Goal: Task Accomplishment & Management: Manage account settings

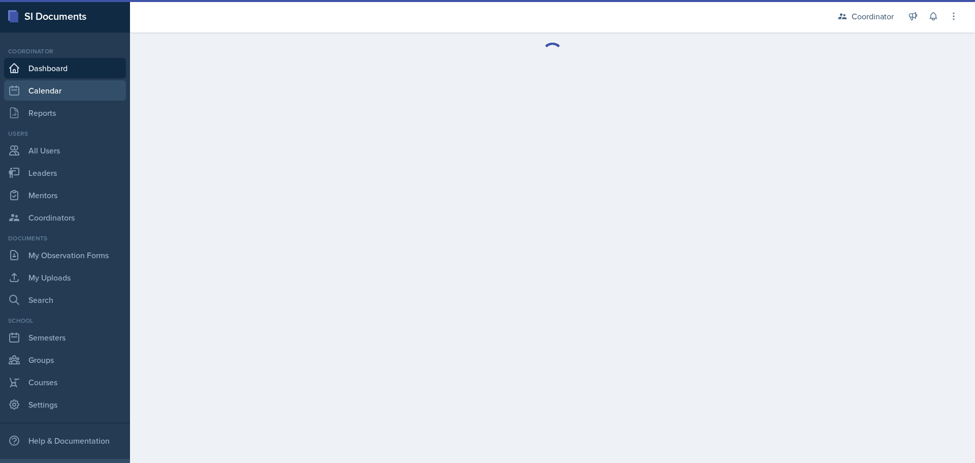
click at [50, 89] on link "Calendar" at bounding box center [65, 90] width 122 height 20
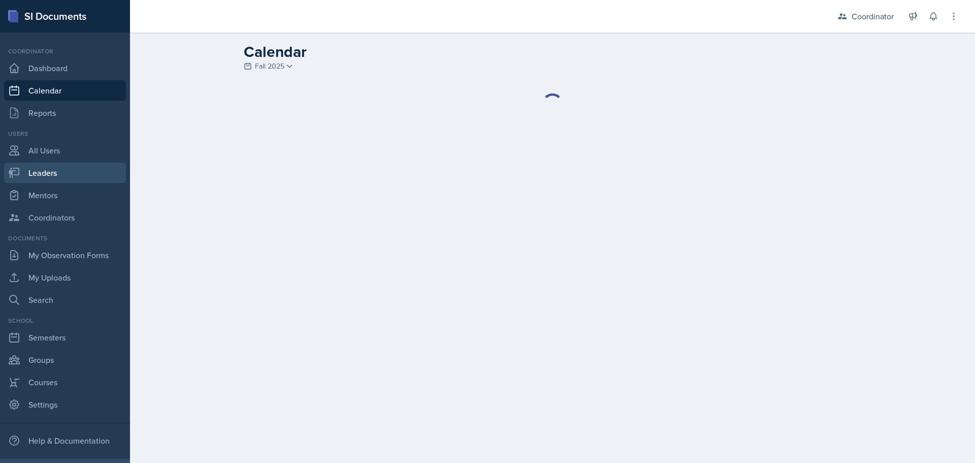
select select "1"
select select "6"
select select "PM"
select select "6"
select select "30"
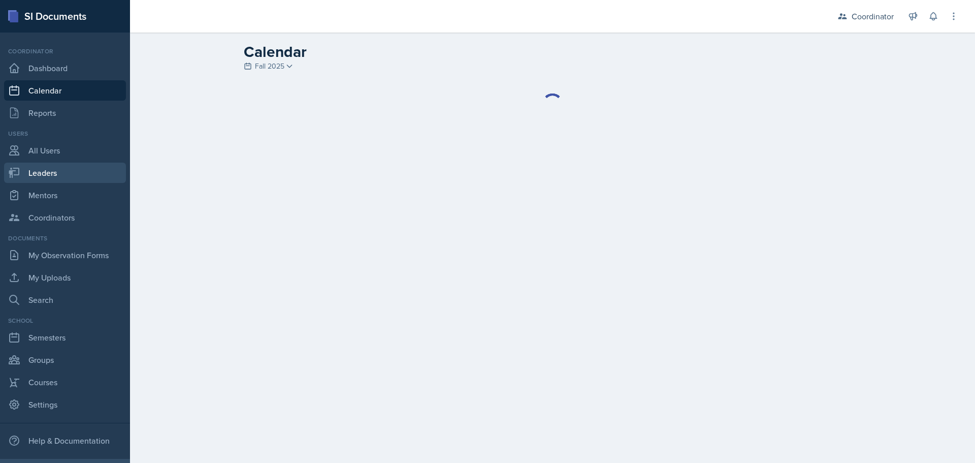
select select "PM"
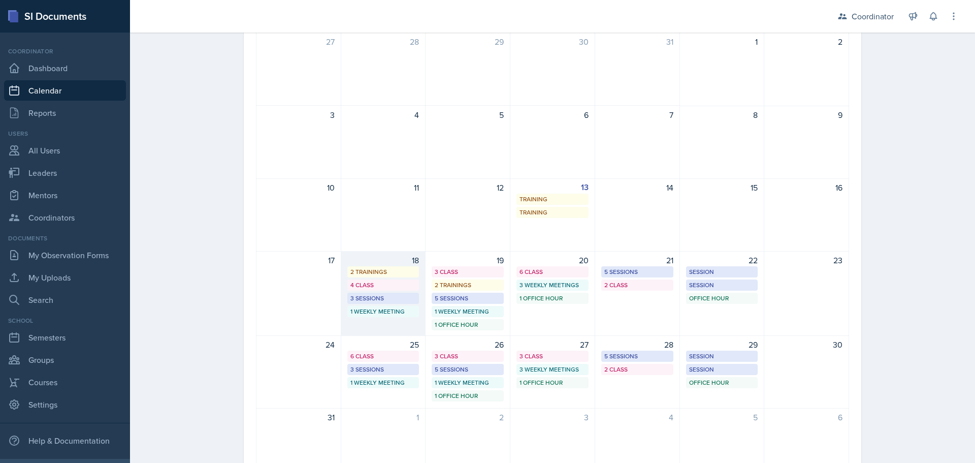
scroll to position [5, 0]
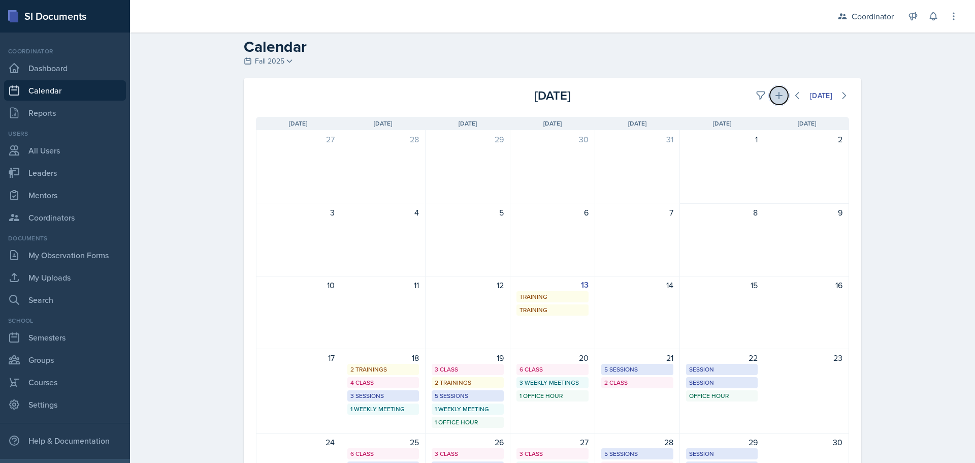
click at [779, 90] on button at bounding box center [779, 95] width 18 height 18
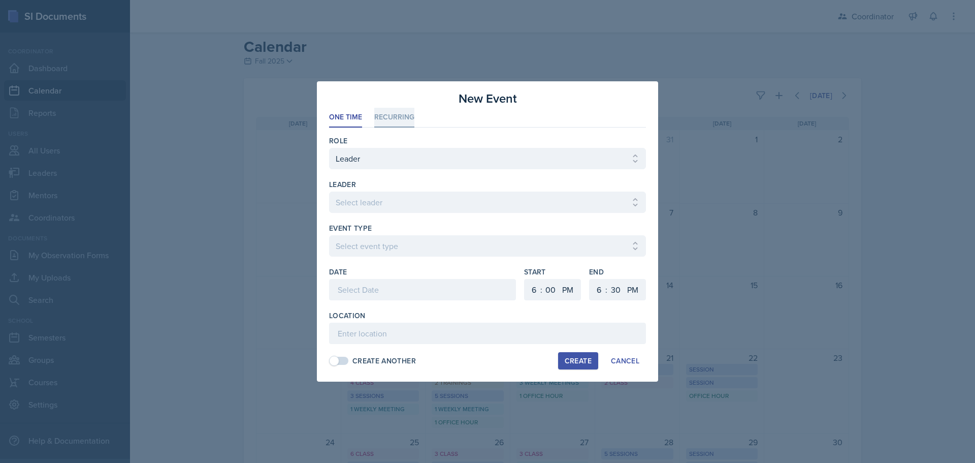
click at [377, 112] on li "Recurring" at bounding box center [394, 118] width 40 height 20
click at [335, 365] on span at bounding box center [334, 361] width 10 height 10
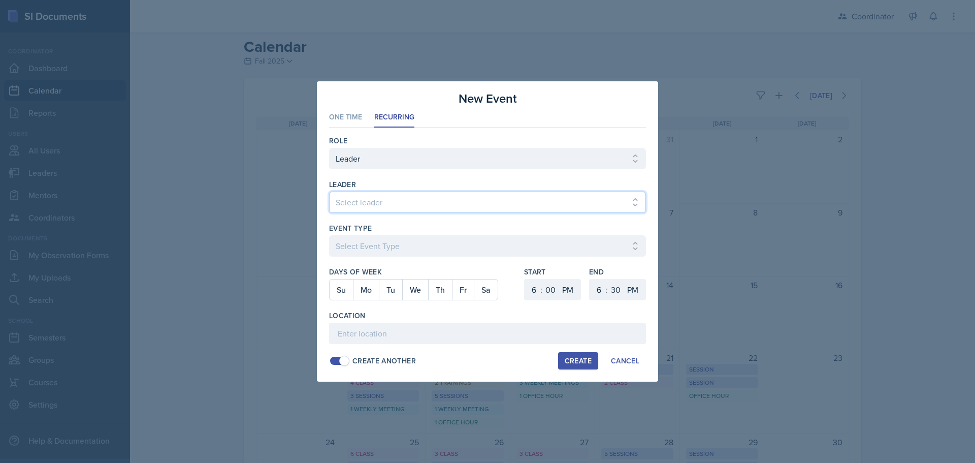
click at [352, 204] on select "Select leader Adam McDougal Aley Perez Anna McGill Bella Clifton Bram O'Neil Ca…" at bounding box center [487, 202] width 317 height 21
select select "fce86a82-596e-4e16-a830-6d8e58310a1b"
click at [329, 192] on select "Select leader Adam McDougal Aley Perez Anna McGill Bella Clifton Bram O'Neil Ca…" at bounding box center [487, 202] width 317 height 21
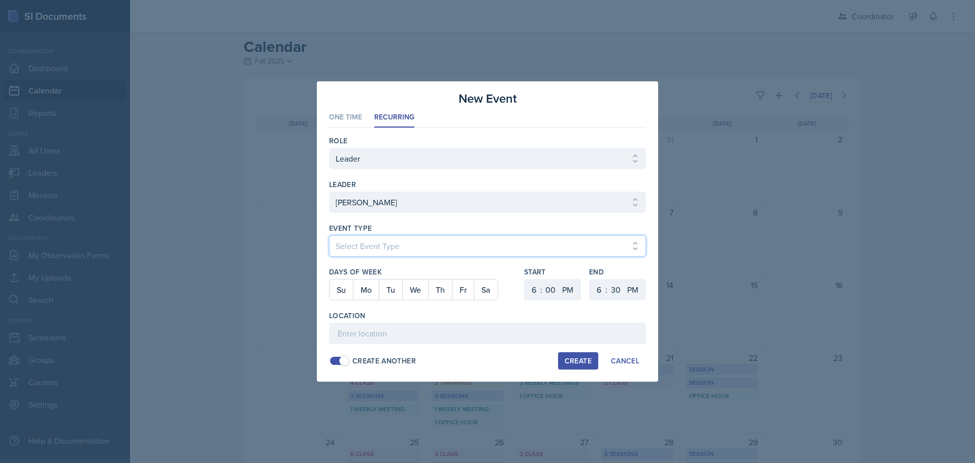
click at [341, 241] on select "Select Event Type Admin Office Hour Cal Workshop Class Class Announcement LA Pe…" at bounding box center [487, 245] width 317 height 21
select select "bd4f27e7-d6ed-4573-9455-47908d0b622f"
click at [329, 235] on select "Select Event Type Admin Office Hour Cal Workshop Class Class Announcement LA Pe…" at bounding box center [487, 245] width 317 height 21
click at [364, 290] on button "Mo" at bounding box center [366, 289] width 26 height 20
click at [419, 292] on button "We" at bounding box center [415, 289] width 26 height 20
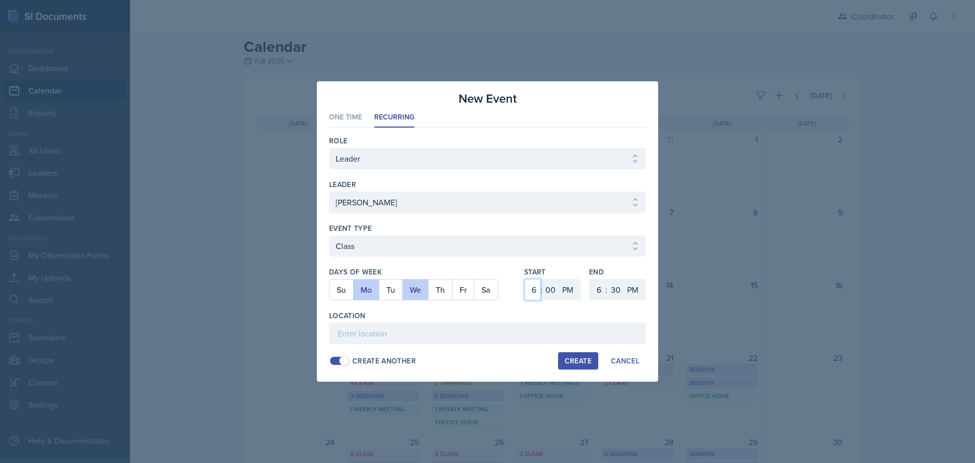
click at [532, 291] on select "1 2 3 4 5 6 7 8 9 10 11 12" at bounding box center [533, 289] width 16 height 21
select select "1"
click at [525, 279] on select "1 2 3 4 5 6 7 8 9 10 11 12" at bounding box center [533, 289] width 16 height 21
click at [602, 295] on select "1 2 3 4 5 6 7 8 9 10 11 12" at bounding box center [598, 289] width 16 height 21
select select "2"
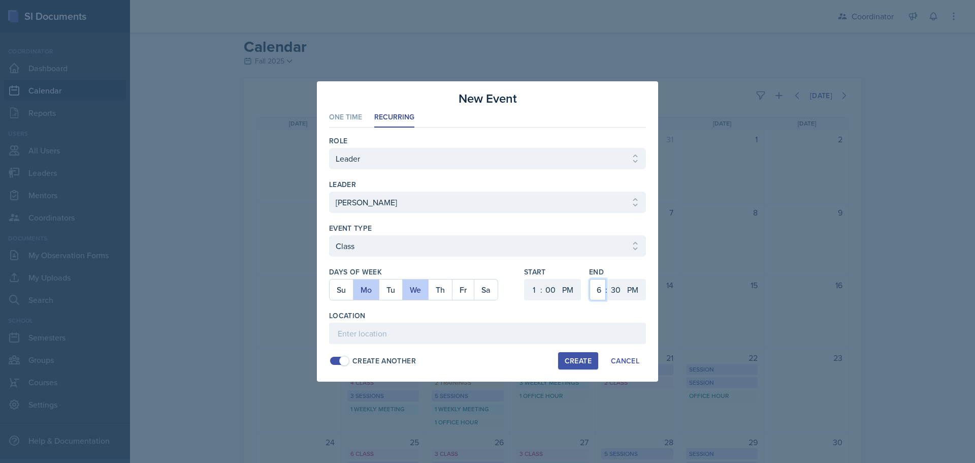
click at [590, 279] on select "1 2 3 4 5 6 7 8 9 10 11 12" at bounding box center [598, 289] width 16 height 21
drag, startPoint x: 616, startPoint y: 293, endPoint x: 616, endPoint y: 285, distance: 8.1
click at [616, 293] on select "00 05 10 15 20 25 30 35 40 45 50 55" at bounding box center [616, 289] width 16 height 21
select select "20"
click at [608, 279] on select "00 05 10 15 20 25 30 35 40 45 50 55" at bounding box center [616, 289] width 16 height 21
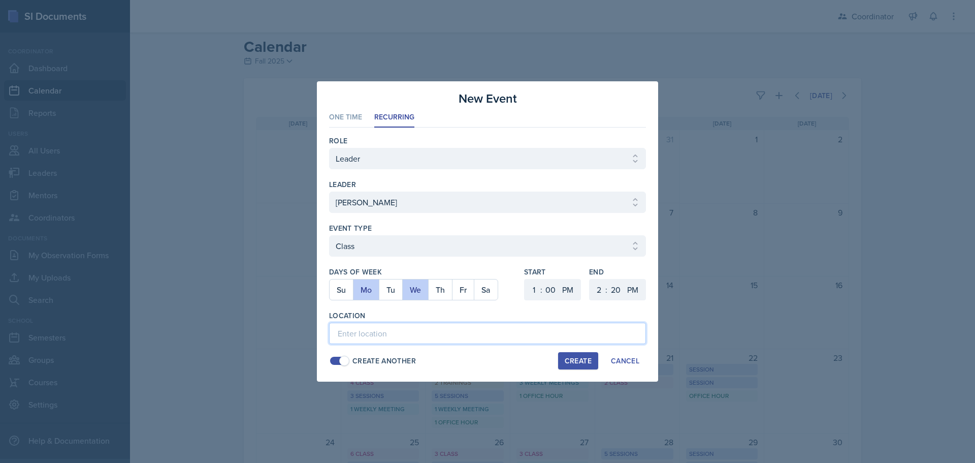
click at [462, 335] on input at bounding box center [487, 333] width 317 height 21
type input "SST 105"
click at [574, 365] on div "Create" at bounding box center [578, 361] width 27 height 8
select select
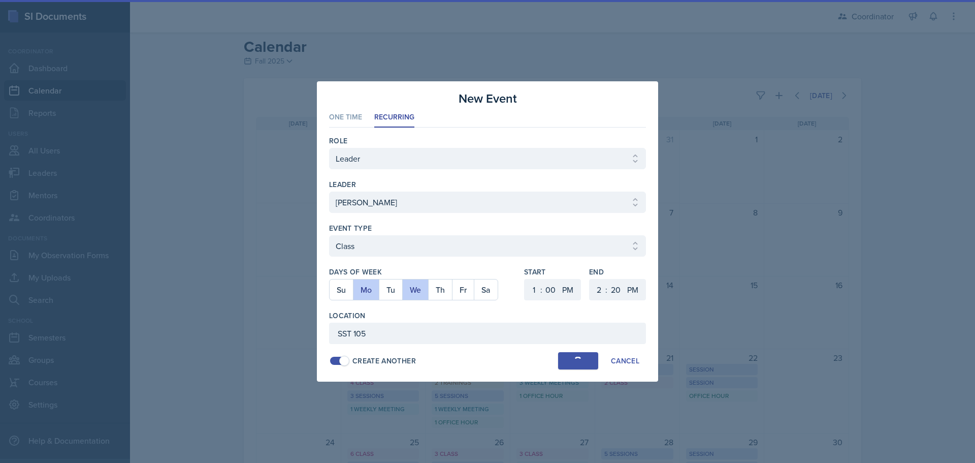
select select "6"
select select "30"
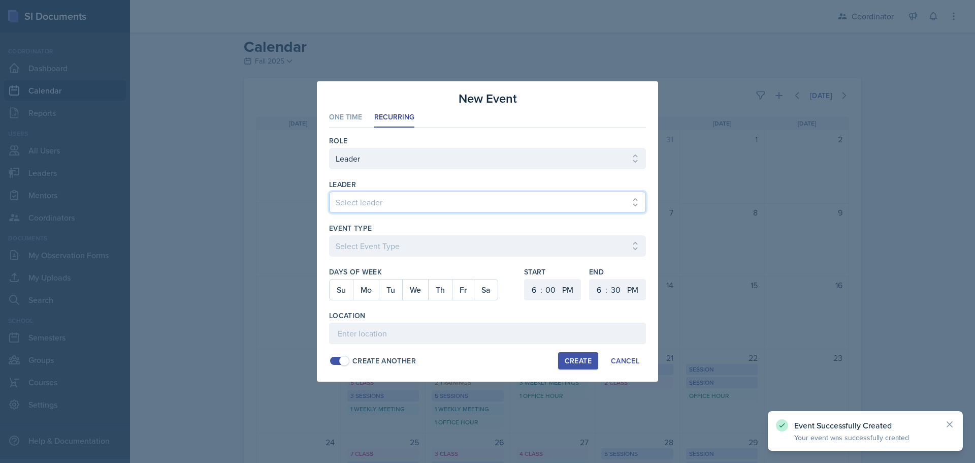
click at [349, 193] on select "Select leader Adam McDougal Aley Perez Anna McGill Bella Clifton Bram O'Neil Ca…" at bounding box center [487, 202] width 317 height 21
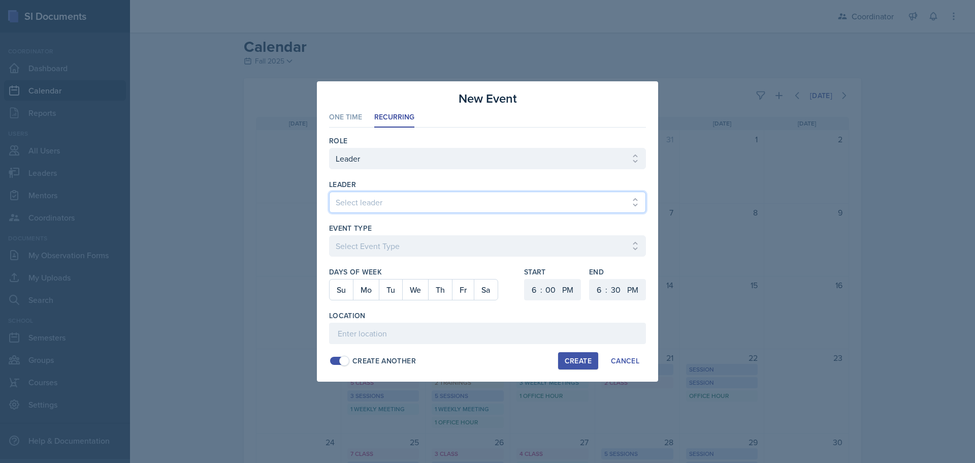
select select "fce86a82-596e-4e16-a830-6d8e58310a1b"
click at [329, 192] on select "Select leader Adam McDougal Aley Perez Anna McGill Bella Clifton Bram O'Neil Ca…" at bounding box center [487, 202] width 317 height 21
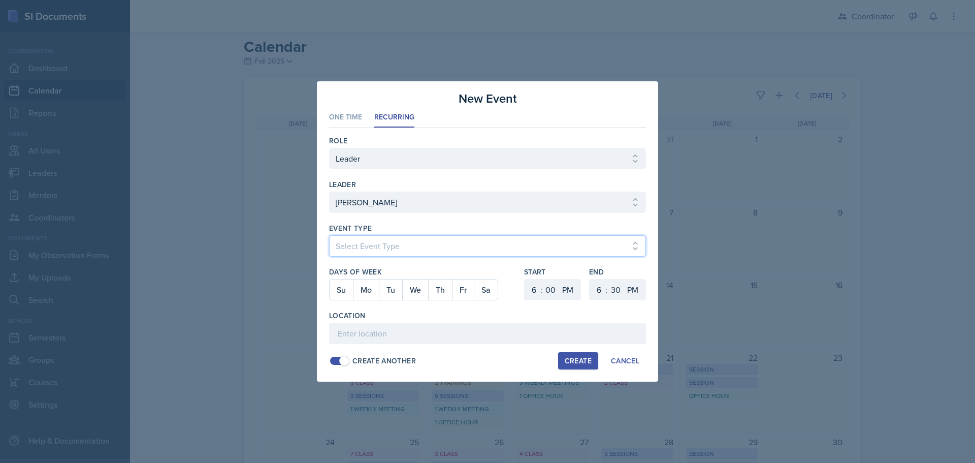
click at [361, 253] on select "Select Event Type Admin Office Hour Cal Workshop Class Class Announcement LA Pe…" at bounding box center [487, 245] width 317 height 21
select select "bd4f27e7-d6ed-4573-9455-47908d0b622f"
click at [329, 235] on select "Select Event Type Admin Office Hour Cal Workshop Class Class Announcement LA Pe…" at bounding box center [487, 245] width 317 height 21
click at [371, 296] on button "Mo" at bounding box center [366, 289] width 26 height 20
click at [425, 292] on button "We" at bounding box center [415, 289] width 26 height 20
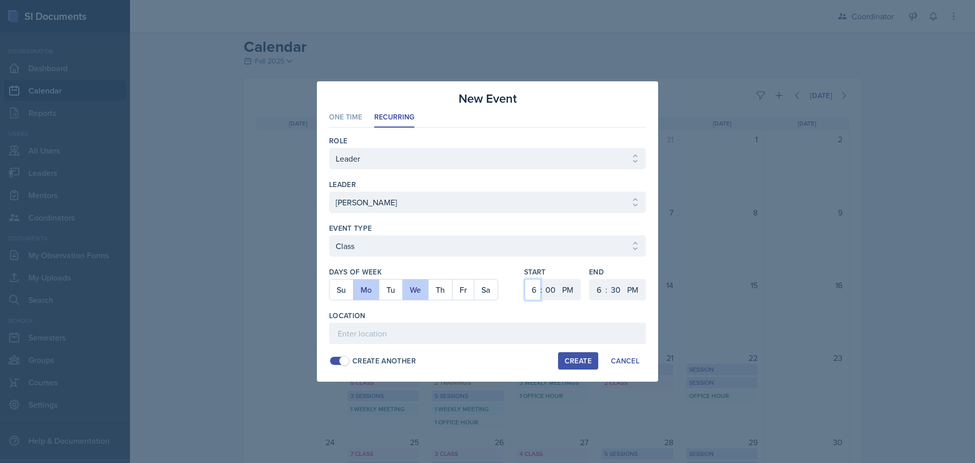
click at [533, 288] on select "1 2 3 4 5 6 7 8 9 10 11 12" at bounding box center [533, 289] width 16 height 21
select select "9"
click at [525, 279] on select "1 2 3 4 5 6 7 8 9 10 11 12" at bounding box center [533, 289] width 16 height 21
click at [555, 284] on select "00 05 10 15 20 25 30 35 40 45 50 55" at bounding box center [551, 289] width 16 height 21
select select "40"
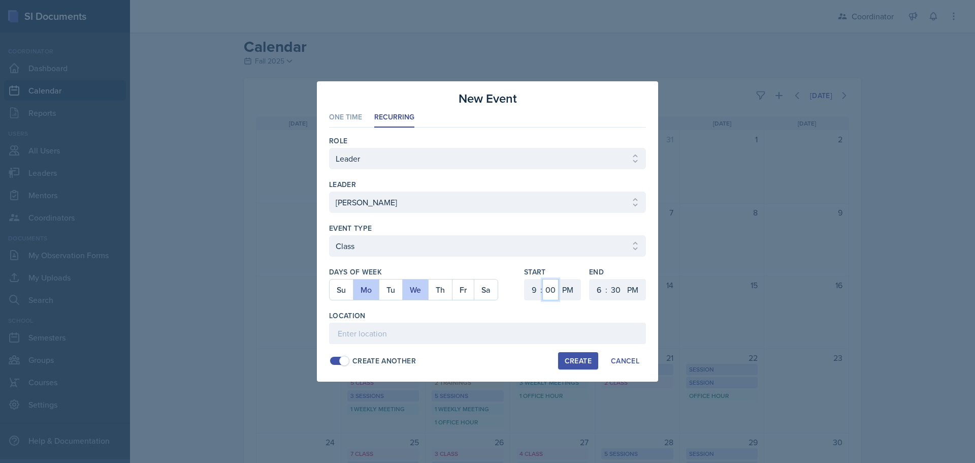
click at [543, 279] on select "00 05 10 15 20 25 30 35 40 45 50 55" at bounding box center [551, 289] width 16 height 21
click at [565, 293] on select "AM PM" at bounding box center [569, 289] width 20 height 21
select select "AM"
click at [559, 279] on select "AM PM" at bounding box center [569, 289] width 20 height 21
click at [596, 290] on select "1 2 3 4 5 6 7 8 9 10 11 12" at bounding box center [598, 289] width 16 height 21
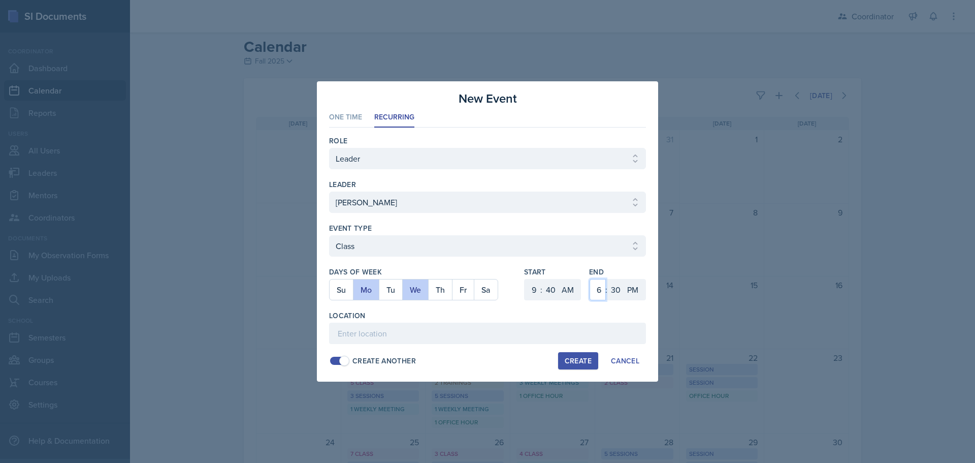
select select "10"
click at [590, 279] on select "1 2 3 4 5 6 7 8 9 10 11 12" at bounding box center [598, 289] width 16 height 21
click at [624, 300] on select "AM PM" at bounding box center [634, 289] width 20 height 21
click at [618, 295] on select "00 05 10 15 20 25 30 35 40 45 50 55" at bounding box center [616, 289] width 16 height 21
select select "35"
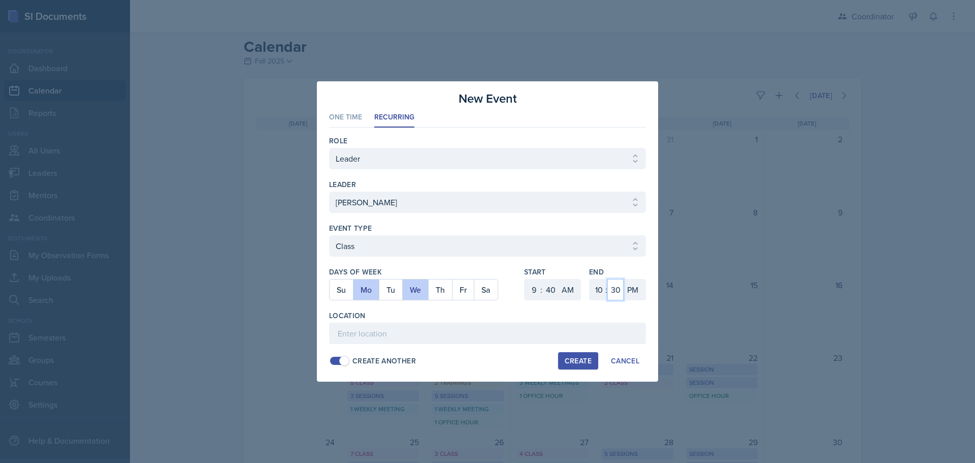
click at [608, 279] on select "00 05 10 15 20 25 30 35 40 45 50 55" at bounding box center [616, 289] width 16 height 21
click at [630, 287] on select "AM PM" at bounding box center [634, 289] width 20 height 21
select select "AM"
click at [624, 279] on select "AM PM" at bounding box center [634, 289] width 20 height 21
click at [606, 328] on input at bounding box center [487, 333] width 317 height 21
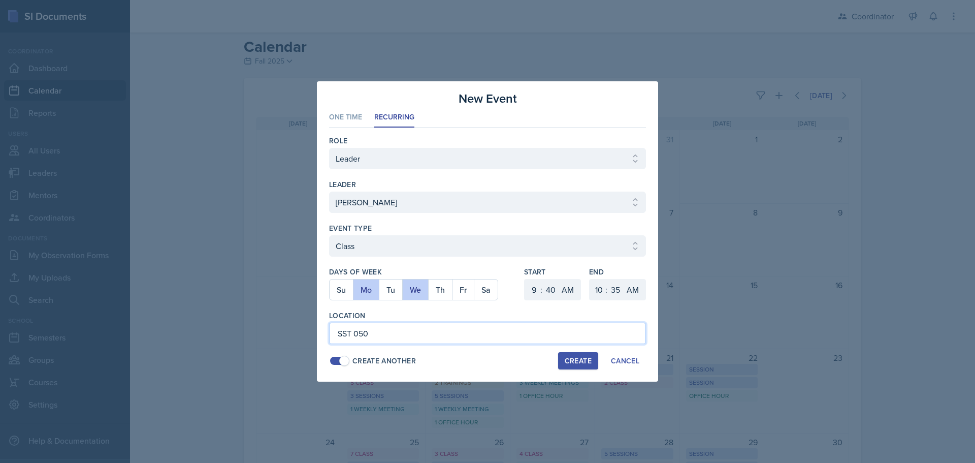
type input "SST 050"
click at [584, 358] on div "Create" at bounding box center [578, 361] width 27 height 8
select select
select select "6"
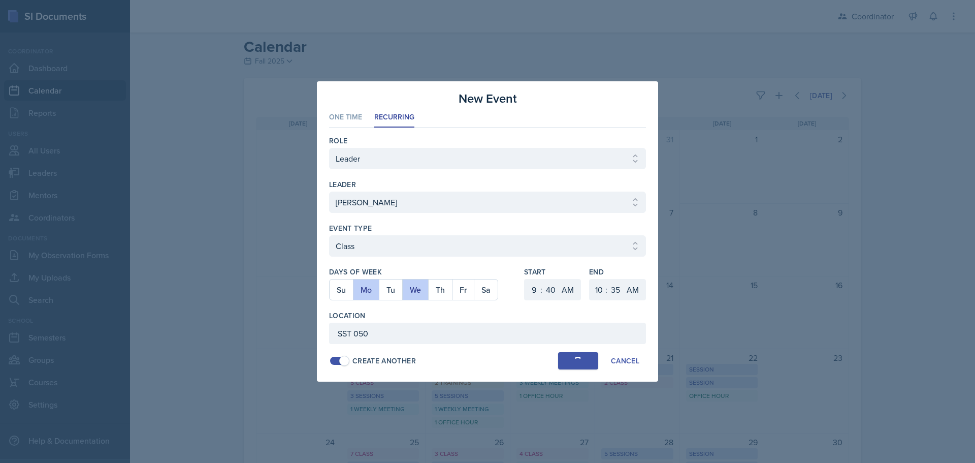
select select "0"
select select "PM"
select select "6"
select select "30"
select select "PM"
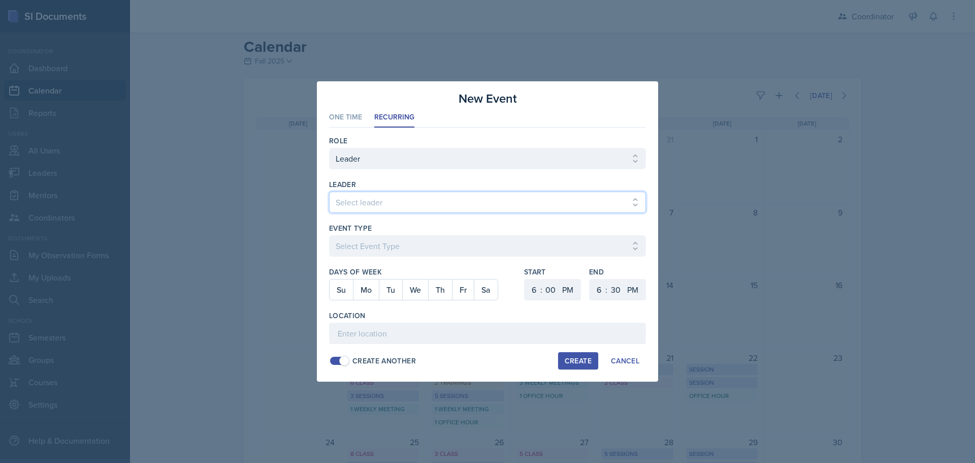
click at [348, 200] on select "Select leader Adam McDougal Aley Perez Anna McGill Bella Clifton Bram O'Neil Ca…" at bounding box center [487, 202] width 317 height 21
select select "fce86a82-596e-4e16-a830-6d8e58310a1b"
click at [329, 192] on select "Select leader Adam McDougal Aley Perez Anna McGill Bella Clifton Bram O'Neil Ca…" at bounding box center [487, 202] width 317 height 21
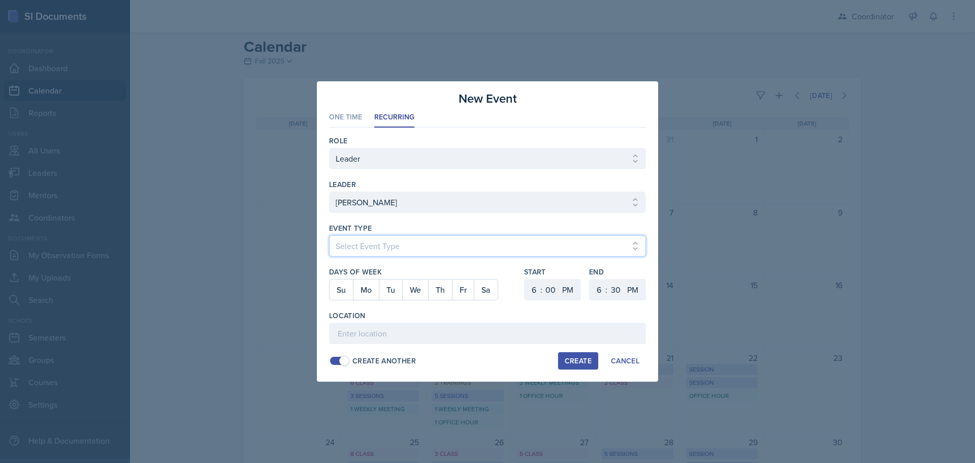
click at [352, 238] on select "Select Event Type Admin Office Hour Cal Workshop Class Class Announcement LA Pe…" at bounding box center [487, 245] width 317 height 21
select select "30b582fb-8ac9-49fb-a214-1fb047ccc295"
click at [329, 235] on select "Select Event Type Admin Office Hour Cal Workshop Class Class Announcement LA Pe…" at bounding box center [487, 245] width 317 height 21
click at [393, 293] on button "Tu" at bounding box center [390, 289] width 23 height 20
click at [531, 291] on select "1 2 3 4 5 6 7 8 9 10 11 12" at bounding box center [533, 289] width 16 height 21
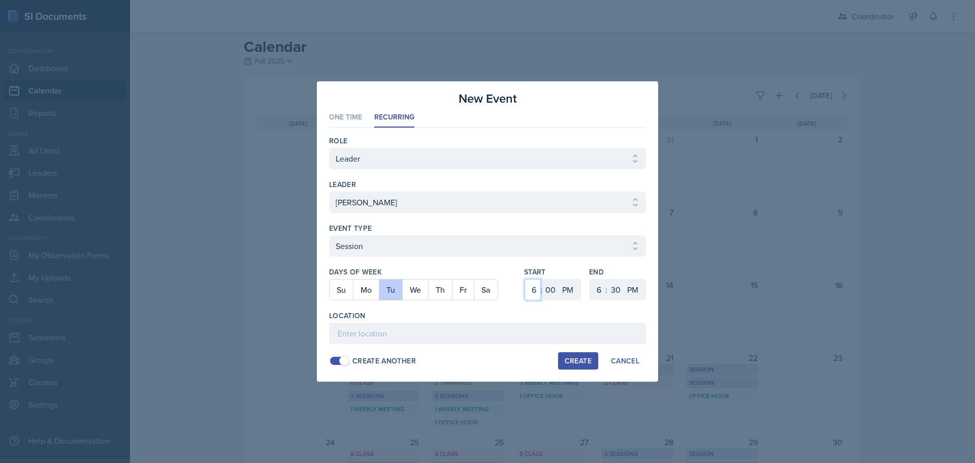
select select "10"
click at [525, 279] on select "1 2 3 4 5 6 7 8 9 10 11 12" at bounding box center [533, 289] width 16 height 21
click at [572, 291] on select "AM PM" at bounding box center [569, 289] width 20 height 21
select select "AM"
click at [559, 279] on select "AM PM" at bounding box center [569, 289] width 20 height 21
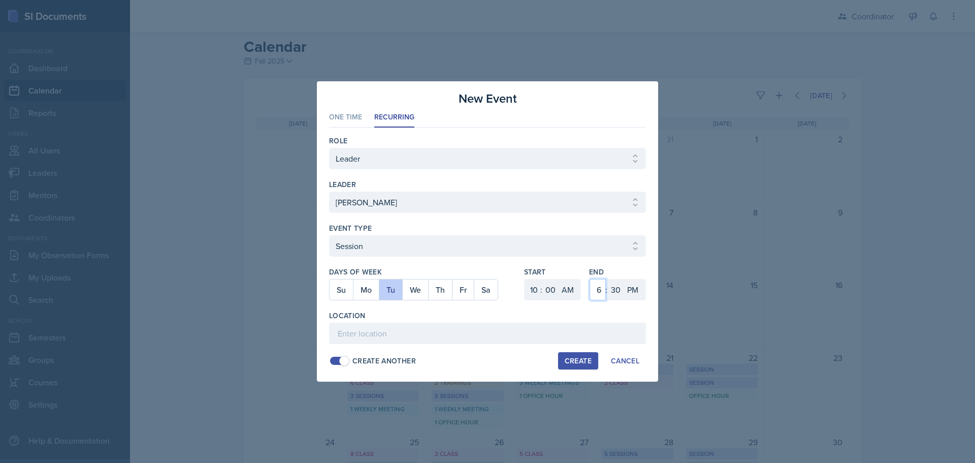
click at [596, 289] on select "1 2 3 4 5 6 7 8 9 10 11 12" at bounding box center [598, 289] width 16 height 21
select select "11"
click at [590, 279] on select "1 2 3 4 5 6 7 8 9 10 11 12" at bounding box center [598, 289] width 16 height 21
click at [615, 293] on select "00 05 10 15 20 25 30 35 40 45 50 55" at bounding box center [616, 289] width 16 height 21
select select "0"
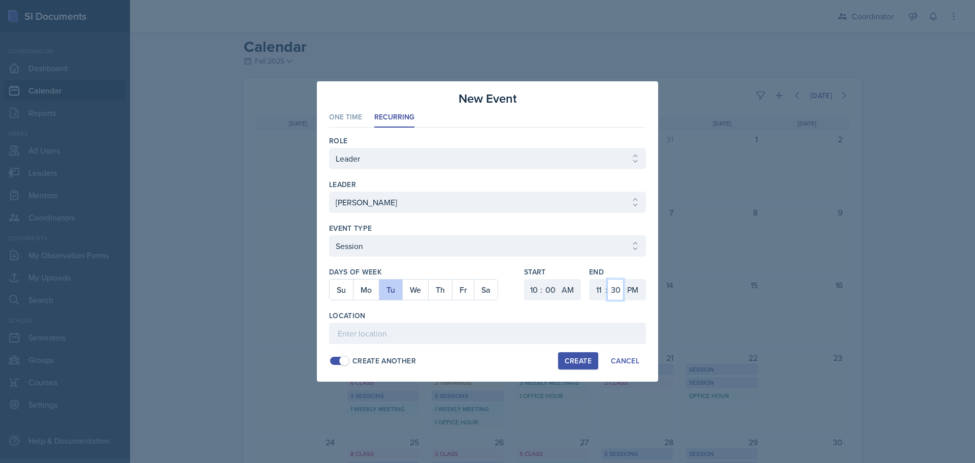
click at [608, 279] on select "00 05 10 15 20 25 30 35 40 45 50 55" at bounding box center [616, 289] width 16 height 21
click at [634, 286] on select "AM PM" at bounding box center [634, 289] width 20 height 21
select select "AM"
click at [624, 279] on select "AM PM" at bounding box center [634, 289] width 20 height 21
click at [635, 305] on div "End 1 2 3 4 5 6 7 8 9 10 11 12 : 00 05 10 15 20 25 30 35 40 45 50 55 AM PM" at bounding box center [617, 289] width 57 height 44
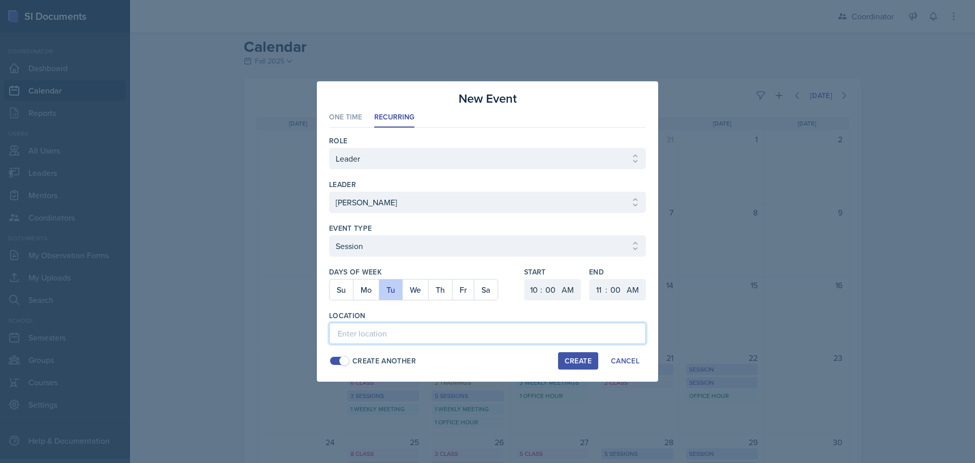
click at [596, 338] on input at bounding box center [487, 333] width 317 height 21
type input "SST 203"
click at [578, 365] on div "Create" at bounding box center [578, 361] width 27 height 8
select select
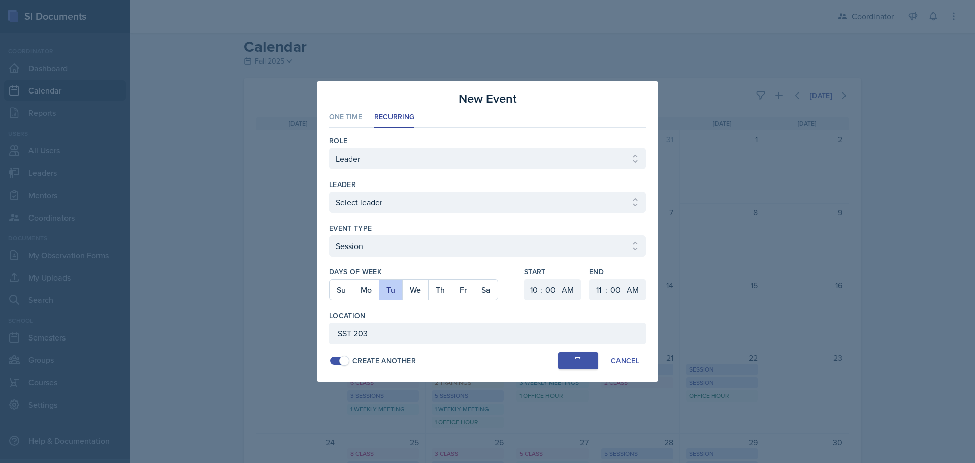
select select "6"
select select "PM"
select select "6"
select select "30"
select select "PM"
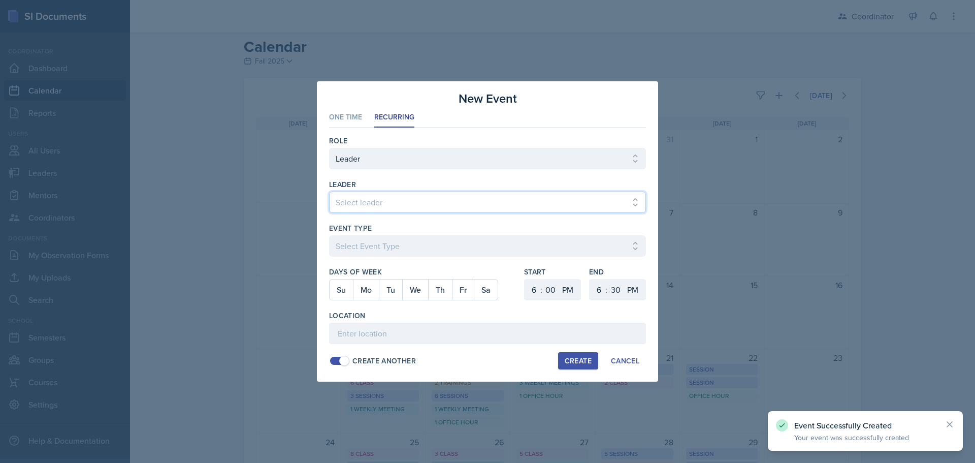
click at [364, 207] on select "Select leader Adam McDougal Aley Perez Anna McGill Bella Clifton Bram O'Neil Ca…" at bounding box center [487, 202] width 317 height 21
click at [362, 192] on select "Select leader Adam McDougal Aley Perez Anna McGill Bella Clifton Bram O'Neil Ca…" at bounding box center [487, 202] width 317 height 21
click at [360, 192] on select "Select leader Adam McDougal Aley Perez Anna McGill Bella Clifton Bram O'Neil Ca…" at bounding box center [487, 202] width 317 height 21
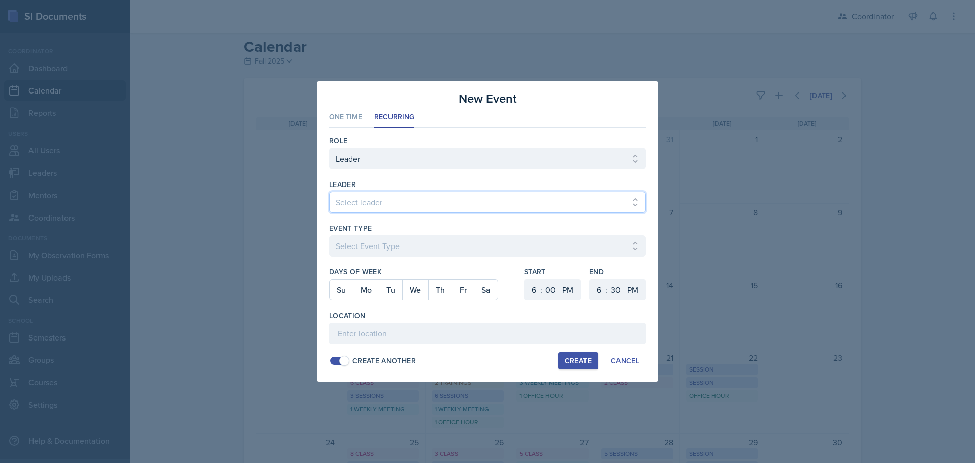
select select "fce86a82-596e-4e16-a830-6d8e58310a1b"
click at [329, 192] on select "Select leader Adam McDougal Aley Perez Anna McGill Bella Clifton Bram O'Neil Ca…" at bounding box center [487, 202] width 317 height 21
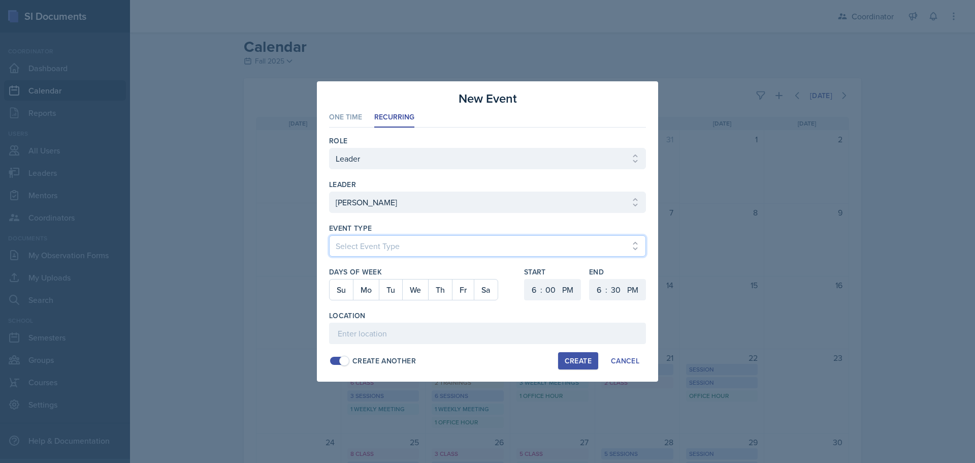
click at [363, 253] on select "Select Event Type Admin Office Hour Cal Workshop Class Class Announcement LA Pe…" at bounding box center [487, 245] width 317 height 21
select select "30b582fb-8ac9-49fb-a214-1fb047ccc295"
click at [329, 235] on select "Select Event Type Admin Office Hour Cal Workshop Class Class Announcement LA Pe…" at bounding box center [487, 245] width 317 height 21
click at [435, 291] on button "Th" at bounding box center [440, 289] width 24 height 20
click at [538, 293] on select "1 2 3 4 5 6 7 8 9 10 11 12" at bounding box center [533, 289] width 16 height 21
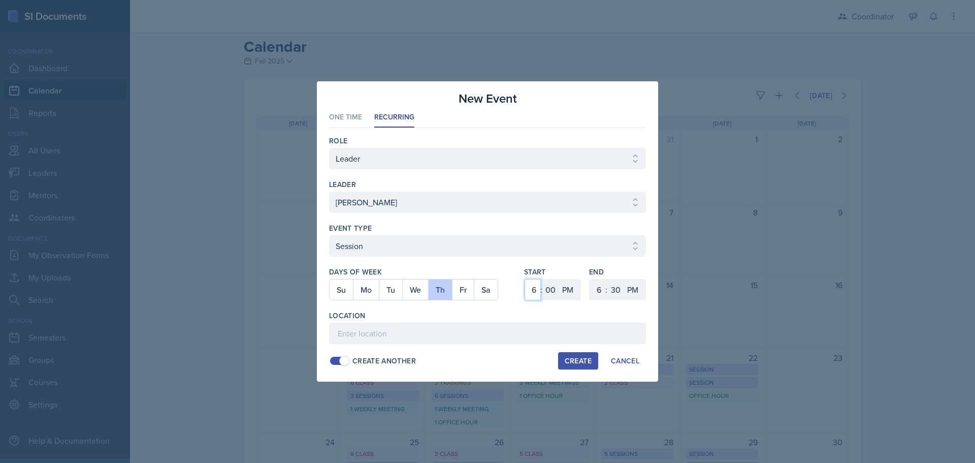
select select "1"
click at [525, 279] on select "1 2 3 4 5 6 7 8 9 10 11 12" at bounding box center [533, 289] width 16 height 21
click at [601, 292] on select "1 2 3 4 5 6 7 8 9 10 11 12" at bounding box center [598, 289] width 16 height 21
select select "2"
click at [590, 279] on select "1 2 3 4 5 6 7 8 9 10 11 12" at bounding box center [598, 289] width 16 height 21
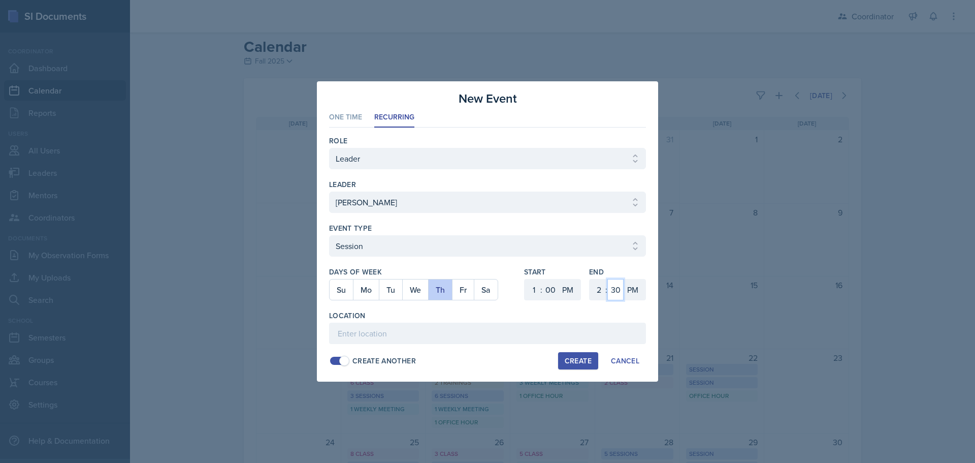
drag, startPoint x: 618, startPoint y: 288, endPoint x: 618, endPoint y: 279, distance: 8.6
click at [618, 288] on select "00 05 10 15 20 25 30 35 40 45 50 55" at bounding box center [616, 289] width 16 height 21
select select "0"
click at [608, 279] on select "00 05 10 15 20 25 30 35 40 45 50 55" at bounding box center [616, 289] width 16 height 21
click at [442, 333] on input at bounding box center [487, 333] width 317 height 21
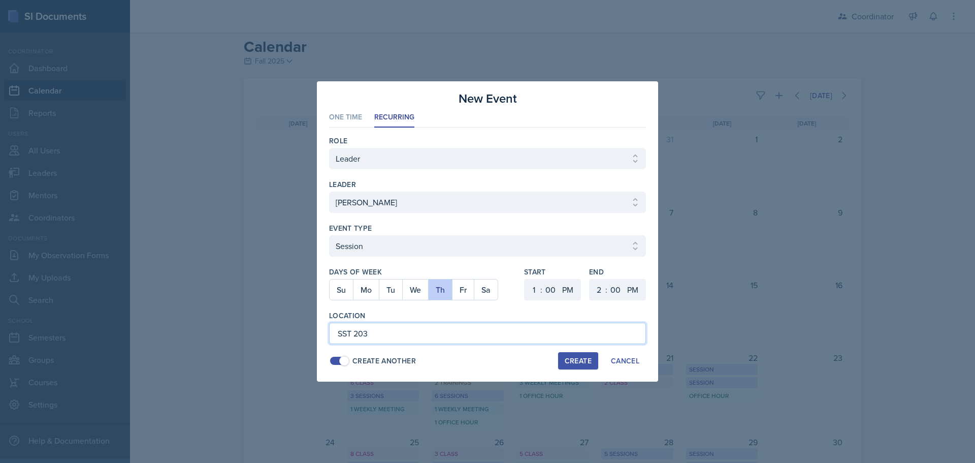
type input "SST 203"
click at [579, 365] on div "Create" at bounding box center [578, 361] width 27 height 8
select select
select select "6"
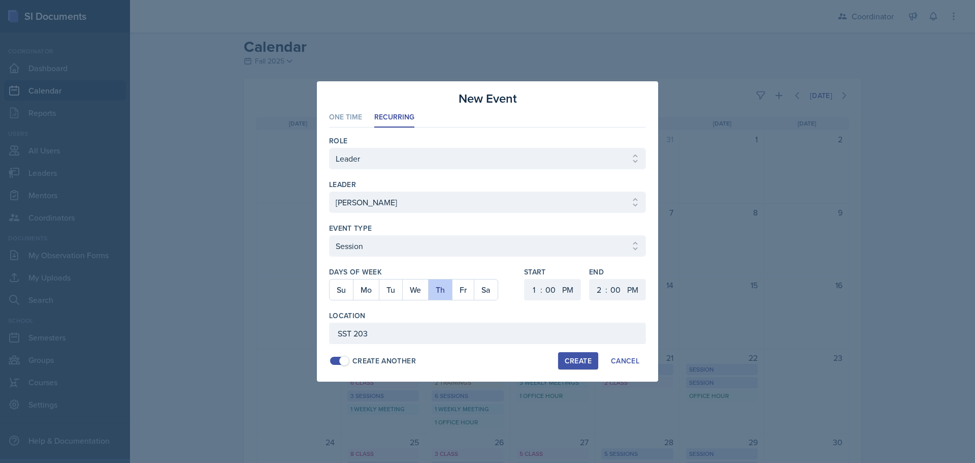
select select "6"
select select "30"
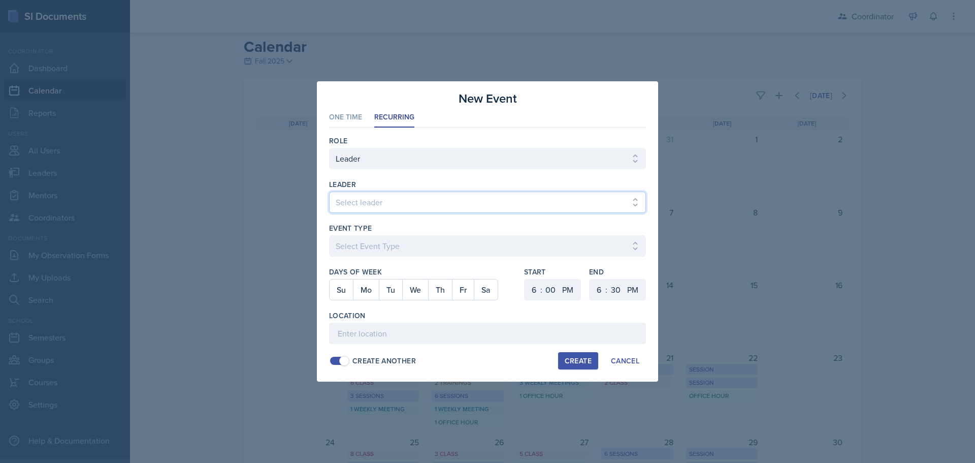
click at [361, 194] on select "Select leader Adam McDougal Aley Perez Anna McGill Bella Clifton Bram O'Neil Ca…" at bounding box center [487, 202] width 317 height 21
click at [359, 193] on select "Select leader Adam McDougal Aley Perez Anna McGill Bella Clifton Bram O'Neil Ca…" at bounding box center [487, 202] width 317 height 21
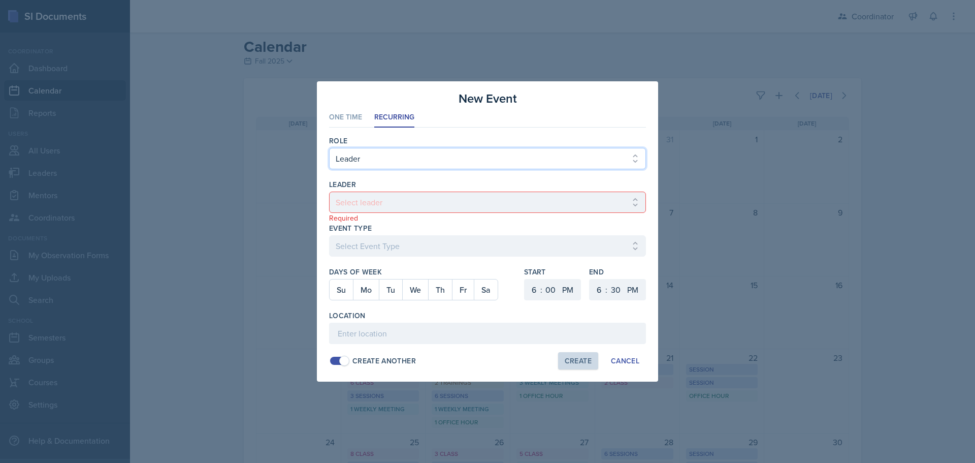
click at [359, 157] on select "Select Role Leader Mentor Coordinator" at bounding box center [487, 158] width 317 height 21
select select "2"
click at [329, 148] on select "Select Role Leader Mentor Coordinator" at bounding box center [487, 158] width 317 height 21
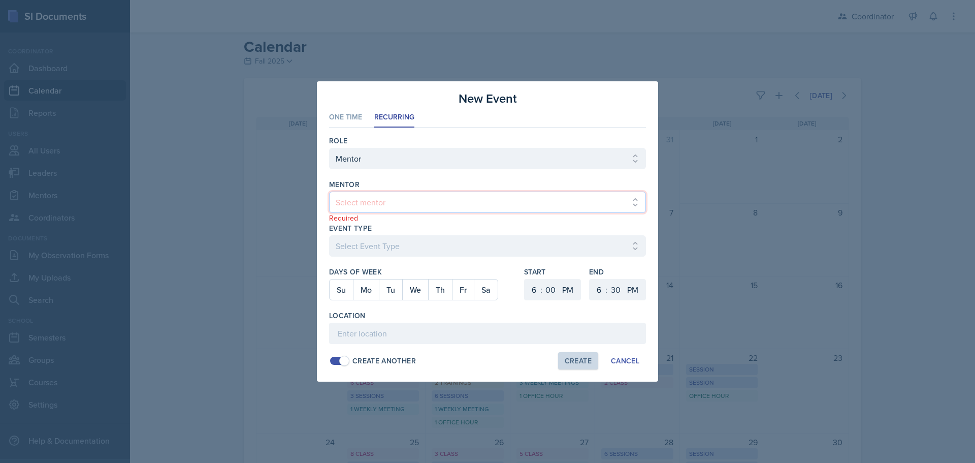
click at [360, 210] on select "Select mentor Bella Clifton Cody Copeland Kenneth Figueroa Zack Banish" at bounding box center [487, 202] width 317 height 21
select select "7108136c-dcdd-4f41-a2ef-58830b0695b7"
click at [329, 192] on select "Select mentor Bella Clifton Cody Copeland Kenneth Figueroa Zack Banish" at bounding box center [487, 202] width 317 height 21
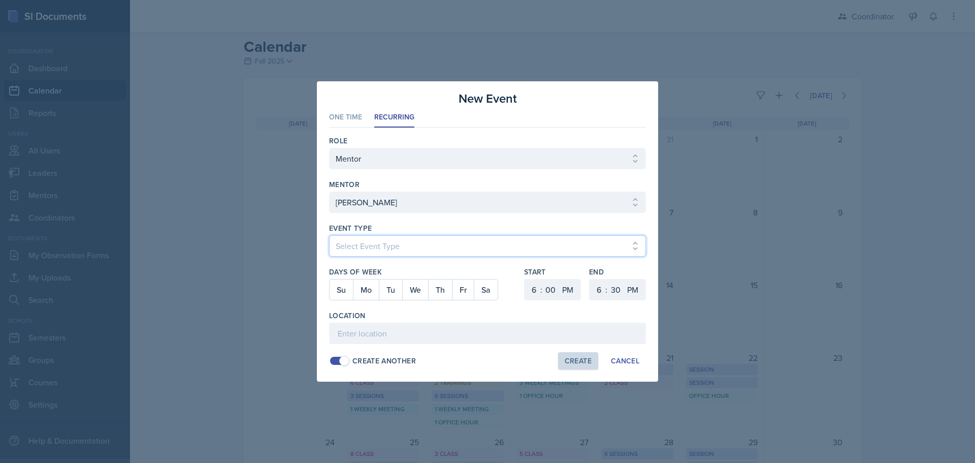
click at [374, 249] on select "Select Event Type New Calendar Event" at bounding box center [487, 245] width 317 height 21
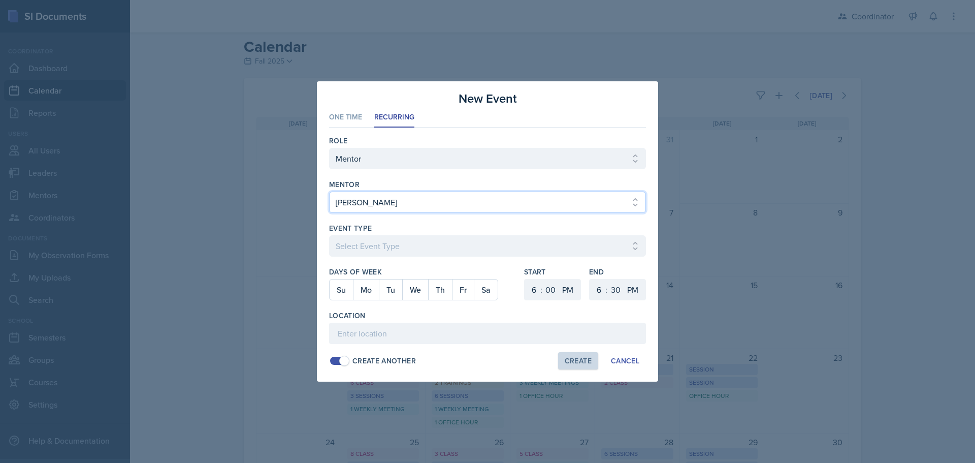
click at [367, 200] on select "Select mentor Bella Clifton Cody Copeland Kenneth Figueroa Zack Banish" at bounding box center [487, 202] width 317 height 21
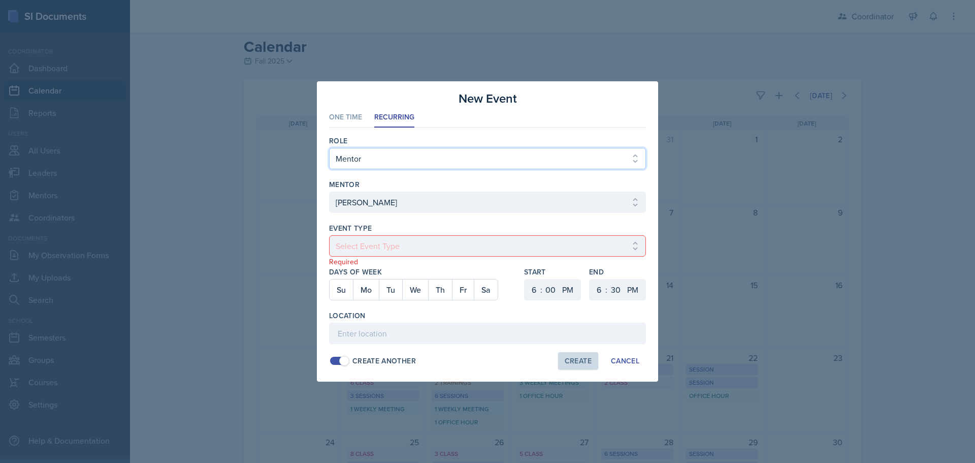
click at [362, 163] on select "Select Role Leader Mentor Coordinator" at bounding box center [487, 158] width 317 height 21
select select "1"
click at [329, 148] on select "Select Role Leader Mentor Coordinator" at bounding box center [487, 158] width 317 height 21
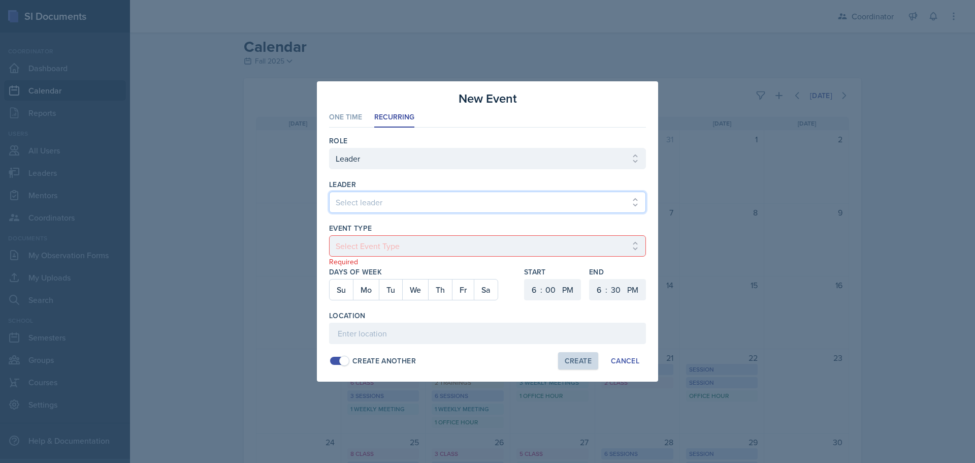
click at [362, 210] on select "Select leader Adam McDougal Aley Perez Anna McGill Bella Clifton Bram O'Neil Ca…" at bounding box center [487, 202] width 317 height 21
select select "fce86a82-596e-4e16-a830-6d8e58310a1b"
click at [329, 192] on select "Select leader Adam McDougal Aley Perez Anna McGill Bella Clifton Bram O'Neil Ca…" at bounding box center [487, 202] width 317 height 21
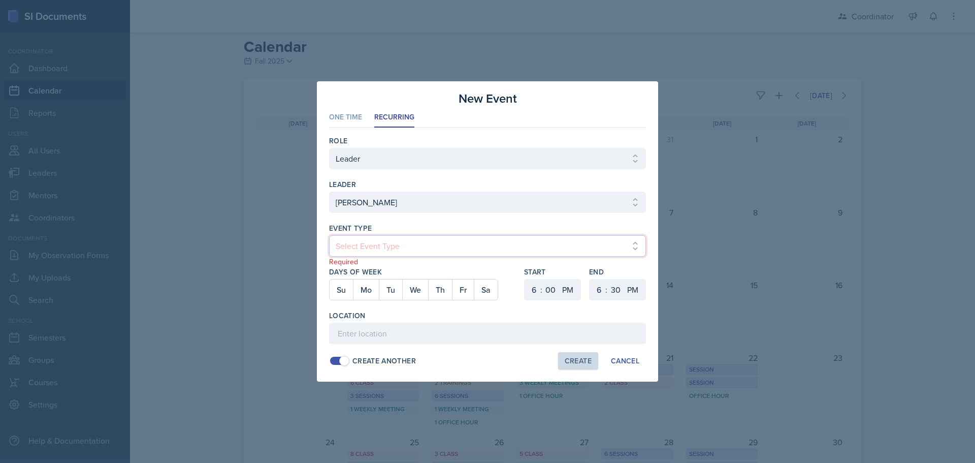
click at [366, 248] on select "Select Event Type Admin Office Hour Cal Workshop Class Class Announcement LA Pe…" at bounding box center [487, 245] width 317 height 21
select select "803a10d1-56de-4d8e-8ecc-6dc9cf688eb0"
click at [329, 235] on select "Select Event Type Admin Office Hour Cal Workshop Class Class Announcement LA Pe…" at bounding box center [487, 245] width 317 height 21
click at [393, 294] on button "Tu" at bounding box center [390, 289] width 23 height 20
click at [533, 293] on select "1 2 3 4 5 6 7 8 9 10 11 12" at bounding box center [533, 289] width 16 height 21
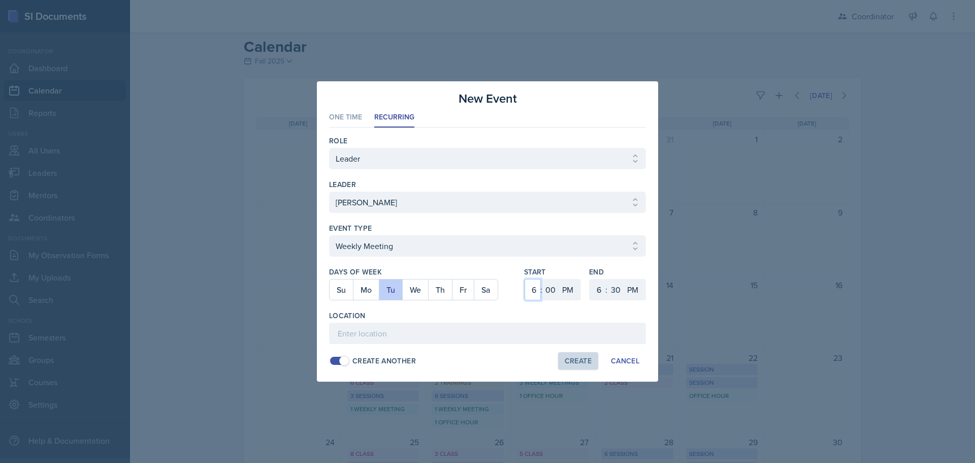
select select "2"
click at [525, 279] on select "1 2 3 4 5 6 7 8 9 10 11 12" at bounding box center [533, 289] width 16 height 21
click at [550, 293] on select "00 05 10 15 20 25 30 35 40 45 50 55" at bounding box center [551, 289] width 16 height 21
select select "30"
click at [543, 279] on select "00 05 10 15 20 25 30 35 40 45 50 55" at bounding box center [551, 289] width 16 height 21
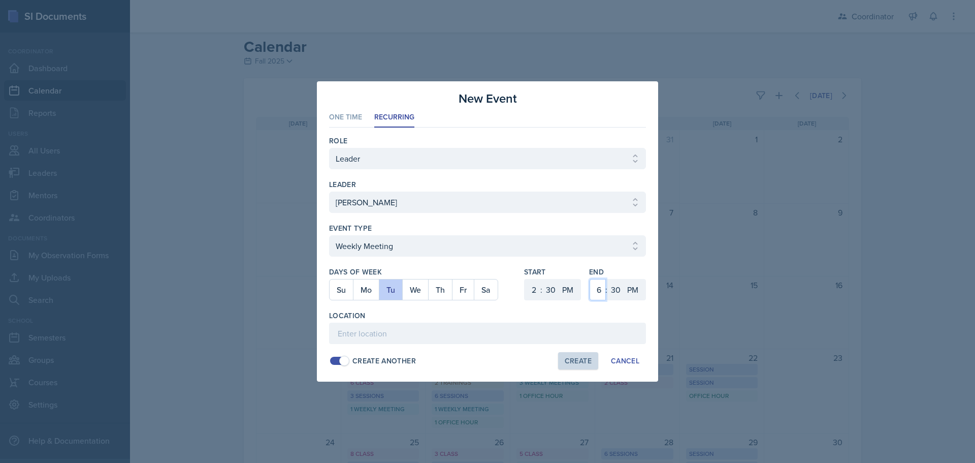
click at [601, 288] on select "1 2 3 4 5 6 7 8 9 10 11 12" at bounding box center [598, 289] width 16 height 21
select select "3"
click at [590, 279] on select "1 2 3 4 5 6 7 8 9 10 11 12" at bounding box center [598, 289] width 16 height 21
click at [554, 335] on input at bounding box center [487, 333] width 317 height 21
click at [402, 338] on input "SSC" at bounding box center [487, 333] width 317 height 21
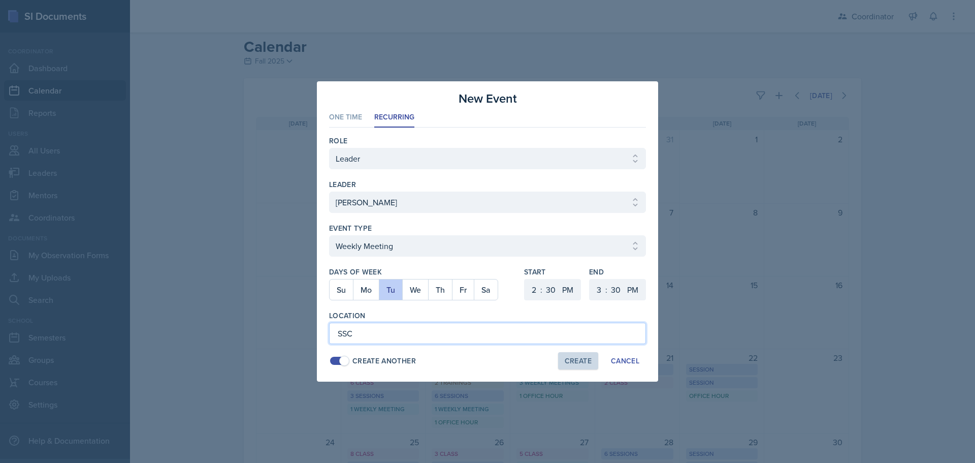
type input "SSC"
click at [586, 361] on div "Create" at bounding box center [578, 361] width 27 height 8
click at [414, 290] on button "We" at bounding box center [415, 289] width 26 height 20
click at [394, 289] on button "Tu" at bounding box center [390, 289] width 23 height 20
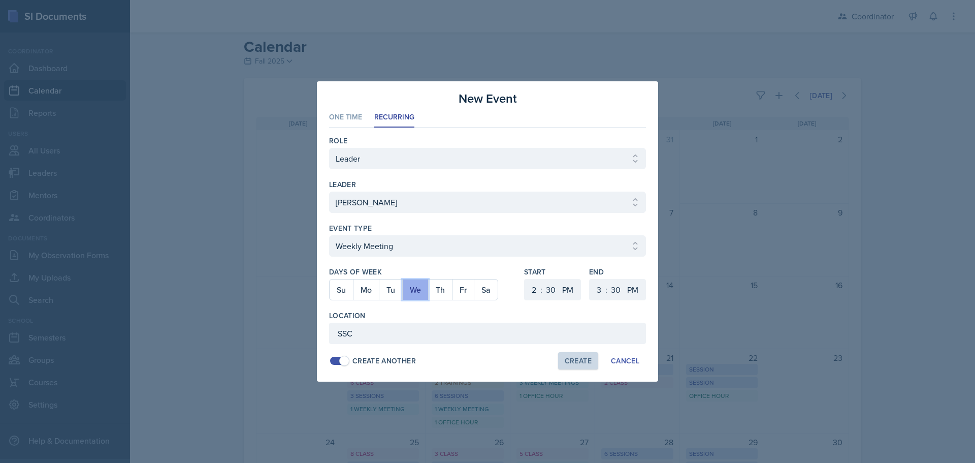
click at [412, 289] on button "We" at bounding box center [415, 289] width 26 height 20
click at [392, 288] on button "Tu" at bounding box center [390, 289] width 23 height 20
click at [393, 245] on select "Select Event Type Admin Office Hour Cal Workshop Class Class Announcement LA Pe…" at bounding box center [487, 245] width 317 height 21
click at [329, 235] on select "Select Event Type Admin Office Hour Cal Workshop Class Class Announcement LA Pe…" at bounding box center [487, 245] width 317 height 21
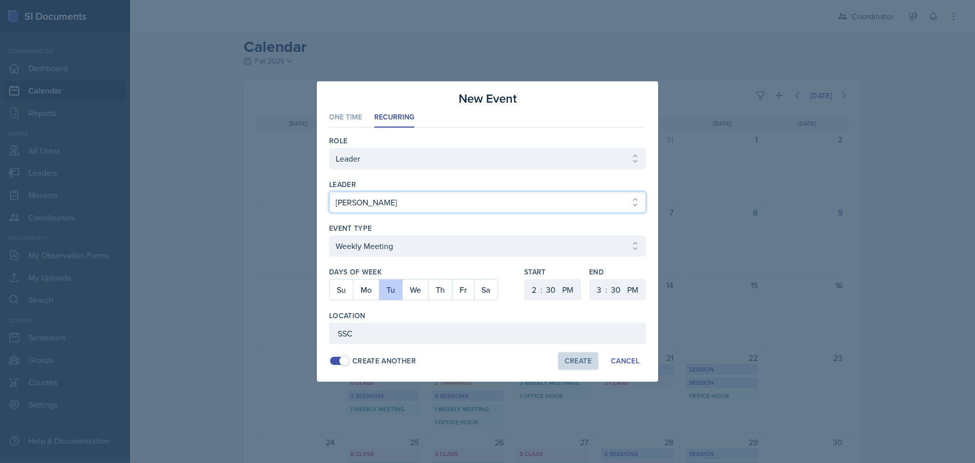
click at [370, 194] on select "Select leader Adam McDougal Aley Perez Anna McGill Bella Clifton Bram O'Neil Ca…" at bounding box center [487, 202] width 317 height 21
click at [329, 192] on select "Select leader Adam McDougal Aley Perez Anna McGill Bella Clifton Bram O'Neil Ca…" at bounding box center [487, 202] width 317 height 21
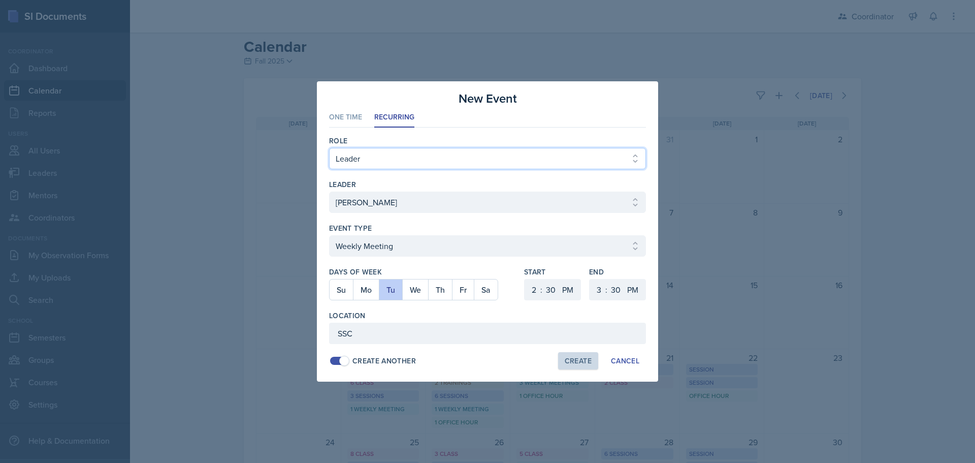
click at [371, 156] on select "Select Role Leader Mentor Coordinator" at bounding box center [487, 158] width 317 height 21
click at [329, 148] on select "Select Role Leader Mentor Coordinator" at bounding box center [487, 158] width 317 height 21
click at [629, 364] on div "Cancel" at bounding box center [625, 361] width 28 height 8
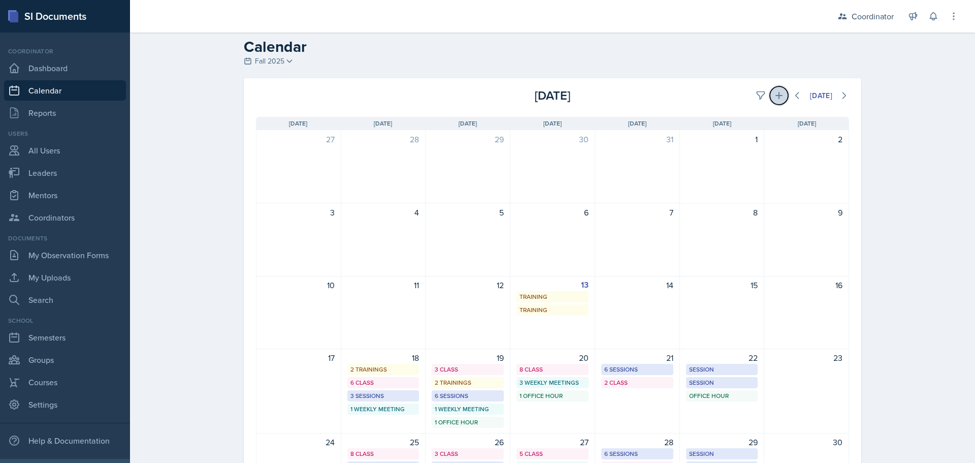
click at [776, 89] on button at bounding box center [779, 95] width 18 height 18
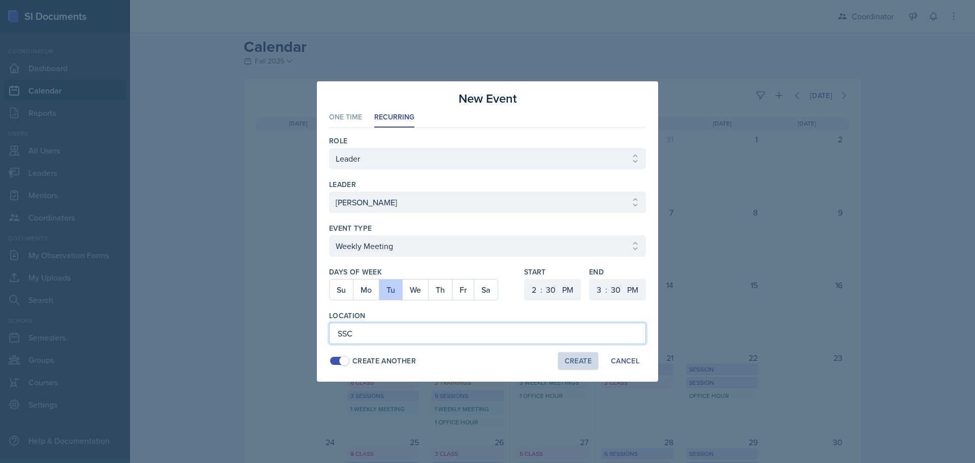
click at [476, 334] on input "SSC" at bounding box center [487, 333] width 317 height 21
click at [348, 113] on li "One Time" at bounding box center [345, 118] width 33 height 20
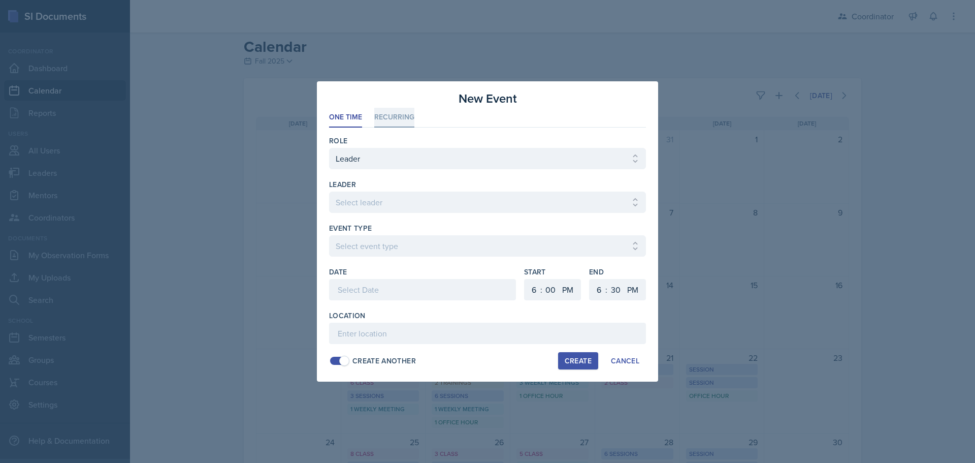
click at [386, 118] on li "Recurring" at bounding box center [394, 118] width 40 height 20
click at [339, 362] on span at bounding box center [339, 361] width 18 height 8
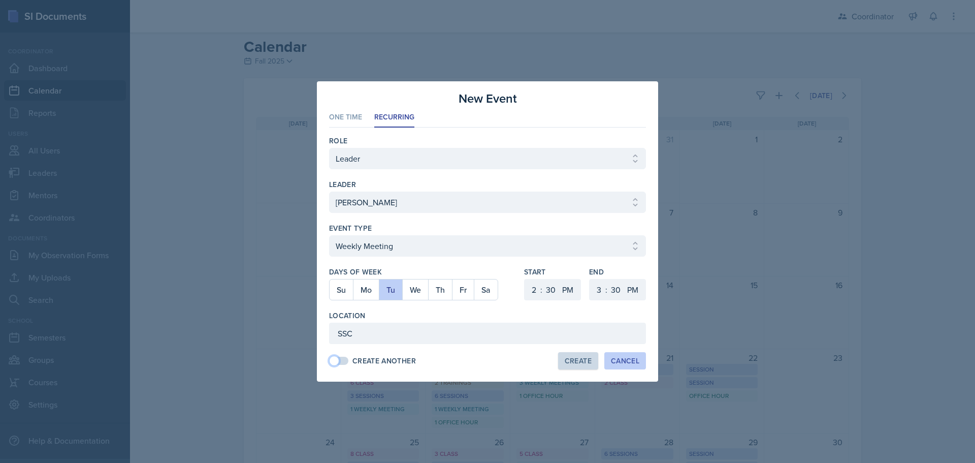
click at [634, 365] on div "Cancel" at bounding box center [625, 361] width 28 height 8
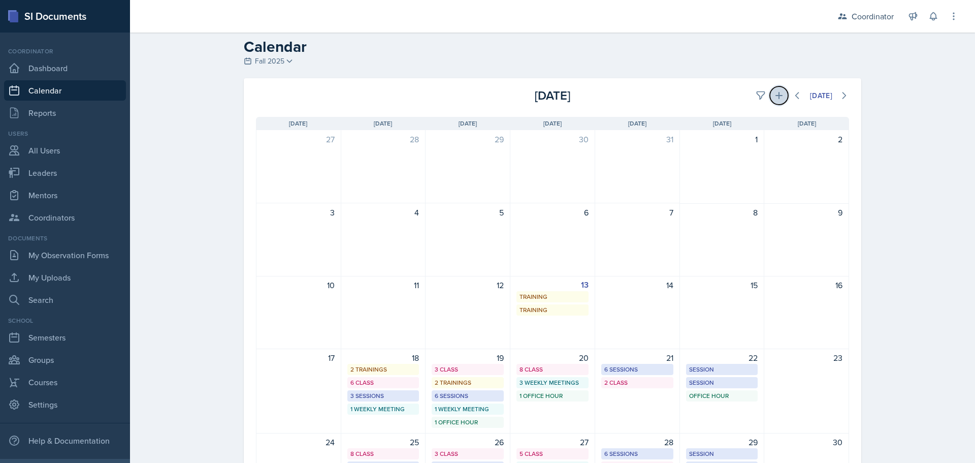
click at [778, 94] on icon at bounding box center [779, 95] width 10 height 10
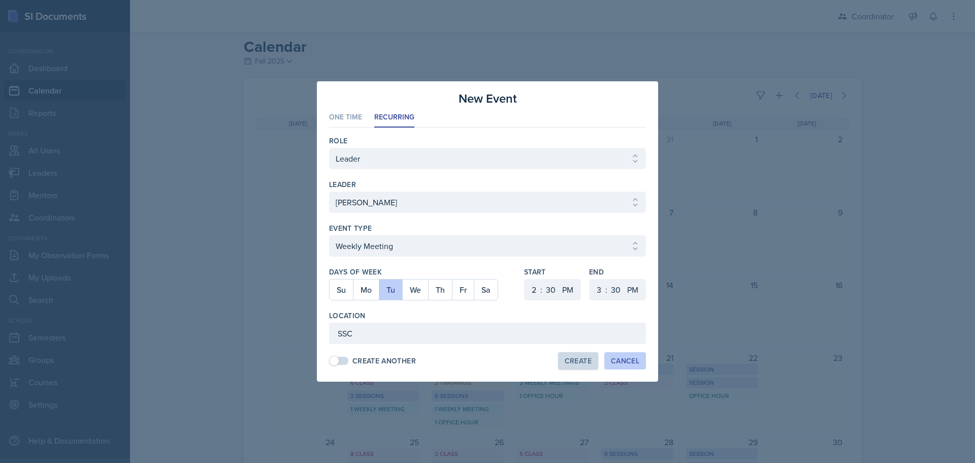
click at [625, 360] on div "Cancel" at bounding box center [625, 361] width 28 height 8
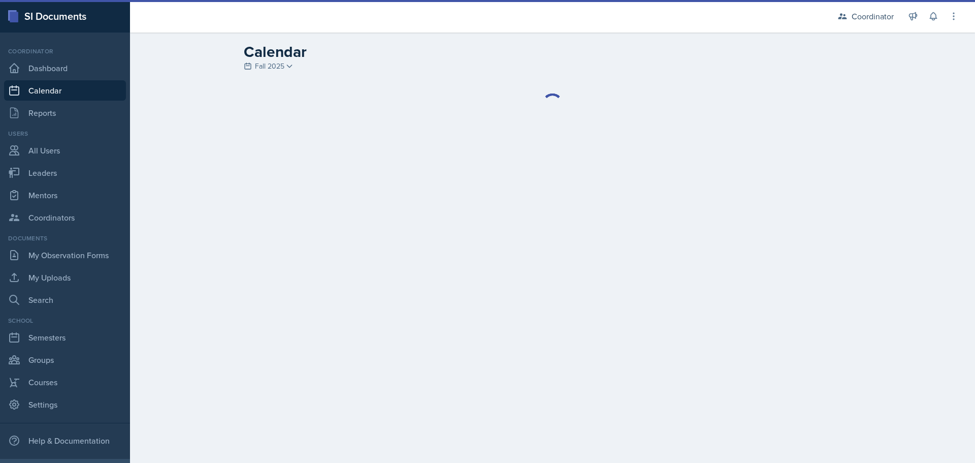
select select "1"
select select "6"
select select "PM"
select select "6"
select select "30"
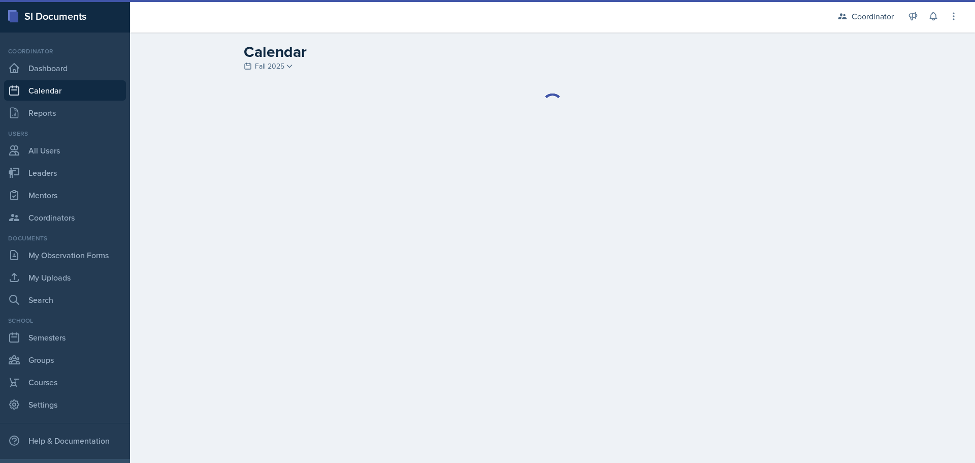
select select "PM"
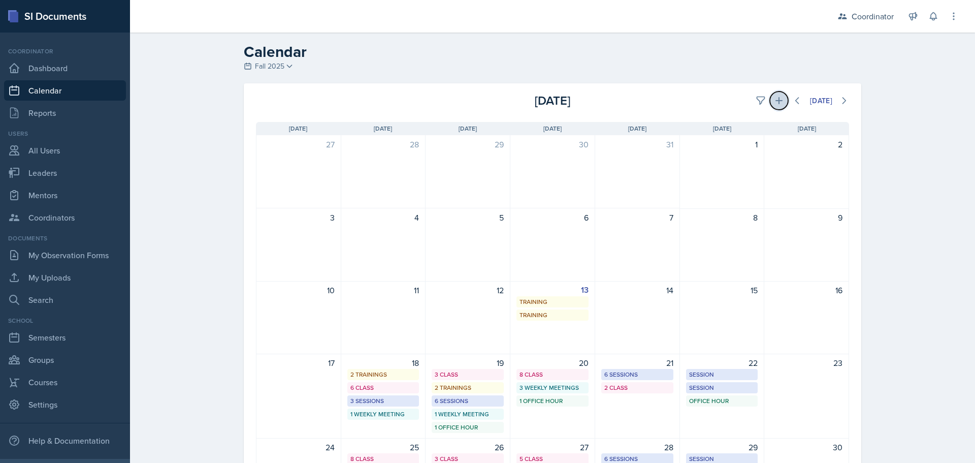
click at [778, 99] on icon at bounding box center [779, 101] width 10 height 10
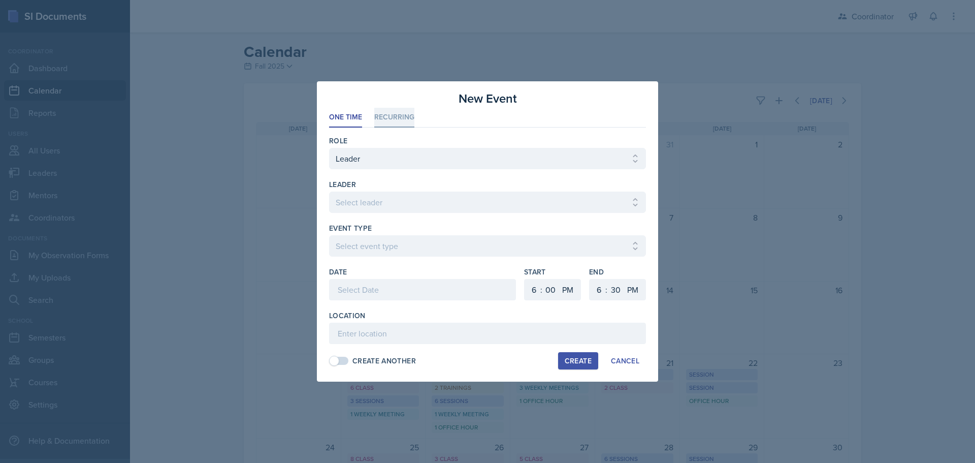
click at [407, 120] on li "Recurring" at bounding box center [394, 118] width 40 height 20
click at [339, 363] on span at bounding box center [339, 361] width 18 height 8
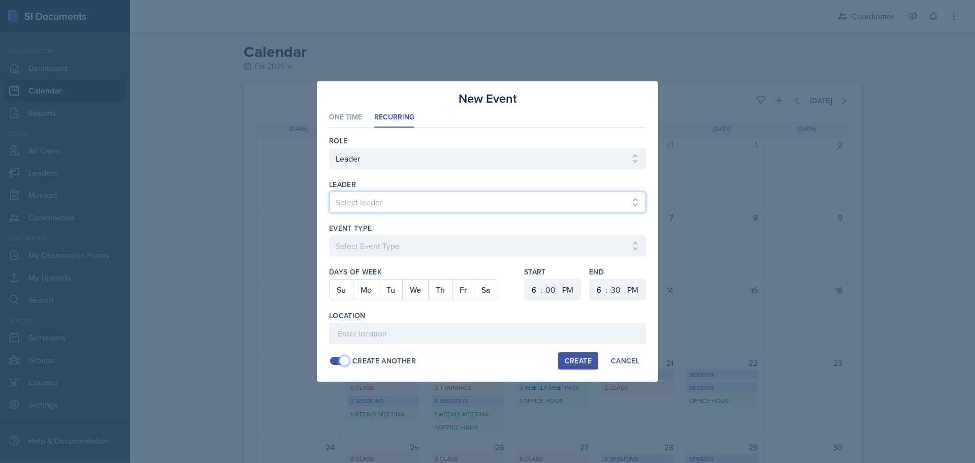
click at [374, 198] on select "Select leader Adam McDougal Aley Perez Anna McGill Bella Clifton Bram O'Neil Ca…" at bounding box center [487, 202] width 317 height 21
select select "fce86a82-596e-4e16-a830-6d8e58310a1b"
click at [329, 192] on select "Select leader Adam McDougal Aley Perez Anna McGill Bella Clifton Bram O'Neil Ca…" at bounding box center [487, 202] width 317 height 21
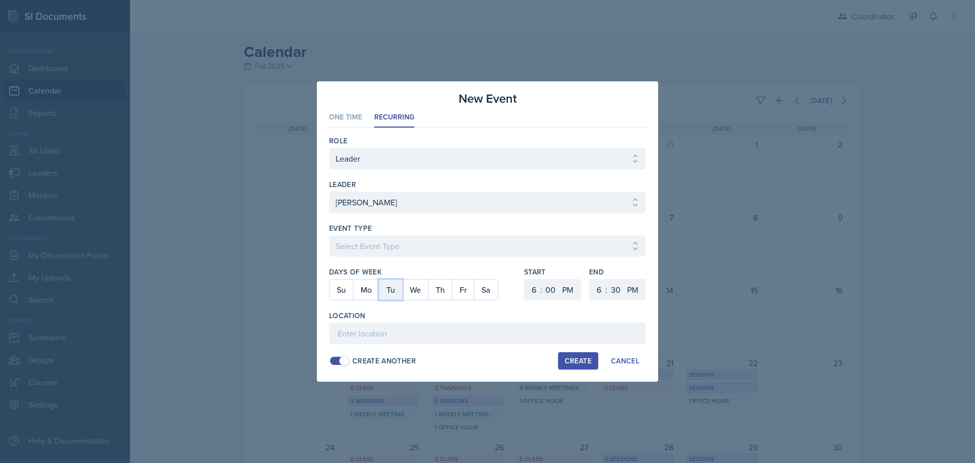
click at [393, 294] on button "Tu" at bounding box center [390, 289] width 23 height 20
click at [529, 291] on select "1 2 3 4 5 6 7 8 9 10 11 12" at bounding box center [533, 289] width 16 height 21
select select "2"
click at [525, 279] on select "1 2 3 4 5 6 7 8 9 10 11 12" at bounding box center [533, 289] width 16 height 21
drag, startPoint x: 550, startPoint y: 289, endPoint x: 551, endPoint y: 279, distance: 9.7
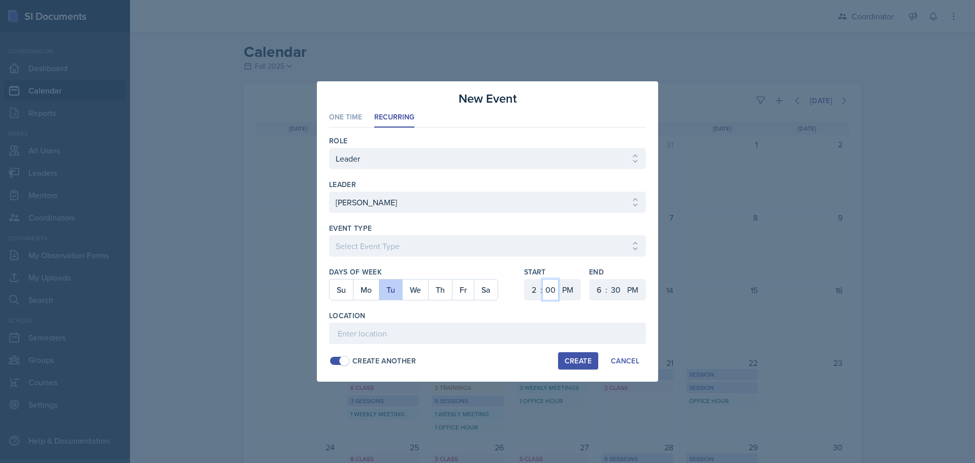
click at [550, 289] on select "00 05 10 15 20 25 30 35 40 45 50 55" at bounding box center [551, 289] width 16 height 21
select select "30"
click at [543, 279] on select "00 05 10 15 20 25 30 35 40 45 50 55" at bounding box center [551, 289] width 16 height 21
drag, startPoint x: 596, startPoint y: 287, endPoint x: 596, endPoint y: 281, distance: 6.1
click at [596, 287] on select "1 2 3 4 5 6 7 8 9 10 11 12" at bounding box center [598, 289] width 16 height 21
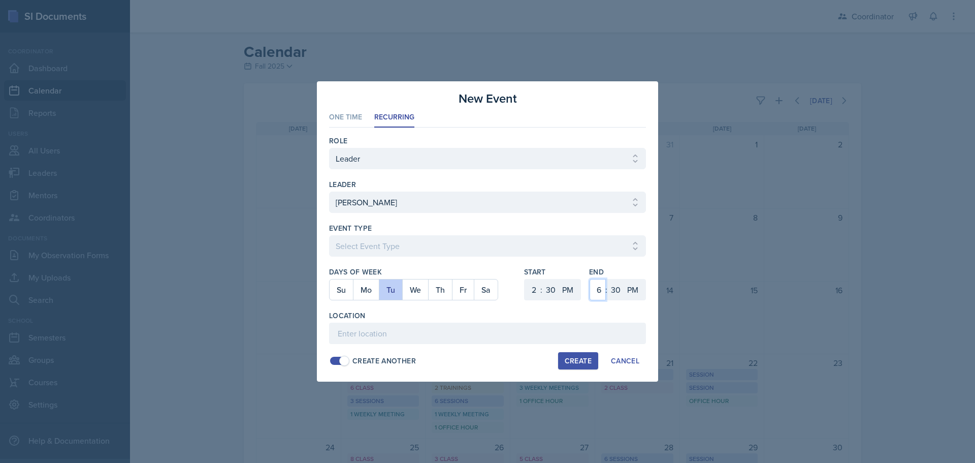
select select "3"
click at [590, 279] on select "1 2 3 4 5 6 7 8 9 10 11 12" at bounding box center [598, 289] width 16 height 21
click at [518, 329] on input at bounding box center [487, 333] width 317 height 21
type input "SSC"
click at [382, 240] on select "Select Event Type Admin Office Hour Cal Workshop Class Class Announcement LA Pe…" at bounding box center [487, 245] width 317 height 21
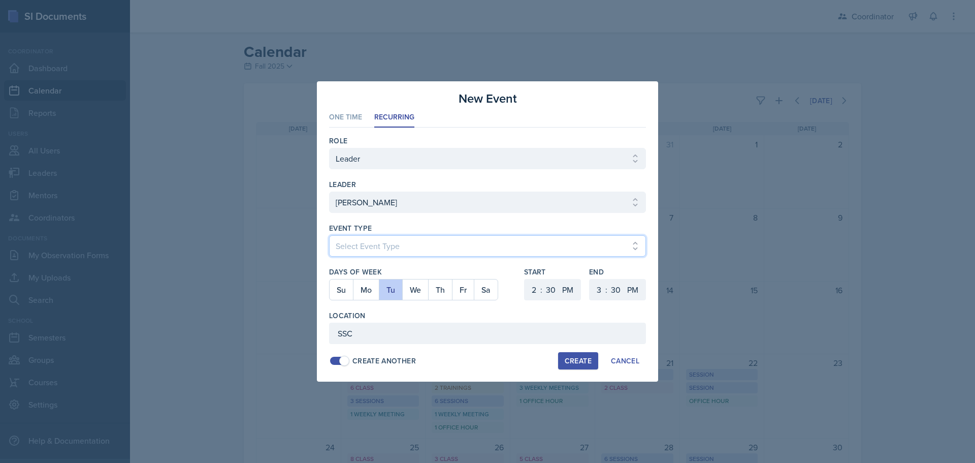
select select "803a10d1-56de-4d8e-8ecc-6dc9cf688eb0"
click at [329, 235] on select "Select Event Type Admin Office Hour Cal Workshop Class Class Announcement LA Pe…" at bounding box center [487, 245] width 317 height 21
click at [572, 358] on div "Create" at bounding box center [578, 361] width 27 height 8
select select
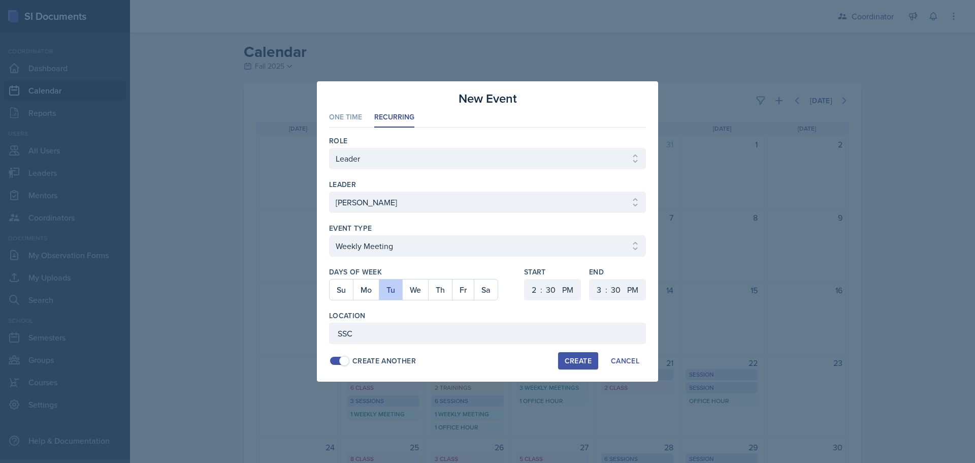
select select "6"
select select "0"
select select "6"
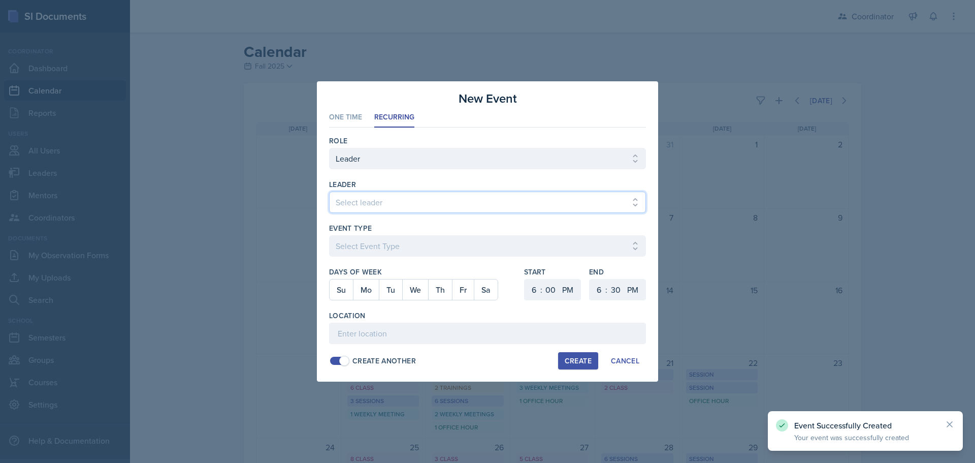
click at [365, 206] on select "Select leader Adam McDougal Aley Perez Anna McGill Bella Clifton Bram O'Neil Ca…" at bounding box center [487, 202] width 317 height 21
select select "fce86a82-596e-4e16-a830-6d8e58310a1b"
click at [329, 192] on select "Select leader Adam McDougal Aley Perez Anna McGill Bella Clifton Bram O'Neil Ca…" at bounding box center [487, 202] width 317 height 21
click at [357, 259] on div at bounding box center [487, 262] width 317 height 10
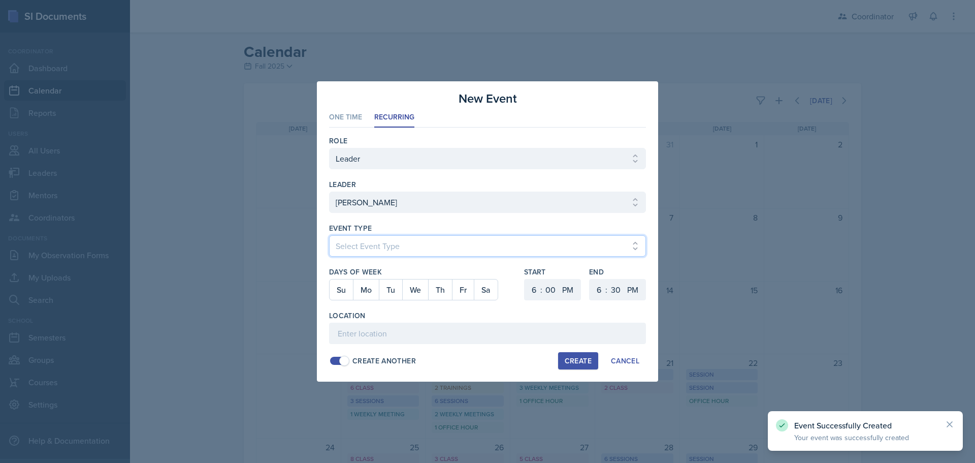
click at [358, 246] on select "Select Event Type Admin Office Hour Cal Workshop Class Class Announcement LA Pe…" at bounding box center [487, 245] width 317 height 21
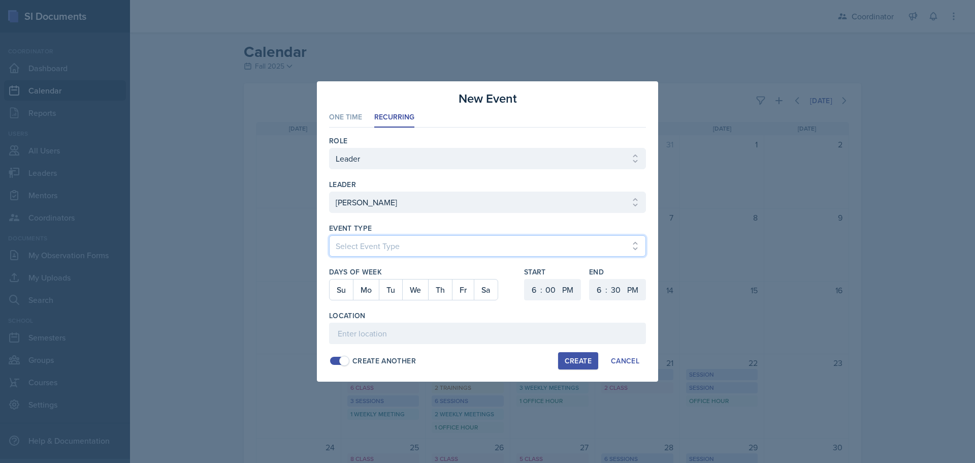
select select "803a10d1-56de-4d8e-8ecc-6dc9cf688eb0"
click at [329, 235] on select "Select Event Type Admin Office Hour Cal Workshop Class Class Announcement LA Pe…" at bounding box center [487, 245] width 317 height 21
click at [470, 289] on button "Fr" at bounding box center [463, 289] width 22 height 20
click at [531, 289] on select "1 2 3 4 5 6 7 8 9 10 11 12" at bounding box center [533, 289] width 16 height 21
select select "9"
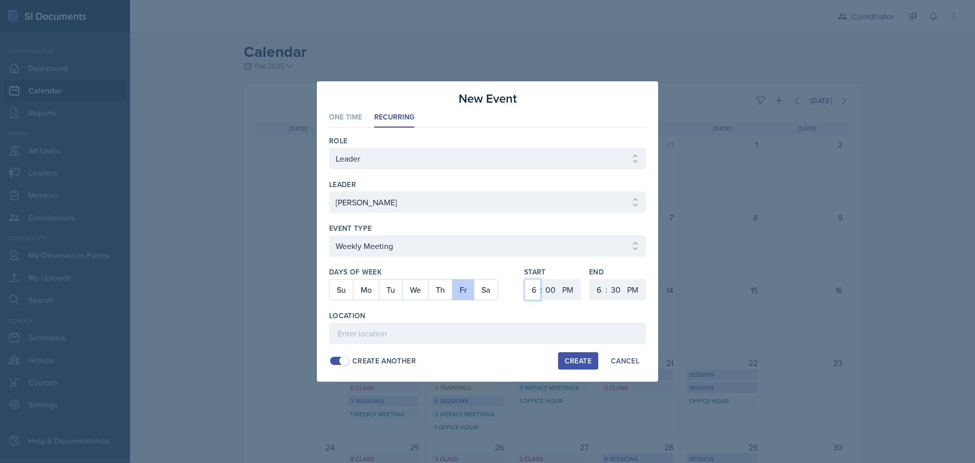
click at [525, 279] on select "1 2 3 4 5 6 7 8 9 10 11 12" at bounding box center [533, 289] width 16 height 21
drag, startPoint x: 554, startPoint y: 290, endPoint x: 555, endPoint y: 280, distance: 9.7
click at [554, 290] on select "00 05 10 15 20 25 30 35 40 45 50 55" at bounding box center [551, 289] width 16 height 21
select select "30"
click at [543, 279] on select "00 05 10 15 20 25 30 35 40 45 50 55" at bounding box center [551, 289] width 16 height 21
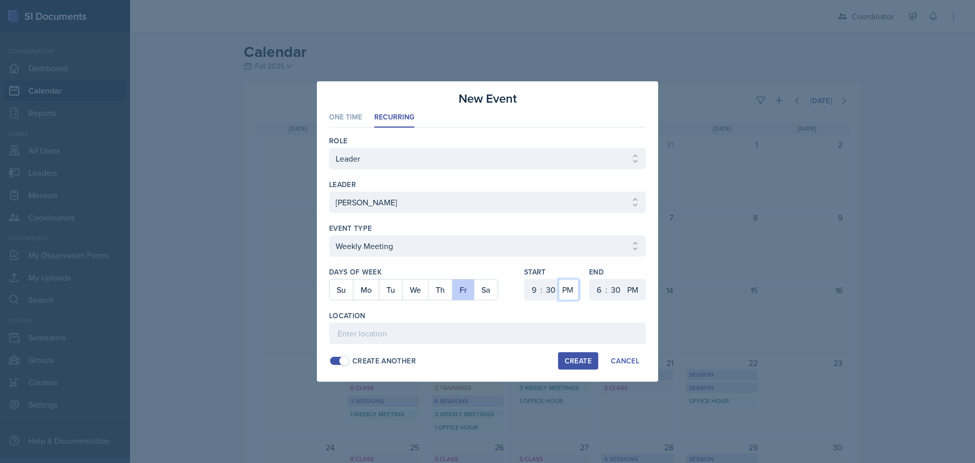
click at [568, 291] on select "AM PM" at bounding box center [569, 289] width 20 height 21
select select "AM"
click at [559, 279] on select "AM PM" at bounding box center [569, 289] width 20 height 21
click at [605, 286] on select "1 2 3 4 5 6 7 8 9 10 11 12" at bounding box center [598, 289] width 16 height 21
select select "10"
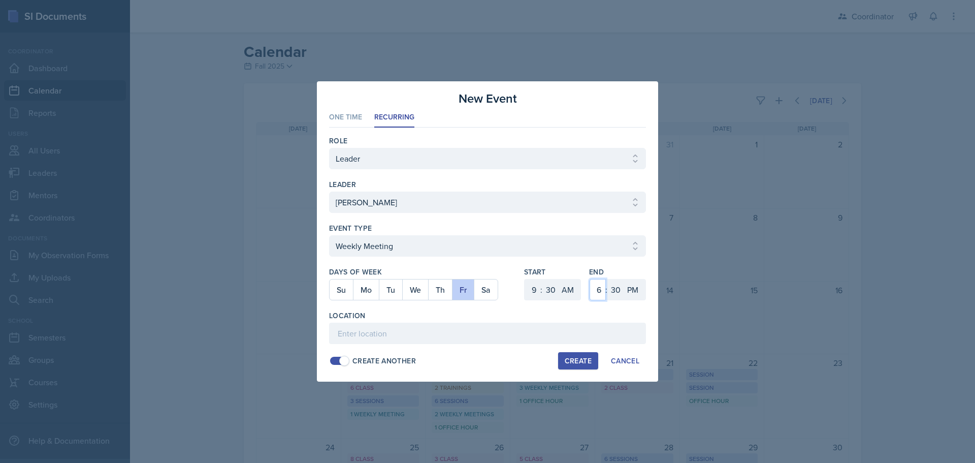
click at [590, 279] on select "1 2 3 4 5 6 7 8 9 10 11 12" at bounding box center [598, 289] width 16 height 21
drag, startPoint x: 629, startPoint y: 290, endPoint x: 631, endPoint y: 297, distance: 7.4
click at [631, 291] on select "AM PM" at bounding box center [634, 289] width 20 height 21
select select "AM"
click at [624, 279] on select "AM PM" at bounding box center [634, 289] width 20 height 21
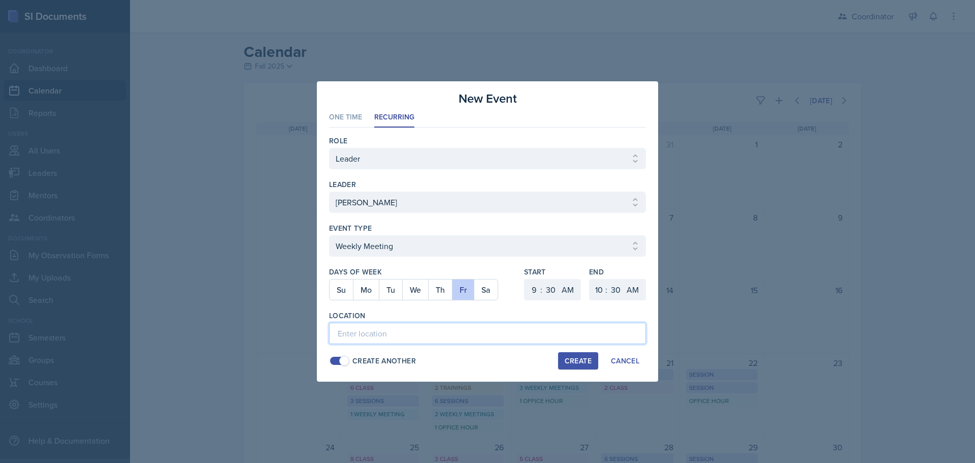
click at [533, 332] on input at bounding box center [487, 333] width 317 height 21
type input "SSC"
click at [577, 360] on div "Create" at bounding box center [578, 361] width 27 height 8
select select
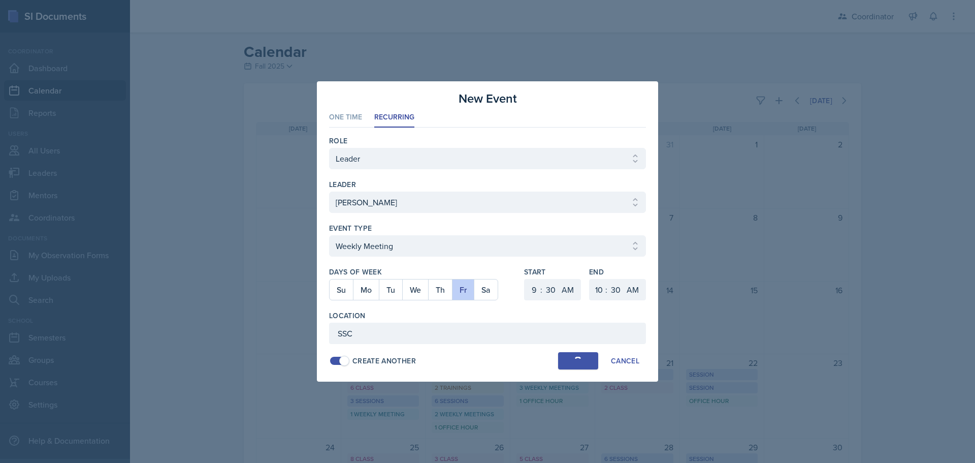
select select "6"
select select "0"
select select "PM"
select select "6"
select select "PM"
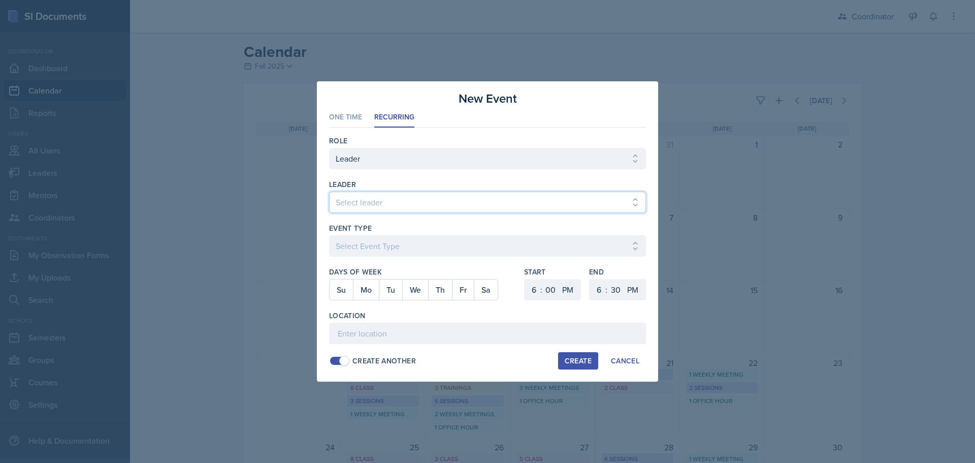
click at [351, 198] on select "Select leader Adam McDougal Aley Perez Anna McGill Bella Clifton Bram O'Neil Ca…" at bounding box center [487, 202] width 317 height 21
select select "fce86a82-596e-4e16-a830-6d8e58310a1b"
click at [329, 192] on select "Select leader Adam McDougal Aley Perez Anna McGill Bella Clifton Bram O'Neil Ca…" at bounding box center [487, 202] width 317 height 21
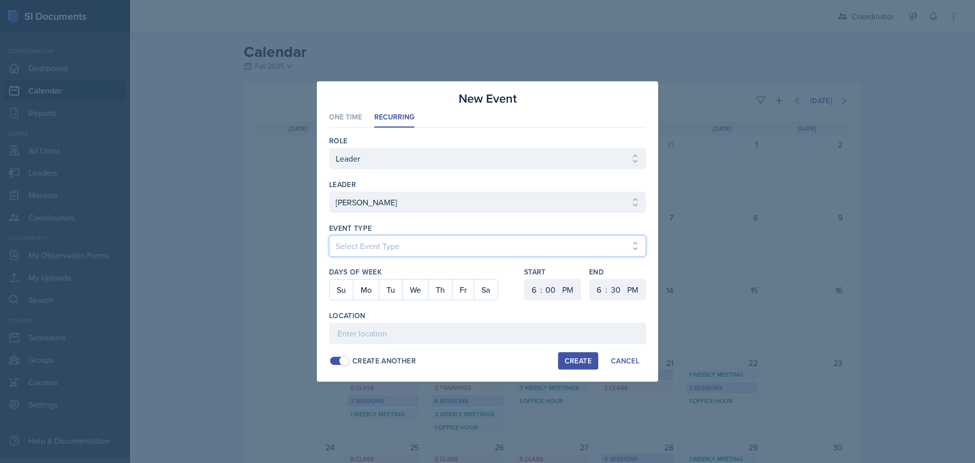
click at [352, 247] on select "Select Event Type Admin Office Hour Cal Workshop Class Class Announcement LA Pe…" at bounding box center [487, 245] width 317 height 21
select select "711e3089-b526-4ace-8ef7-b628edcb7570"
click at [329, 235] on select "Select Event Type Admin Office Hour Cal Workshop Class Class Announcement LA Pe…" at bounding box center [487, 245] width 317 height 21
click at [364, 288] on button "Mo" at bounding box center [366, 289] width 26 height 20
click at [530, 288] on select "1 2 3 4 5 6 7 8 9 10 11 12" at bounding box center [533, 289] width 16 height 21
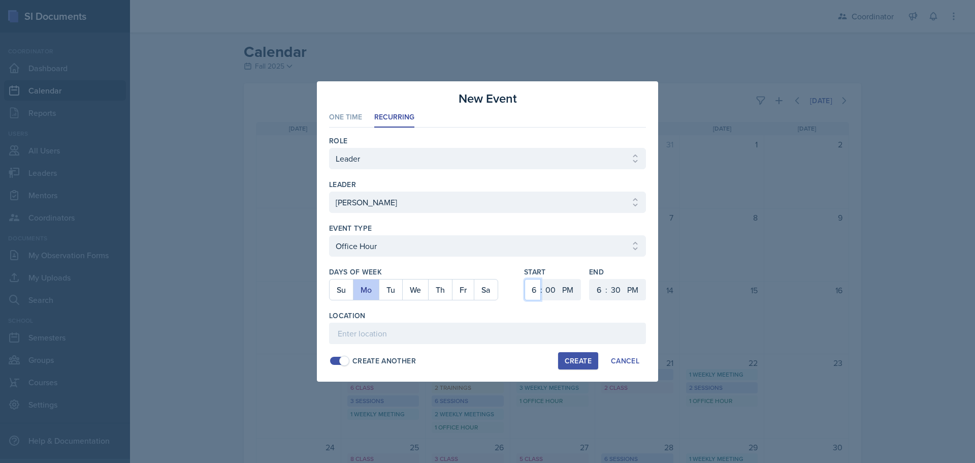
select select "4"
click at [525, 279] on select "1 2 3 4 5 6 7 8 9 10 11 12" at bounding box center [533, 289] width 16 height 21
click at [599, 291] on select "1 2 3 4 5 6 7 8 9 10 11 12" at bounding box center [598, 289] width 16 height 21
select select "5"
click at [590, 279] on select "1 2 3 4 5 6 7 8 9 10 11 12" at bounding box center [598, 289] width 16 height 21
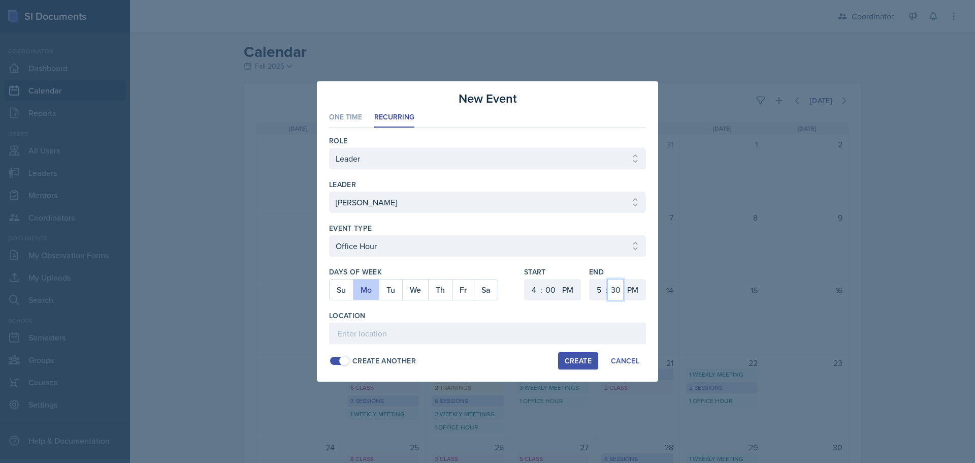
drag, startPoint x: 615, startPoint y: 287, endPoint x: 615, endPoint y: 281, distance: 6.1
click at [615, 287] on select "00 05 10 15 20 25 30 35 40 45 50 55" at bounding box center [616, 289] width 16 height 21
select select "0"
click at [608, 279] on select "00 05 10 15 20 25 30 35 40 45 50 55" at bounding box center [616, 289] width 16 height 21
click at [480, 328] on input at bounding box center [487, 333] width 317 height 21
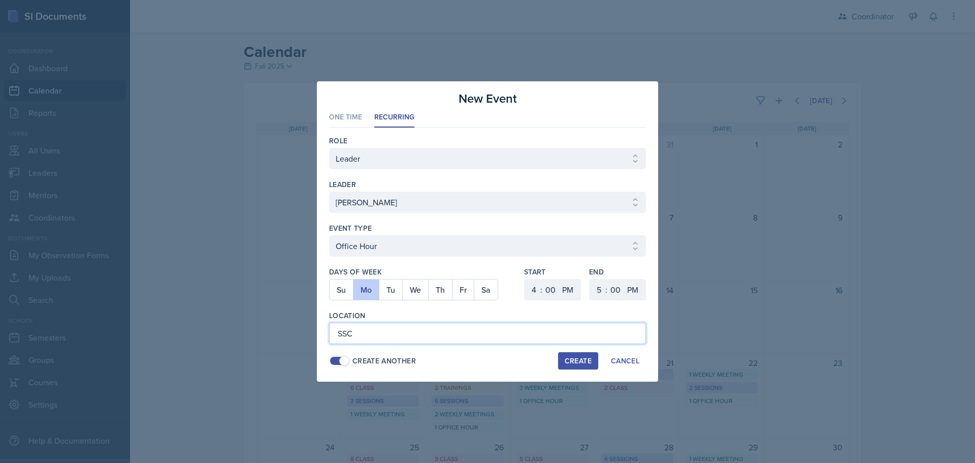
type input "SSC"
click at [573, 365] on div "Create" at bounding box center [578, 361] width 27 height 8
select select
select select "6"
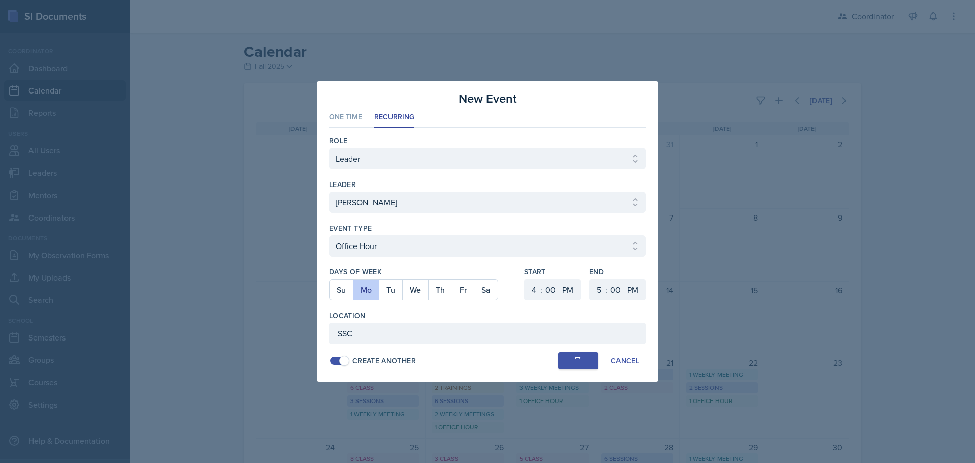
select select "6"
select select "30"
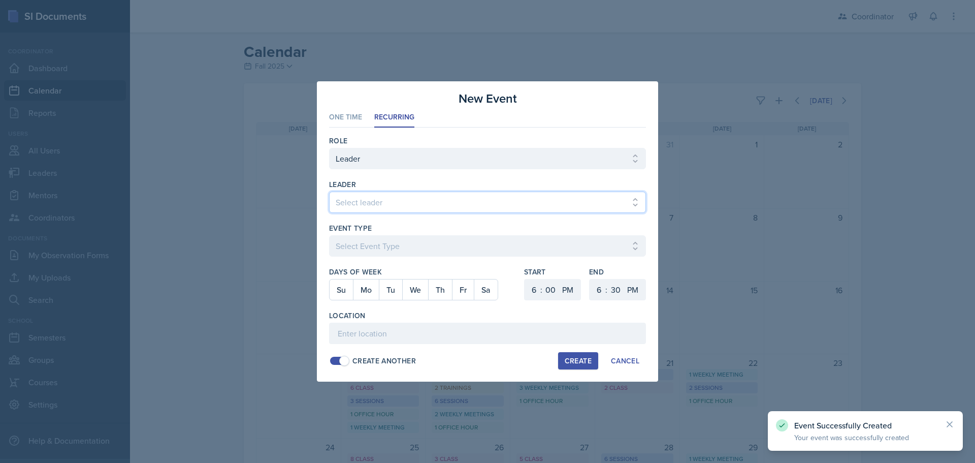
click at [367, 202] on select "Select leader Adam McDougal Aley Perez Anna McGill Bella Clifton Bram O'Neil Ca…" at bounding box center [487, 202] width 317 height 21
select select "fce86a82-596e-4e16-a830-6d8e58310a1b"
click at [329, 192] on select "Select leader Adam McDougal Aley Perez Anna McGill Bella Clifton Bram O'Neil Ca…" at bounding box center [487, 202] width 317 height 21
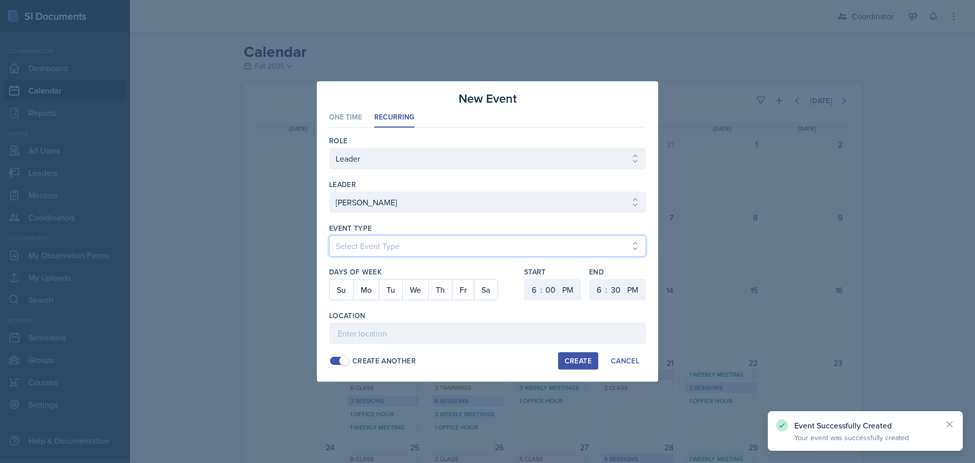
click at [351, 243] on select "Select Event Type Admin Office Hour Cal Workshop Class Class Announcement LA Pe…" at bounding box center [487, 245] width 317 height 21
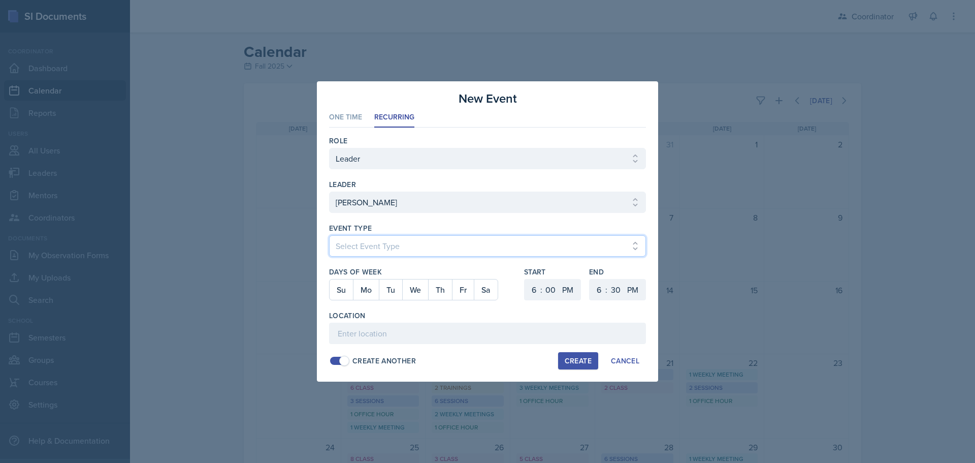
select select "28ac5bb1-2adc-4b9d-b7eb-3d5810c40caf"
click at [329, 235] on select "Select Event Type Admin Office Hour Cal Workshop Class Class Announcement LA Pe…" at bounding box center [487, 245] width 317 height 21
click at [414, 289] on button "We" at bounding box center [415, 289] width 26 height 20
drag, startPoint x: 532, startPoint y: 291, endPoint x: 533, endPoint y: 280, distance: 11.3
click at [532, 291] on select "1 2 3 4 5 6 7 8 9 10 11 12" at bounding box center [533, 289] width 16 height 21
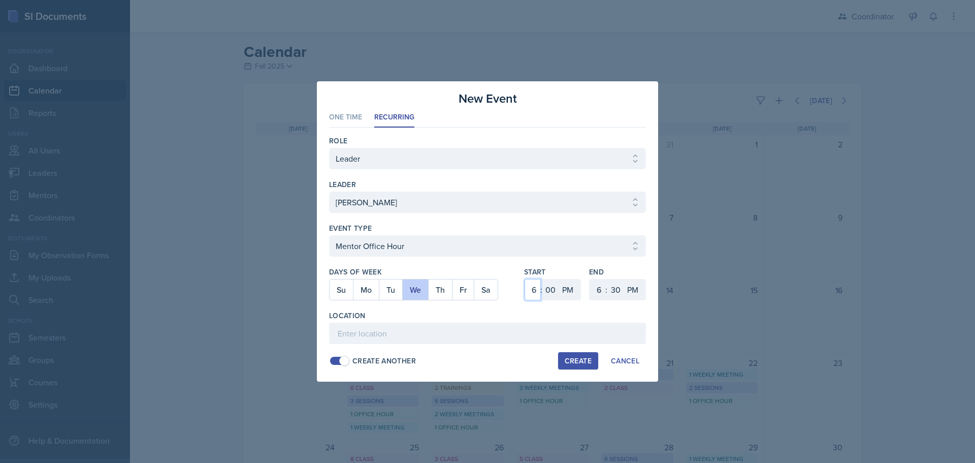
select select "4"
click at [525, 279] on select "1 2 3 4 5 6 7 8 9 10 11 12" at bounding box center [533, 289] width 16 height 21
click at [599, 282] on select "1 2 3 4 5 6 7 8 9 10 11 12" at bounding box center [598, 289] width 16 height 21
select select "5"
click at [590, 279] on select "1 2 3 4 5 6 7 8 9 10 11 12" at bounding box center [598, 289] width 16 height 21
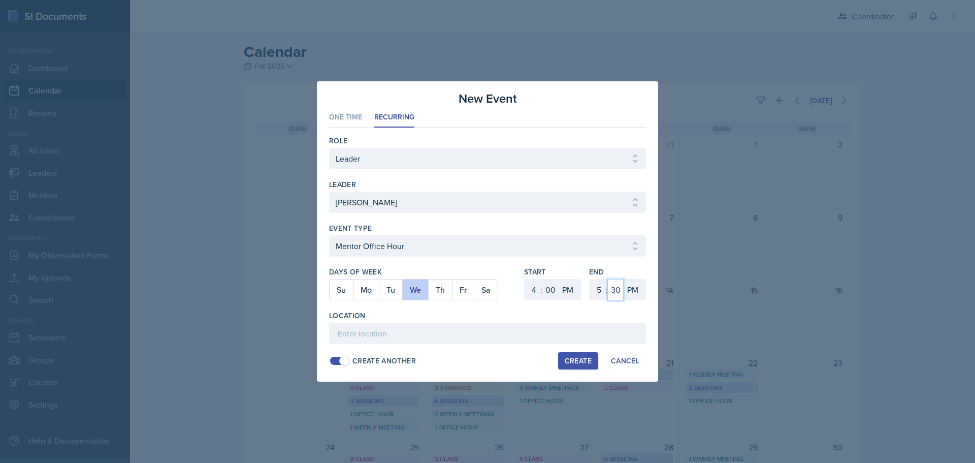
drag, startPoint x: 620, startPoint y: 286, endPoint x: 614, endPoint y: 279, distance: 9.0
click at [620, 286] on select "00 05 10 15 20 25 30 35 40 45 50 55" at bounding box center [616, 289] width 16 height 21
select select "0"
click at [608, 279] on select "00 05 10 15 20 25 30 35 40 45 50 55" at bounding box center [616, 289] width 16 height 21
click at [449, 329] on input at bounding box center [487, 333] width 317 height 21
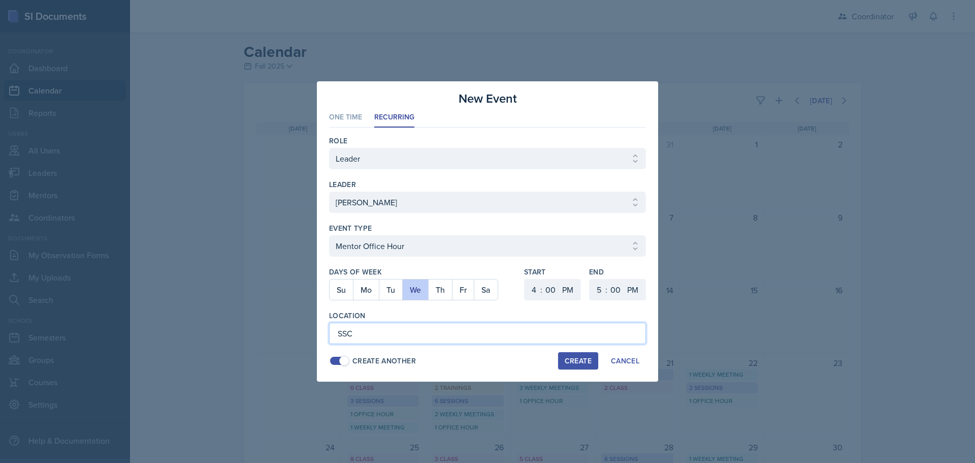
type input "SSC"
click at [578, 357] on div "Create" at bounding box center [578, 361] width 27 height 8
select select
select select "6"
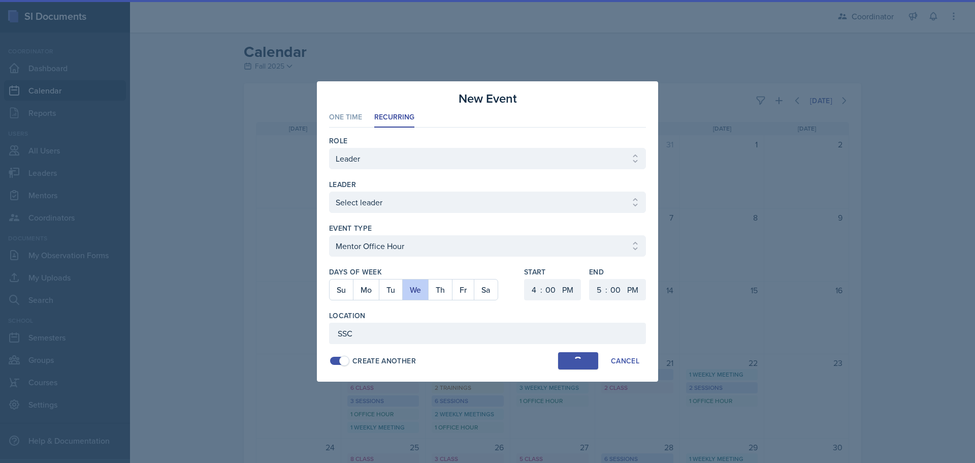
select select "6"
select select "30"
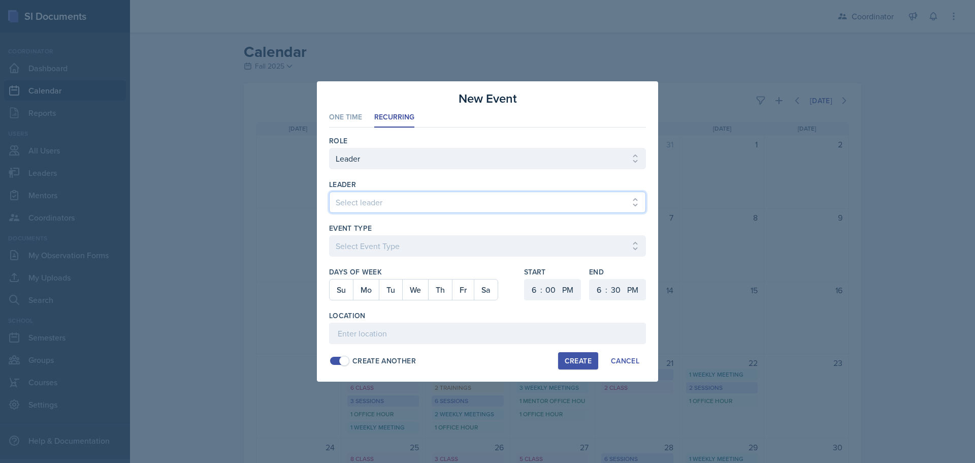
click at [366, 201] on select "Select leader Adam McDougal Aley Perez Anna McGill Bella Clifton Bram O'Neil Ca…" at bounding box center [487, 202] width 317 height 21
select select "f8d37672-7d83-4bef-bcb1-e661c9dc868d"
click at [329, 192] on select "Select leader Adam McDougal Aley Perez Anna McGill Bella Clifton Bram O'Neil Ca…" at bounding box center [487, 202] width 317 height 21
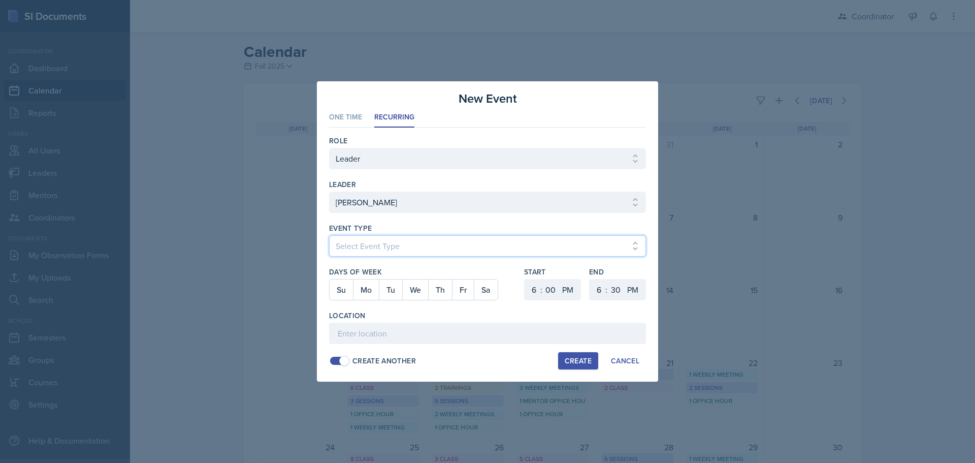
click at [355, 243] on select "Select Event Type Admin Office Hour Cal Workshop Class Class Announcement LA Pe…" at bounding box center [487, 245] width 317 height 21
select select "bd4f27e7-d6ed-4573-9455-47908d0b622f"
click at [329, 235] on select "Select Event Type Admin Office Hour Cal Workshop Class Class Announcement LA Pe…" at bounding box center [487, 245] width 317 height 21
click at [368, 293] on button "Mo" at bounding box center [366, 289] width 26 height 20
click at [414, 291] on button "We" at bounding box center [415, 289] width 26 height 20
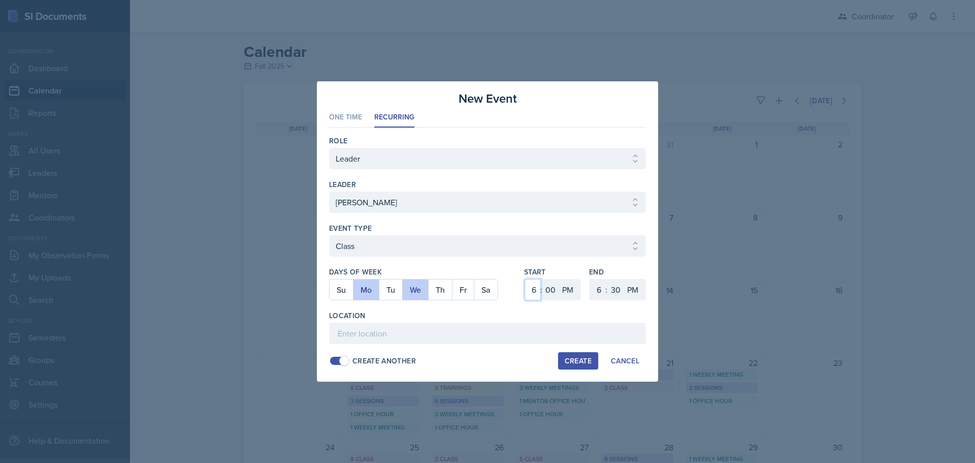
click at [534, 289] on select "1 2 3 4 5 6 7 8 9 10 11 12" at bounding box center [533, 289] width 16 height 21
select select "4"
click at [525, 279] on select "1 2 3 4 5 6 7 8 9 10 11 12" at bounding box center [533, 289] width 16 height 21
drag, startPoint x: 553, startPoint y: 287, endPoint x: 555, endPoint y: 281, distance: 5.9
click at [553, 287] on select "00 05 10 15 20 25 30 35 40 45 50 55" at bounding box center [551, 289] width 16 height 21
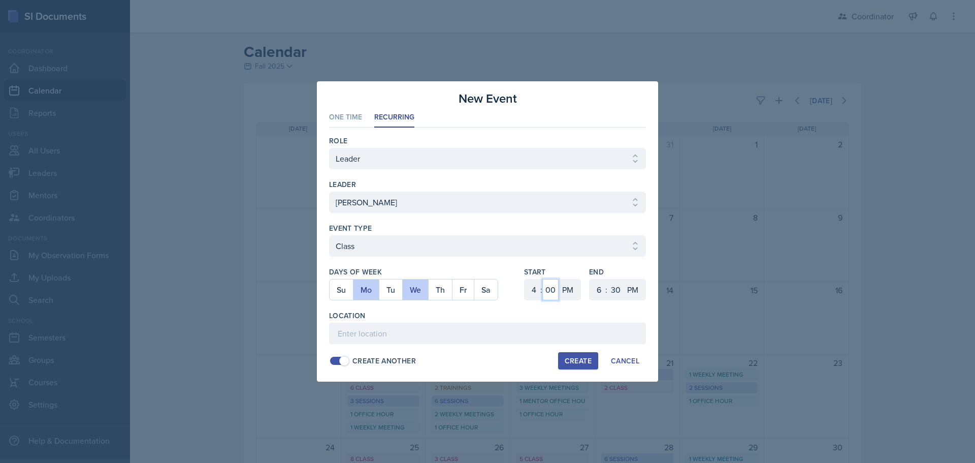
select select "20"
click at [543, 279] on select "00 05 10 15 20 25 30 35 40 45 50 55" at bounding box center [551, 289] width 16 height 21
click at [601, 286] on select "1 2 3 4 5 6 7 8 9 10 11 12" at bounding box center [598, 289] width 16 height 21
select select "5"
click at [590, 279] on select "1 2 3 4 5 6 7 8 9 10 11 12" at bounding box center [598, 289] width 16 height 21
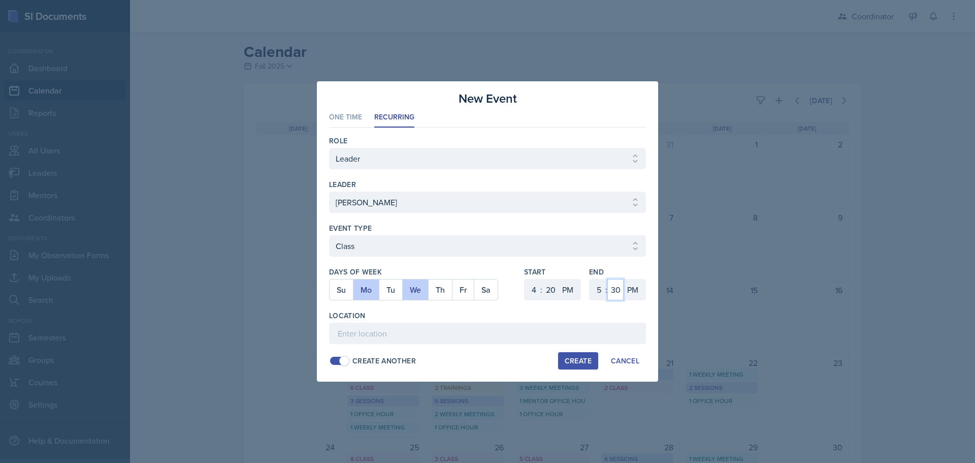
click at [612, 286] on select "00 05 10 15 20 25 30 35 40 45 50 55" at bounding box center [616, 289] width 16 height 21
select select "40"
click at [608, 279] on select "00 05 10 15 20 25 30 35 40 45 50 55" at bounding box center [616, 289] width 16 height 21
click at [543, 327] on input at bounding box center [487, 333] width 317 height 21
type input "MOR 292"
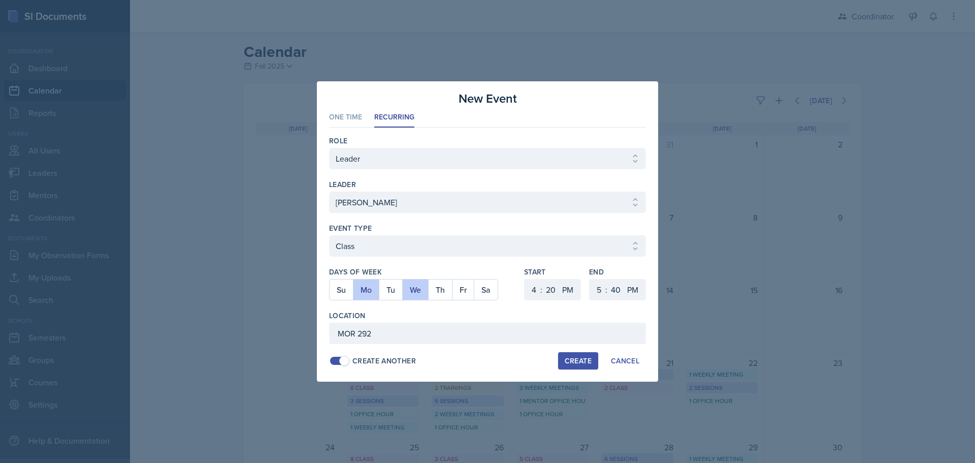
click at [575, 355] on button "Create" at bounding box center [578, 360] width 40 height 17
select select
select select "6"
select select "0"
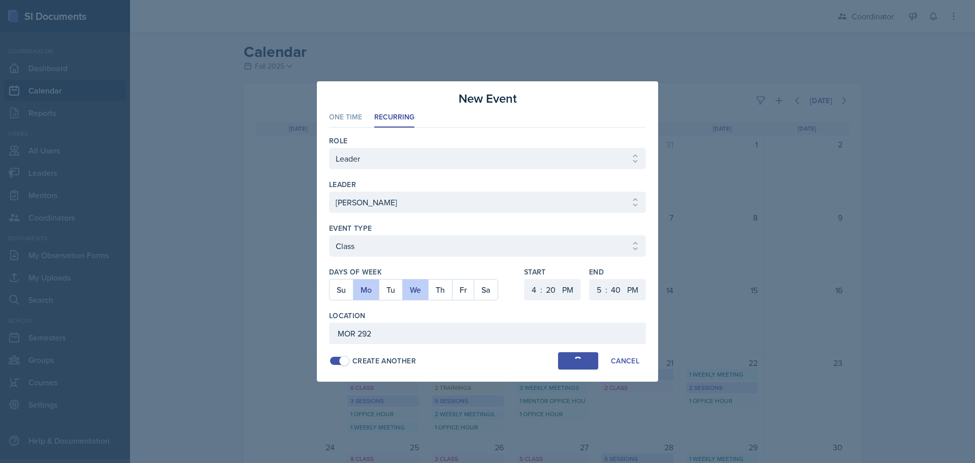
select select "6"
select select "30"
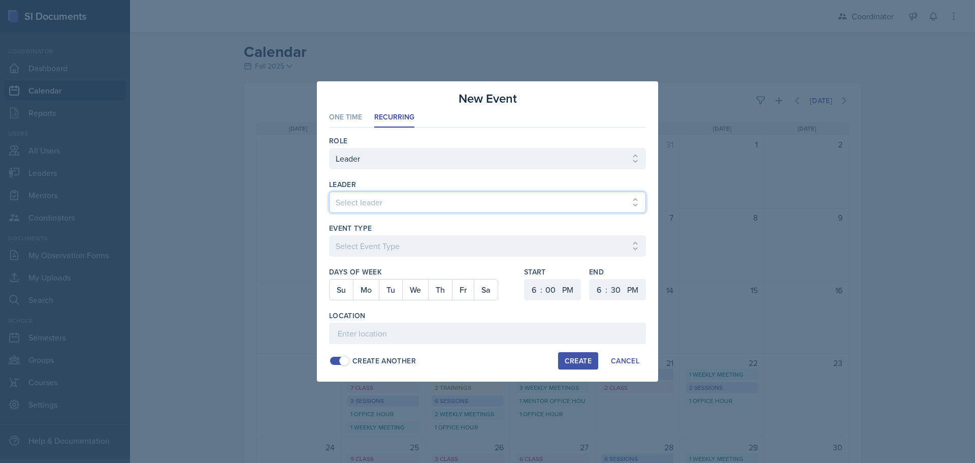
click at [355, 198] on select "Select leader Adam McDougal Aley Perez Anna McGill Bella Clifton Bram O'Neil Ca…" at bounding box center [487, 202] width 317 height 21
select select "f8d37672-7d83-4bef-bcb1-e661c9dc868d"
click at [329, 192] on select "Select leader Adam McDougal Aley Perez Anna McGill Bella Clifton Bram O'Neil Ca…" at bounding box center [487, 202] width 317 height 21
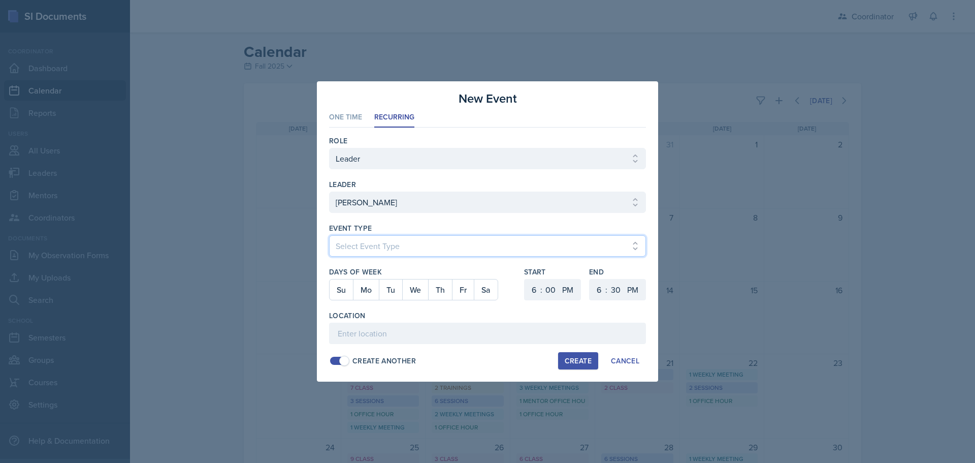
click at [362, 238] on select "Select Event Type Admin Office Hour Cal Workshop Class Class Announcement LA Pe…" at bounding box center [487, 245] width 317 height 21
select select "30b582fb-8ac9-49fb-a214-1fb047ccc295"
click at [329, 235] on select "Select Event Type Admin Office Hour Cal Workshop Class Class Announcement LA Pe…" at bounding box center [487, 245] width 317 height 21
click at [387, 290] on button "Tu" at bounding box center [390, 289] width 23 height 20
click at [534, 289] on select "1 2 3 4 5 6 7 8 9 10 11 12" at bounding box center [533, 289] width 16 height 21
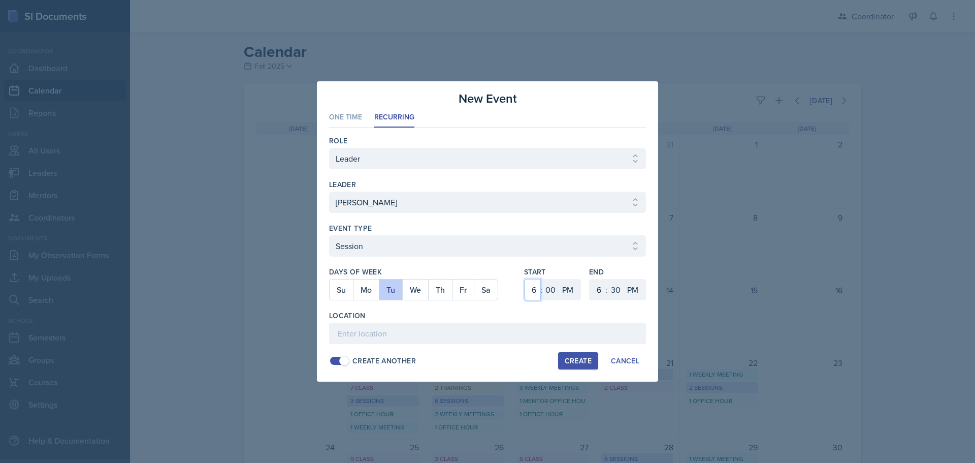
select select "10"
click at [525, 279] on select "1 2 3 4 5 6 7 8 9 10 11 12" at bounding box center [533, 289] width 16 height 21
click at [573, 290] on select "AM PM" at bounding box center [569, 289] width 20 height 21
select select "AM"
click at [559, 279] on select "AM PM" at bounding box center [569, 289] width 20 height 21
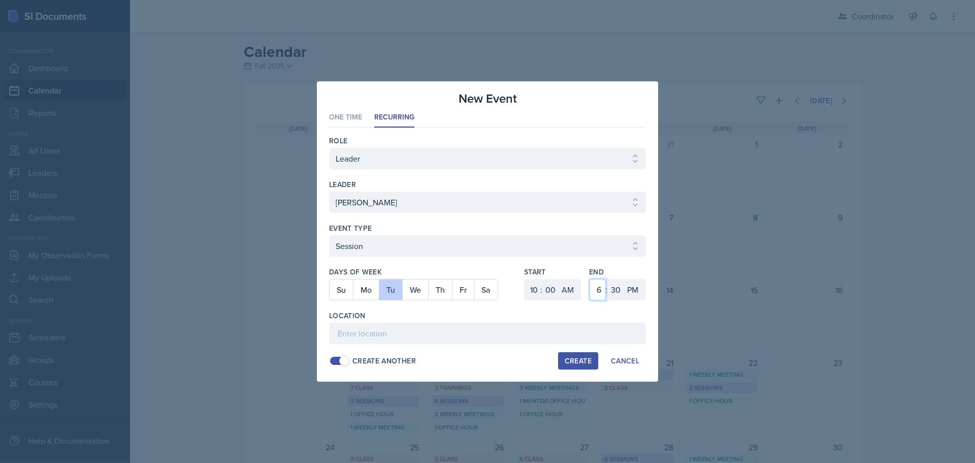
click at [597, 291] on select "1 2 3 4 5 6 7 8 9 10 11 12" at bounding box center [598, 289] width 16 height 21
select select "11"
click at [590, 279] on select "1 2 3 4 5 6 7 8 9 10 11 12" at bounding box center [598, 289] width 16 height 21
click at [632, 290] on select "AM PM" at bounding box center [634, 289] width 20 height 21
select select "AM"
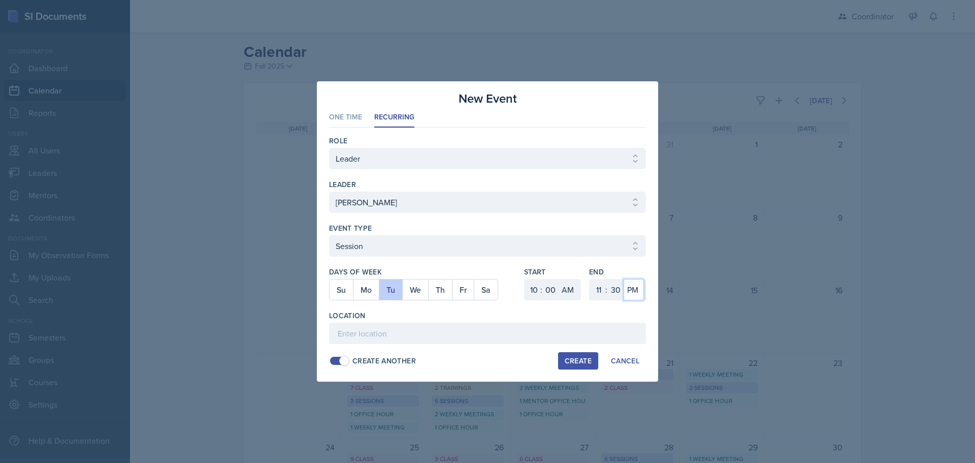
click at [624, 279] on select "AM PM" at bounding box center [634, 289] width 20 height 21
click at [562, 340] on input at bounding box center [487, 333] width 317 height 21
type input "ROB 406"
click at [577, 364] on div "Create" at bounding box center [578, 361] width 27 height 8
select select
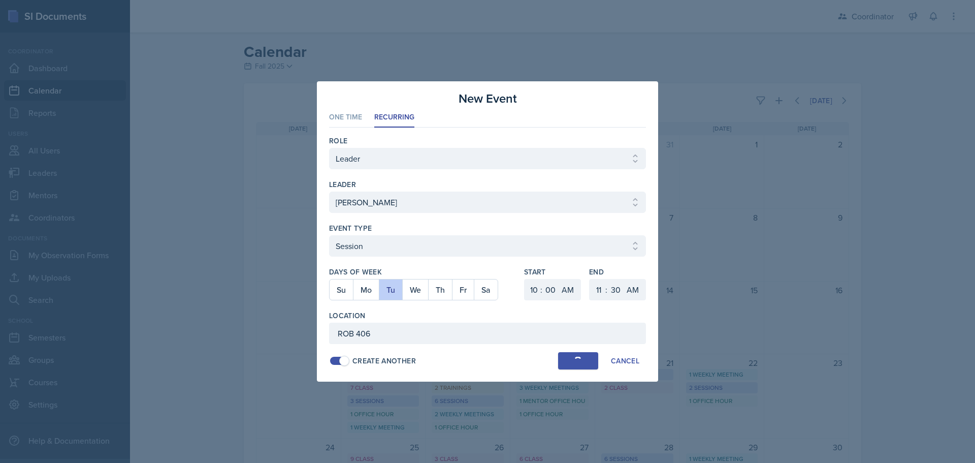
select select
select select "6"
select select "PM"
select select "6"
select select "PM"
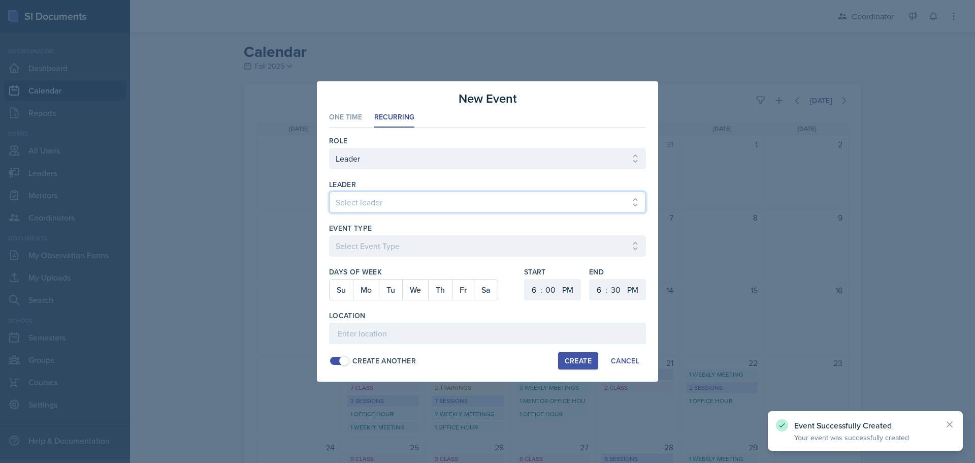
click at [363, 200] on select "Select leader Adam McDougal Aley Perez Anna McGill Bella Clifton Bram O'Neil Ca…" at bounding box center [487, 202] width 317 height 21
select select "f8d37672-7d83-4bef-bcb1-e661c9dc868d"
click at [329, 192] on select "Select leader Adam McDougal Aley Perez Anna McGill Bella Clifton Bram O'Neil Ca…" at bounding box center [487, 202] width 317 height 21
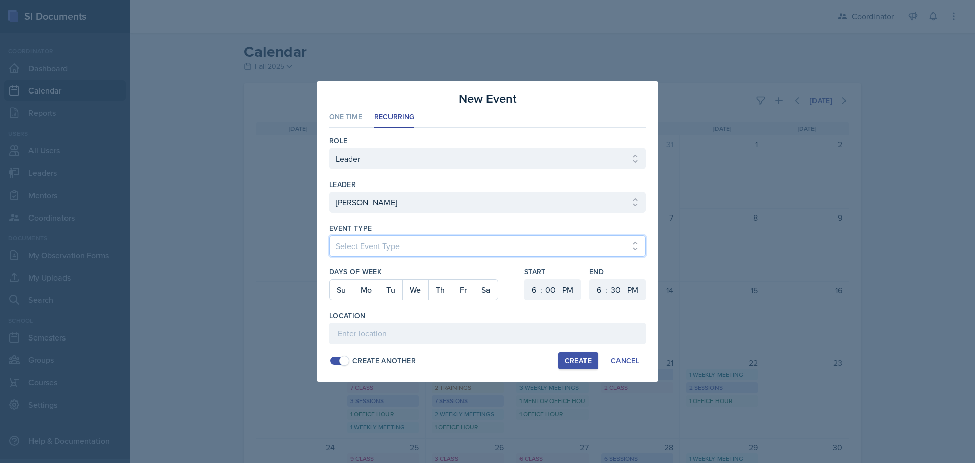
click at [346, 253] on select "Select Event Type Admin Office Hour Cal Workshop Class Class Announcement LA Pe…" at bounding box center [487, 245] width 317 height 21
select select "30b582fb-8ac9-49fb-a214-1fb047ccc295"
click at [329, 235] on select "Select Event Type Admin Office Hour Cal Workshop Class Class Announcement LA Pe…" at bounding box center [487, 245] width 317 height 21
click at [438, 285] on button "Th" at bounding box center [440, 289] width 24 height 20
click at [532, 285] on select "1 2 3 4 5 6 7 8 9 10 11 12" at bounding box center [533, 289] width 16 height 21
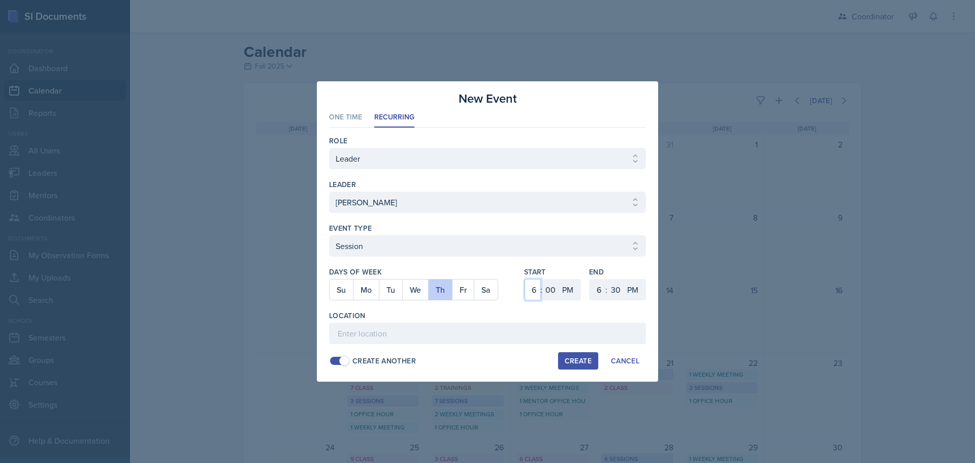
select select "12"
click at [525, 279] on select "1 2 3 4 5 6 7 8 9 10 11 12" at bounding box center [533, 289] width 16 height 21
click at [553, 293] on select "00 05 10 15 20 25 30 35 40 45 50 55" at bounding box center [551, 289] width 16 height 21
select select "30"
click at [543, 279] on select "00 05 10 15 20 25 30 35 40 45 50 55" at bounding box center [551, 289] width 16 height 21
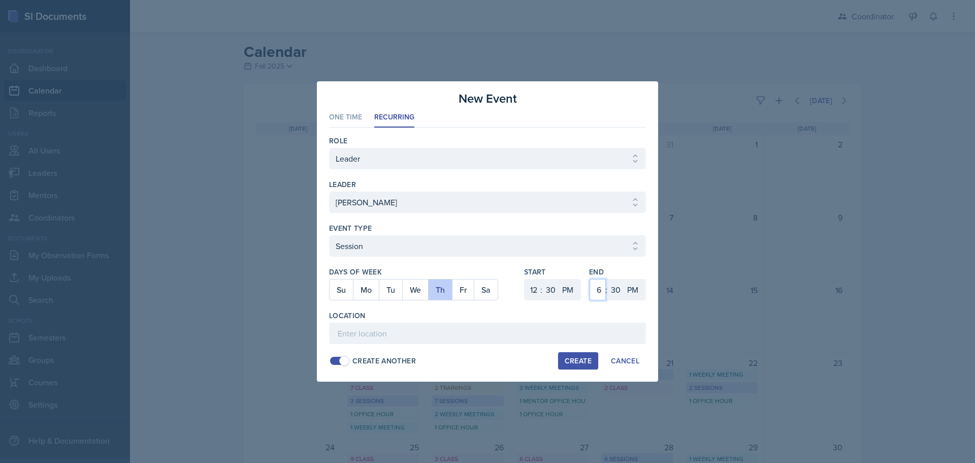
click at [601, 296] on select "1 2 3 4 5 6 7 8 9 10 11 12" at bounding box center [598, 289] width 16 height 21
select select "2"
click at [590, 279] on select "1 2 3 4 5 6 7 8 9 10 11 12" at bounding box center [598, 289] width 16 height 21
drag, startPoint x: 618, startPoint y: 287, endPoint x: 618, endPoint y: 281, distance: 6.1
click at [618, 287] on select "00 05 10 15 20 25 30 35 40 45 50 55" at bounding box center [616, 289] width 16 height 21
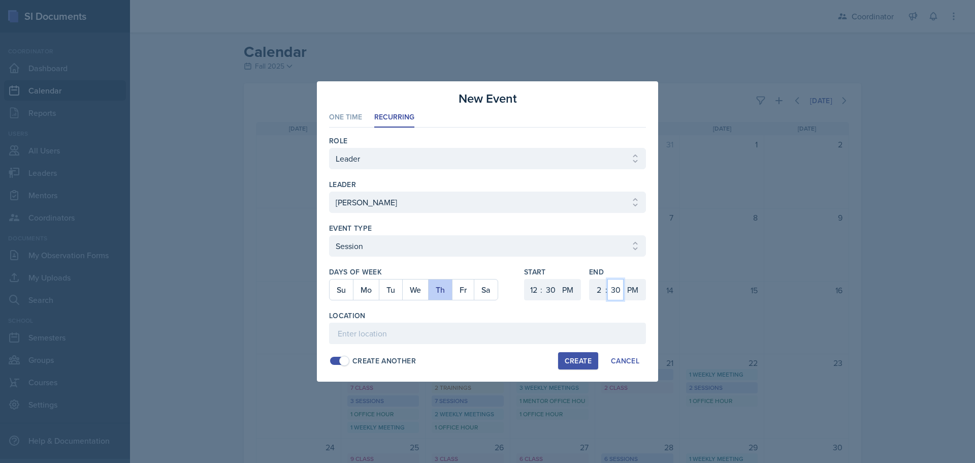
select select "0"
click at [608, 279] on select "00 05 10 15 20 25 30 35 40 45 50 55" at bounding box center [616, 289] width 16 height 21
click at [513, 340] on input at bounding box center [487, 333] width 317 height 21
type input "ROB 406"
click at [565, 357] on div "Create" at bounding box center [578, 361] width 27 height 8
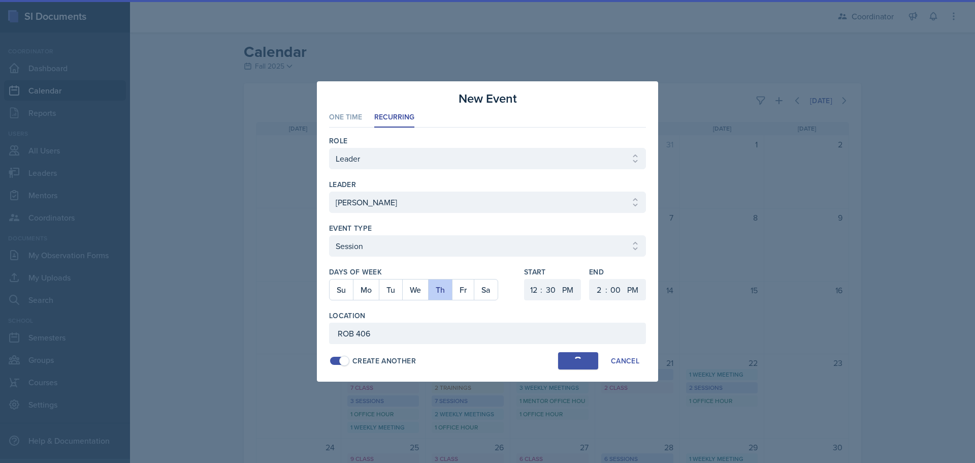
select select
select select "6"
select select "0"
select select "6"
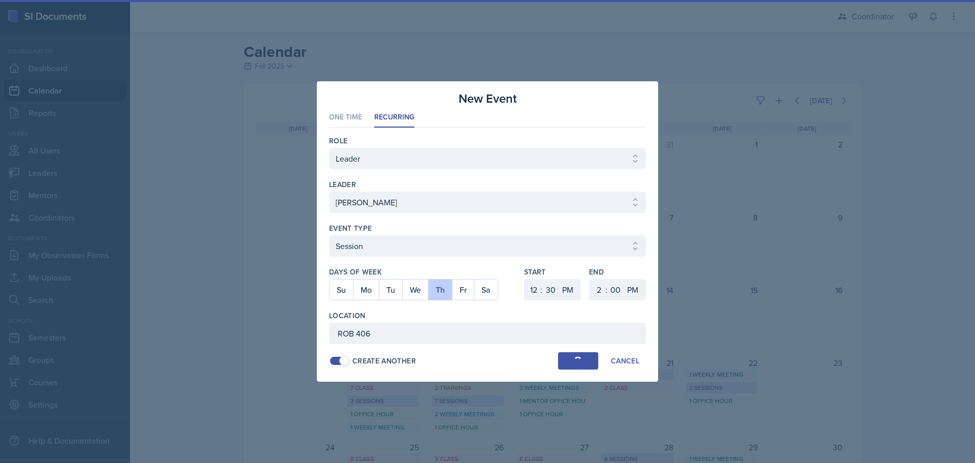
select select "30"
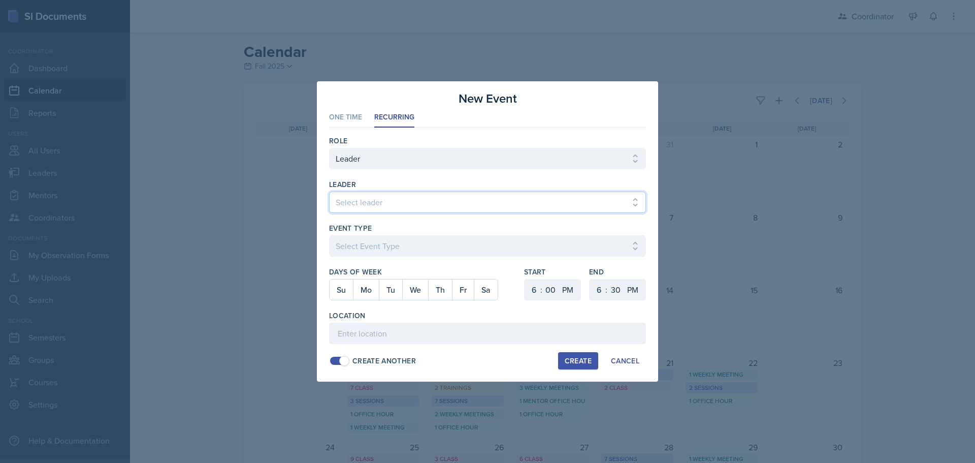
click at [394, 202] on select "Select leader Adam McDougal Aley Perez Anna McGill Bella Clifton Bram O'Neil Ca…" at bounding box center [487, 202] width 317 height 21
select select "f8d37672-7d83-4bef-bcb1-e661c9dc868d"
click at [329, 192] on select "Select leader Adam McDougal Aley Perez Anna McGill Bella Clifton Bram O'Neil Ca…" at bounding box center [487, 202] width 317 height 21
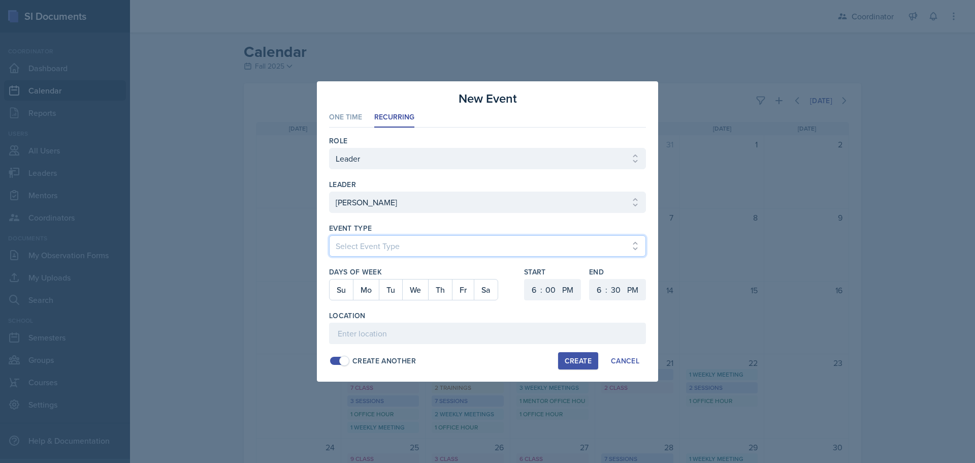
click at [360, 255] on select "Select Event Type Admin Office Hour Cal Workshop Class Class Announcement LA Pe…" at bounding box center [487, 245] width 317 height 21
select select "803a10d1-56de-4d8e-8ecc-6dc9cf688eb0"
click at [329, 235] on select "Select Event Type Admin Office Hour Cal Workshop Class Class Announcement LA Pe…" at bounding box center [487, 245] width 317 height 21
click at [463, 282] on button "Fr" at bounding box center [463, 289] width 22 height 20
click at [529, 289] on select "1 2 3 4 5 6 7 8 9 10 11 12" at bounding box center [533, 289] width 16 height 21
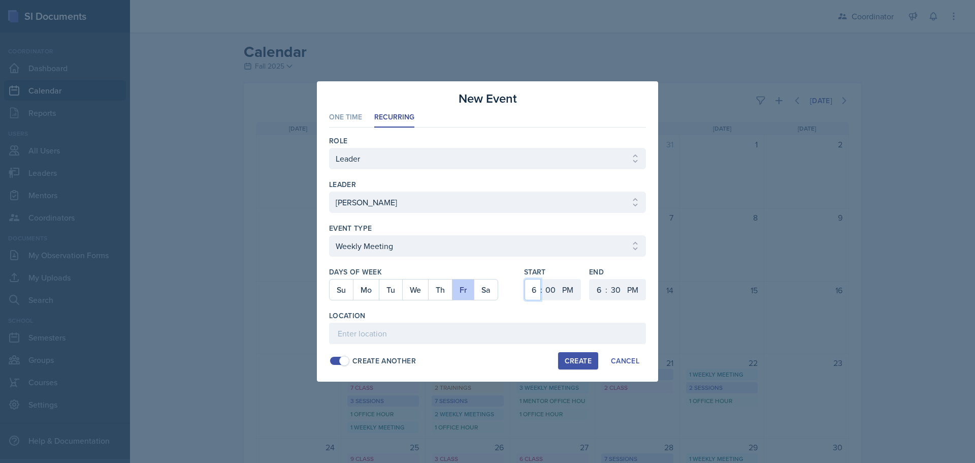
select select "9"
click at [525, 279] on select "1 2 3 4 5 6 7 8 9 10 11 12" at bounding box center [533, 289] width 16 height 21
click at [556, 297] on select "00 05 10 15 20 25 30 35 40 45 50 55" at bounding box center [551, 289] width 16 height 21
select select "30"
click at [543, 279] on select "00 05 10 15 20 25 30 35 40 45 50 55" at bounding box center [551, 289] width 16 height 21
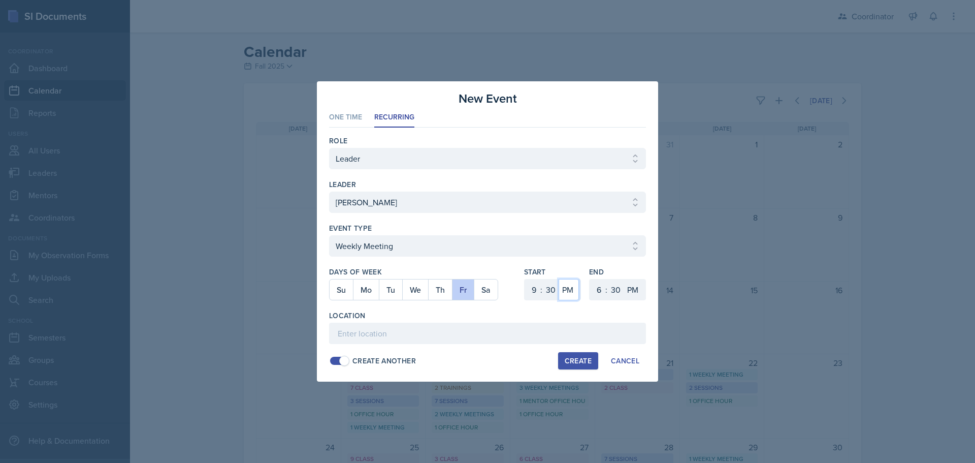
click at [569, 289] on select "AM PM" at bounding box center [569, 289] width 20 height 21
select select "AM"
click at [559, 279] on select "AM PM" at bounding box center [569, 289] width 20 height 21
click at [588, 286] on div "Start 1 2 3 4 5 6 7 8 9 10 11 12 : 00 05 10 15 20 25 30 35 40 45 50 55 AM PM En…" at bounding box center [585, 289] width 122 height 44
click at [599, 285] on select "1 2 3 4 5 6 7 8 9 10 11 12" at bounding box center [598, 289] width 16 height 21
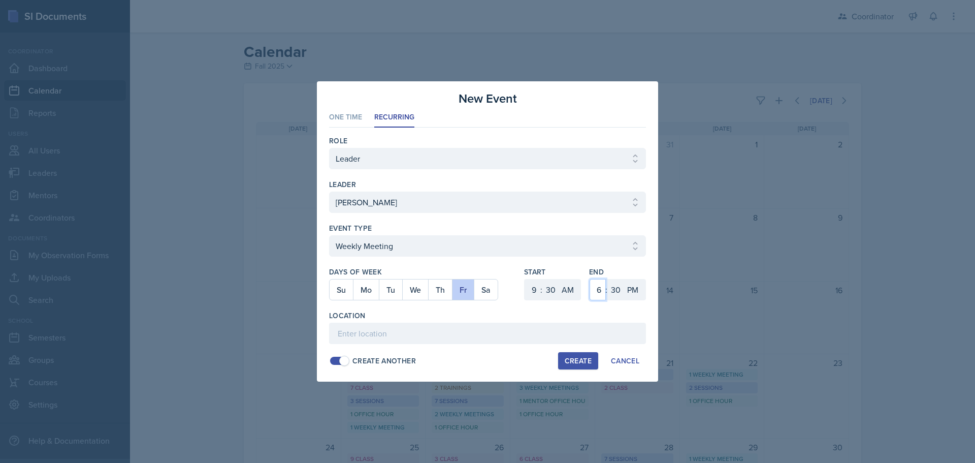
select select "10"
click at [590, 279] on select "1 2 3 4 5 6 7 8 9 10 11 12" at bounding box center [598, 289] width 16 height 21
click at [637, 294] on select "AM PM" at bounding box center [634, 289] width 20 height 21
select select "AM"
click at [624, 279] on select "AM PM" at bounding box center [634, 289] width 20 height 21
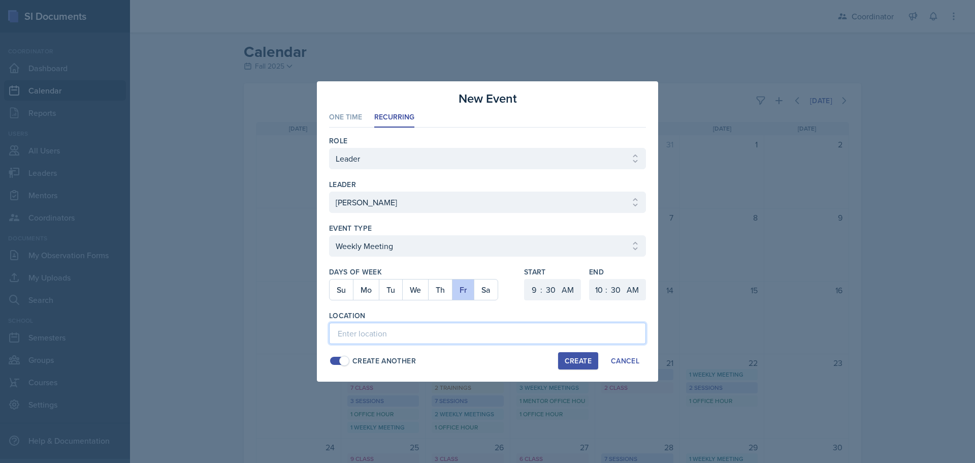
click at [611, 326] on input at bounding box center [487, 333] width 317 height 21
type input "SSC"
click at [573, 367] on button "Create" at bounding box center [578, 360] width 40 height 17
select select
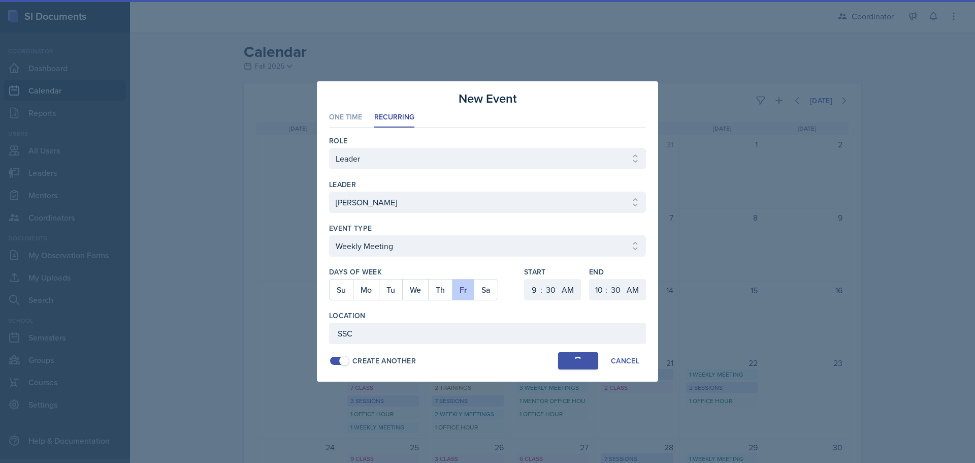
select select "6"
select select "0"
select select "PM"
select select "6"
select select "PM"
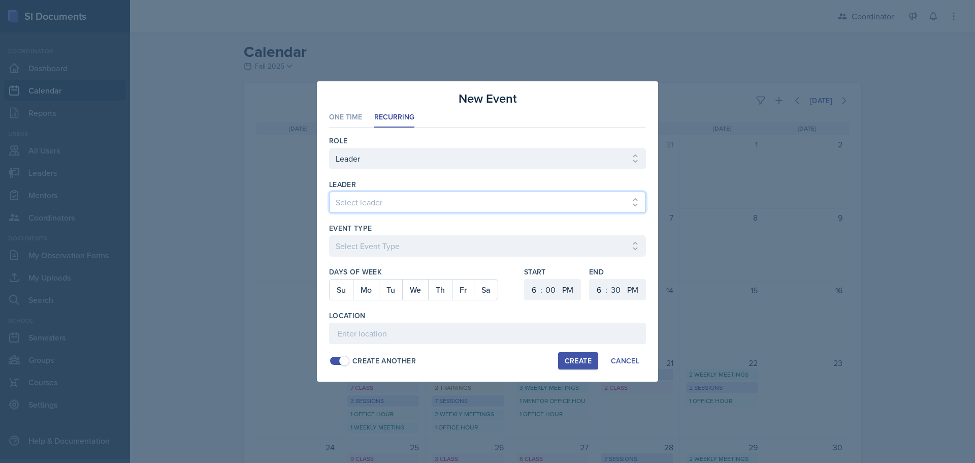
click at [358, 198] on select "Select leader Adam McDougal Aley Perez Anna McGill Bella Clifton Bram O'Neil Ca…" at bounding box center [487, 202] width 317 height 21
select select "f8d37672-7d83-4bef-bcb1-e661c9dc868d"
click at [329, 192] on select "Select leader Adam McDougal Aley Perez Anna McGill Bella Clifton Bram O'Neil Ca…" at bounding box center [487, 202] width 317 height 21
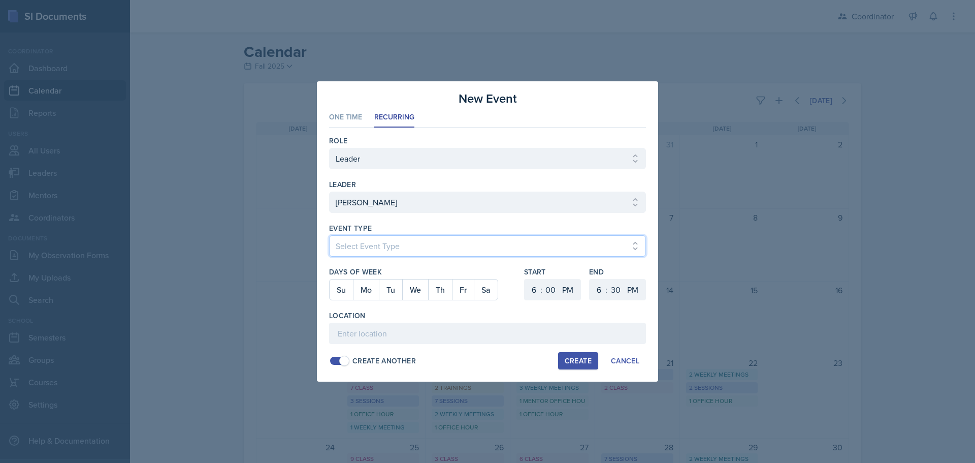
click at [366, 246] on select "Select Event Type Admin Office Hour Cal Workshop Class Class Announcement LA Pe…" at bounding box center [487, 245] width 317 height 21
select select "711e3089-b526-4ace-8ef7-b628edcb7570"
click at [329, 235] on select "Select Event Type Admin Office Hour Cal Workshop Class Class Announcement LA Pe…" at bounding box center [487, 245] width 317 height 21
click at [372, 280] on button "Mo" at bounding box center [366, 289] width 26 height 20
click at [534, 286] on select "1 2 3 4 5 6 7 8 9 10 11 12" at bounding box center [533, 289] width 16 height 21
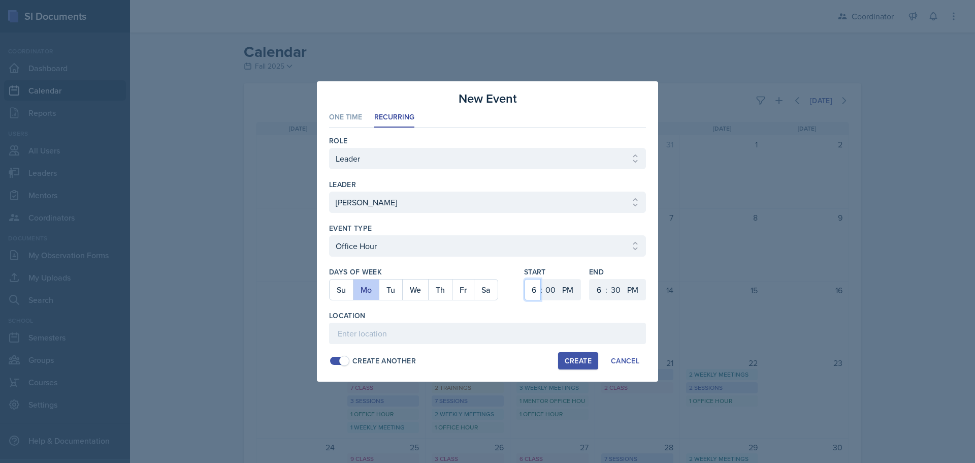
select select "10"
click at [525, 279] on select "1 2 3 4 5 6 7 8 9 10 11 12" at bounding box center [533, 289] width 16 height 21
drag, startPoint x: 571, startPoint y: 288, endPoint x: 571, endPoint y: 299, distance: 11.7
click at [571, 289] on select "AM PM" at bounding box center [569, 289] width 20 height 21
select select "AM"
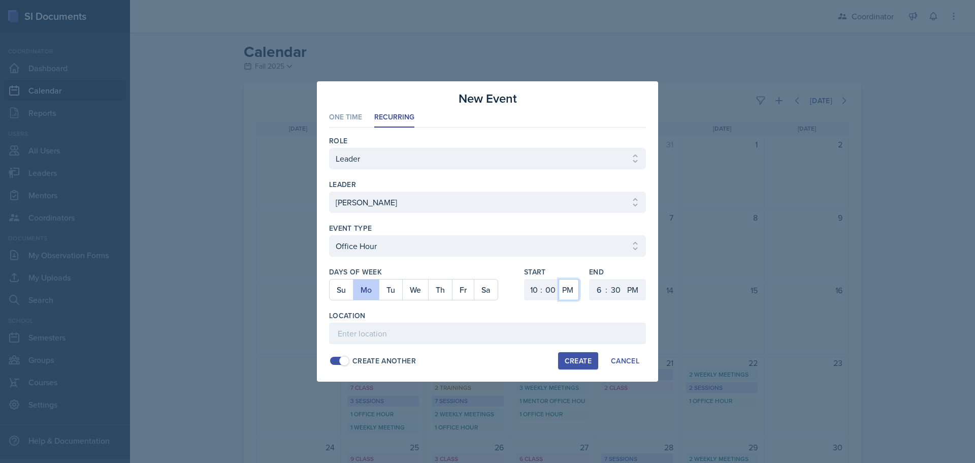
click at [559, 279] on select "AM PM" at bounding box center [569, 289] width 20 height 21
click at [594, 288] on select "1 2 3 4 5 6 7 8 9 10 11 12" at bounding box center [598, 289] width 16 height 21
select select "11"
click at [590, 279] on select "1 2 3 4 5 6 7 8 9 10 11 12" at bounding box center [598, 289] width 16 height 21
click at [617, 289] on select "00 05 10 15 20 25 30 35 40 45 50 55" at bounding box center [616, 289] width 16 height 21
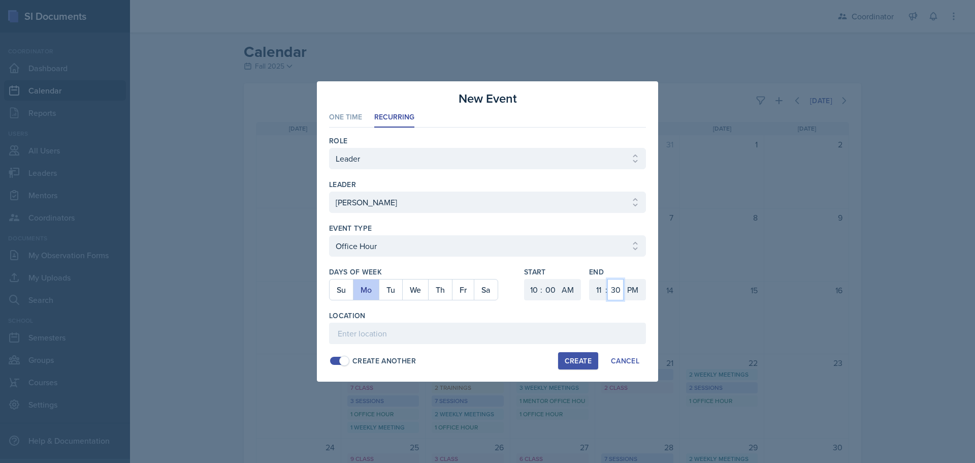
select select "0"
click at [608, 279] on select "00 05 10 15 20 25 30 35 40 45 50 55" at bounding box center [616, 289] width 16 height 21
drag, startPoint x: 637, startPoint y: 293, endPoint x: 635, endPoint y: 299, distance: 5.9
click at [637, 293] on select "AM PM" at bounding box center [634, 289] width 20 height 21
select select "AM"
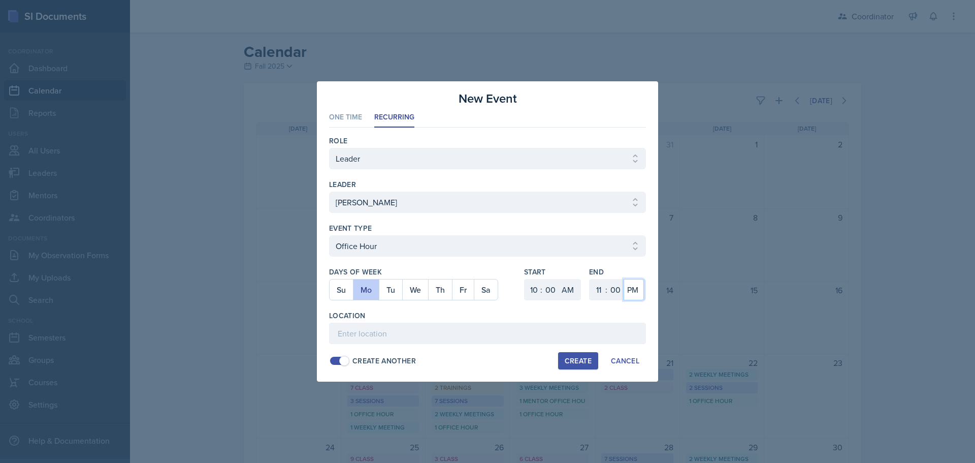
click at [624, 279] on select "AM PM" at bounding box center [634, 289] width 20 height 21
click at [606, 324] on input at bounding box center [487, 333] width 317 height 21
type input "SSC"
click at [588, 363] on div "Create" at bounding box center [578, 361] width 27 height 8
select select
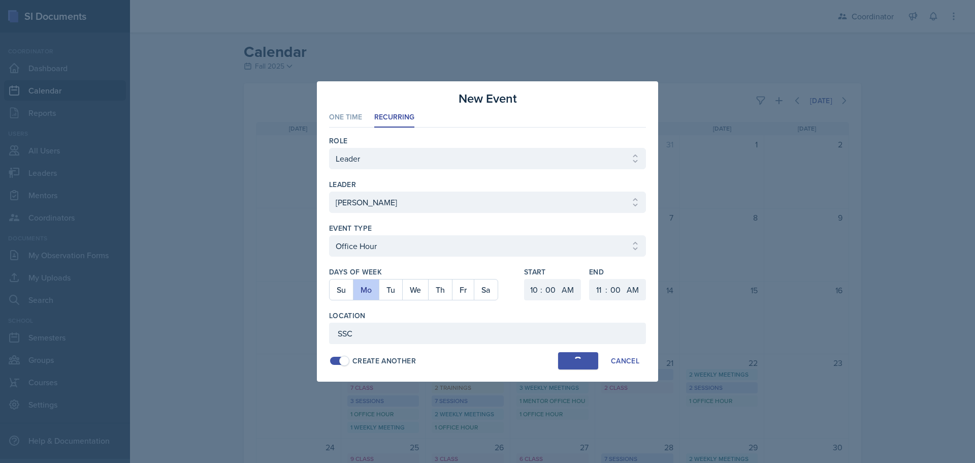
select select
select select "6"
select select "PM"
select select "6"
select select "30"
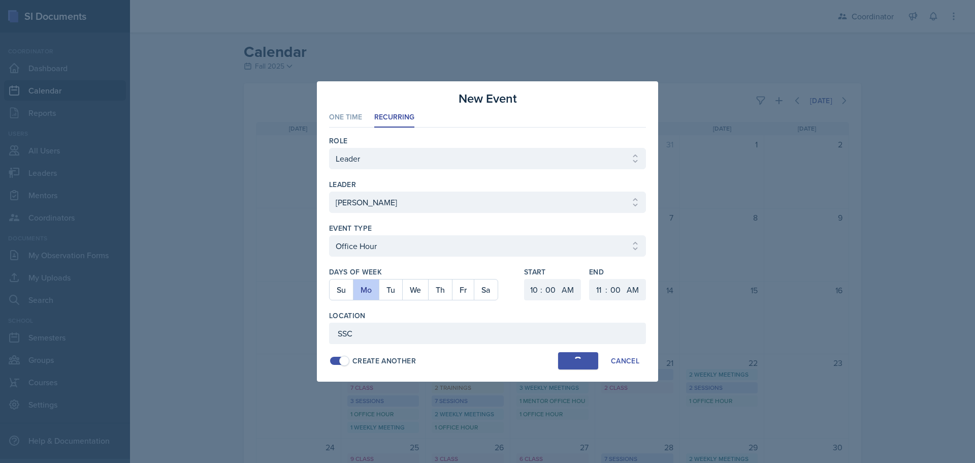
select select "PM"
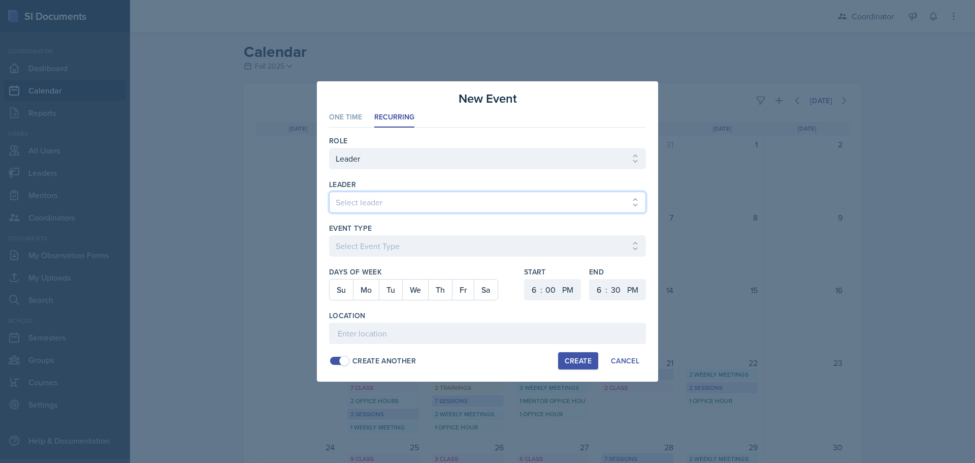
click at [358, 203] on select "Select leader Adam McDougal Aley Perez Anna McGill Bella Clifton Bram O'Neil Ca…" at bounding box center [487, 202] width 317 height 21
select select "688a52e3-6a49-47e8-81aa-29f40788cf0f"
click at [329, 192] on select "Select leader Adam McDougal Aley Perez Anna McGill Bella Clifton Bram O'Neil Ca…" at bounding box center [487, 202] width 317 height 21
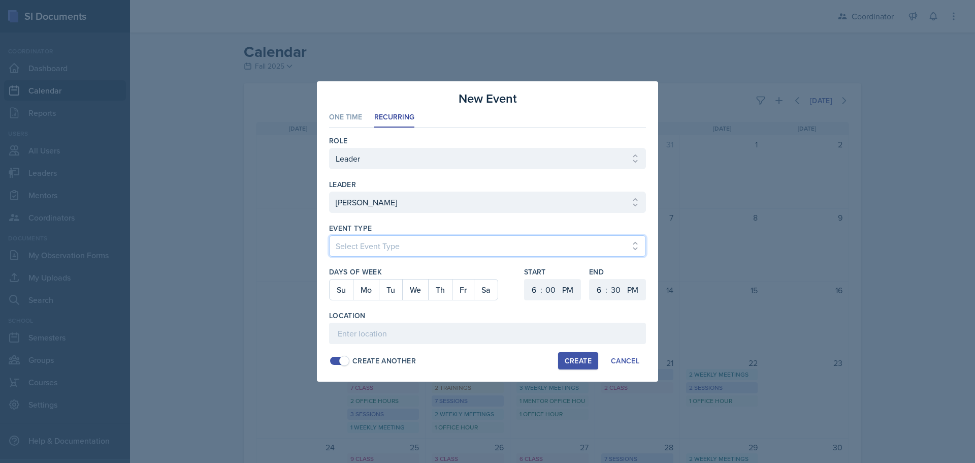
click at [349, 249] on select "Select Event Type Admin Office Hour Cal Workshop Class Class Announcement LA Pe…" at bounding box center [487, 245] width 317 height 21
select select "bd4f27e7-d6ed-4573-9455-47908d0b622f"
click at [329, 235] on select "Select Event Type Admin Office Hour Cal Workshop Class Class Announcement LA Pe…" at bounding box center [487, 245] width 317 height 21
click at [366, 287] on button "Mo" at bounding box center [366, 289] width 26 height 20
click at [412, 290] on button "We" at bounding box center [415, 289] width 26 height 20
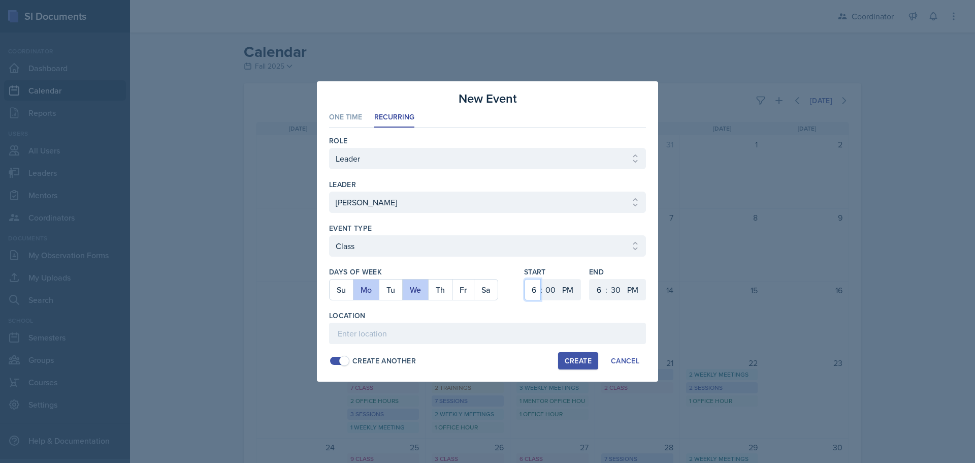
click at [531, 292] on select "1 2 3 4 5 6 7 8 9 10 11 12" at bounding box center [533, 289] width 16 height 21
select select "9"
click at [525, 279] on select "1 2 3 4 5 6 7 8 9 10 11 12" at bounding box center [533, 289] width 16 height 21
drag, startPoint x: 549, startPoint y: 287, endPoint x: 549, endPoint y: 279, distance: 7.6
click at [549, 287] on select "00 05 10 15 20 25 30 35 40 45 50 55" at bounding box center [551, 289] width 16 height 21
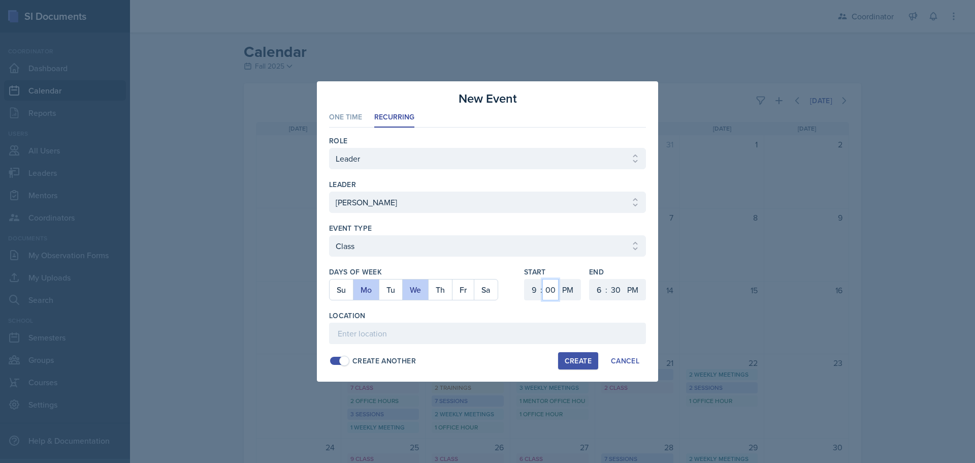
select select "40"
click at [543, 279] on select "00 05 10 15 20 25 30 35 40 45 50 55" at bounding box center [551, 289] width 16 height 21
click at [571, 288] on select "AM PM" at bounding box center [569, 289] width 20 height 21
select select "AM"
click at [559, 279] on select "AM PM" at bounding box center [569, 289] width 20 height 21
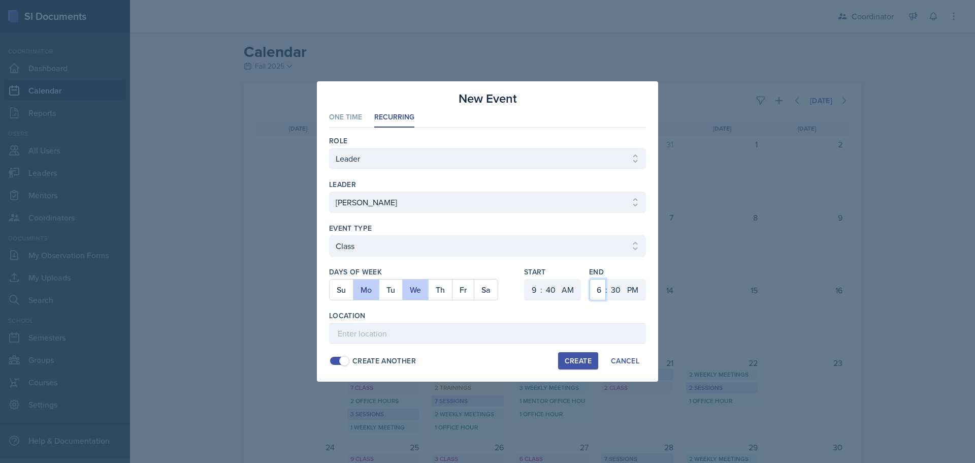
click at [597, 289] on select "1 2 3 4 5 6 7 8 9 10 11 12" at bounding box center [598, 289] width 16 height 21
select select "11"
click at [590, 279] on select "1 2 3 4 5 6 7 8 9 10 11 12" at bounding box center [598, 289] width 16 height 21
drag, startPoint x: 613, startPoint y: 289, endPoint x: 614, endPoint y: 280, distance: 8.8
click at [613, 289] on select "00 05 10 15 20 25 30 35 40 45 50 55" at bounding box center [616, 289] width 16 height 21
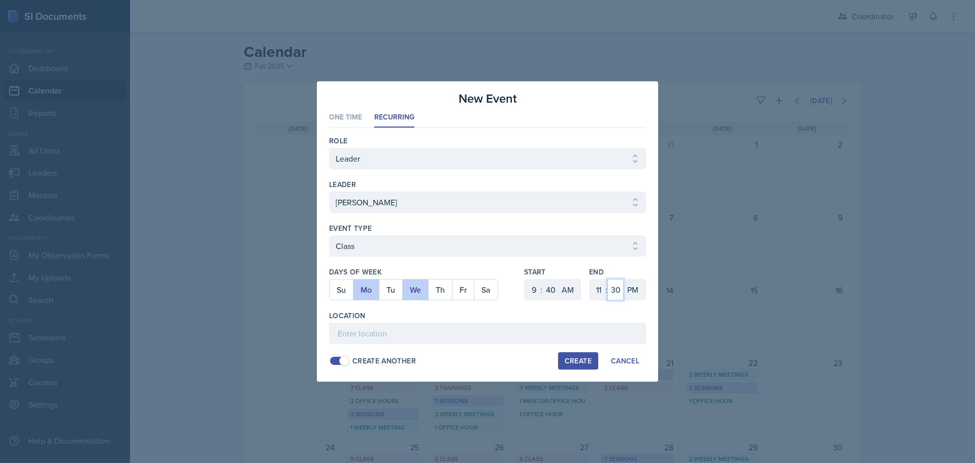
select select "0"
click at [608, 279] on select "00 05 10 15 20 25 30 35 40 45 50 55" at bounding box center [616, 289] width 16 height 21
drag, startPoint x: 628, startPoint y: 291, endPoint x: 628, endPoint y: 299, distance: 7.6
click at [628, 291] on select "AM PM" at bounding box center [634, 289] width 20 height 21
select select "AM"
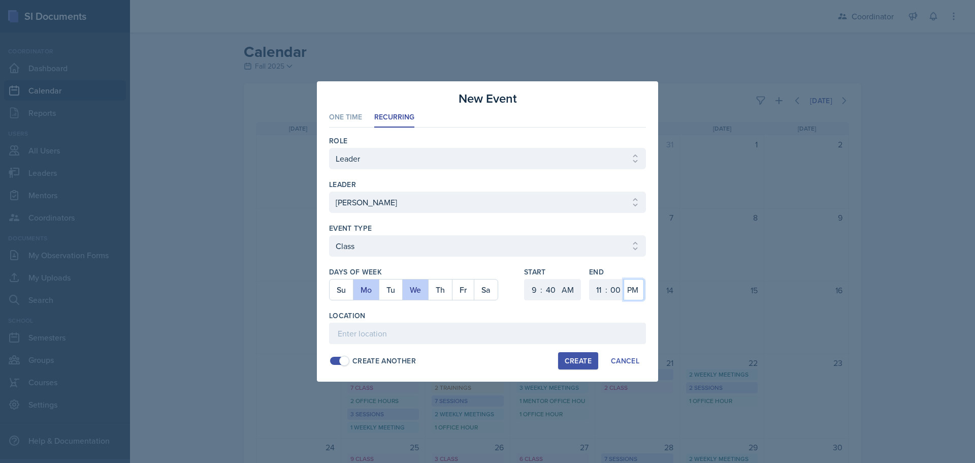
click at [624, 279] on select "AM PM" at bounding box center [634, 289] width 20 height 21
click at [615, 328] on input at bounding box center [487, 333] width 317 height 21
type input "SSC"
click at [567, 361] on div "Create" at bounding box center [578, 361] width 27 height 8
select select
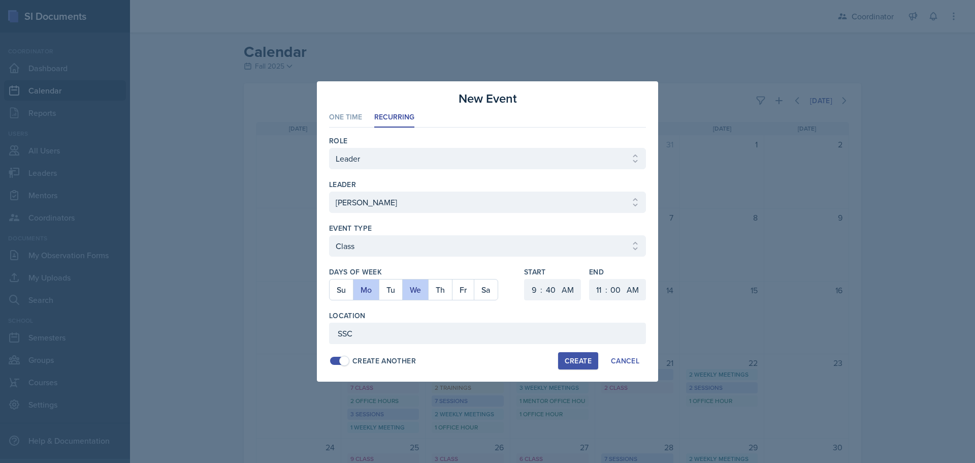
select select
select select "6"
select select "0"
select select "PM"
select select "6"
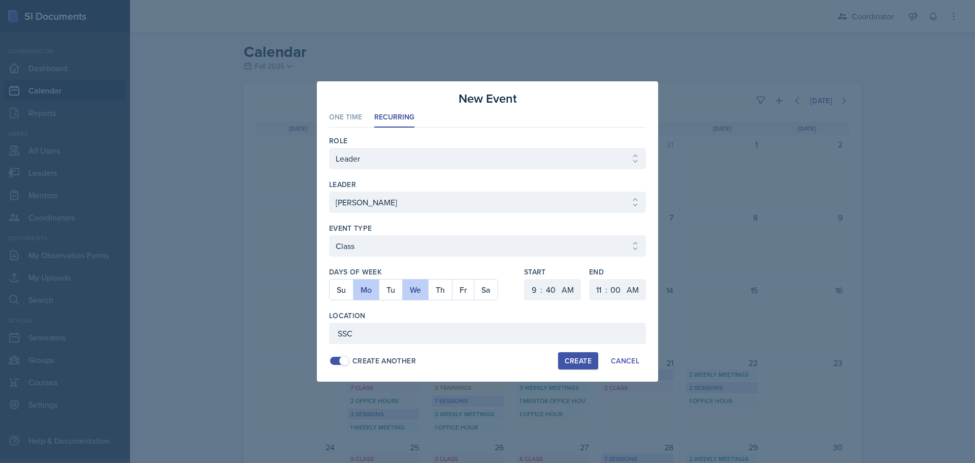
select select "30"
select select "PM"
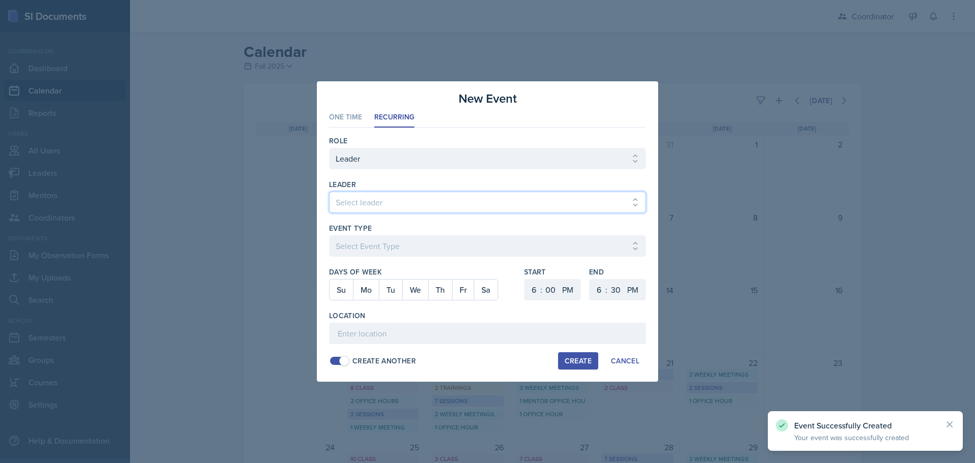
click at [359, 201] on select "Select leader Adam McDougal Aley Perez Anna McGill Bella Clifton Bram O'Neil Ca…" at bounding box center [487, 202] width 317 height 21
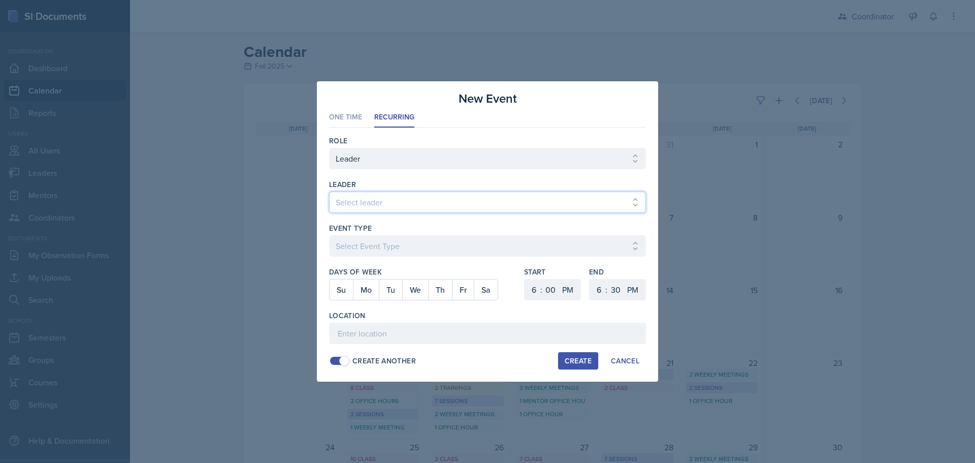
select select "688a52e3-6a49-47e8-81aa-29f40788cf0f"
click at [329, 192] on select "Select leader Adam McDougal Aley Perez Anna McGill Bella Clifton Bram O'Neil Ca…" at bounding box center [487, 202] width 317 height 21
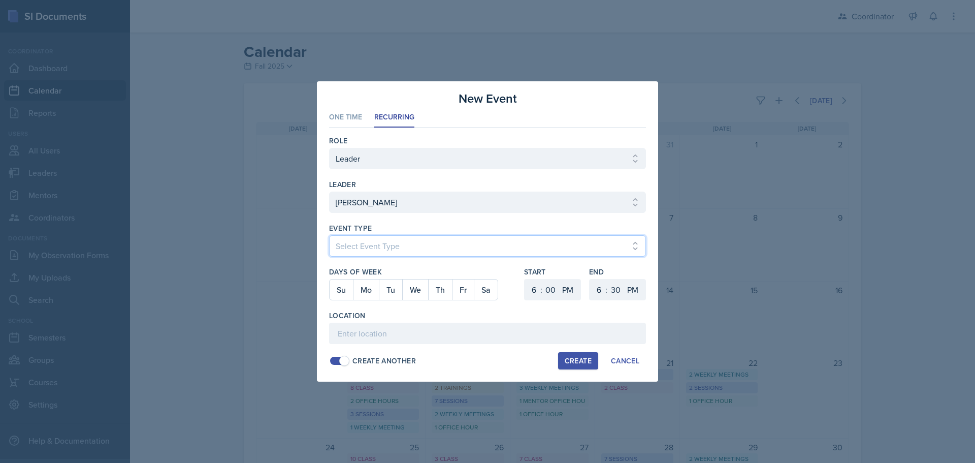
click at [355, 245] on select "Select Event Type Admin Office Hour Cal Workshop Class Class Announcement LA Pe…" at bounding box center [487, 245] width 317 height 21
select select "bd4f27e7-d6ed-4573-9455-47908d0b622f"
click at [329, 235] on select "Select Event Type Admin Office Hour Cal Workshop Class Class Announcement LA Pe…" at bounding box center [487, 245] width 317 height 21
click at [360, 287] on button "Mo" at bounding box center [366, 289] width 26 height 20
click at [524, 286] on div "1 2 3 4 5 6 7 8 9 10 11 12 : 00 05 10 15 20 25 30 35 40 45 50 55 AM PM" at bounding box center [552, 289] width 57 height 21
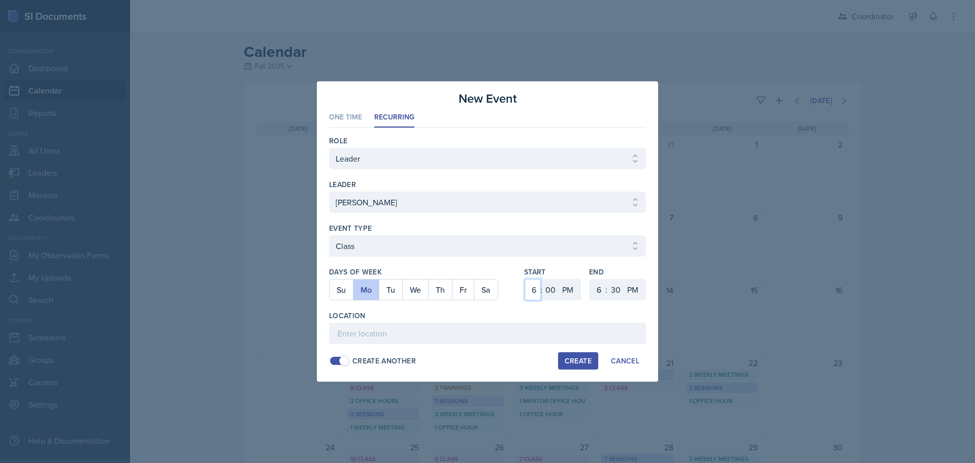
click at [540, 289] on select "1 2 3 4 5 6 7 8 9 10 11 12" at bounding box center [533, 289] width 16 height 21
click at [525, 279] on select "1 2 3 4 5 6 7 8 9 10 11 12" at bounding box center [533, 289] width 16 height 21
click at [532, 288] on select "1 2 3 4 5 6 7 8 9 10 11 12" at bounding box center [533, 289] width 16 height 21
select select "2"
click at [525, 279] on select "1 2 3 4 5 6 7 8 9 10 11 12" at bounding box center [533, 289] width 16 height 21
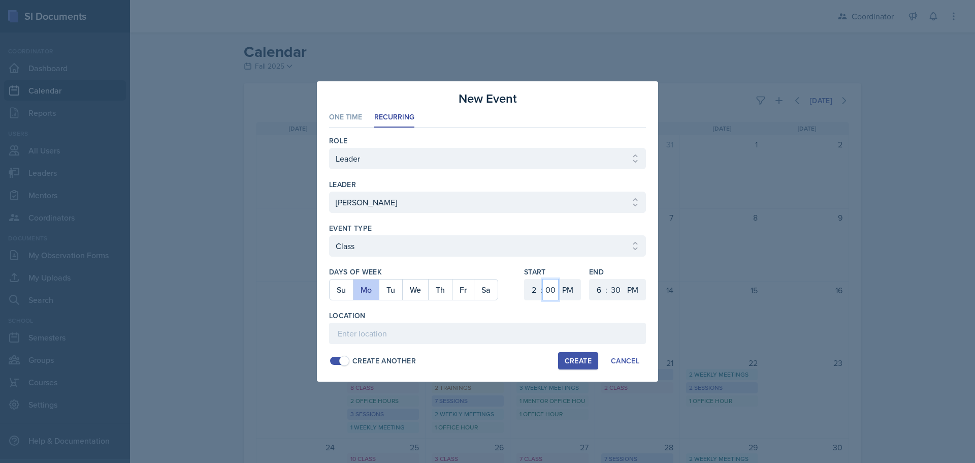
click at [552, 284] on select "00 05 10 15 20 25 30 35 40 45 50 55" at bounding box center [551, 289] width 16 height 21
select select "40"
click at [543, 279] on select "00 05 10 15 20 25 30 35 40 45 50 55" at bounding box center [551, 289] width 16 height 21
click at [598, 285] on select "1 2 3 4 5 6 7 8 9 10 11 12" at bounding box center [598, 289] width 16 height 21
select select "4"
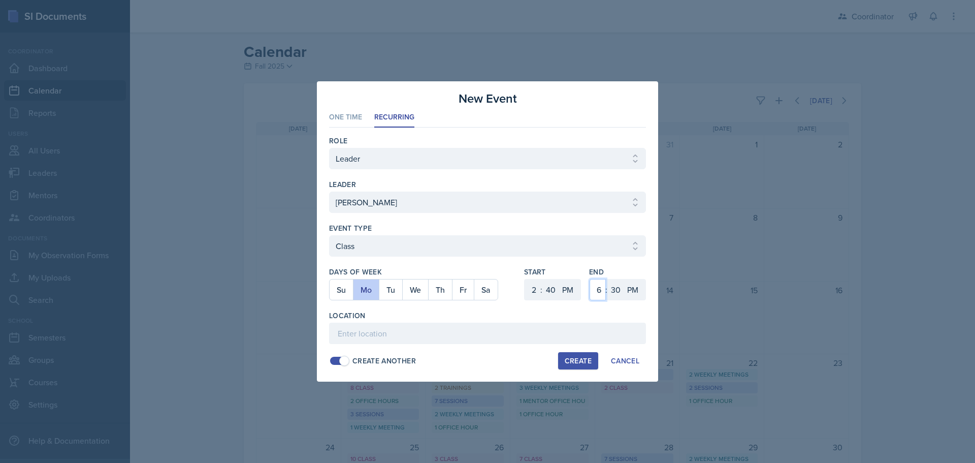
click at [590, 279] on select "1 2 3 4 5 6 7 8 9 10 11 12" at bounding box center [598, 289] width 16 height 21
click at [633, 292] on select "AM PM" at bounding box center [634, 289] width 20 height 21
click at [624, 279] on select "AM PM" at bounding box center [634, 289] width 20 height 21
drag, startPoint x: 633, startPoint y: 288, endPoint x: 633, endPoint y: 297, distance: 9.7
click at [633, 288] on select "AM PM" at bounding box center [634, 289] width 20 height 21
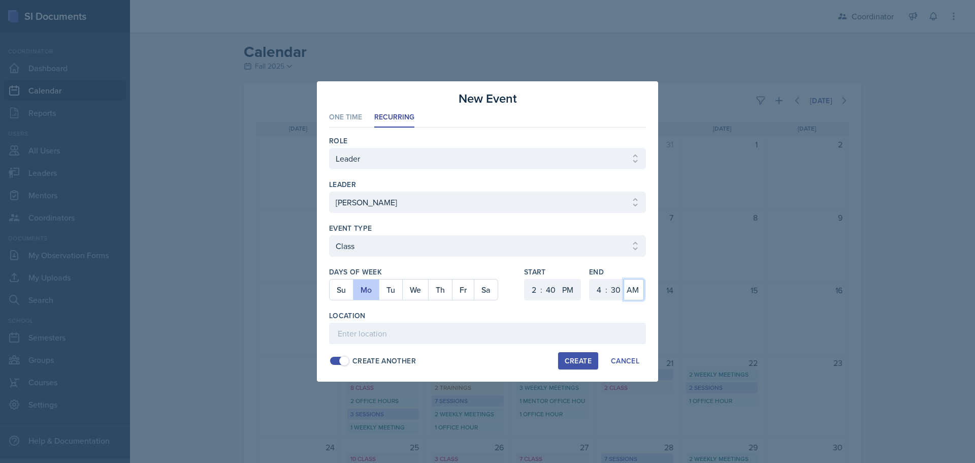
select select "PM"
click at [624, 279] on select "AM PM" at bounding box center [634, 289] width 20 height 21
click at [618, 337] on input at bounding box center [487, 333] width 317 height 21
type input "SST 103"
click at [591, 357] on div "Create" at bounding box center [578, 361] width 27 height 8
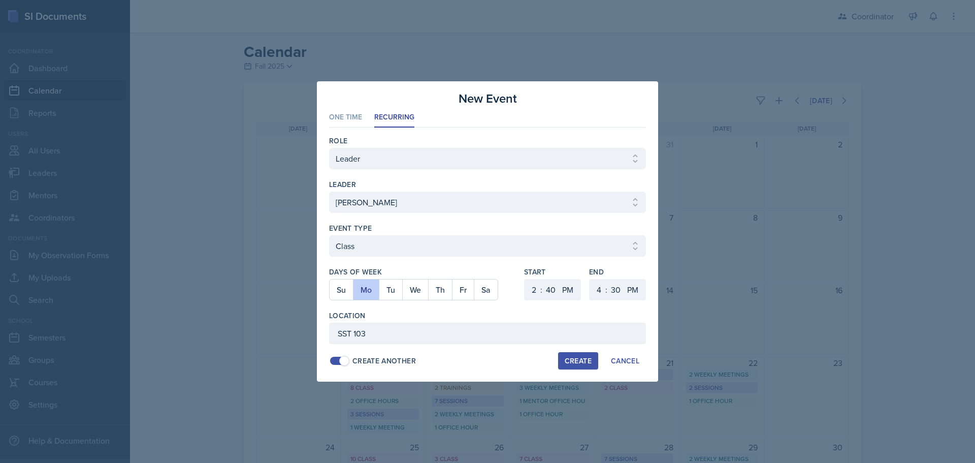
select select
select select "6"
select select "0"
select select "6"
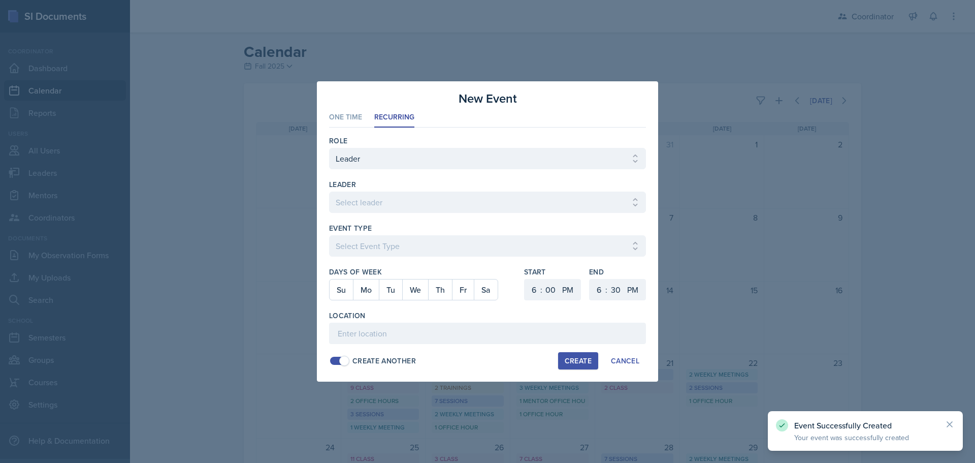
click at [755, 316] on div at bounding box center [487, 231] width 975 height 463
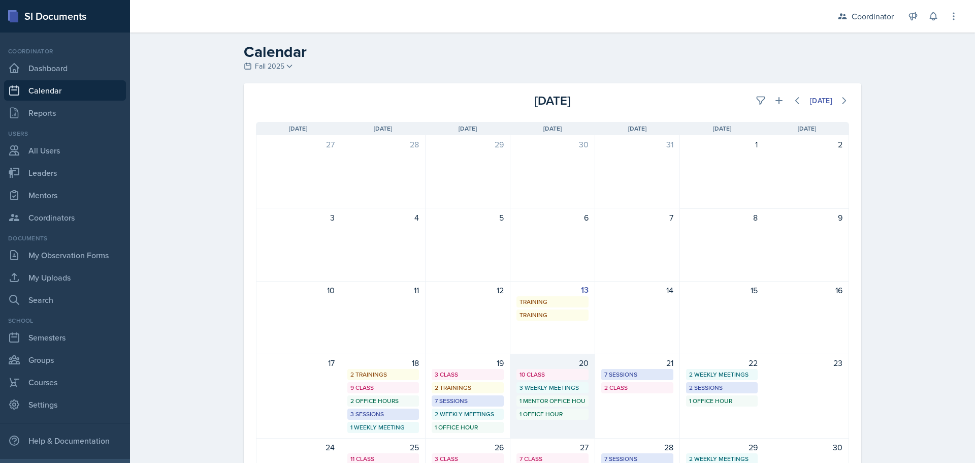
click at [570, 415] on div "1 Office Hour" at bounding box center [553, 414] width 66 height 9
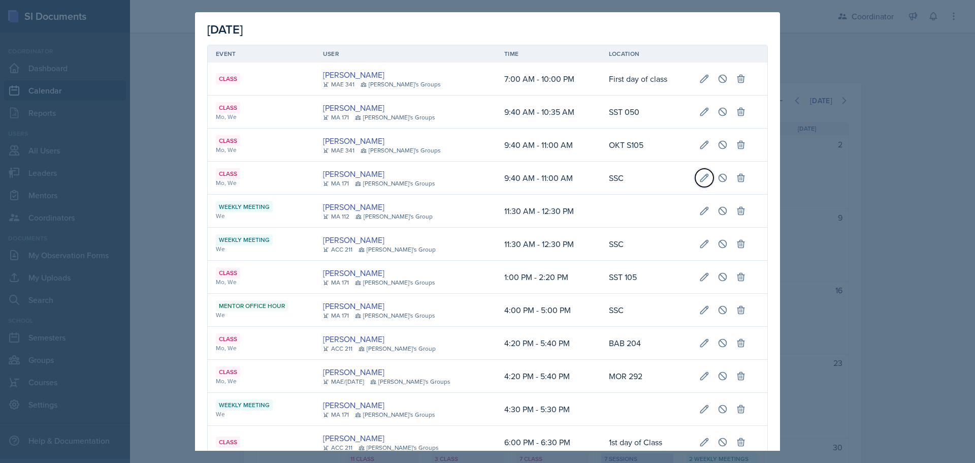
click at [700, 173] on icon at bounding box center [705, 178] width 10 height 10
select select "9"
select select "40"
select select "AM"
select select "11"
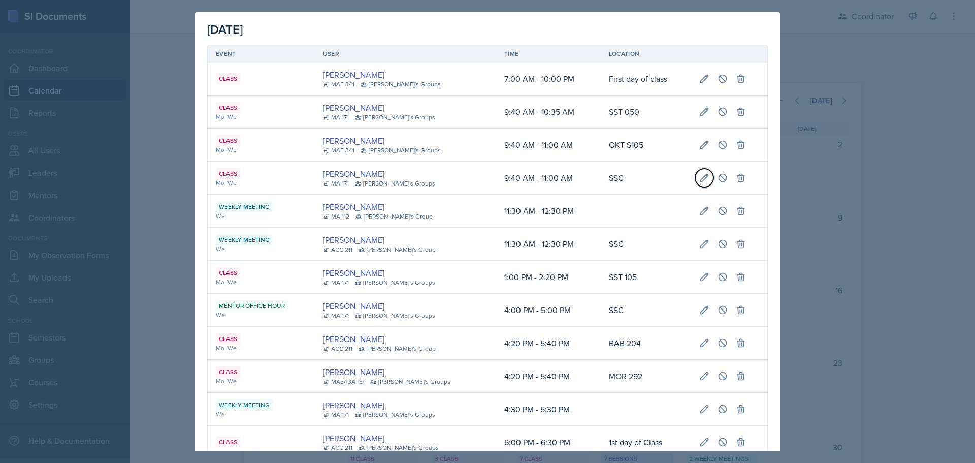
select select "0"
select select "AM"
type input "SSC"
select select "bd4f27e7-d6ed-4573-9455-47908d0b622f"
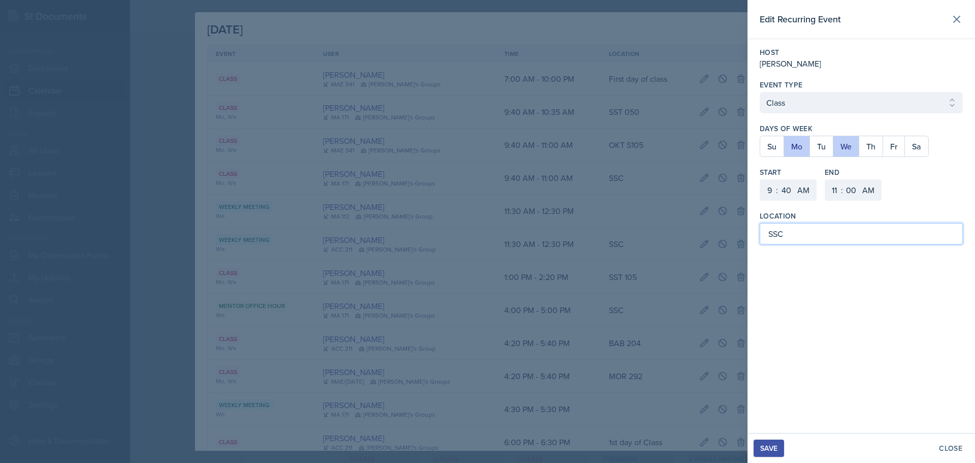
click at [796, 232] on input "SSC" at bounding box center [861, 233] width 203 height 21
type input "SST 121"
click at [775, 452] on div "Save" at bounding box center [769, 448] width 17 height 8
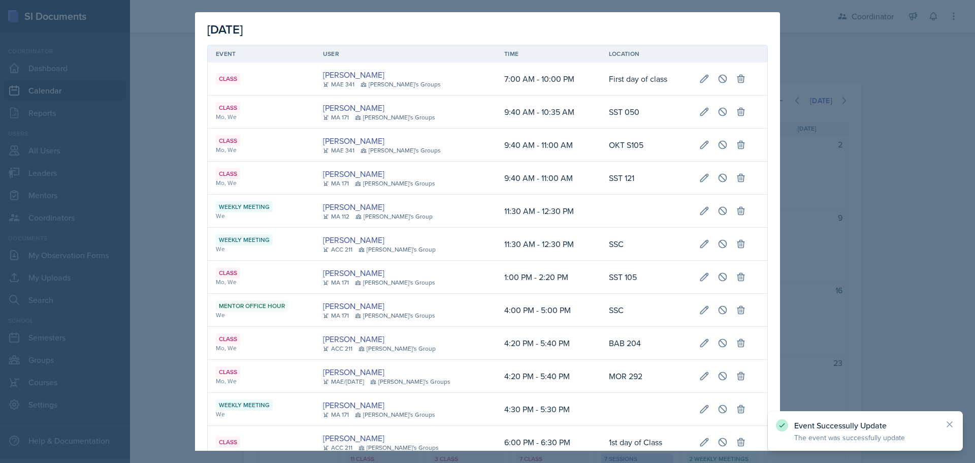
click at [901, 127] on div at bounding box center [487, 231] width 975 height 463
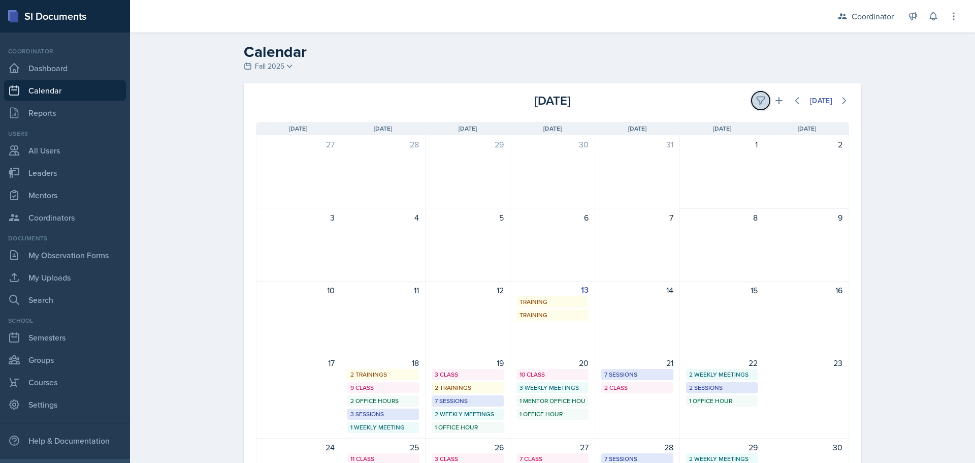
drag, startPoint x: 759, startPoint y: 92, endPoint x: 752, endPoint y: 95, distance: 6.9
click at [759, 92] on button at bounding box center [761, 100] width 18 height 18
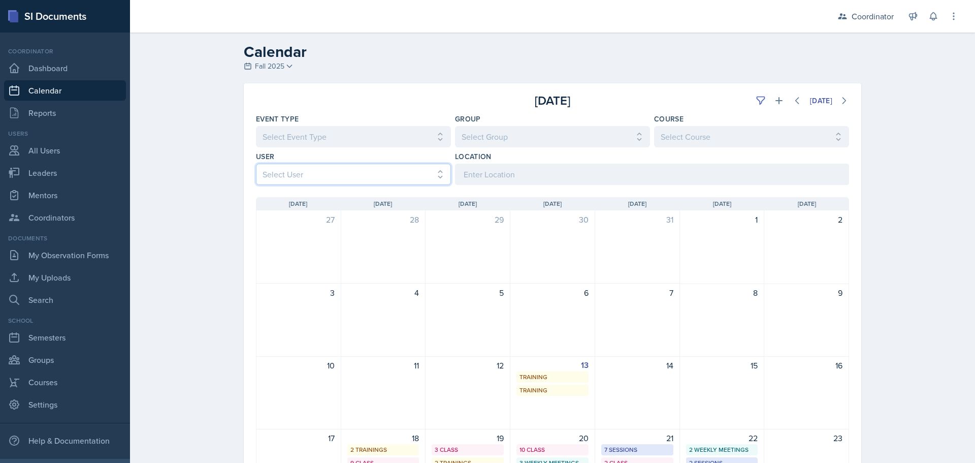
click at [361, 183] on select "Select User All Adam McDougal Aley Perez Anna McGill Bella Clifton Bram O'Neil …" at bounding box center [353, 174] width 195 height 21
select select "1a6e82cf-f3e6-46cd-8485-7e499f5a3eab"
click at [256, 164] on select "Select User All Adam McDougal Aley Perez Anna McGill Bella Clifton Bram O'Neil …" at bounding box center [353, 174] width 195 height 21
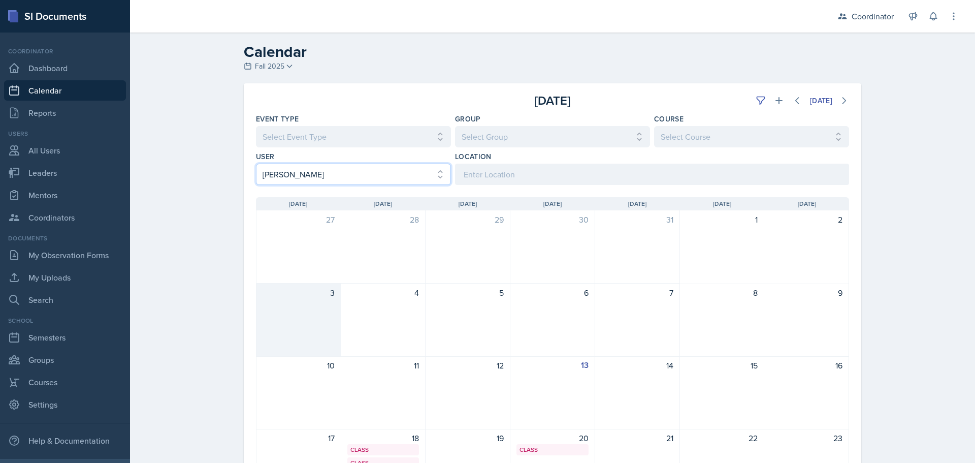
scroll to position [102, 0]
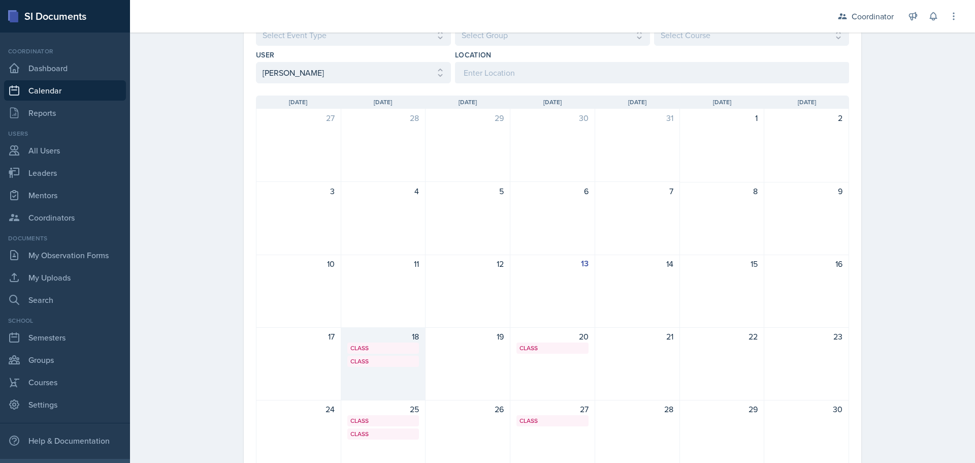
click at [388, 353] on div "Class SST 121 9:40 AM - 11:00 AM" at bounding box center [384, 347] width 72 height 11
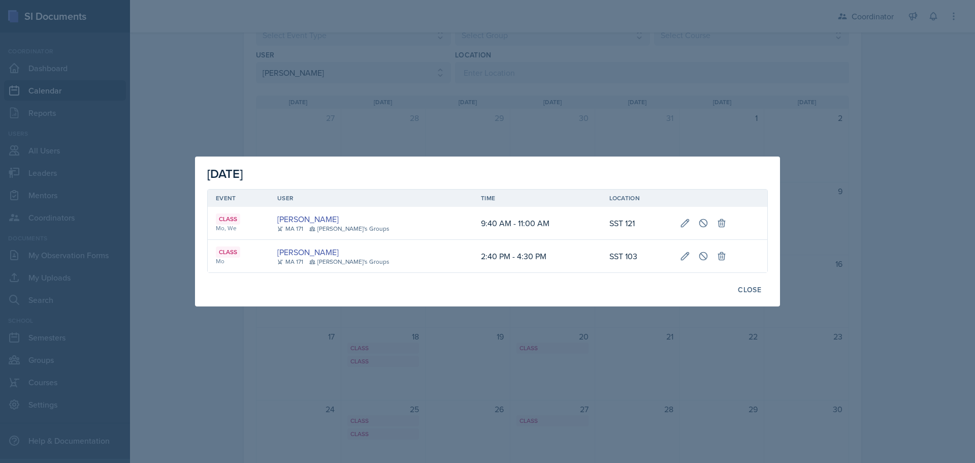
click at [436, 364] on div at bounding box center [487, 231] width 975 height 463
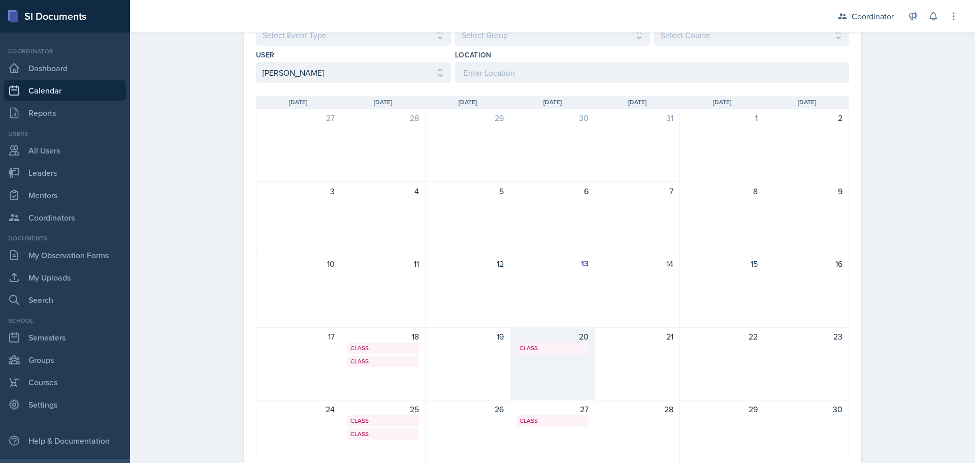
click at [547, 361] on div "20 Class SST 121 9:40 AM - 11:00 AM" at bounding box center [553, 363] width 85 height 73
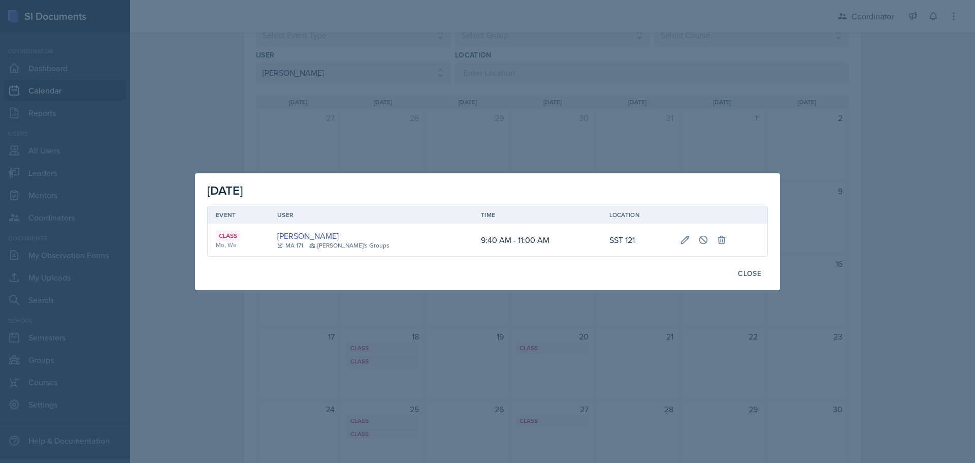
click at [547, 360] on div at bounding box center [487, 231] width 975 height 463
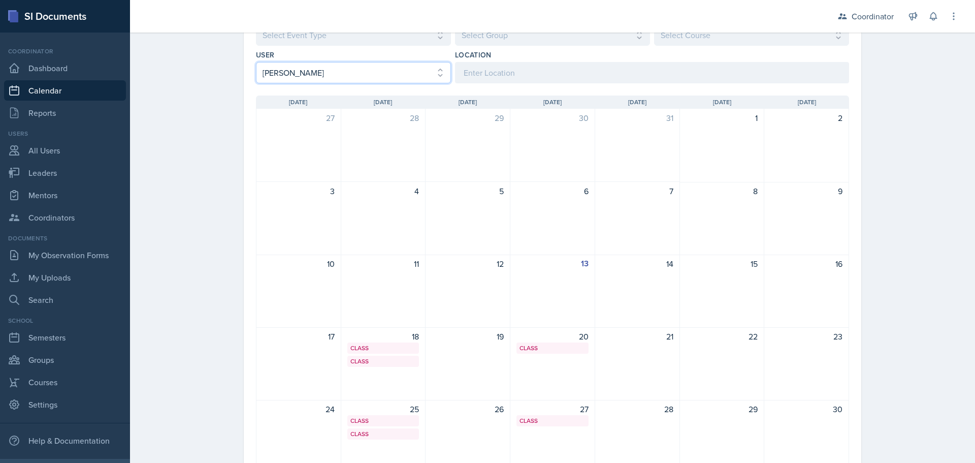
click at [362, 70] on select "Select User All Adam McDougal Aley Perez Anna McGill Bella Clifton Bram O'Neil …" at bounding box center [353, 72] width 195 height 21
select select
click at [256, 62] on select "Select User All Adam McDougal Aley Perez Anna McGill Bella Clifton Bram O'Neil …" at bounding box center [353, 72] width 195 height 21
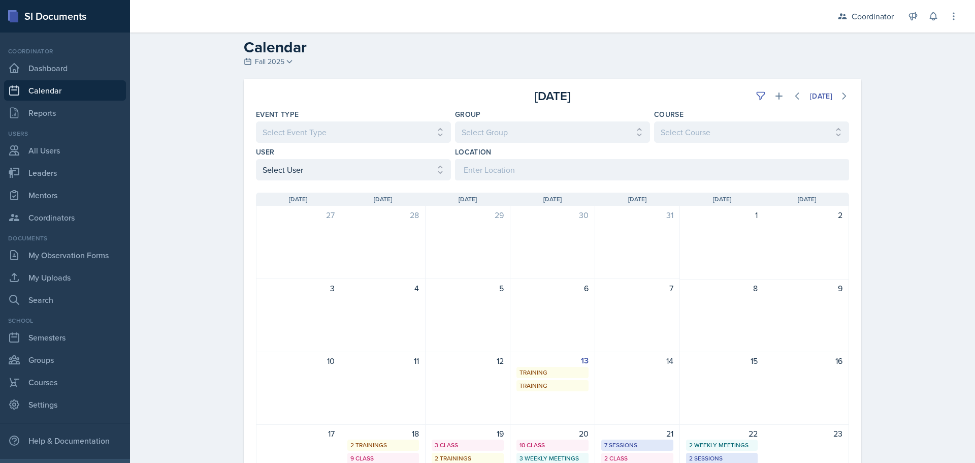
scroll to position [0, 0]
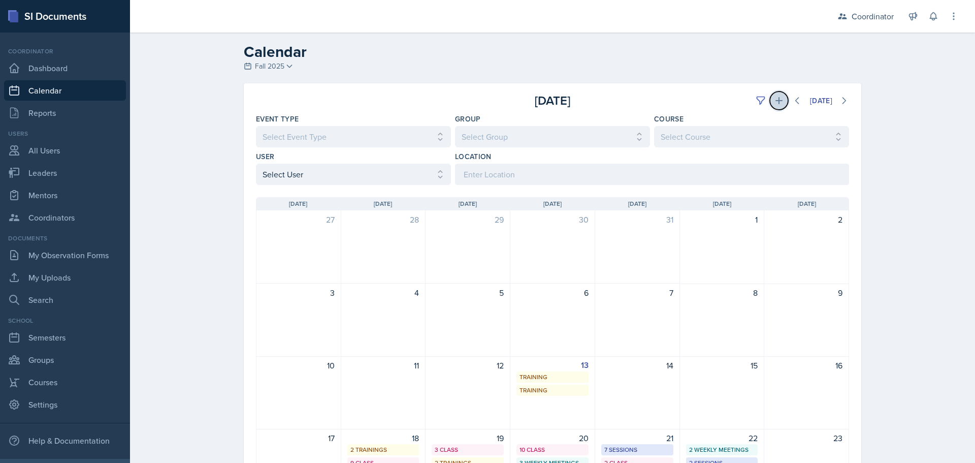
click at [776, 96] on icon at bounding box center [779, 101] width 10 height 10
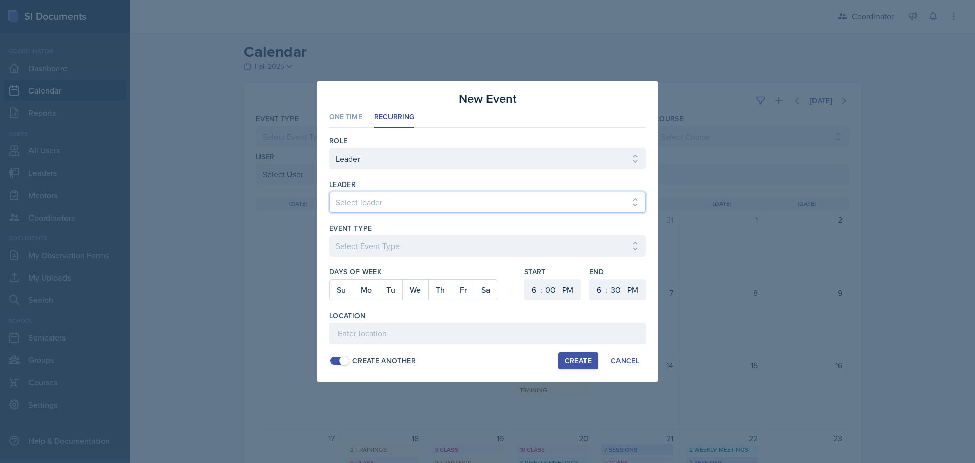
click at [377, 205] on select "Select leader Adam McDougal Aley Perez Anna McGill Bella Clifton Bram O'Neil Ca…" at bounding box center [487, 202] width 317 height 21
select select "688a52e3-6a49-47e8-81aa-29f40788cf0f"
click at [329, 192] on select "Select leader Adam McDougal Aley Perez Anna McGill Bella Clifton Bram O'Neil Ca…" at bounding box center [487, 202] width 317 height 21
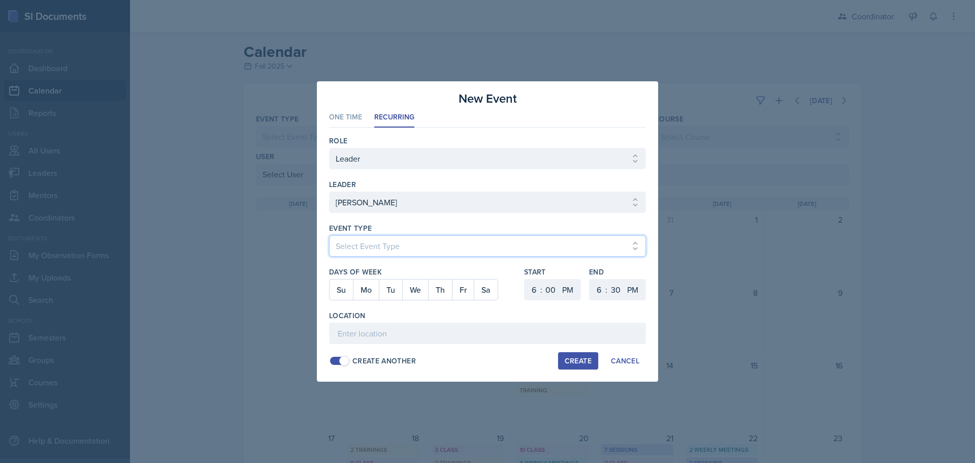
click at [382, 243] on select "Select Event Type Admin Office Hour Cal Workshop Class Class Announcement LA Pe…" at bounding box center [487, 245] width 317 height 21
select select "30b582fb-8ac9-49fb-a214-1fb047ccc295"
click at [329, 235] on select "Select Event Type Admin Office Hour Cal Workshop Class Class Announcement LA Pe…" at bounding box center [487, 245] width 317 height 21
click at [389, 288] on button "Tu" at bounding box center [390, 289] width 23 height 20
click at [601, 289] on select "1 2 3 4 5 6 7 8 9 10 11 12" at bounding box center [598, 289] width 16 height 21
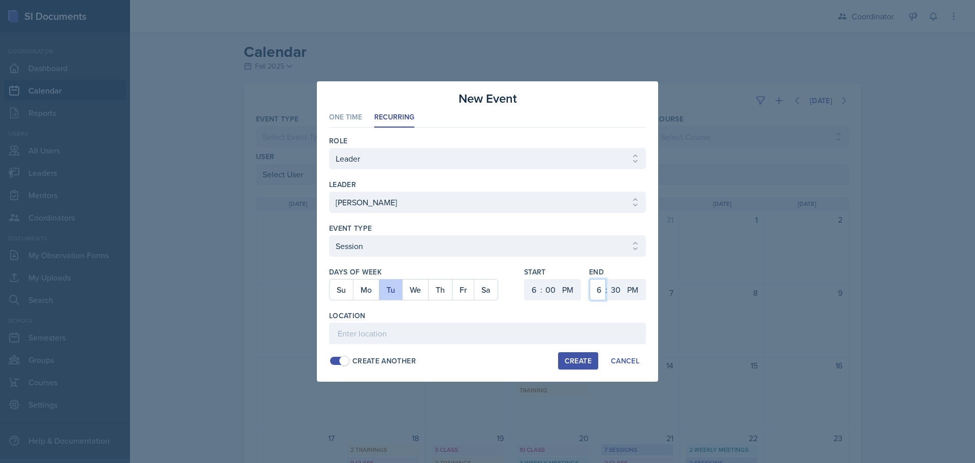
select select "7"
click at [590, 279] on select "1 2 3 4 5 6 7 8 9 10 11 12" at bounding box center [598, 289] width 16 height 21
click at [616, 289] on select "00 05 10 15 20 25 30 35 40 45 50 55" at bounding box center [616, 289] width 16 height 21
select select "0"
click at [608, 279] on select "00 05 10 15 20 25 30 35 40 45 50 55" at bounding box center [616, 289] width 16 height 21
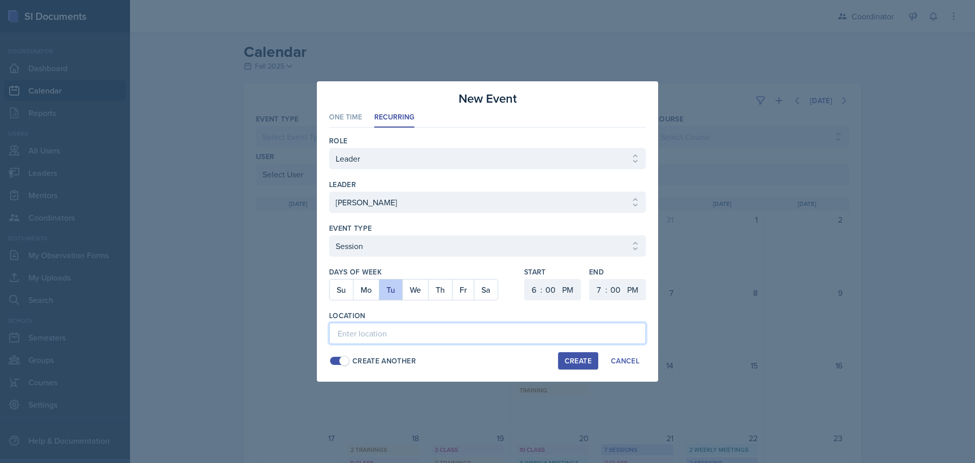
click at [485, 336] on input at bounding box center [487, 333] width 317 height 21
type input "SST 203"
click at [562, 355] on button "Create" at bounding box center [578, 360] width 40 height 17
select select
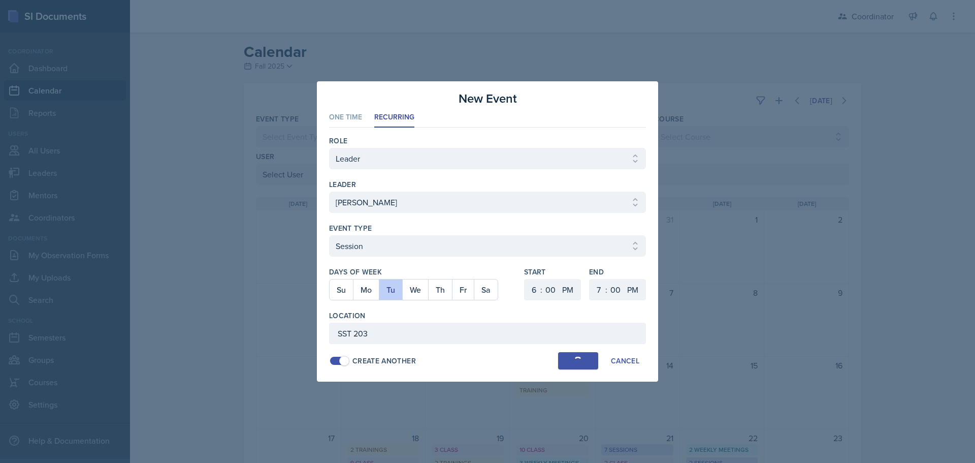
select select "6"
select select "30"
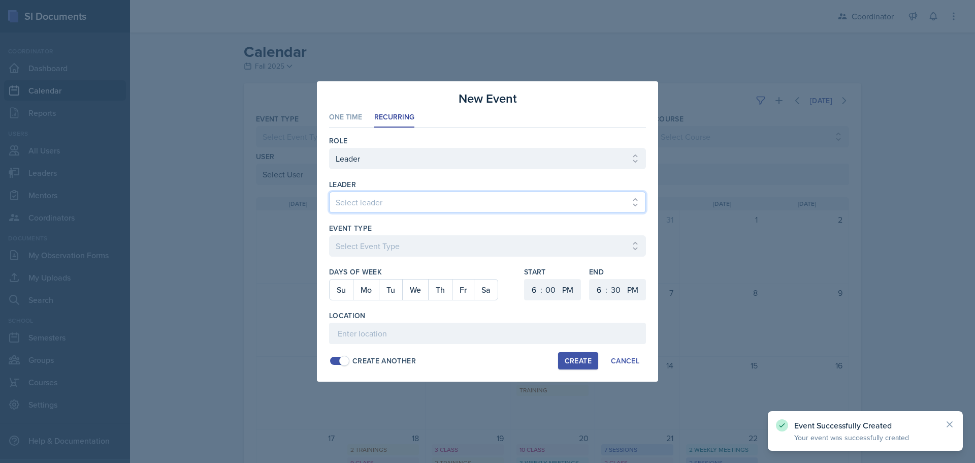
click at [372, 199] on select "Select leader Adam McDougal Aley Perez Anna McGill Bella Clifton Bram O'Neil Ca…" at bounding box center [487, 202] width 317 height 21
select select "688a52e3-6a49-47e8-81aa-29f40788cf0f"
click at [329, 192] on select "Select leader Adam McDougal Aley Perez Anna McGill Bella Clifton Bram O'Neil Ca…" at bounding box center [487, 202] width 317 height 21
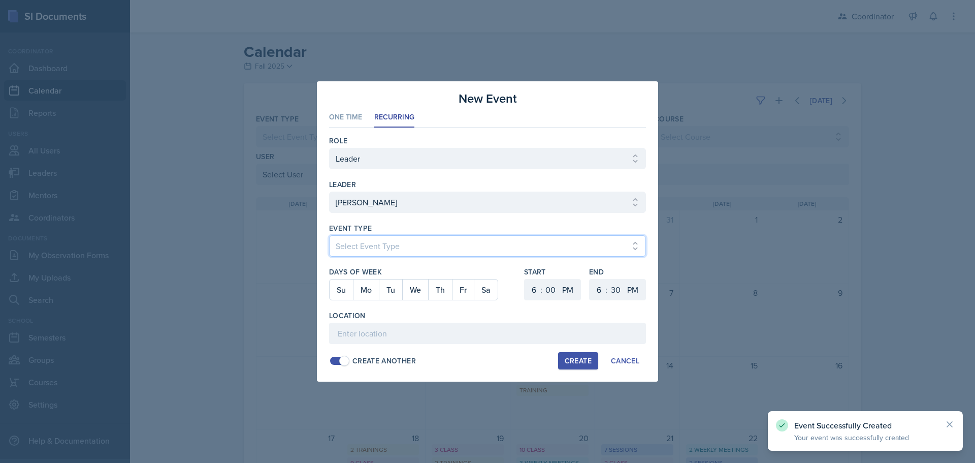
click at [388, 238] on select "Select Event Type Admin Office Hour Cal Workshop Class Class Announcement LA Pe…" at bounding box center [487, 245] width 317 height 21
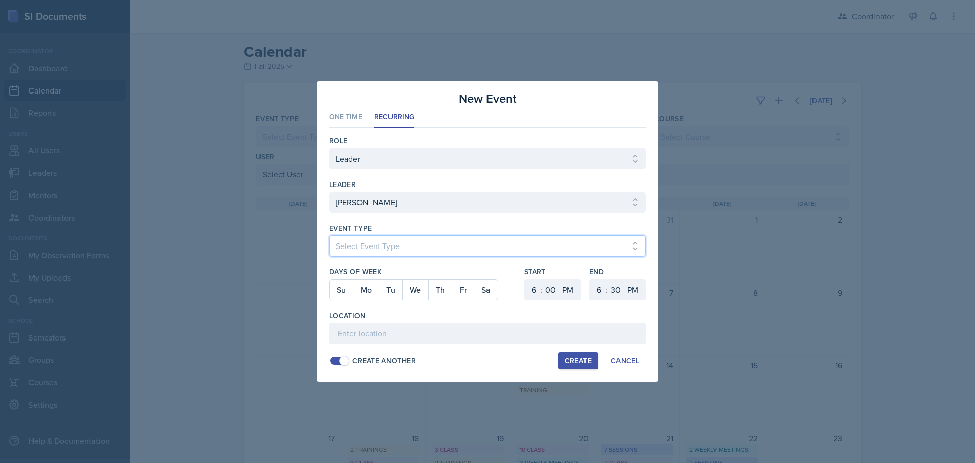
select select "30b582fb-8ac9-49fb-a214-1fb047ccc295"
click at [329, 235] on select "Select Event Type Admin Office Hour Cal Workshop Class Class Announcement LA Pe…" at bounding box center [487, 245] width 317 height 21
click at [442, 287] on button "Th" at bounding box center [440, 289] width 24 height 20
drag, startPoint x: 537, startPoint y: 291, endPoint x: 533, endPoint y: 281, distance: 9.6
click at [537, 291] on select "1 2 3 4 5 6 7 8 9 10 11 12" at bounding box center [533, 289] width 16 height 21
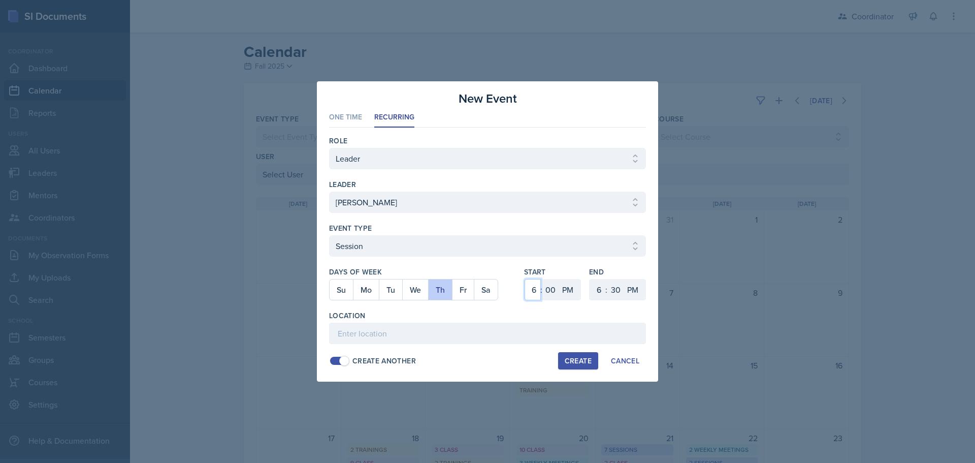
select select "2"
click at [525, 279] on select "1 2 3 4 5 6 7 8 9 10 11 12" at bounding box center [533, 289] width 16 height 21
click at [550, 291] on select "00 05 10 15 20 25 30 35 40 45 50 55" at bounding box center [551, 289] width 16 height 21
select select "30"
click at [543, 279] on select "00 05 10 15 20 25 30 35 40 45 50 55" at bounding box center [551, 289] width 16 height 21
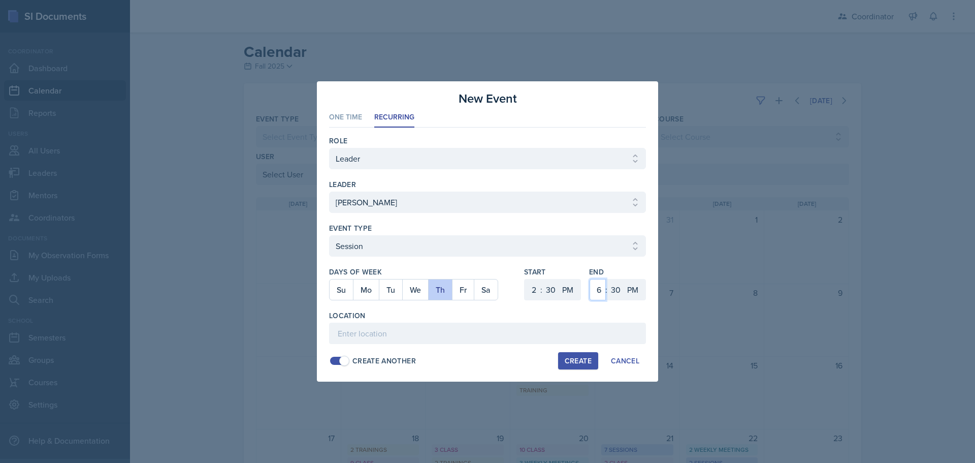
click at [597, 289] on select "1 2 3 4 5 6 7 8 9 10 11 12" at bounding box center [598, 289] width 16 height 21
select select "3"
click at [590, 279] on select "1 2 3 4 5 6 7 8 9 10 11 12" at bounding box center [598, 289] width 16 height 21
click at [534, 337] on input at bounding box center [487, 333] width 317 height 21
type input "BAB 222"
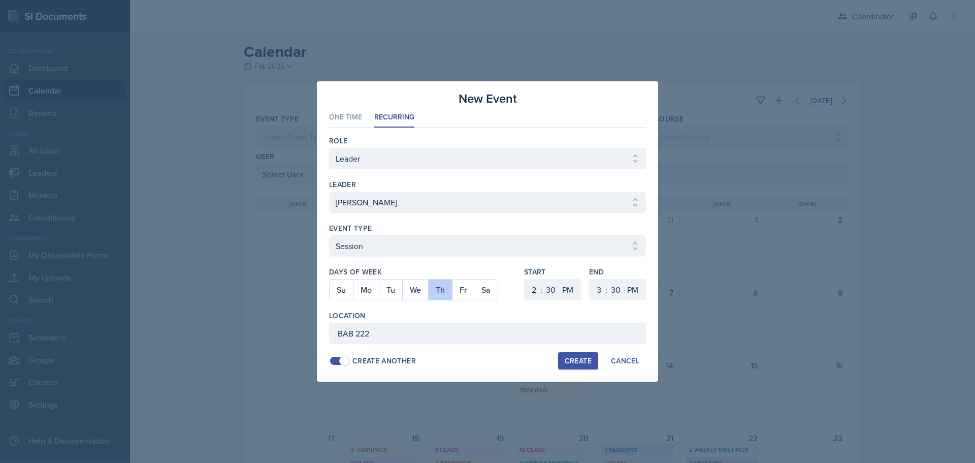
click at [595, 364] on button "Create" at bounding box center [578, 360] width 40 height 17
select select
select select "6"
select select "0"
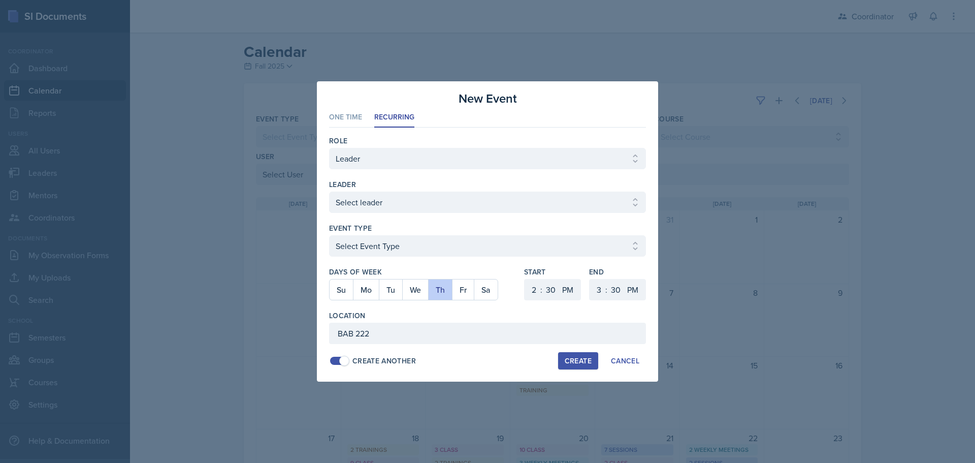
select select "6"
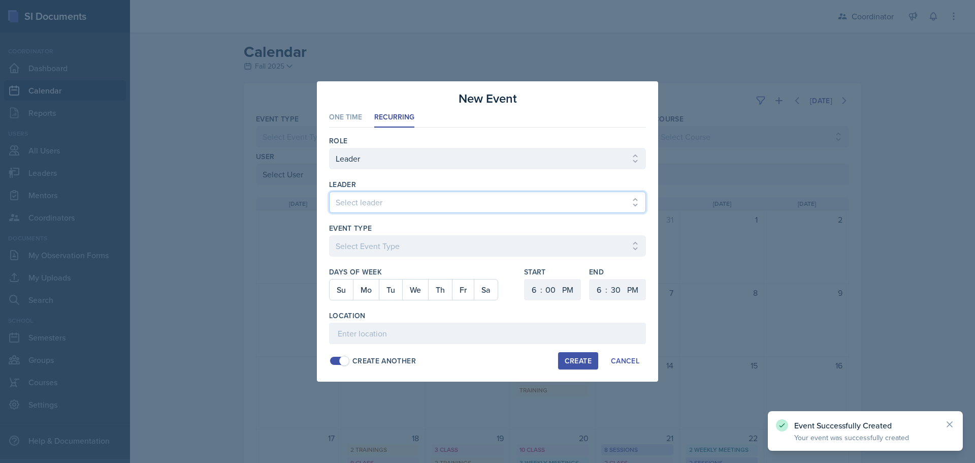
click at [366, 208] on select "Select leader Adam McDougal Aley Perez Anna McGill Bella Clifton Bram O'Neil Ca…" at bounding box center [487, 202] width 317 height 21
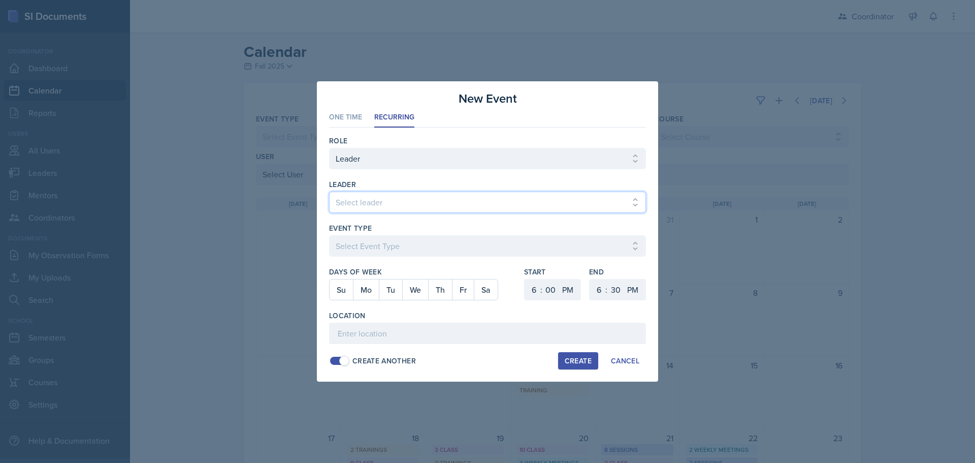
select select "688a52e3-6a49-47e8-81aa-29f40788cf0f"
click at [329, 192] on select "Select leader Adam McDougal Aley Perez Anna McGill Bella Clifton Bram O'Neil Ca…" at bounding box center [487, 202] width 317 height 21
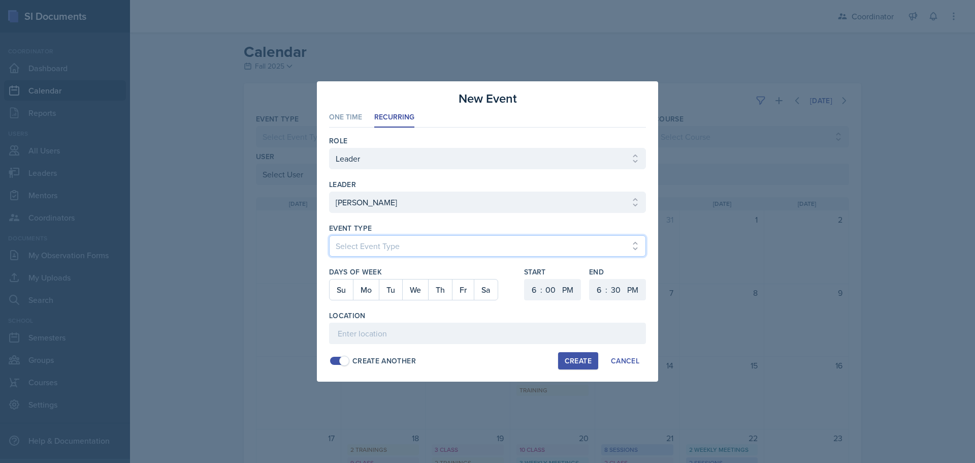
click at [369, 244] on select "Select Event Type Admin Office Hour Cal Workshop Class Class Announcement LA Pe…" at bounding box center [487, 245] width 317 height 21
select select "803a10d1-56de-4d8e-8ecc-6dc9cf688eb0"
click at [329, 235] on select "Select Event Type Admin Office Hour Cal Workshop Class Class Announcement LA Pe…" at bounding box center [487, 245] width 317 height 21
click at [392, 295] on button "Tu" at bounding box center [390, 289] width 23 height 20
drag, startPoint x: 534, startPoint y: 288, endPoint x: 534, endPoint y: 279, distance: 8.7
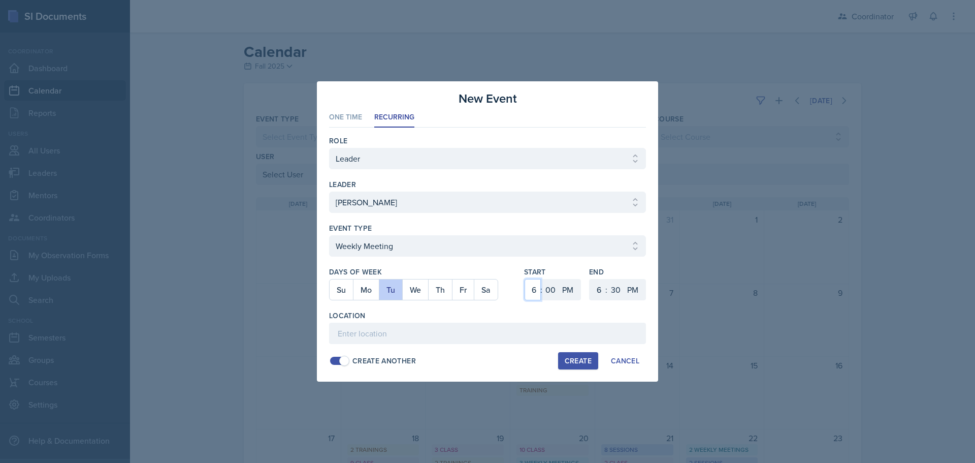
click at [534, 288] on select "1 2 3 4 5 6 7 8 9 10 11 12" at bounding box center [533, 289] width 16 height 21
select select "2"
click at [525, 279] on select "1 2 3 4 5 6 7 8 9 10 11 12" at bounding box center [533, 289] width 16 height 21
click at [553, 293] on select "00 05 10 15 20 25 30 35 40 45 50 55" at bounding box center [551, 289] width 16 height 21
select select "30"
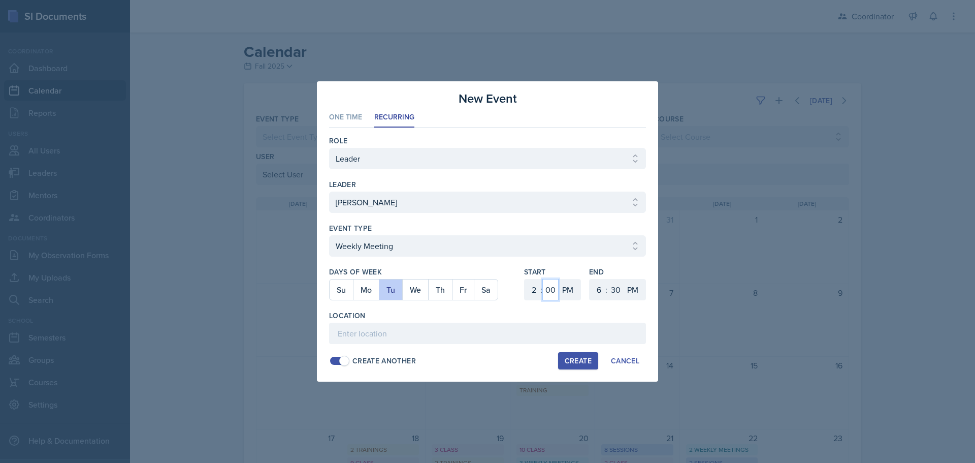
click at [543, 279] on select "00 05 10 15 20 25 30 35 40 45 50 55" at bounding box center [551, 289] width 16 height 21
click at [603, 295] on select "1 2 3 4 5 6 7 8 9 10 11 12" at bounding box center [598, 289] width 16 height 21
click at [590, 279] on select "1 2 3 4 5 6 7 8 9 10 11 12" at bounding box center [598, 289] width 16 height 21
click at [526, 341] on input at bounding box center [487, 333] width 317 height 21
click at [568, 357] on div "Create" at bounding box center [578, 361] width 27 height 8
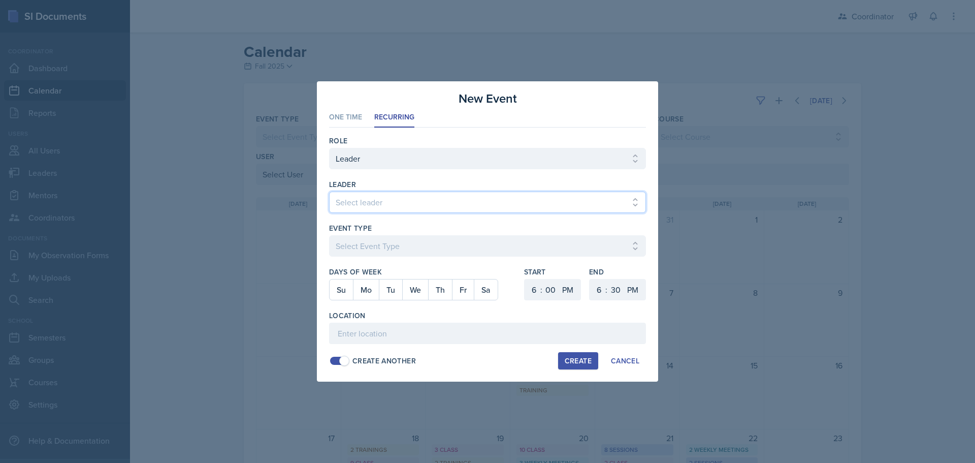
click at [355, 198] on select "Select leader Adam McDougal Aley Perez Anna McGill Bella Clifton Bram O'Neil Ca…" at bounding box center [487, 202] width 317 height 21
click at [329, 192] on select "Select leader Adam McDougal Aley Perez Anna McGill Bella Clifton Bram O'Neil Ca…" at bounding box center [487, 202] width 317 height 21
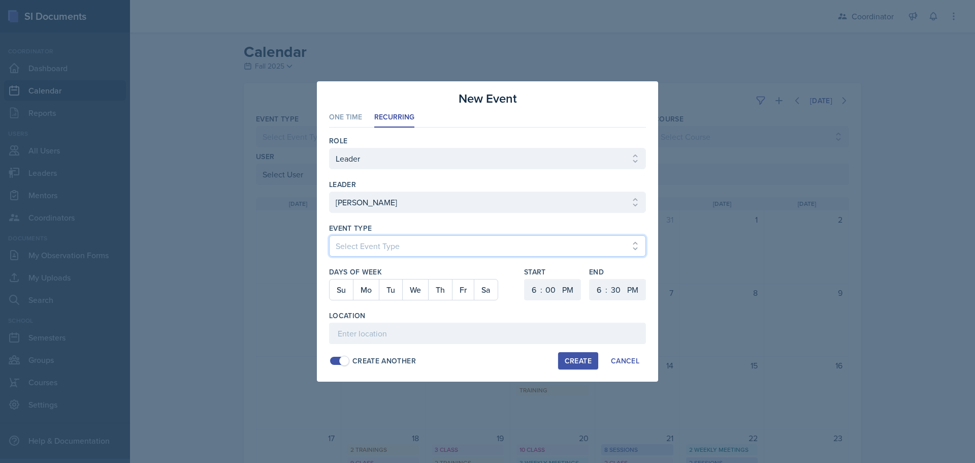
click at [388, 254] on select "Select Event Type Admin Office Hour Cal Workshop Class Class Announcement LA Pe…" at bounding box center [487, 245] width 317 height 21
click at [329, 235] on select "Select Event Type Admin Office Hour Cal Workshop Class Class Announcement LA Pe…" at bounding box center [487, 245] width 317 height 21
click at [436, 289] on button "Th" at bounding box center [440, 289] width 24 height 20
click at [532, 290] on select "1 2 3 4 5 6 7 8 9 10 11 12" at bounding box center [533, 289] width 16 height 21
click at [525, 279] on select "1 2 3 4 5 6 7 8 9 10 11 12" at bounding box center [533, 289] width 16 height 21
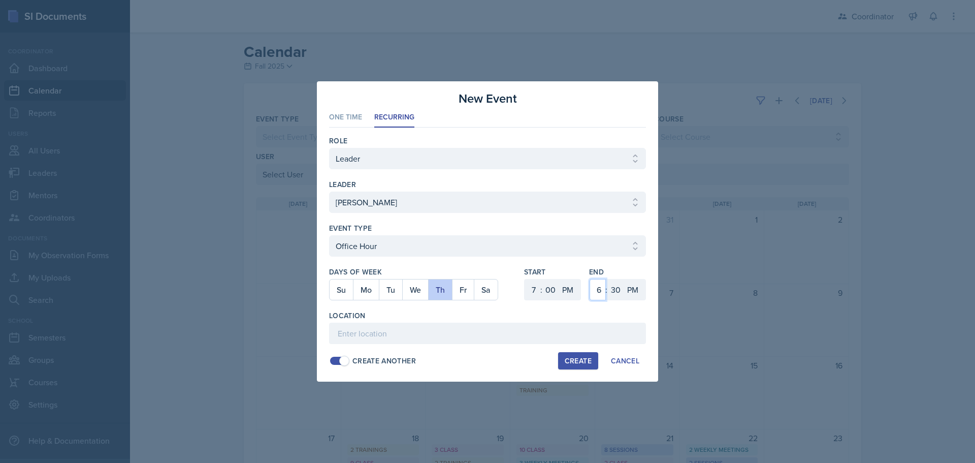
click at [596, 296] on select "1 2 3 4 5 6 7 8 9 10 11 12" at bounding box center [598, 289] width 16 height 21
click at [590, 279] on select "1 2 3 4 5 6 7 8 9 10 11 12" at bounding box center [598, 289] width 16 height 21
click at [617, 288] on select "00 05 10 15 20 25 30 35 40 45 50 55" at bounding box center [616, 289] width 16 height 21
click at [608, 279] on select "00 05 10 15 20 25 30 35 40 45 50 55" at bounding box center [616, 289] width 16 height 21
click at [517, 338] on input at bounding box center [487, 333] width 317 height 21
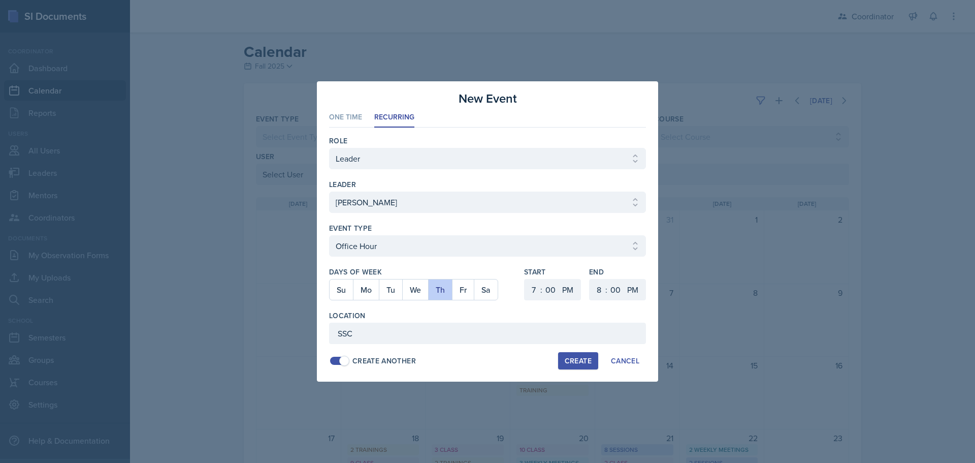
click at [577, 354] on button "Create" at bounding box center [578, 360] width 40 height 17
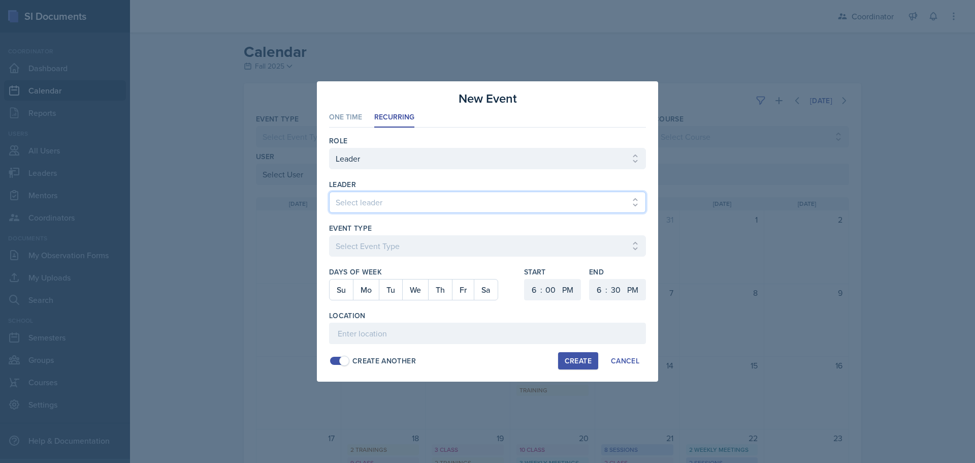
click at [371, 200] on select "Select leader Adam McDougal Aley Perez Anna McGill Bella Clifton Bram O'Neil Ca…" at bounding box center [487, 202] width 317 height 21
click at [329, 192] on select "Select leader Adam McDougal Aley Perez Anna McGill Bella Clifton Bram O'Neil Ca…" at bounding box center [487, 202] width 317 height 21
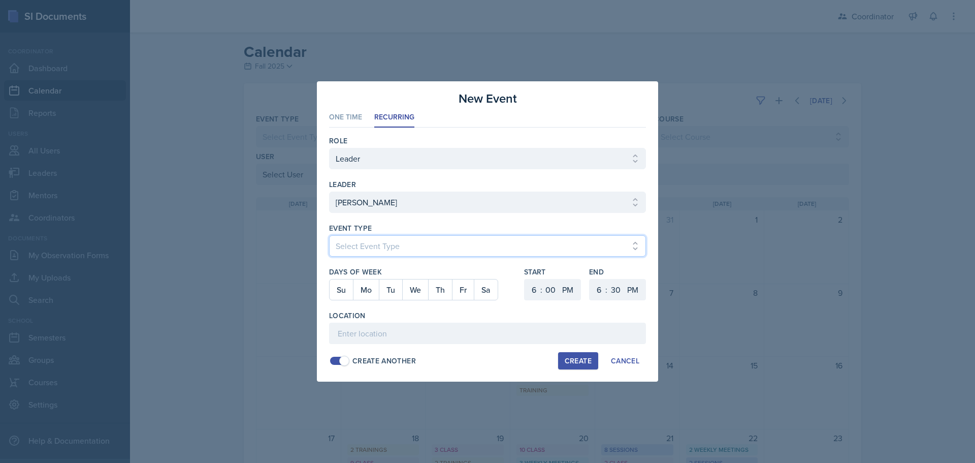
click at [372, 246] on select "Select Event Type Admin Office Hour Cal Workshop Class Class Announcement LA Pe…" at bounding box center [487, 245] width 317 height 21
click at [329, 235] on select "Select Event Type Admin Office Hour Cal Workshop Class Class Announcement LA Pe…" at bounding box center [487, 245] width 317 height 21
click at [365, 296] on button "Mo" at bounding box center [366, 289] width 26 height 20
click at [418, 291] on button "We" at bounding box center [415, 289] width 26 height 20
click at [533, 289] on select "1 2 3 4 5 6 7 8 9 10 11 12" at bounding box center [533, 289] width 16 height 21
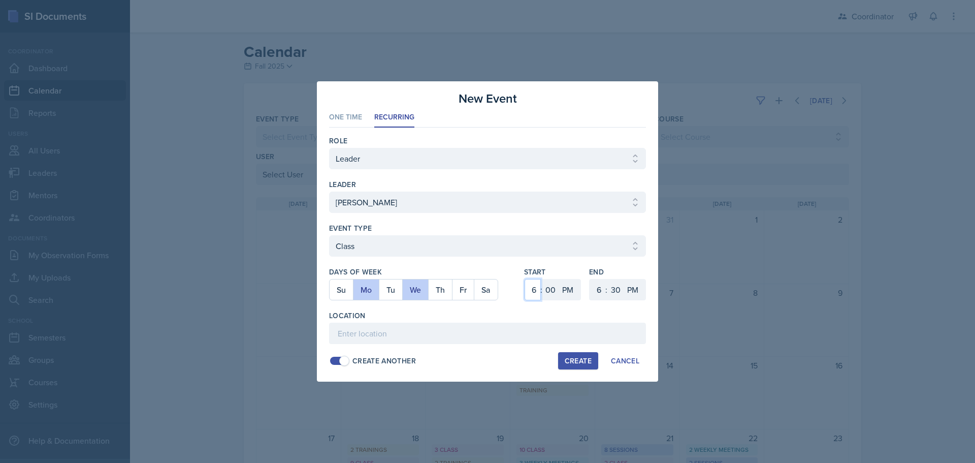
click at [525, 279] on select "1 2 3 4 5 6 7 8 9 10 11 12" at bounding box center [533, 289] width 16 height 21
click at [600, 285] on select "1 2 3 4 5 6 7 8 9 10 11 12" at bounding box center [598, 289] width 16 height 21
click at [590, 279] on select "1 2 3 4 5 6 7 8 9 10 11 12" at bounding box center [598, 289] width 16 height 21
click at [610, 289] on select "00 05 10 15 20 25 30 35 40 45 50 55" at bounding box center [616, 289] width 16 height 21
click at [608, 279] on select "00 05 10 15 20 25 30 35 40 45 50 55" at bounding box center [616, 289] width 16 height 21
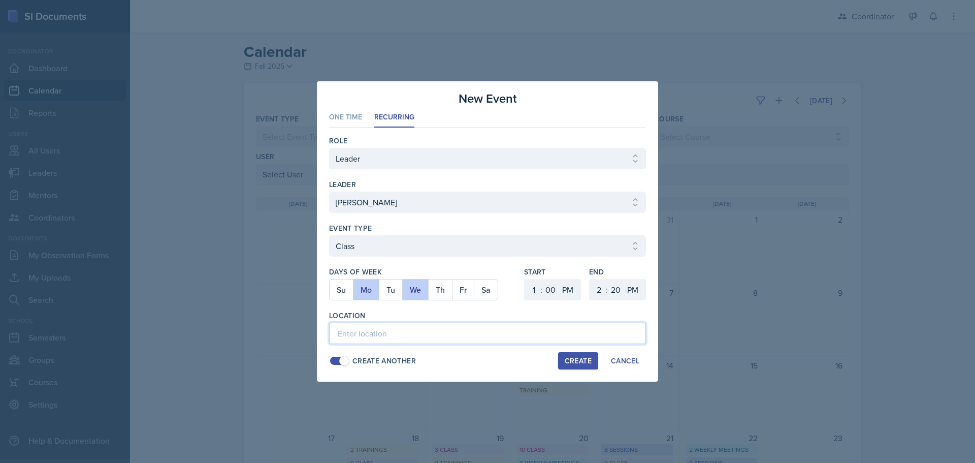
click at [523, 331] on input at bounding box center [487, 333] width 317 height 21
click at [578, 358] on div "Create" at bounding box center [578, 361] width 27 height 8
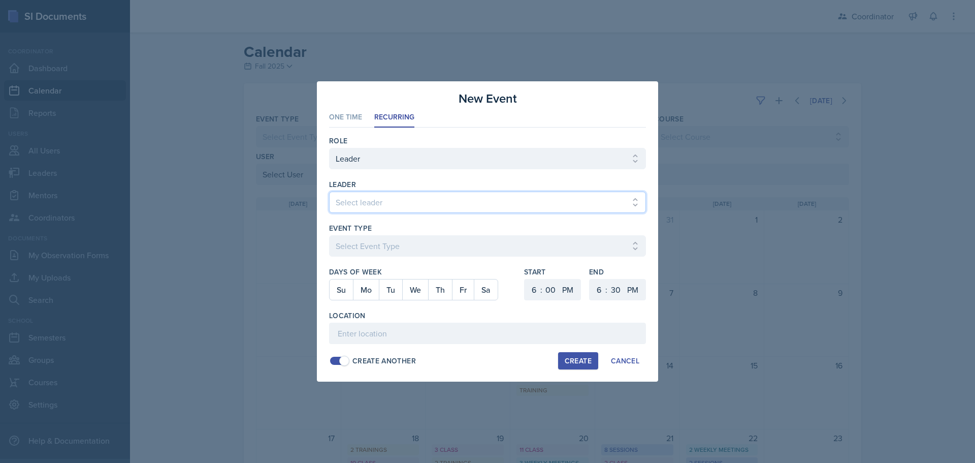
click at [340, 201] on select "Select leader Adam McDougal Aley Perez Anna McGill Bella Clifton Bram O'Neil Ca…" at bounding box center [487, 202] width 317 height 21
click at [329, 192] on select "Select leader Adam McDougal Aley Perez Anna McGill Bella Clifton Bram O'Neil Ca…" at bounding box center [487, 202] width 317 height 21
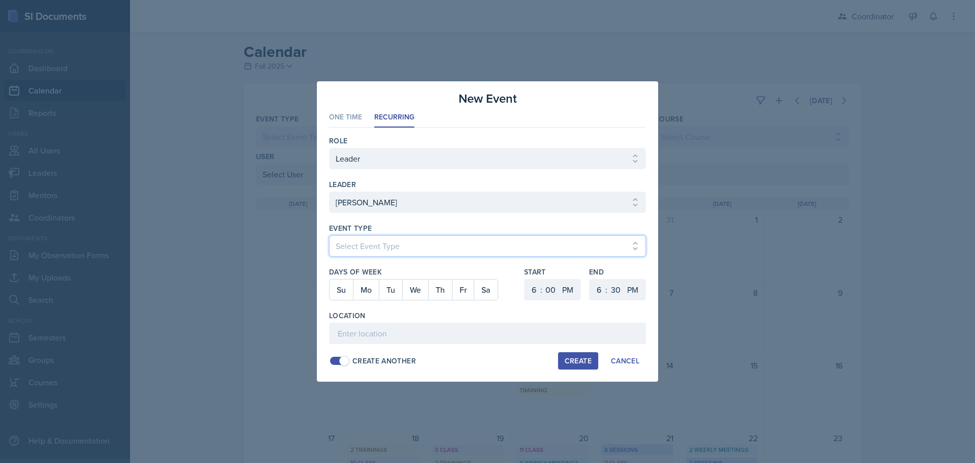
click at [357, 246] on select "Select Event Type Admin Office Hour Cal Workshop Class Class Announcement LA Pe…" at bounding box center [487, 245] width 317 height 21
click at [329, 235] on select "Select Event Type Admin Office Hour Cal Workshop Class Class Announcement LA Pe…" at bounding box center [487, 245] width 317 height 21
click at [389, 293] on button "Tu" at bounding box center [390, 289] width 23 height 20
drag, startPoint x: 531, startPoint y: 292, endPoint x: 545, endPoint y: 242, distance: 51.6
click at [530, 292] on select "1 2 3 4 5 6 7 8 9 10 11 12" at bounding box center [533, 289] width 16 height 21
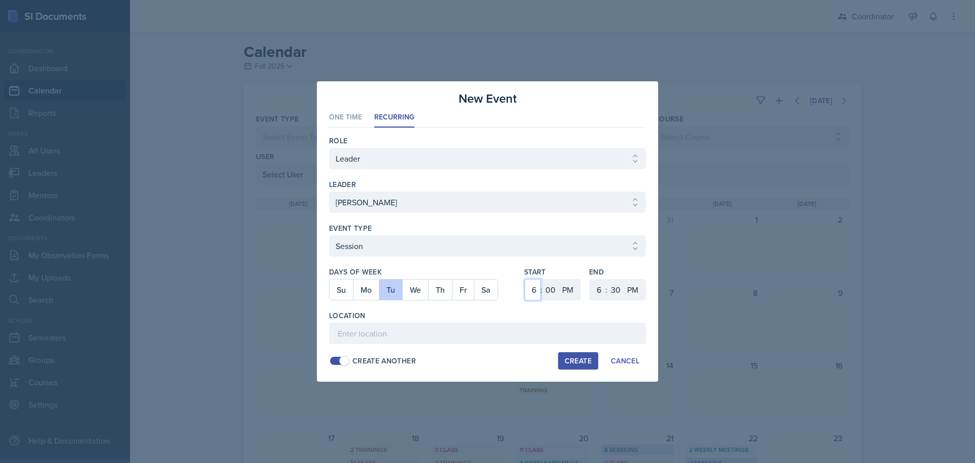
click at [525, 279] on select "1 2 3 4 5 6 7 8 9 10 11 12" at bounding box center [533, 289] width 16 height 21
drag, startPoint x: 595, startPoint y: 288, endPoint x: 597, endPoint y: 279, distance: 9.4
click at [595, 288] on select "1 2 3 4 5 6 7 8 9 10 11 12" at bounding box center [598, 289] width 16 height 21
click at [590, 279] on select "1 2 3 4 5 6 7 8 9 10 11 12" at bounding box center [598, 289] width 16 height 21
click at [443, 340] on input at bounding box center [487, 333] width 317 height 21
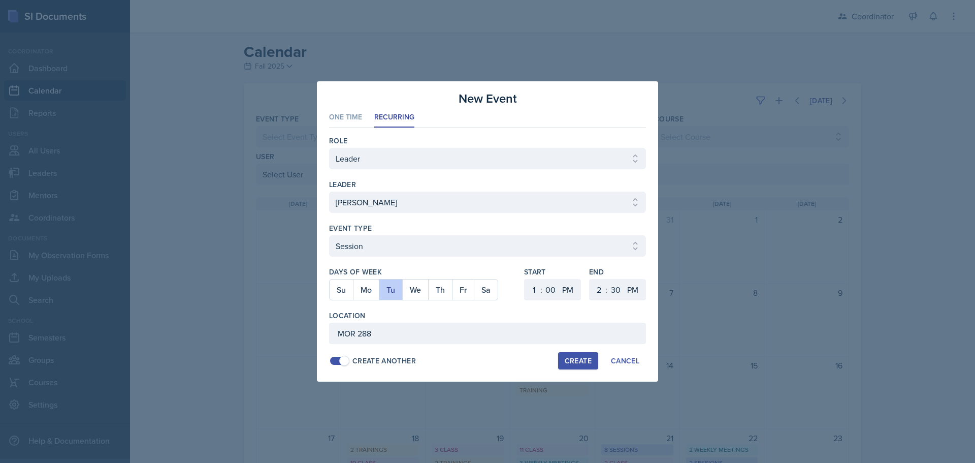
click at [568, 355] on button "Create" at bounding box center [578, 360] width 40 height 17
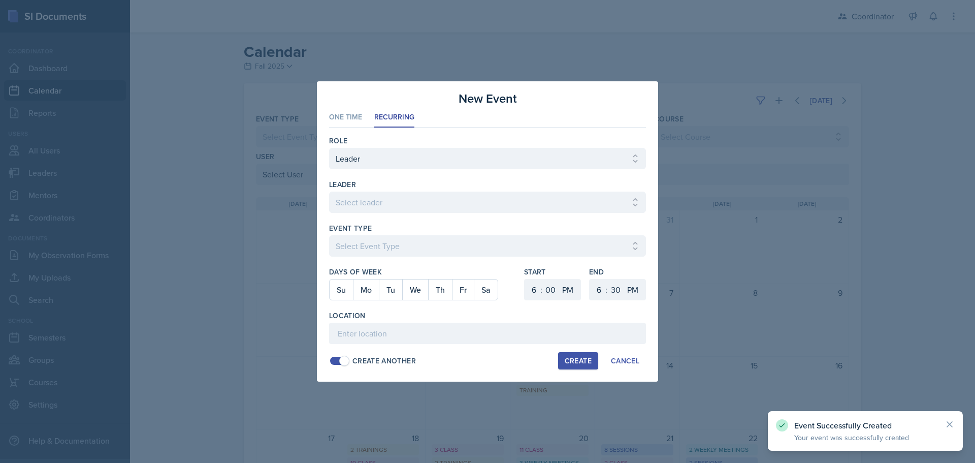
click at [359, 213] on div at bounding box center [487, 218] width 317 height 10
click at [360, 210] on select "Select leader Adam McDougal Aley Perez Anna McGill Bella Clifton Bram O'Neil Ca…" at bounding box center [487, 202] width 317 height 21
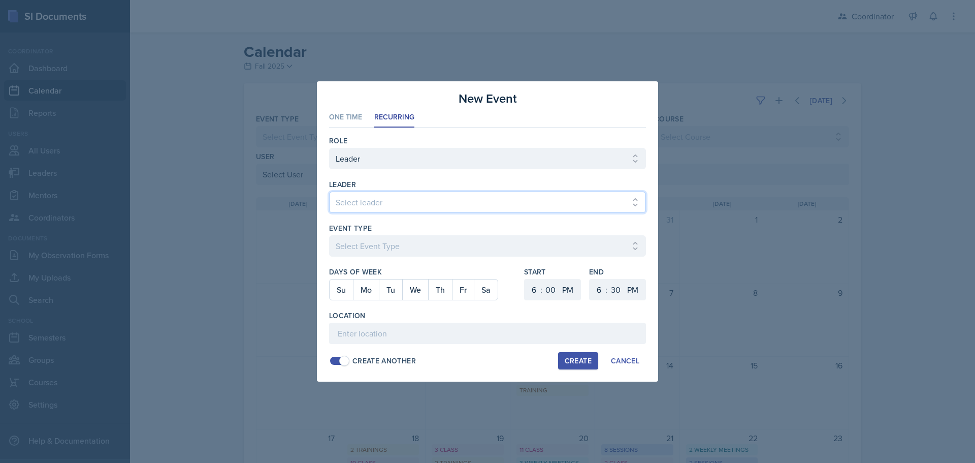
click at [329, 192] on select "Select leader Adam McDougal Aley Perez Anna McGill Bella Clifton Bram O'Neil Ca…" at bounding box center [487, 202] width 317 height 21
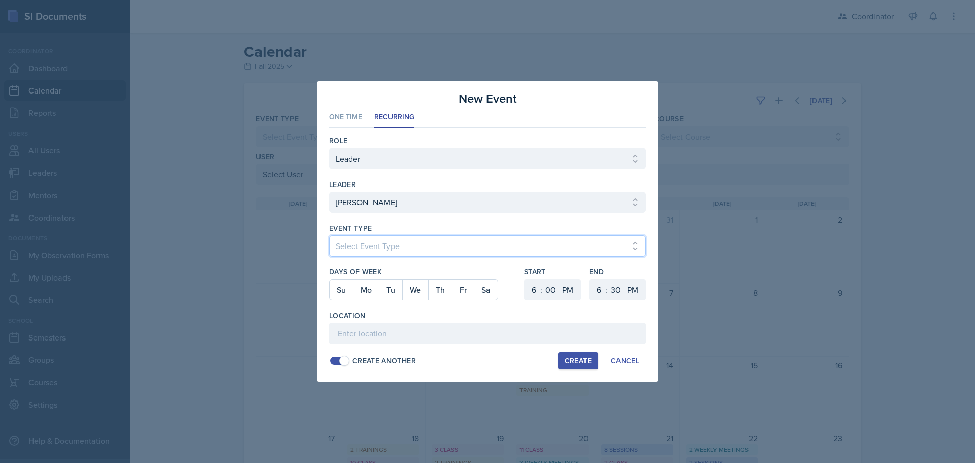
click at [368, 253] on select "Select Event Type Admin Office Hour Cal Workshop Class Class Announcement LA Pe…" at bounding box center [487, 245] width 317 height 21
click at [329, 235] on select "Select Event Type Admin Office Hour Cal Workshop Class Class Announcement LA Pe…" at bounding box center [487, 245] width 317 height 21
click at [449, 285] on button "Th" at bounding box center [440, 289] width 24 height 20
click at [530, 288] on select "1 2 3 4 5 6 7 8 9 10 11 12" at bounding box center [533, 289] width 16 height 21
click at [525, 279] on select "1 2 3 4 5 6 7 8 9 10 11 12" at bounding box center [533, 289] width 16 height 21
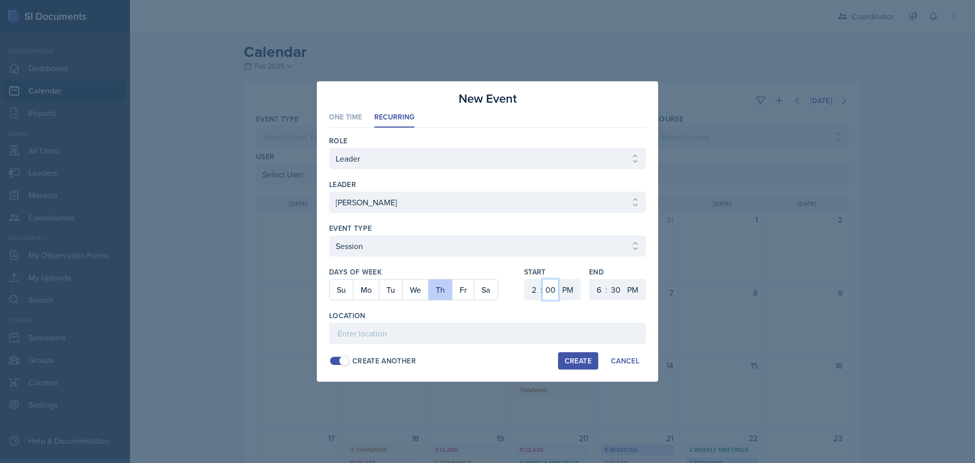
click at [550, 289] on select "00 05 10 15 20 25 30 35 40 45 50 55" at bounding box center [551, 289] width 16 height 21
click at [543, 279] on select "00 05 10 15 20 25 30 35 40 45 50 55" at bounding box center [551, 289] width 16 height 21
click at [601, 290] on select "1 2 3 4 5 6 7 8 9 10 11 12" at bounding box center [598, 289] width 16 height 21
click at [590, 279] on select "1 2 3 4 5 6 7 8 9 10 11 12" at bounding box center [598, 289] width 16 height 21
click at [615, 286] on select "00 05 10 15 20 25 30 35 40 45 50 55" at bounding box center [616, 289] width 16 height 21
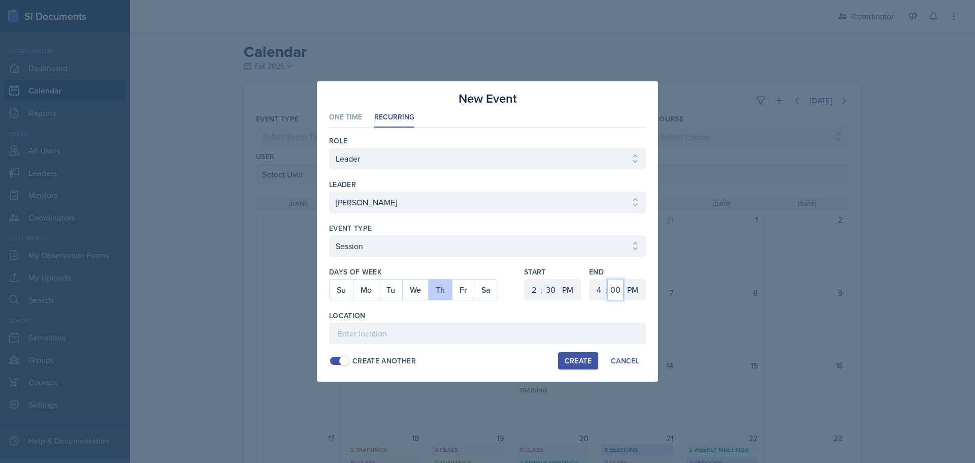
click at [608, 279] on select "00 05 10 15 20 25 30 35 40 45 50 55" at bounding box center [616, 289] width 16 height 21
click at [534, 339] on input at bounding box center [487, 333] width 317 height 21
click at [573, 363] on div "Create" at bounding box center [578, 361] width 27 height 8
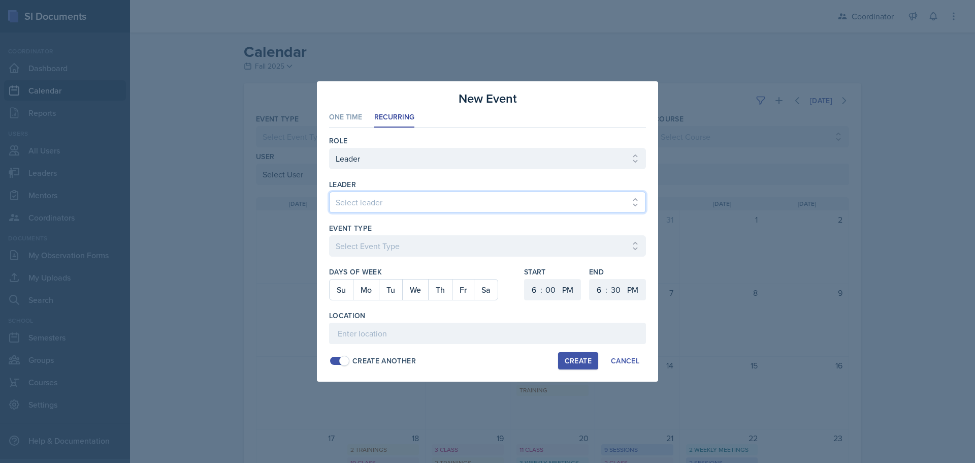
click at [368, 202] on select "Select leader Adam McDougal Aley Perez Anna McGill Bella Clifton Bram O'Neil Ca…" at bounding box center [487, 202] width 317 height 21
click at [329, 192] on select "Select leader Adam McDougal Aley Perez Anna McGill Bella Clifton Bram O'Neil Ca…" at bounding box center [487, 202] width 317 height 21
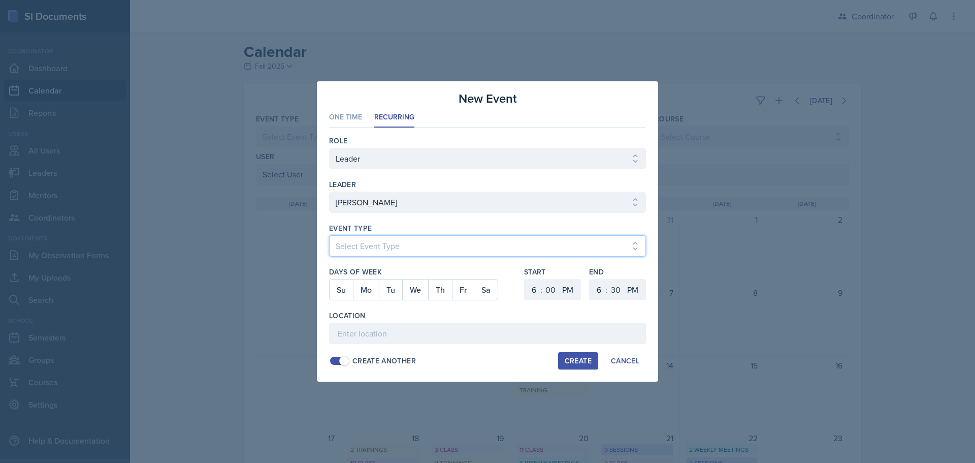
click at [372, 250] on select "Select Event Type Admin Office Hour Cal Workshop Class Class Announcement LA Pe…" at bounding box center [487, 245] width 317 height 21
click at [329, 235] on select "Select Event Type Admin Office Hour Cal Workshop Class Class Announcement LA Pe…" at bounding box center [487, 245] width 317 height 21
click at [458, 287] on button "Fr" at bounding box center [463, 289] width 22 height 20
click at [529, 286] on select "1 2 3 4 5 6 7 8 9 10 11 12" at bounding box center [533, 289] width 16 height 21
click at [525, 279] on select "1 2 3 4 5 6 7 8 9 10 11 12" at bounding box center [533, 289] width 16 height 21
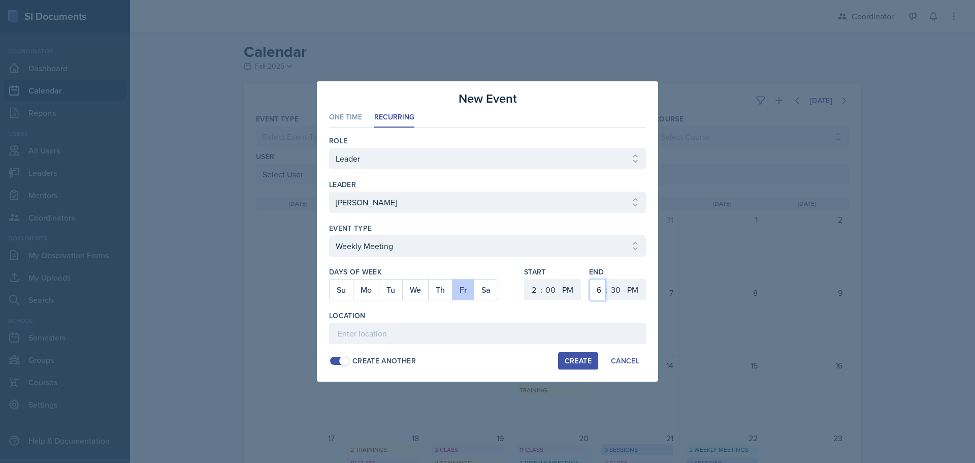
click at [604, 293] on select "1 2 3 4 5 6 7 8 9 10 11 12" at bounding box center [598, 289] width 16 height 21
click at [590, 279] on select "1 2 3 4 5 6 7 8 9 10 11 12" at bounding box center [598, 289] width 16 height 21
click at [618, 293] on select "00 05 10 15 20 25 30 35 40 45 50 55" at bounding box center [616, 289] width 16 height 21
click at [608, 279] on select "00 05 10 15 20 25 30 35 40 45 50 55" at bounding box center [616, 289] width 16 height 21
click at [482, 331] on input at bounding box center [487, 333] width 317 height 21
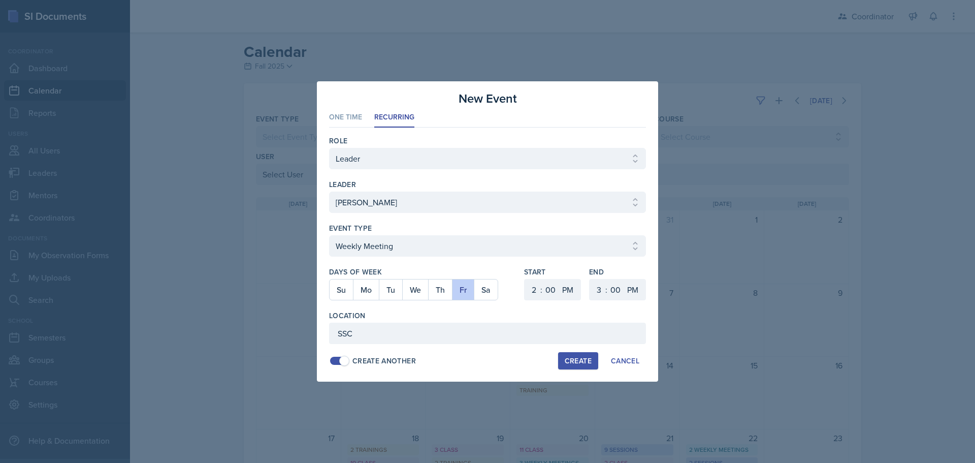
click at [578, 360] on div "Create" at bounding box center [578, 361] width 27 height 8
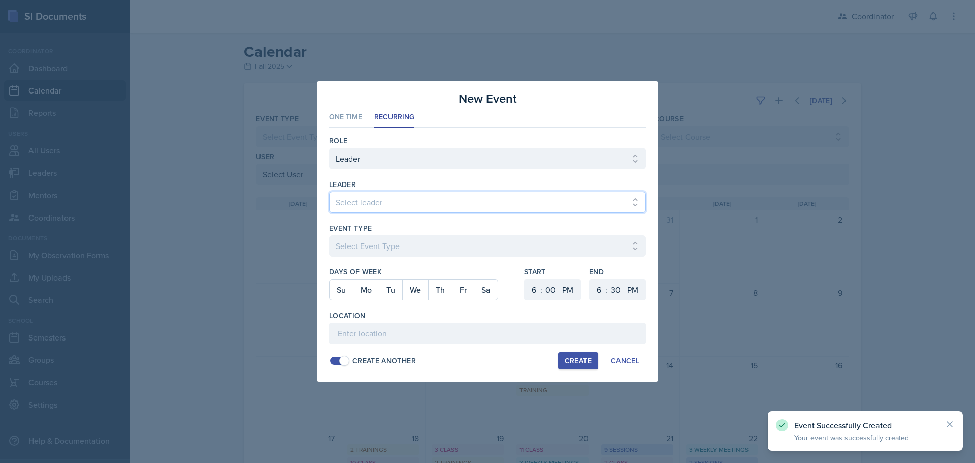
click at [347, 200] on select "Select leader Adam McDougal Aley Perez Anna McGill Bella Clifton Bram O'Neil Ca…" at bounding box center [487, 202] width 317 height 21
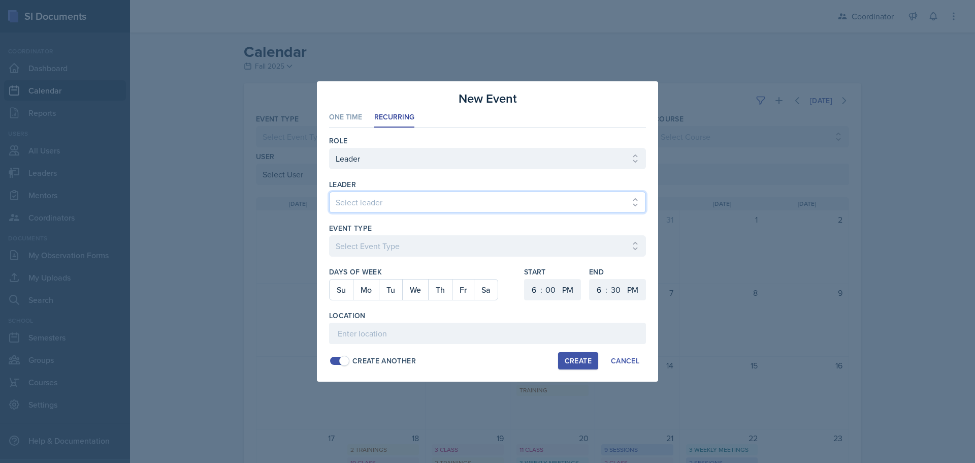
click at [329, 192] on select "Select leader Adam McDougal Aley Perez Anna McGill Bella Clifton Bram O'Neil Ca…" at bounding box center [487, 202] width 317 height 21
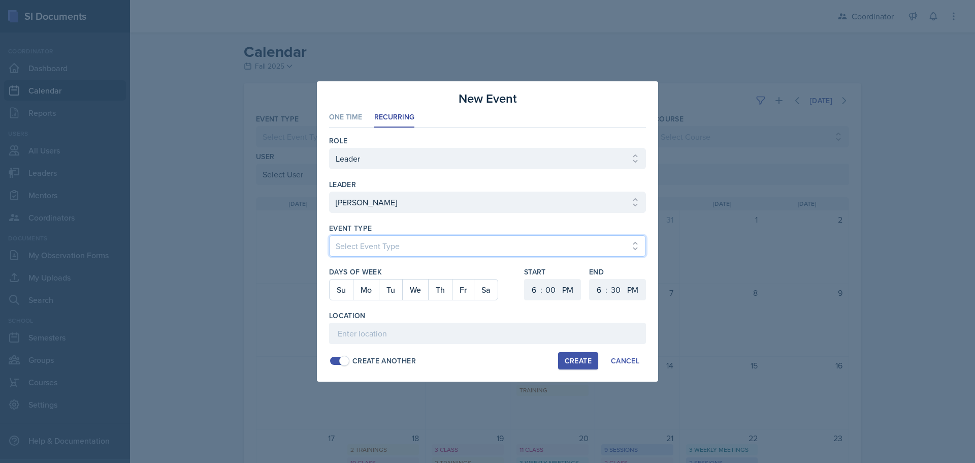
click at [355, 243] on select "Select Event Type Admin Office Hour Cal Workshop Class Class Announcement LA Pe…" at bounding box center [487, 245] width 317 height 21
click at [329, 235] on select "Select Event Type Admin Office Hour Cal Workshop Class Class Announcement LA Pe…" at bounding box center [487, 245] width 317 height 21
click at [393, 295] on button "Tu" at bounding box center [390, 289] width 23 height 20
click at [528, 294] on select "1 2 3 4 5 6 7 8 9 10 11 12" at bounding box center [533, 289] width 16 height 21
click at [525, 279] on select "1 2 3 4 5 6 7 8 9 10 11 12" at bounding box center [533, 289] width 16 height 21
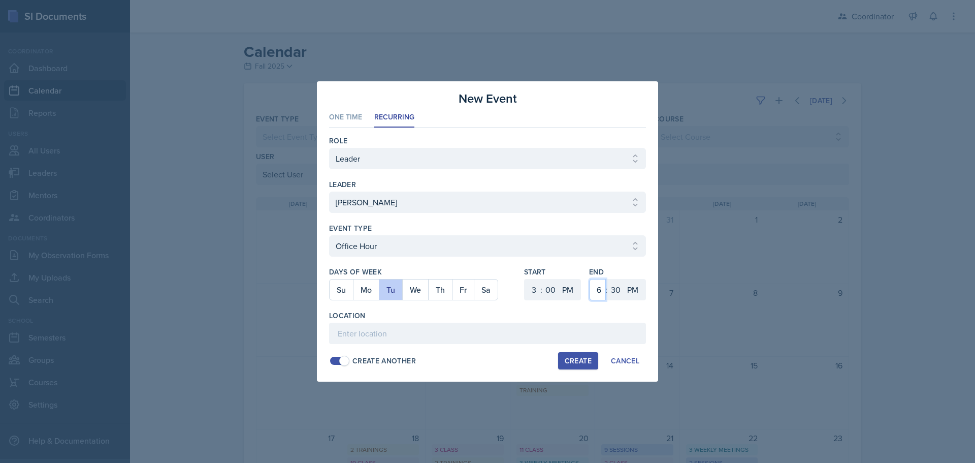
click at [604, 290] on select "1 2 3 4 5 6 7 8 9 10 11 12" at bounding box center [598, 289] width 16 height 21
click at [590, 279] on select "1 2 3 4 5 6 7 8 9 10 11 12" at bounding box center [598, 289] width 16 height 21
drag, startPoint x: 614, startPoint y: 294, endPoint x: 614, endPoint y: 281, distance: 12.2
click at [614, 294] on select "00 05 10 15 20 25 30 35 40 45 50 55" at bounding box center [616, 289] width 16 height 21
click at [608, 279] on select "00 05 10 15 20 25 30 35 40 45 50 55" at bounding box center [616, 289] width 16 height 21
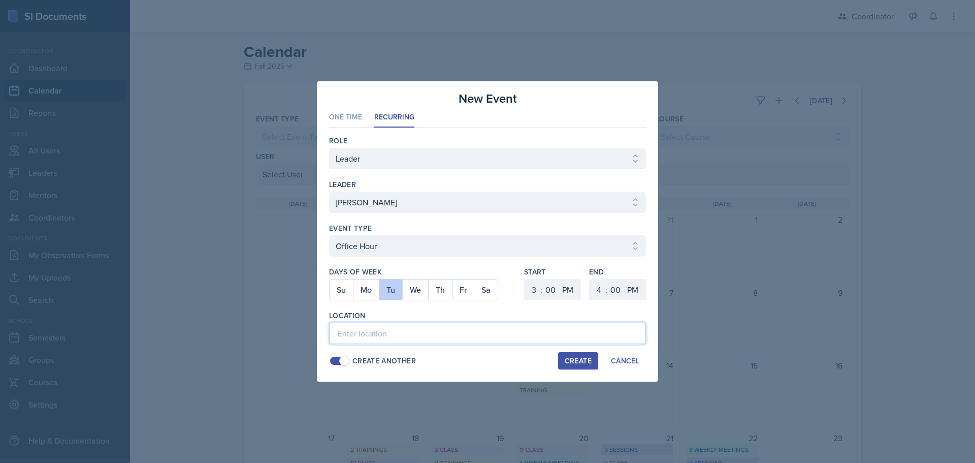
click at [517, 336] on input at bounding box center [487, 333] width 317 height 21
click at [583, 358] on div "Create" at bounding box center [578, 361] width 27 height 8
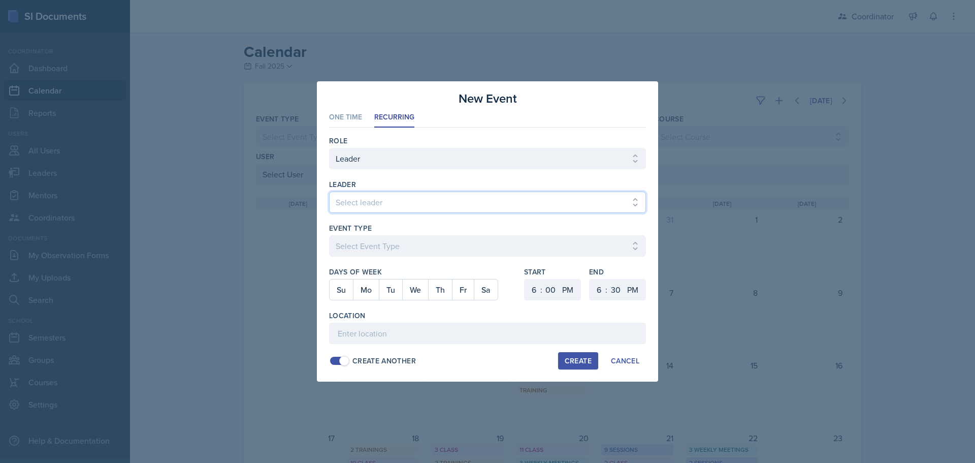
click at [355, 194] on select "Select leader Adam McDougal Aley Perez Anna McGill Bella Clifton Bram O'Neil Ca…" at bounding box center [487, 202] width 317 height 21
click at [329, 192] on select "Select leader Adam McDougal Aley Perez Anna McGill Bella Clifton Bram O'Neil Ca…" at bounding box center [487, 202] width 317 height 21
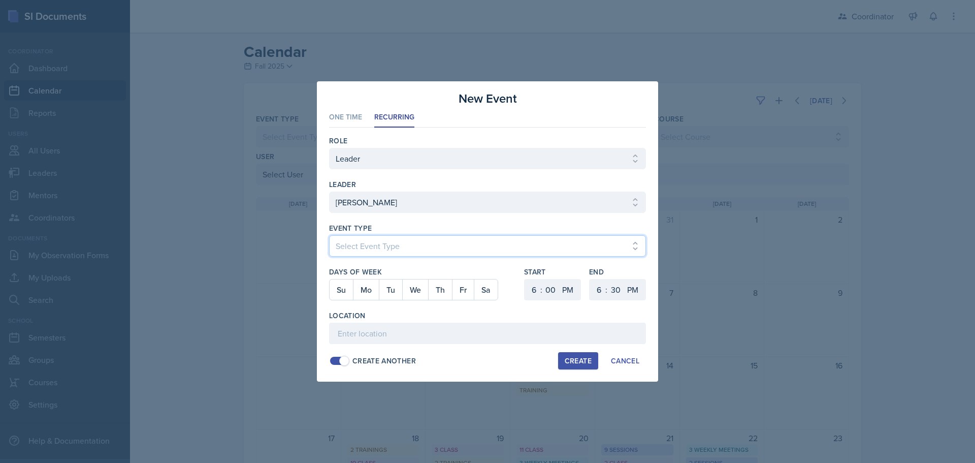
click at [348, 243] on select "Select Event Type Admin Office Hour Cal Workshop Class Class Announcement LA Pe…" at bounding box center [487, 245] width 317 height 21
click at [329, 235] on select "Select Event Type Admin Office Hour Cal Workshop Class Class Announcement LA Pe…" at bounding box center [487, 245] width 317 height 21
click at [371, 292] on button "Mo" at bounding box center [366, 289] width 26 height 20
click at [533, 289] on select "1 2 3 4 5 6 7 8 9 10 11 12" at bounding box center [533, 289] width 16 height 21
click at [525, 279] on select "1 2 3 4 5 6 7 8 9 10 11 12" at bounding box center [533, 289] width 16 height 21
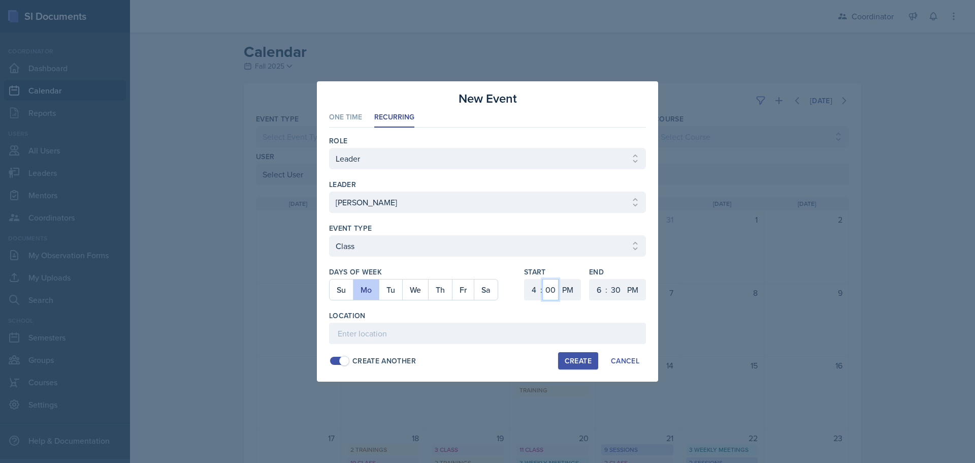
drag, startPoint x: 552, startPoint y: 297, endPoint x: 552, endPoint y: 288, distance: 9.1
click at [552, 297] on select "00 05 10 15 20 25 30 35 40 45 50 55" at bounding box center [551, 289] width 16 height 21
click at [543, 279] on select "00 05 10 15 20 25 30 35 40 45 50 55" at bounding box center [551, 289] width 16 height 21
click at [616, 284] on select "00 05 10 15 20 25 30 35 40 45 50 55" at bounding box center [616, 289] width 16 height 21
click at [608, 279] on select "00 05 10 15 20 25 30 35 40 45 50 55" at bounding box center [616, 289] width 16 height 21
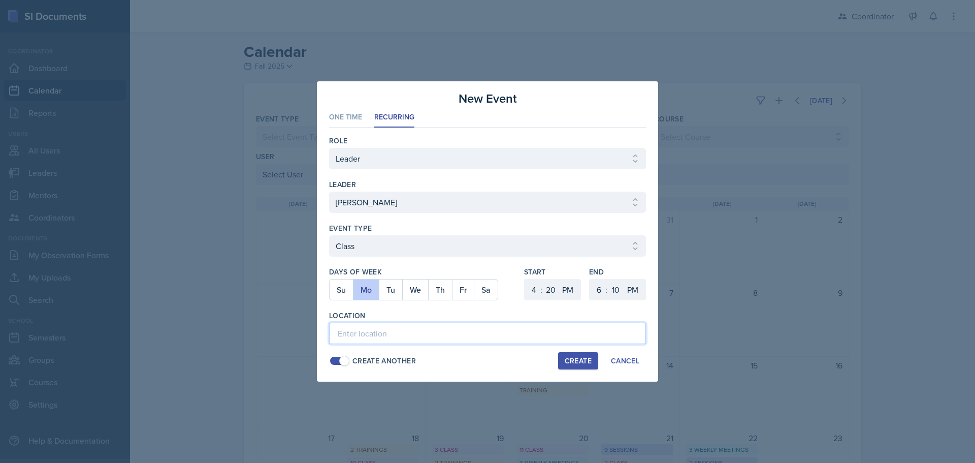
click at [471, 330] on input at bounding box center [487, 333] width 317 height 21
click at [579, 363] on div "Create" at bounding box center [578, 361] width 27 height 8
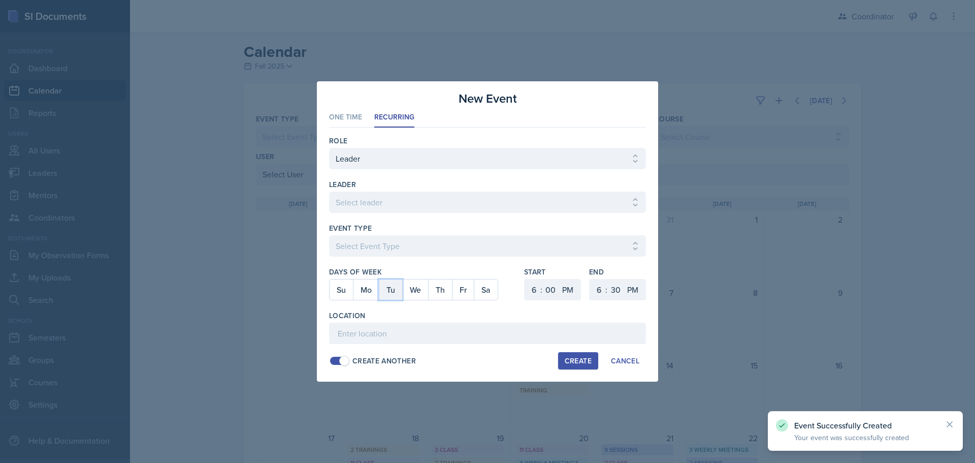
click at [394, 292] on button "Tu" at bounding box center [390, 289] width 23 height 20
click at [440, 294] on button "Th" at bounding box center [440, 289] width 24 height 20
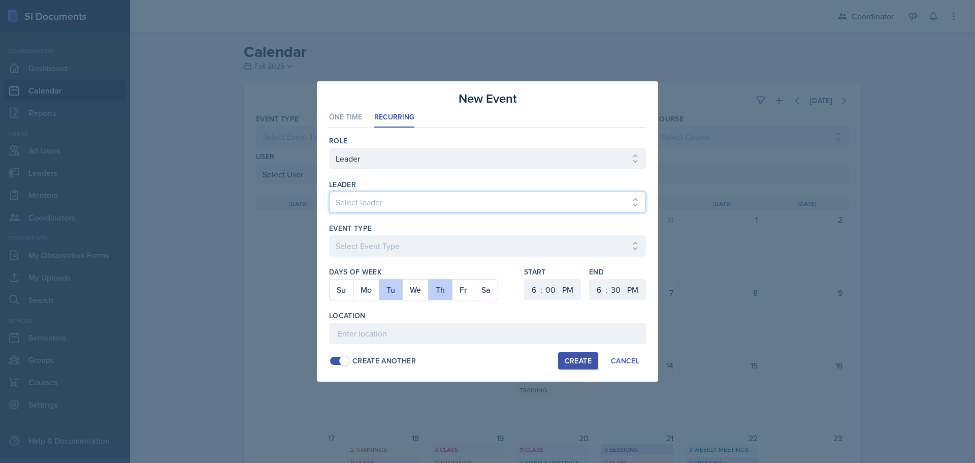
click at [363, 204] on select "Select leader Adam McDougal Aley Perez Anna McGill Bella Clifton Bram O'Neil Ca…" at bounding box center [487, 202] width 317 height 21
click at [329, 192] on select "Select leader Adam McDougal Aley Perez Anna McGill Bella Clifton Bram O'Neil Ca…" at bounding box center [487, 202] width 317 height 21
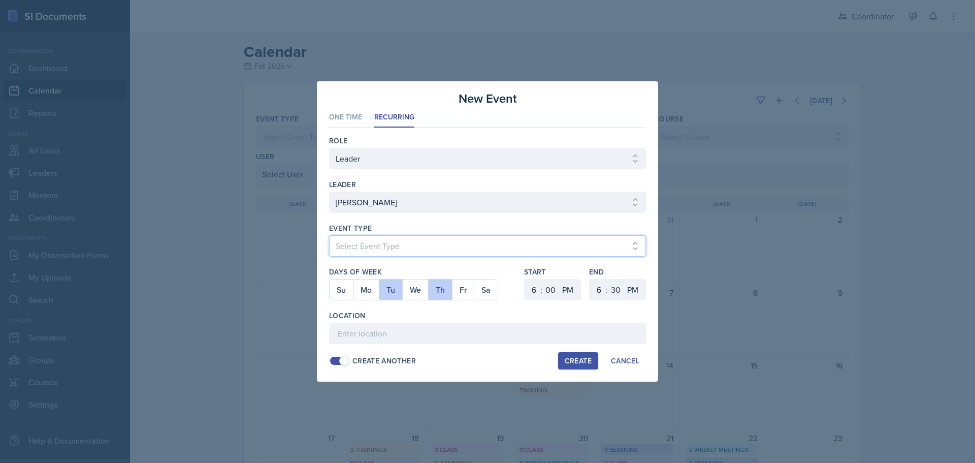
click at [364, 245] on select "Select Event Type Admin Office Hour Cal Workshop Class Class Announcement LA Pe…" at bounding box center [487, 245] width 317 height 21
click at [329, 235] on select "Select Event Type Admin Office Hour Cal Workshop Class Class Announcement LA Pe…" at bounding box center [487, 245] width 317 height 21
click at [538, 288] on select "1 2 3 4 5 6 7 8 9 10 11 12" at bounding box center [533, 289] width 16 height 21
click at [525, 279] on select "1 2 3 4 5 6 7 8 9 10 11 12" at bounding box center [533, 289] width 16 height 21
click at [598, 290] on select "1 2 3 4 5 6 7 8 9 10 11 12" at bounding box center [598, 289] width 16 height 21
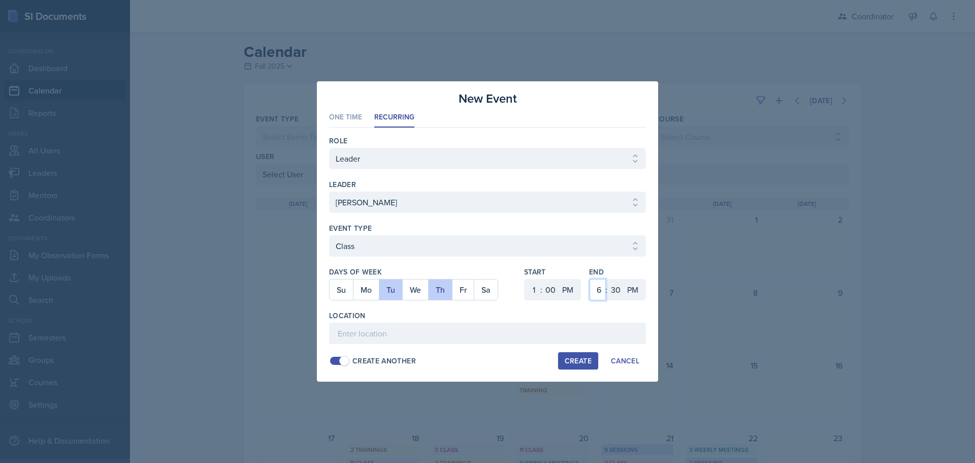
click at [590, 279] on select "1 2 3 4 5 6 7 8 9 10 11 12" at bounding box center [598, 289] width 16 height 21
click at [620, 291] on select "00 05 10 15 20 25 30 35 40 45 50 55" at bounding box center [616, 289] width 16 height 21
click at [621, 279] on select "00 05 10 15 20 25 30 35 40 45 50 55" at bounding box center [616, 289] width 16 height 21
drag, startPoint x: 618, startPoint y: 291, endPoint x: 618, endPoint y: 283, distance: 8.1
click at [618, 291] on select "00 05 10 15 20 25 30 35 40 45 50 55" at bounding box center [616, 289] width 16 height 21
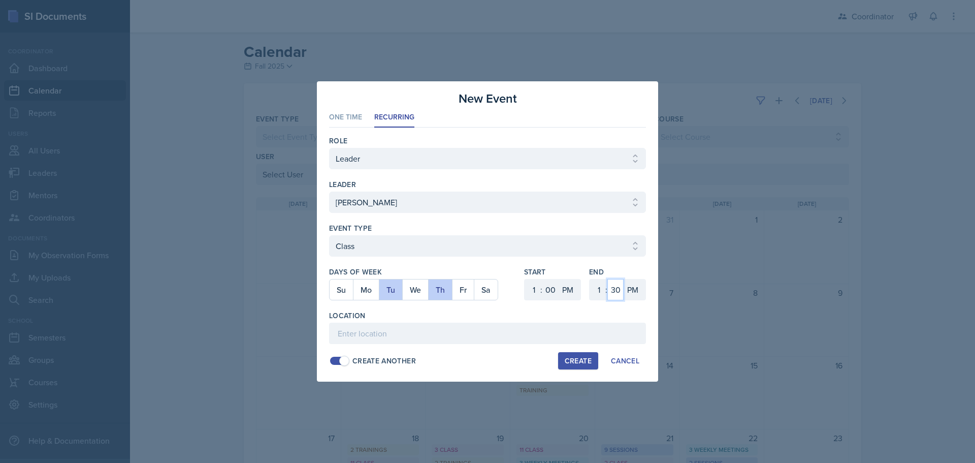
click at [608, 279] on select "00 05 10 15 20 25 30 35 40 45 50 55" at bounding box center [616, 289] width 16 height 21
click at [587, 328] on input at bounding box center [487, 333] width 317 height 21
click at [587, 359] on div "Create" at bounding box center [578, 361] width 27 height 8
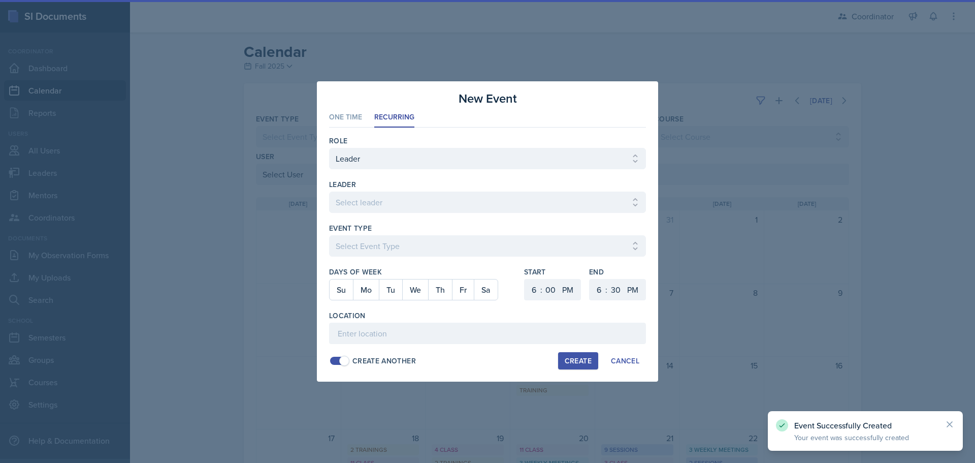
click at [723, 300] on div at bounding box center [487, 231] width 975 height 463
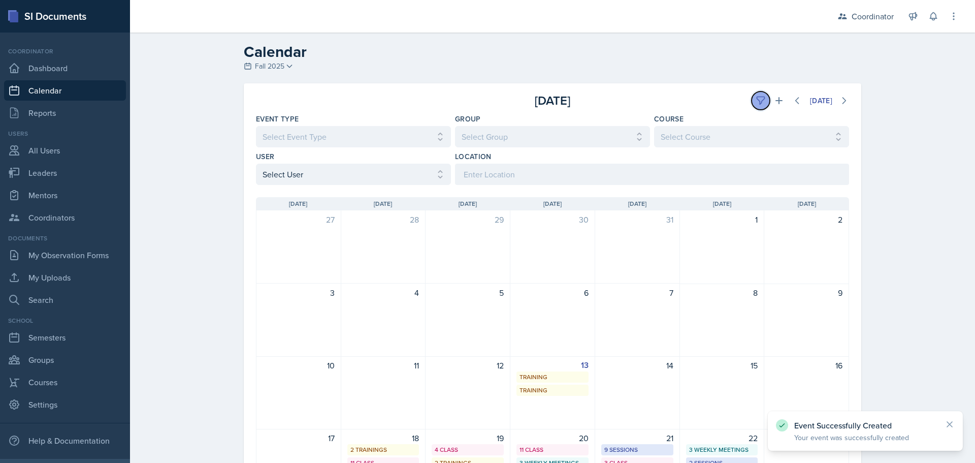
click at [757, 100] on icon at bounding box center [761, 101] width 8 height 8
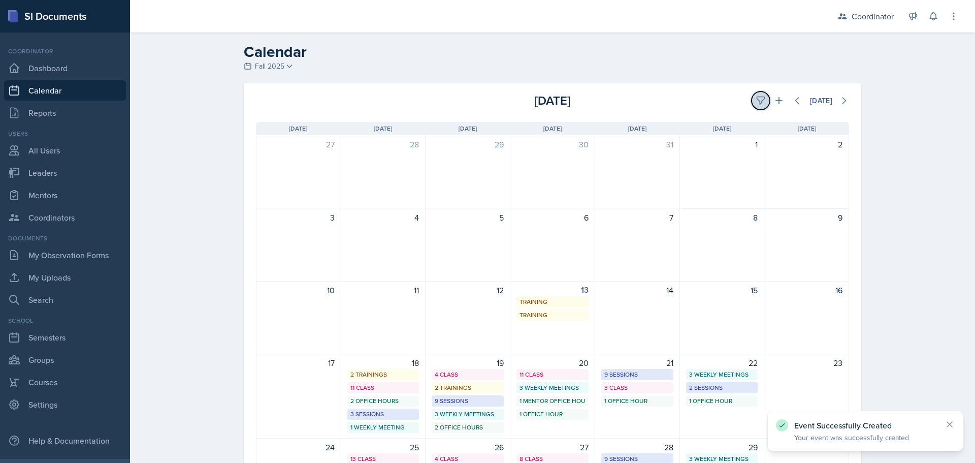
click at [752, 99] on button at bounding box center [761, 100] width 18 height 18
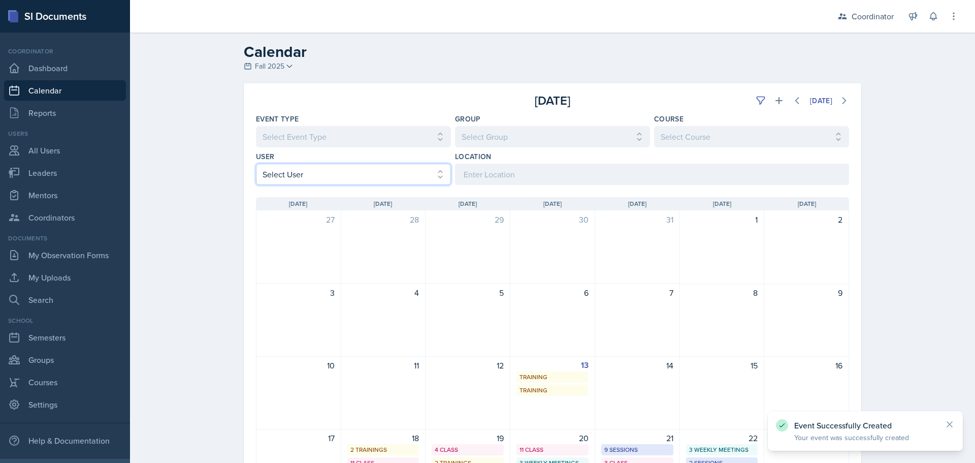
click at [331, 173] on select "Select User All Adam McDougal Aley Perez Anna McGill Bella Clifton Bram O'Neil …" at bounding box center [353, 174] width 195 height 21
click at [256, 164] on select "Select User All Adam McDougal Aley Perez Anna McGill Bella Clifton Bram O'Neil …" at bounding box center [353, 174] width 195 height 21
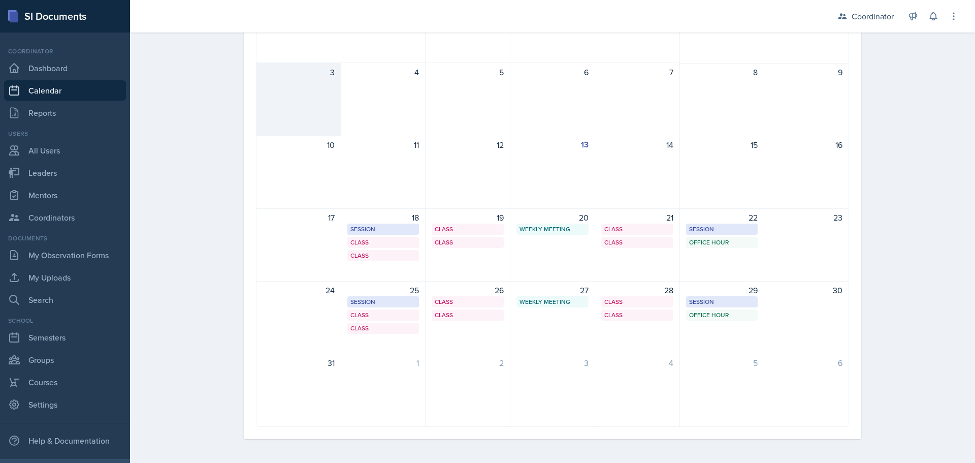
scroll to position [221, 0]
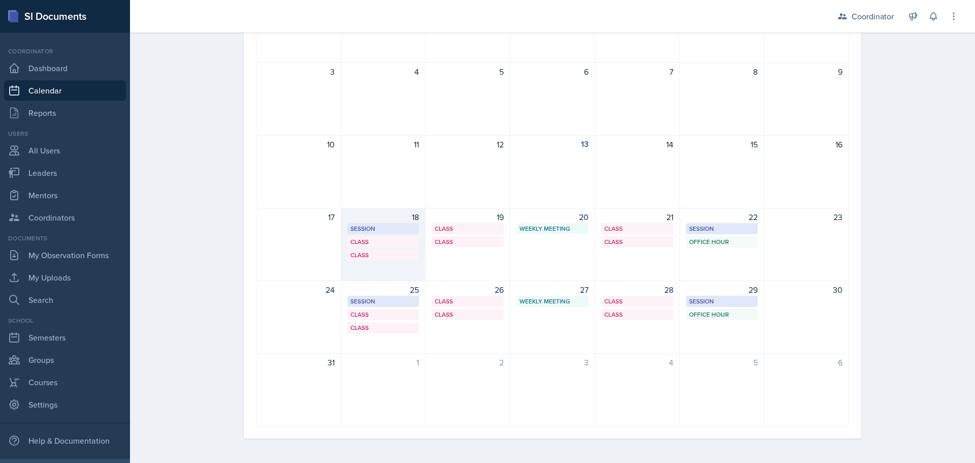
click at [371, 274] on div "18 Session BAB 220 1:30 PM - 2:30 PM Class SST 128 4:20 PM - 6:10 PM Class SST …" at bounding box center [383, 244] width 85 height 73
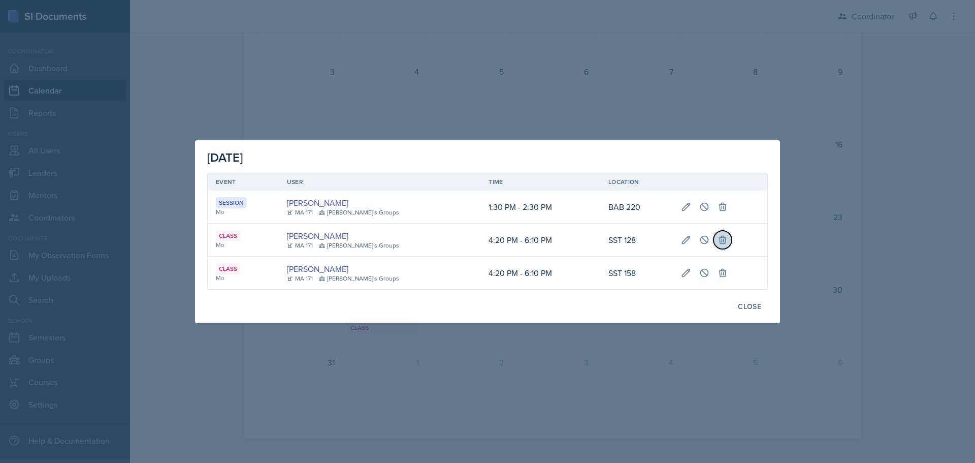
click at [719, 241] on icon at bounding box center [722, 240] width 7 height 8
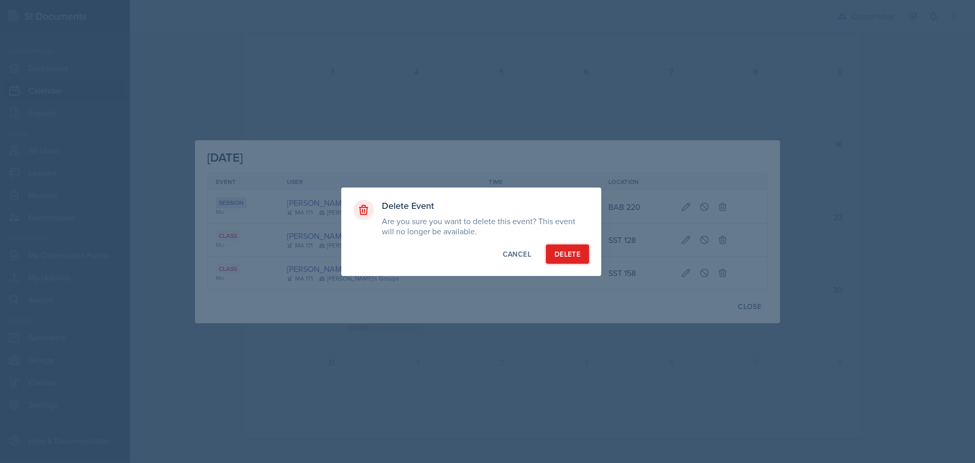
click at [571, 254] on div "Delete" at bounding box center [568, 254] width 26 height 10
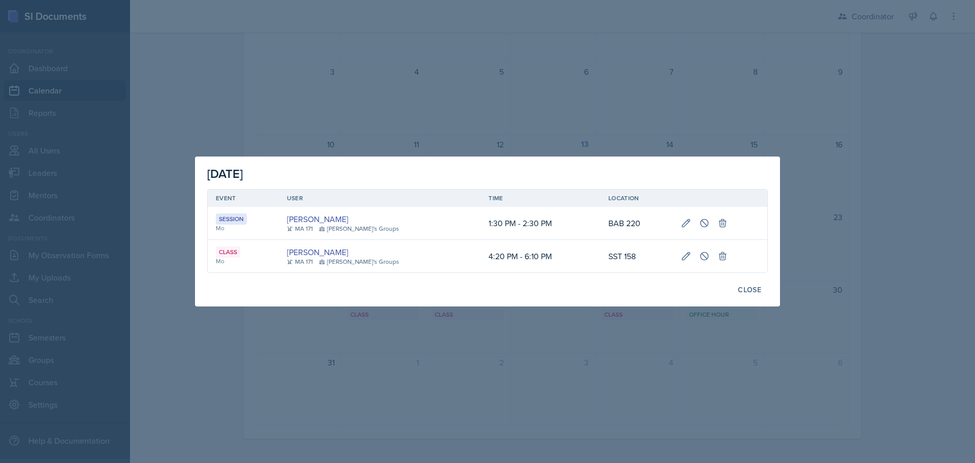
click at [471, 397] on div at bounding box center [487, 231] width 975 height 463
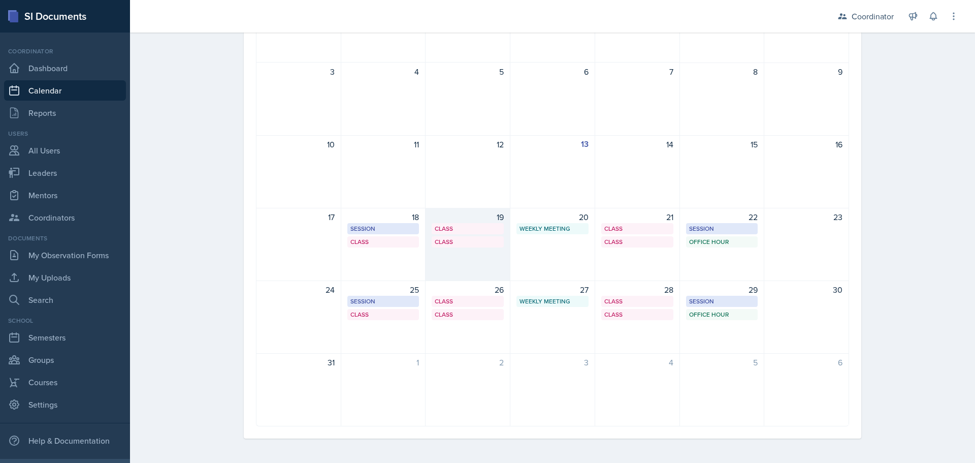
click at [458, 271] on div "19 Class SST 121 1:00 PM - 1:55 PM Class SST 121 1:00 PM - 1:55 PM" at bounding box center [468, 244] width 85 height 73
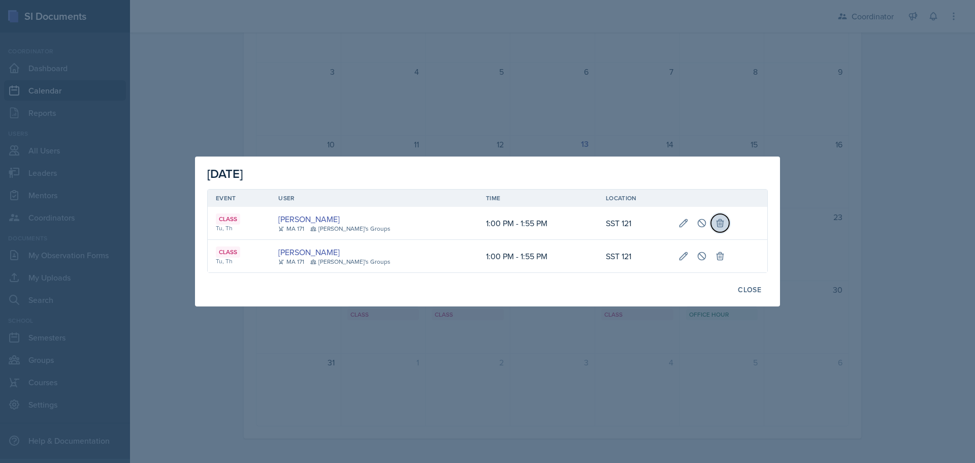
click at [715, 222] on icon at bounding box center [720, 223] width 10 height 10
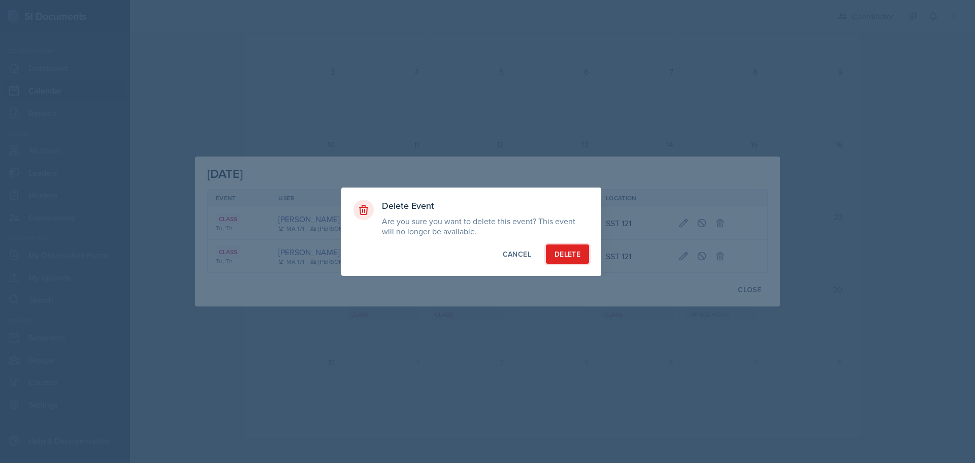
click at [579, 256] on div "Delete" at bounding box center [568, 254] width 26 height 10
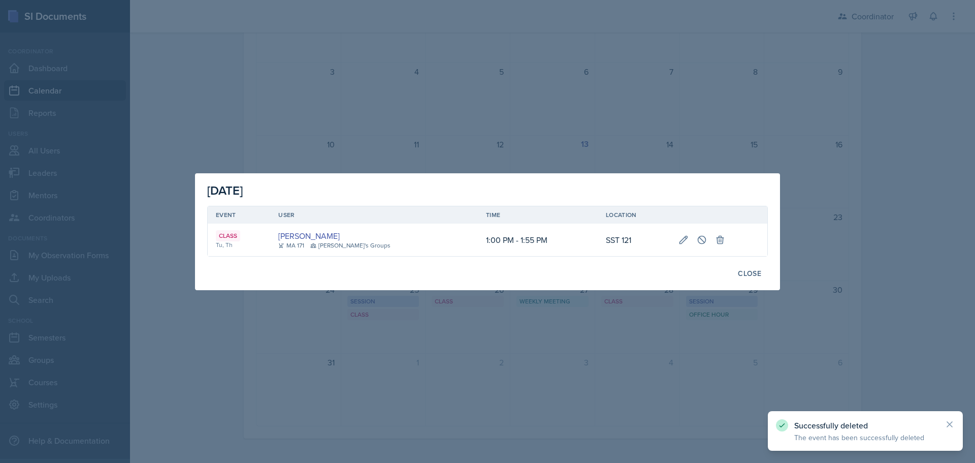
click at [589, 120] on div at bounding box center [487, 231] width 975 height 463
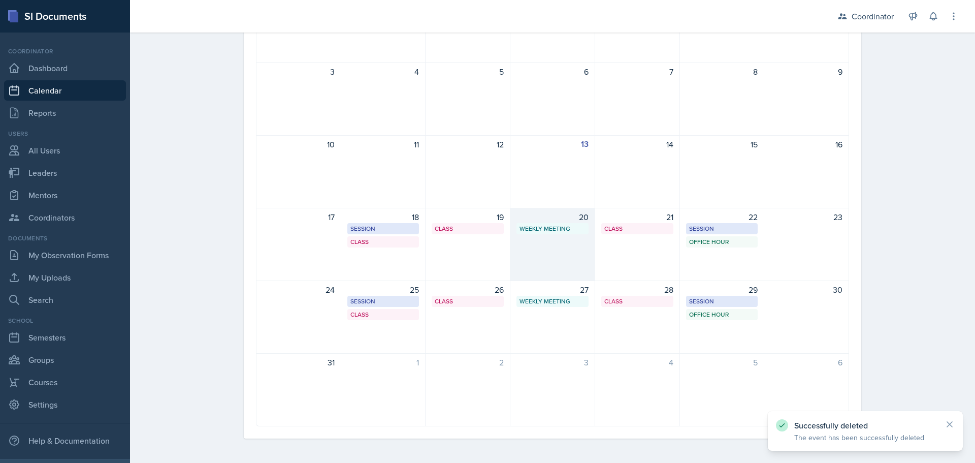
click at [574, 248] on div "20 Weekly Meeting 4:30 PM - 5:30 PM" at bounding box center [553, 244] width 85 height 73
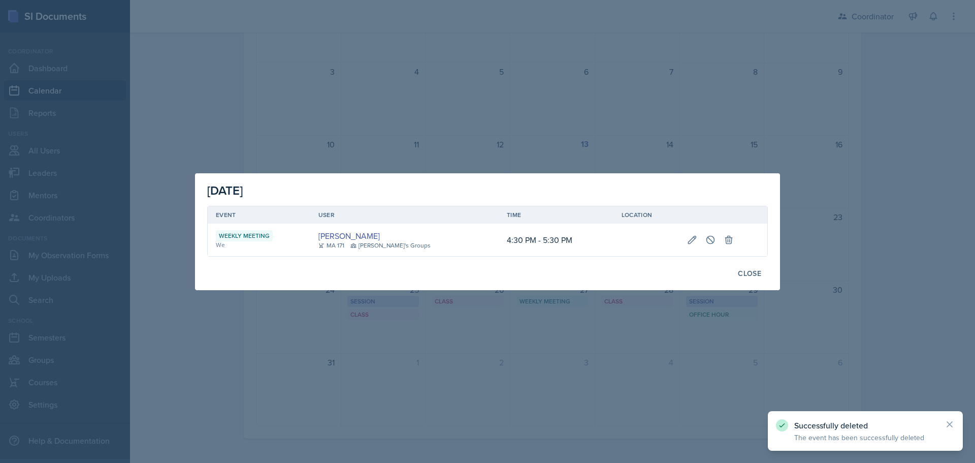
click at [683, 249] on td at bounding box center [723, 240] width 88 height 33
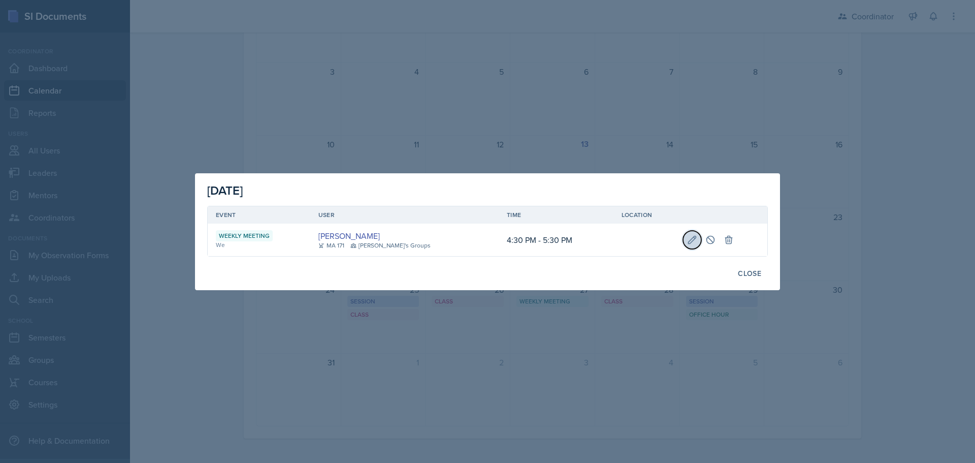
click at [687, 244] on icon at bounding box center [692, 240] width 10 height 10
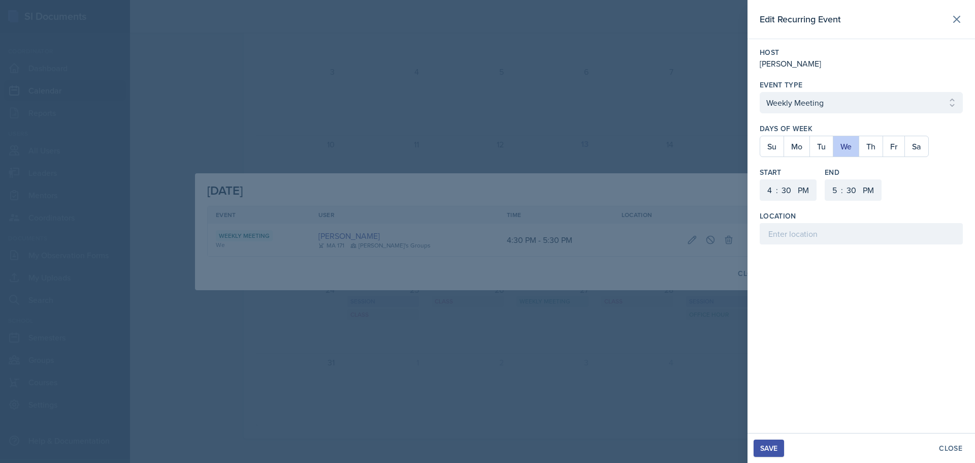
click at [884, 247] on div "Host Cayla Bray Event Type Select Event Type Office Hour Class Session Class An…" at bounding box center [862, 145] width 228 height 213
click at [879, 232] on input at bounding box center [861, 233] width 203 height 21
click at [767, 446] on div "Save" at bounding box center [769, 448] width 17 height 8
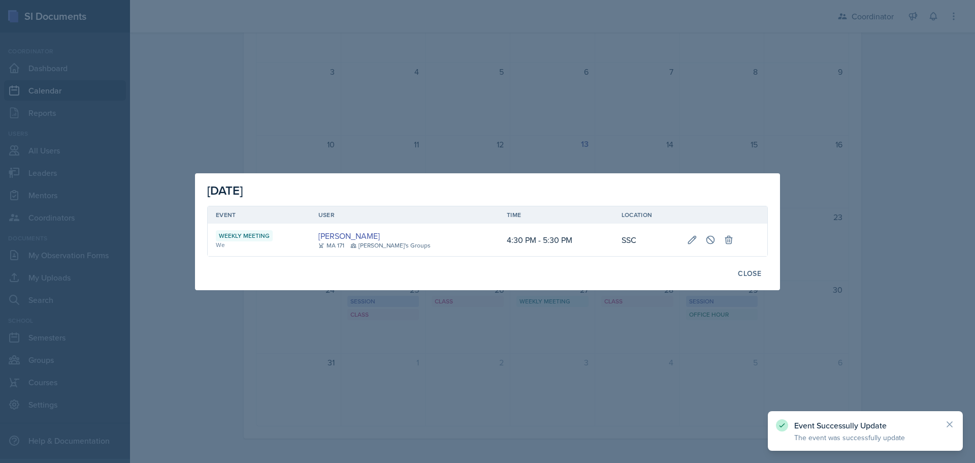
click at [490, 385] on div at bounding box center [487, 231] width 975 height 463
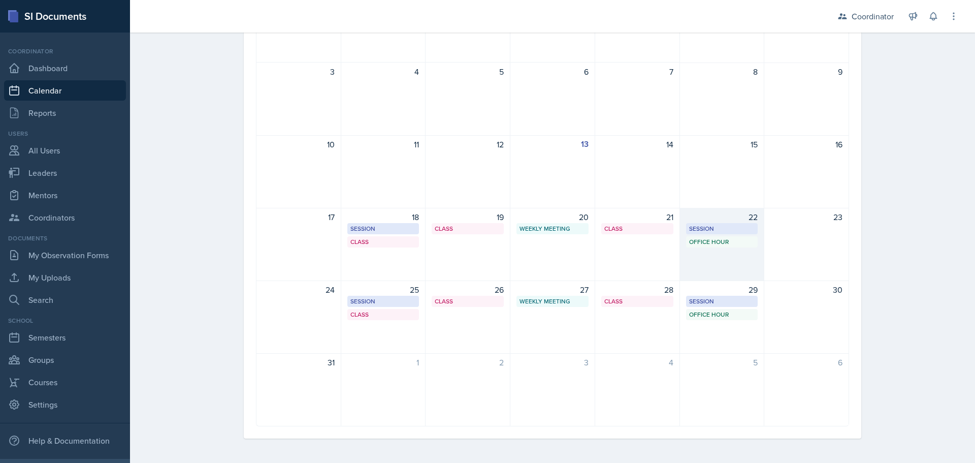
click at [690, 260] on div "22 Session SST 128 2:00 PM - 3:00 PM Office Hour SSC 12:00 PM - 1:00 PM" at bounding box center [722, 244] width 85 height 73
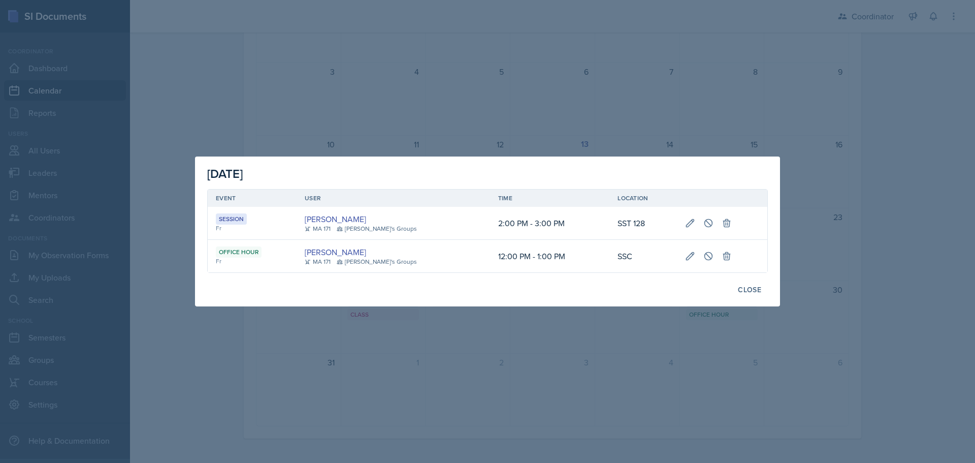
click at [400, 377] on div at bounding box center [487, 231] width 975 height 463
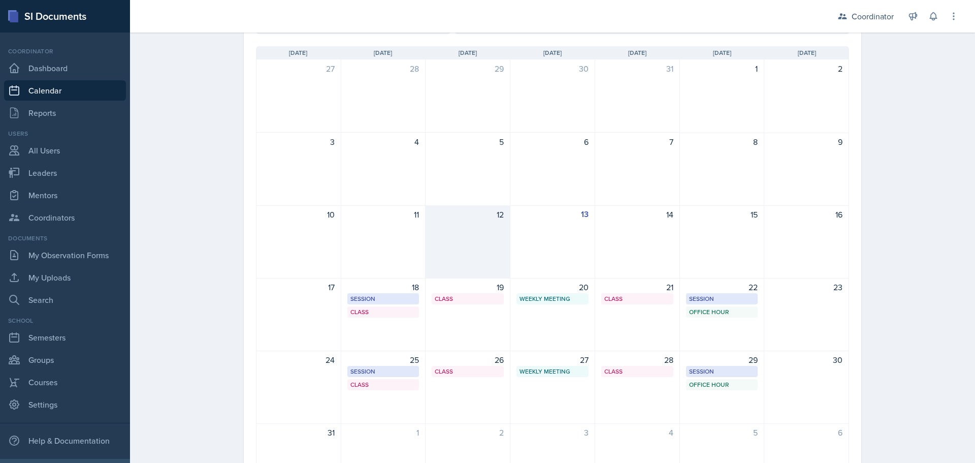
scroll to position [0, 0]
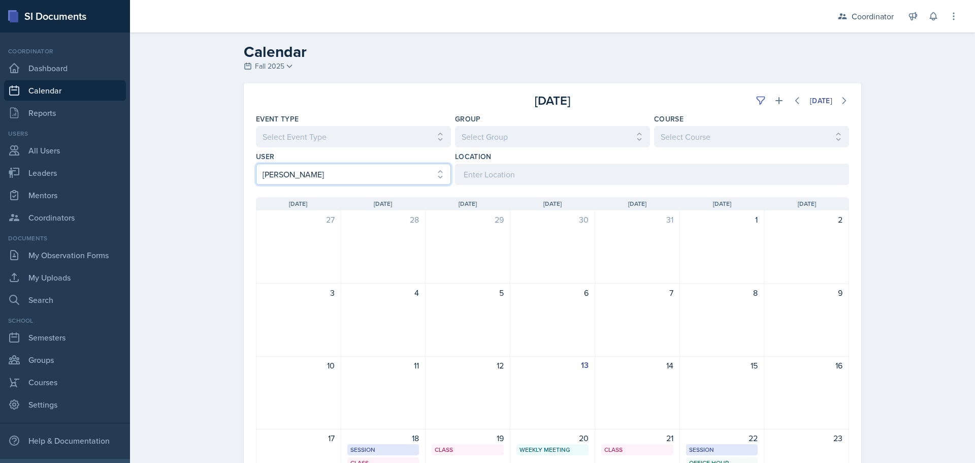
click at [298, 177] on select "Select User All Adam McDougal Aley Perez Anna McGill Bella Clifton Bram O'Neil …" at bounding box center [353, 174] width 195 height 21
click at [256, 164] on select "Select User All Adam McDougal Aley Perez Anna McGill Bella Clifton Bram O'Neil …" at bounding box center [353, 174] width 195 height 21
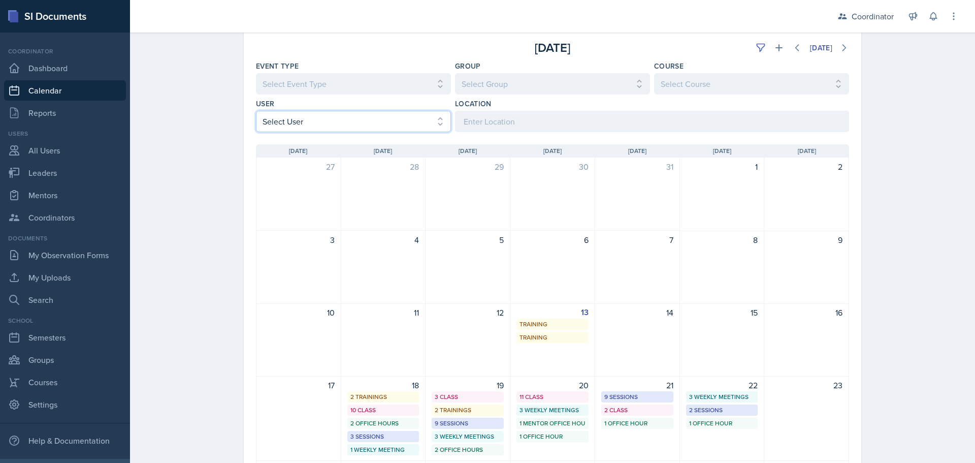
scroll to position [29, 0]
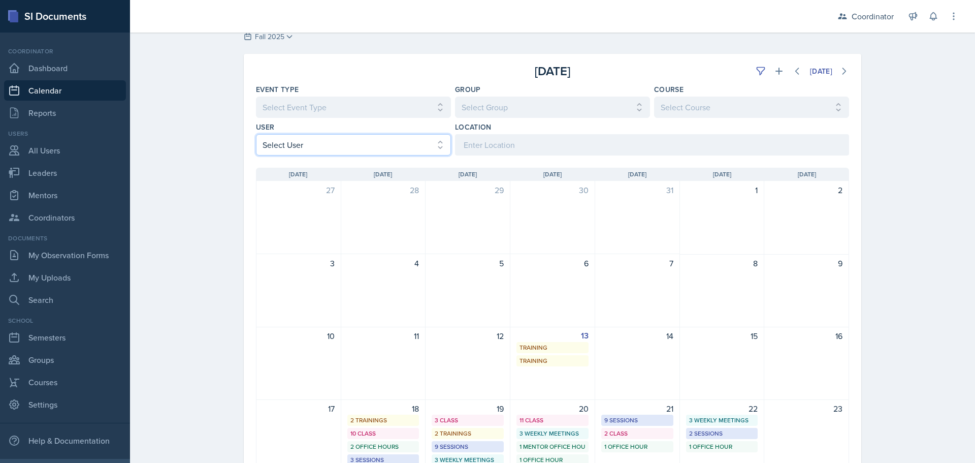
click at [270, 141] on select "Select User All Adam McDougal Aley Perez Anna McGill Bella Clifton Bram O'Neil …" at bounding box center [353, 144] width 195 height 21
click at [256, 134] on select "Select User All Adam McDougal Aley Perez Anna McGill Bella Clifton Bram O'Neil …" at bounding box center [353, 144] width 195 height 21
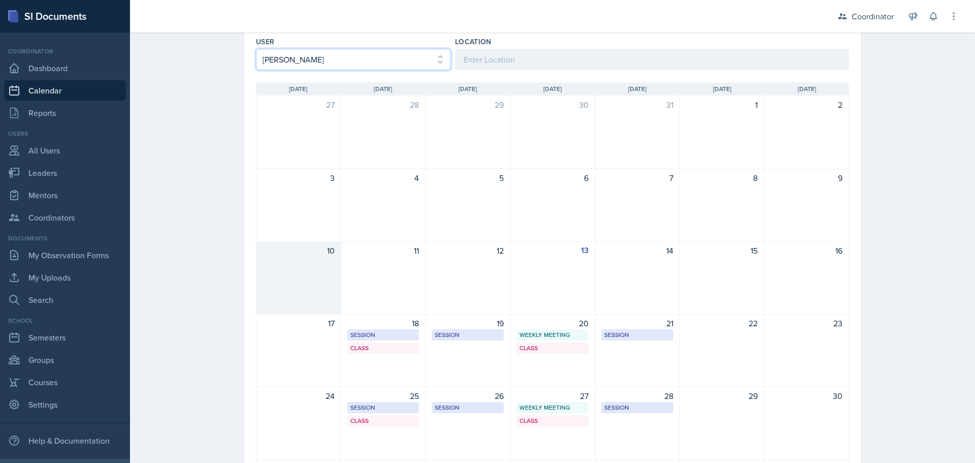
scroll to position [131, 0]
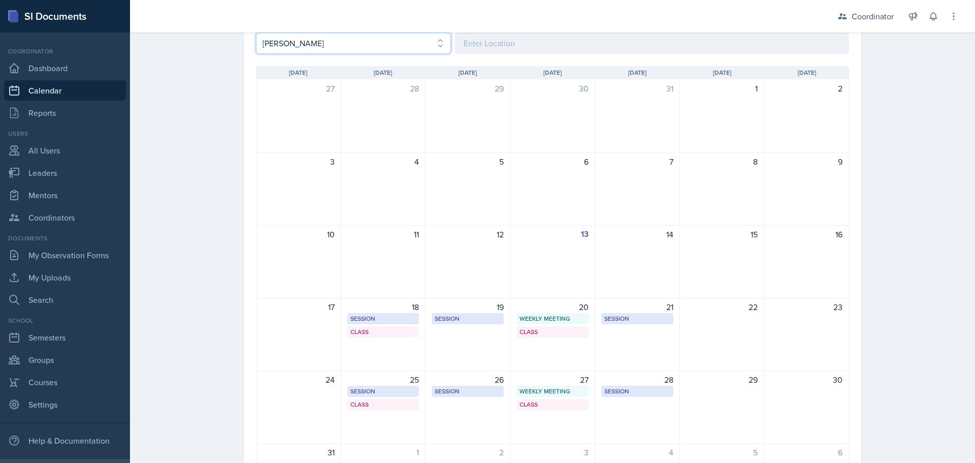
click at [301, 46] on select "Select User All Adam McDougal Aley Perez Anna McGill Bella Clifton Bram O'Neil …" at bounding box center [353, 43] width 195 height 21
click at [256, 33] on select "Select User All Adam McDougal Aley Perez Anna McGill Bella Clifton Bram O'Neil …" at bounding box center [353, 43] width 195 height 21
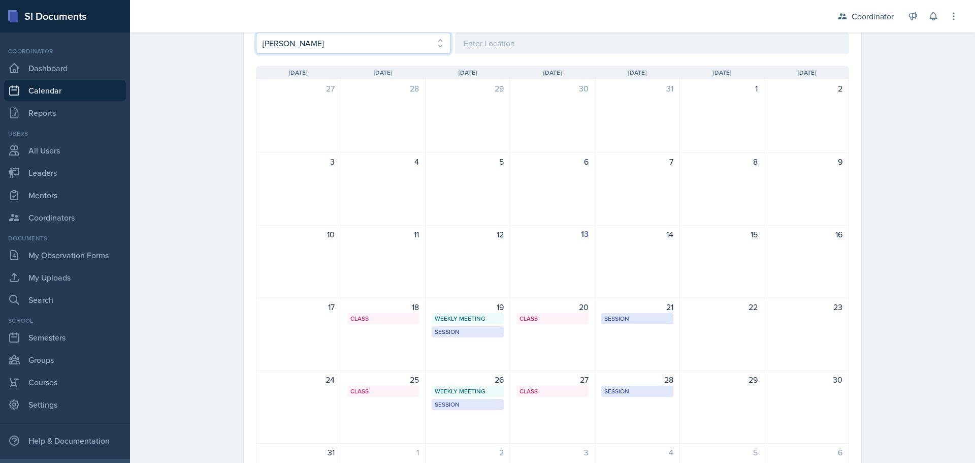
click at [312, 49] on select "Select User All Adam McDougal Aley Perez Anna McGill Bella Clifton Bram O'Neil …" at bounding box center [353, 43] width 195 height 21
click at [256, 33] on select "Select User All Adam McDougal Aley Perez Anna McGill Bella Clifton Bram O'Neil …" at bounding box center [353, 43] width 195 height 21
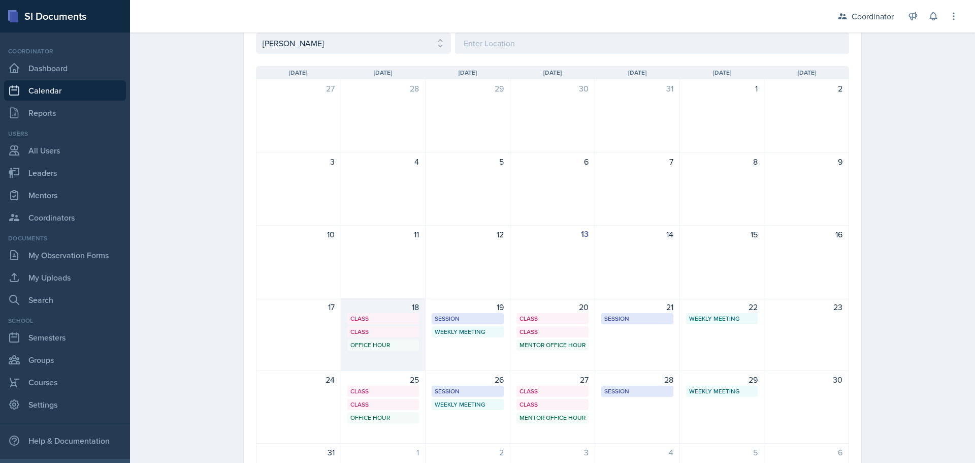
click at [377, 357] on div "18 Class SST 050 9:40 AM - 10:35 AM Class SST 105 1:00 PM - 2:20 PM Office Hour…" at bounding box center [383, 334] width 85 height 73
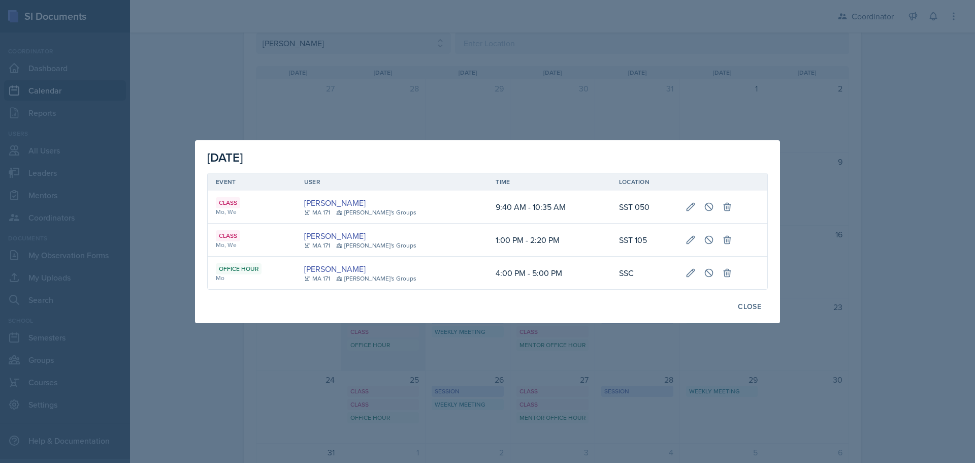
click at [377, 357] on div at bounding box center [487, 231] width 975 height 463
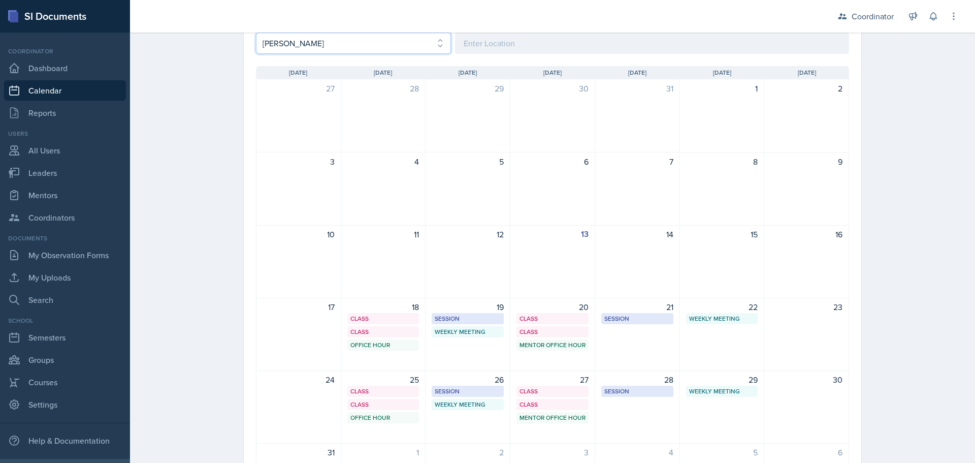
click at [334, 37] on select "Select User All Adam McDougal Aley Perez Anna McGill Bella Clifton Bram O'Neil …" at bounding box center [353, 43] width 195 height 21
click at [256, 33] on select "Select User All Adam McDougal Aley Perez Anna McGill Bella Clifton Bram O'Neil …" at bounding box center [353, 43] width 195 height 21
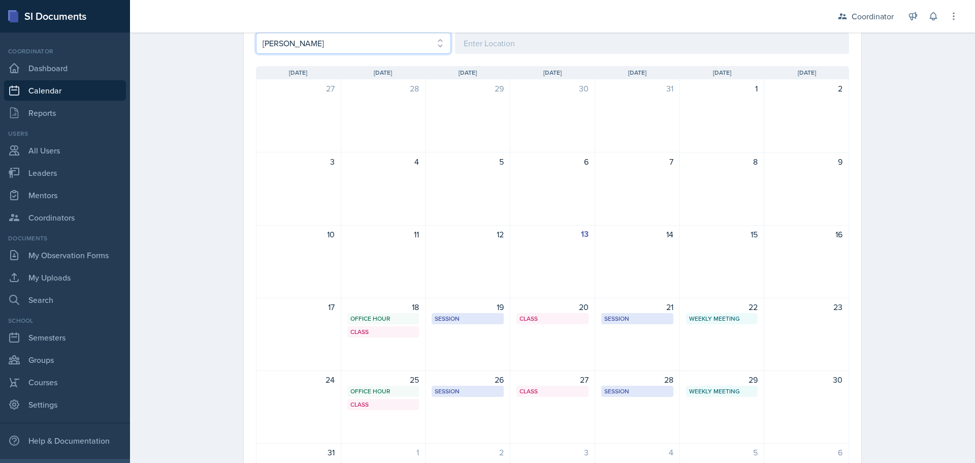
click at [299, 50] on select "Select User All Adam McDougal Aley Perez Anna McGill Bella Clifton Bram O'Neil …" at bounding box center [353, 43] width 195 height 21
click at [256, 33] on select "Select User All Adam McDougal Aley Perez Anna McGill Bella Clifton Bram O'Neil …" at bounding box center [353, 43] width 195 height 21
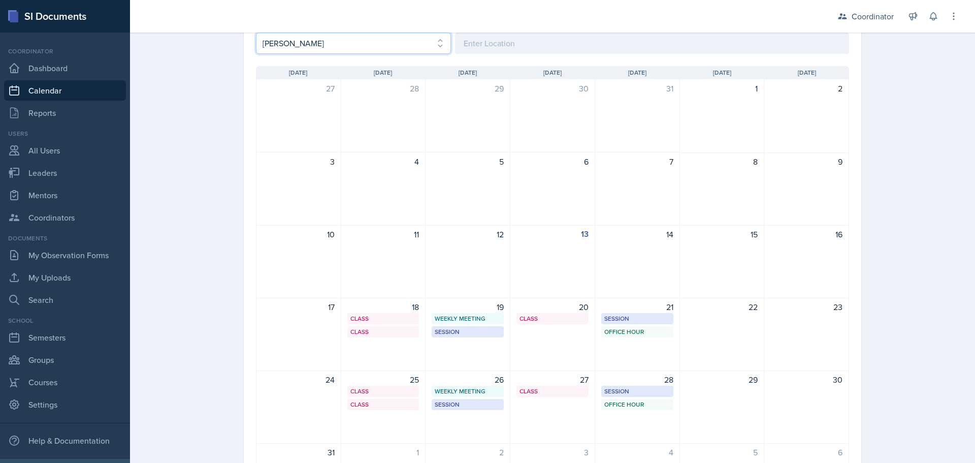
click at [308, 45] on select "Select User All Adam McDougal Aley Perez Anna McGill Bella Clifton Bram O'Neil …" at bounding box center [353, 43] width 195 height 21
click at [256, 33] on select "Select User All Adam McDougal Aley Perez Anna McGill Bella Clifton Bram O'Neil …" at bounding box center [353, 43] width 195 height 21
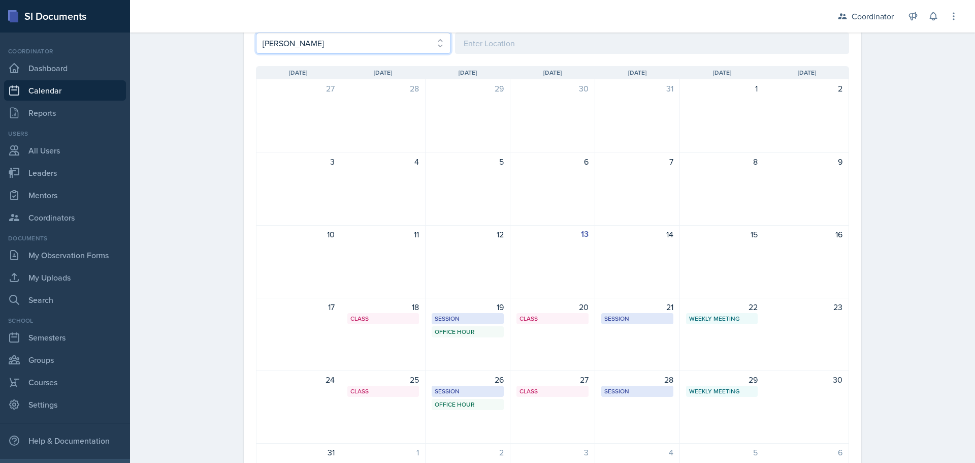
click at [297, 42] on select "Select User All Adam McDougal Aley Perez Anna McGill Bella Clifton Bram O'Neil …" at bounding box center [353, 43] width 195 height 21
click at [256, 33] on select "Select User All Adam McDougal Aley Perez Anna McGill Bella Clifton Bram O'Neil …" at bounding box center [353, 43] width 195 height 21
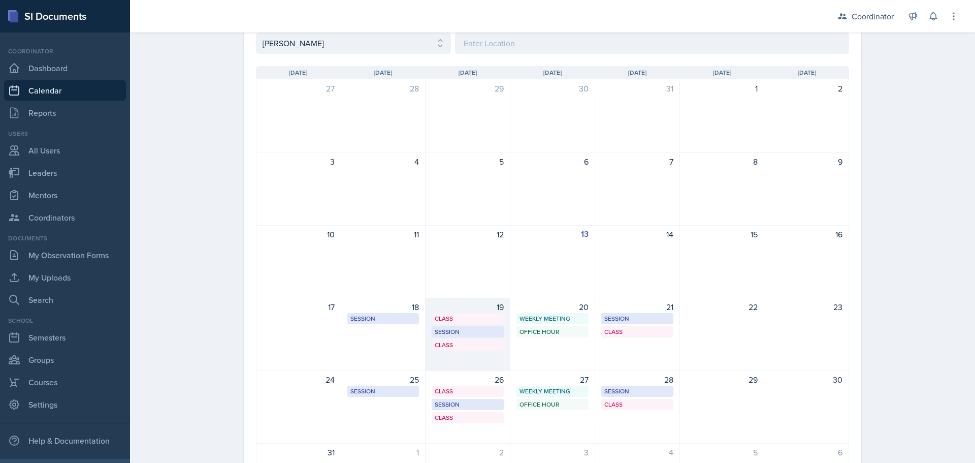
click at [464, 361] on div "19 Class SST 150 8:00 AM - 9:20 PM Session SST 219 1:00 PM - 2:00 PM Class SST …" at bounding box center [468, 334] width 85 height 73
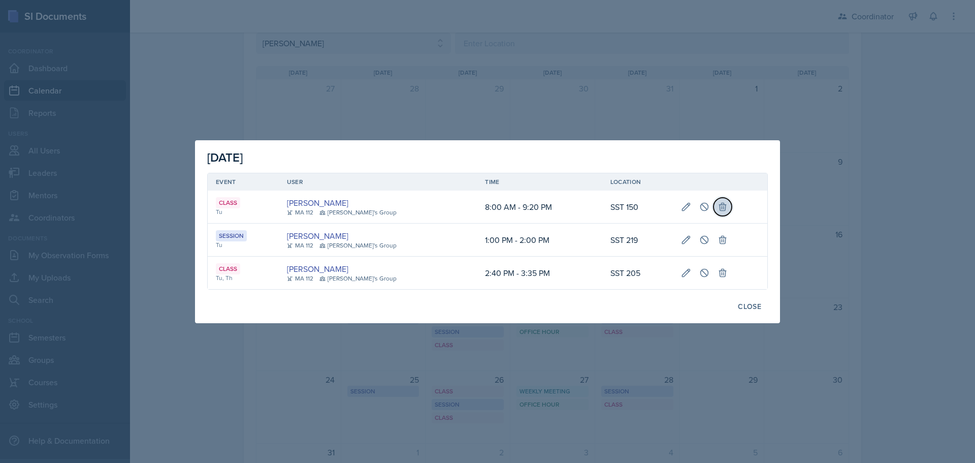
click at [714, 213] on button at bounding box center [723, 207] width 18 height 18
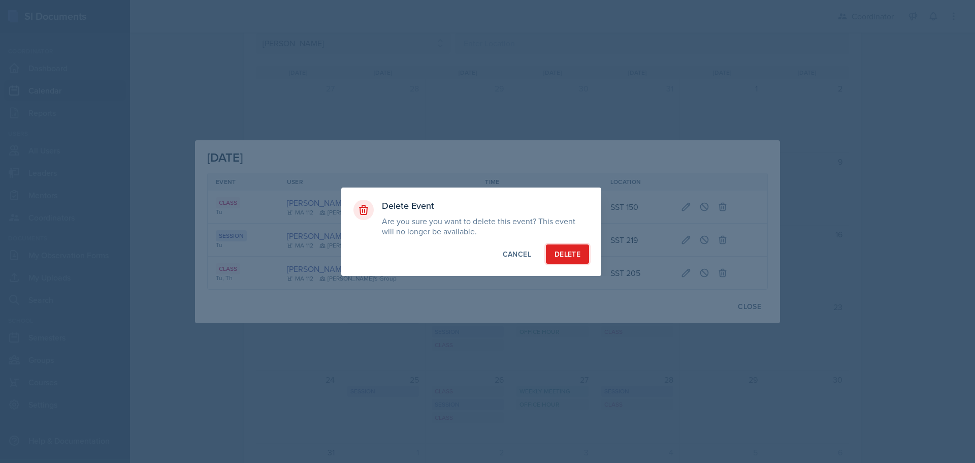
click at [576, 255] on div "Delete" at bounding box center [568, 254] width 26 height 10
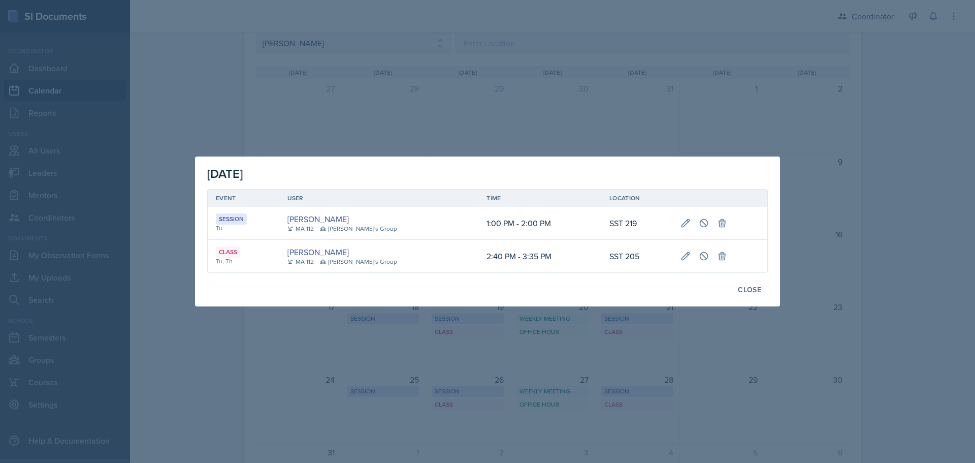
click at [223, 83] on div at bounding box center [487, 231] width 975 height 463
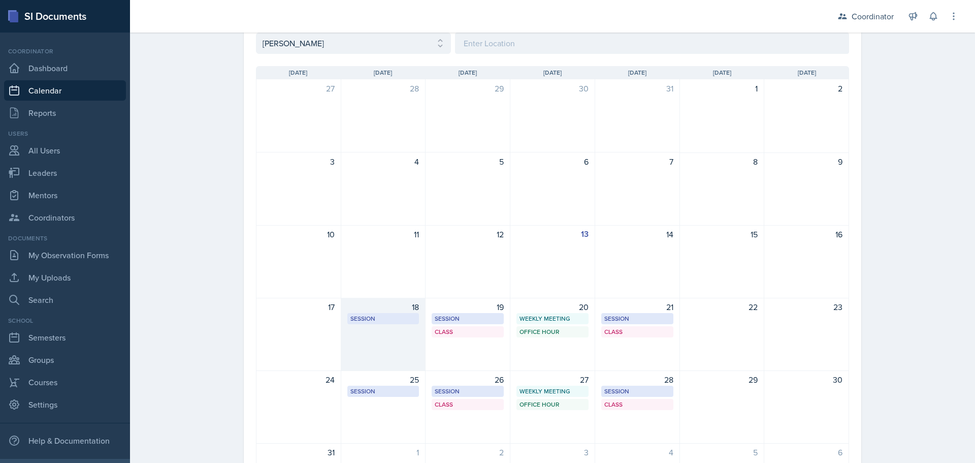
click at [387, 340] on div "18 Session SST 121 6:00 PM - 7:00 PM" at bounding box center [383, 334] width 85 height 73
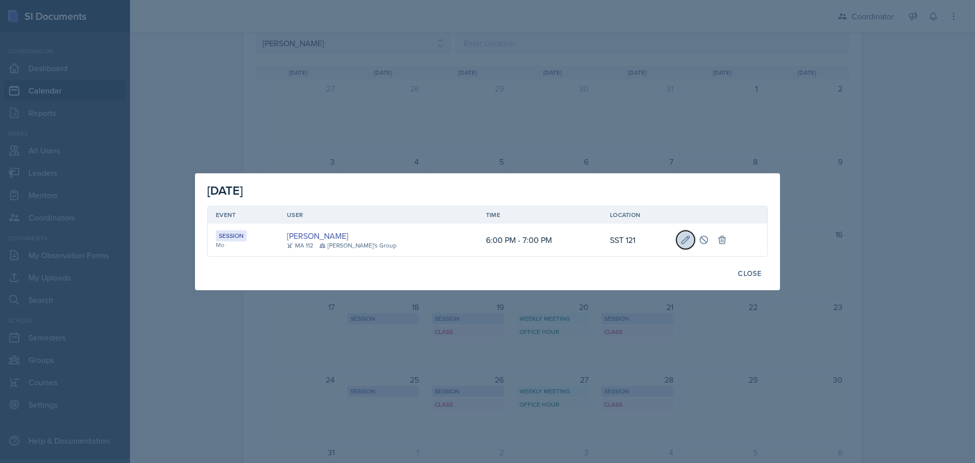
click at [681, 244] on icon at bounding box center [686, 240] width 10 height 10
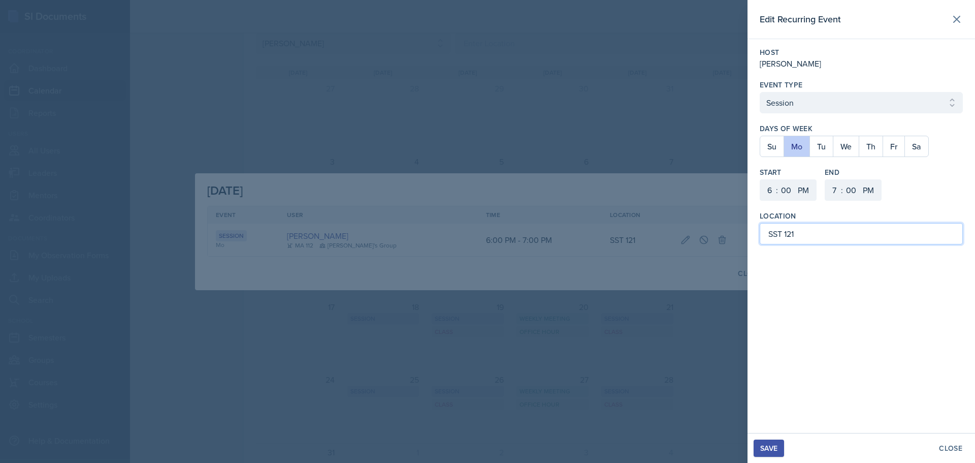
click at [825, 231] on input "SST 121" at bounding box center [861, 233] width 203 height 21
click at [776, 450] on div "Save" at bounding box center [769, 448] width 17 height 8
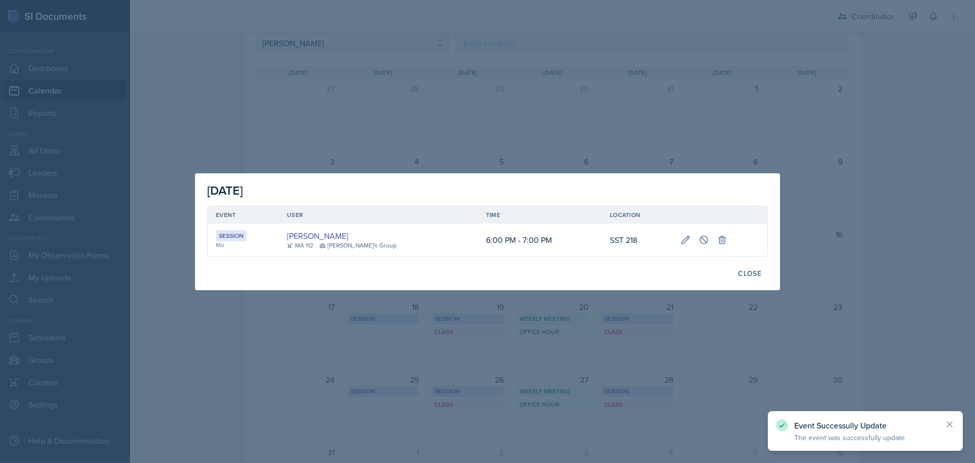
click at [384, 364] on div at bounding box center [487, 231] width 975 height 463
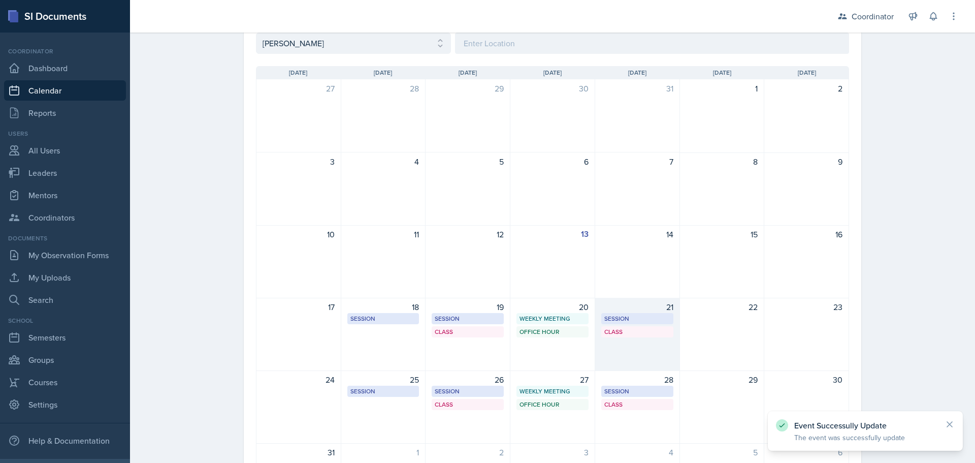
click at [595, 345] on div "21 Session SST 150 12:30 AM - 1:30 PM Class SST 205 2:40 PM - 3:35 PM" at bounding box center [637, 334] width 85 height 73
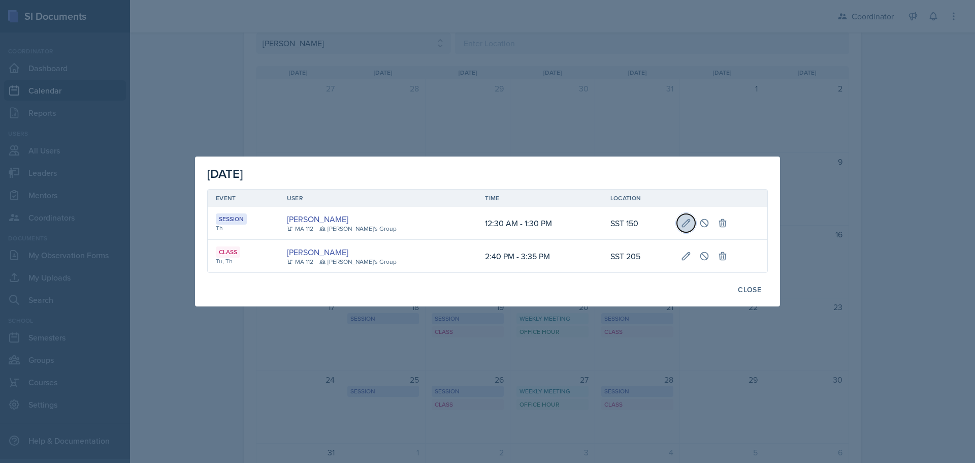
click at [681, 220] on icon at bounding box center [686, 223] width 10 height 10
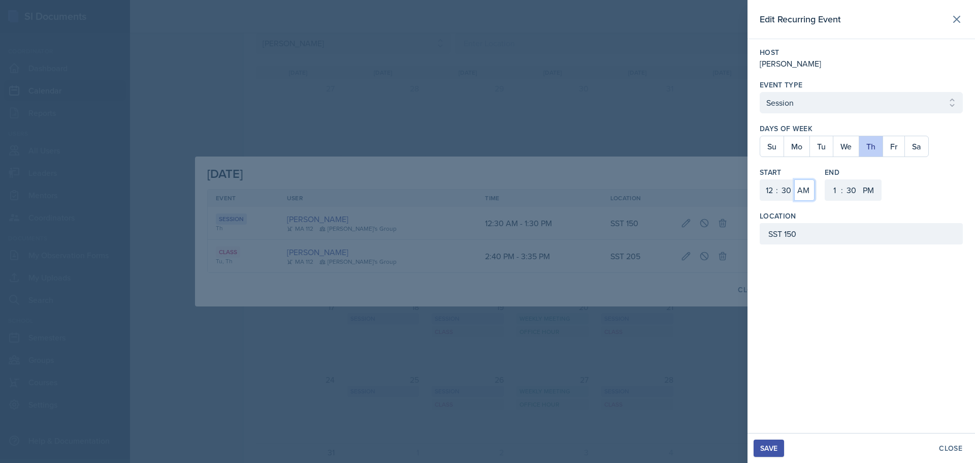
click at [803, 190] on select "AM PM" at bounding box center [805, 189] width 20 height 21
click at [795, 179] on select "AM PM" at bounding box center [805, 189] width 20 height 21
click at [769, 448] on div "Save" at bounding box center [769, 448] width 17 height 8
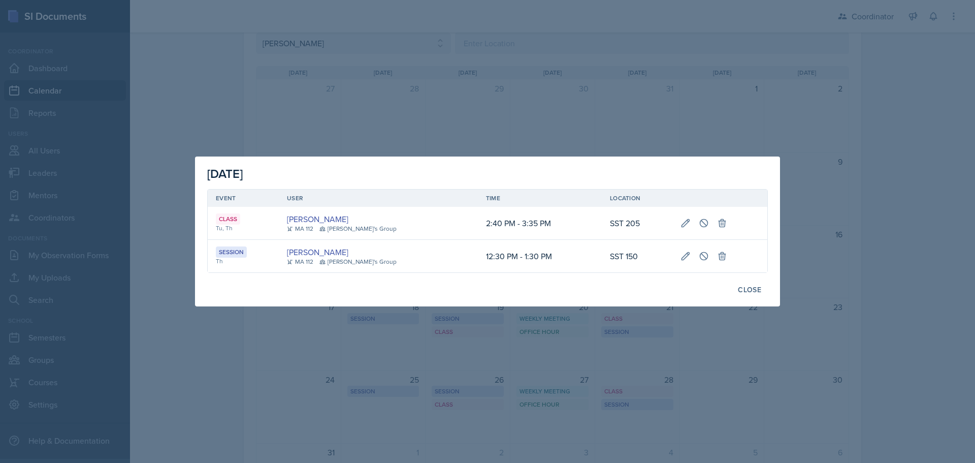
click at [293, 379] on div at bounding box center [487, 231] width 975 height 463
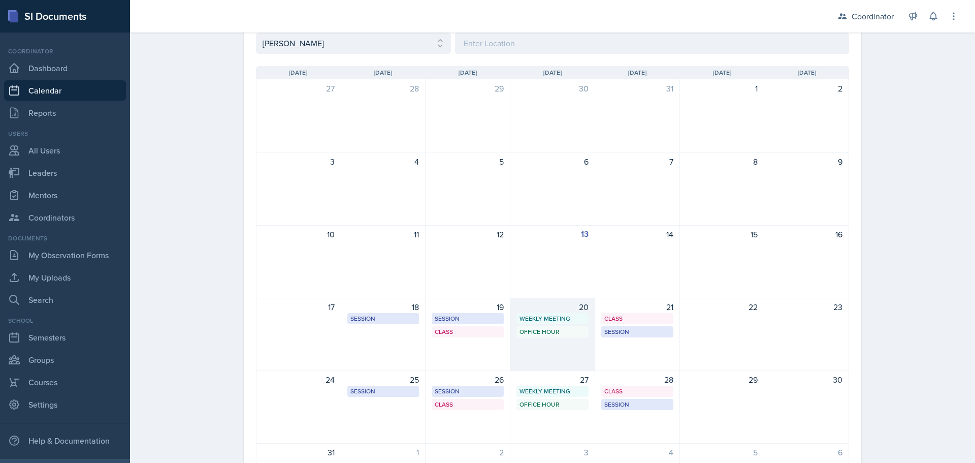
click at [553, 356] on div "20 Weekly Meeting 11:30 AM - 12:30 PM Office Hour 6:00 PM - 7:00 PM" at bounding box center [553, 334] width 85 height 73
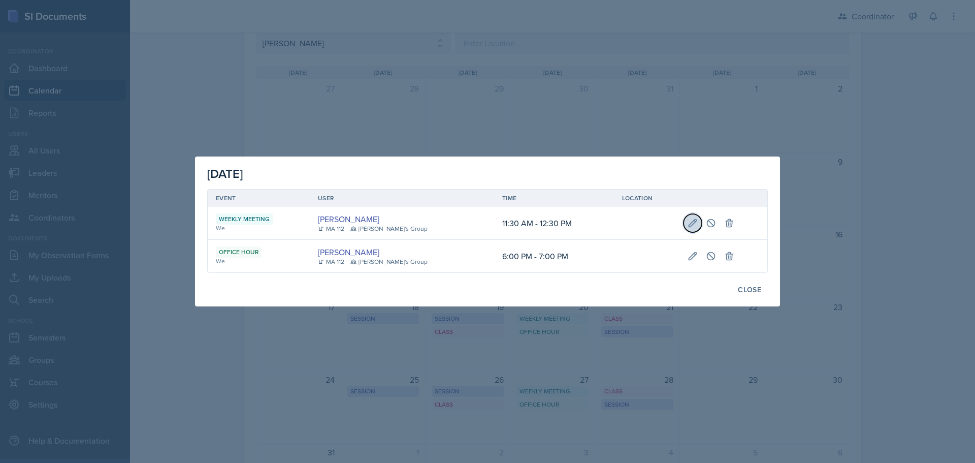
click at [688, 219] on icon at bounding box center [693, 223] width 10 height 10
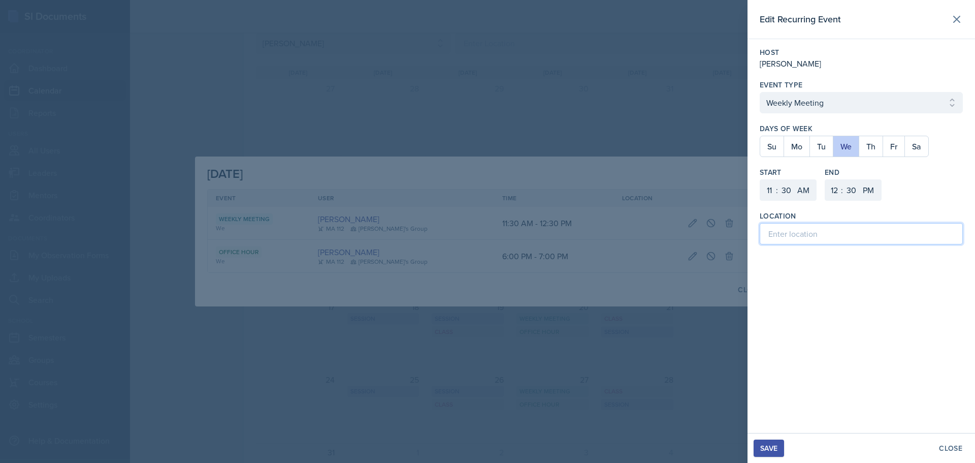
click at [774, 237] on input at bounding box center [861, 233] width 203 height 21
click at [765, 451] on div "Save" at bounding box center [769, 448] width 17 height 8
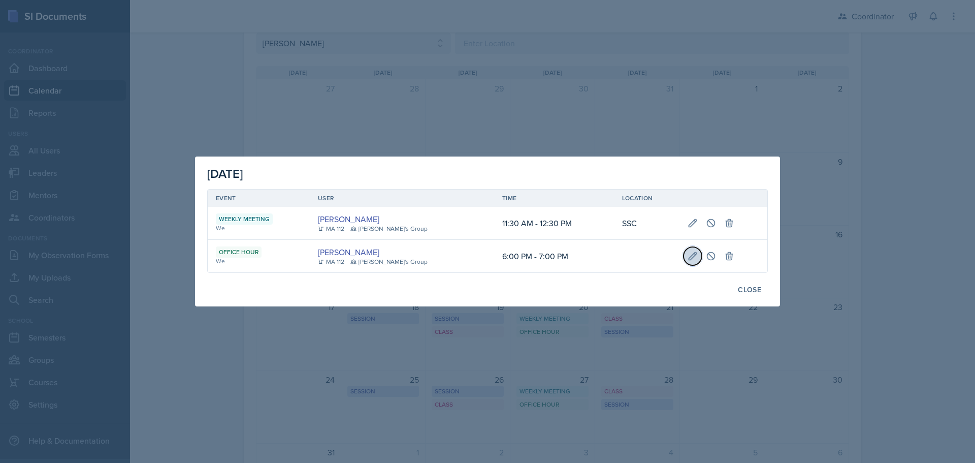
click at [684, 255] on button at bounding box center [693, 256] width 18 height 18
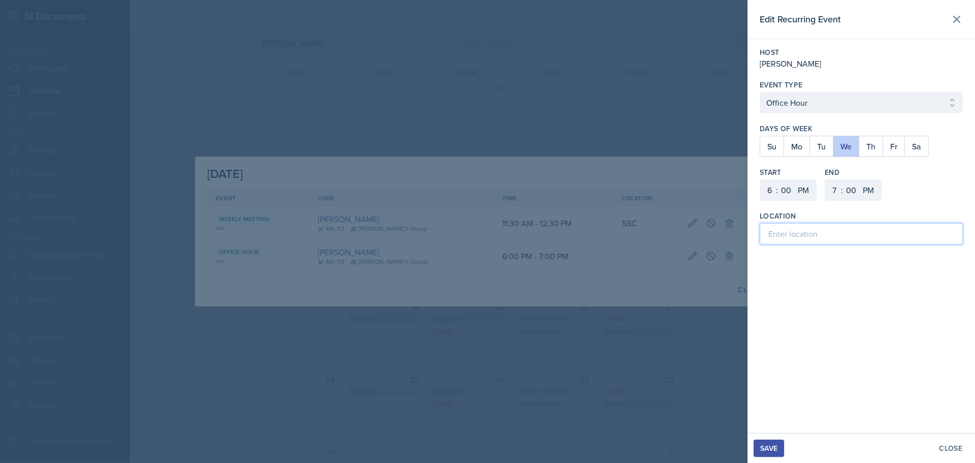
click at [785, 235] on input at bounding box center [861, 233] width 203 height 21
click at [767, 444] on div "Save" at bounding box center [769, 448] width 17 height 8
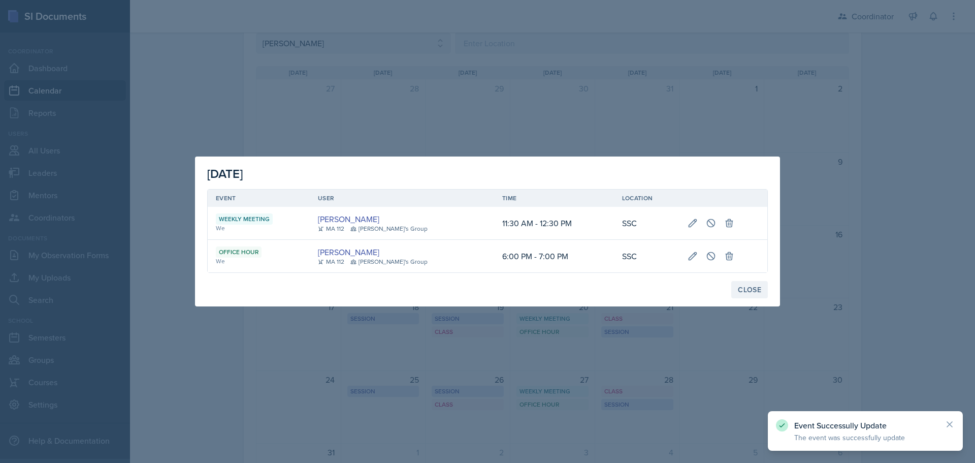
click at [746, 286] on div "Close" at bounding box center [749, 290] width 23 height 8
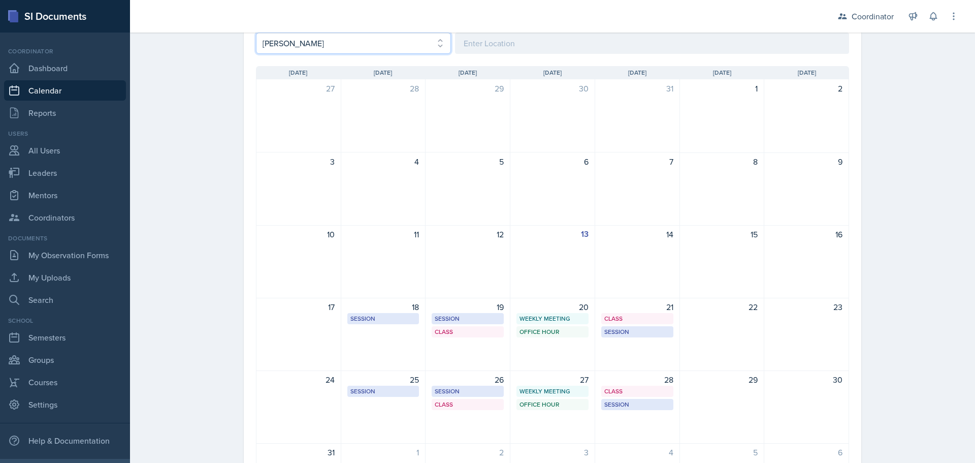
click at [268, 43] on select "Select User All Adam McDougal Aley Perez Anna McGill Bella Clifton Bram O'Neil …" at bounding box center [353, 43] width 195 height 21
click at [256, 33] on select "Select User All Adam McDougal Aley Perez Anna McGill Bella Clifton Bram O'Neil …" at bounding box center [353, 43] width 195 height 21
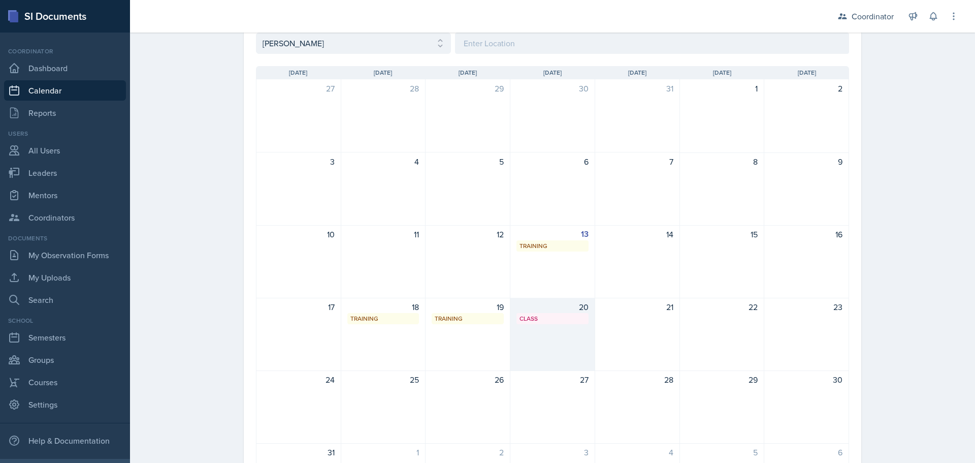
click at [582, 331] on div "20 Class 1st day of Class 6:00 PM - 6:30 PM" at bounding box center [553, 334] width 85 height 73
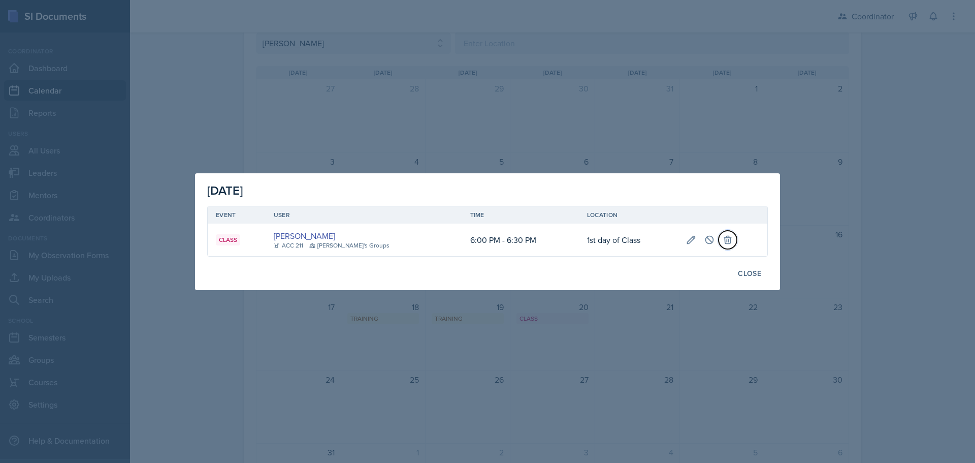
click at [723, 241] on icon at bounding box center [728, 240] width 10 height 10
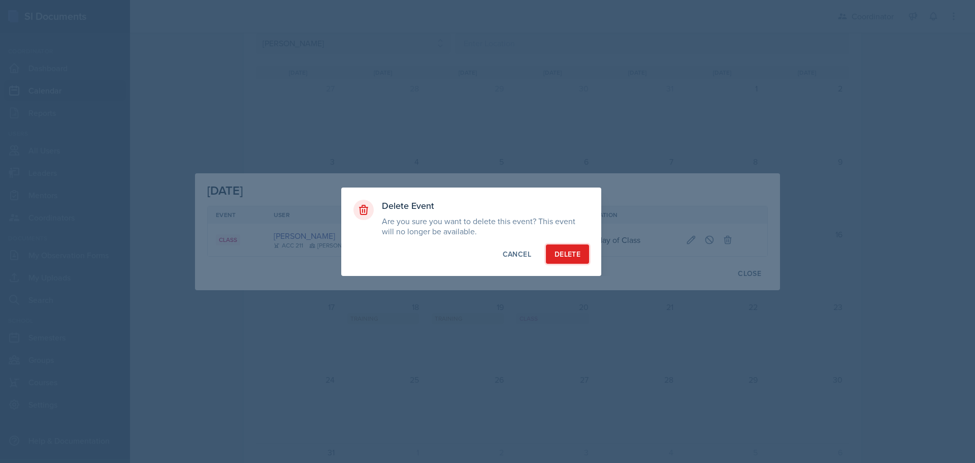
click at [564, 247] on button "Delete" at bounding box center [567, 253] width 43 height 19
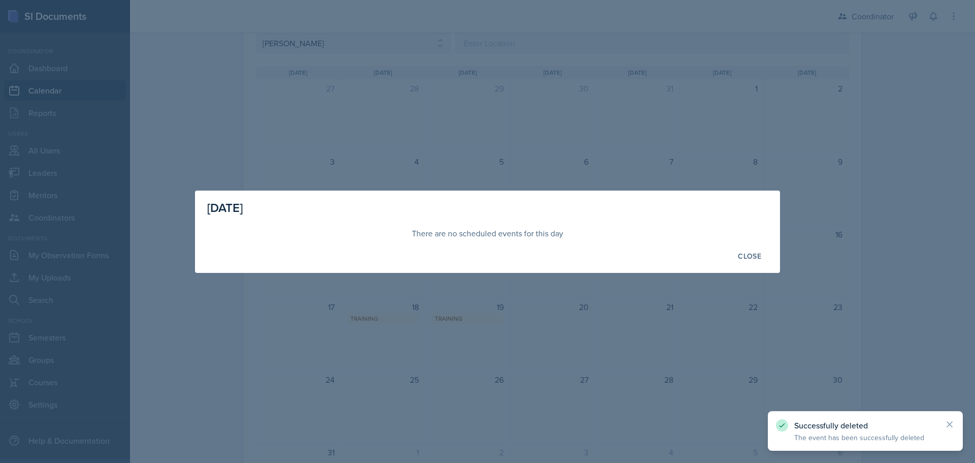
click at [533, 130] on div at bounding box center [487, 231] width 975 height 463
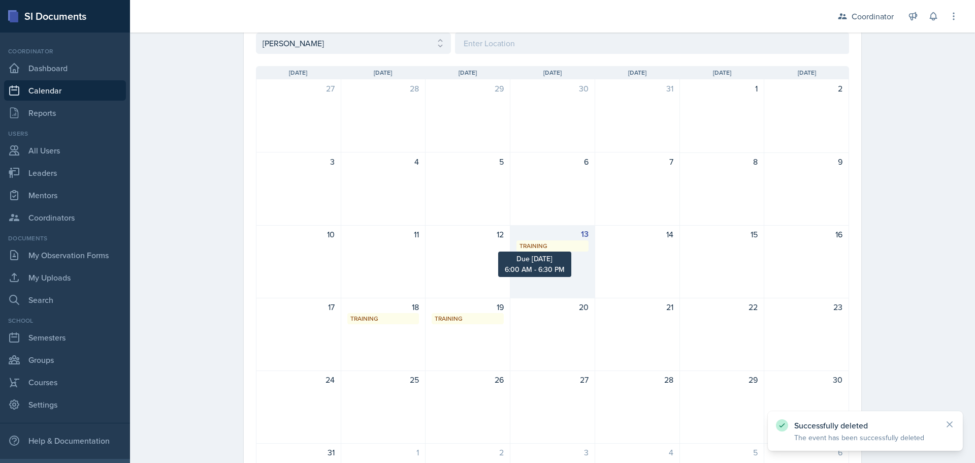
click at [543, 251] on div "13 Training Due Aug. 13th 6:00 AM - 6:30 PM" at bounding box center [553, 261] width 85 height 73
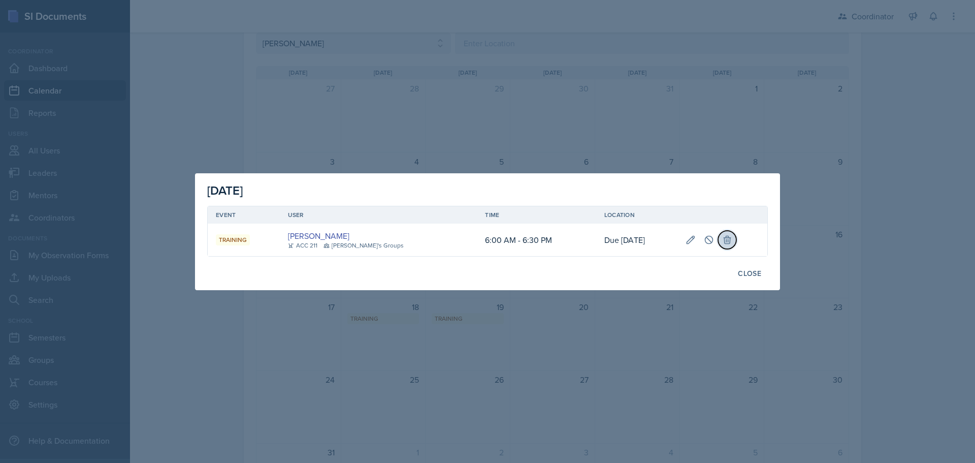
click at [724, 243] on icon at bounding box center [727, 240] width 7 height 8
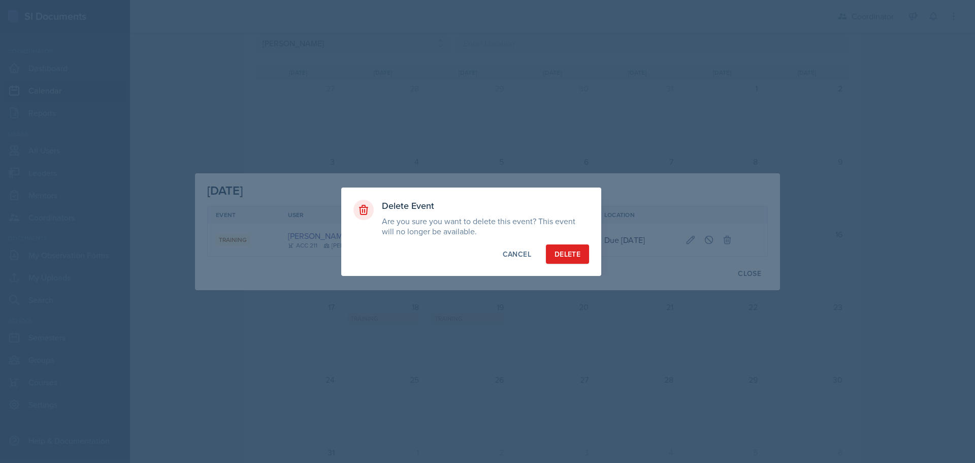
click at [554, 241] on div "Delete Event Are you sure you want to delete this event? This event will no lon…" at bounding box center [471, 231] width 260 height 88
click at [559, 246] on button "Delete" at bounding box center [567, 253] width 43 height 19
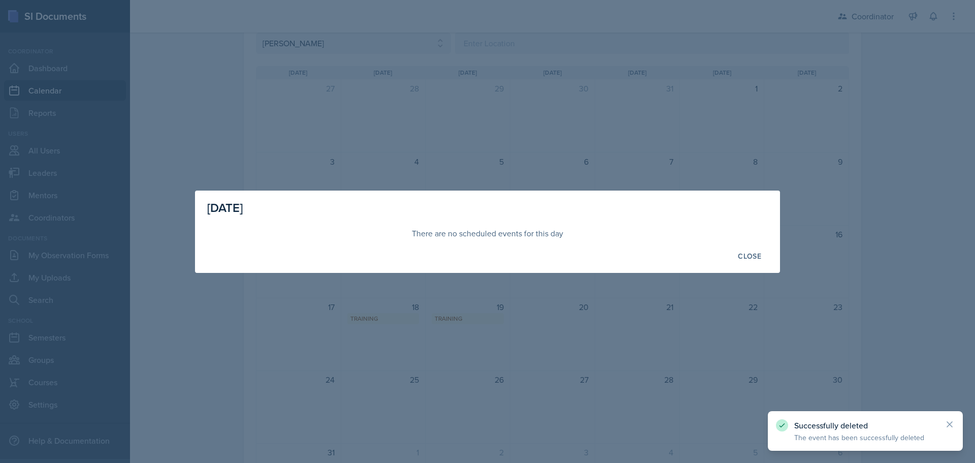
click at [476, 320] on div at bounding box center [487, 231] width 975 height 463
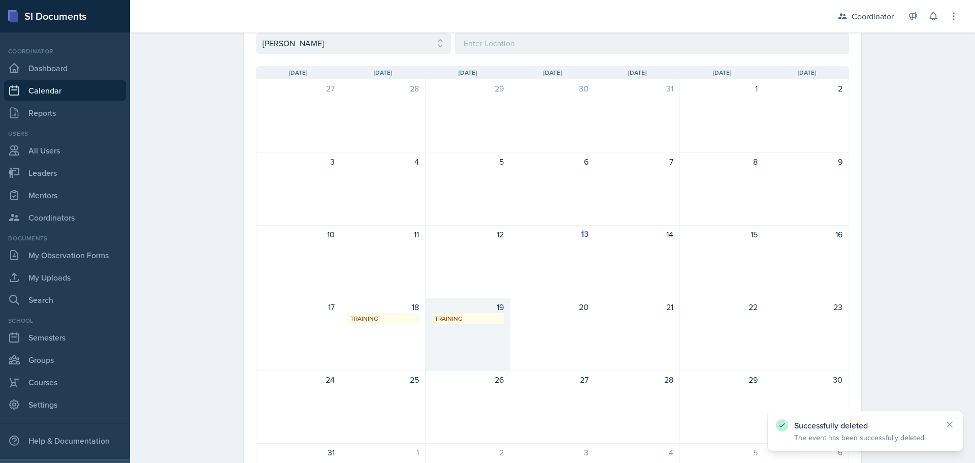
click at [455, 342] on div "19 Training 9:00 AM - 3:30 PM" at bounding box center [468, 334] width 85 height 73
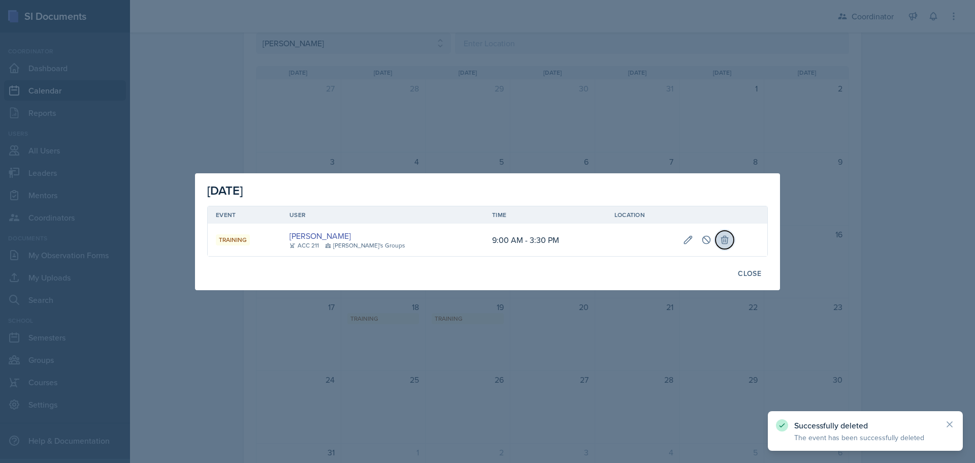
click at [722, 240] on button at bounding box center [725, 240] width 18 height 18
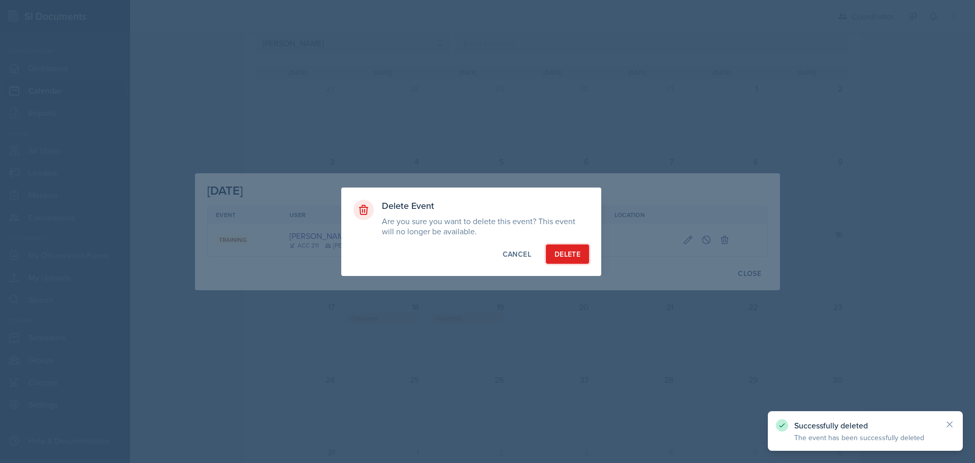
click at [580, 259] on div "Delete" at bounding box center [568, 254] width 26 height 10
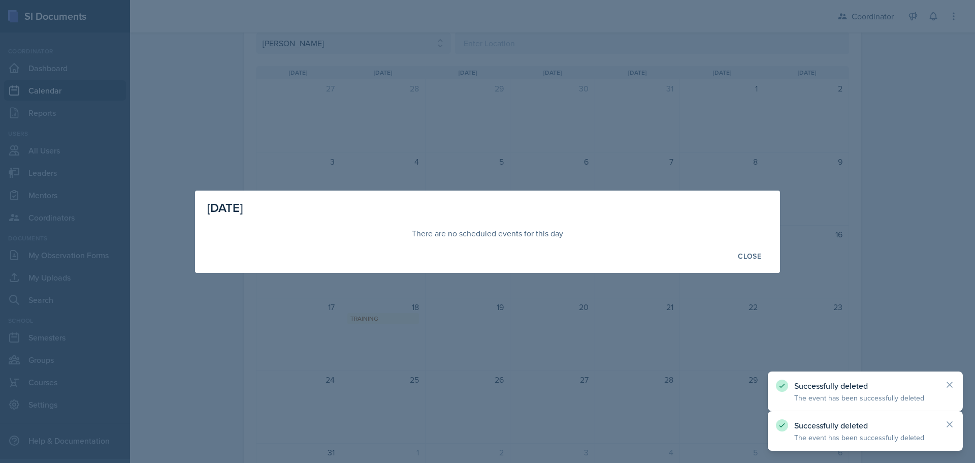
click at [407, 335] on div at bounding box center [487, 231] width 975 height 463
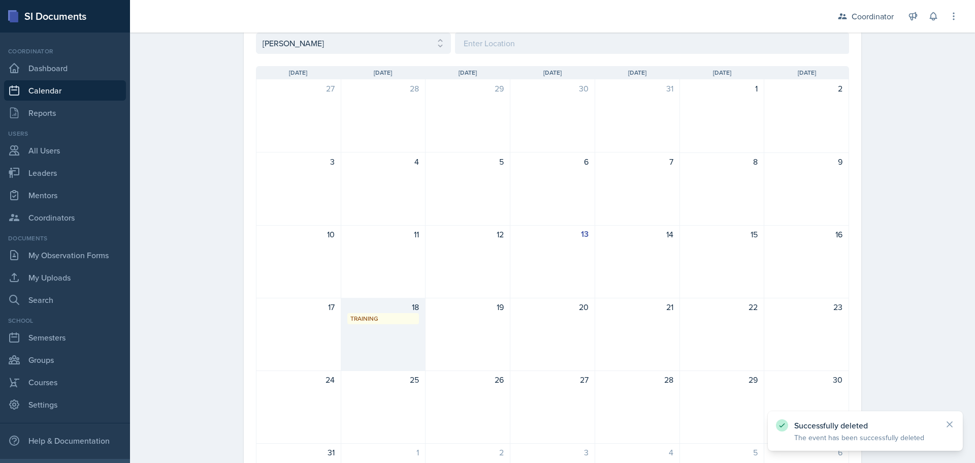
click at [373, 337] on div "18 Training 9:00 AM - 3:30 PM" at bounding box center [383, 334] width 85 height 73
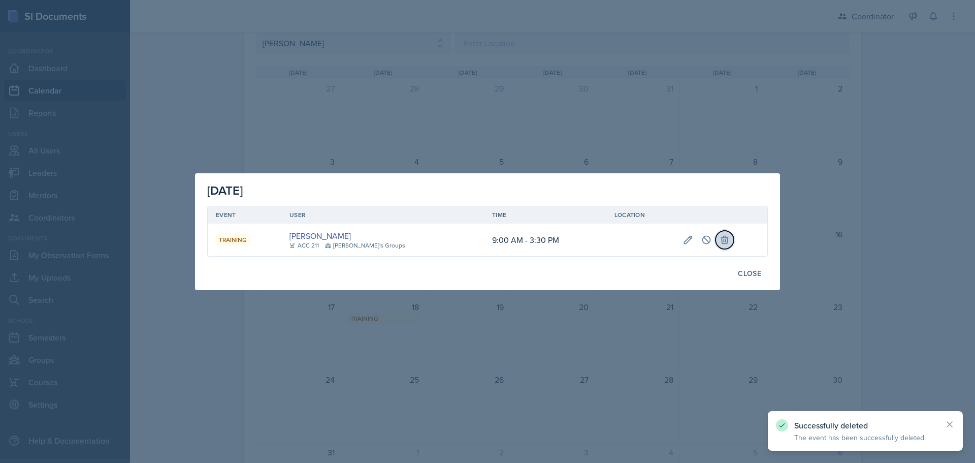
click at [722, 241] on button at bounding box center [725, 240] width 18 height 18
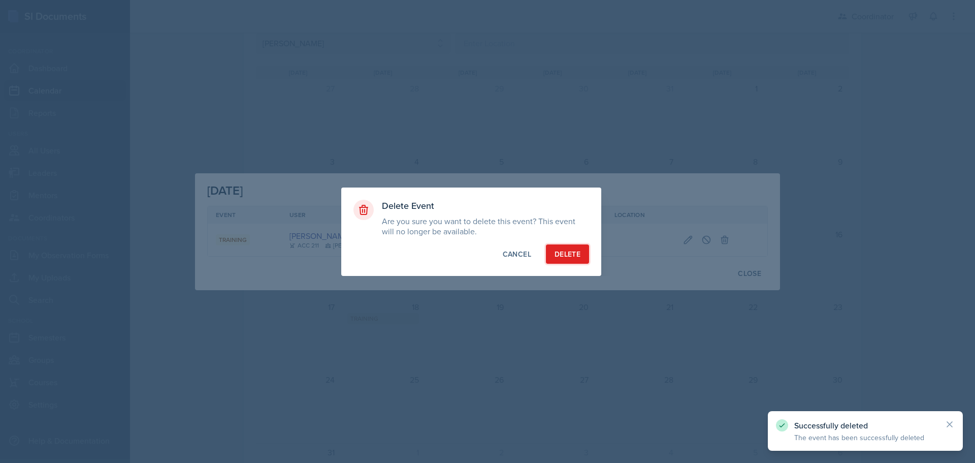
click at [575, 254] on div "Delete" at bounding box center [568, 254] width 26 height 10
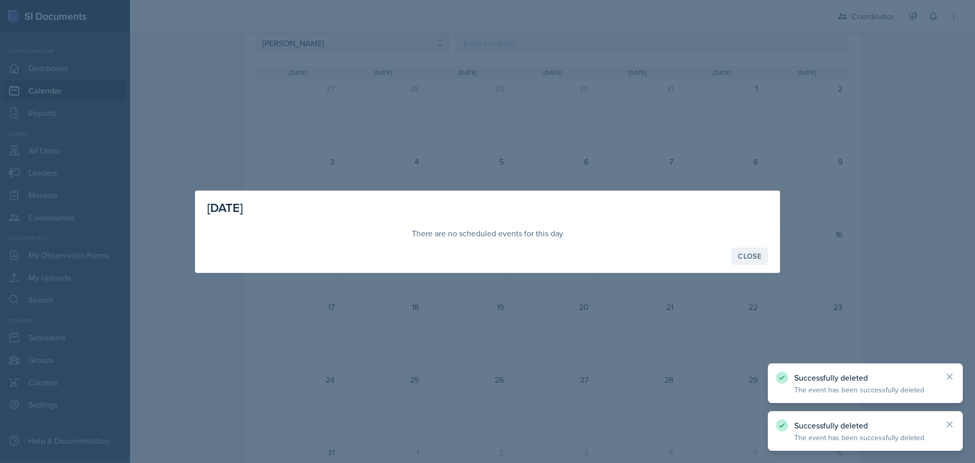
click at [752, 255] on div "Close" at bounding box center [749, 256] width 23 height 8
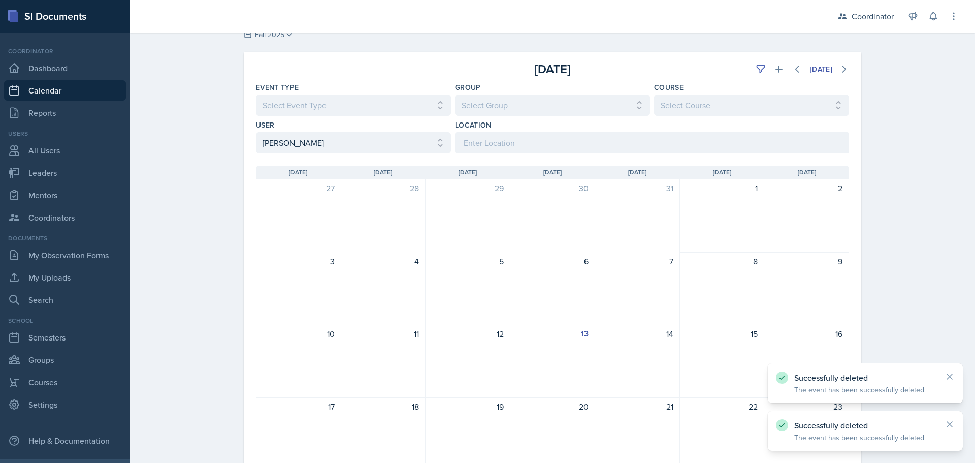
scroll to position [29, 0]
click at [768, 62] on div "[DATE]" at bounding box center [751, 71] width 198 height 18
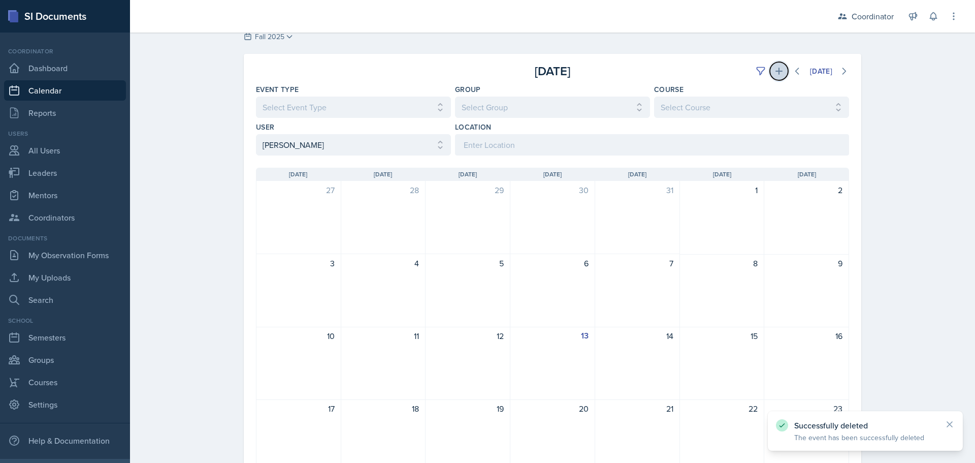
click at [774, 67] on icon at bounding box center [779, 71] width 10 height 10
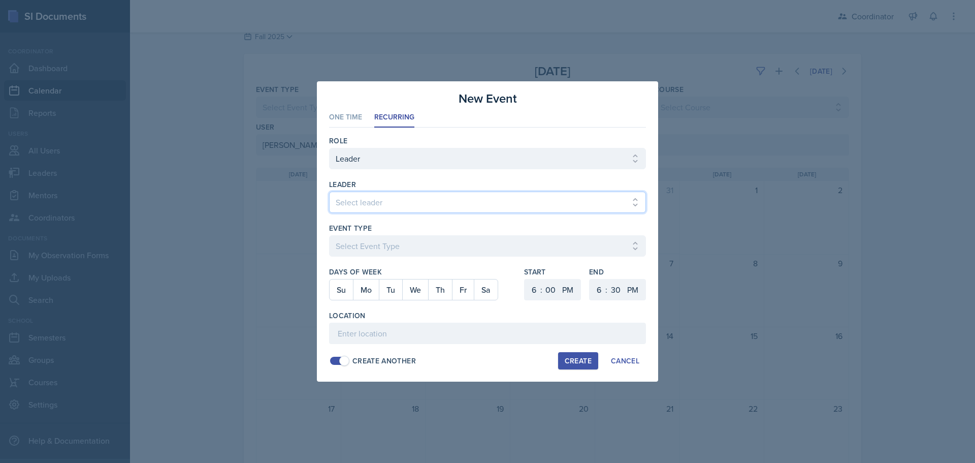
click at [348, 200] on select "Select leader Adam McDougal Aley Perez Anna McGill Bella Clifton Bram O'Neil Ca…" at bounding box center [487, 202] width 317 height 21
click at [329, 192] on select "Select leader Adam McDougal Aley Perez Anna McGill Bella Clifton Bram O'Neil Ca…" at bounding box center [487, 202] width 317 height 21
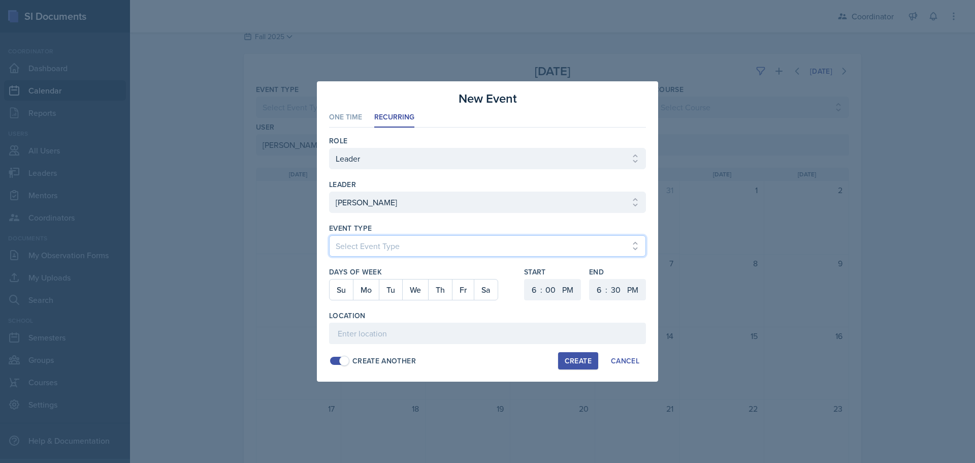
click at [357, 242] on select "Select Event Type Admin Office Hour Cal Workshop Class Class Announcement LA Pe…" at bounding box center [487, 245] width 317 height 21
click at [329, 235] on select "Select Event Type Admin Office Hour Cal Workshop Class Class Announcement LA Pe…" at bounding box center [487, 245] width 317 height 21
click at [369, 300] on div "Days of Week Su Mo Tu We Th Fr Sa" at bounding box center [422, 289] width 187 height 44
click at [358, 289] on button "Mo" at bounding box center [366, 289] width 26 height 20
click at [417, 289] on button "We" at bounding box center [415, 289] width 26 height 20
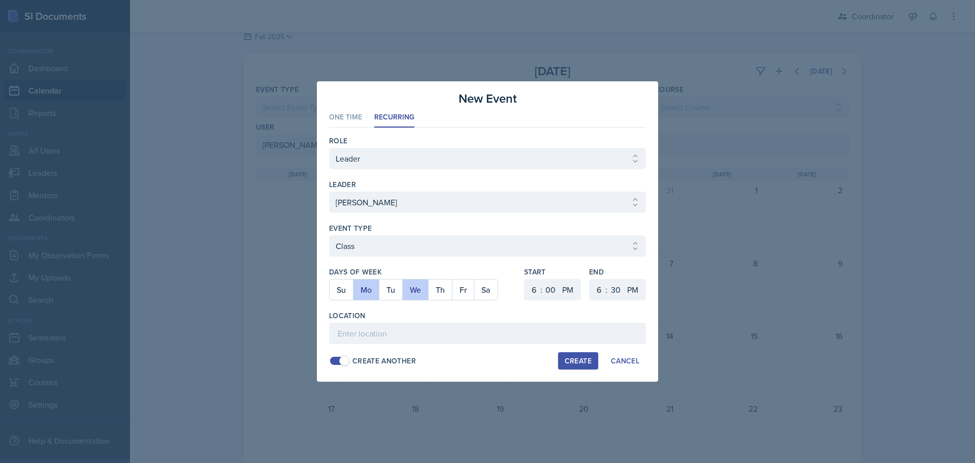
click at [415, 312] on div "Location" at bounding box center [487, 315] width 317 height 10
drag, startPoint x: 537, startPoint y: 289, endPoint x: 538, endPoint y: 279, distance: 9.2
click at [537, 289] on select "1 2 3 4 5 6 7 8 9 10 11 12" at bounding box center [533, 289] width 16 height 21
click at [525, 279] on select "1 2 3 4 5 6 7 8 9 10 11 12" at bounding box center [533, 289] width 16 height 21
click at [604, 291] on select "1 2 3 4 5 6 7 8 9 10 11 12" at bounding box center [598, 289] width 16 height 21
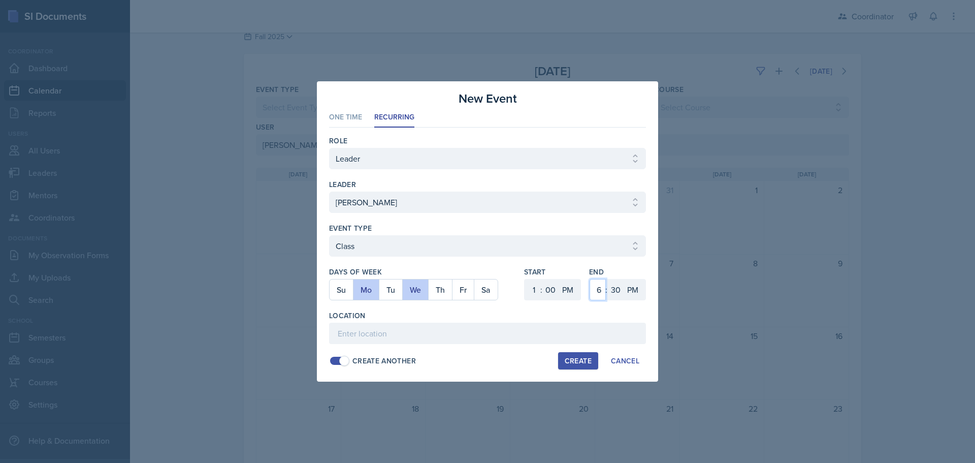
click at [590, 279] on select "1 2 3 4 5 6 7 8 9 10 11 12" at bounding box center [598, 289] width 16 height 21
drag, startPoint x: 615, startPoint y: 287, endPoint x: 616, endPoint y: 280, distance: 6.7
click at [616, 287] on select "00 05 10 15 20 25 30 35 40 45 50 55" at bounding box center [616, 289] width 16 height 21
click at [608, 279] on select "00 05 10 15 20 25 30 35 40 45 50 55" at bounding box center [616, 289] width 16 height 21
click at [520, 334] on input at bounding box center [487, 333] width 317 height 21
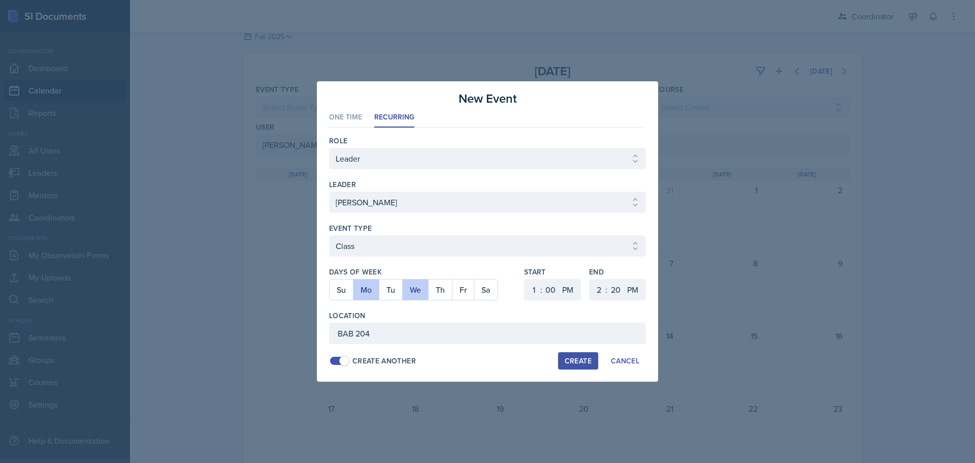
click at [566, 359] on div "Create" at bounding box center [578, 361] width 27 height 8
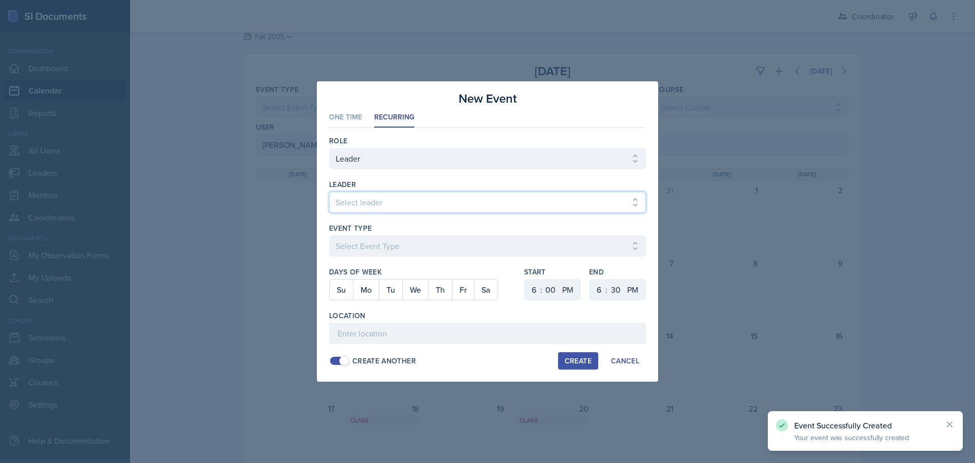
click at [374, 211] on select "Select leader Adam McDougal Aley Perez Anna McGill Bella Clifton Bram O'Neil Ca…" at bounding box center [487, 202] width 317 height 21
click at [329, 192] on select "Select leader Adam McDougal Aley Perez Anna McGill Bella Clifton Bram O'Neil Ca…" at bounding box center [487, 202] width 317 height 21
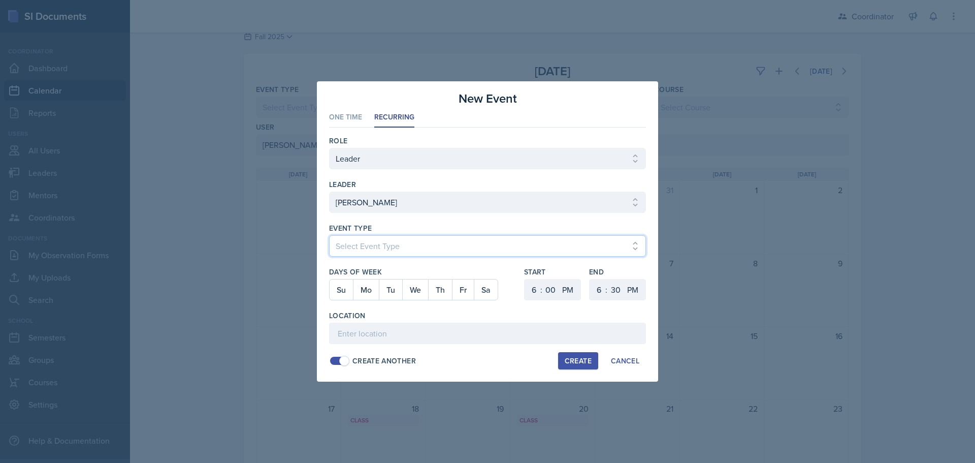
click at [365, 245] on select "Select Event Type Admin Office Hour Cal Workshop Class Class Announcement LA Pe…" at bounding box center [487, 245] width 317 height 21
click at [329, 235] on select "Select Event Type Admin Office Hour Cal Workshop Class Class Announcement LA Pe…" at bounding box center [487, 245] width 317 height 21
click at [393, 290] on button "Tu" at bounding box center [390, 289] width 23 height 20
drag, startPoint x: 532, startPoint y: 290, endPoint x: 532, endPoint y: 281, distance: 9.1
click at [532, 290] on select "1 2 3 4 5 6 7 8 9 10 11 12" at bounding box center [533, 289] width 16 height 21
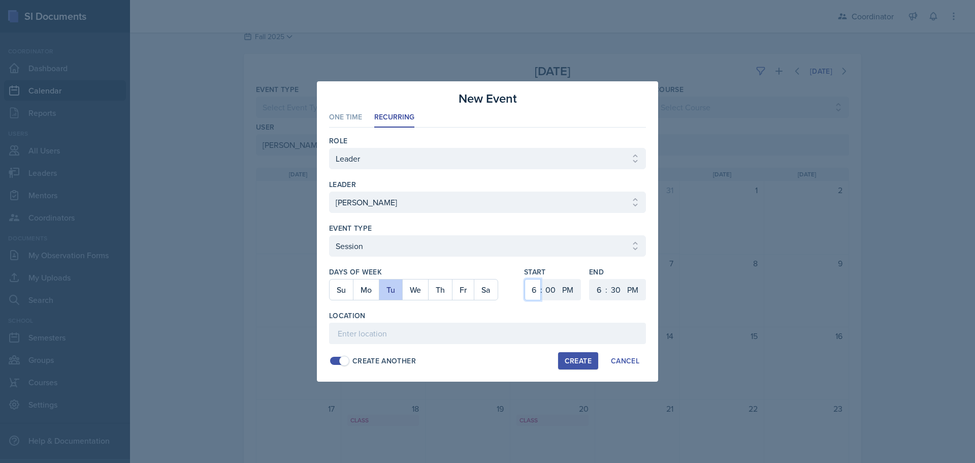
click at [525, 279] on select "1 2 3 4 5 6 7 8 9 10 11 12" at bounding box center [533, 289] width 16 height 21
click at [553, 291] on select "00 05 10 15 20 25 30 35 40 45 50 55" at bounding box center [551, 289] width 16 height 21
click at [543, 279] on select "00 05 10 15 20 25 30 35 40 45 50 55" at bounding box center [551, 289] width 16 height 21
drag, startPoint x: 597, startPoint y: 287, endPoint x: 617, endPoint y: 213, distance: 76.2
click at [597, 286] on select "1 2 3 4 5 6 7 8 9 10 11 12" at bounding box center [598, 289] width 16 height 21
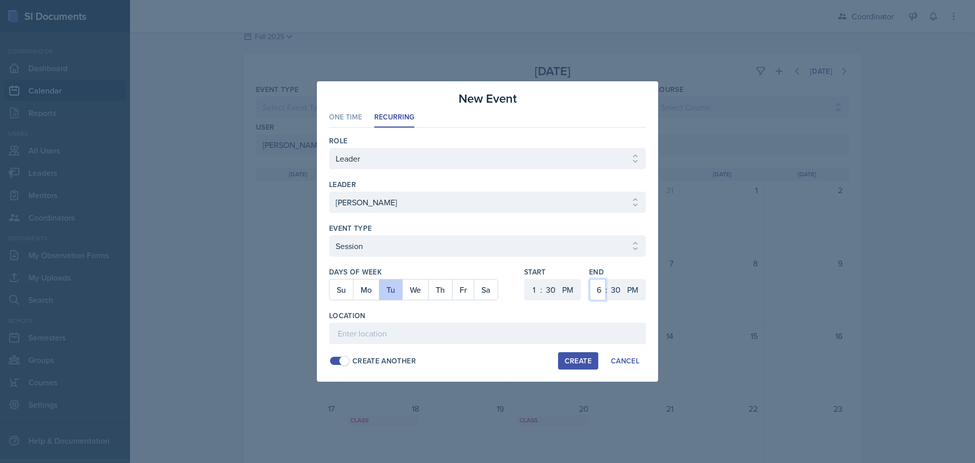
click at [590, 279] on select "1 2 3 4 5 6 7 8 9 10 11 12" at bounding box center [598, 289] width 16 height 21
click at [432, 331] on input at bounding box center [487, 333] width 317 height 21
click at [573, 359] on div "Create" at bounding box center [578, 361] width 27 height 8
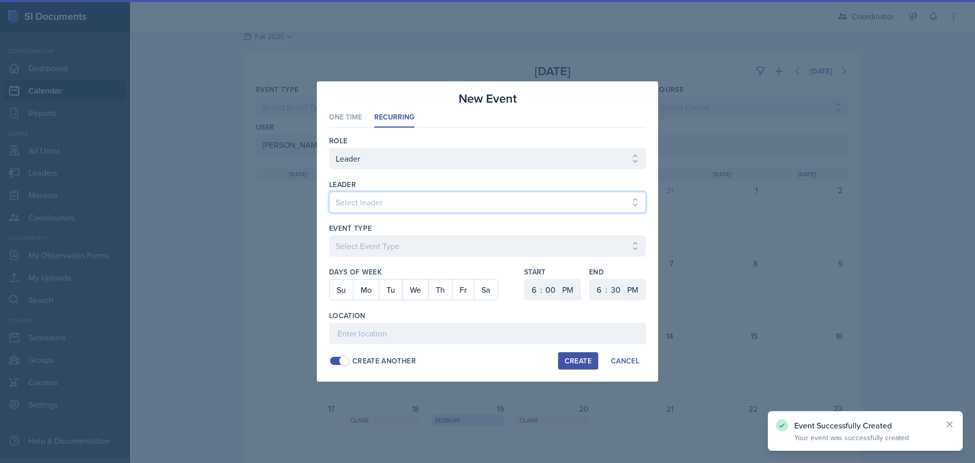
click at [373, 203] on select "Select leader Adam McDougal Aley Perez Anna McGill Bella Clifton Bram O'Neil Ca…" at bounding box center [487, 202] width 317 height 21
click at [329, 192] on select "Select leader Adam McDougal Aley Perez Anna McGill Bella Clifton Bram O'Neil Ca…" at bounding box center [487, 202] width 317 height 21
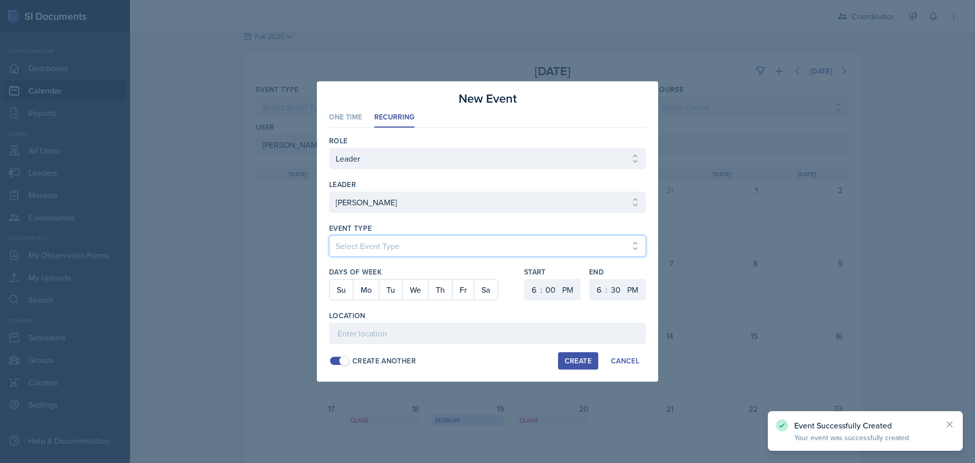
click at [355, 241] on select "Select Event Type Admin Office Hour Cal Workshop Class Class Announcement LA Pe…" at bounding box center [487, 245] width 317 height 21
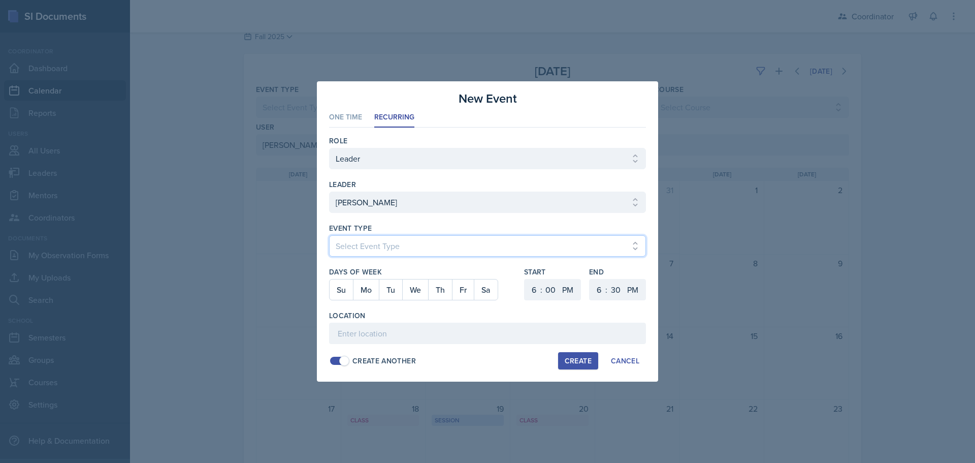
click at [329, 235] on select "Select Event Type Admin Office Hour Cal Workshop Class Class Announcement LA Pe…" at bounding box center [487, 245] width 317 height 21
click at [436, 287] on button "Th" at bounding box center [440, 289] width 24 height 20
drag, startPoint x: 538, startPoint y: 287, endPoint x: 542, endPoint y: 246, distance: 41.3
click at [538, 287] on select "1 2 3 4 5 6 7 8 9 10 11 12" at bounding box center [533, 289] width 16 height 21
click at [525, 279] on select "1 2 3 4 5 6 7 8 9 10 11 12" at bounding box center [533, 289] width 16 height 21
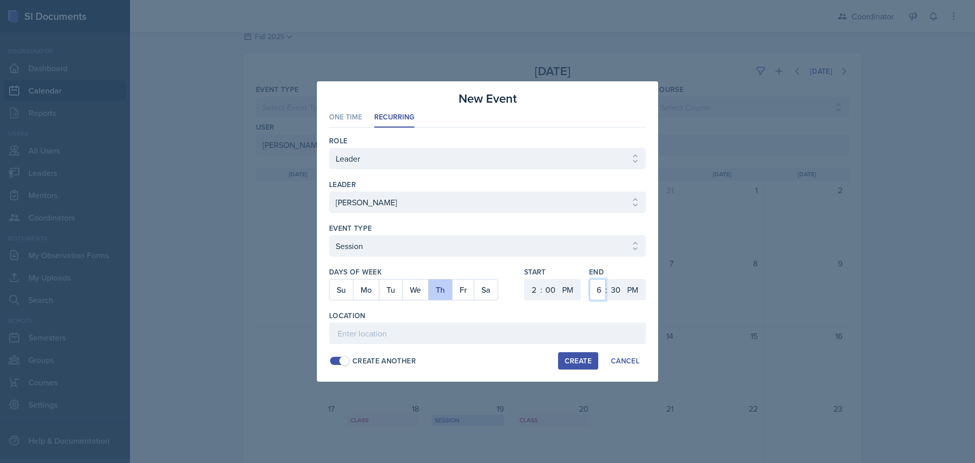
click at [602, 290] on select "1 2 3 4 5 6 7 8 9 10 11 12" at bounding box center [598, 289] width 16 height 21
click at [590, 279] on select "1 2 3 4 5 6 7 8 9 10 11 12" at bounding box center [598, 289] width 16 height 21
drag, startPoint x: 619, startPoint y: 295, endPoint x: 619, endPoint y: 282, distance: 12.7
click at [619, 295] on select "00 05 10 15 20 25 30 35 40 45 50 55" at bounding box center [616, 289] width 16 height 21
click at [608, 279] on select "00 05 10 15 20 25 30 35 40 45 50 55" at bounding box center [616, 289] width 16 height 21
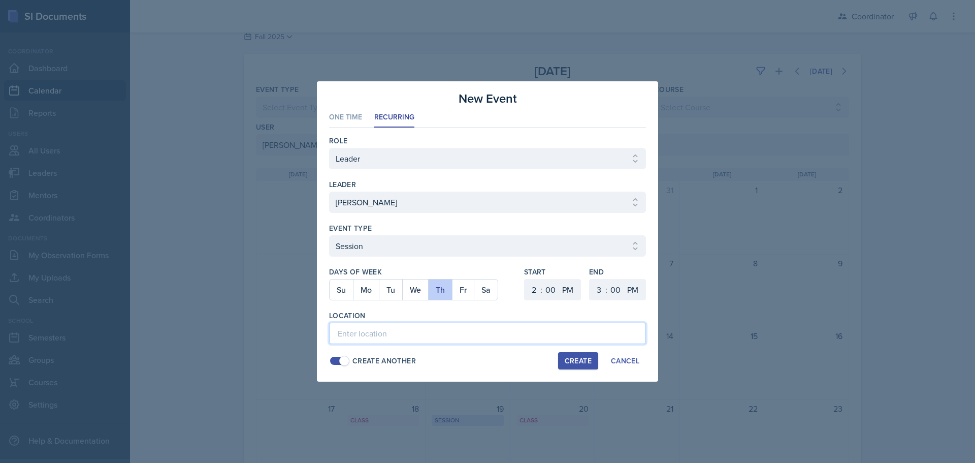
click at [454, 336] on input at bounding box center [487, 333] width 317 height 21
click at [583, 362] on div "Create" at bounding box center [578, 361] width 27 height 8
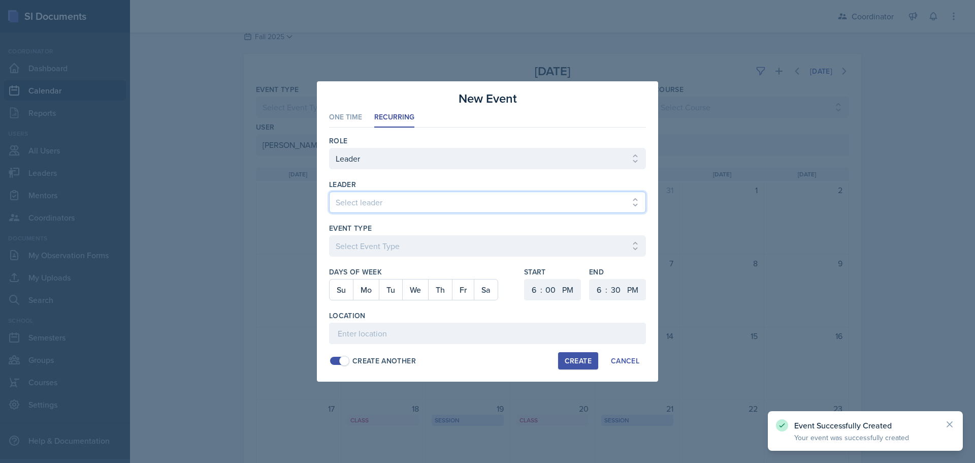
click at [358, 204] on select "Select leader Adam McDougal Aley Perez Anna McGill Bella Clifton Bram O'Neil Ca…" at bounding box center [487, 202] width 317 height 21
click at [329, 192] on select "Select leader Adam McDougal Aley Perez Anna McGill Bella Clifton Bram O'Neil Ca…" at bounding box center [487, 202] width 317 height 21
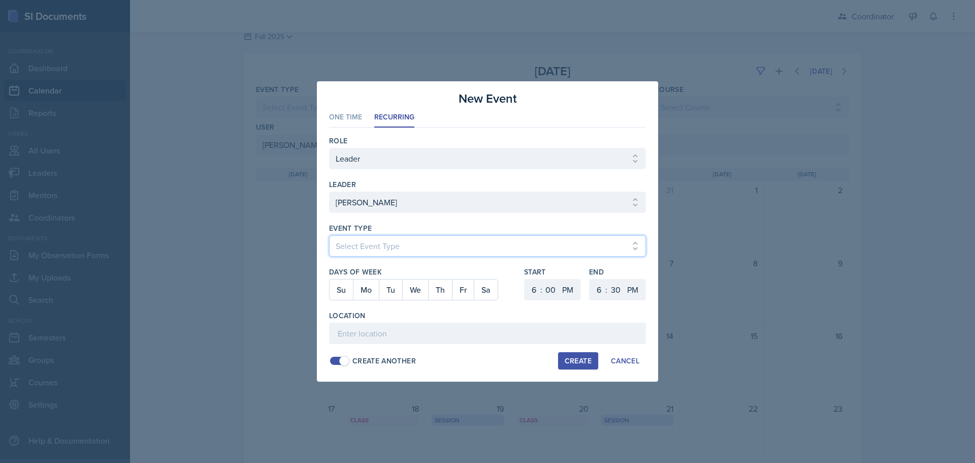
click at [336, 240] on select "Select Event Type Admin Office Hour Cal Workshop Class Class Announcement LA Pe…" at bounding box center [487, 245] width 317 height 21
click at [329, 235] on select "Select Event Type Admin Office Hour Cal Workshop Class Class Announcement LA Pe…" at bounding box center [487, 245] width 317 height 21
click at [458, 280] on button "Fr" at bounding box center [463, 289] width 22 height 20
click at [526, 289] on select "1 2 3 4 5 6 7 8 9 10 11 12" at bounding box center [533, 289] width 16 height 21
click at [525, 279] on select "1 2 3 4 5 6 7 8 9 10 11 12" at bounding box center [533, 289] width 16 height 21
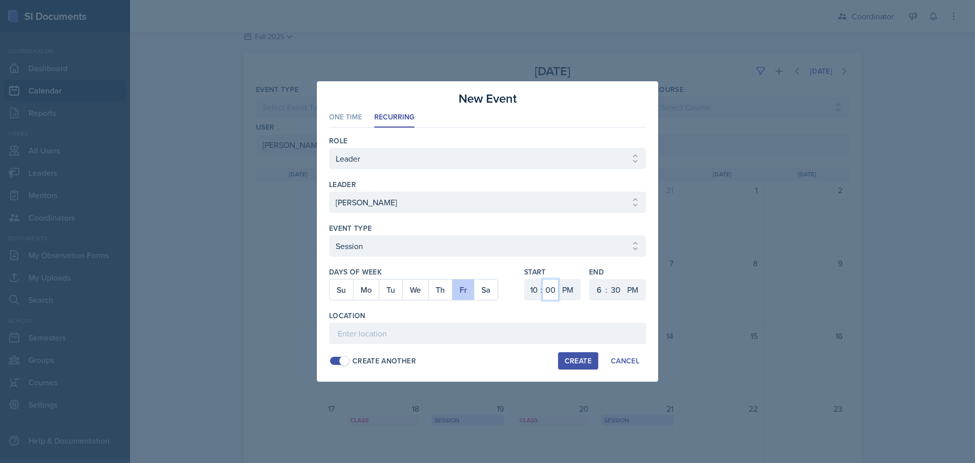
click at [549, 290] on select "00 05 10 15 20 25 30 35 40 45 50 55" at bounding box center [551, 289] width 16 height 21
click at [543, 279] on select "00 05 10 15 20 25 30 35 40 45 50 55" at bounding box center [551, 289] width 16 height 21
click at [565, 288] on select "AM PM" at bounding box center [569, 289] width 20 height 21
click at [559, 279] on select "AM PM" at bounding box center [569, 289] width 20 height 21
click at [599, 293] on select "1 2 3 4 5 6 7 8 9 10 11 12" at bounding box center [598, 289] width 16 height 21
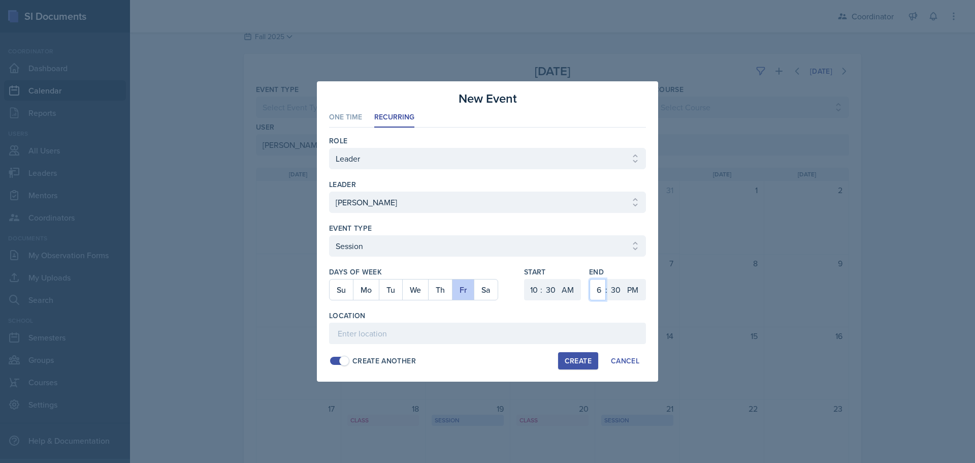
click at [590, 279] on select "1 2 3 4 5 6 7 8 9 10 11 12" at bounding box center [598, 289] width 16 height 21
click at [638, 285] on select "AM PM" at bounding box center [634, 289] width 20 height 21
click at [624, 279] on select "AM PM" at bounding box center [634, 289] width 20 height 21
click at [611, 339] on input at bounding box center [487, 333] width 317 height 21
click at [573, 361] on div "Create" at bounding box center [578, 361] width 27 height 8
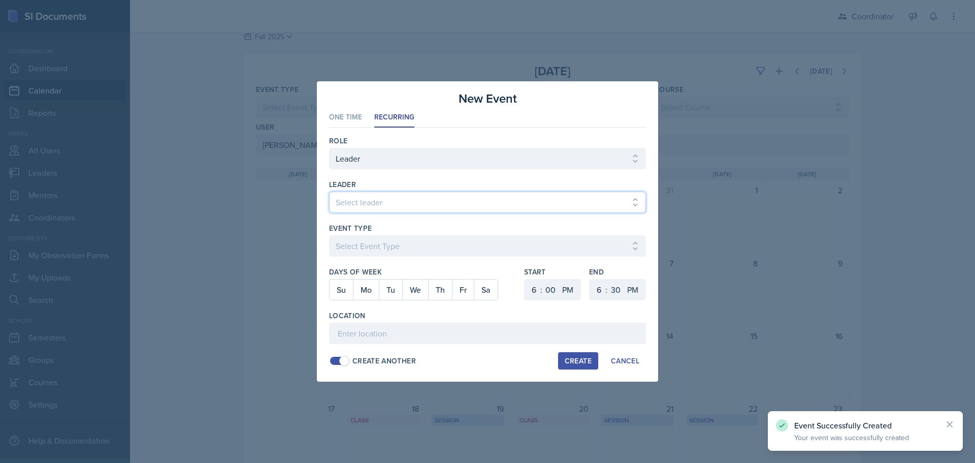
click at [364, 204] on select "Select leader Adam McDougal Aley Perez Anna McGill Bella Clifton Bram O'Neil Ca…" at bounding box center [487, 202] width 317 height 21
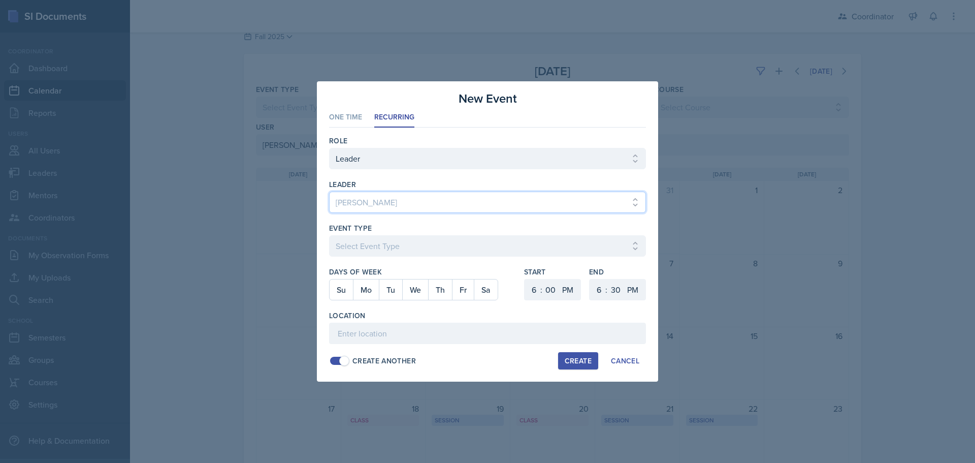
click at [329, 192] on select "Select leader Adam McDougal Aley Perez Anna McGill Bella Clifton Bram O'Neil Ca…" at bounding box center [487, 202] width 317 height 21
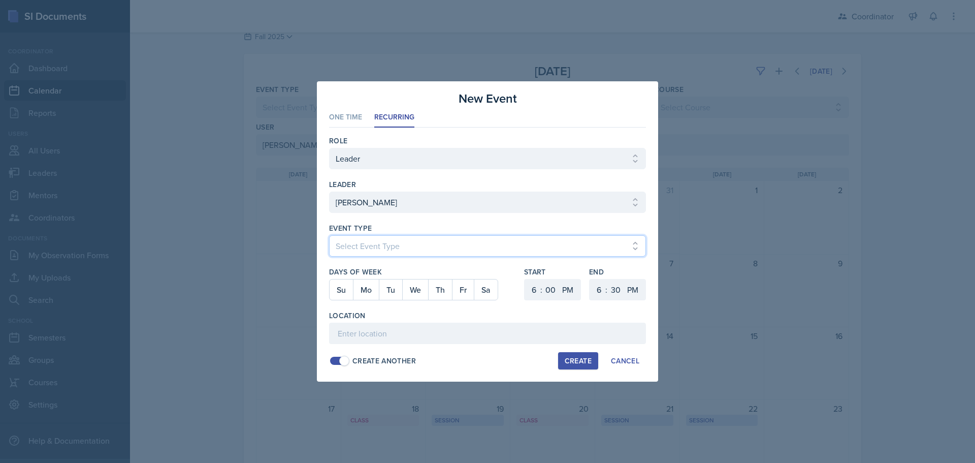
click at [375, 255] on select "Select Event Type Admin Office Hour Cal Workshop Class Class Announcement LA Pe…" at bounding box center [487, 245] width 317 height 21
click at [329, 235] on select "Select Event Type Admin Office Hour Cal Workshop Class Class Announcement LA Pe…" at bounding box center [487, 245] width 317 height 21
click at [368, 294] on button "Mo" at bounding box center [366, 289] width 26 height 20
click at [533, 290] on select "1 2 3 4 5 6 7 8 9 10 11 12" at bounding box center [533, 289] width 16 height 21
click at [525, 279] on select "1 2 3 4 5 6 7 8 9 10 11 12" at bounding box center [533, 289] width 16 height 21
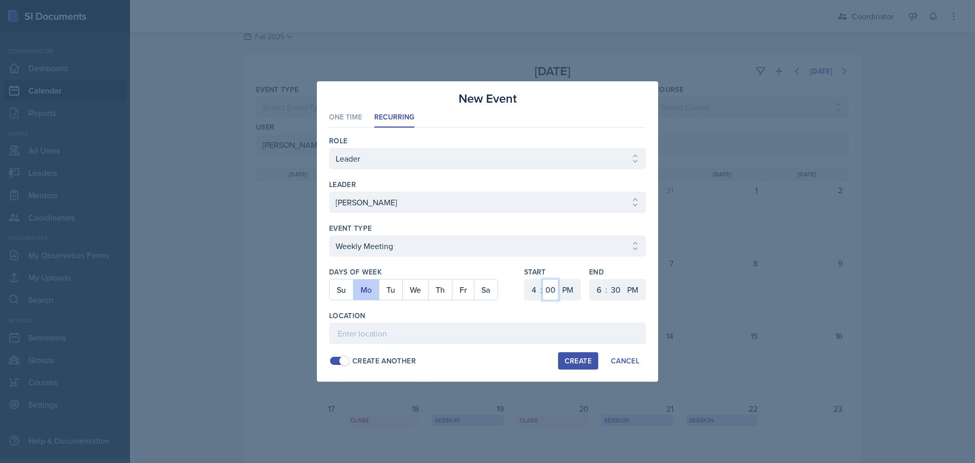
click at [552, 280] on select "00 05 10 15 20 25 30 35 40 45 50 55" at bounding box center [551, 289] width 16 height 21
click at [543, 279] on select "00 05 10 15 20 25 30 35 40 45 50 55" at bounding box center [551, 289] width 16 height 21
click at [600, 292] on select "1 2 3 4 5 6 7 8 9 10 11 12" at bounding box center [598, 289] width 16 height 21
click at [590, 279] on select "1 2 3 4 5 6 7 8 9 10 11 12" at bounding box center [598, 289] width 16 height 21
click at [512, 324] on input at bounding box center [487, 333] width 317 height 21
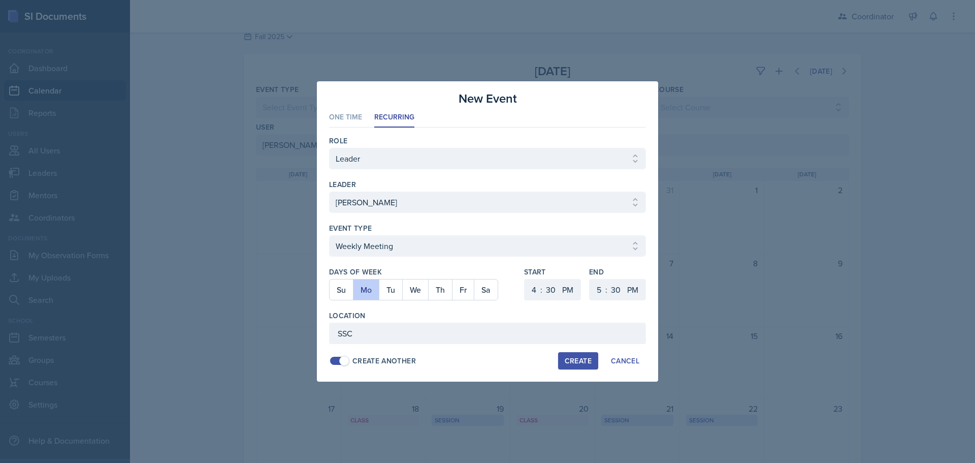
click at [575, 361] on div "Create" at bounding box center [578, 361] width 27 height 8
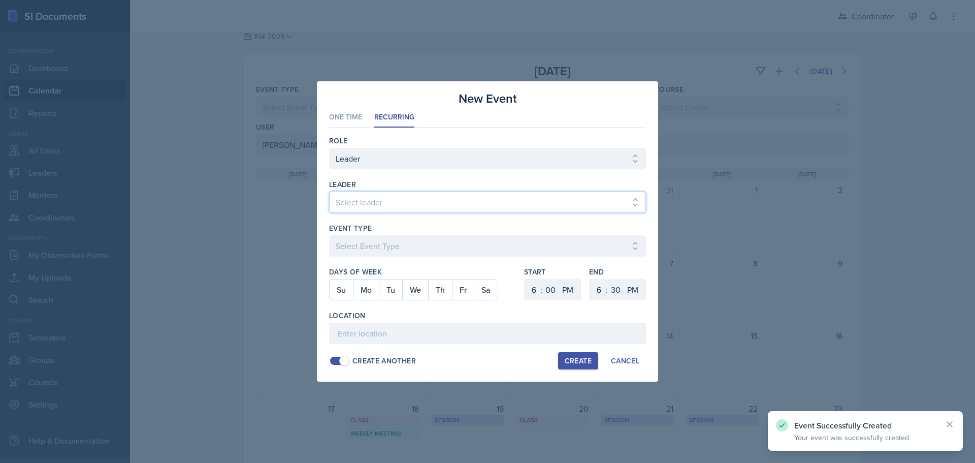
click at [354, 202] on select "Select leader Adam McDougal Aley Perez Anna McGill Bella Clifton Bram O'Neil Ca…" at bounding box center [487, 202] width 317 height 21
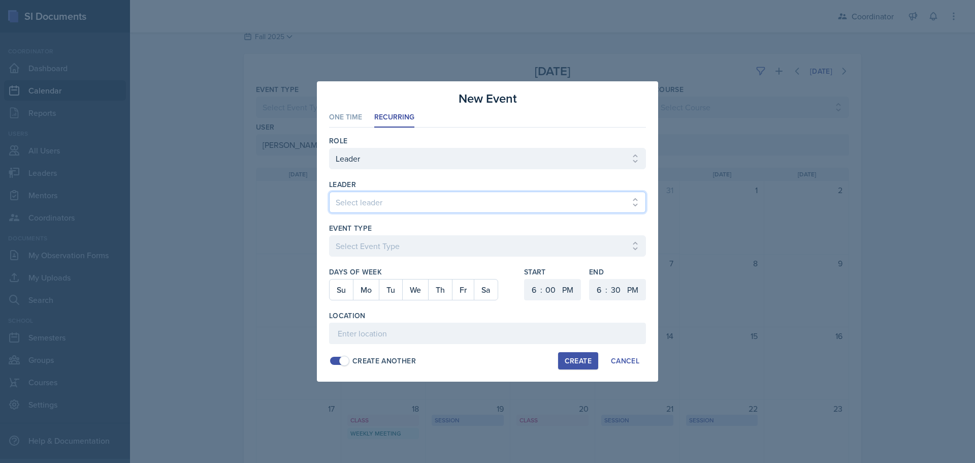
click at [329, 192] on select "Select leader Adam McDougal Aley Perez Anna McGill Bella Clifton Bram O'Neil Ca…" at bounding box center [487, 202] width 317 height 21
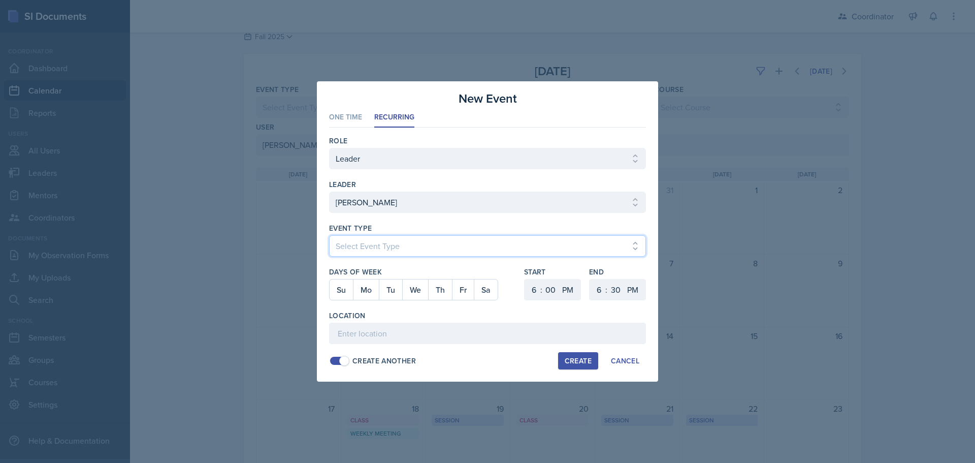
click at [376, 247] on select "Select Event Type Admin Office Hour Cal Workshop Class Class Announcement LA Pe…" at bounding box center [487, 245] width 317 height 21
click at [329, 235] on select "Select Event Type Admin Office Hour Cal Workshop Class Class Announcement LA Pe…" at bounding box center [487, 245] width 317 height 21
click at [464, 292] on button "Fr" at bounding box center [463, 289] width 22 height 20
click at [534, 286] on select "1 2 3 4 5 6 7 8 9 10 11 12" at bounding box center [533, 289] width 16 height 21
click at [525, 279] on select "1 2 3 4 5 6 7 8 9 10 11 12" at bounding box center [533, 289] width 16 height 21
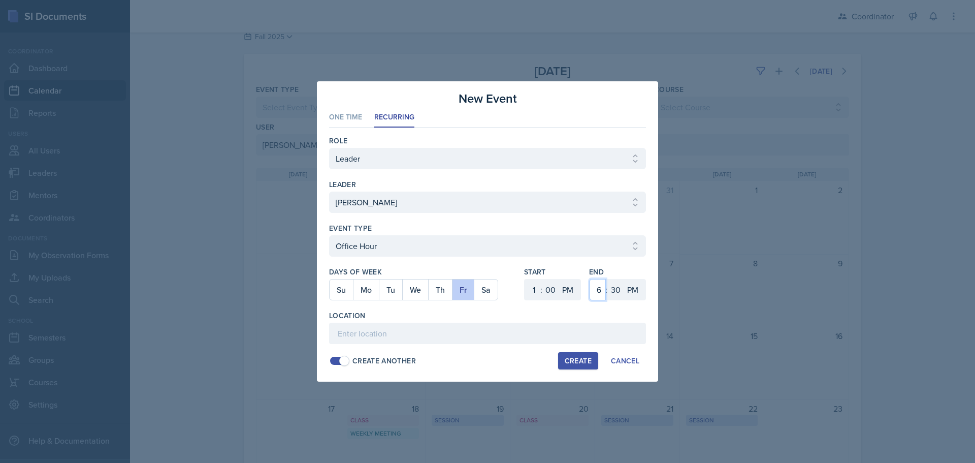
click at [600, 284] on select "1 2 3 4 5 6 7 8 9 10 11 12" at bounding box center [598, 289] width 16 height 21
click at [590, 279] on select "1 2 3 4 5 6 7 8 9 10 11 12" at bounding box center [598, 289] width 16 height 21
drag, startPoint x: 625, startPoint y: 291, endPoint x: 621, endPoint y: 283, distance: 9.1
click at [625, 291] on select "AM PM" at bounding box center [634, 289] width 20 height 21
click at [616, 283] on select "00 05 10 15 20 25 30 35 40 45 50 55" at bounding box center [616, 289] width 16 height 21
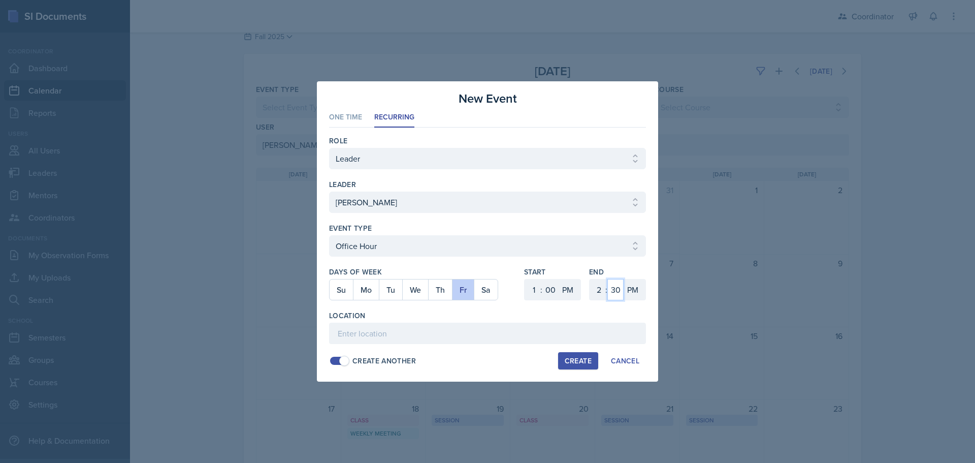
click at [608, 279] on select "00 05 10 15 20 25 30 35 40 45 50 55" at bounding box center [616, 289] width 16 height 21
click at [533, 334] on input at bounding box center [487, 333] width 317 height 21
click at [588, 361] on div "Create" at bounding box center [578, 361] width 27 height 8
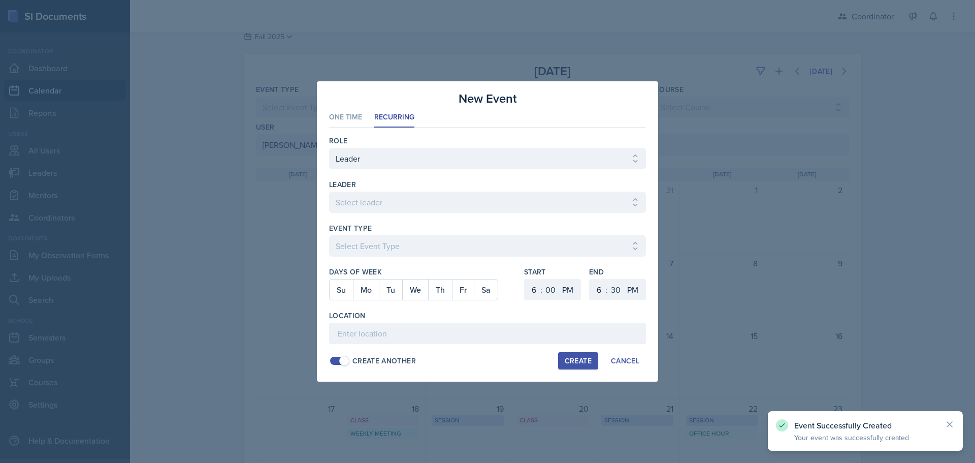
click at [797, 287] on div at bounding box center [487, 231] width 975 height 463
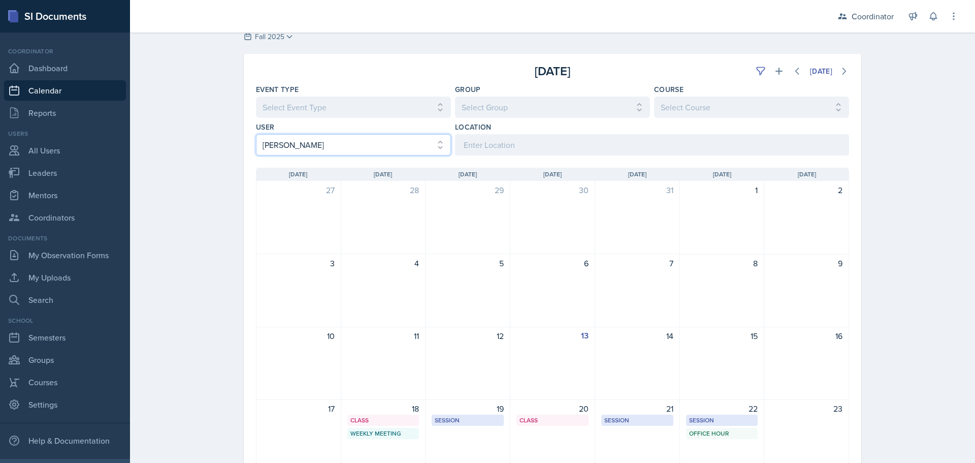
click at [280, 143] on select "Select User All Adam McDougal Aley Perez Anna McGill Bella Clifton Bram O'Neil …" at bounding box center [353, 144] width 195 height 21
click at [256, 134] on select "Select User All Adam McDougal Aley Perez Anna McGill Bella Clifton Bram O'Neil …" at bounding box center [353, 144] width 195 height 21
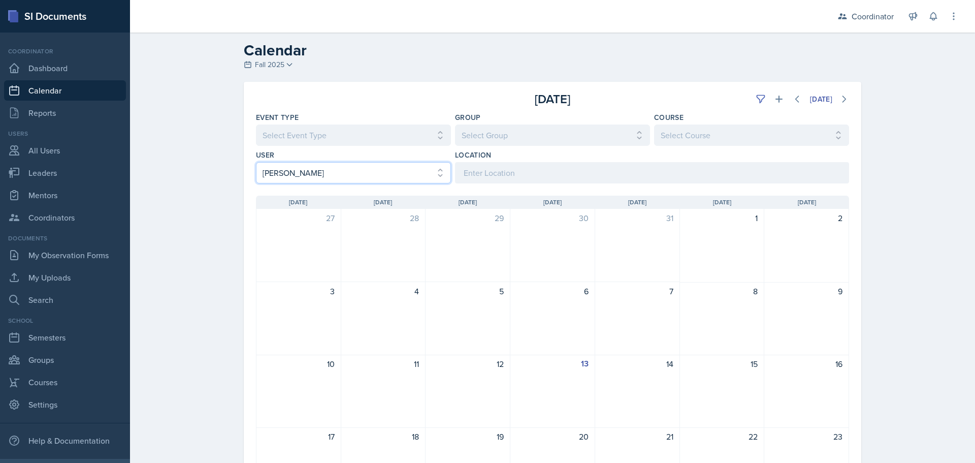
scroll to position [0, 0]
click at [774, 103] on icon at bounding box center [779, 101] width 10 height 10
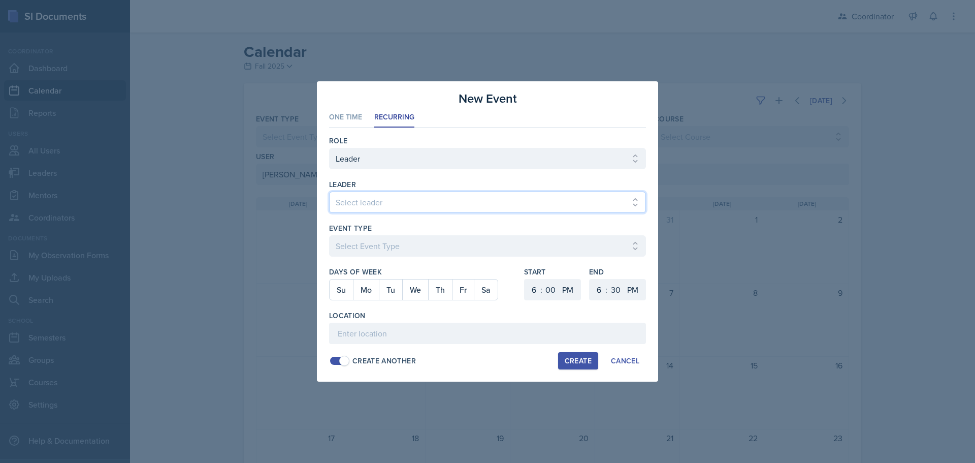
click at [396, 201] on select "Select leader Adam McDougal Aley Perez Anna McGill Bella Clifton Bram O'Neil Ca…" at bounding box center [487, 202] width 317 height 21
click at [329, 192] on select "Select leader Adam McDougal Aley Perez Anna McGill Bella Clifton Bram O'Neil Ca…" at bounding box center [487, 202] width 317 height 21
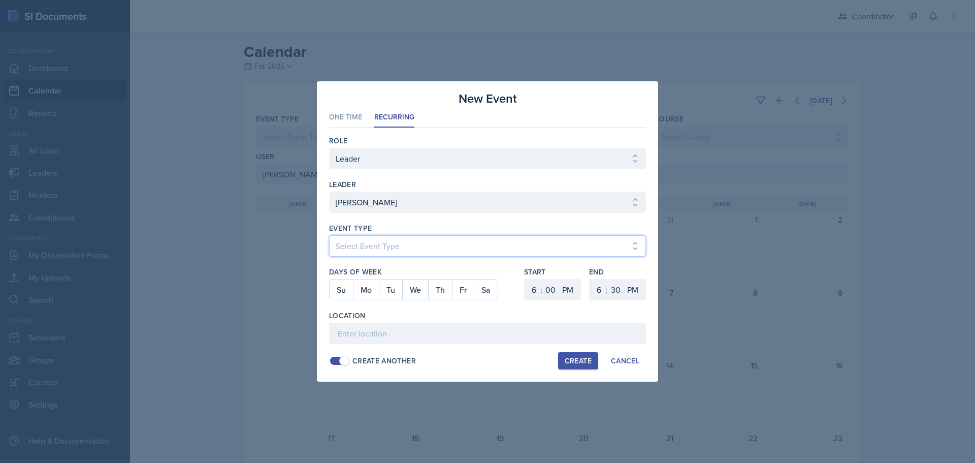
click at [353, 253] on select "Select Event Type Admin Office Hour Cal Workshop Class Class Announcement LA Pe…" at bounding box center [487, 245] width 317 height 21
click at [329, 235] on select "Select Event Type Admin Office Hour Cal Workshop Class Class Announcement LA Pe…" at bounding box center [487, 245] width 317 height 21
click at [361, 289] on button "Mo" at bounding box center [366, 289] width 26 height 20
click at [425, 288] on button "We" at bounding box center [415, 289] width 26 height 20
click at [474, 284] on button "Fr" at bounding box center [463, 289] width 22 height 20
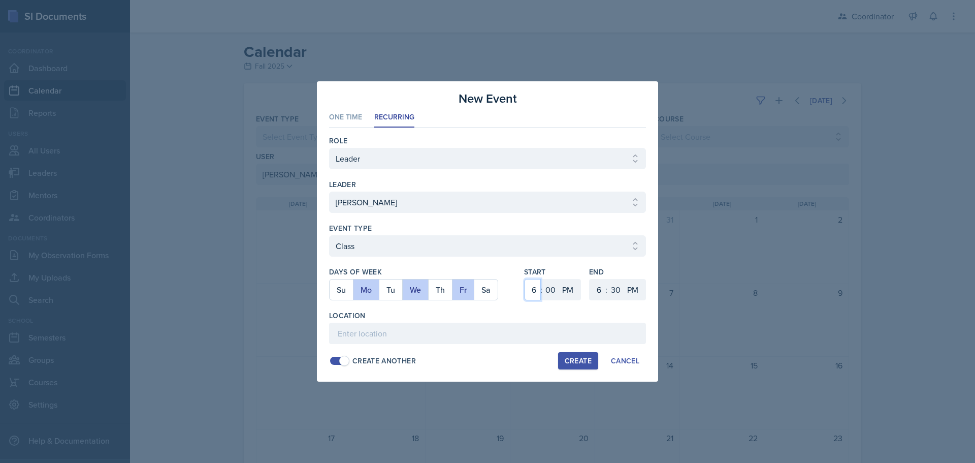
click at [540, 287] on select "1 2 3 4 5 6 7 8 9 10 11 12" at bounding box center [533, 289] width 16 height 21
click at [525, 279] on select "1 2 3 4 5 6 7 8 9 10 11 12" at bounding box center [533, 289] width 16 height 21
click at [555, 296] on select "00 05 10 15 20 25 30 35 40 45 50 55" at bounding box center [551, 289] width 16 height 21
click at [543, 279] on select "00 05 10 15 20 25 30 35 40 45 50 55" at bounding box center [551, 289] width 16 height 21
click at [601, 288] on select "1 2 3 4 5 6 7 8 9 10 11 12" at bounding box center [598, 289] width 16 height 21
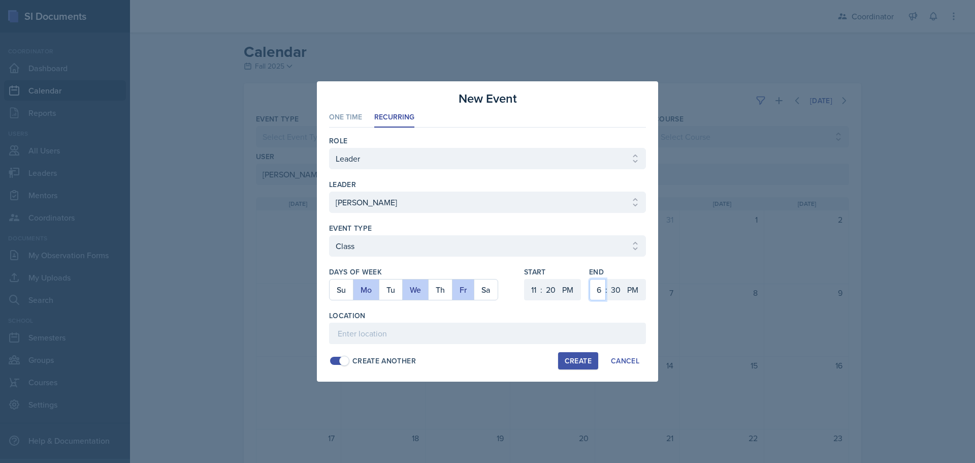
click at [590, 279] on select "1 2 3 4 5 6 7 8 9 10 11 12" at bounding box center [598, 289] width 16 height 21
drag, startPoint x: 614, startPoint y: 289, endPoint x: 614, endPoint y: 280, distance: 9.1
click at [614, 289] on select "00 05 10 15 20 25 30 35 40 45 50 55" at bounding box center [616, 289] width 16 height 21
click at [608, 279] on select "00 05 10 15 20 25 30 35 40 45 50 55" at bounding box center [616, 289] width 16 height 21
click at [550, 337] on input at bounding box center [487, 333] width 317 height 21
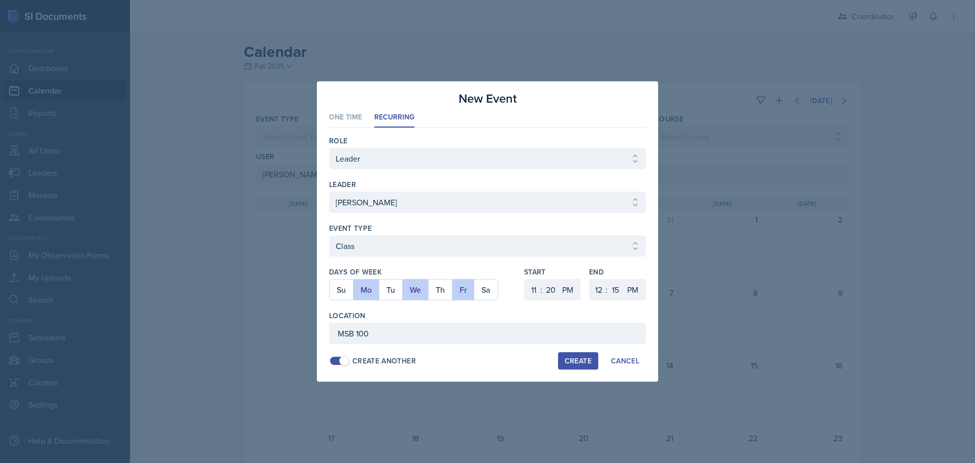
click at [582, 364] on div "Create" at bounding box center [578, 361] width 27 height 8
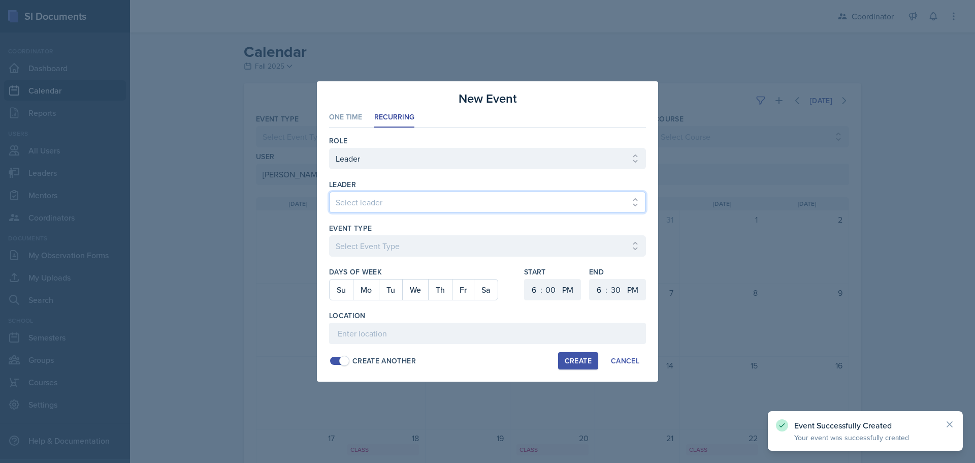
click at [367, 196] on select "Select leader Adam McDougal Aley Perez Anna McGill Bella Clifton Bram O'Neil Ca…" at bounding box center [487, 202] width 317 height 21
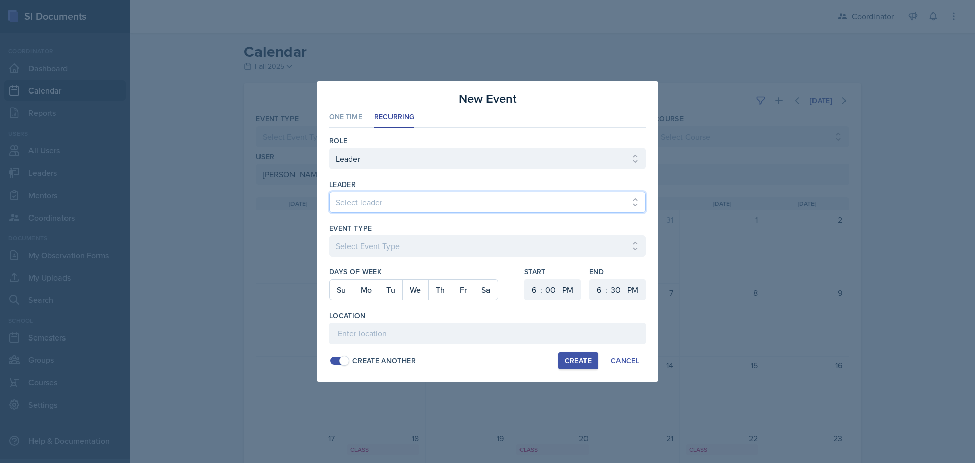
click at [329, 192] on select "Select leader Adam McDougal Aley Perez Anna McGill Bella Clifton Bram O'Neil Ca…" at bounding box center [487, 202] width 317 height 21
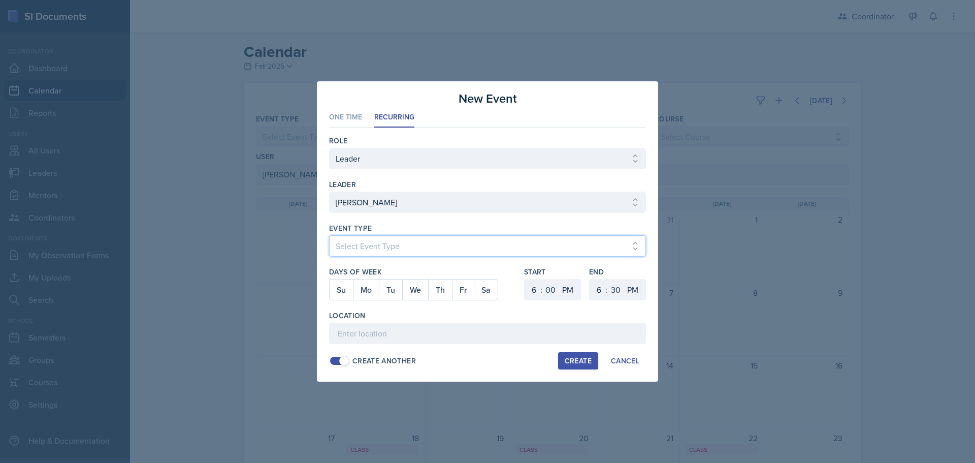
click at [353, 238] on select "Select Event Type Admin Office Hour Cal Workshop Class Class Announcement LA Pe…" at bounding box center [487, 245] width 317 height 21
click at [329, 235] on select "Select Event Type Admin Office Hour Cal Workshop Class Class Announcement LA Pe…" at bounding box center [487, 245] width 317 height 21
click at [390, 292] on button "Tu" at bounding box center [390, 289] width 23 height 20
click at [529, 289] on select "1 2 3 4 5 6 7 8 9 10 11 12" at bounding box center [533, 289] width 16 height 21
click at [525, 279] on select "1 2 3 4 5 6 7 8 9 10 11 12" at bounding box center [533, 289] width 16 height 21
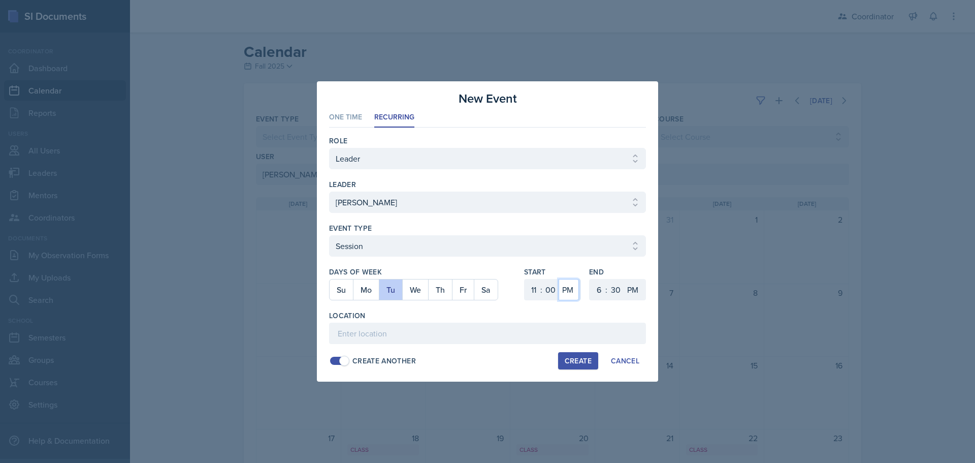
click at [568, 296] on select "AM PM" at bounding box center [569, 289] width 20 height 21
click at [559, 279] on select "AM PM" at bounding box center [569, 289] width 20 height 21
click at [600, 291] on select "1 2 3 4 5 6 7 8 9 10 11 12" at bounding box center [598, 289] width 16 height 21
click at [590, 279] on select "1 2 3 4 5 6 7 8 9 10 11 12" at bounding box center [598, 289] width 16 height 21
click at [617, 293] on select "00 05 10 15 20 25 30 35 40 45 50 55" at bounding box center [616, 289] width 16 height 21
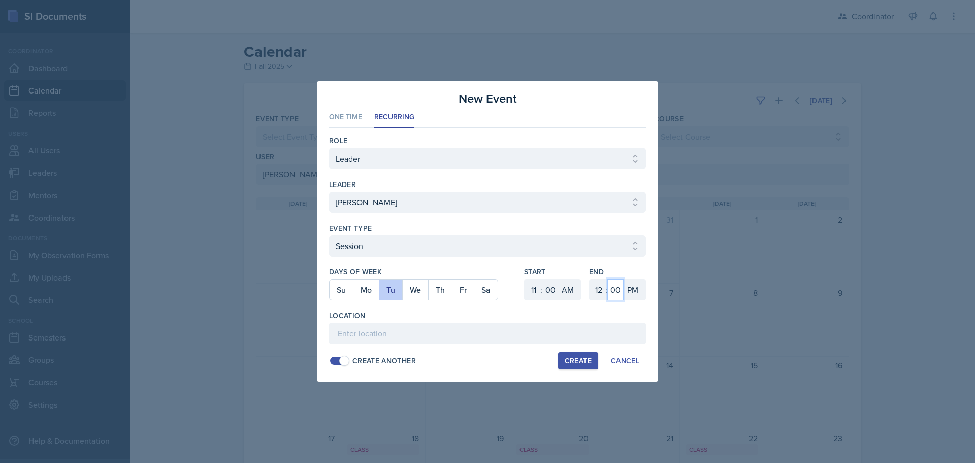
click at [608, 279] on select "00 05 10 15 20 25 30 35 40 45 50 55" at bounding box center [616, 289] width 16 height 21
click at [481, 327] on input at bounding box center [487, 333] width 317 height 21
click at [582, 361] on div "Create" at bounding box center [578, 361] width 27 height 8
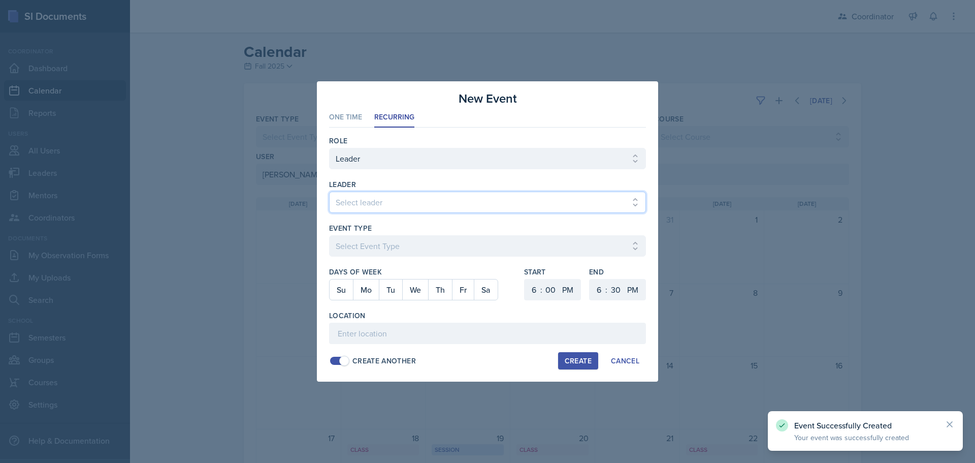
click at [381, 202] on select "Select leader Adam McDougal Aley Perez Anna McGill Bella Clifton Bram O'Neil Ca…" at bounding box center [487, 202] width 317 height 21
click at [329, 192] on select "Select leader Adam McDougal Aley Perez Anna McGill Bella Clifton Bram O'Neil Ca…" at bounding box center [487, 202] width 317 height 21
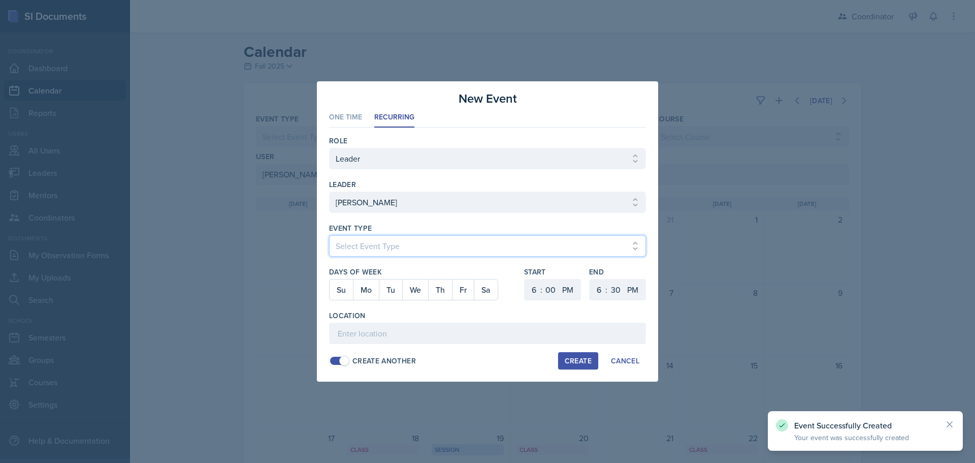
click at [349, 237] on select "Select Event Type Admin Office Hour Cal Workshop Class Class Announcement LA Pe…" at bounding box center [487, 245] width 317 height 21
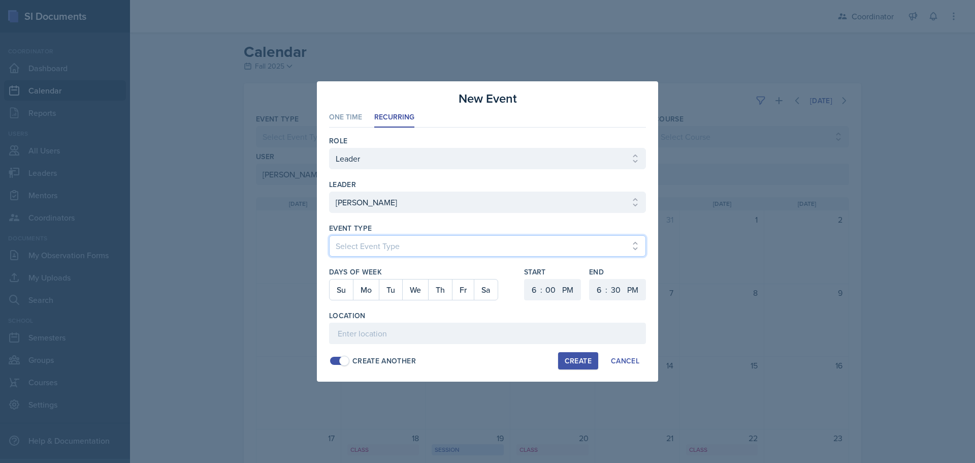
click at [329, 235] on select "Select Event Type Admin Office Hour Cal Workshop Class Class Announcement LA Pe…" at bounding box center [487, 245] width 317 height 21
click at [437, 296] on button "Th" at bounding box center [440, 289] width 24 height 20
click at [537, 289] on select "1 2 3 4 5 6 7 8 9 10 11 12" at bounding box center [533, 289] width 16 height 21
click at [525, 279] on select "1 2 3 4 5 6 7 8 9 10 11 12" at bounding box center [533, 289] width 16 height 21
drag, startPoint x: 552, startPoint y: 287, endPoint x: 552, endPoint y: 280, distance: 6.1
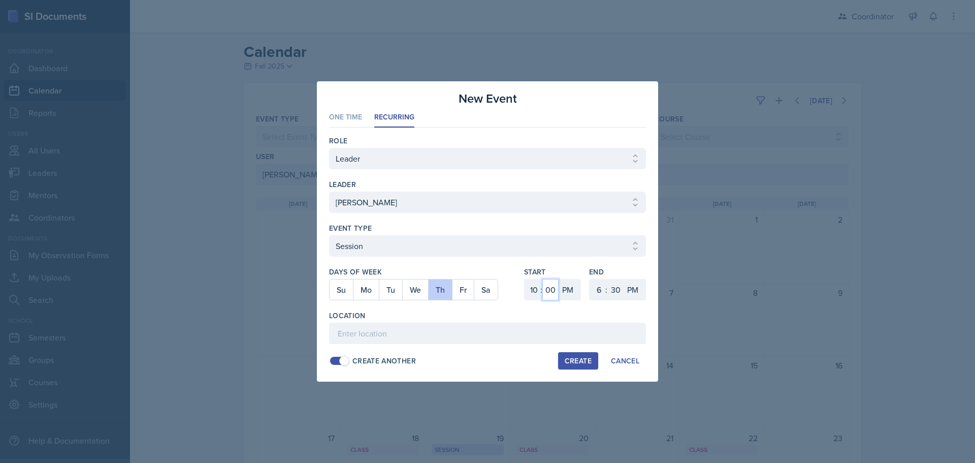
click at [552, 287] on select "00 05 10 15 20 25 30 35 40 45 50 55" at bounding box center [551, 289] width 16 height 21
click at [543, 279] on select "00 05 10 15 20 25 30 35 40 45 50 55" at bounding box center [551, 289] width 16 height 21
drag, startPoint x: 564, startPoint y: 292, endPoint x: 566, endPoint y: 298, distance: 6.4
click at [565, 292] on select "AM PM" at bounding box center [569, 289] width 20 height 21
click at [559, 279] on select "AM PM" at bounding box center [569, 289] width 20 height 21
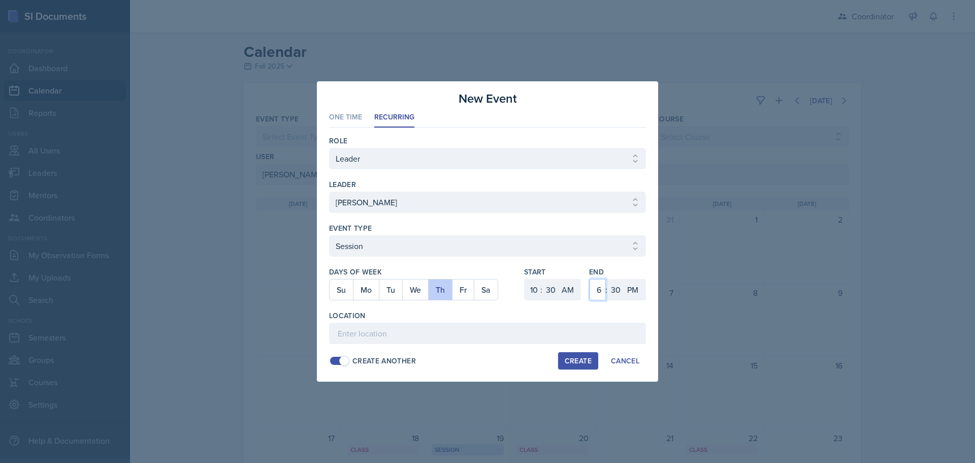
click at [599, 290] on select "1 2 3 4 5 6 7 8 9 10 11 12" at bounding box center [598, 289] width 16 height 21
click at [590, 279] on select "1 2 3 4 5 6 7 8 9 10 11 12" at bounding box center [598, 289] width 16 height 21
click at [636, 291] on select "AM PM" at bounding box center [634, 289] width 20 height 21
click at [624, 279] on select "AM PM" at bounding box center [634, 289] width 20 height 21
click at [599, 327] on input at bounding box center [487, 333] width 317 height 21
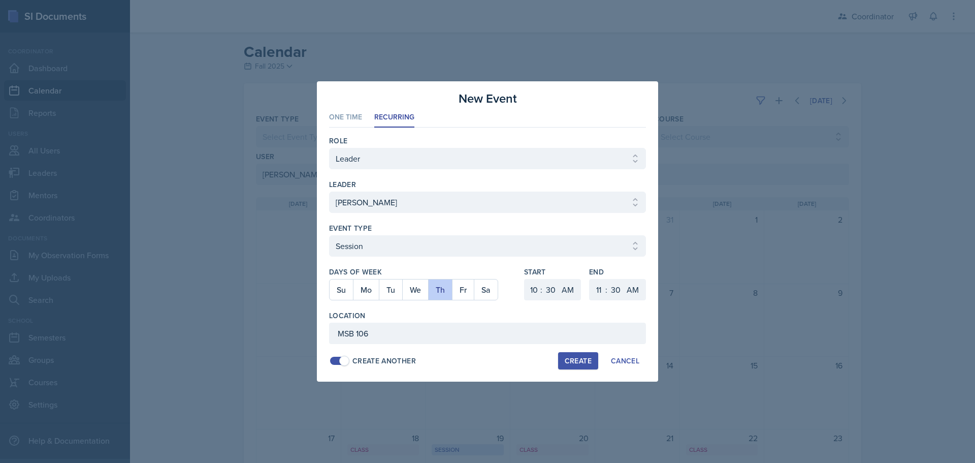
click at [583, 362] on div "Create" at bounding box center [578, 361] width 27 height 8
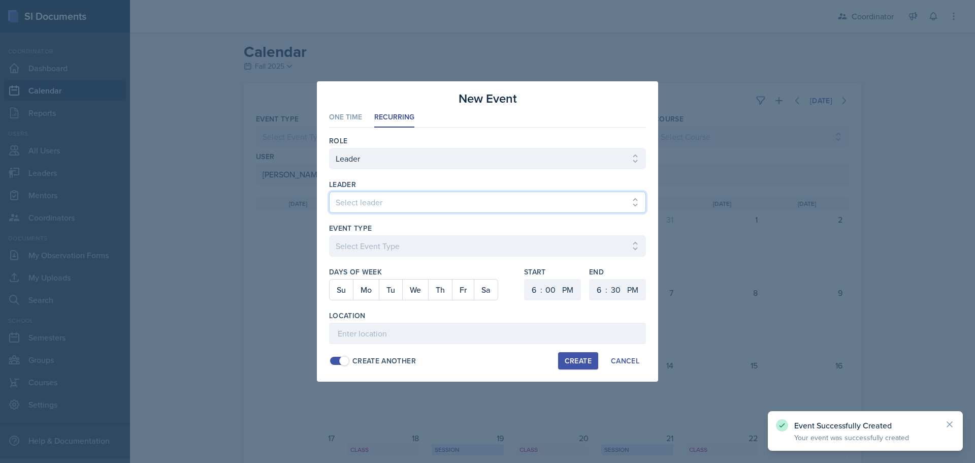
click at [337, 199] on select "Select leader Adam McDougal Aley Perez Anna McGill Bella Clifton Bram O'Neil Ca…" at bounding box center [487, 202] width 317 height 21
click at [329, 192] on select "Select leader Adam McDougal Aley Perez Anna McGill Bella Clifton Bram O'Neil Ca…" at bounding box center [487, 202] width 317 height 21
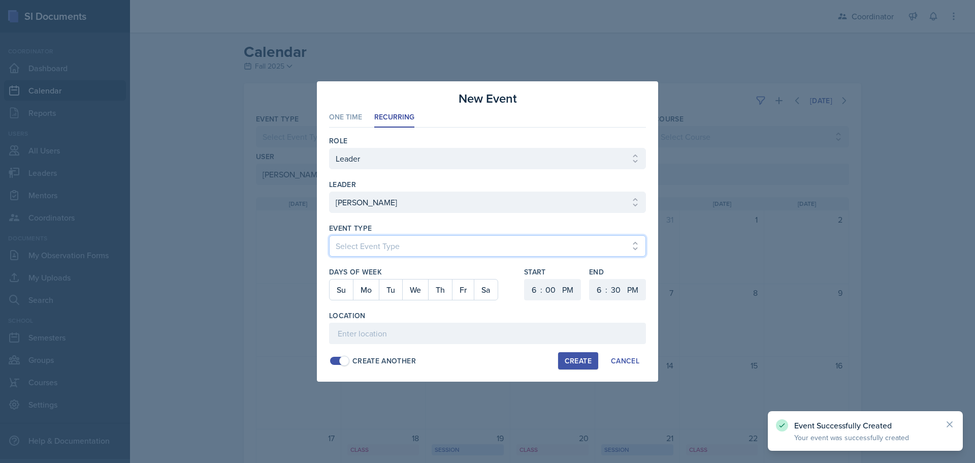
click at [372, 243] on select "Select Event Type Admin Office Hour Cal Workshop Class Class Announcement LA Pe…" at bounding box center [487, 245] width 317 height 21
click at [329, 235] on select "Select Event Type Admin Office Hour Cal Workshop Class Class Announcement LA Pe…" at bounding box center [487, 245] width 317 height 21
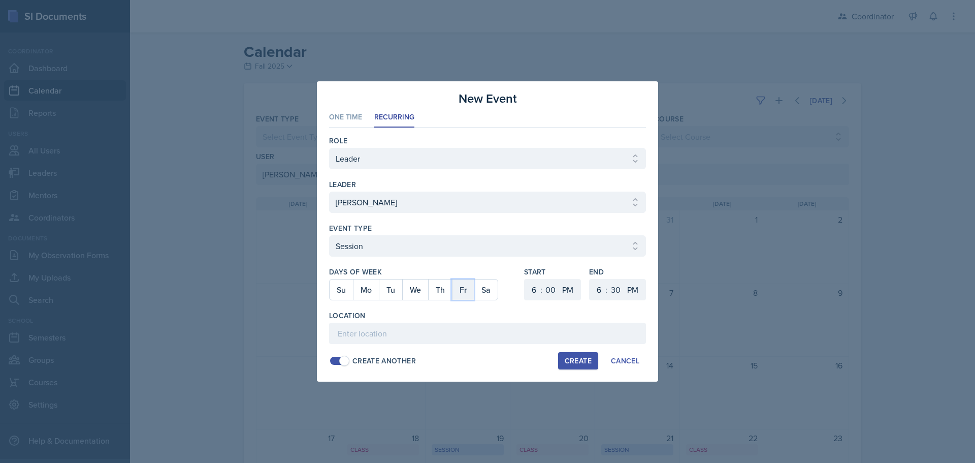
click at [460, 286] on button "Fr" at bounding box center [463, 289] width 22 height 20
click at [529, 286] on select "1 2 3 4 5 6 7 8 9 10 11 12" at bounding box center [533, 289] width 16 height 21
click at [525, 279] on select "1 2 3 4 5 6 7 8 9 10 11 12" at bounding box center [533, 289] width 16 height 21
click at [557, 292] on select "00 05 10 15 20 25 30 35 40 45 50 55" at bounding box center [551, 289] width 16 height 21
click at [543, 279] on select "00 05 10 15 20 25 30 35 40 45 50 55" at bounding box center [551, 289] width 16 height 21
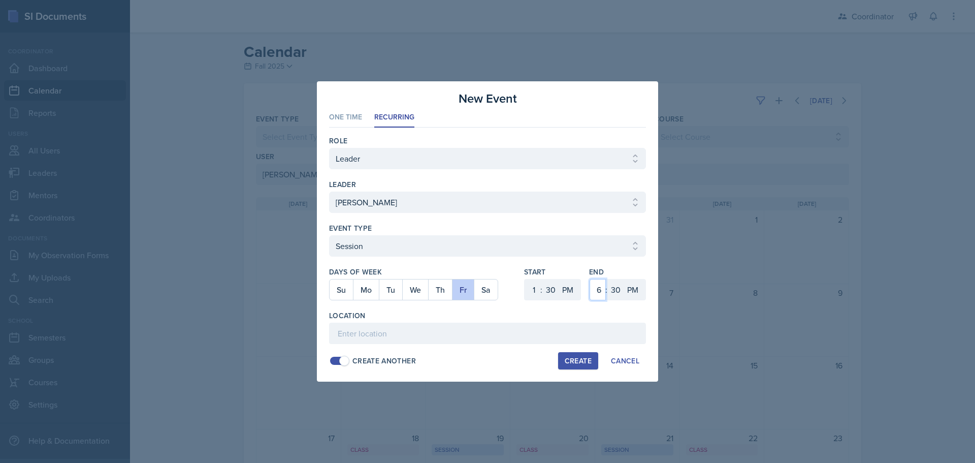
click at [600, 290] on select "1 2 3 4 5 6 7 8 9 10 11 12" at bounding box center [598, 289] width 16 height 21
click at [590, 279] on select "1 2 3 4 5 6 7 8 9 10 11 12" at bounding box center [598, 289] width 16 height 21
click at [412, 330] on input at bounding box center [487, 333] width 317 height 21
click at [573, 358] on div "Create" at bounding box center [578, 361] width 27 height 8
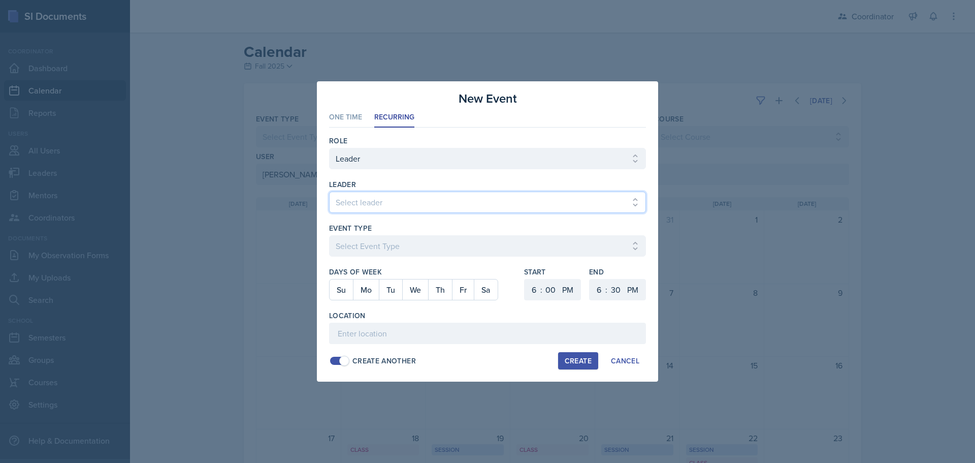
click at [372, 204] on select "Select leader Adam McDougal Aley Perez Anna McGill Bella Clifton Bram O'Neil Ca…" at bounding box center [487, 202] width 317 height 21
click at [329, 192] on select "Select leader Adam McDougal Aley Perez Anna McGill Bella Clifton Bram O'Neil Ca…" at bounding box center [487, 202] width 317 height 21
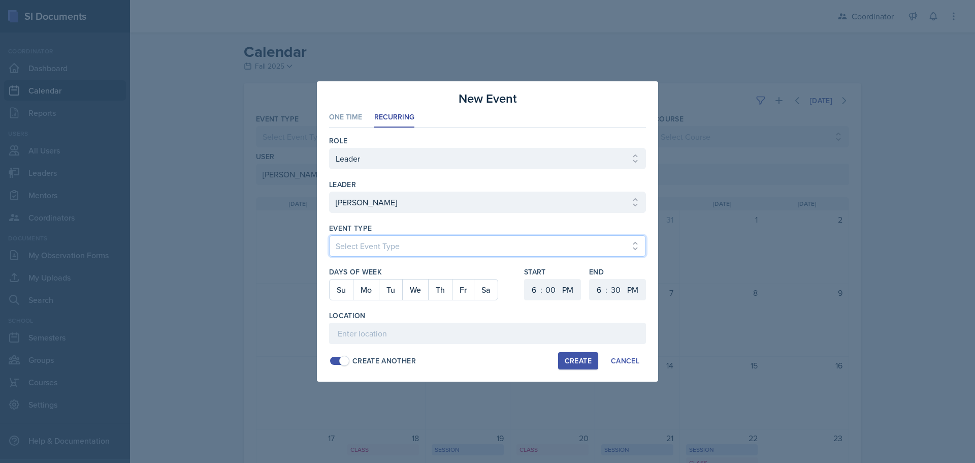
drag, startPoint x: 358, startPoint y: 242, endPoint x: 359, endPoint y: 247, distance: 5.2
click at [358, 242] on select "Select Event Type Admin Office Hour Cal Workshop Class Class Announcement LA Pe…" at bounding box center [487, 245] width 317 height 21
click at [329, 235] on select "Select Event Type Admin Office Hour Cal Workshop Class Class Announcement LA Pe…" at bounding box center [487, 245] width 317 height 21
click at [370, 290] on button "Mo" at bounding box center [366, 289] width 26 height 20
click at [532, 286] on select "1 2 3 4 5 6 7 8 9 10 11 12" at bounding box center [533, 289] width 16 height 21
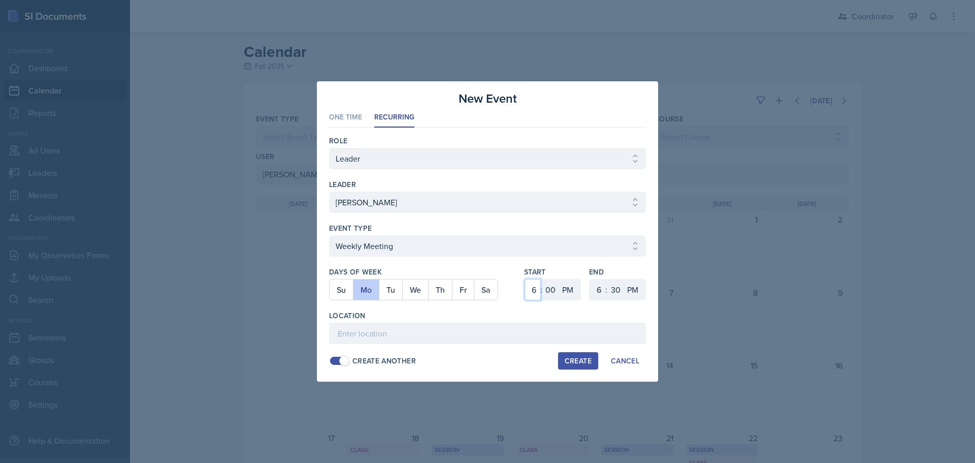
click at [525, 279] on select "1 2 3 4 5 6 7 8 9 10 11 12" at bounding box center [533, 289] width 16 height 21
click at [554, 288] on select "00 05 10 15 20 25 30 35 40 45 50 55" at bounding box center [551, 289] width 16 height 21
click at [543, 279] on select "00 05 10 15 20 25 30 35 40 45 50 55" at bounding box center [551, 289] width 16 height 21
click at [599, 291] on select "1 2 3 4 5 6 7 8 9 10 11 12" at bounding box center [598, 289] width 16 height 21
click at [590, 279] on select "1 2 3 4 5 6 7 8 9 10 11 12" at bounding box center [598, 289] width 16 height 21
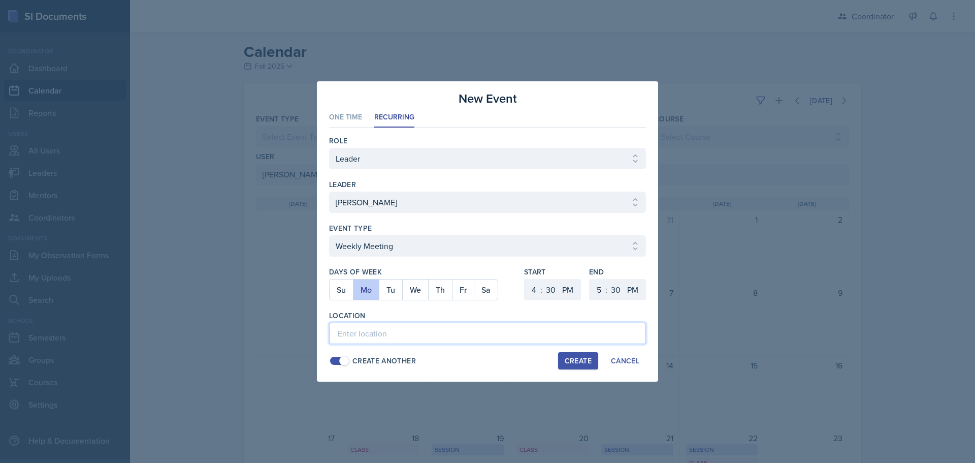
click at [512, 329] on input at bounding box center [487, 333] width 317 height 21
click at [582, 355] on button "Create" at bounding box center [578, 360] width 40 height 17
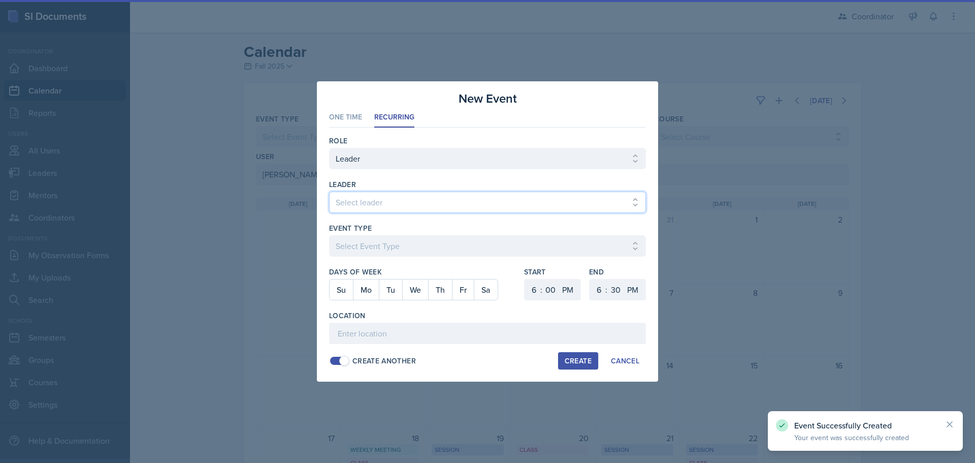
click at [375, 201] on select "Select leader Adam McDougal Aley Perez Anna McGill Bella Clifton Bram O'Neil Ca…" at bounding box center [487, 202] width 317 height 21
click at [329, 192] on select "Select leader Adam McDougal Aley Perez Anna McGill Bella Clifton Bram O'Neil Ca…" at bounding box center [487, 202] width 317 height 21
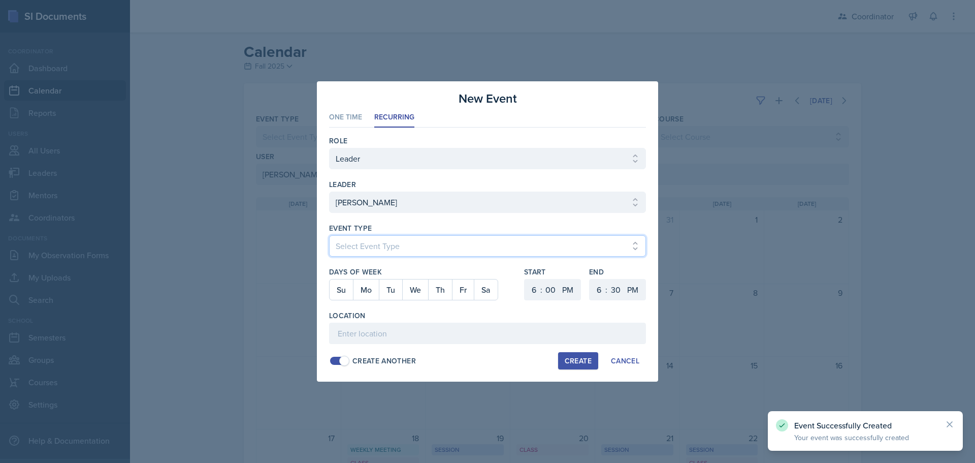
click at [371, 256] on select "Select Event Type Admin Office Hour Cal Workshop Class Class Announcement LA Pe…" at bounding box center [487, 245] width 317 height 21
click at [329, 235] on select "Select Event Type Admin Office Hour Cal Workshop Class Class Announcement LA Pe…" at bounding box center [487, 245] width 317 height 21
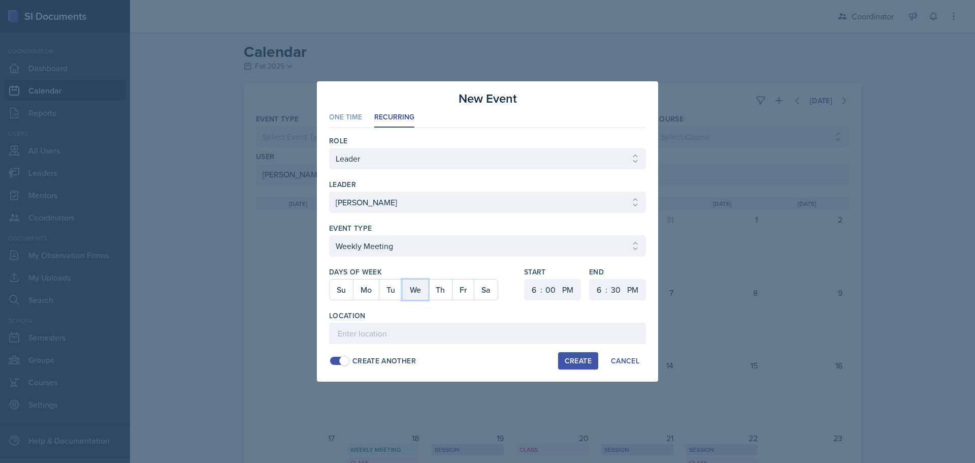
click at [419, 288] on button "We" at bounding box center [415, 289] width 26 height 20
click at [536, 292] on select "1 2 3 4 5 6 7 8 9 10 11 12" at bounding box center [533, 289] width 16 height 21
click at [525, 279] on select "1 2 3 4 5 6 7 8 9 10 11 12" at bounding box center [533, 289] width 16 height 21
click at [551, 285] on select "00 05 10 15 20 25 30 35 40 45 50 55" at bounding box center [551, 289] width 16 height 21
click at [543, 279] on select "00 05 10 15 20 25 30 35 40 45 50 55" at bounding box center [551, 289] width 16 height 21
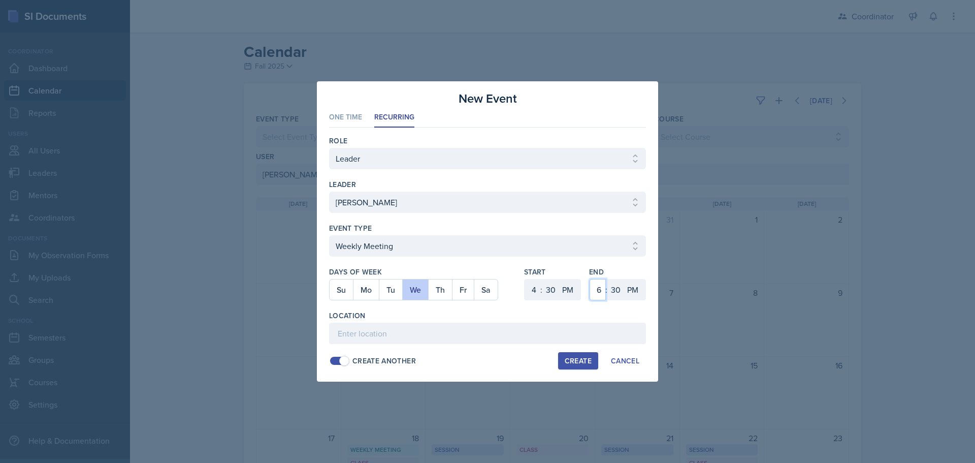
click at [601, 290] on select "1 2 3 4 5 6 7 8 9 10 11 12" at bounding box center [598, 289] width 16 height 21
click at [590, 279] on select "1 2 3 4 5 6 7 8 9 10 11 12" at bounding box center [598, 289] width 16 height 21
click at [398, 327] on input at bounding box center [487, 333] width 317 height 21
click at [566, 354] on button "Create" at bounding box center [578, 360] width 40 height 17
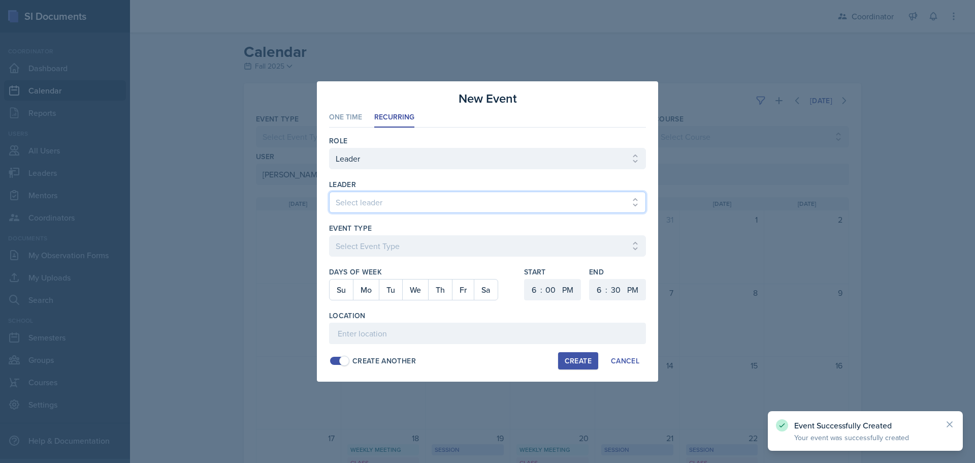
click at [401, 207] on select "Select leader Adam McDougal Aley Perez Anna McGill Bella Clifton Bram O'Neil Ca…" at bounding box center [487, 202] width 317 height 21
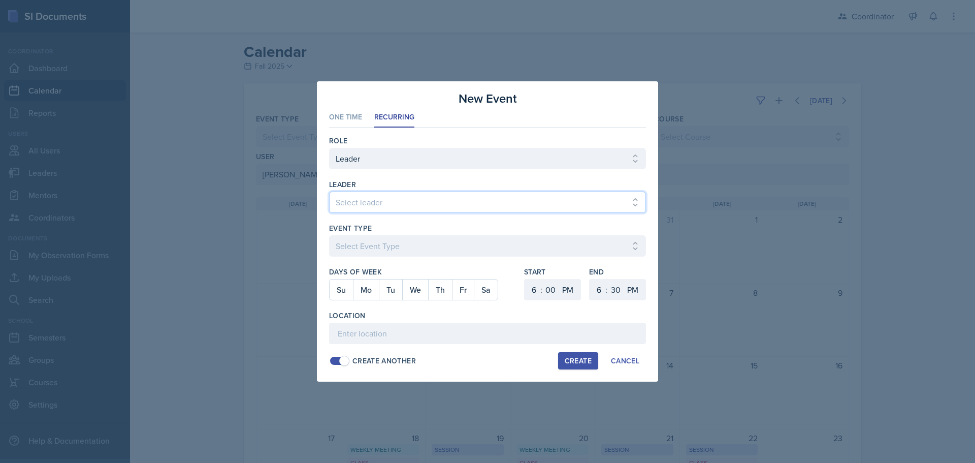
click at [329, 192] on select "Select leader Adam McDougal Aley Perez Anna McGill Bella Clifton Bram O'Neil Ca…" at bounding box center [487, 202] width 317 height 21
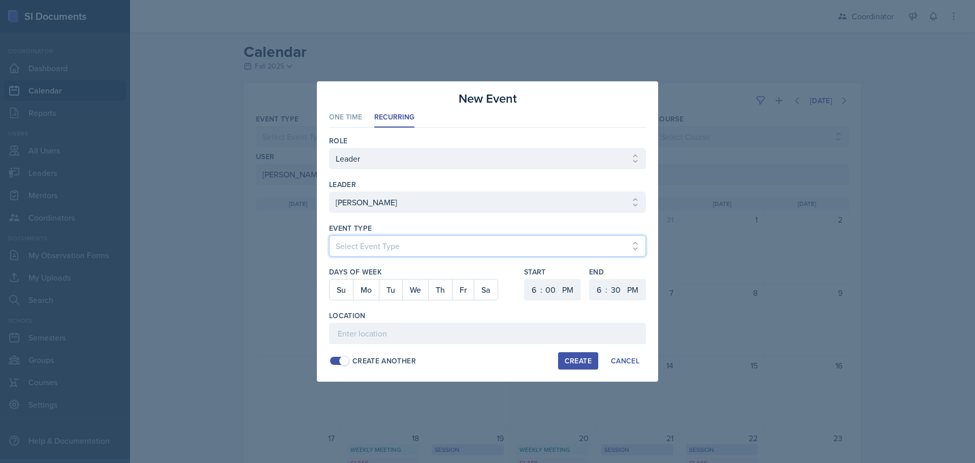
drag, startPoint x: 372, startPoint y: 242, endPoint x: 371, endPoint y: 247, distance: 5.7
click at [372, 242] on select "Select Event Type Admin Office Hour Cal Workshop Class Class Announcement LA Pe…" at bounding box center [487, 245] width 317 height 21
click at [329, 235] on select "Select Event Type Admin Office Hour Cal Workshop Class Class Announcement LA Pe…" at bounding box center [487, 245] width 317 height 21
click at [366, 293] on button "Mo" at bounding box center [366, 289] width 26 height 20
drag, startPoint x: 532, startPoint y: 290, endPoint x: 537, endPoint y: 281, distance: 10.0
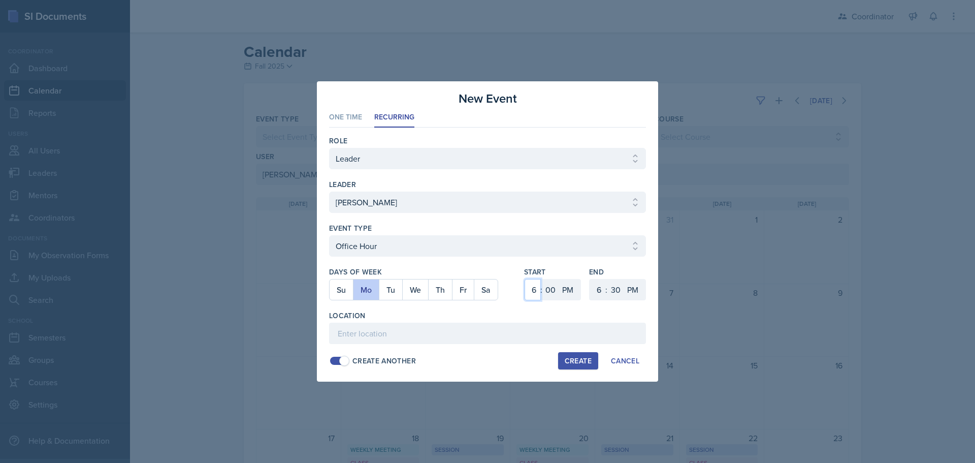
click at [534, 289] on select "1 2 3 4 5 6 7 8 9 10 11 12" at bounding box center [533, 289] width 16 height 21
click at [525, 279] on select "1 2 3 4 5 6 7 8 9 10 11 12" at bounding box center [533, 289] width 16 height 21
drag, startPoint x: 534, startPoint y: 291, endPoint x: 534, endPoint y: 281, distance: 10.2
click at [534, 291] on select "1 2 3 4 5 6 7 8 9 10 11 12" at bounding box center [533, 289] width 16 height 21
click at [525, 279] on select "1 2 3 4 5 6 7 8 9 10 11 12" at bounding box center [533, 289] width 16 height 21
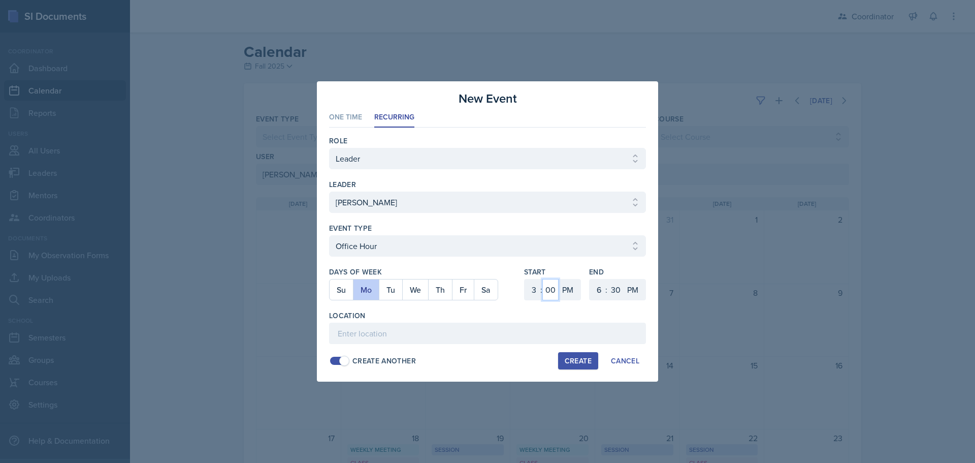
drag, startPoint x: 550, startPoint y: 295, endPoint x: 553, endPoint y: 280, distance: 15.0
click at [550, 295] on select "00 05 10 15 20 25 30 35 40 45 50 55" at bounding box center [551, 289] width 16 height 21
click at [543, 279] on select "00 05 10 15 20 25 30 35 40 45 50 55" at bounding box center [551, 289] width 16 height 21
drag, startPoint x: 594, startPoint y: 294, endPoint x: 595, endPoint y: 289, distance: 5.1
click at [594, 294] on select "1 2 3 4 5 6 7 8 9 10 11 12" at bounding box center [598, 289] width 16 height 21
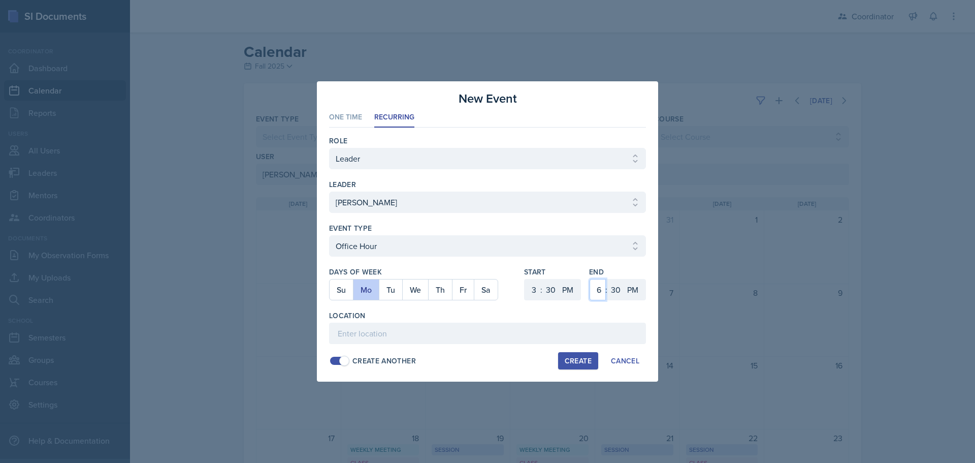
click at [590, 279] on select "1 2 3 4 5 6 7 8 9 10 11 12" at bounding box center [598, 289] width 16 height 21
click at [564, 332] on input at bounding box center [487, 333] width 317 height 21
click at [569, 355] on button "Create" at bounding box center [578, 360] width 40 height 17
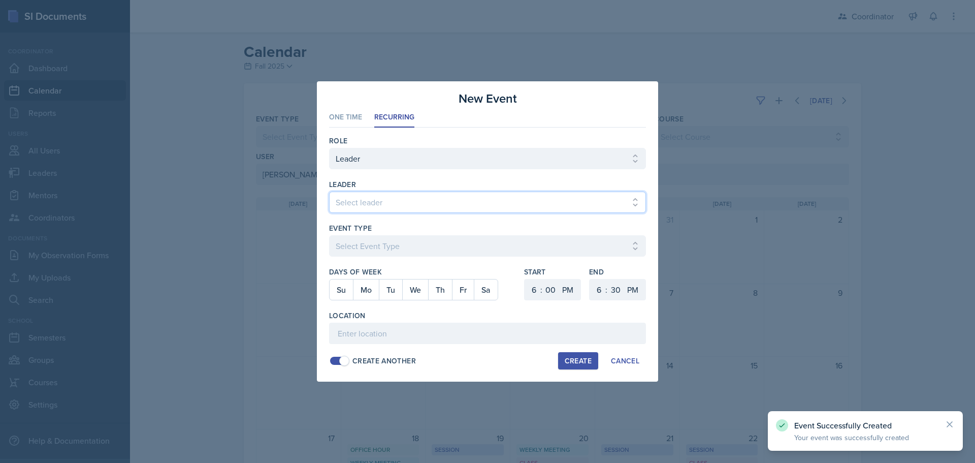
click at [342, 201] on select "Select leader Adam McDougal Aley Perez Anna McGill Bella Clifton Bram O'Neil Ca…" at bounding box center [487, 202] width 317 height 21
click at [329, 192] on select "Select leader Adam McDougal Aley Perez Anna McGill Bella Clifton Bram O'Neil Ca…" at bounding box center [487, 202] width 317 height 21
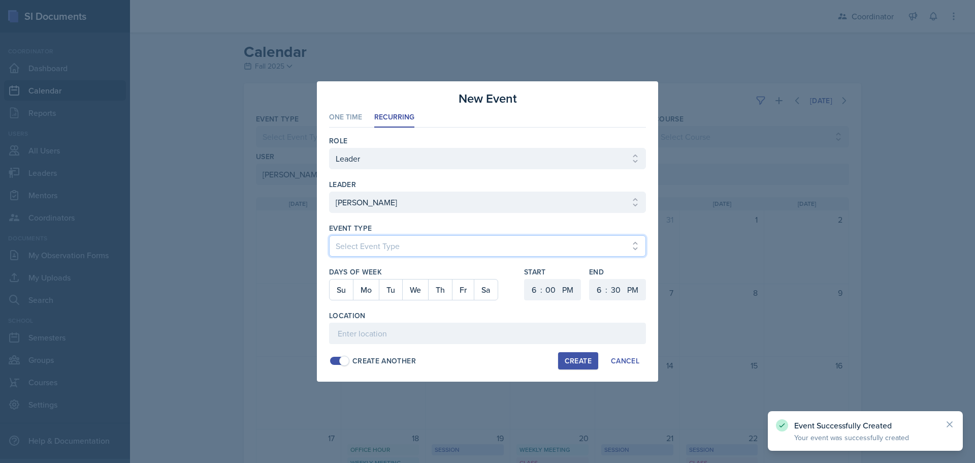
click at [356, 238] on select "Select Event Type Admin Office Hour Cal Workshop Class Class Announcement LA Pe…" at bounding box center [487, 245] width 317 height 21
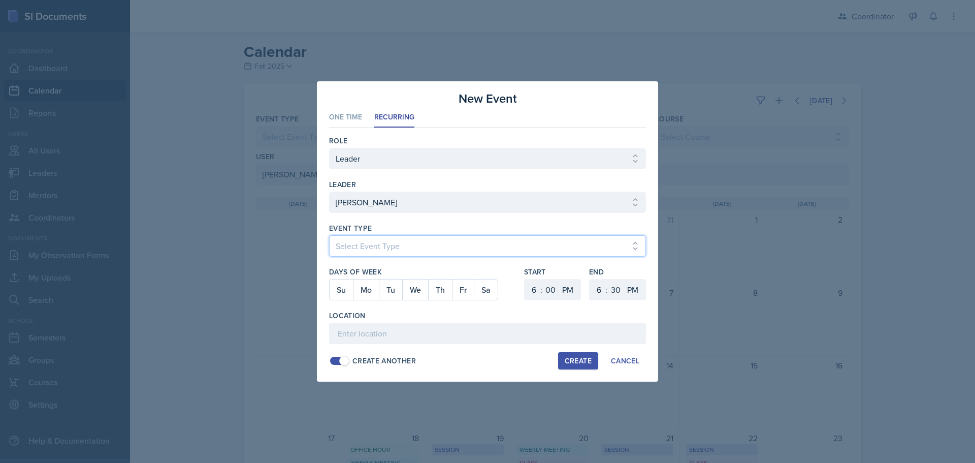
click at [329, 235] on select "Select Event Type Admin Office Hour Cal Workshop Class Class Announcement LA Pe…" at bounding box center [487, 245] width 317 height 21
click at [386, 289] on button "Tu" at bounding box center [390, 289] width 23 height 20
click at [530, 290] on select "1 2 3 4 5 6 7 8 9 10 11 12" at bounding box center [533, 289] width 16 height 21
click at [525, 279] on select "1 2 3 4 5 6 7 8 9 10 11 12" at bounding box center [533, 289] width 16 height 21
click at [568, 290] on select "AM PM" at bounding box center [569, 289] width 20 height 21
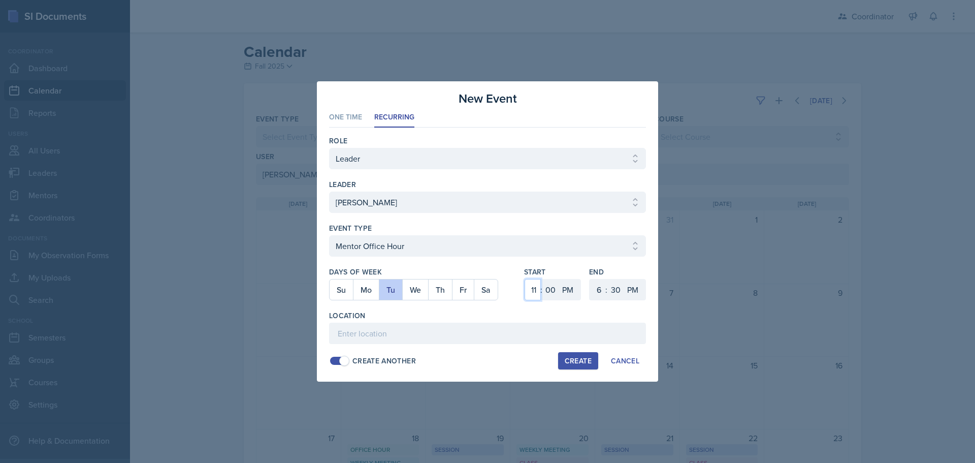
click at [530, 293] on select "1 2 3 4 5 6 7 8 9 10 11 12" at bounding box center [533, 289] width 16 height 21
click at [525, 279] on select "1 2 3 4 5 6 7 8 9 10 11 12" at bounding box center [533, 289] width 16 height 21
click at [565, 288] on select "AM PM" at bounding box center [569, 289] width 20 height 21
click at [559, 279] on select "AM PM" at bounding box center [569, 289] width 20 height 21
click at [602, 290] on select "1 2 3 4 5 6 7 8 9 10 11 12" at bounding box center [598, 289] width 16 height 21
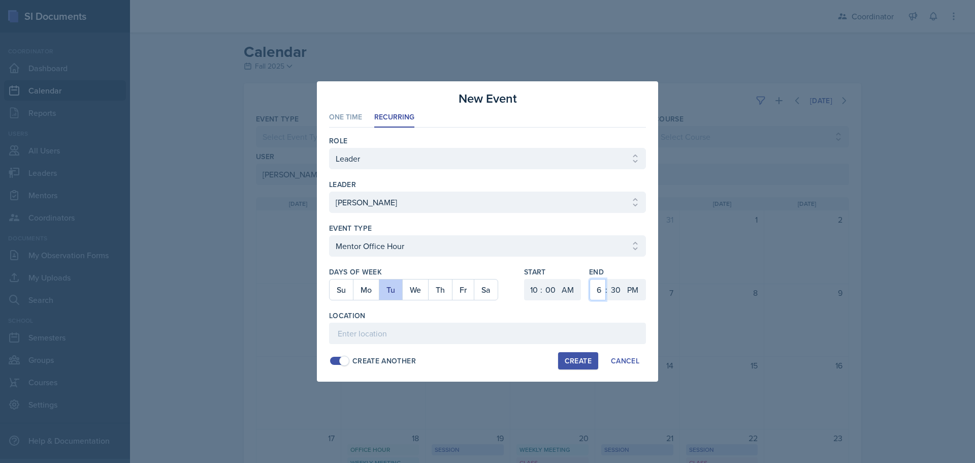
click at [590, 279] on select "1 2 3 4 5 6 7 8 9 10 11 12" at bounding box center [598, 289] width 16 height 21
drag, startPoint x: 615, startPoint y: 289, endPoint x: 617, endPoint y: 282, distance: 6.9
click at [615, 289] on select "00 05 10 15 20 25 30 35 40 45 50 55" at bounding box center [616, 289] width 16 height 21
click at [608, 279] on select "00 05 10 15 20 25 30 35 40 45 50 55" at bounding box center [616, 289] width 16 height 21
drag, startPoint x: 635, startPoint y: 292, endPoint x: 633, endPoint y: 300, distance: 7.8
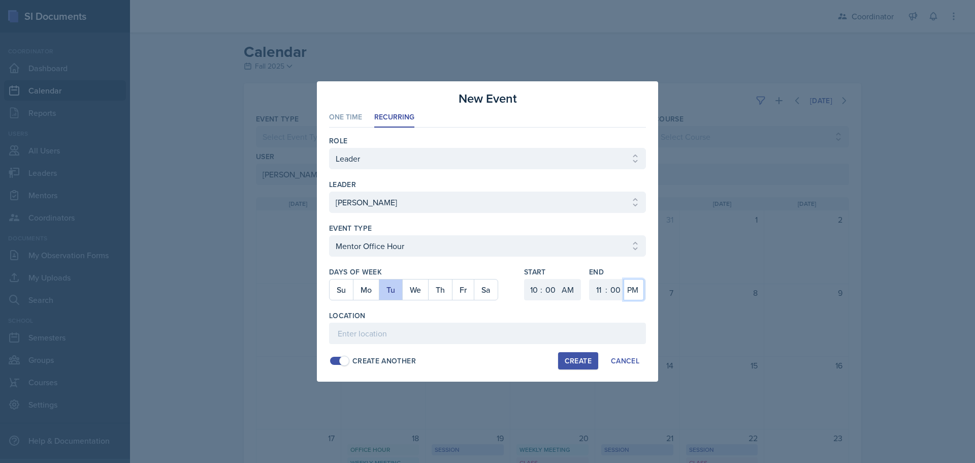
click at [635, 293] on select "AM PM" at bounding box center [634, 289] width 20 height 21
click at [624, 279] on select "AM PM" at bounding box center [634, 289] width 20 height 21
click at [624, 323] on input at bounding box center [487, 333] width 317 height 21
click at [577, 360] on div "Create" at bounding box center [578, 361] width 27 height 8
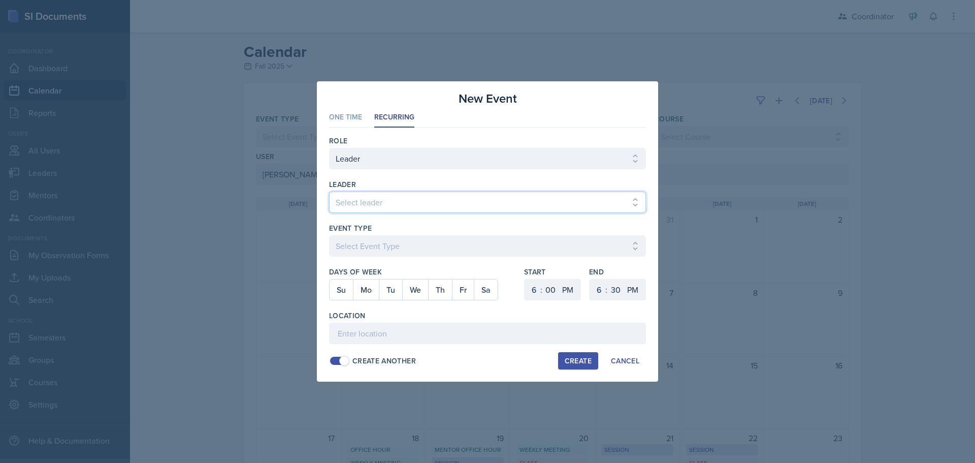
click at [420, 203] on select "Select leader Adam McDougal Aley Perez Anna McGill Bella Clifton Bram O'Neil Ca…" at bounding box center [487, 202] width 317 height 21
click at [329, 192] on select "Select leader Adam McDougal Aley Perez Anna McGill Bella Clifton Bram O'Neil Ca…" at bounding box center [487, 202] width 317 height 21
click at [920, 152] on div at bounding box center [487, 231] width 975 height 463
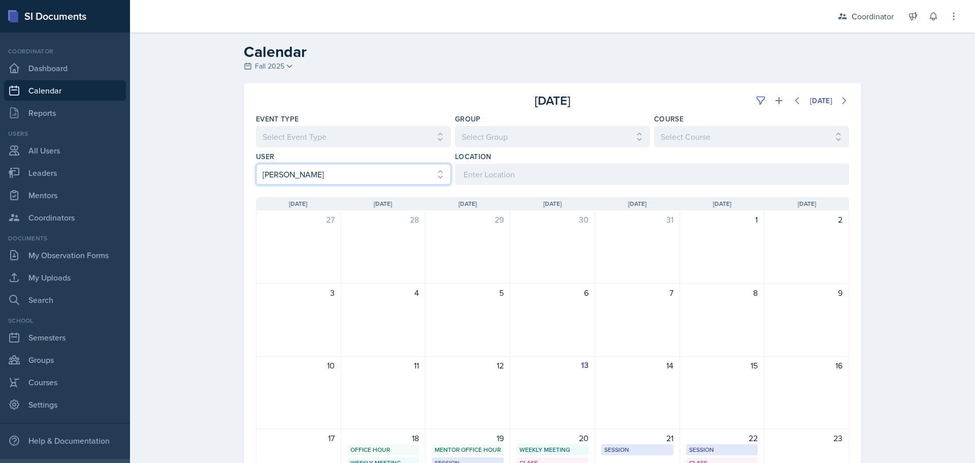
click at [375, 180] on select "Select User All Adam McDougal Aley Perez Anna McGill Bella Clifton Bram O'Neil …" at bounding box center [353, 174] width 195 height 21
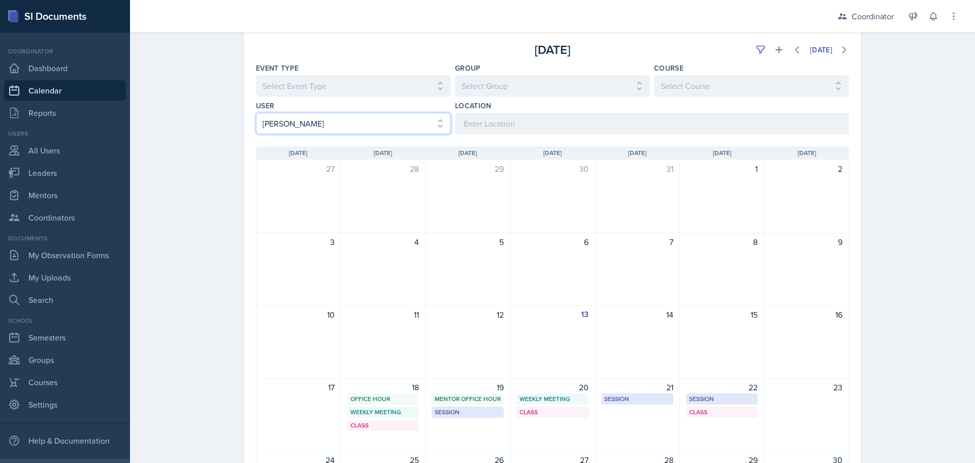
click at [340, 132] on select "Select User All Adam McDougal Aley Perez Anna McGill Bella Clifton Bram O'Neil …" at bounding box center [353, 123] width 195 height 21
click at [256, 113] on select "Select User All Adam McDougal Aley Perez Anna McGill Bella Clifton Bram O'Neil …" at bounding box center [353, 123] width 195 height 21
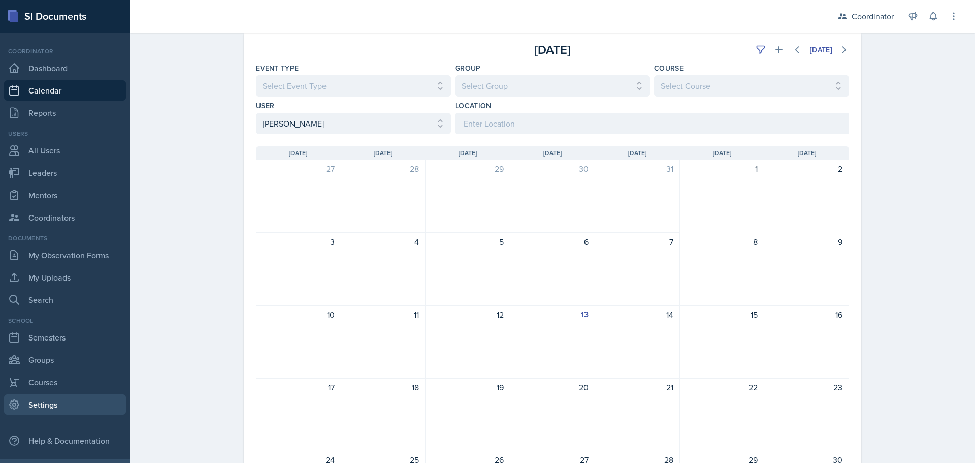
click at [41, 407] on link "Settings" at bounding box center [65, 404] width 122 height 20
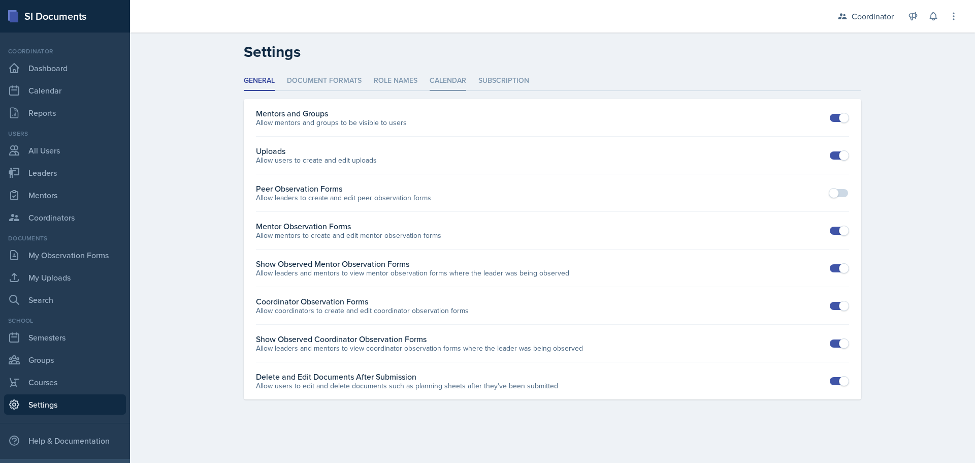
click at [460, 78] on li "Calendar" at bounding box center [448, 81] width 37 height 20
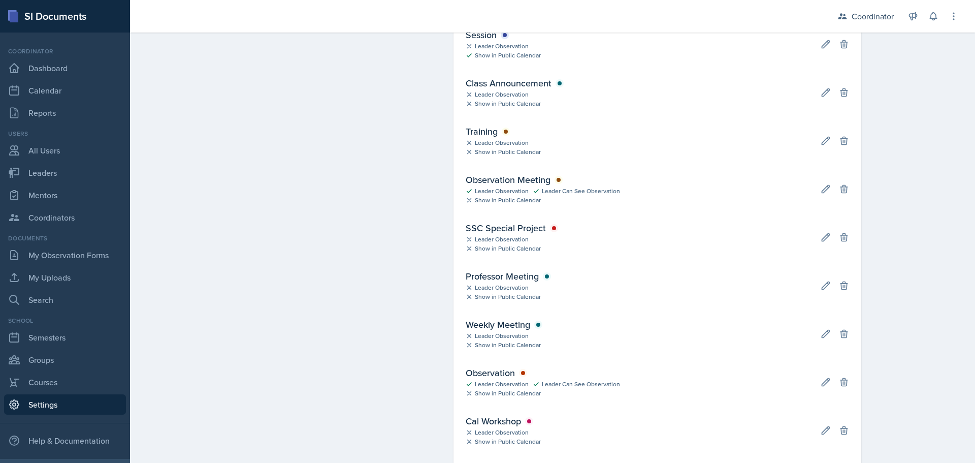
scroll to position [31, 0]
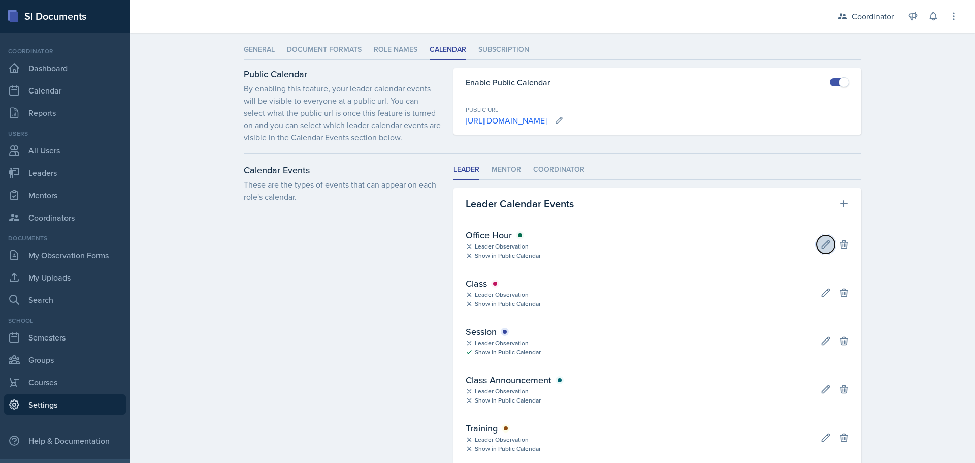
click at [821, 242] on icon at bounding box center [826, 244] width 10 height 10
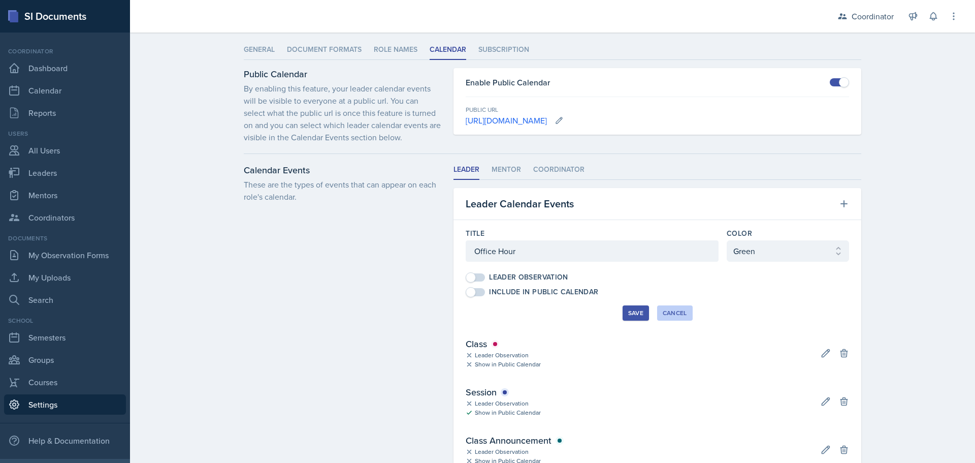
click at [670, 306] on button "Cancel" at bounding box center [675, 312] width 36 height 15
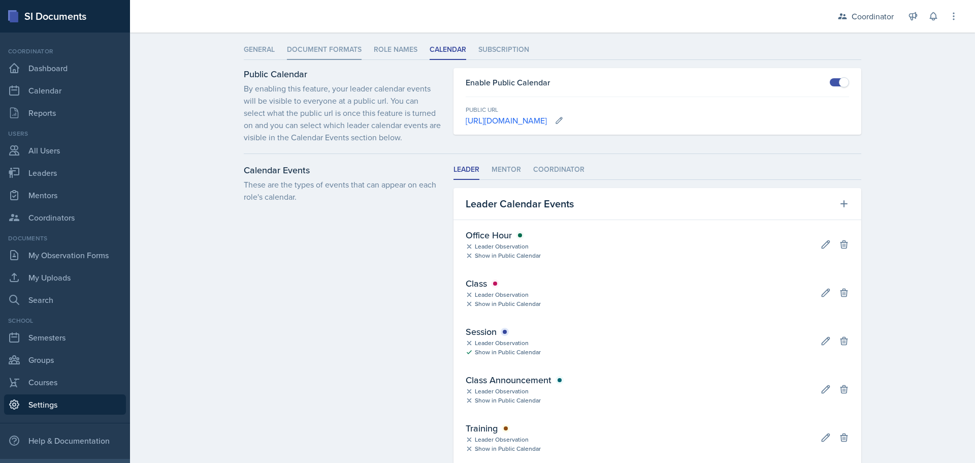
click at [320, 54] on li "Document Formats" at bounding box center [324, 50] width 75 height 20
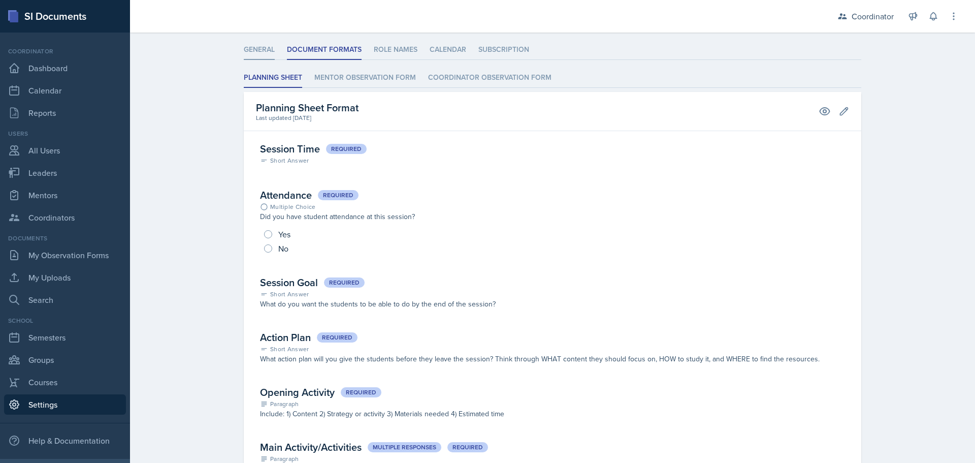
click at [260, 44] on li "General" at bounding box center [259, 50] width 31 height 20
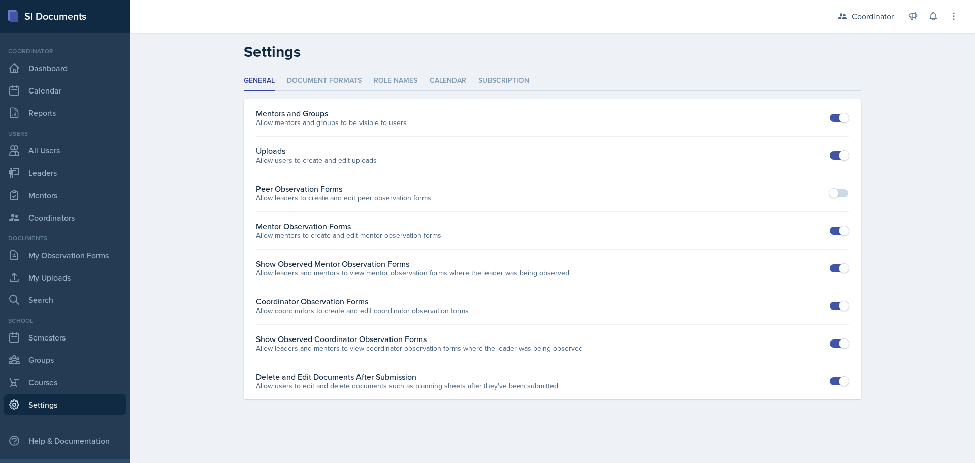
click at [30, 349] on div "School Semesters Groups Courses Settings" at bounding box center [65, 365] width 122 height 99
click at [30, 342] on link "Semesters" at bounding box center [65, 337] width 122 height 20
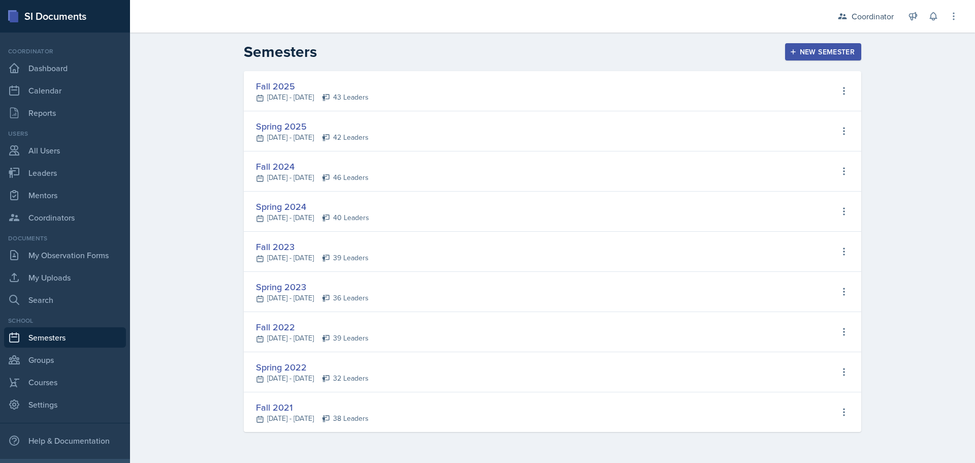
click at [369, 87] on div "Fall 2025" at bounding box center [312, 86] width 113 height 14
click at [843, 87] on icon at bounding box center [844, 91] width 10 height 10
click at [809, 133] on div "Edit Semester" at bounding box center [800, 133] width 49 height 12
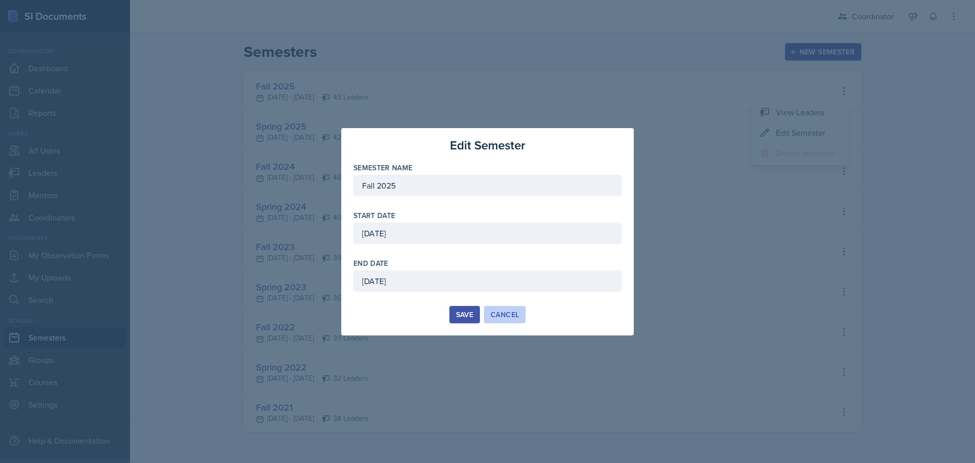
click at [513, 306] on button "Cancel" at bounding box center [505, 314] width 42 height 17
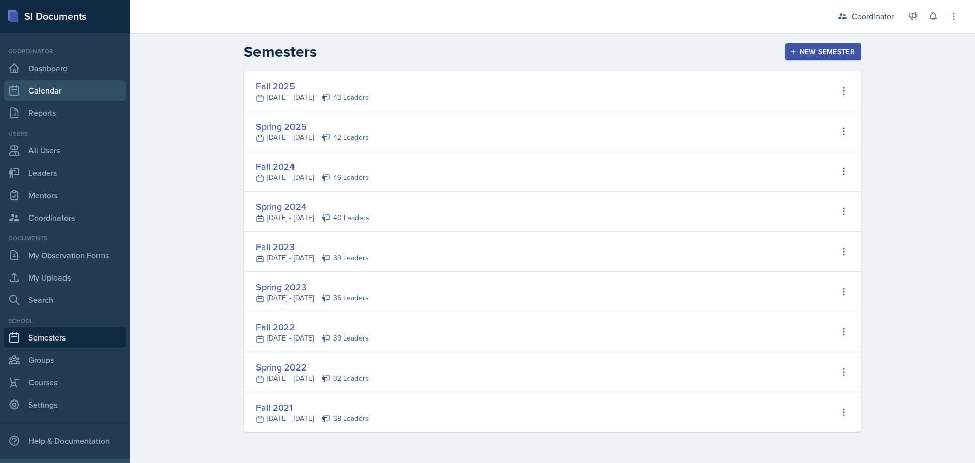
click at [68, 96] on link "Calendar" at bounding box center [65, 90] width 122 height 20
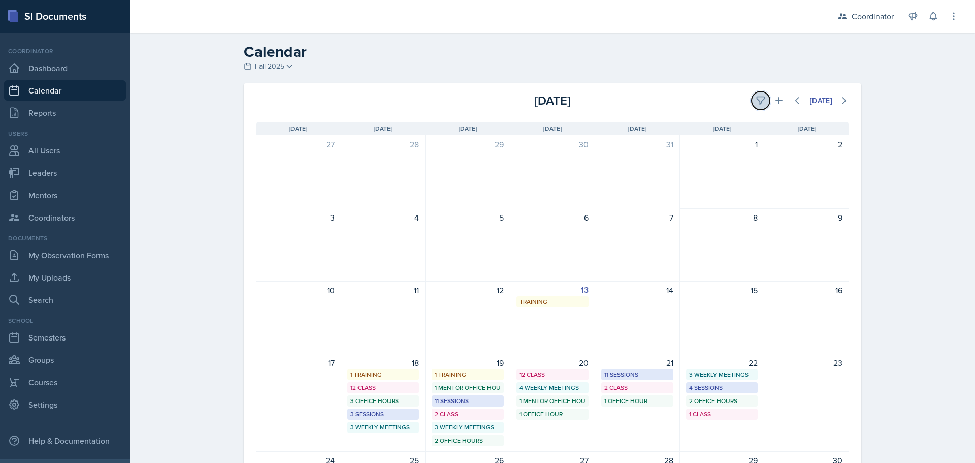
click at [757, 97] on icon at bounding box center [761, 101] width 8 height 8
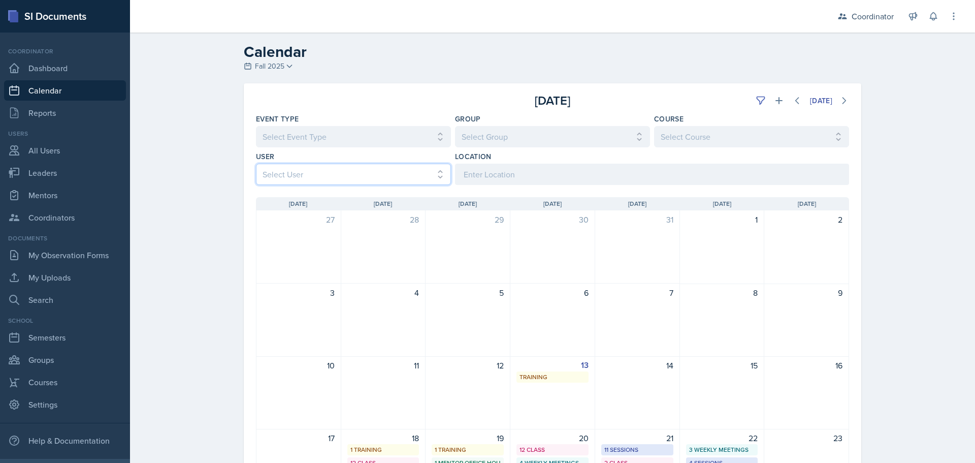
click at [361, 172] on select "Select User All Adam McDougal Aley Perez Anna McGill Bella Clifton Bram O'Neil …" at bounding box center [353, 174] width 195 height 21
click at [256, 164] on select "Select User All Adam McDougal Aley Perez Anna McGill Bella Clifton Bram O'Neil …" at bounding box center [353, 174] width 195 height 21
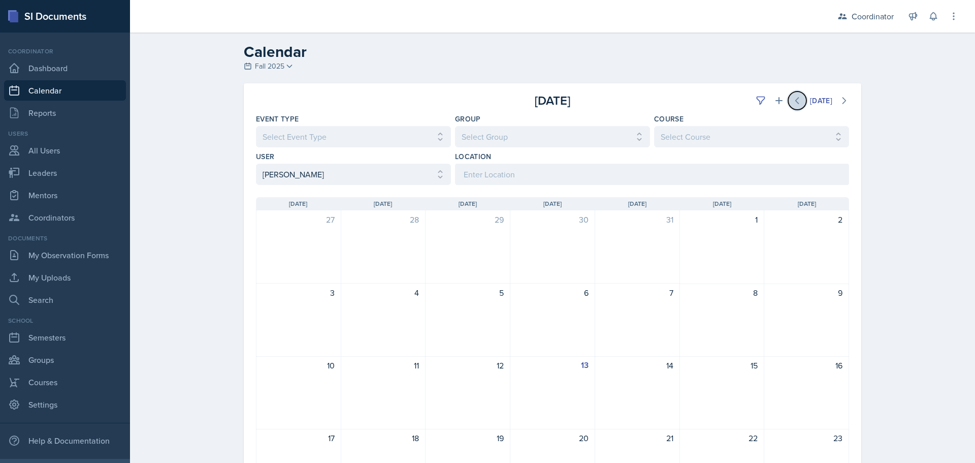
click at [789, 99] on button at bounding box center [798, 100] width 18 height 18
click at [839, 102] on icon at bounding box center [844, 101] width 10 height 10
click at [780, 104] on button at bounding box center [779, 100] width 18 height 18
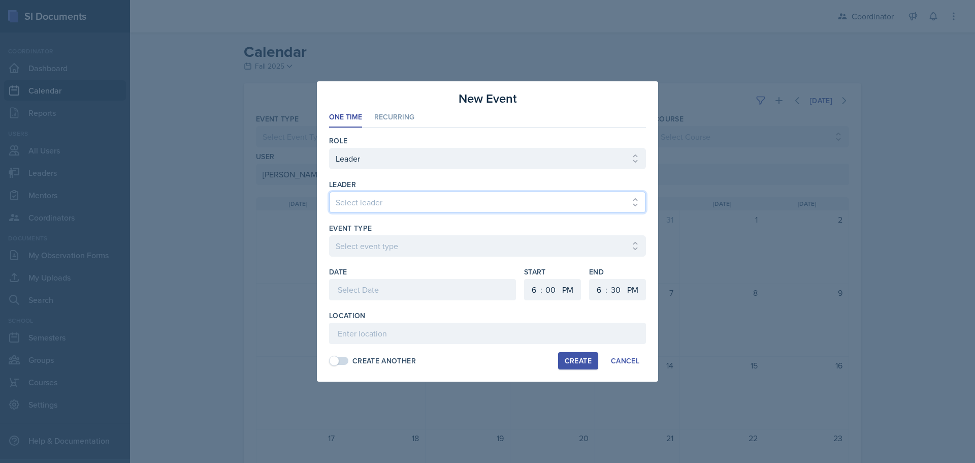
click at [342, 209] on select "Select leader Adam McDougal Aley Perez Anna McGill Bella Clifton Bram O'Neil Ca…" at bounding box center [487, 202] width 317 height 21
click at [329, 192] on select "Select leader Adam McDougal Aley Perez Anna McGill Bella Clifton Bram O'Neil Ca…" at bounding box center [487, 202] width 317 height 21
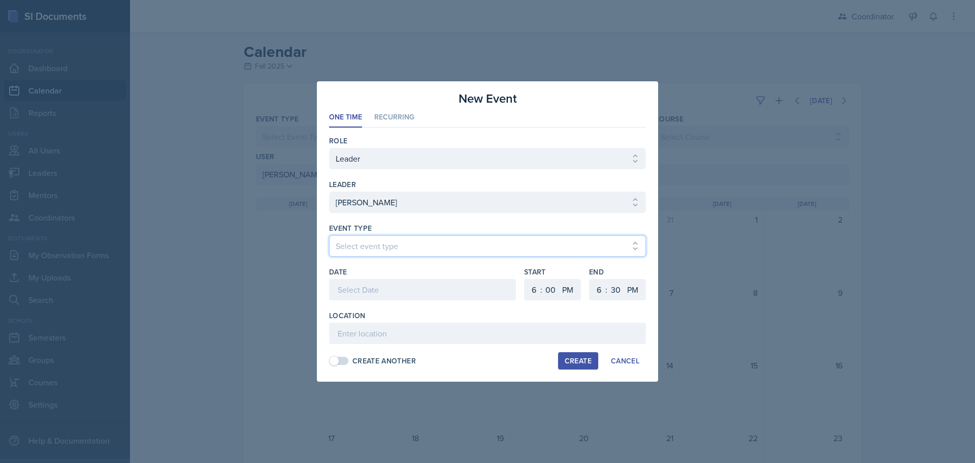
click at [346, 242] on select "Select event type Admin Office Hour Cal Workshop Class Class Announcement LA Pe…" at bounding box center [487, 245] width 317 height 21
click at [329, 235] on select "Select event type Admin Office Hour Cal Workshop Class Class Announcement LA Pe…" at bounding box center [487, 245] width 317 height 21
click at [372, 299] on div at bounding box center [422, 289] width 187 height 21
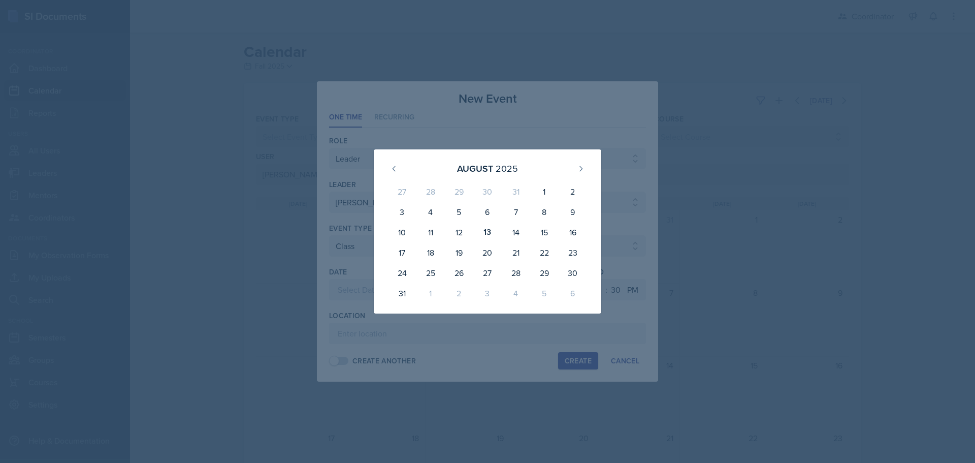
click at [360, 294] on div "August 2025 27 28 29 30 31 1 2 3 4 5 6 7 8 9 10 11 12 13 14 15 16 17 18 19 20 2…" at bounding box center [487, 231] width 293 height 164
click at [555, 338] on div at bounding box center [487, 231] width 975 height 463
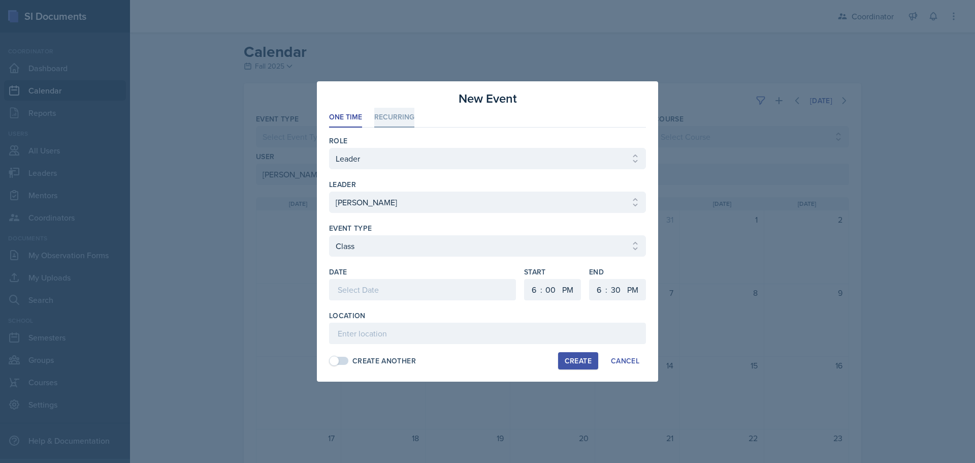
click at [383, 109] on li "Recurring" at bounding box center [394, 118] width 40 height 20
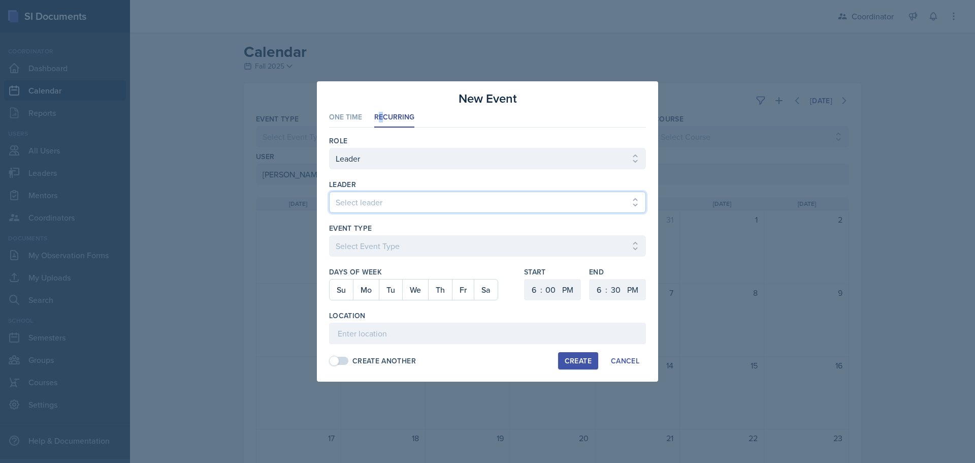
click at [347, 207] on select "Select leader Adam McDougal Aley Perez Anna McGill Bella Clifton Bram O'Neil Ca…" at bounding box center [487, 202] width 317 height 21
click at [329, 192] on select "Select leader Adam McDougal Aley Perez Anna McGill Bella Clifton Bram O'Neil Ca…" at bounding box center [487, 202] width 317 height 21
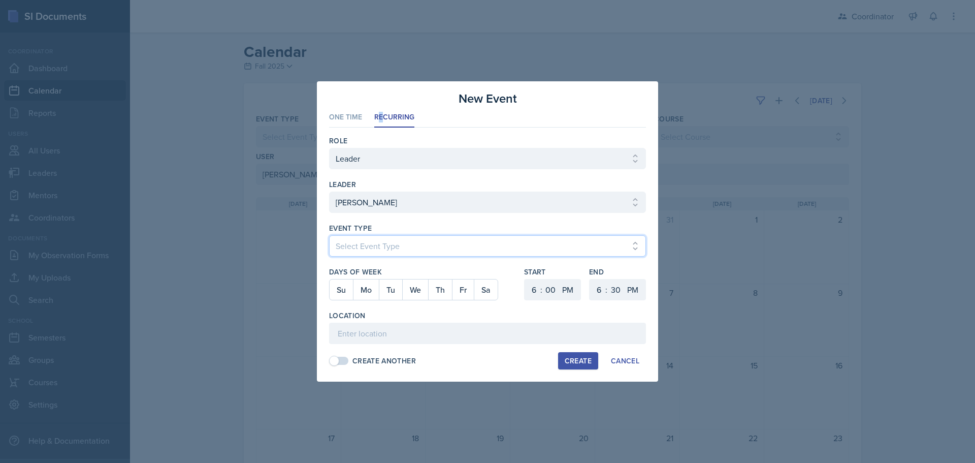
click at [358, 247] on select "Select Event Type Admin Office Hour Cal Workshop Class Class Announcement LA Pe…" at bounding box center [487, 245] width 317 height 21
click at [329, 235] on select "Select Event Type Admin Office Hour Cal Workshop Class Class Announcement LA Pe…" at bounding box center [487, 245] width 317 height 21
drag, startPoint x: 393, startPoint y: 290, endPoint x: 415, endPoint y: 290, distance: 21.3
click at [394, 290] on button "Tu" at bounding box center [390, 289] width 23 height 20
click at [444, 287] on button "Th" at bounding box center [440, 289] width 24 height 20
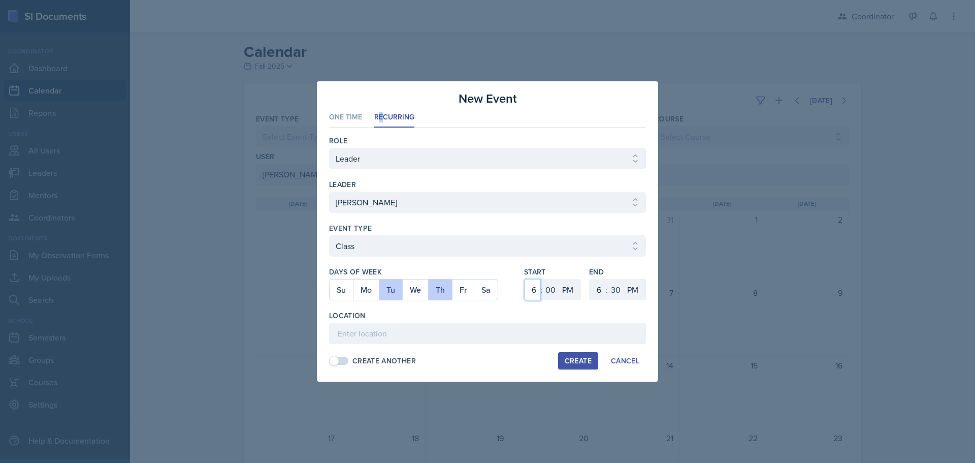
click at [533, 291] on select "1 2 3 4 5 6 7 8 9 10 11 12" at bounding box center [533, 289] width 16 height 21
click at [525, 279] on select "1 2 3 4 5 6 7 8 9 10 11 12" at bounding box center [533, 289] width 16 height 21
drag, startPoint x: 599, startPoint y: 291, endPoint x: 599, endPoint y: 282, distance: 8.6
click at [599, 291] on select "1 2 3 4 5 6 7 8 9 10 11 12" at bounding box center [598, 289] width 16 height 21
click at [590, 279] on select "1 2 3 4 5 6 7 8 9 10 11 12" at bounding box center [598, 289] width 16 height 21
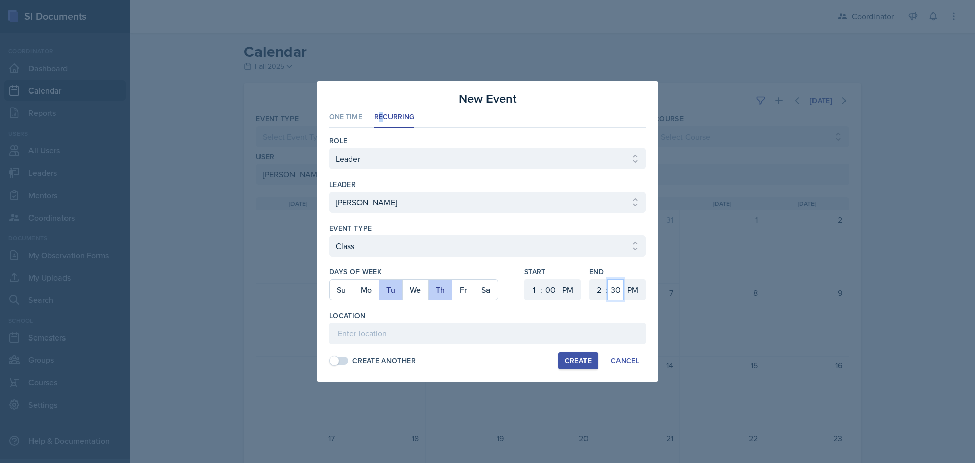
drag, startPoint x: 613, startPoint y: 298, endPoint x: 615, endPoint y: 287, distance: 11.9
click at [613, 298] on select "00 05 10 15 20 25 30 35 40 45 50 55" at bounding box center [616, 289] width 16 height 21
click at [608, 279] on select "00 05 10 15 20 25 30 35 40 45 50 55" at bounding box center [616, 289] width 16 height 21
click at [527, 338] on input at bounding box center [487, 333] width 317 height 21
click at [580, 363] on div "Create" at bounding box center [578, 361] width 27 height 8
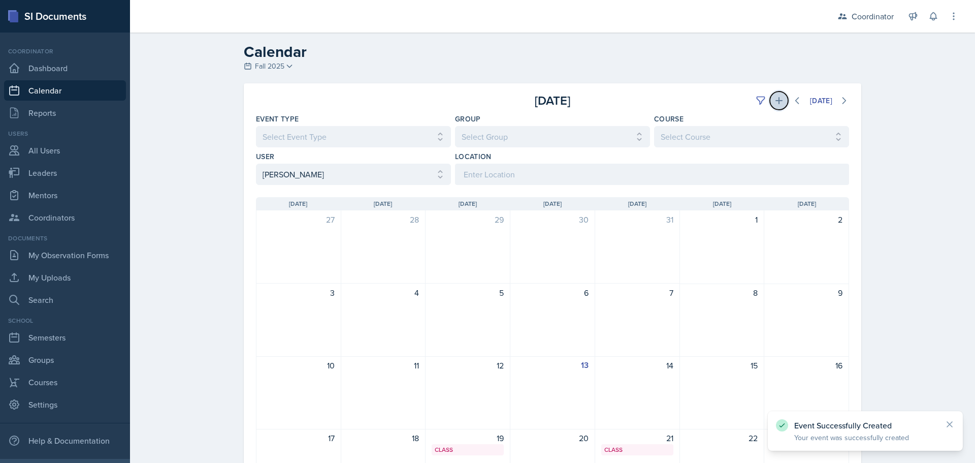
click at [774, 96] on icon at bounding box center [779, 101] width 10 height 10
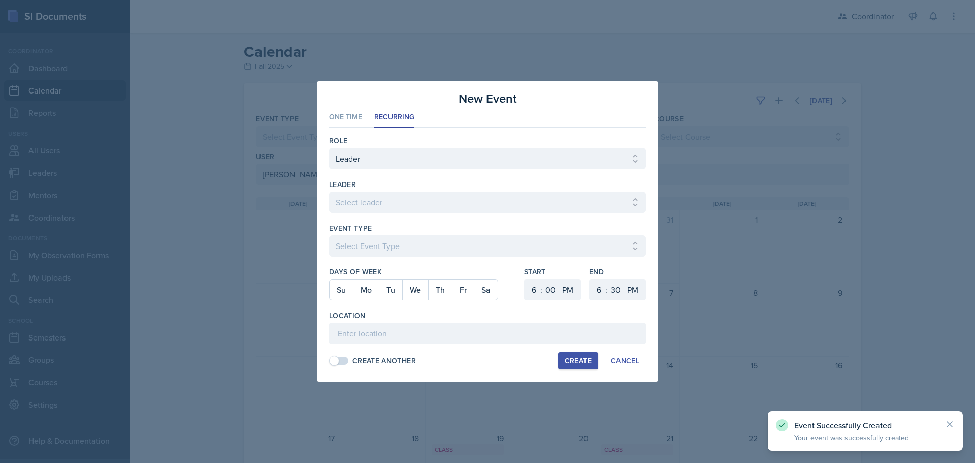
click at [338, 363] on span at bounding box center [334, 361] width 10 height 10
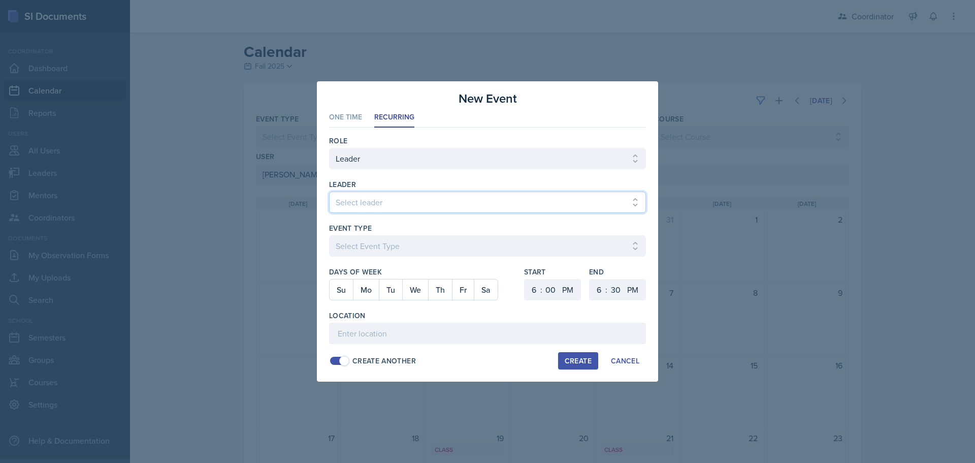
click at [392, 204] on select "Select leader Adam McDougal Aley Perez Anna McGill Bella Clifton Bram O'Neil Ca…" at bounding box center [487, 202] width 317 height 21
click at [329, 192] on select "Select leader Adam McDougal Aley Perez Anna McGill Bella Clifton Bram O'Neil Ca…" at bounding box center [487, 202] width 317 height 21
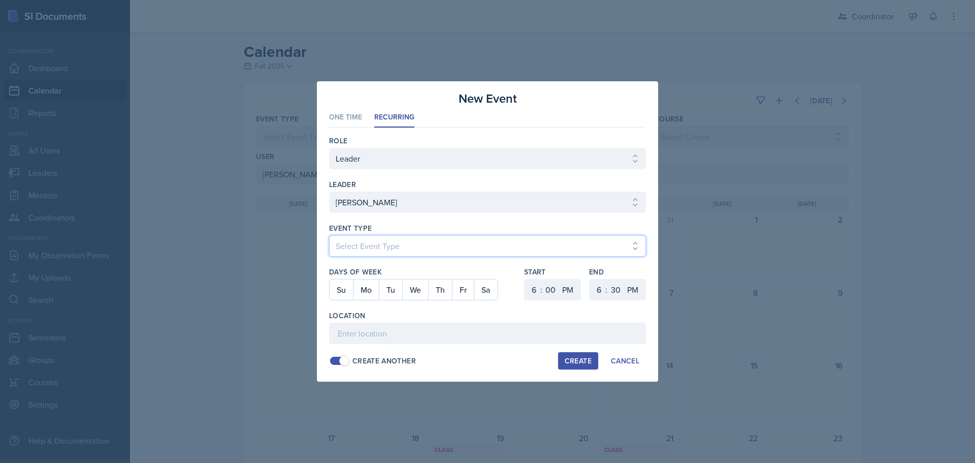
click at [359, 246] on select "Select Event Type Admin Office Hour Cal Workshop Class Class Announcement LA Pe…" at bounding box center [487, 245] width 317 height 21
click at [329, 235] on select "Select Event Type Admin Office Hour Cal Workshop Class Class Announcement LA Pe…" at bounding box center [487, 245] width 317 height 21
click at [365, 293] on button "Mo" at bounding box center [366, 289] width 26 height 20
click at [537, 287] on select "1 2 3 4 5 6 7 8 9 10 11 12" at bounding box center [533, 289] width 16 height 21
click at [525, 279] on select "1 2 3 4 5 6 7 8 9 10 11 12" at bounding box center [533, 289] width 16 height 21
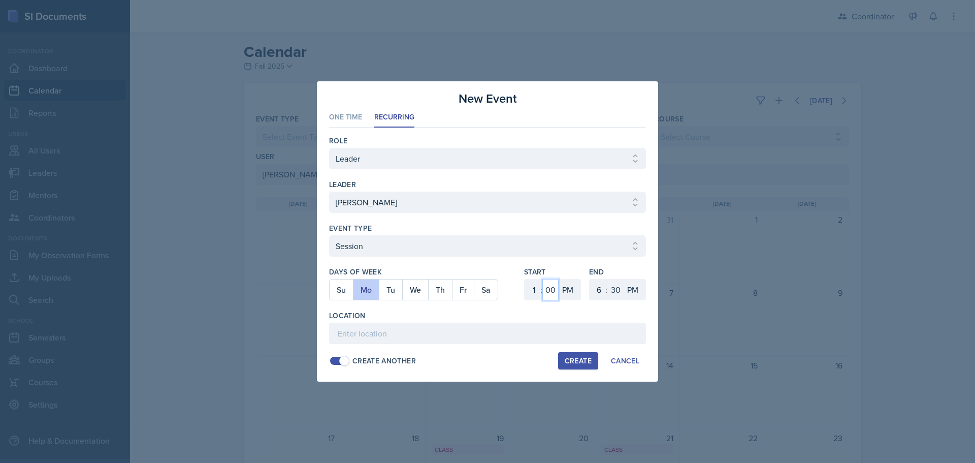
drag, startPoint x: 553, startPoint y: 292, endPoint x: 553, endPoint y: 280, distance: 11.7
click at [553, 292] on select "00 05 10 15 20 25 30 35 40 45 50 55" at bounding box center [551, 289] width 16 height 21
click at [543, 279] on select "00 05 10 15 20 25 30 35 40 45 50 55" at bounding box center [551, 289] width 16 height 21
click at [596, 294] on select "1 2 3 4 5 6 7 8 9 10 11 12" at bounding box center [598, 289] width 16 height 21
click at [590, 279] on select "1 2 3 4 5 6 7 8 9 10 11 12" at bounding box center [598, 289] width 16 height 21
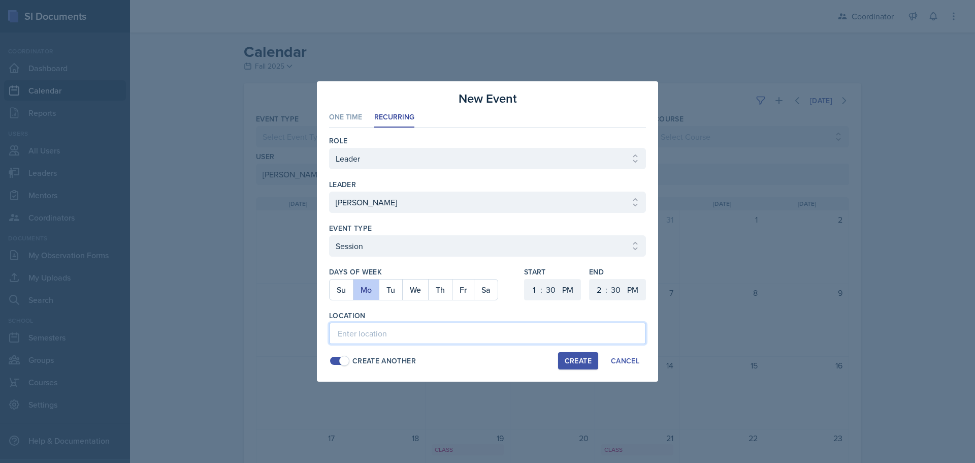
click at [573, 327] on input at bounding box center [487, 333] width 317 height 21
click at [565, 367] on button "Create" at bounding box center [578, 360] width 40 height 17
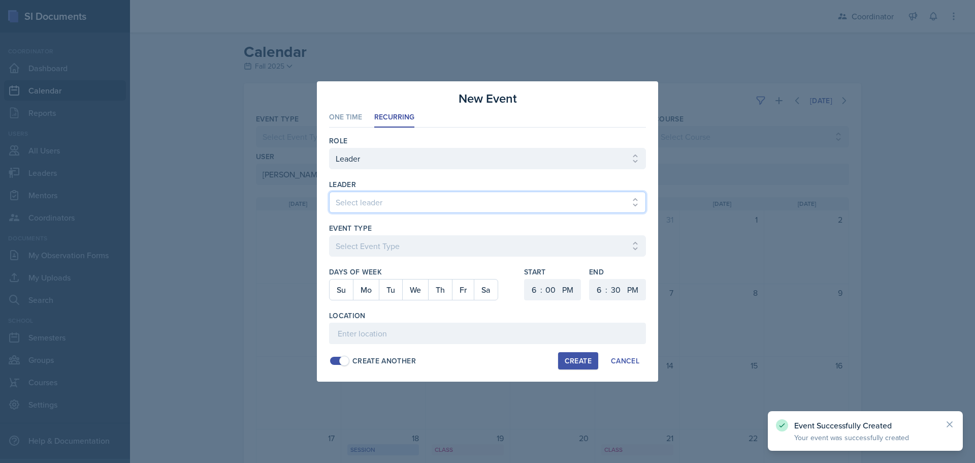
click at [373, 201] on select "Select leader Adam McDougal Aley Perez Anna McGill Bella Clifton Bram O'Neil Ca…" at bounding box center [487, 202] width 317 height 21
click at [329, 192] on select "Select leader Adam McDougal Aley Perez Anna McGill Bella Clifton Bram O'Neil Ca…" at bounding box center [487, 202] width 317 height 21
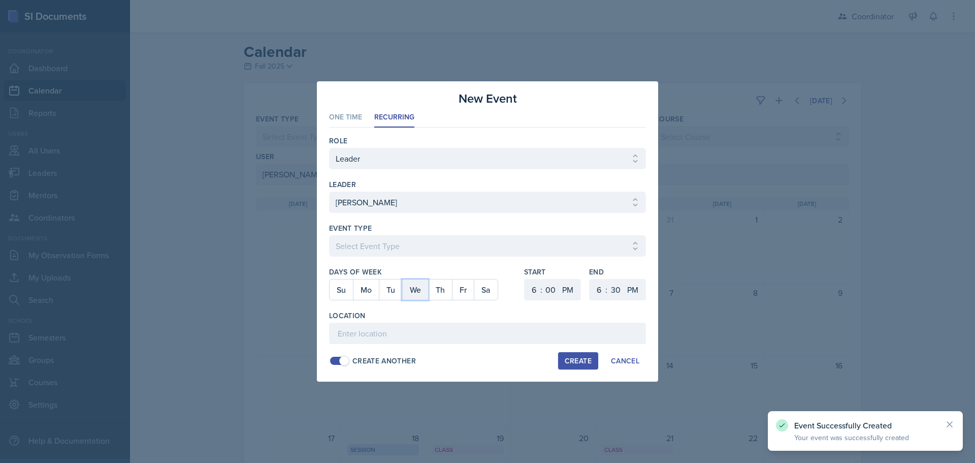
click at [415, 284] on button "We" at bounding box center [415, 289] width 26 height 20
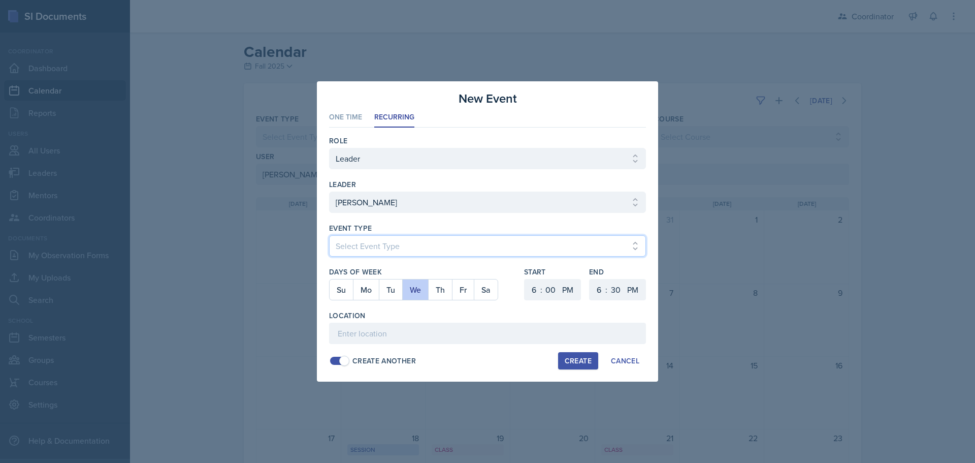
click at [407, 247] on select "Select Event Type Admin Office Hour Cal Workshop Class Class Announcement LA Pe…" at bounding box center [487, 245] width 317 height 21
click at [329, 235] on select "Select Event Type Admin Office Hour Cal Workshop Class Class Announcement LA Pe…" at bounding box center [487, 245] width 317 height 21
click at [533, 290] on select "1 2 3 4 5 6 7 8 9 10 11 12" at bounding box center [533, 289] width 16 height 21
click at [525, 279] on select "1 2 3 4 5 6 7 8 9 10 11 12" at bounding box center [533, 289] width 16 height 21
click at [551, 291] on select "00 05 10 15 20 25 30 35 40 45 50 55" at bounding box center [551, 289] width 16 height 21
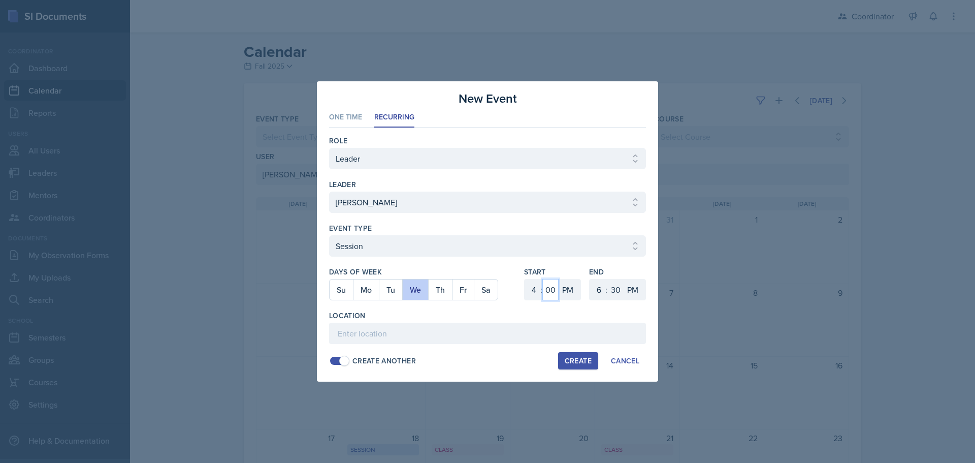
click at [543, 279] on select "00 05 10 15 20 25 30 35 40 45 50 55" at bounding box center [551, 289] width 16 height 21
drag, startPoint x: 603, startPoint y: 291, endPoint x: 602, endPoint y: 281, distance: 9.2
click at [602, 291] on select "1 2 3 4 5 6 7 8 9 10 11 12" at bounding box center [598, 289] width 16 height 21
click at [590, 279] on select "1 2 3 4 5 6 7 8 9 10 11 12" at bounding box center [598, 289] width 16 height 21
click at [517, 337] on input at bounding box center [487, 333] width 317 height 21
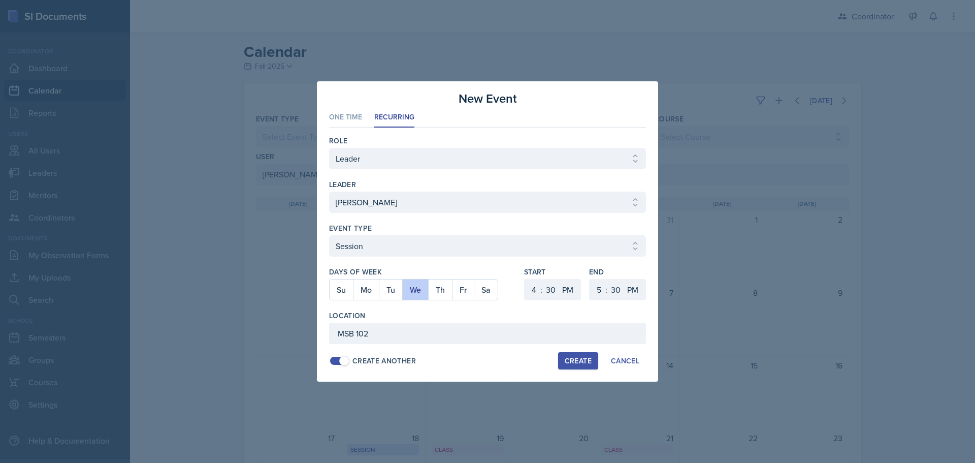
click at [586, 357] on div "Create" at bounding box center [578, 361] width 27 height 8
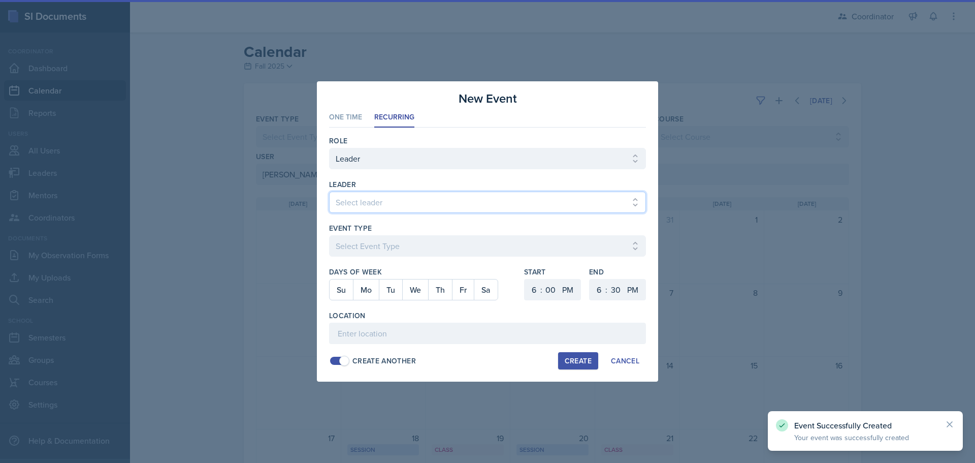
click at [410, 197] on select "Select leader Adam McDougal Aley Perez Anna McGill Bella Clifton Bram O'Neil Ca…" at bounding box center [487, 202] width 317 height 21
click at [329, 192] on select "Select leader Adam McDougal Aley Perez Anna McGill Bella Clifton Bram O'Neil Ca…" at bounding box center [487, 202] width 317 height 21
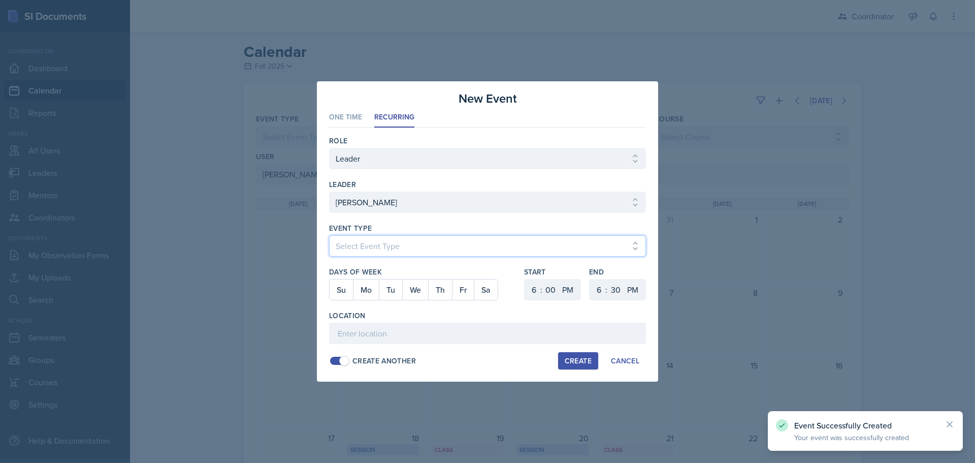
click at [332, 254] on select "Select Event Type Admin Office Hour Cal Workshop Class Class Announcement LA Pe…" at bounding box center [487, 245] width 317 height 21
click at [329, 235] on select "Select Event Type Admin Office Hour Cal Workshop Class Class Announcement LA Pe…" at bounding box center [487, 245] width 317 height 21
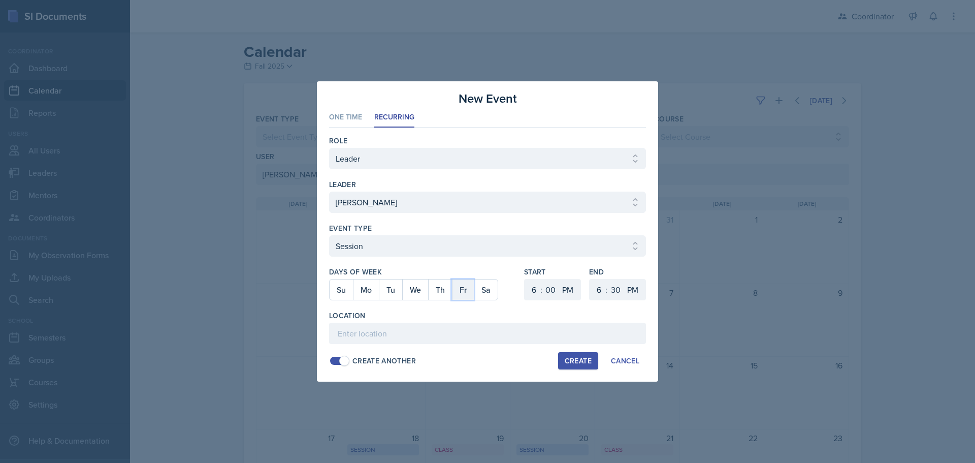
click at [458, 293] on button "Fr" at bounding box center [463, 289] width 22 height 20
click at [533, 289] on select "1 2 3 4 5 6 7 8 9 10 11 12" at bounding box center [533, 289] width 16 height 21
click at [525, 279] on select "1 2 3 4 5 6 7 8 9 10 11 12" at bounding box center [533, 289] width 16 height 21
drag, startPoint x: 552, startPoint y: 297, endPoint x: 552, endPoint y: 279, distance: 17.8
click at [552, 297] on select "00 05 10 15 20 25 30 35 40 45 50 55" at bounding box center [551, 289] width 16 height 21
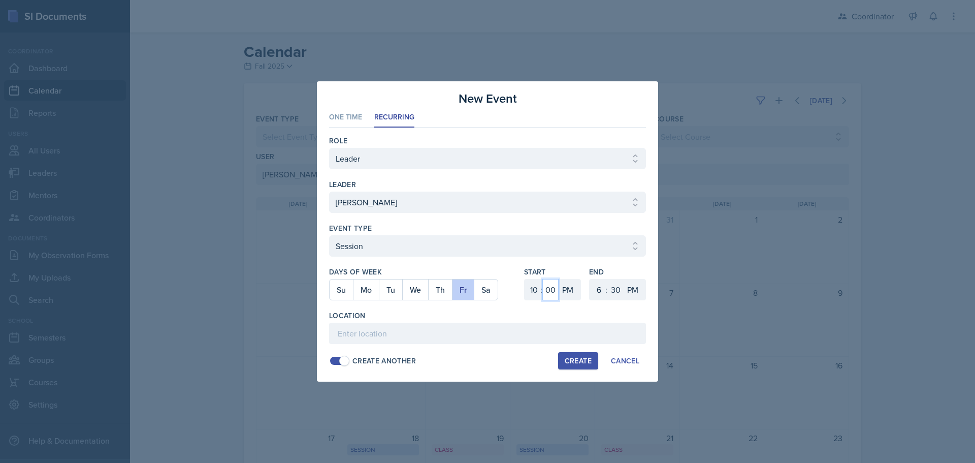
click at [543, 279] on select "00 05 10 15 20 25 30 35 40 45 50 55" at bounding box center [551, 289] width 16 height 21
click at [566, 295] on select "AM PM" at bounding box center [569, 289] width 20 height 21
click at [559, 279] on select "AM PM" at bounding box center [569, 289] width 20 height 21
click at [601, 291] on select "1 2 3 4 5 6 7 8 9 10 11 12" at bounding box center [598, 289] width 16 height 21
click at [590, 279] on select "1 2 3 4 5 6 7 8 9 10 11 12" at bounding box center [598, 289] width 16 height 21
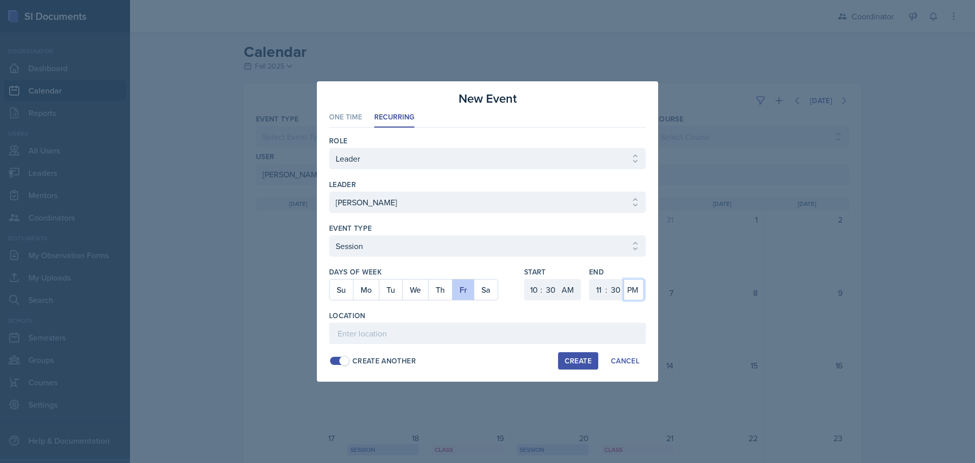
drag, startPoint x: 635, startPoint y: 291, endPoint x: 635, endPoint y: 299, distance: 8.7
click at [635, 291] on select "AM PM" at bounding box center [634, 289] width 20 height 21
click at [624, 279] on select "AM PM" at bounding box center [634, 289] width 20 height 21
click at [574, 334] on input at bounding box center [487, 333] width 317 height 21
click at [575, 355] on button "Create" at bounding box center [578, 360] width 40 height 17
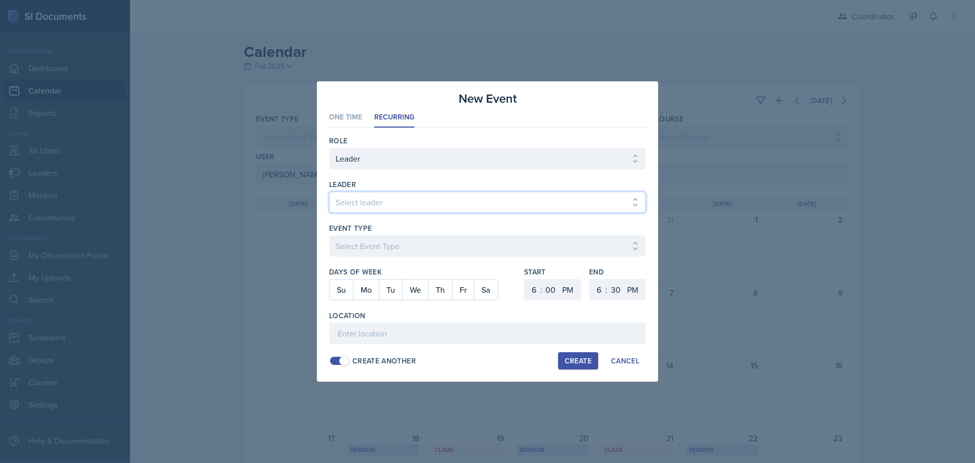
click at [348, 196] on select "Select leader Adam McDougal Aley Perez Anna McGill Bella Clifton Bram O'Neil Ca…" at bounding box center [487, 202] width 317 height 21
click at [329, 192] on select "Select leader Adam McDougal Aley Perez Anna McGill Bella Clifton Bram O'Neil Ca…" at bounding box center [487, 202] width 317 height 21
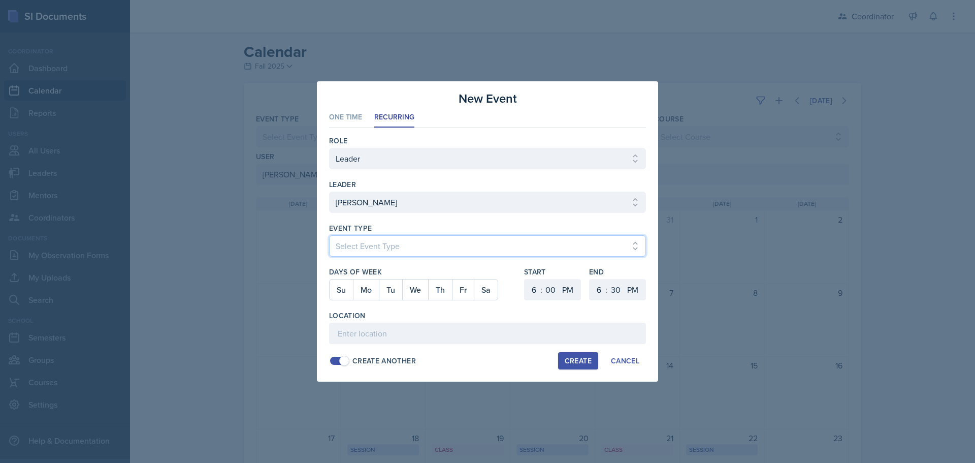
click at [356, 247] on select "Select Event Type Admin Office Hour Cal Workshop Class Class Announcement LA Pe…" at bounding box center [487, 245] width 317 height 21
click at [329, 235] on select "Select Event Type Admin Office Hour Cal Workshop Class Class Announcement LA Pe…" at bounding box center [487, 245] width 317 height 21
click at [460, 297] on button "Fr" at bounding box center [463, 289] width 22 height 20
click at [530, 292] on select "1 2 3 4 5 6 7 8 9 10 11 12" at bounding box center [533, 289] width 16 height 21
click at [525, 279] on select "1 2 3 4 5 6 7 8 9 10 11 12" at bounding box center [533, 289] width 16 height 21
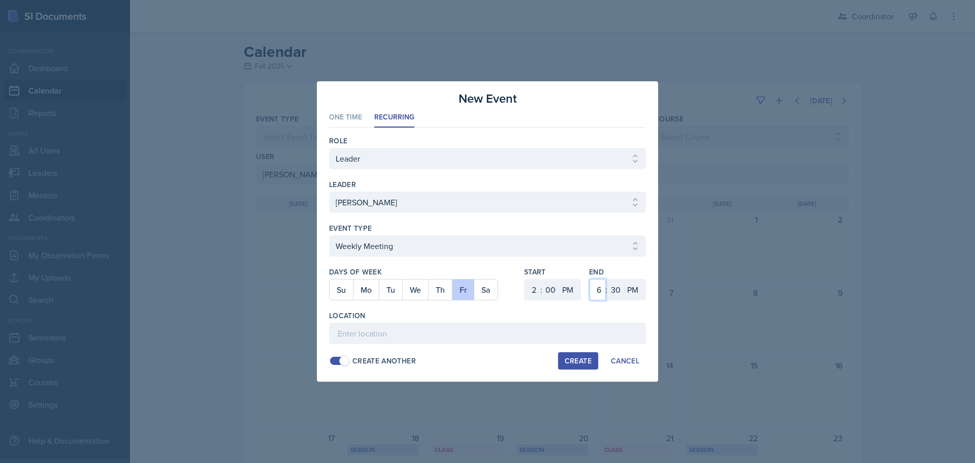
drag, startPoint x: 599, startPoint y: 293, endPoint x: 599, endPoint y: 282, distance: 11.2
click at [599, 293] on select "1 2 3 4 5 6 7 8 9 10 11 12" at bounding box center [598, 289] width 16 height 21
click at [590, 279] on select "1 2 3 4 5 6 7 8 9 10 11 12" at bounding box center [598, 289] width 16 height 21
drag, startPoint x: 617, startPoint y: 289, endPoint x: 617, endPoint y: 280, distance: 8.6
click at [617, 288] on select "00 05 10 15 20 25 30 35 40 45 50 55" at bounding box center [616, 289] width 16 height 21
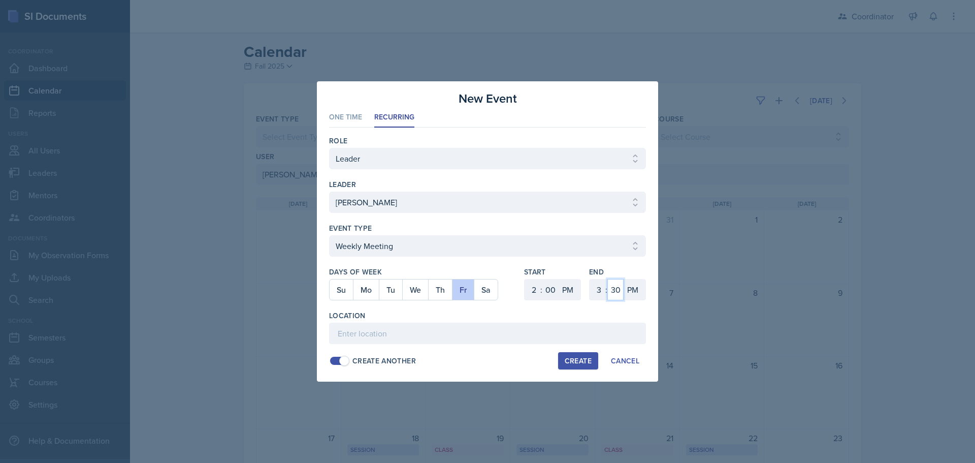
click at [608, 279] on select "00 05 10 15 20 25 30 35 40 45 50 55" at bounding box center [616, 289] width 16 height 21
click at [518, 328] on input at bounding box center [487, 333] width 317 height 21
click at [576, 364] on div "Create" at bounding box center [578, 361] width 27 height 8
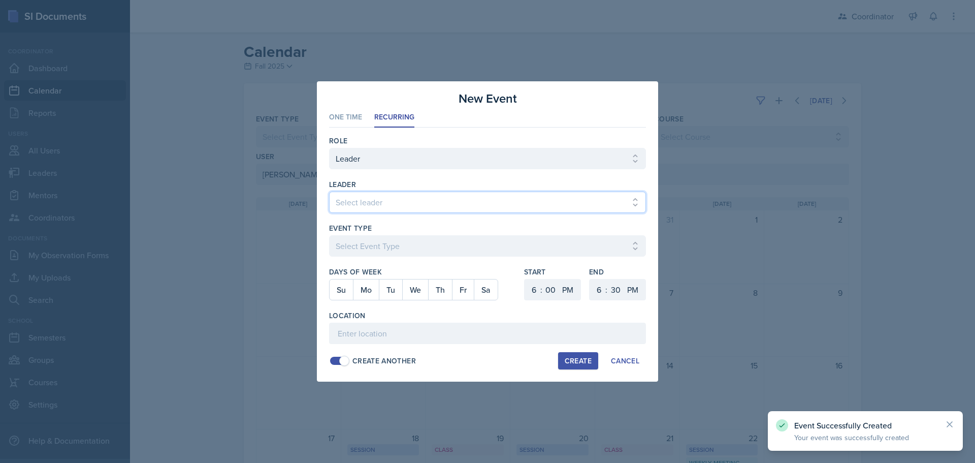
click at [372, 203] on select "Select leader Adam McDougal Aley Perez Anna McGill Bella Clifton Bram O'Neil Ca…" at bounding box center [487, 202] width 317 height 21
click at [329, 192] on select "Select leader Adam McDougal Aley Perez Anna McGill Bella Clifton Bram O'Neil Ca…" at bounding box center [487, 202] width 317 height 21
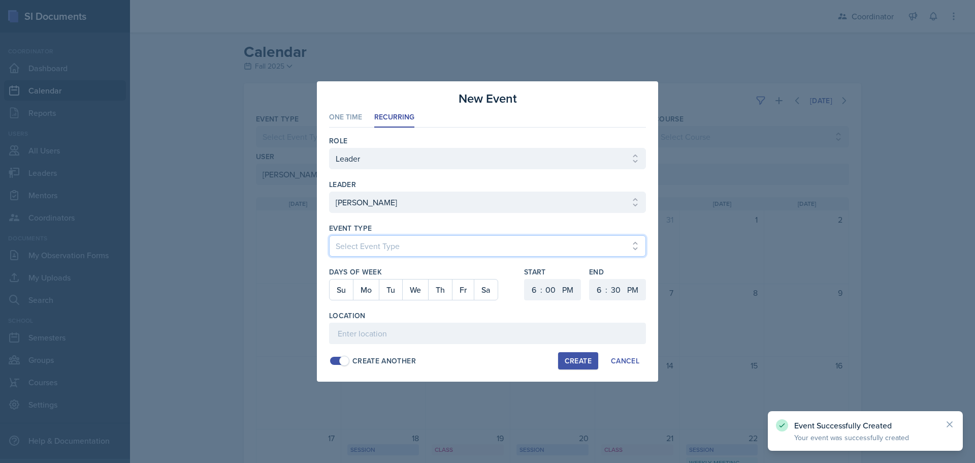
click at [377, 244] on select "Select Event Type Admin Office Hour Cal Workshop Class Class Announcement LA Pe…" at bounding box center [487, 245] width 317 height 21
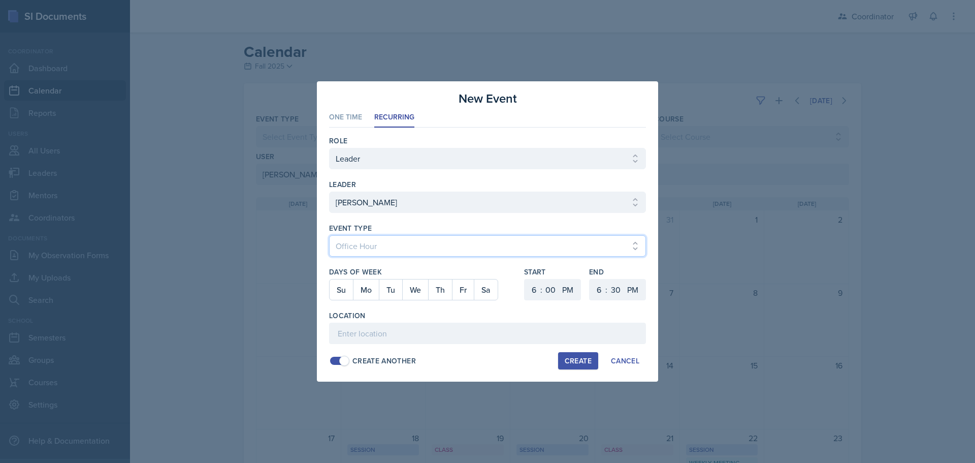
click at [329, 235] on select "Select Event Type Admin Office Hour Cal Workshop Class Class Announcement LA Pe…" at bounding box center [487, 245] width 317 height 21
click at [368, 291] on button "Mo" at bounding box center [366, 289] width 26 height 20
click at [533, 288] on select "1 2 3 4 5 6 7 8 9 10 11 12" at bounding box center [533, 289] width 16 height 21
click at [525, 279] on select "1 2 3 4 5 6 7 8 9 10 11 12" at bounding box center [533, 289] width 16 height 21
drag, startPoint x: 570, startPoint y: 287, endPoint x: 570, endPoint y: 299, distance: 12.2
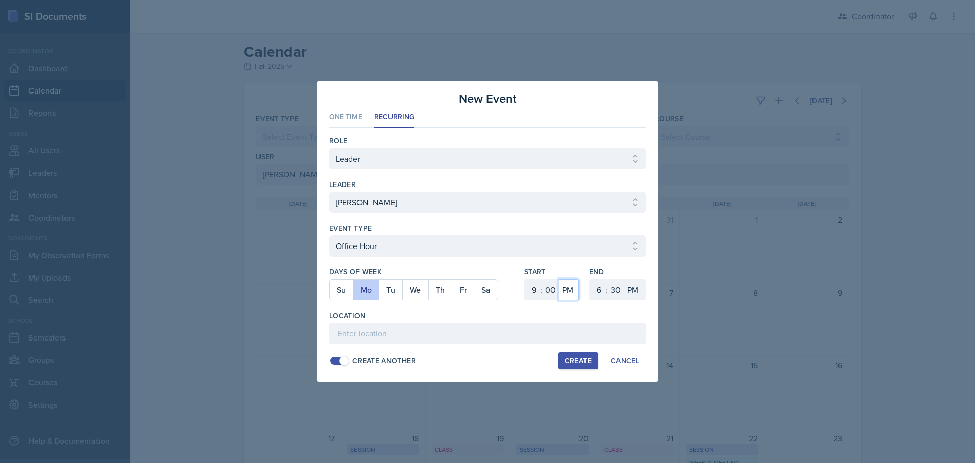
click at [570, 287] on select "AM PM" at bounding box center [569, 289] width 20 height 21
click at [559, 279] on select "AM PM" at bounding box center [569, 289] width 20 height 21
click at [599, 288] on select "1 2 3 4 5 6 7 8 9 10 11 12" at bounding box center [598, 289] width 16 height 21
click at [590, 279] on select "1 2 3 4 5 6 7 8 9 10 11 12" at bounding box center [598, 289] width 16 height 21
click at [618, 283] on select "00 05 10 15 20 25 30 35 40 45 50 55" at bounding box center [616, 289] width 16 height 21
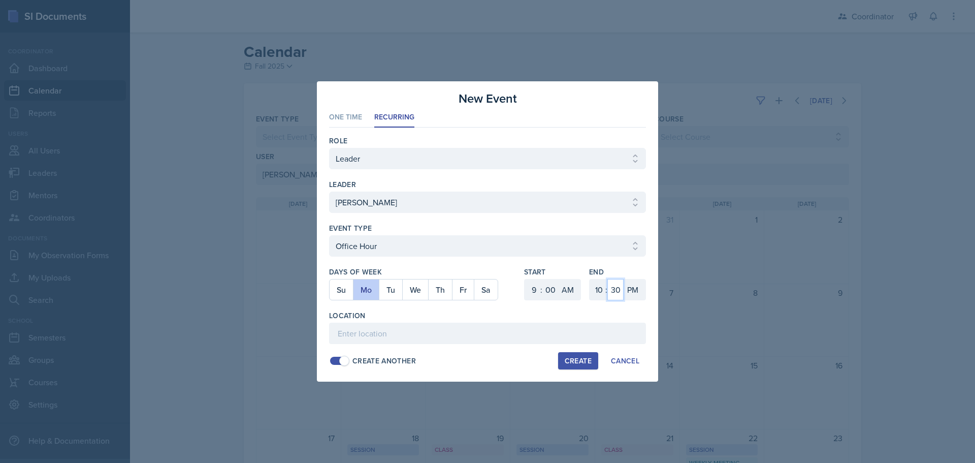
click at [608, 279] on select "00 05 10 15 20 25 30 35 40 45 50 55" at bounding box center [616, 289] width 16 height 21
drag, startPoint x: 638, startPoint y: 291, endPoint x: 637, endPoint y: 299, distance: 7.6
click at [638, 291] on select "AM PM" at bounding box center [634, 289] width 20 height 21
click at [624, 279] on select "AM PM" at bounding box center [634, 289] width 20 height 21
click at [620, 318] on div "Location" at bounding box center [487, 315] width 317 height 10
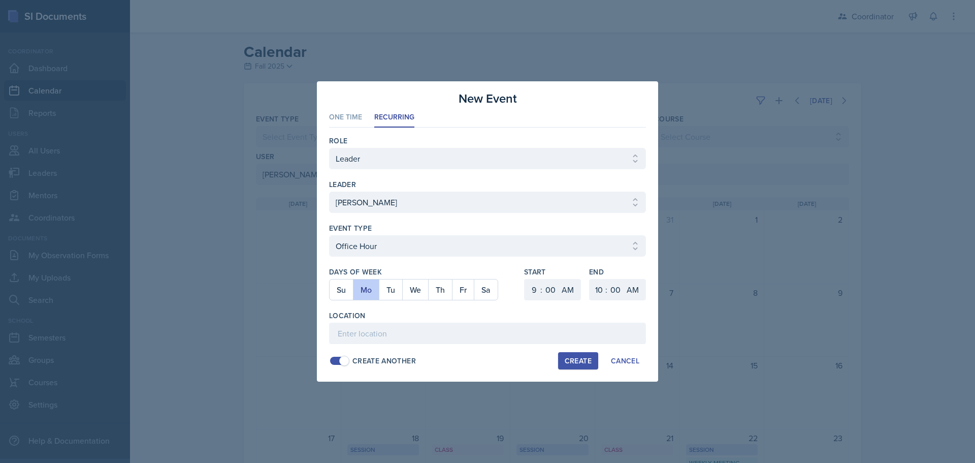
click at [616, 322] on div "Location" at bounding box center [487, 327] width 317 height 34
click at [613, 327] on input at bounding box center [487, 333] width 317 height 21
click at [582, 365] on div "Create" at bounding box center [578, 361] width 27 height 8
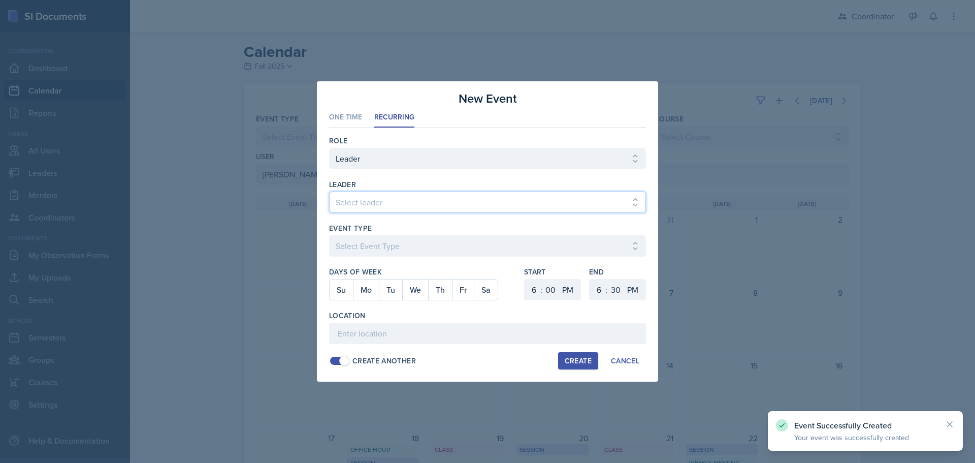
click at [360, 204] on select "Select leader Adam McDougal Aley Perez Anna McGill Bella Clifton Bram O'Neil Ca…" at bounding box center [487, 202] width 317 height 21
click at [329, 192] on select "Select leader Adam McDougal Aley Perez Anna McGill Bella Clifton Bram O'Neil Ca…" at bounding box center [487, 202] width 317 height 21
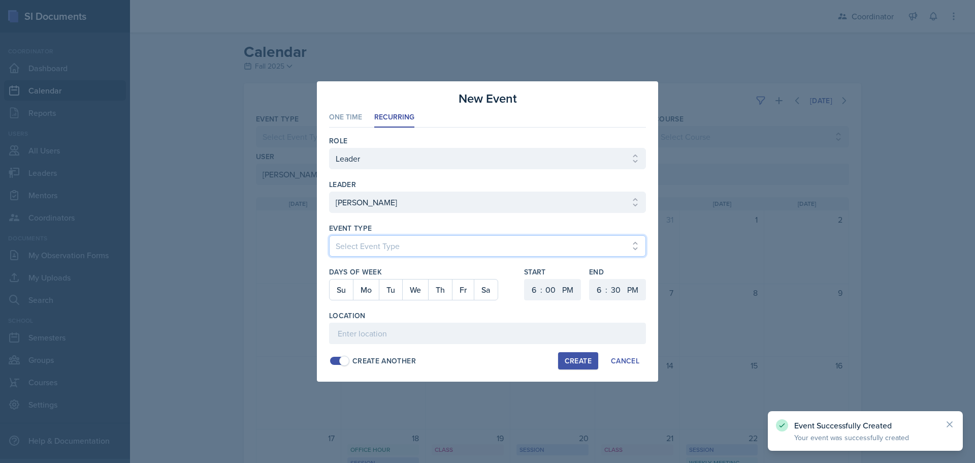
click at [366, 242] on select "Select Event Type Admin Office Hour Cal Workshop Class Class Announcement LA Pe…" at bounding box center [487, 245] width 317 height 21
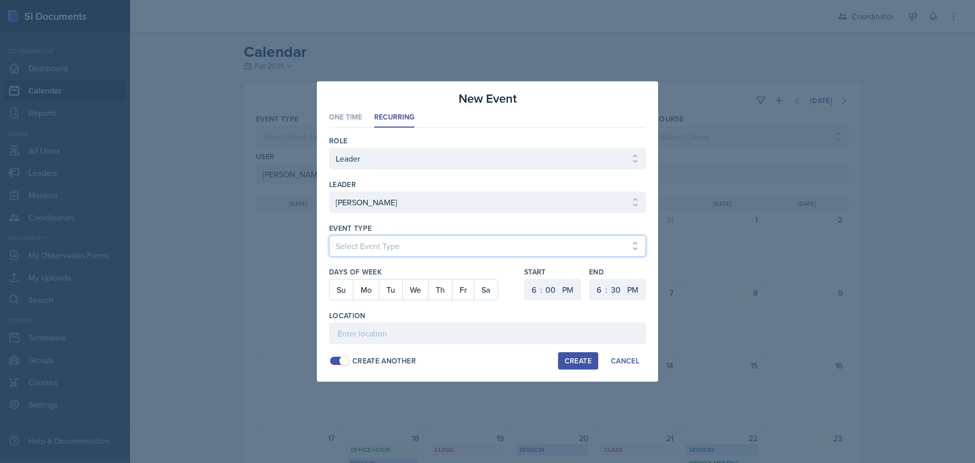
click at [329, 235] on select "Select Event Type Admin Office Hour Cal Workshop Class Class Announcement LA Pe…" at bounding box center [487, 245] width 317 height 21
click at [423, 292] on button "We" at bounding box center [415, 289] width 26 height 20
click at [534, 290] on select "1 2 3 4 5 6 7 8 9 10 11 12" at bounding box center [533, 289] width 16 height 21
click at [525, 279] on select "1 2 3 4 5 6 7 8 9 10 11 12" at bounding box center [533, 289] width 16 height 21
click at [574, 290] on select "AM PM" at bounding box center [569, 289] width 20 height 21
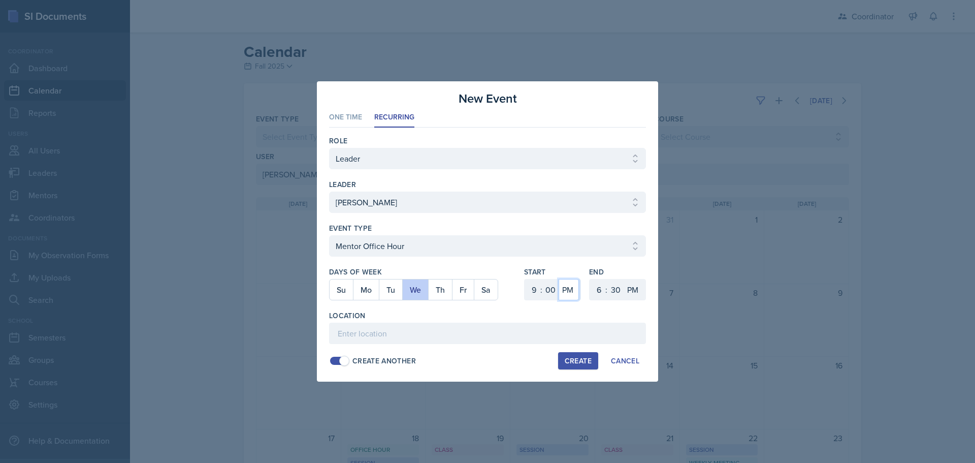
click at [559, 279] on select "AM PM" at bounding box center [569, 289] width 20 height 21
click at [597, 294] on select "1 2 3 4 5 6 7 8 9 10 11 12" at bounding box center [598, 289] width 16 height 21
click at [590, 279] on select "1 2 3 4 5 6 7 8 9 10 11 12" at bounding box center [598, 289] width 16 height 21
click at [614, 287] on select "00 05 10 15 20 25 30 35 40 45 50 55" at bounding box center [616, 289] width 16 height 21
click at [608, 279] on select "00 05 10 15 20 25 30 35 40 45 50 55" at bounding box center [616, 289] width 16 height 21
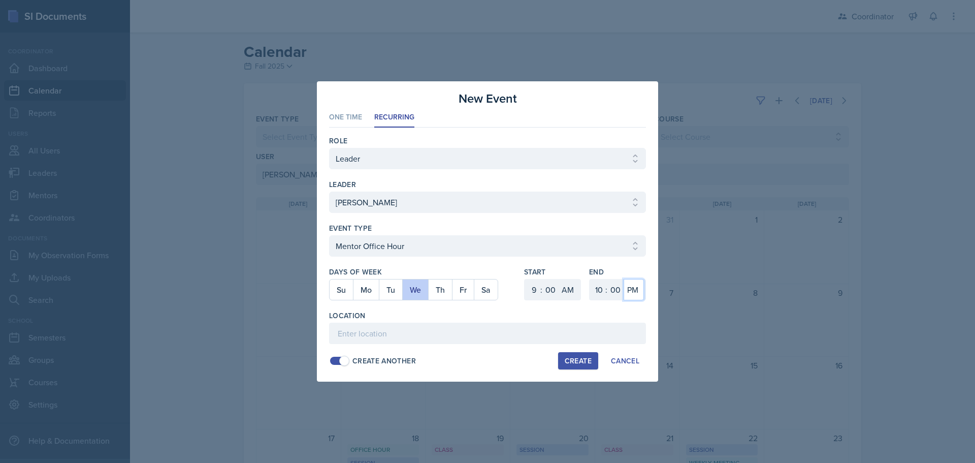
click at [632, 292] on select "AM PM" at bounding box center [634, 289] width 20 height 21
click at [624, 279] on select "AM PM" at bounding box center [634, 289] width 20 height 21
click at [607, 331] on input at bounding box center [487, 333] width 317 height 21
click at [575, 366] on button "Create" at bounding box center [578, 360] width 40 height 17
click at [807, 172] on div at bounding box center [487, 231] width 975 height 463
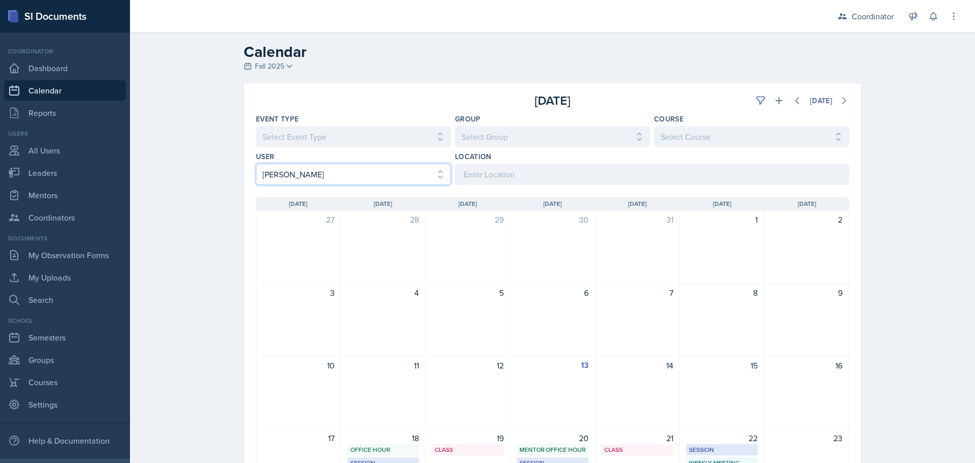
click at [296, 178] on select "Select User All Adam McDougal Aley Perez Anna McGill Bella Clifton Bram O'Neil …" at bounding box center [353, 174] width 195 height 21
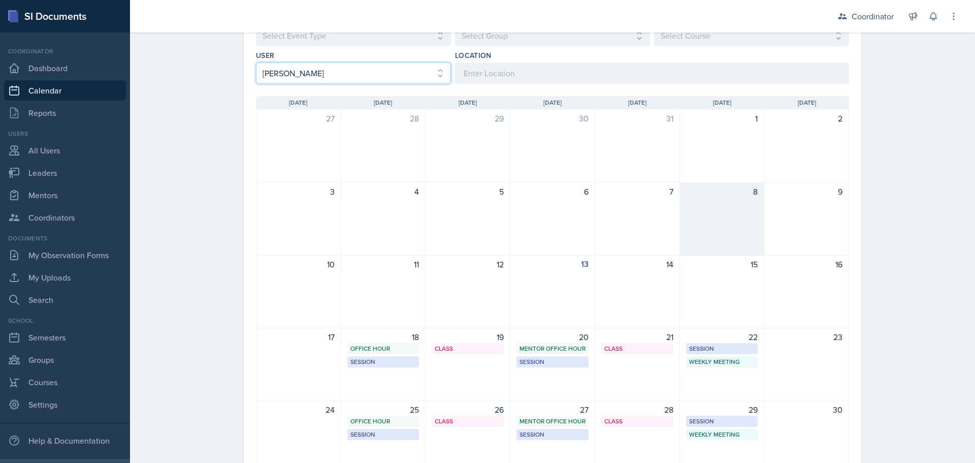
scroll to position [102, 0]
click at [394, 68] on select "Select User All Adam McDougal Aley Perez Anna McGill Bella Clifton Bram O'Neil …" at bounding box center [353, 72] width 195 height 21
click at [256, 62] on select "Select User All Adam McDougal Aley Perez Anna McGill Bella Clifton Bram O'Neil …" at bounding box center [353, 72] width 195 height 21
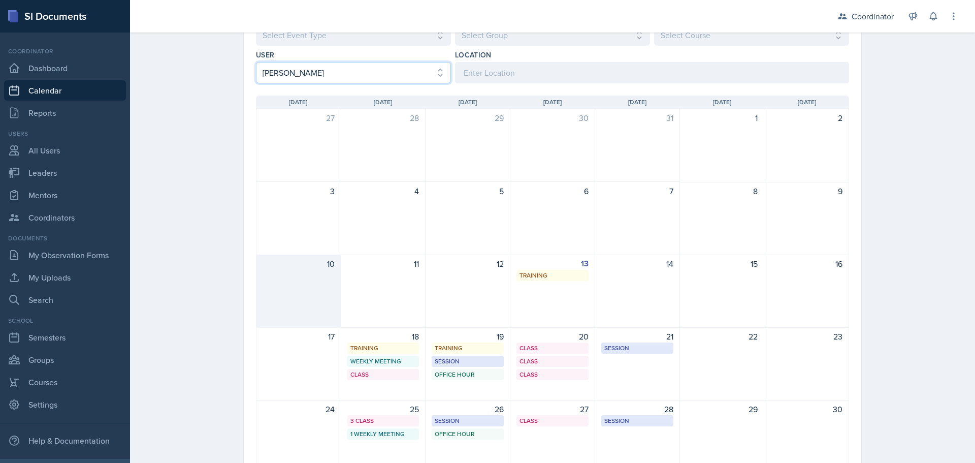
scroll to position [152, 0]
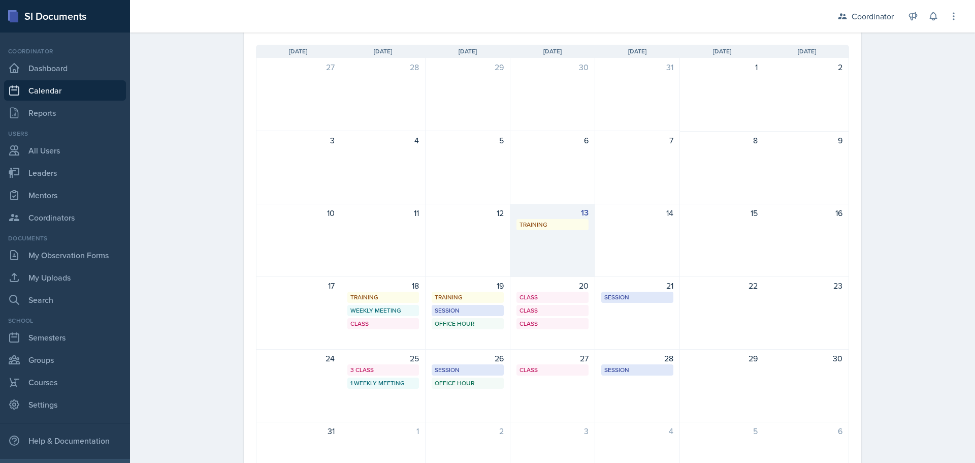
click at [537, 257] on div "13 Training PASS Online training due 12:05 AM - 11:55 PM" at bounding box center [553, 240] width 85 height 73
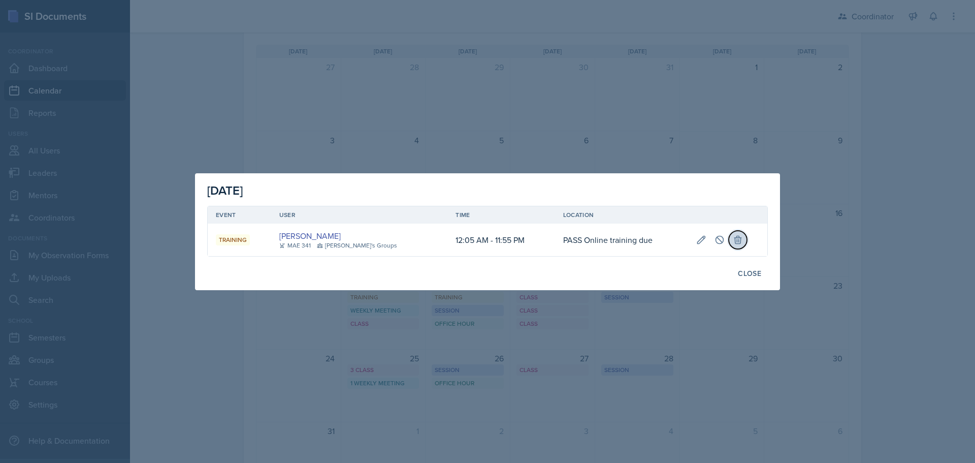
click at [733, 242] on icon at bounding box center [738, 240] width 10 height 10
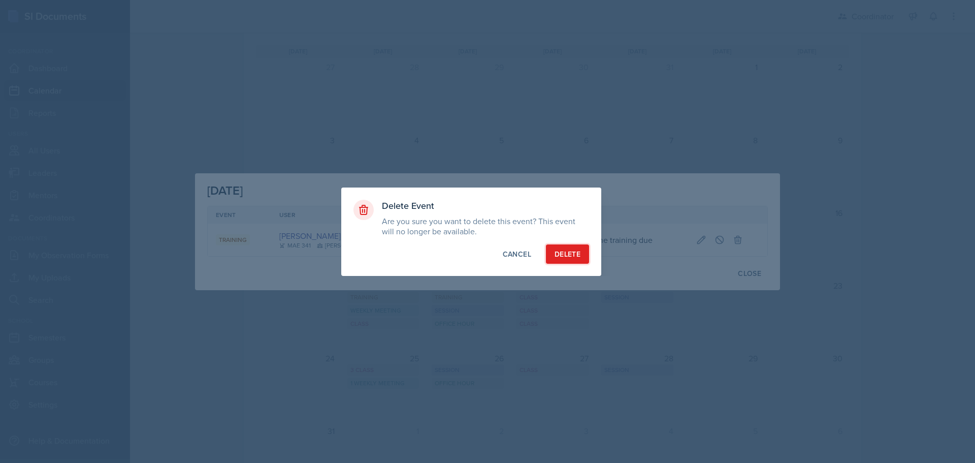
click at [562, 251] on div "Delete" at bounding box center [568, 254] width 26 height 10
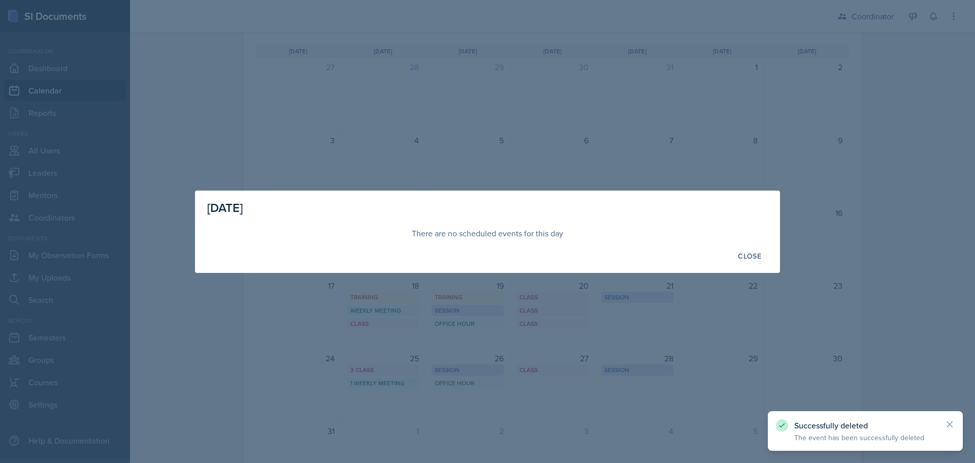
click at [408, 126] on div at bounding box center [487, 231] width 975 height 463
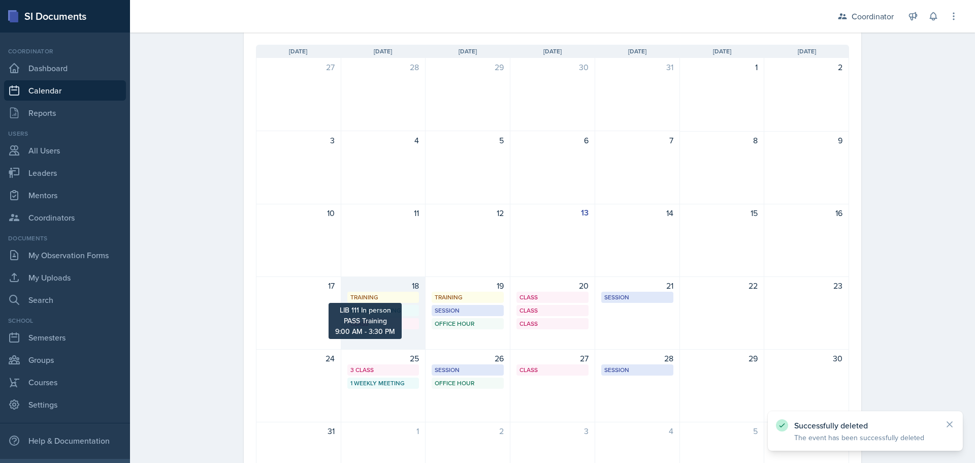
click at [368, 295] on div "Training" at bounding box center [384, 297] width 66 height 9
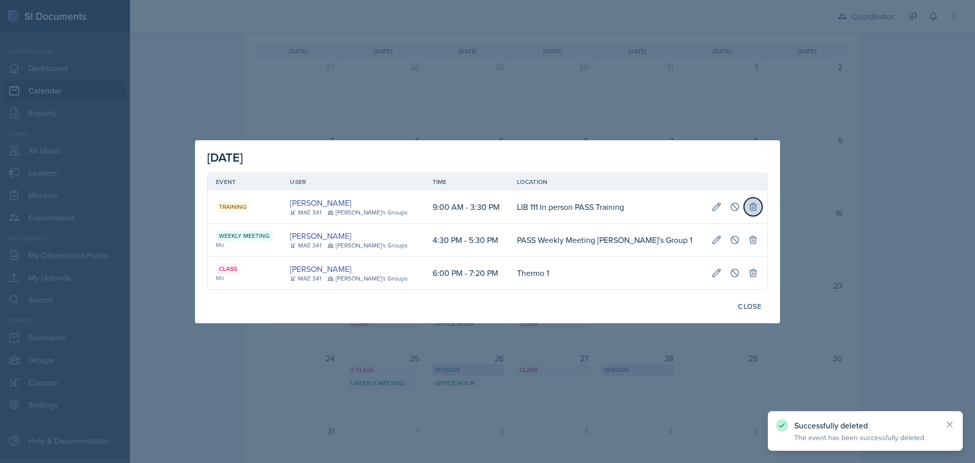
click at [750, 204] on icon at bounding box center [753, 207] width 7 height 8
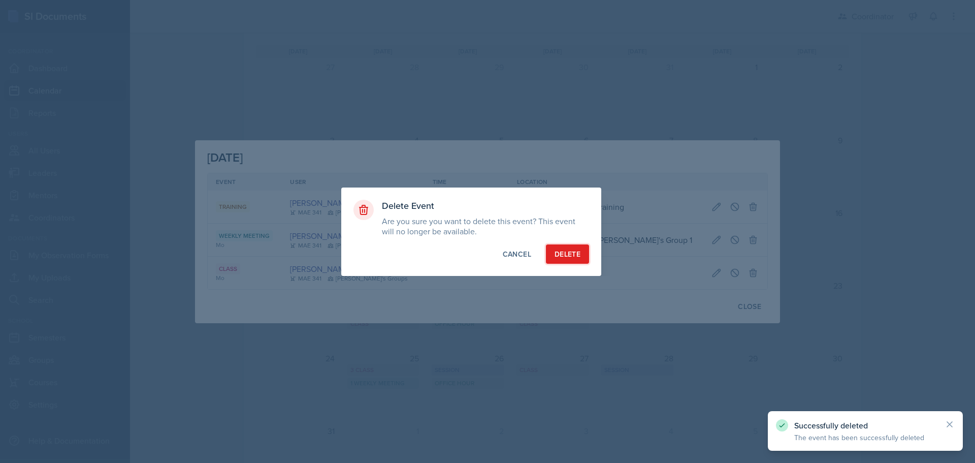
click at [558, 257] on div "Delete" at bounding box center [568, 254] width 26 height 10
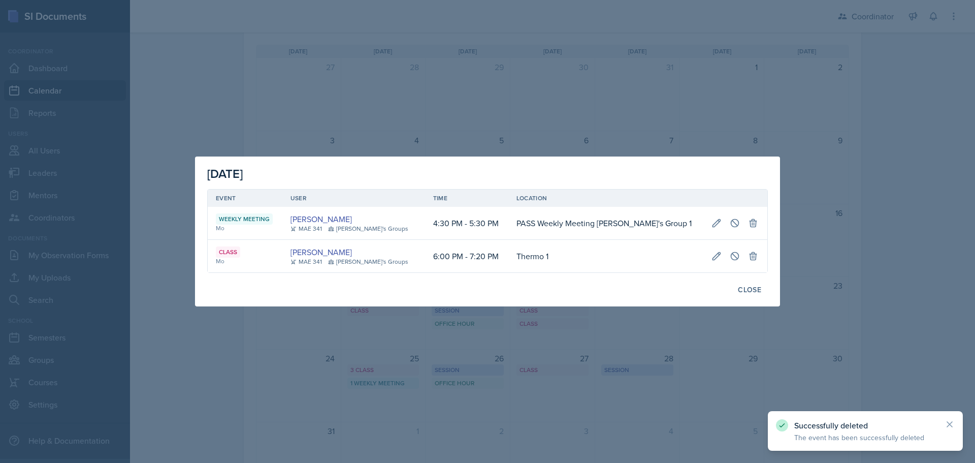
click at [667, 91] on div at bounding box center [487, 231] width 975 height 463
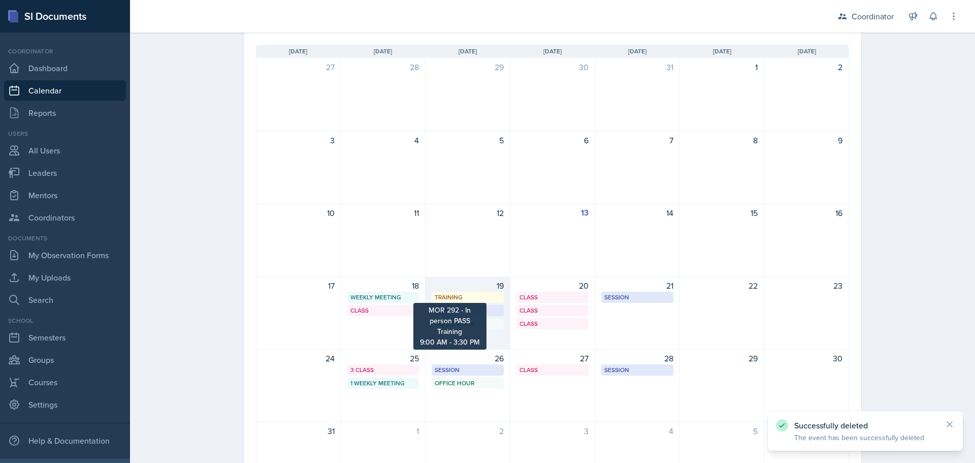
click at [478, 302] on div "Training MOR 292 - In person PASS Training 9:00 AM - 3:30 PM" at bounding box center [468, 297] width 72 height 11
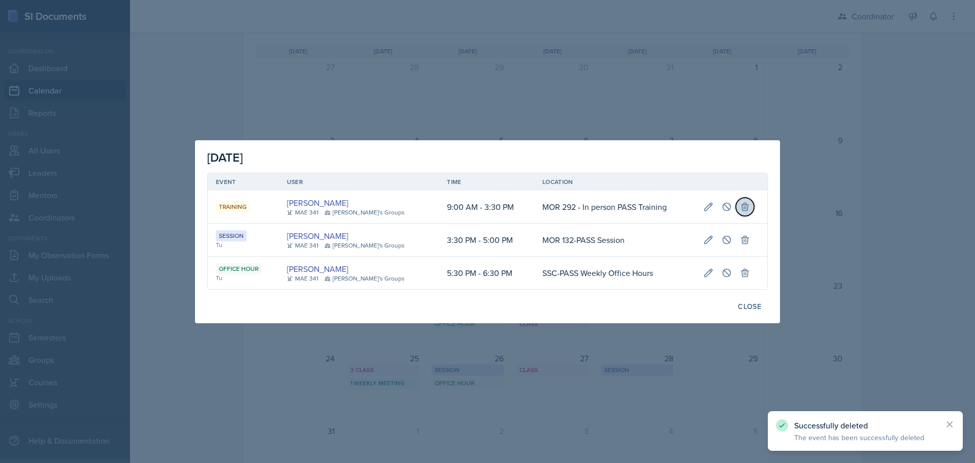
click at [743, 207] on icon at bounding box center [745, 207] width 7 height 8
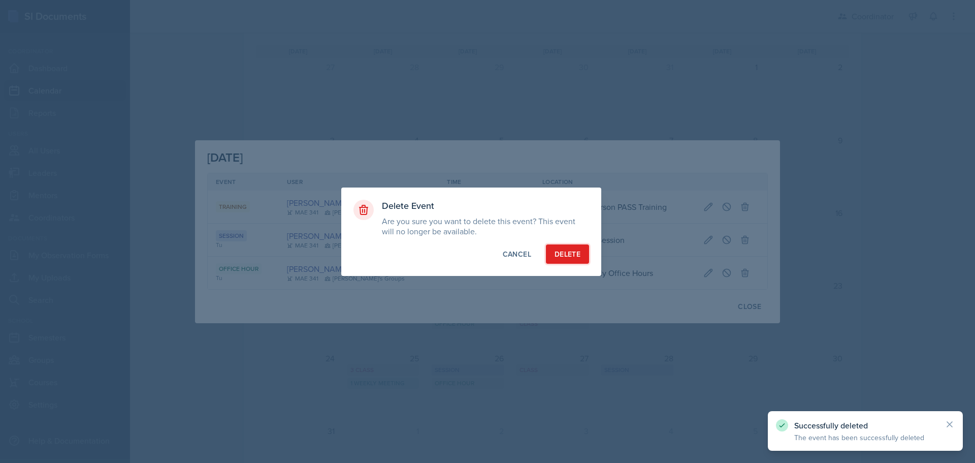
click at [573, 254] on div "Delete" at bounding box center [568, 254] width 26 height 10
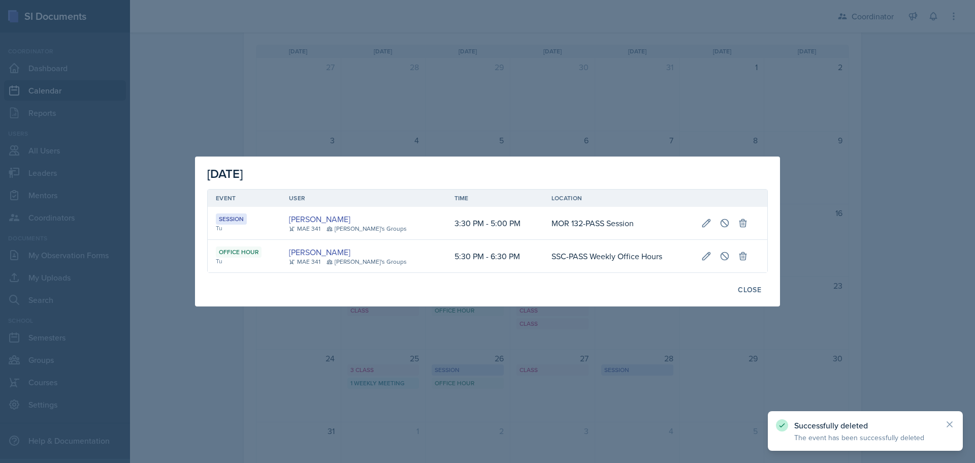
click at [231, 70] on div at bounding box center [487, 231] width 975 height 463
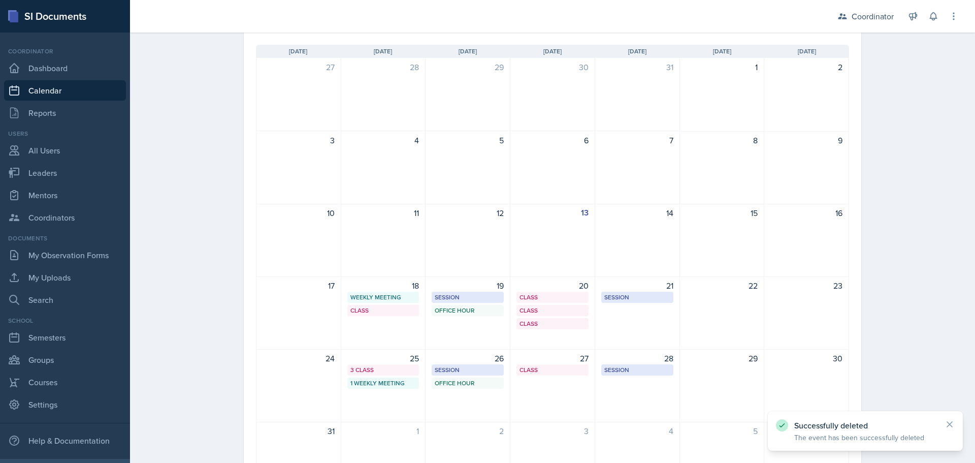
click at [383, 329] on div "18 Weekly Meeting PASS Weekly Meeting Bella's Group 1 4:30 PM - 5:30 PM Class T…" at bounding box center [383, 312] width 85 height 73
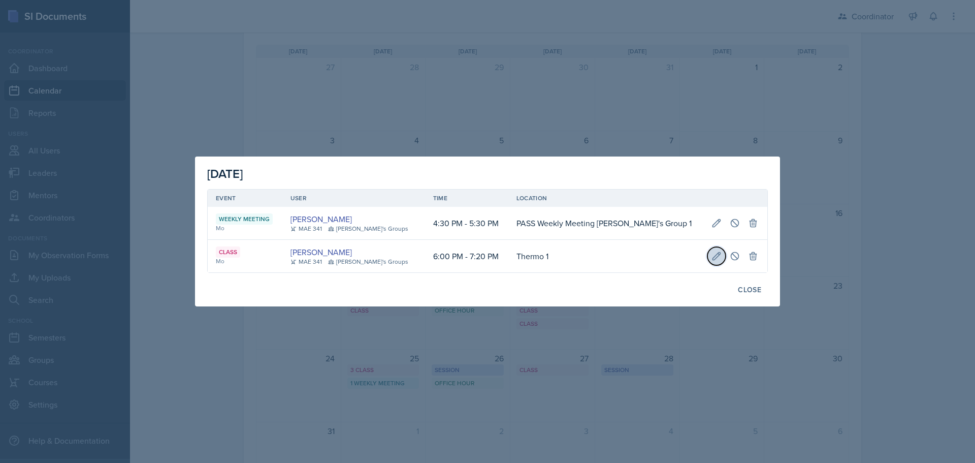
click at [708, 258] on button at bounding box center [717, 256] width 18 height 18
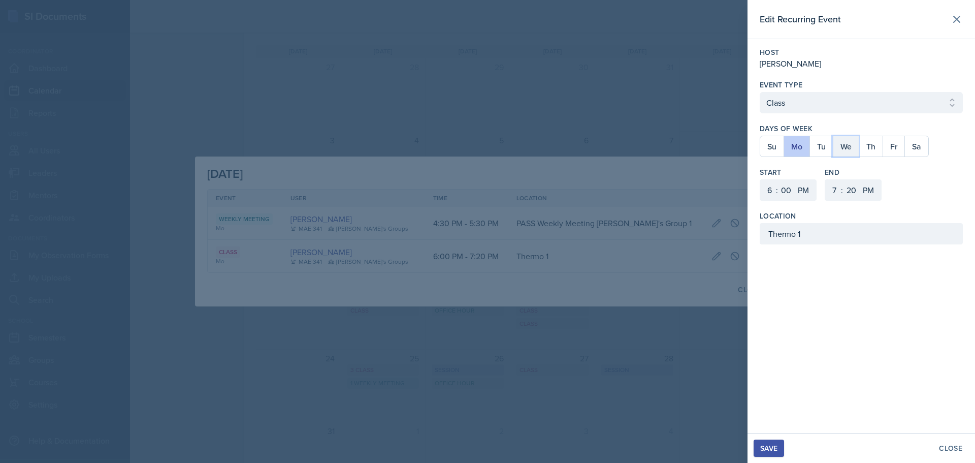
click at [849, 146] on button "We" at bounding box center [846, 146] width 26 height 20
drag, startPoint x: 821, startPoint y: 237, endPoint x: 676, endPoint y: 266, distance: 147.6
click at [676, 266] on div "Edit Recurring Event Host John Crawford Event Type Select Event Type Office Hou…" at bounding box center [487, 231] width 975 height 463
click at [771, 447] on div "Save" at bounding box center [769, 448] width 17 height 8
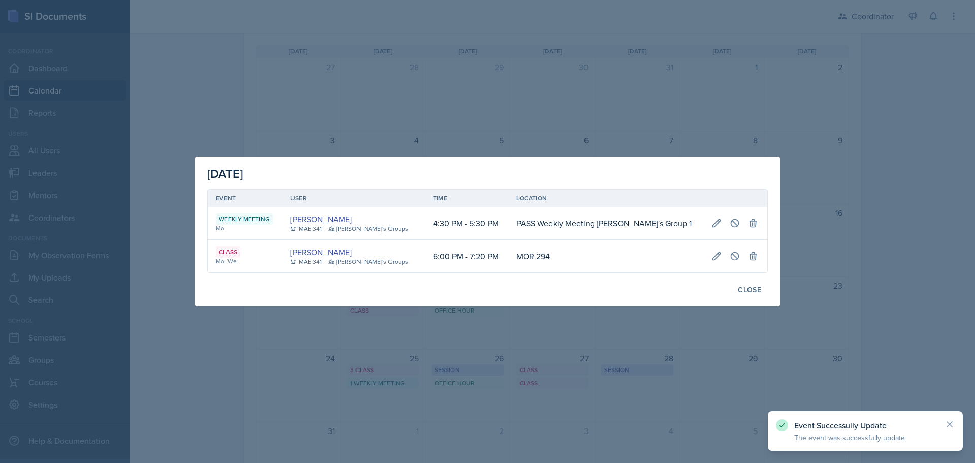
click at [591, 332] on div at bounding box center [487, 231] width 975 height 463
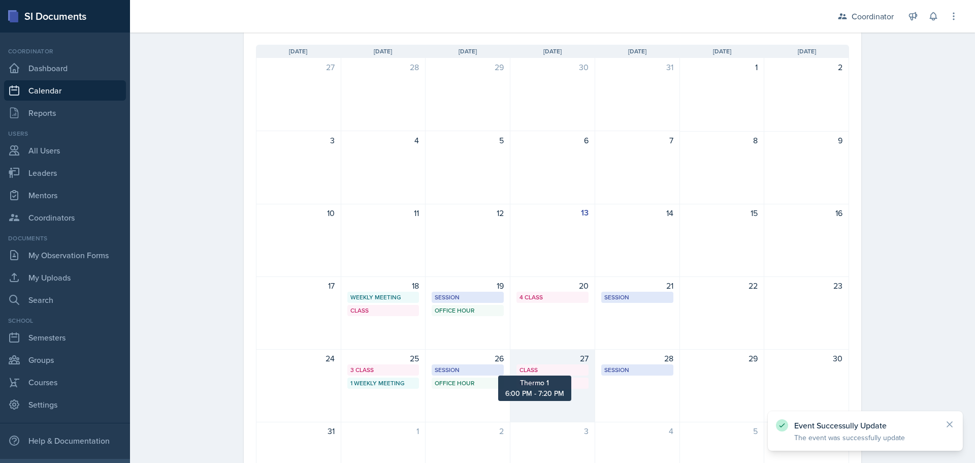
click at [539, 367] on div "Class" at bounding box center [553, 369] width 66 height 9
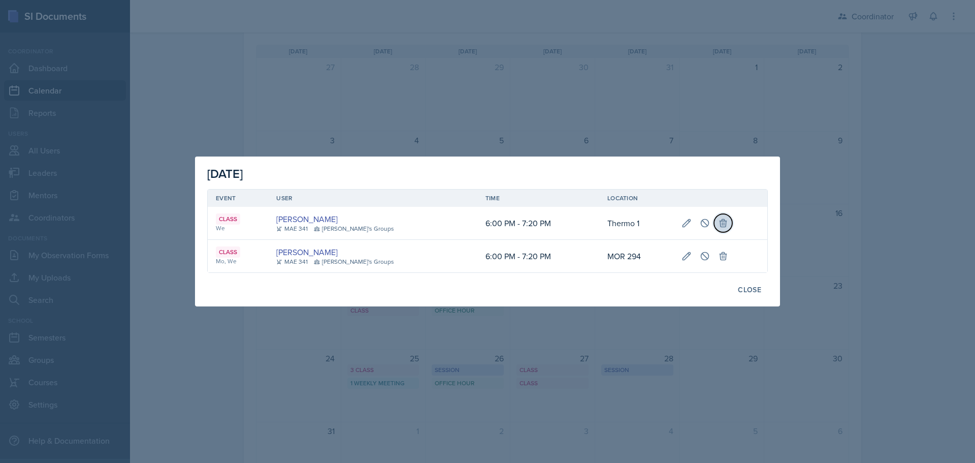
click at [719, 225] on icon at bounding box center [723, 223] width 10 height 10
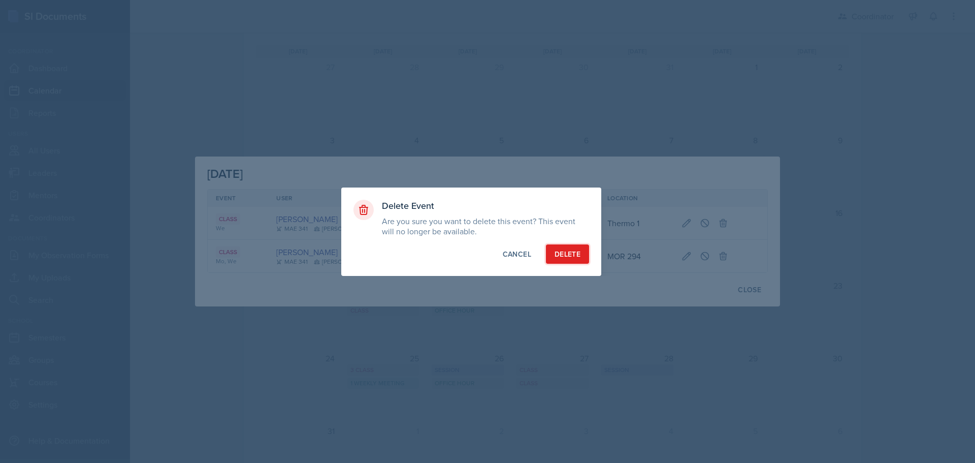
click at [557, 256] on div "Delete" at bounding box center [568, 254] width 26 height 10
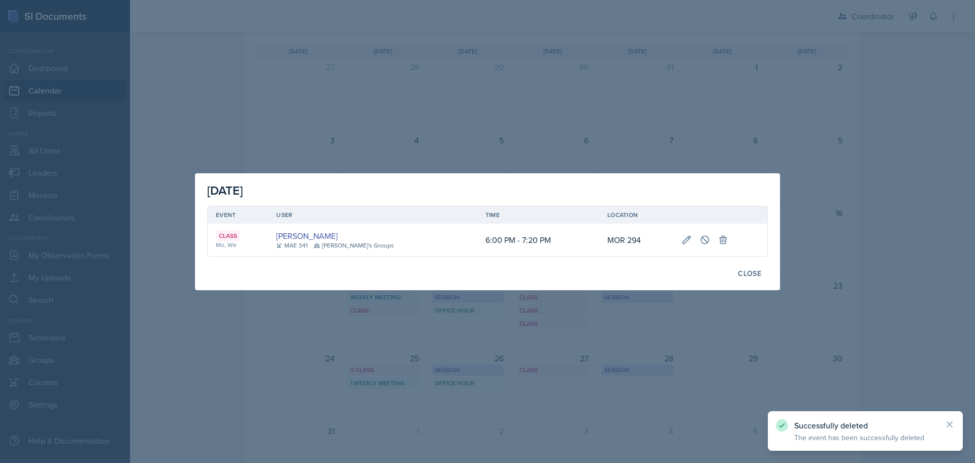
click at [539, 81] on div at bounding box center [487, 231] width 975 height 463
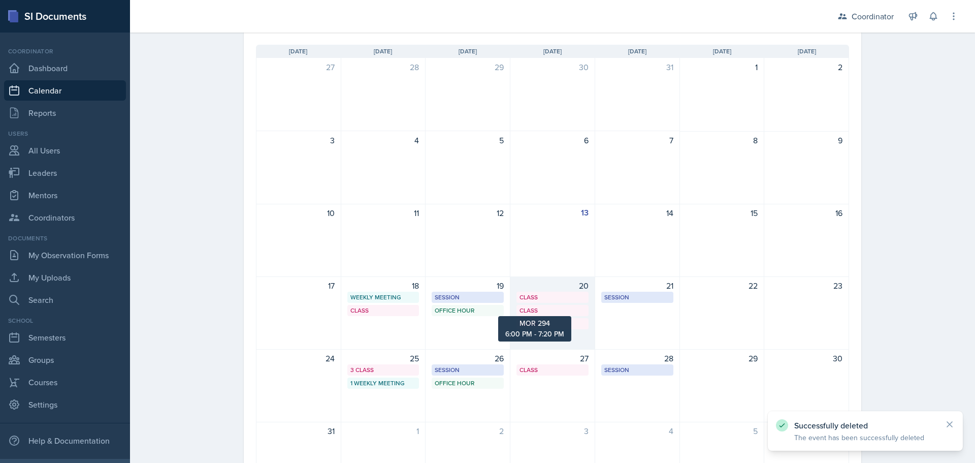
click at [538, 312] on div "Class" at bounding box center [553, 310] width 66 height 9
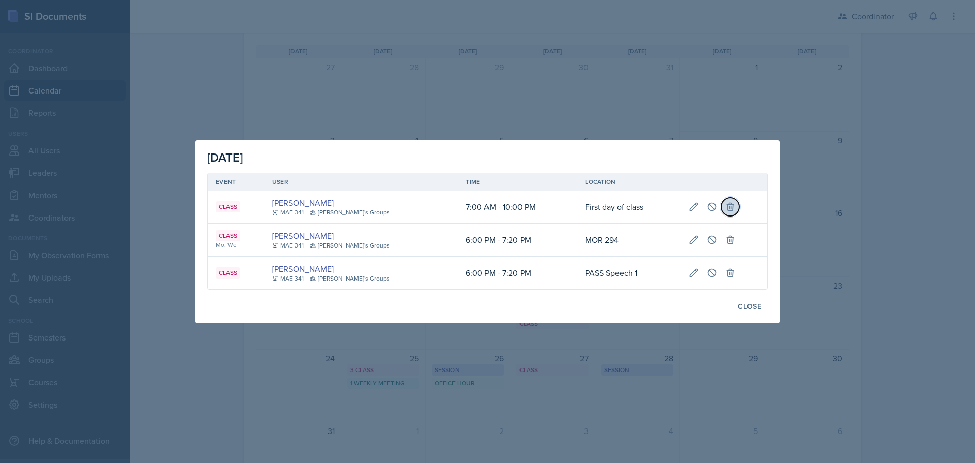
click at [727, 207] on icon at bounding box center [730, 207] width 7 height 8
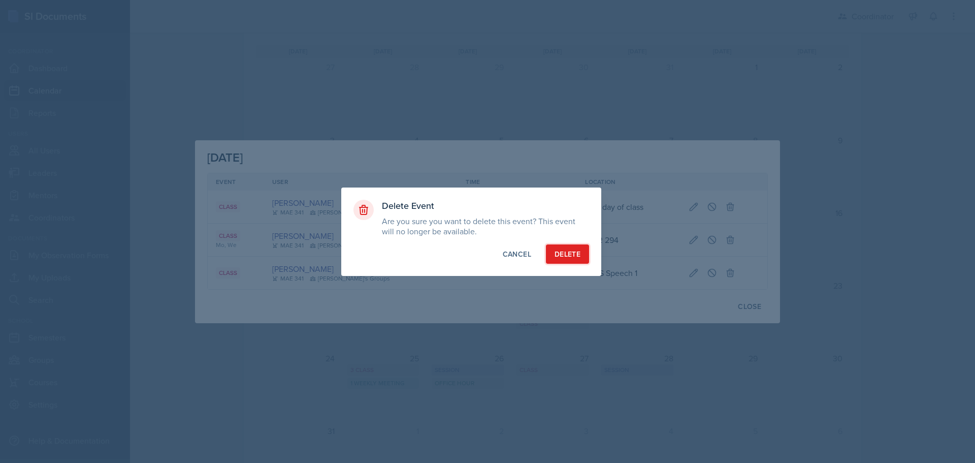
click at [563, 254] on div "Delete" at bounding box center [568, 254] width 26 height 10
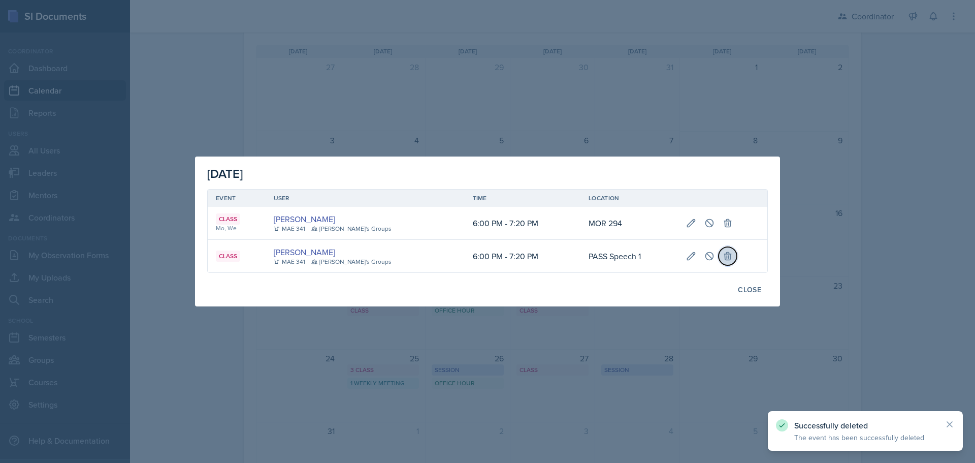
click at [725, 254] on icon at bounding box center [728, 257] width 7 height 8
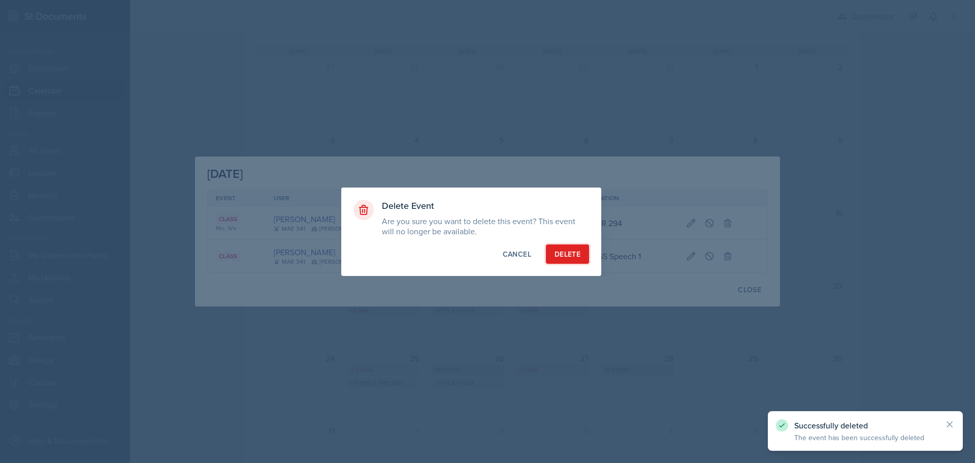
click at [572, 250] on div "Delete" at bounding box center [568, 254] width 26 height 10
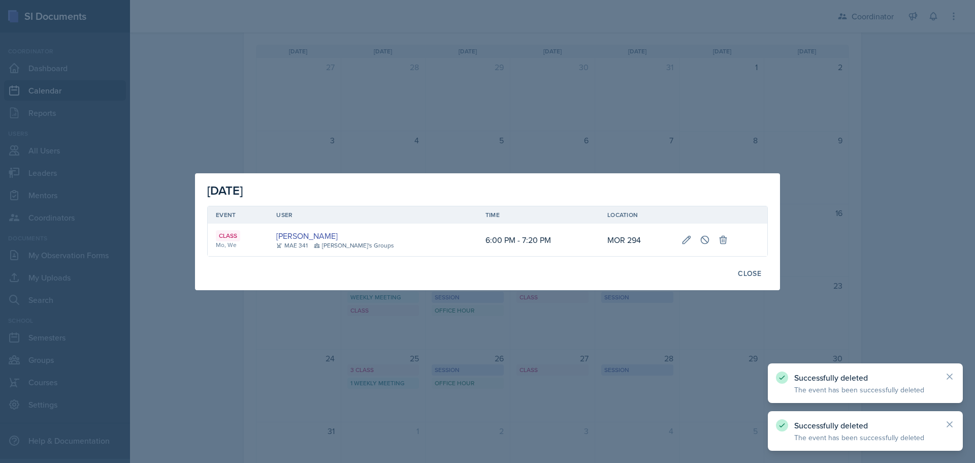
click at [530, 101] on div at bounding box center [487, 231] width 975 height 463
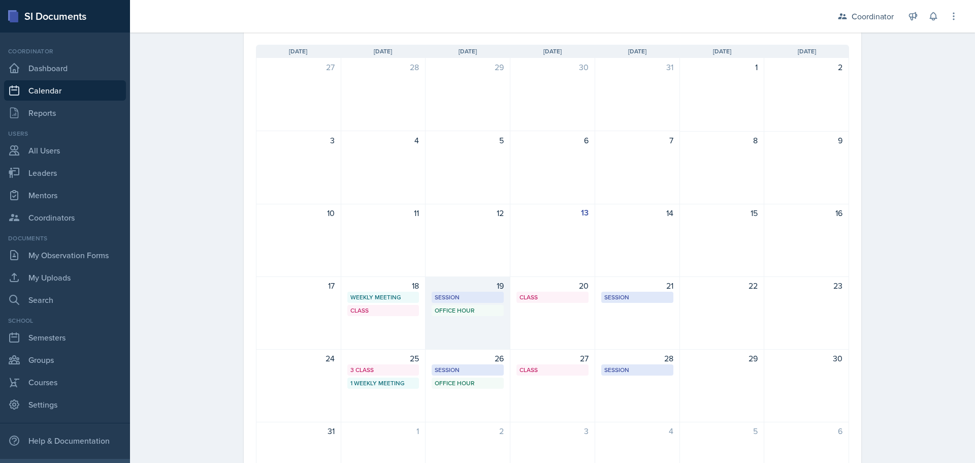
click at [450, 333] on div "19 Session MOR 132-PASS Session 3:30 PM - 5:00 PM Office Hour SSC-PASS Weekly O…" at bounding box center [468, 312] width 85 height 73
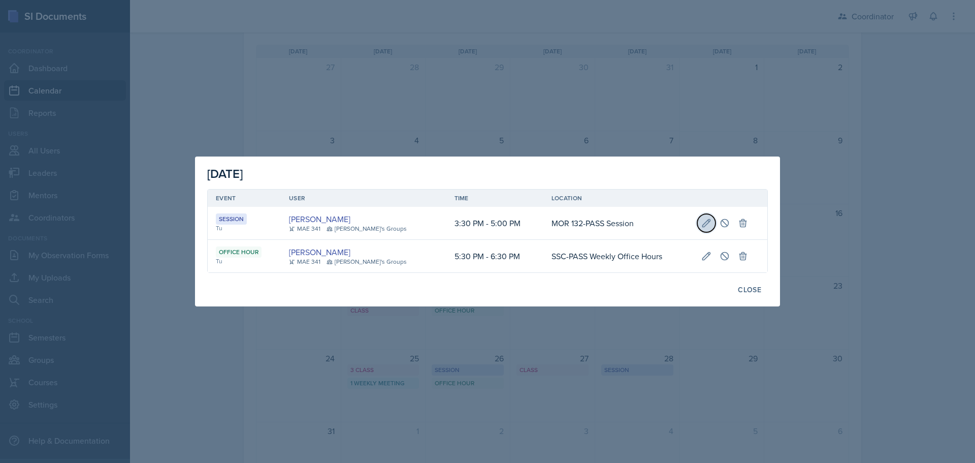
click at [704, 223] on icon at bounding box center [707, 223] width 10 height 10
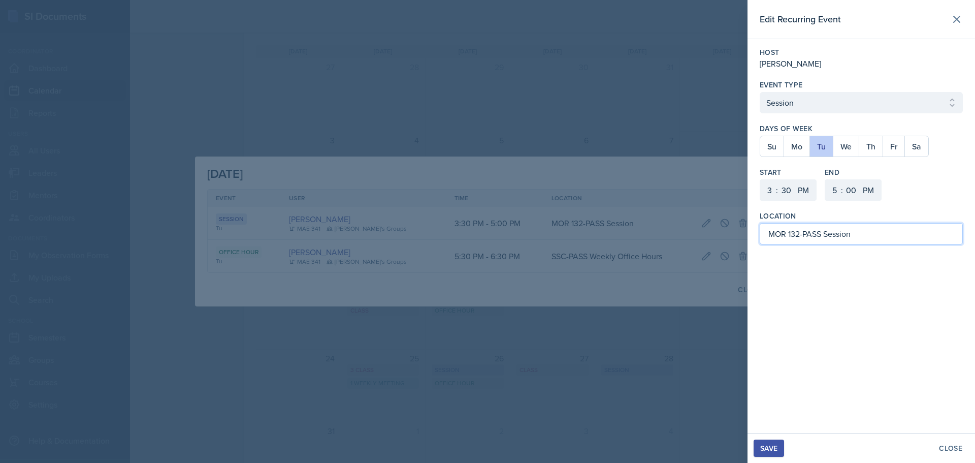
drag, startPoint x: 880, startPoint y: 236, endPoint x: 800, endPoint y: 236, distance: 80.3
click at [800, 236] on input "MOR 132-PASS Session" at bounding box center [861, 233] width 203 height 21
click at [768, 451] on div "Save" at bounding box center [769, 448] width 17 height 8
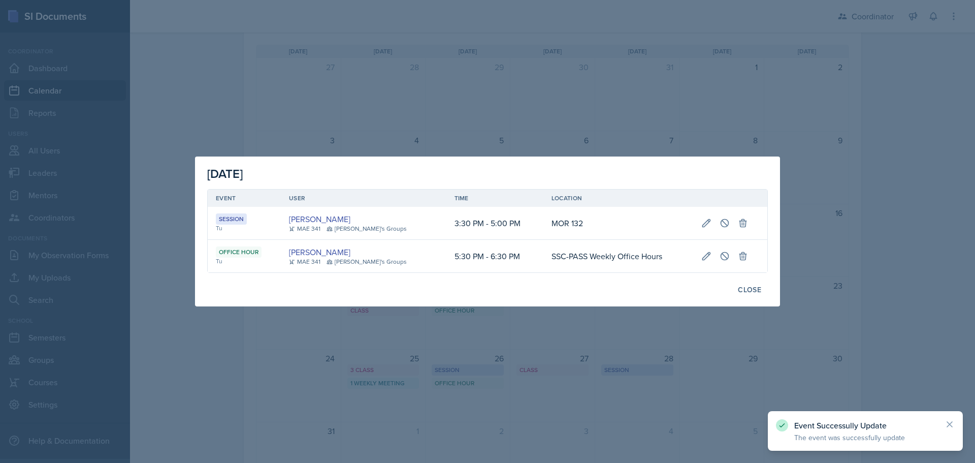
click at [566, 407] on div at bounding box center [487, 231] width 975 height 463
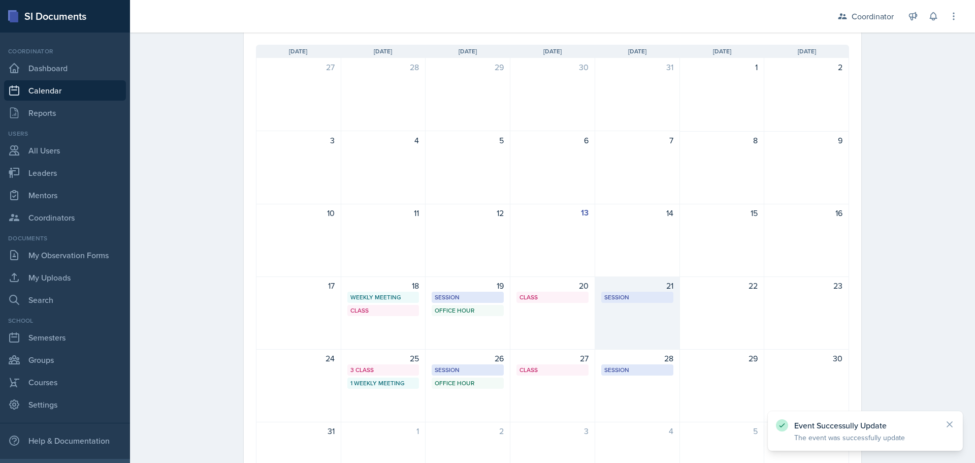
click at [649, 312] on div "21 Session MOR 132-PASS Session 4:00 PM - 5:30 PM" at bounding box center [637, 312] width 85 height 73
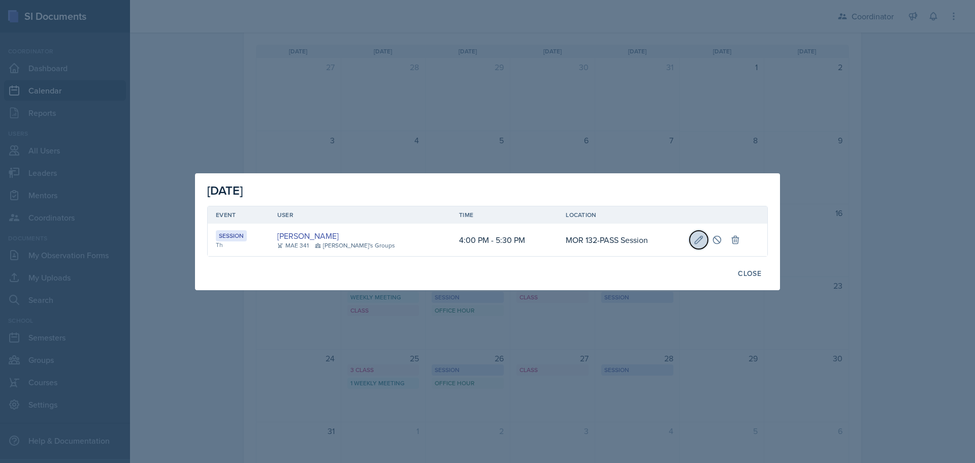
click at [694, 237] on icon at bounding box center [699, 240] width 10 height 10
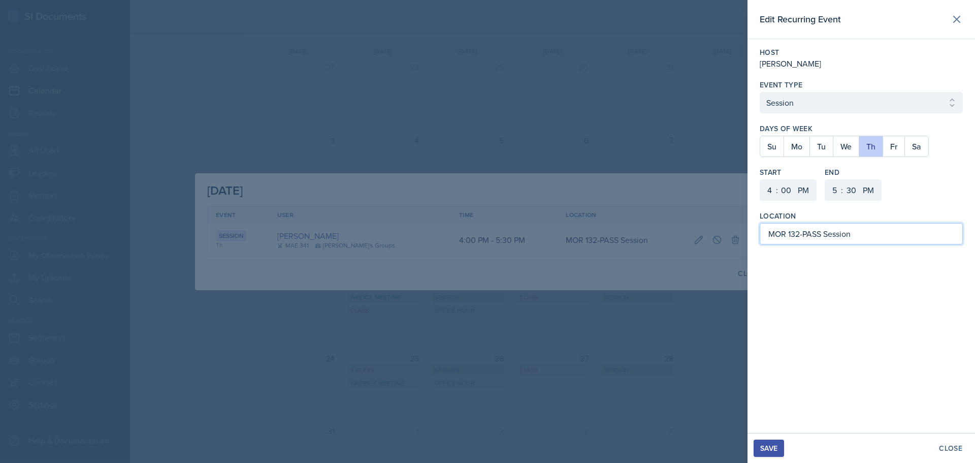
drag, startPoint x: 867, startPoint y: 237, endPoint x: 802, endPoint y: 237, distance: 65.5
click at [802, 237] on input "MOR 132-PASS Session" at bounding box center [861, 233] width 203 height 21
click at [780, 451] on button "Save" at bounding box center [769, 447] width 30 height 17
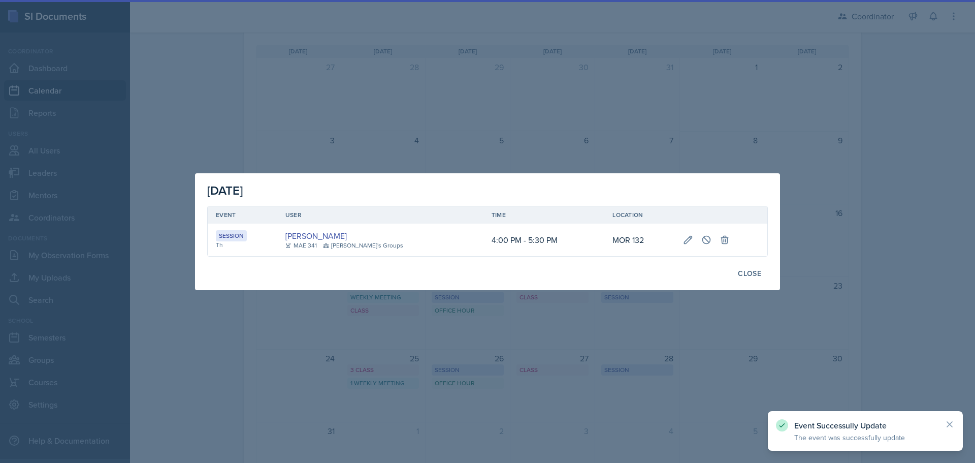
click at [529, 76] on div at bounding box center [487, 231] width 975 height 463
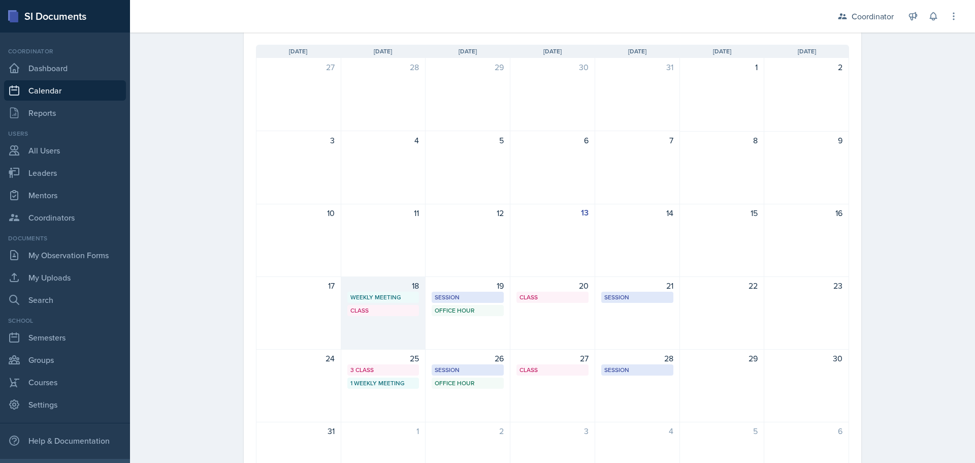
click at [394, 338] on div "18 Weekly Meeting PASS Weekly Meeting Bella's Group 1 4:30 PM - 5:30 PM Class M…" at bounding box center [383, 312] width 85 height 73
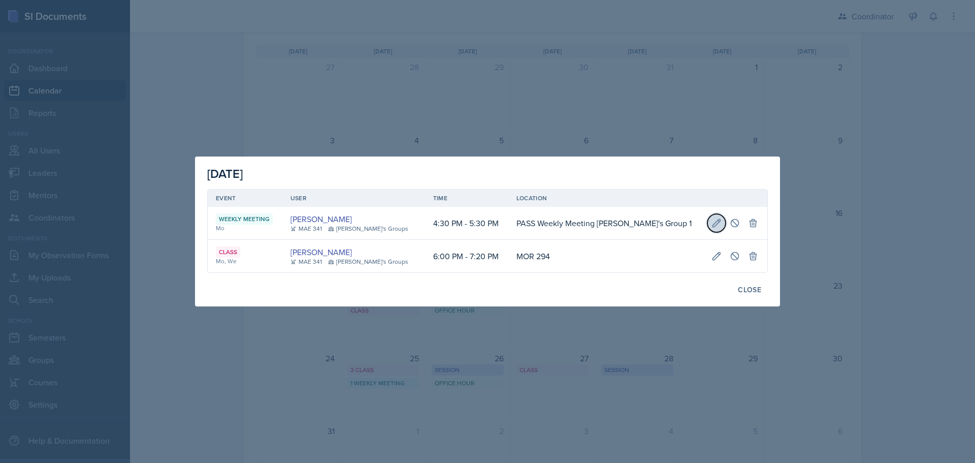
click at [708, 219] on button at bounding box center [717, 223] width 18 height 18
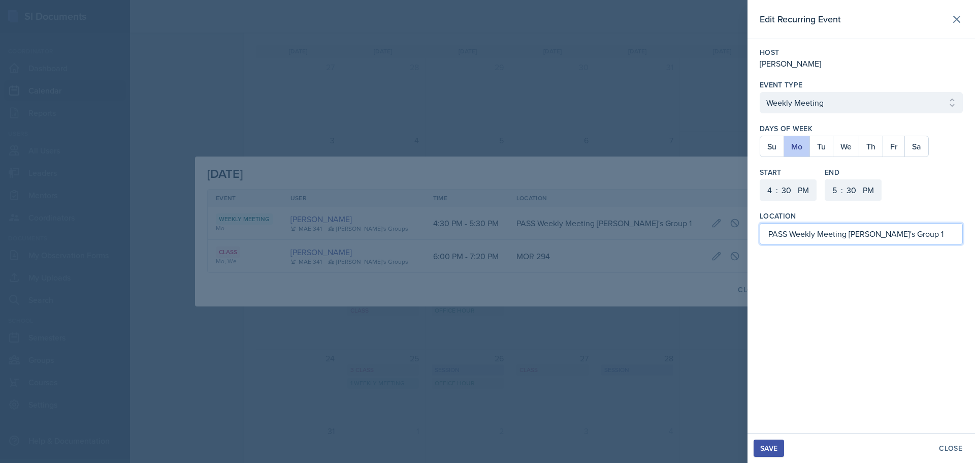
drag, startPoint x: 911, startPoint y: 229, endPoint x: 684, endPoint y: 234, distance: 226.7
click at [684, 234] on div "Edit Recurring Event Host John Crawford Event Type Select Event Type Office Hou…" at bounding box center [487, 231] width 975 height 463
click at [761, 451] on div "Save" at bounding box center [769, 448] width 17 height 8
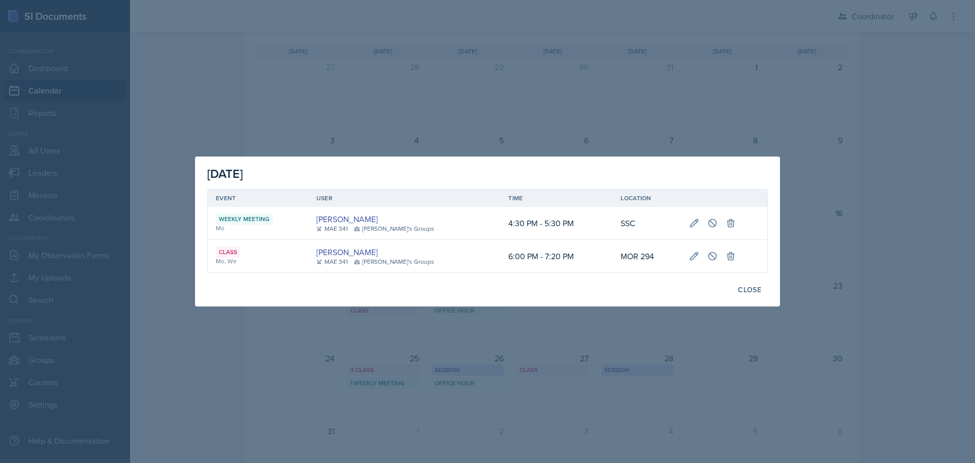
click at [568, 146] on div at bounding box center [487, 231] width 975 height 463
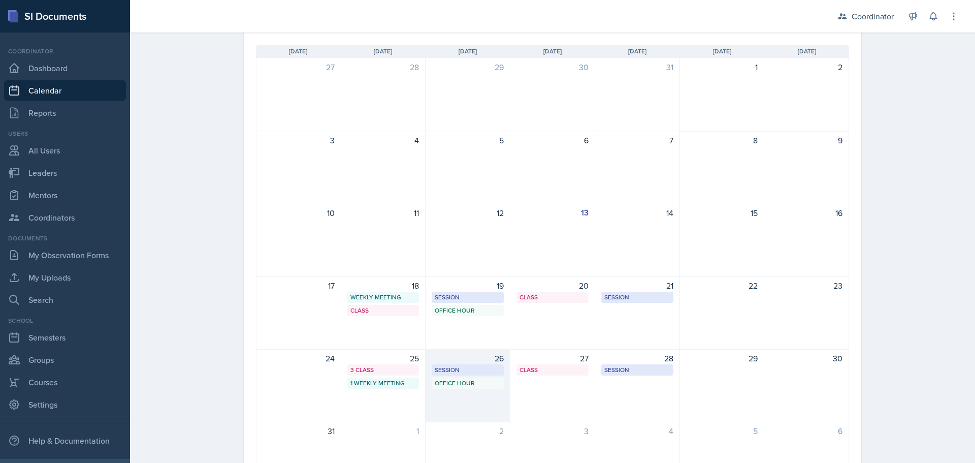
click at [462, 349] on div "26 Session MOR 132 3:30 PM - 5:00 PM Office Hour SSC-PASS Weekly Office Hours 5…" at bounding box center [468, 385] width 85 height 73
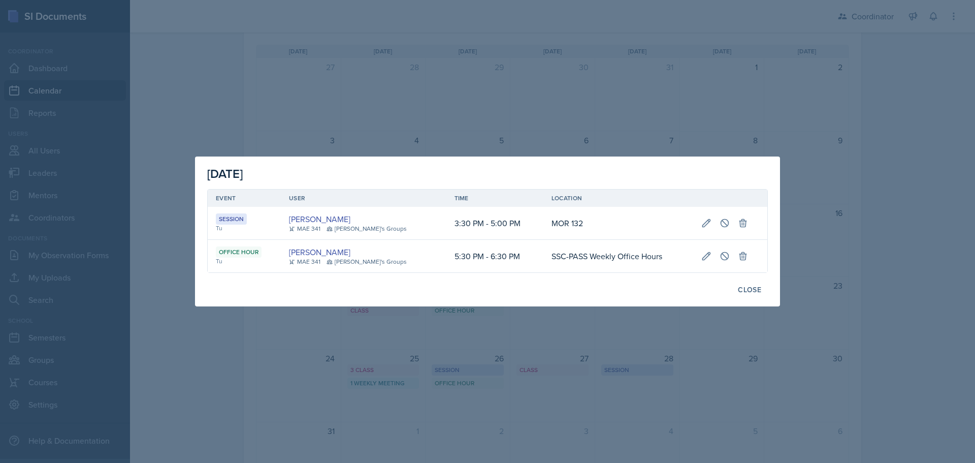
click at [463, 343] on div at bounding box center [487, 231] width 975 height 463
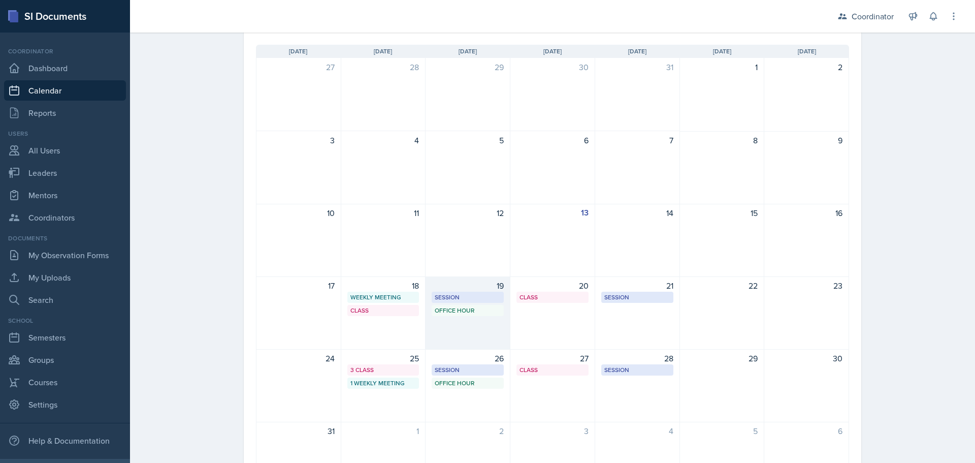
click at [461, 335] on div "19 Session MOR 132 3:30 PM - 5:00 PM Office Hour SSC-PASS Weekly Office Hours 5…" at bounding box center [468, 312] width 85 height 73
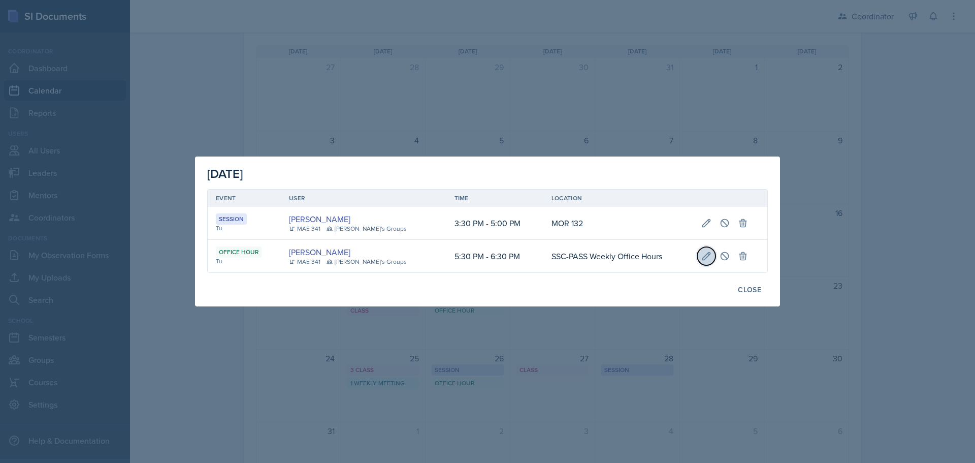
click at [700, 249] on button at bounding box center [707, 256] width 18 height 18
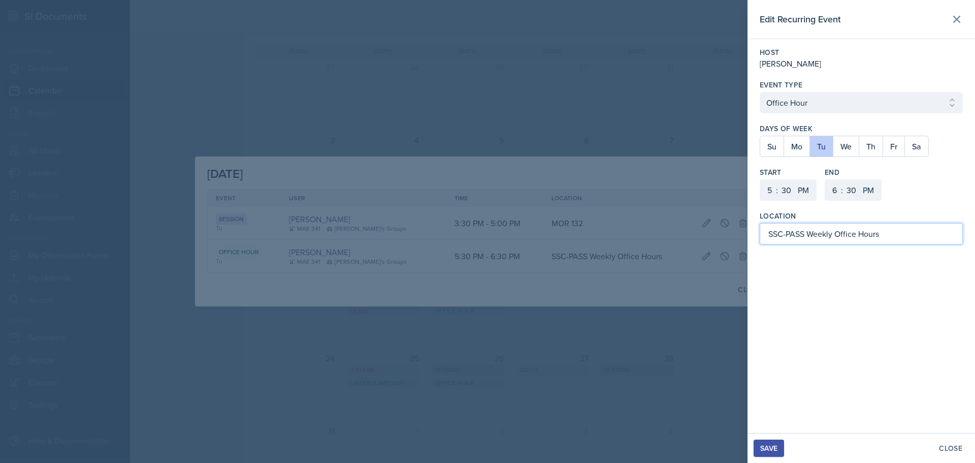
drag, startPoint x: 886, startPoint y: 232, endPoint x: 781, endPoint y: 235, distance: 104.7
click at [781, 235] on input "SSC-PASS Weekly Office Hours" at bounding box center [861, 233] width 203 height 21
click at [775, 447] on div "Save" at bounding box center [769, 448] width 17 height 8
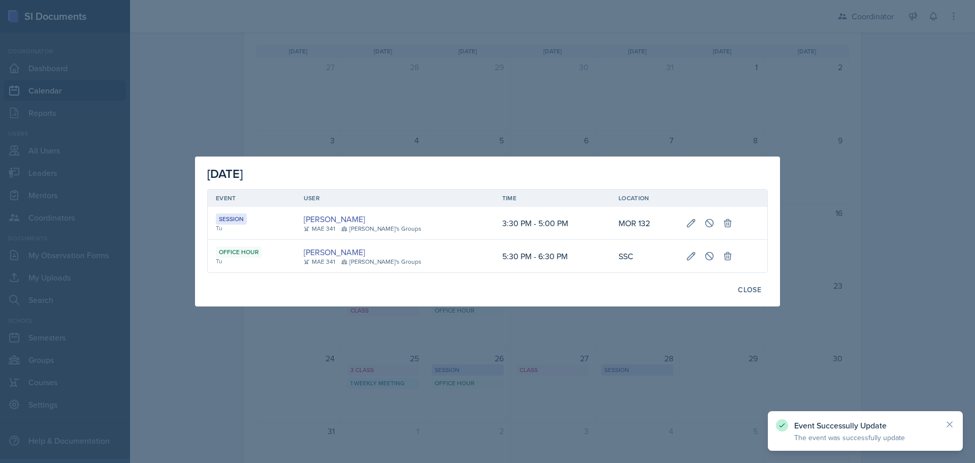
click at [541, 405] on div at bounding box center [487, 231] width 975 height 463
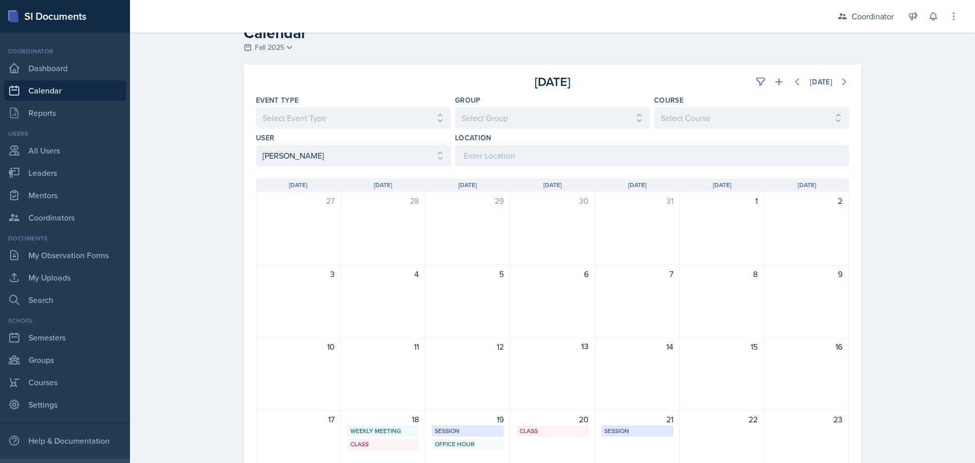
scroll to position [0, 0]
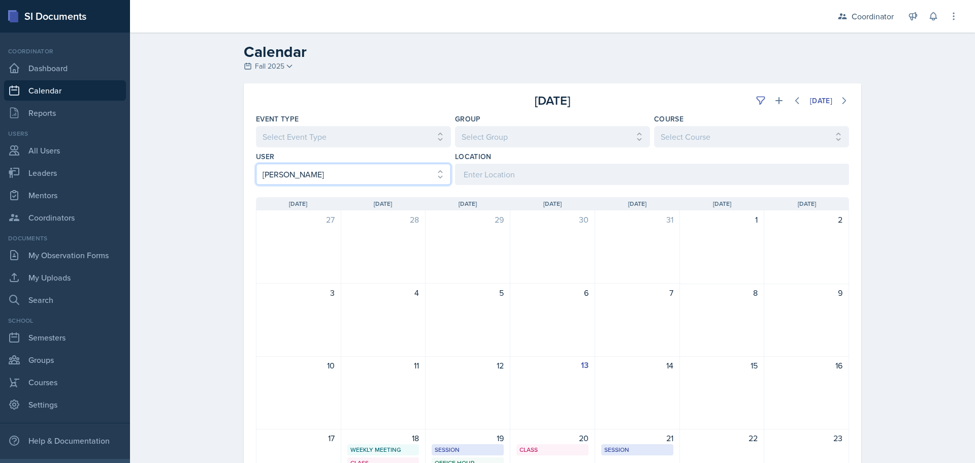
click at [338, 174] on select "Select User All Adam McDougal Aley Perez Anna McGill Bella Clifton Bram O'Neil …" at bounding box center [353, 174] width 195 height 21
click at [256, 164] on select "Select User All Adam McDougal Aley Perez Anna McGill Bella Clifton Bram O'Neil …" at bounding box center [353, 174] width 195 height 21
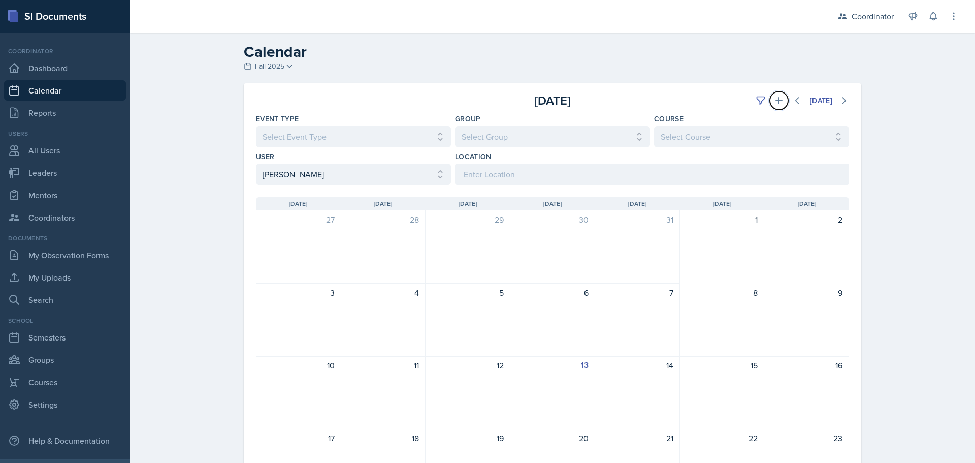
click at [775, 98] on icon at bounding box center [779, 101] width 10 height 10
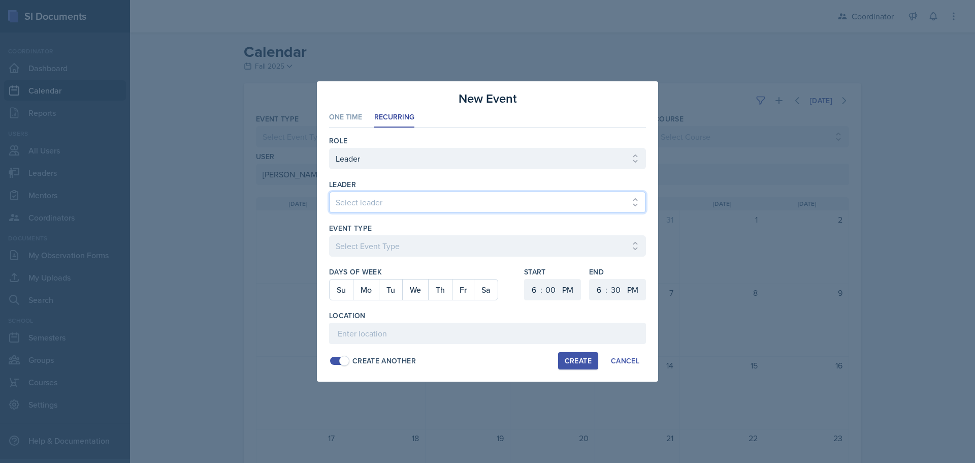
click at [385, 208] on select "Select leader Adam McDougal Aley Perez Anna McGill Bella Clifton Bram O'Neil Ca…" at bounding box center [487, 202] width 317 height 21
click at [329, 192] on select "Select leader Adam McDougal Aley Perez Anna McGill Bella Clifton Bram O'Neil Ca…" at bounding box center [487, 202] width 317 height 21
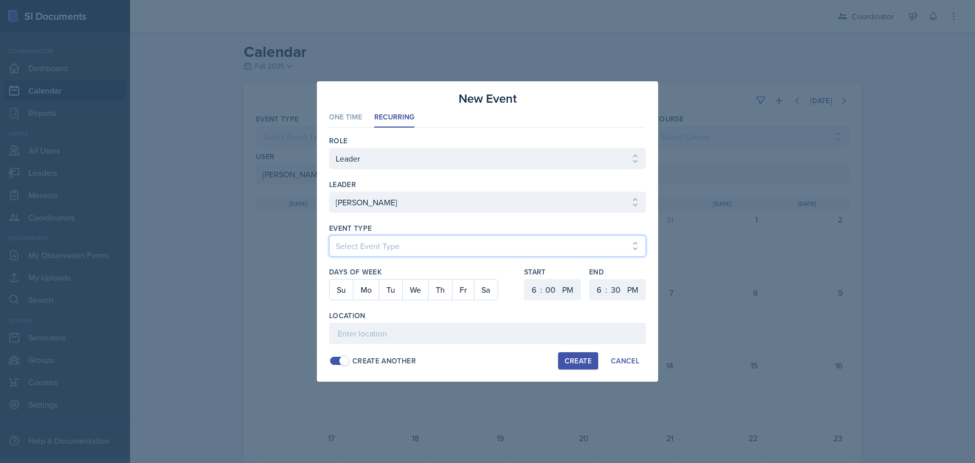
click at [362, 243] on select "Select Event Type Admin Office Hour Cal Workshop Class Class Announcement LA Pe…" at bounding box center [487, 245] width 317 height 21
click at [329, 235] on select "Select Event Type Admin Office Hour Cal Workshop Class Class Announcement LA Pe…" at bounding box center [487, 245] width 317 height 21
click at [388, 294] on button "Tu" at bounding box center [390, 289] width 23 height 20
click at [536, 288] on select "1 2 3 4 5 6 7 8 9 10 11 12" at bounding box center [533, 289] width 16 height 21
click at [525, 279] on select "1 2 3 4 5 6 7 8 9 10 11 12" at bounding box center [533, 289] width 16 height 21
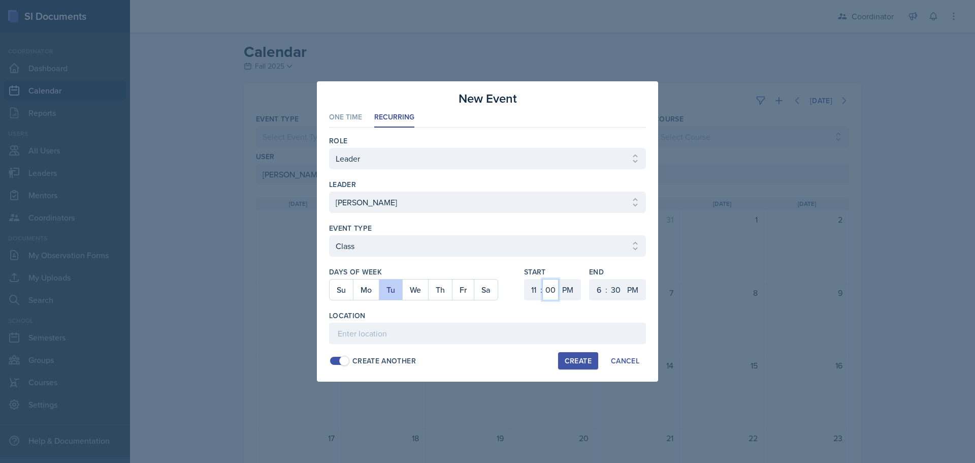
click at [551, 281] on select "00 05 10 15 20 25 30 35 40 45 50 55" at bounding box center [551, 289] width 16 height 21
click at [543, 279] on select "00 05 10 15 20 25 30 35 40 45 50 55" at bounding box center [551, 289] width 16 height 21
drag, startPoint x: 571, startPoint y: 293, endPoint x: 570, endPoint y: 299, distance: 6.1
click at [571, 293] on select "AM PM" at bounding box center [569, 289] width 20 height 21
click at [559, 279] on select "AM PM" at bounding box center [569, 289] width 20 height 21
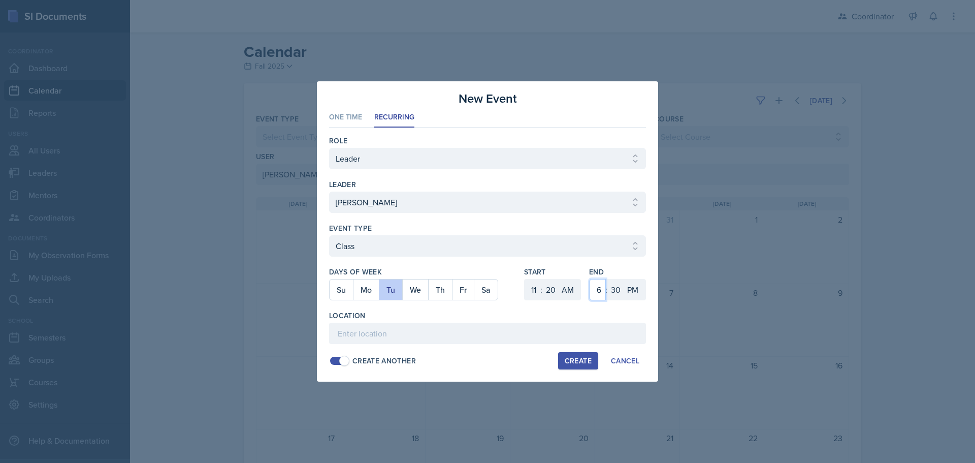
drag, startPoint x: 602, startPoint y: 290, endPoint x: 602, endPoint y: 284, distance: 5.6
click at [602, 290] on select "1 2 3 4 5 6 7 8 9 10 11 12" at bounding box center [598, 289] width 16 height 21
click at [590, 279] on select "1 2 3 4 5 6 7 8 9 10 11 12" at bounding box center [598, 289] width 16 height 21
drag, startPoint x: 619, startPoint y: 294, endPoint x: 625, endPoint y: 260, distance: 34.6
click at [619, 294] on select "00 05 10 15 20 25 30 35 40 45 50 55" at bounding box center [616, 289] width 16 height 21
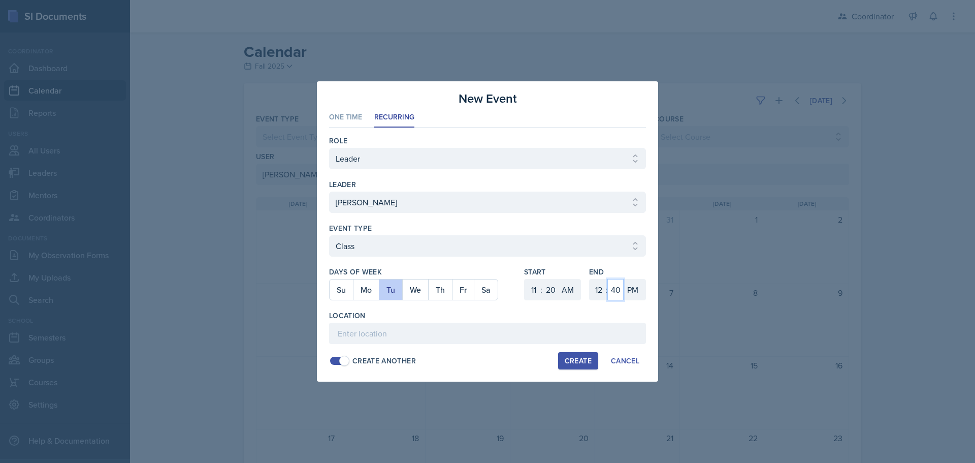
click at [608, 279] on select "00 05 10 15 20 25 30 35 40 45 50 55" at bounding box center [616, 289] width 16 height 21
click at [616, 325] on input at bounding box center [487, 333] width 317 height 21
click at [583, 354] on button "Create" at bounding box center [578, 360] width 40 height 17
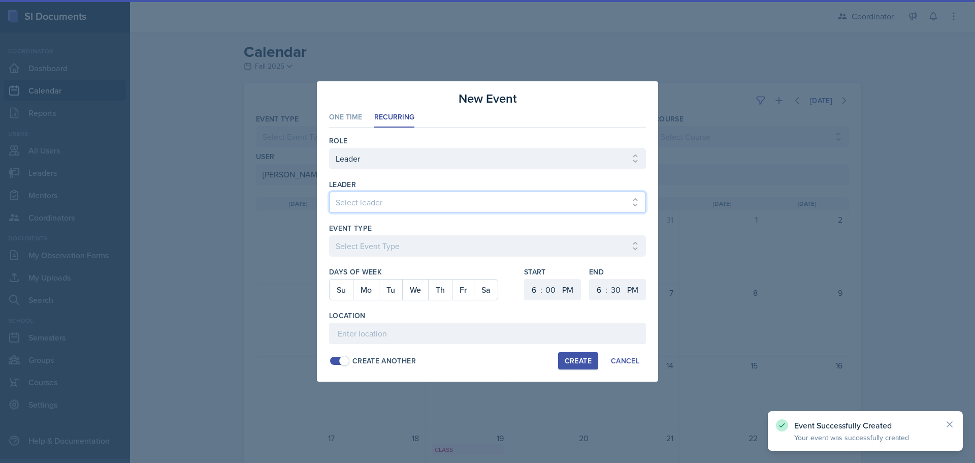
click at [400, 206] on select "Select leader Adam McDougal Aley Perez Anna McGill Bella Clifton Bram O'Neil Ca…" at bounding box center [487, 202] width 317 height 21
click at [329, 192] on select "Select leader Adam McDougal Aley Perez Anna McGill Bella Clifton Bram O'Neil Ca…" at bounding box center [487, 202] width 317 height 21
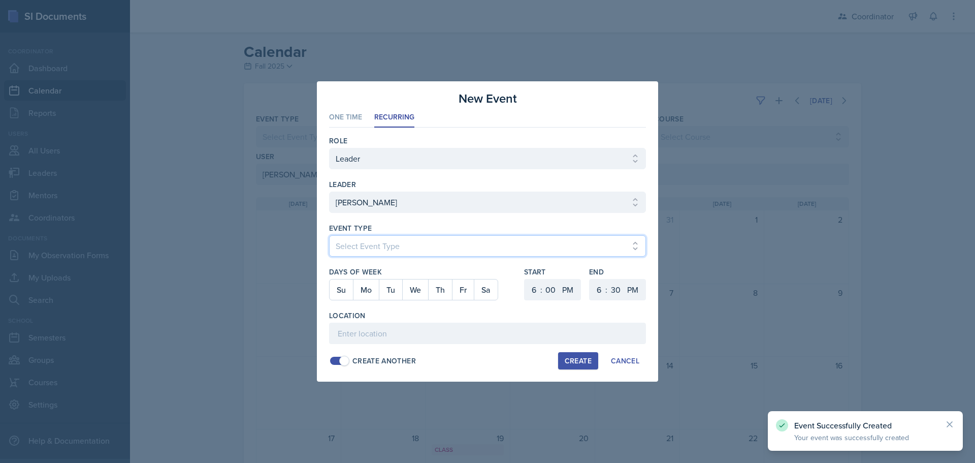
drag, startPoint x: 373, startPoint y: 243, endPoint x: 368, endPoint y: 253, distance: 11.4
click at [373, 243] on select "Select Event Type Admin Office Hour Cal Workshop Class Class Announcement LA Pe…" at bounding box center [487, 245] width 317 height 21
click at [329, 235] on select "Select Event Type Admin Office Hour Cal Workshop Class Class Announcement LA Pe…" at bounding box center [487, 245] width 317 height 21
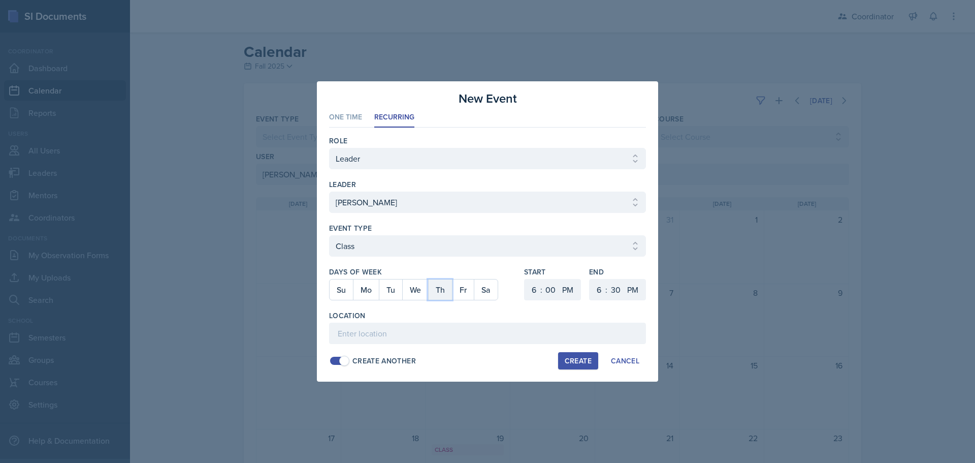
click at [437, 294] on button "Th" at bounding box center [440, 289] width 24 height 20
drag, startPoint x: 537, startPoint y: 290, endPoint x: 537, endPoint y: 282, distance: 7.6
click at [537, 290] on select "1 2 3 4 5 6 7 8 9 10 11 12" at bounding box center [533, 289] width 16 height 21
click at [525, 279] on select "1 2 3 4 5 6 7 8 9 10 11 12" at bounding box center [533, 289] width 16 height 21
click at [594, 289] on select "1 2 3 4 5 6 7 8 9 10 11 12" at bounding box center [598, 289] width 16 height 21
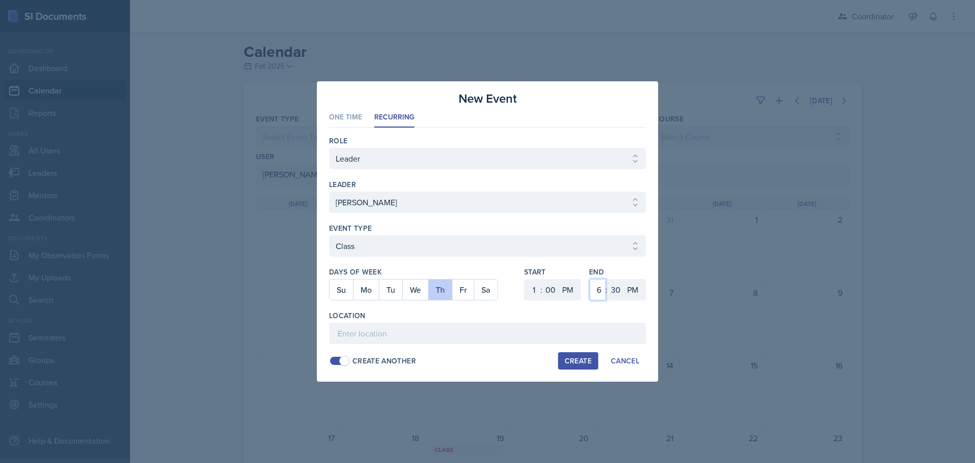
click at [590, 279] on select "1 2 3 4 5 6 7 8 9 10 11 12" at bounding box center [598, 289] width 16 height 21
click at [615, 290] on select "00 05 10 15 20 25 30 35 40 45 50 55" at bounding box center [616, 289] width 16 height 21
click at [608, 279] on select "00 05 10 15 20 25 30 35 40 45 50 55" at bounding box center [616, 289] width 16 height 21
click at [527, 338] on input at bounding box center [487, 333] width 317 height 21
click at [578, 358] on div "Create" at bounding box center [578, 361] width 27 height 8
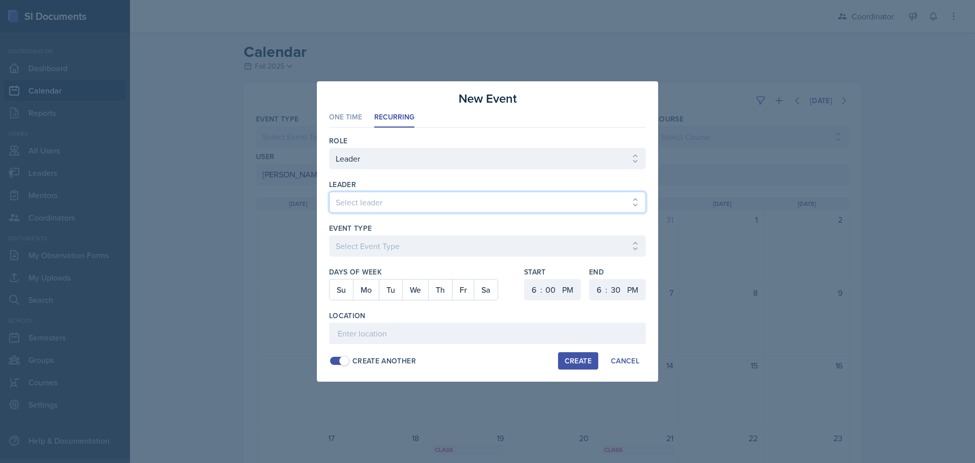
click at [363, 195] on select "Select leader Adam McDougal Aley Perez Anna McGill Bella Clifton Bram O'Neil Ca…" at bounding box center [487, 202] width 317 height 21
click at [329, 192] on select "Select leader Adam McDougal Aley Perez Anna McGill Bella Clifton Bram O'Neil Ca…" at bounding box center [487, 202] width 317 height 21
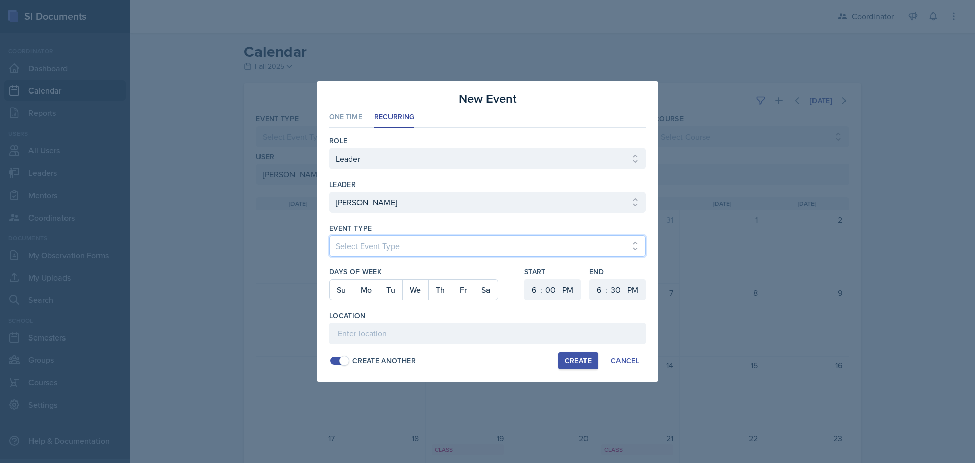
click at [348, 250] on select "Select Event Type Admin Office Hour Cal Workshop Class Class Announcement LA Pe…" at bounding box center [487, 245] width 317 height 21
click at [329, 235] on select "Select Event Type Admin Office Hour Cal Workshop Class Class Announcement LA Pe…" at bounding box center [487, 245] width 317 height 21
click at [373, 290] on button "Mo" at bounding box center [366, 289] width 26 height 20
click at [535, 286] on select "1 2 3 4 5 6 7 8 9 10 11 12" at bounding box center [533, 289] width 16 height 21
click at [525, 279] on select "1 2 3 4 5 6 7 8 9 10 11 12" at bounding box center [533, 289] width 16 height 21
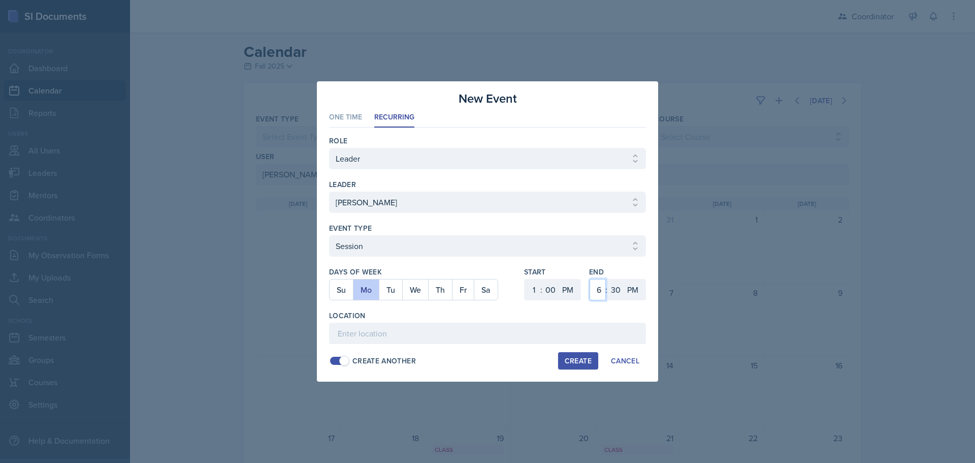
drag, startPoint x: 597, startPoint y: 289, endPoint x: 597, endPoint y: 279, distance: 9.7
click at [597, 289] on select "1 2 3 4 5 6 7 8 9 10 11 12" at bounding box center [598, 289] width 16 height 21
click at [590, 279] on select "1 2 3 4 5 6 7 8 9 10 11 12" at bounding box center [598, 289] width 16 height 21
drag, startPoint x: 621, startPoint y: 290, endPoint x: 621, endPoint y: 284, distance: 5.6
click at [621, 290] on select "00 05 10 15 20 25 30 35 40 45 50 55" at bounding box center [616, 289] width 16 height 21
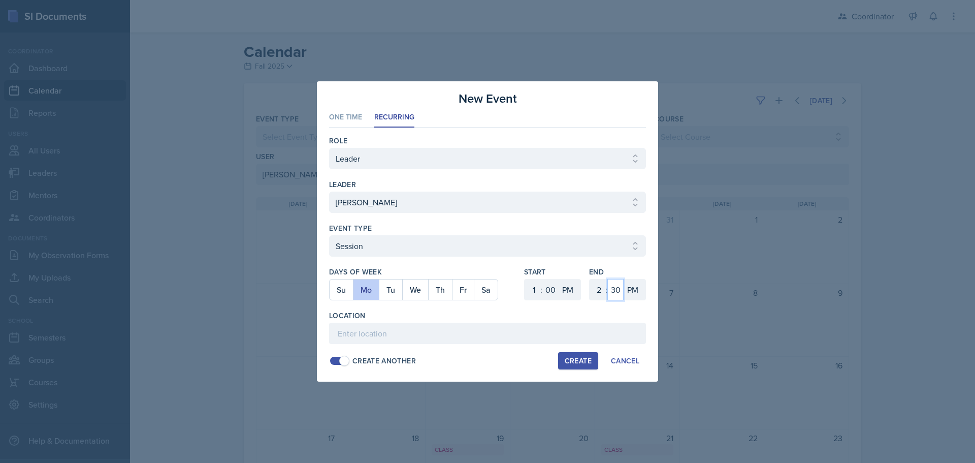
click at [608, 279] on select "00 05 10 15 20 25 30 35 40 45 50 55" at bounding box center [616, 289] width 16 height 21
click at [509, 325] on input at bounding box center [487, 333] width 317 height 21
click at [587, 357] on div "Create" at bounding box center [578, 361] width 27 height 8
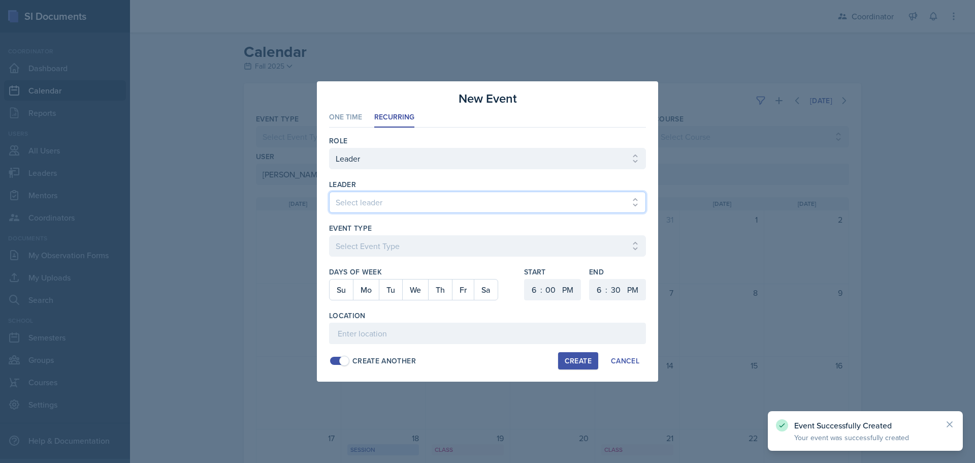
click at [376, 196] on select "Select leader Adam McDougal Aley Perez Anna McGill Bella Clifton Bram O'Neil Ca…" at bounding box center [487, 202] width 317 height 21
click at [329, 192] on select "Select leader Adam McDougal Aley Perez Anna McGill Bella Clifton Bram O'Neil Ca…" at bounding box center [487, 202] width 317 height 21
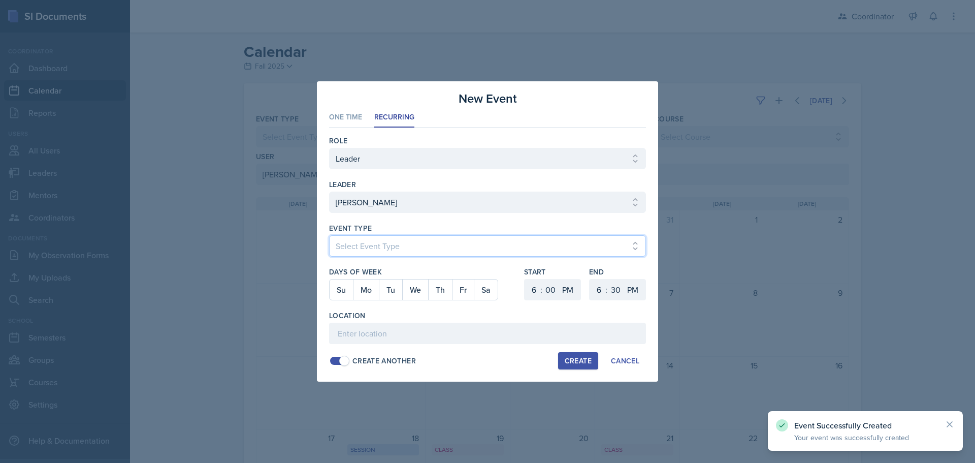
click at [383, 255] on select "Select Event Type Admin Office Hour Cal Workshop Class Class Announcement LA Pe…" at bounding box center [487, 245] width 317 height 21
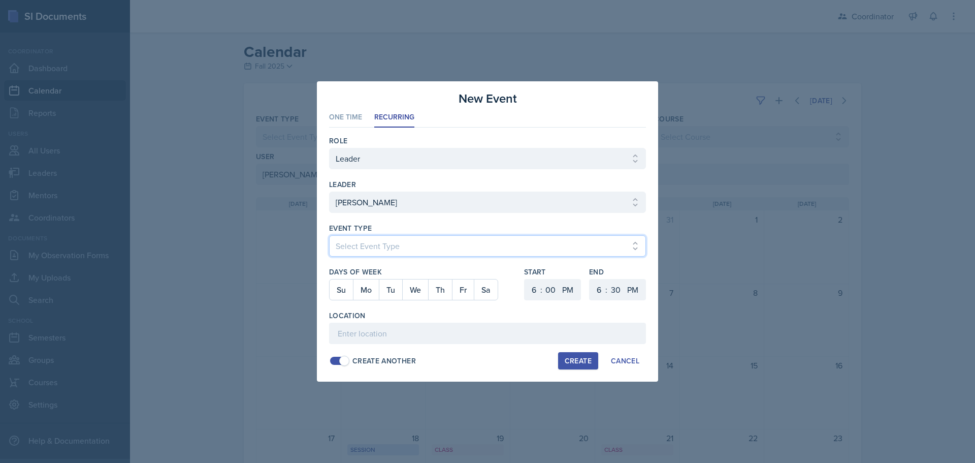
click at [329, 235] on select "Select Event Type Admin Office Hour Cal Workshop Class Class Announcement LA Pe…" at bounding box center [487, 245] width 317 height 21
click at [411, 288] on button "We" at bounding box center [415, 289] width 26 height 20
click at [533, 292] on select "1 2 3 4 5 6 7 8 9 10 11 12" at bounding box center [533, 289] width 16 height 21
click at [525, 279] on select "1 2 3 4 5 6 7 8 9 10 11 12" at bounding box center [533, 289] width 16 height 21
drag, startPoint x: 548, startPoint y: 295, endPoint x: 549, endPoint y: 285, distance: 9.7
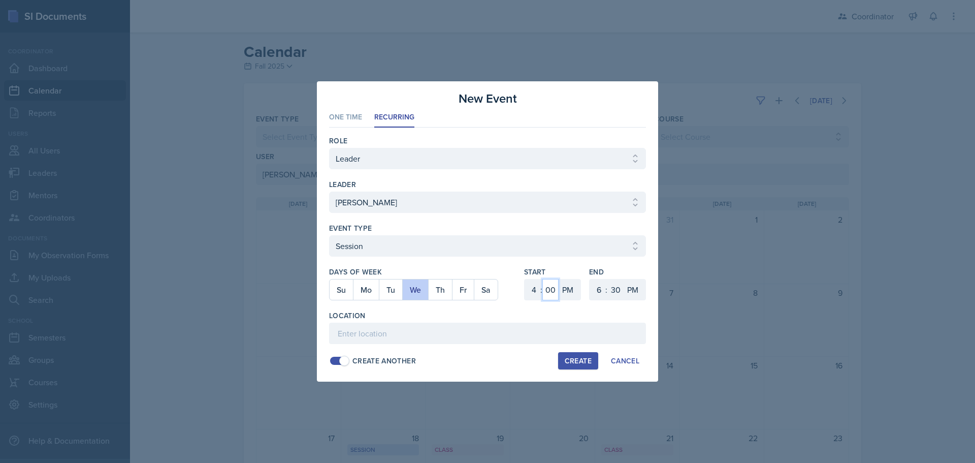
click at [548, 295] on select "00 05 10 15 20 25 30 35 40 45 50 55" at bounding box center [551, 289] width 16 height 21
click at [543, 279] on select "00 05 10 15 20 25 30 35 40 45 50 55" at bounding box center [551, 289] width 16 height 21
drag, startPoint x: 599, startPoint y: 290, endPoint x: 608, endPoint y: 239, distance: 51.6
click at [598, 290] on select "1 2 3 4 5 6 7 8 9 10 11 12" at bounding box center [598, 289] width 16 height 21
click at [590, 279] on select "1 2 3 4 5 6 7 8 9 10 11 12" at bounding box center [598, 289] width 16 height 21
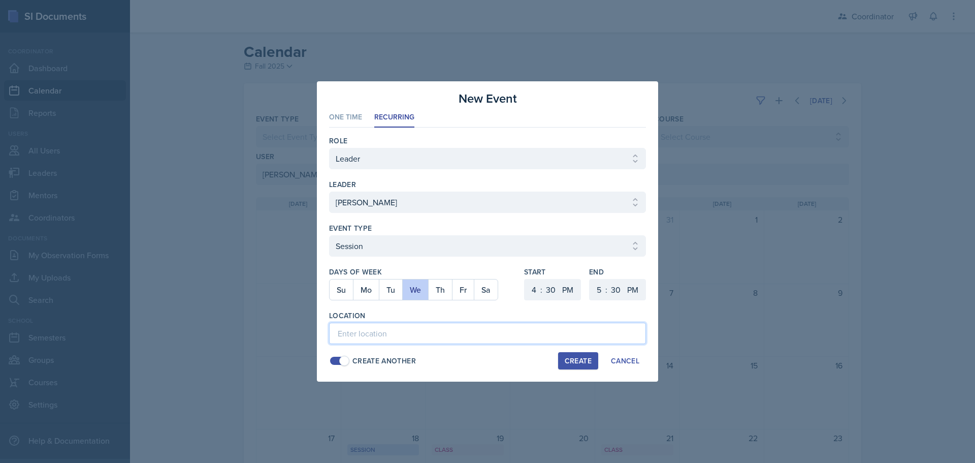
click at [534, 328] on input at bounding box center [487, 333] width 317 height 21
click at [577, 359] on div "Create" at bounding box center [578, 361] width 27 height 8
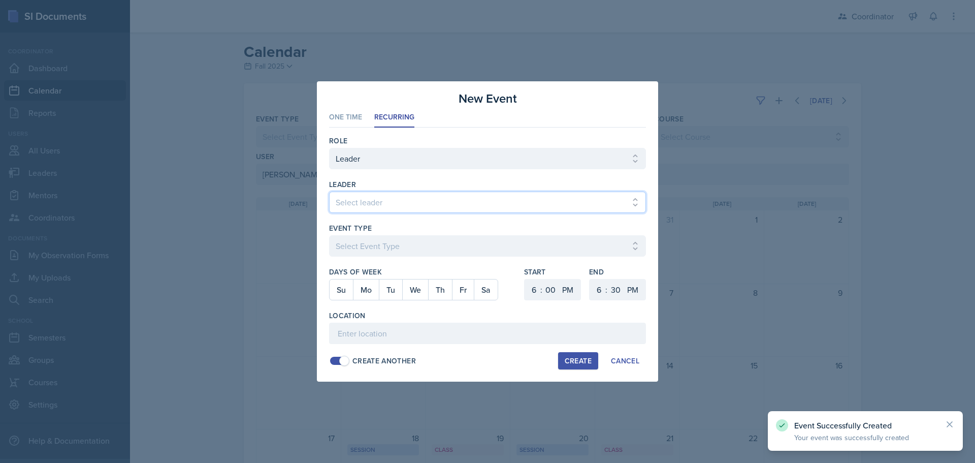
click at [411, 209] on select "Select leader Adam McDougal Aley Perez Anna McGill Bella Clifton Bram O'Neil Ca…" at bounding box center [487, 202] width 317 height 21
click at [329, 192] on select "Select leader Adam McDougal Aley Perez Anna McGill Bella Clifton Bram O'Neil Ca…" at bounding box center [487, 202] width 317 height 21
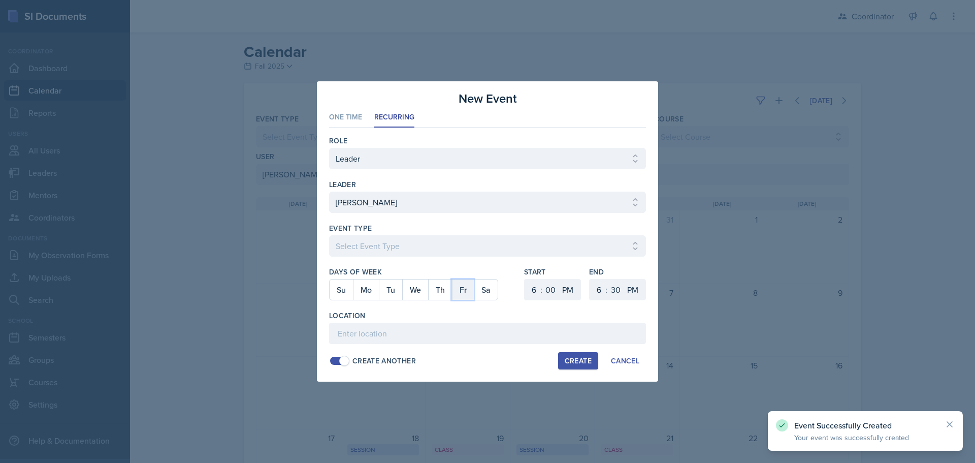
click at [461, 282] on button "Fr" at bounding box center [463, 289] width 22 height 20
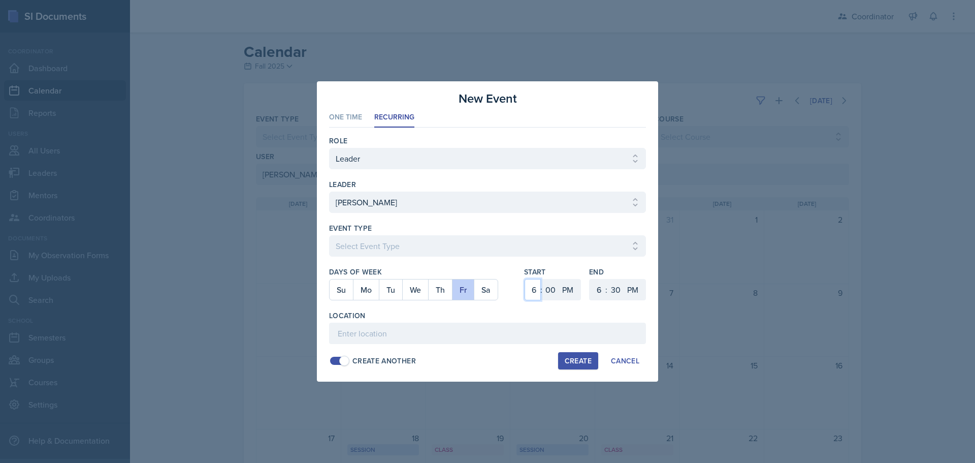
drag, startPoint x: 529, startPoint y: 288, endPoint x: 528, endPoint y: 279, distance: 9.3
click at [530, 288] on select "1 2 3 4 5 6 7 8 9 10 11 12" at bounding box center [533, 289] width 16 height 21
click at [525, 279] on select "1 2 3 4 5 6 7 8 9 10 11 12" at bounding box center [533, 289] width 16 height 21
click at [550, 286] on select "00 05 10 15 20 25 30 35 40 45 50 55" at bounding box center [551, 289] width 16 height 21
click at [543, 279] on select "00 05 10 15 20 25 30 35 40 45 50 55" at bounding box center [551, 289] width 16 height 21
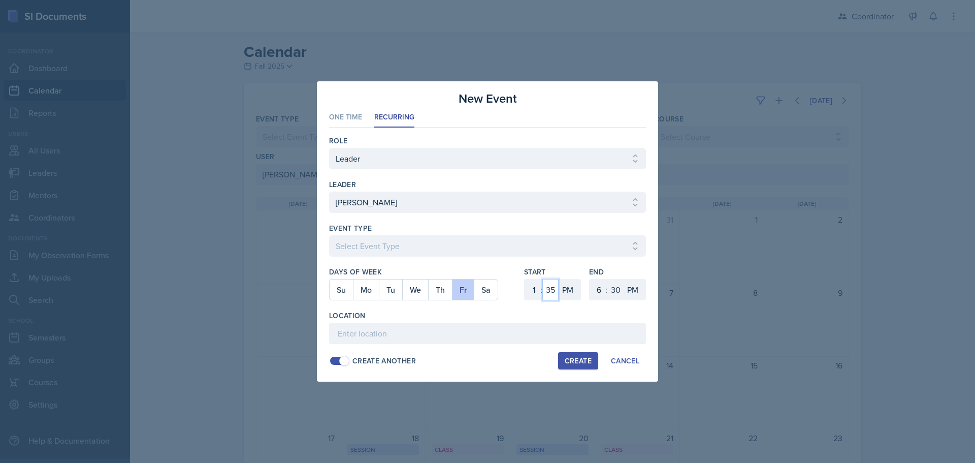
drag, startPoint x: 553, startPoint y: 291, endPoint x: 553, endPoint y: 279, distance: 11.7
click at [553, 291] on select "00 05 10 15 20 25 30 35 40 45 50 55" at bounding box center [551, 289] width 16 height 21
click at [543, 279] on select "00 05 10 15 20 25 30 35 40 45 50 55" at bounding box center [551, 289] width 16 height 21
click at [599, 298] on select "1 2 3 4 5 6 7 8 9 10 11 12" at bounding box center [598, 289] width 16 height 21
click at [590, 279] on select "1 2 3 4 5 6 7 8 9 10 11 12" at bounding box center [598, 289] width 16 height 21
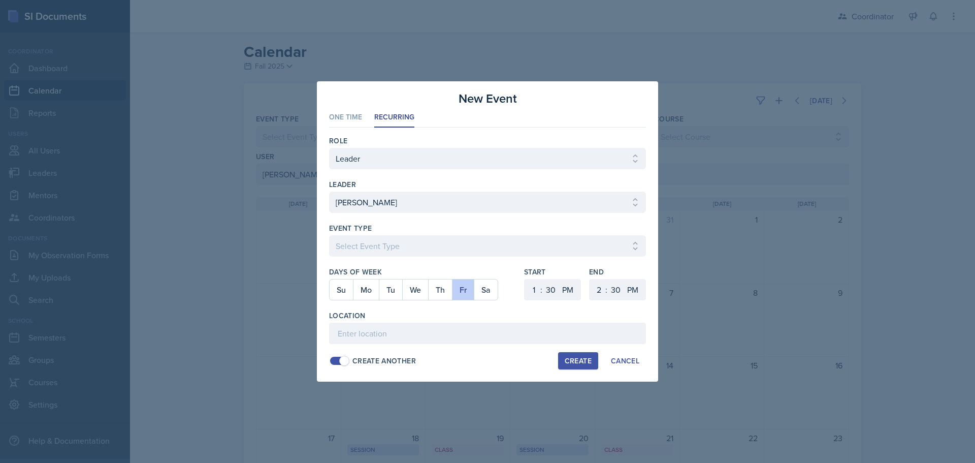
click at [461, 344] on div "Role Select Role Leader Mentor Coordinator leader Select leader Adam McDougal A…" at bounding box center [487, 251] width 317 height 246
click at [463, 339] on input at bounding box center [487, 333] width 317 height 21
click at [575, 355] on button "Create" at bounding box center [578, 360] width 40 height 17
click at [378, 250] on select "Select Event Type Admin Office Hour Cal Workshop Class Class Announcement LA Pe…" at bounding box center [487, 245] width 317 height 21
click at [329, 235] on select "Select Event Type Admin Office Hour Cal Workshop Class Class Announcement LA Pe…" at bounding box center [487, 245] width 317 height 21
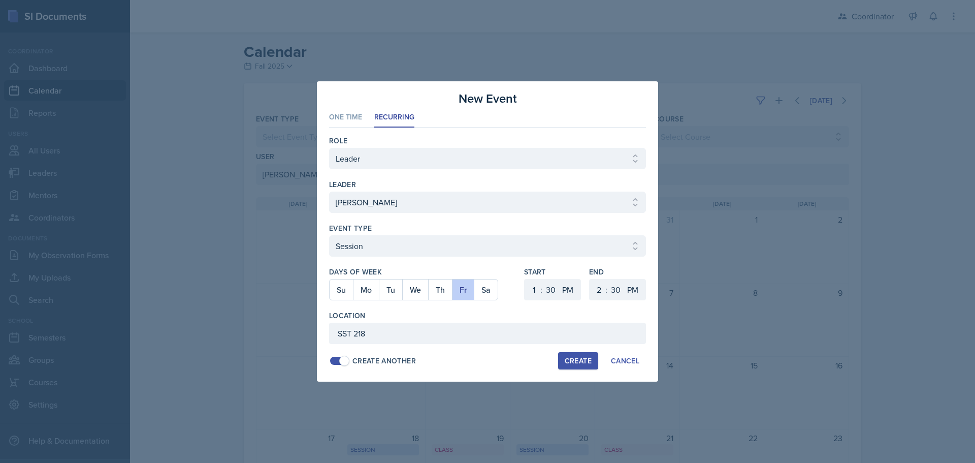
click at [578, 360] on div "Create" at bounding box center [578, 361] width 27 height 8
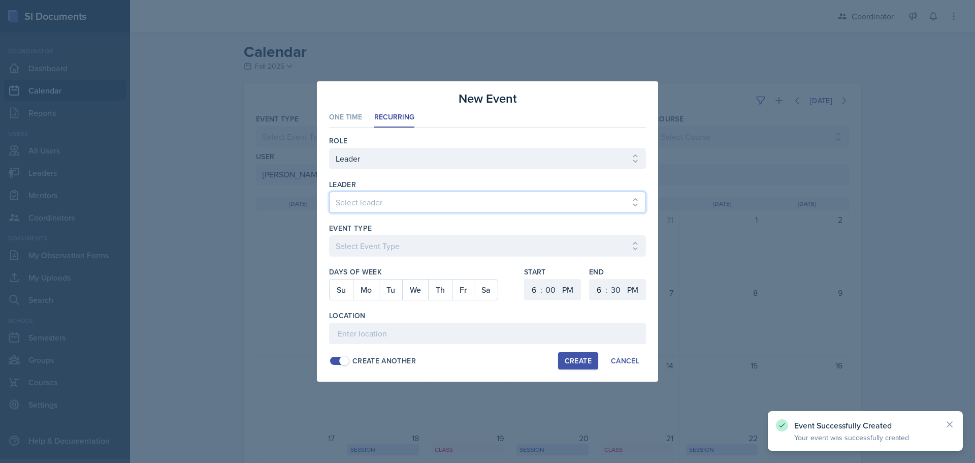
click at [369, 200] on select "Select leader Adam McDougal Aley Perez Anna McGill Bella Clifton Bram O'Neil Ca…" at bounding box center [487, 202] width 317 height 21
click at [329, 192] on select "Select leader Adam McDougal Aley Perez Anna McGill Bella Clifton Bram O'Neil Ca…" at bounding box center [487, 202] width 317 height 21
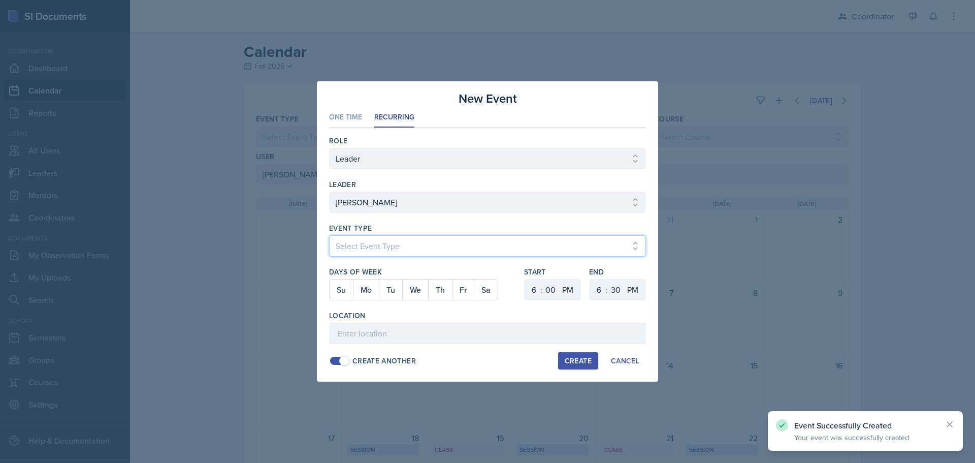
click at [370, 242] on select "Select Event Type Admin Office Hour Cal Workshop Class Class Announcement LA Pe…" at bounding box center [487, 245] width 317 height 21
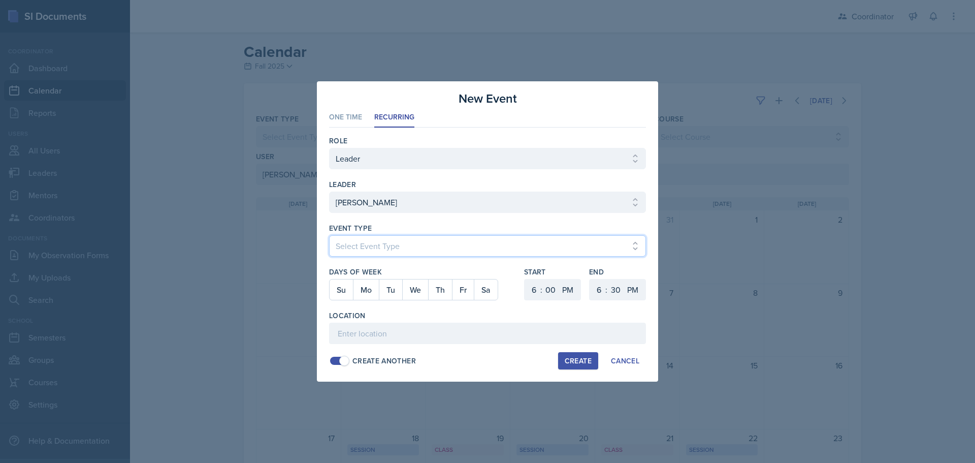
click at [329, 235] on select "Select Event Type Admin Office Hour Cal Workshop Class Class Announcement LA Pe…" at bounding box center [487, 245] width 317 height 21
click at [417, 291] on button "We" at bounding box center [415, 289] width 26 height 20
click at [535, 291] on select "1 2 3 4 5 6 7 8 9 10 11 12" at bounding box center [533, 289] width 16 height 21
click at [525, 279] on select "1 2 3 4 5 6 7 8 9 10 11 12" at bounding box center [533, 289] width 16 height 21
click at [550, 288] on select "00 05 10 15 20 25 30 35 40 45 50 55" at bounding box center [551, 289] width 16 height 21
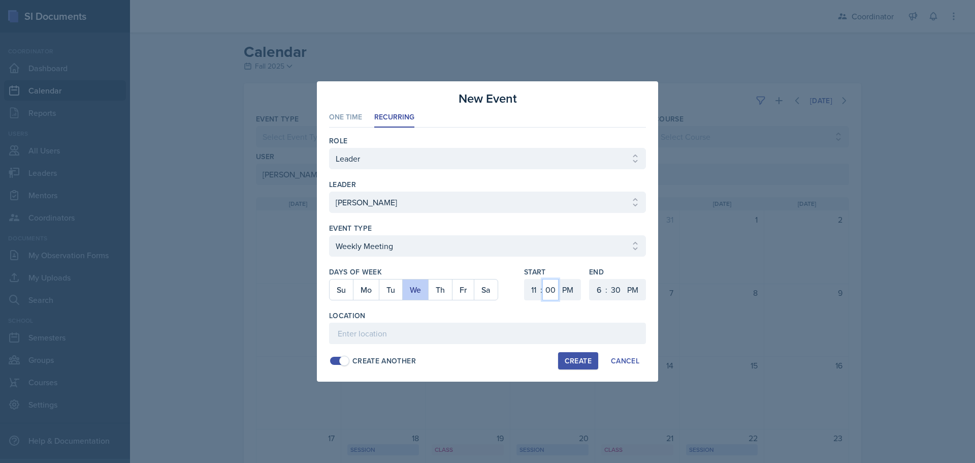
click at [543, 279] on select "00 05 10 15 20 25 30 35 40 45 50 55" at bounding box center [551, 289] width 16 height 21
drag, startPoint x: 570, startPoint y: 292, endPoint x: 571, endPoint y: 300, distance: 7.8
click at [571, 295] on select "AM PM" at bounding box center [569, 289] width 20 height 21
click at [559, 279] on select "AM PM" at bounding box center [569, 289] width 20 height 21
click at [610, 289] on select "00 05 10 15 20 25 30 35 40 45 50 55" at bounding box center [616, 289] width 16 height 21
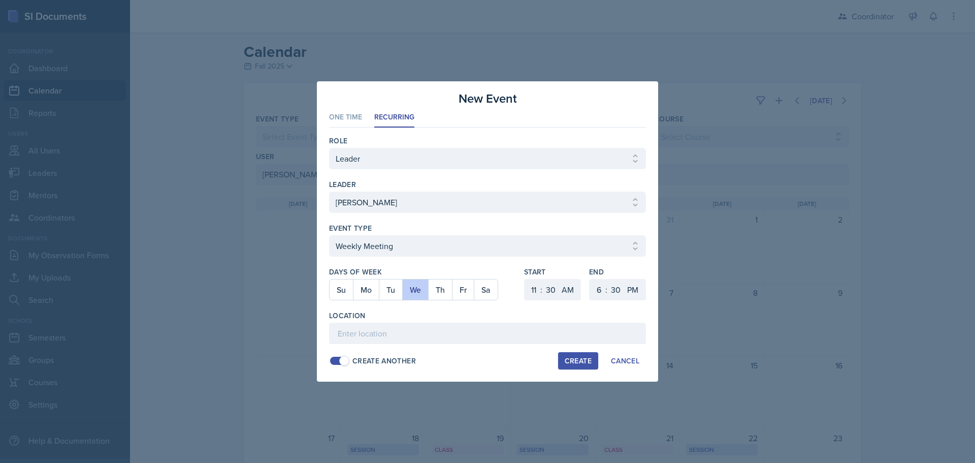
click at [607, 289] on div ":" at bounding box center [607, 290] width 2 height 12
click at [600, 290] on select "1 2 3 4 5 6 7 8 9 10 11 12" at bounding box center [598, 289] width 16 height 21
click at [590, 279] on select "1 2 3 4 5 6 7 8 9 10 11 12" at bounding box center [598, 289] width 16 height 21
click at [603, 330] on input at bounding box center [487, 333] width 317 height 21
click at [579, 353] on button "Create" at bounding box center [578, 360] width 40 height 17
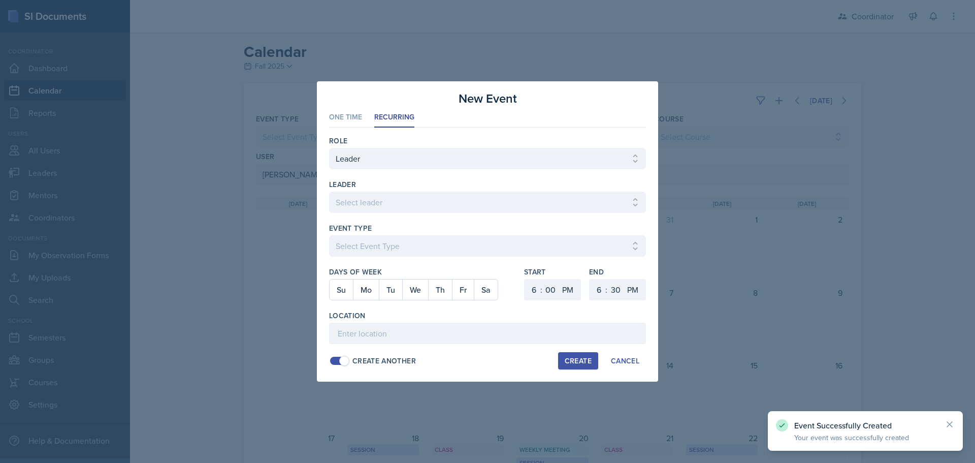
click at [423, 215] on div at bounding box center [487, 218] width 317 height 10
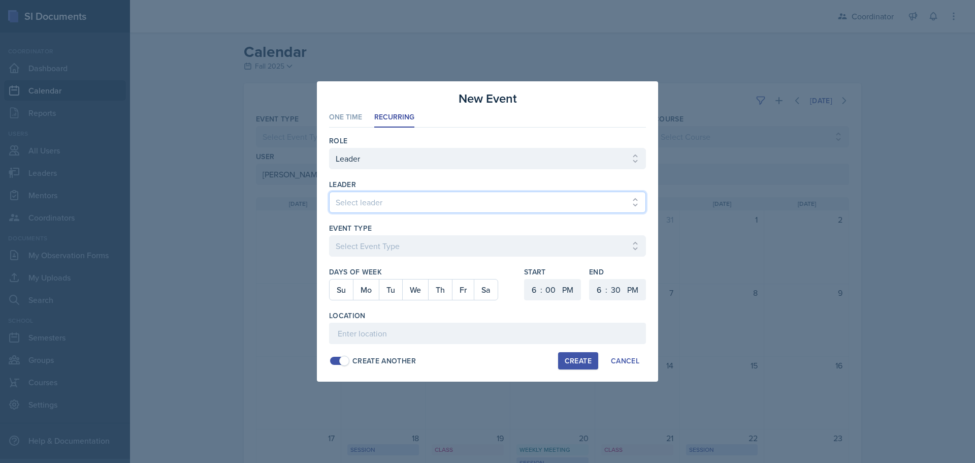
click at [420, 202] on select "Select leader Adam McDougal Aley Perez Anna McGill Bella Clifton Bram O'Neil Ca…" at bounding box center [487, 202] width 317 height 21
click at [329, 192] on select "Select leader Adam McDougal Aley Perez Anna McGill Bella Clifton Bram O'Neil Ca…" at bounding box center [487, 202] width 317 height 21
click at [374, 234] on div "Event Type Select Event Type Admin Office Hour Cal Workshop Class Class Announc…" at bounding box center [487, 245] width 317 height 44
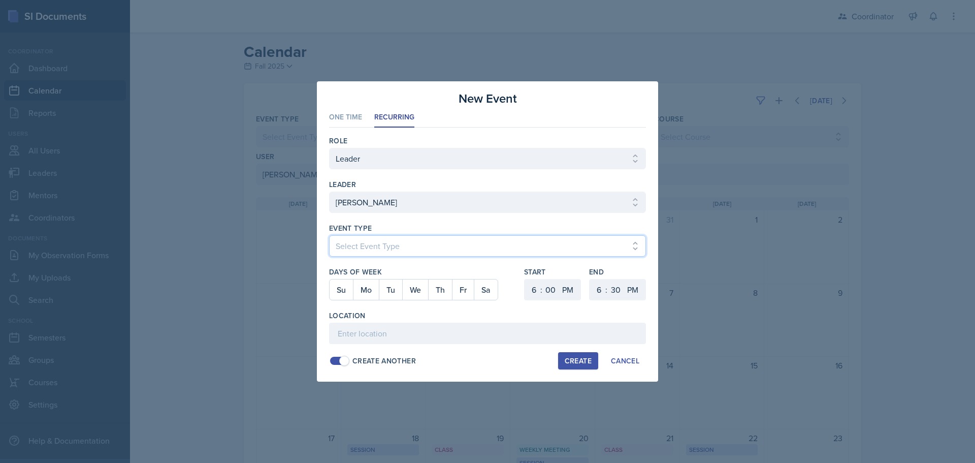
click at [374, 240] on select "Select Event Type Admin Office Hour Cal Workshop Class Class Announcement LA Pe…" at bounding box center [487, 245] width 317 height 21
click at [329, 235] on select "Select Event Type Admin Office Hour Cal Workshop Class Class Announcement LA Pe…" at bounding box center [487, 245] width 317 height 21
click at [466, 292] on button "Fr" at bounding box center [463, 289] width 22 height 20
click at [532, 293] on select "1 2 3 4 5 6 7 8 9 10 11 12" at bounding box center [533, 289] width 16 height 21
click at [525, 279] on select "1 2 3 4 5 6 7 8 9 10 11 12" at bounding box center [533, 289] width 16 height 21
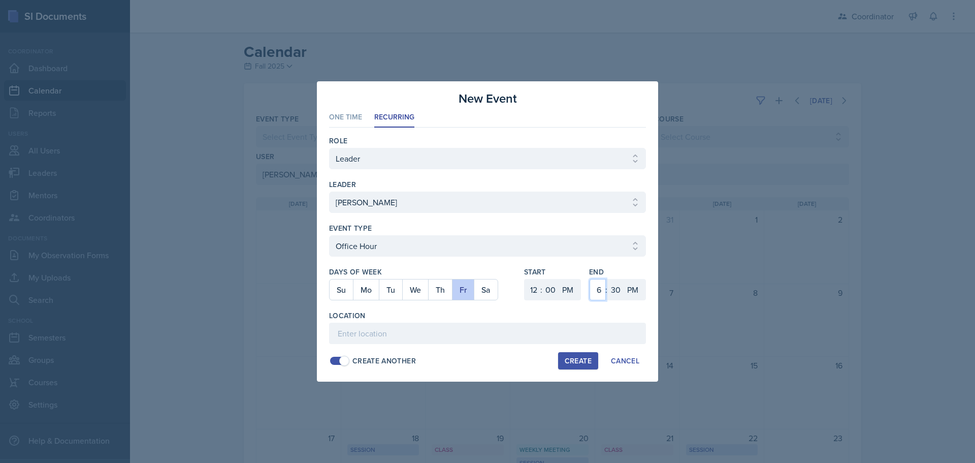
drag, startPoint x: 600, startPoint y: 291, endPoint x: 603, endPoint y: 279, distance: 12.0
click at [600, 290] on select "1 2 3 4 5 6 7 8 9 10 11 12" at bounding box center [598, 289] width 16 height 21
click at [590, 279] on select "1 2 3 4 5 6 7 8 9 10 11 12" at bounding box center [598, 289] width 16 height 21
click at [615, 284] on select "00 05 10 15 20 25 30 35 40 45 50 55" at bounding box center [616, 289] width 16 height 21
click at [608, 279] on select "00 05 10 15 20 25 30 35 40 45 50 55" at bounding box center [616, 289] width 16 height 21
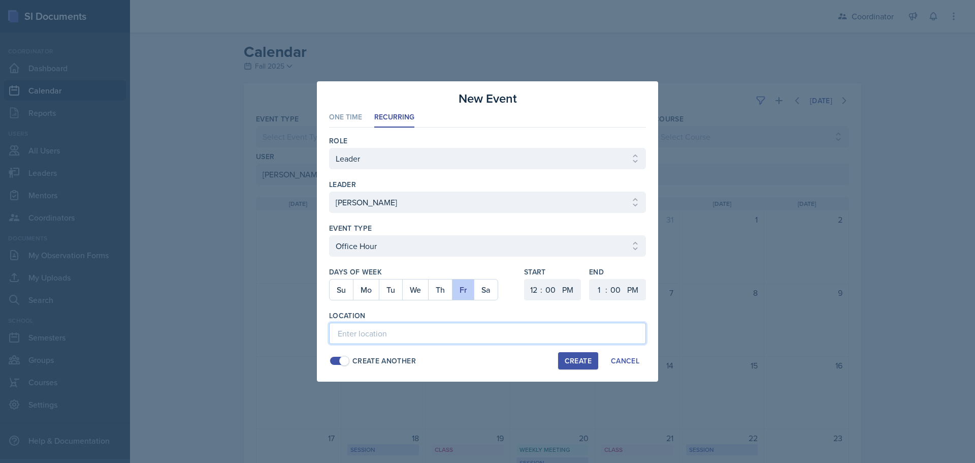
click at [463, 339] on input at bounding box center [487, 333] width 317 height 21
click at [577, 365] on div "Create" at bounding box center [578, 361] width 27 height 8
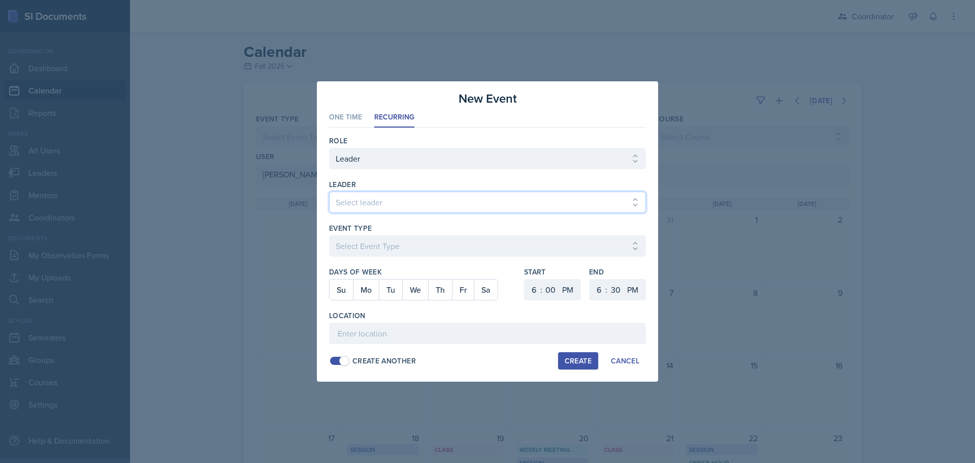
click at [332, 199] on select "Select leader Adam McDougal Aley Perez Anna McGill Bella Clifton Bram O'Neil Ca…" at bounding box center [487, 202] width 317 height 21
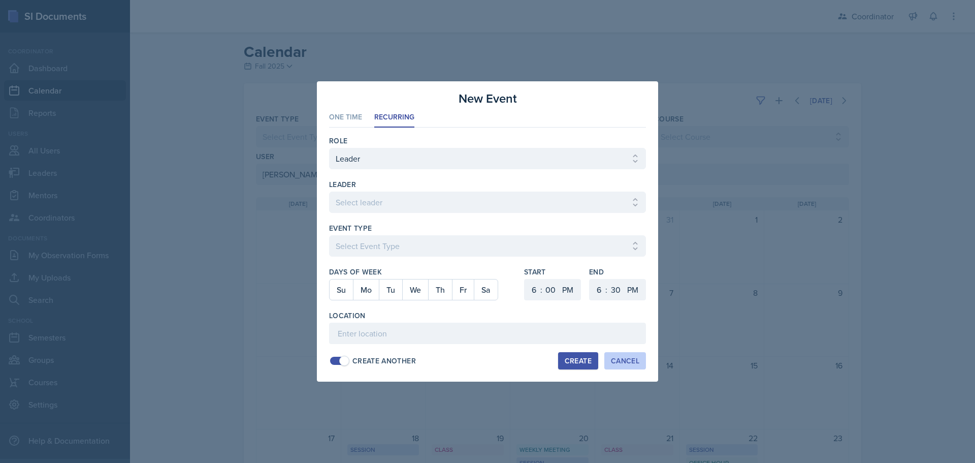
click at [635, 359] on div "Cancel" at bounding box center [625, 361] width 28 height 8
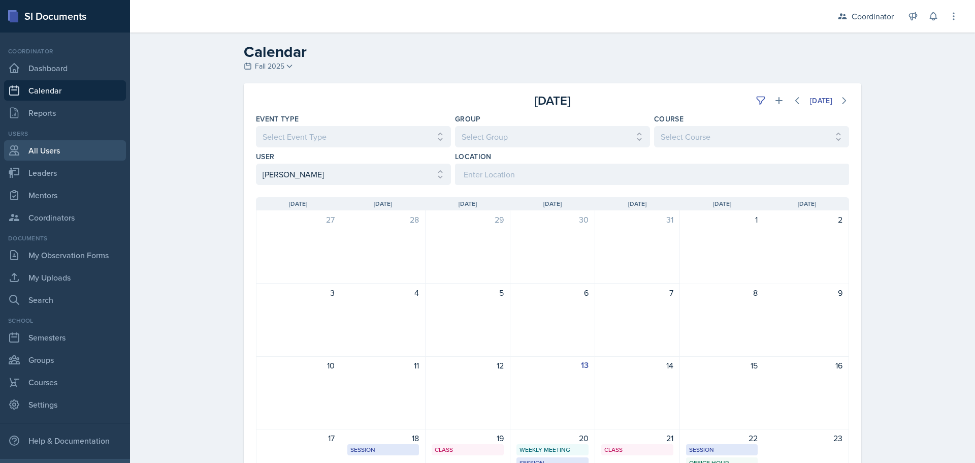
click at [36, 159] on link "All Users" at bounding box center [65, 150] width 122 height 20
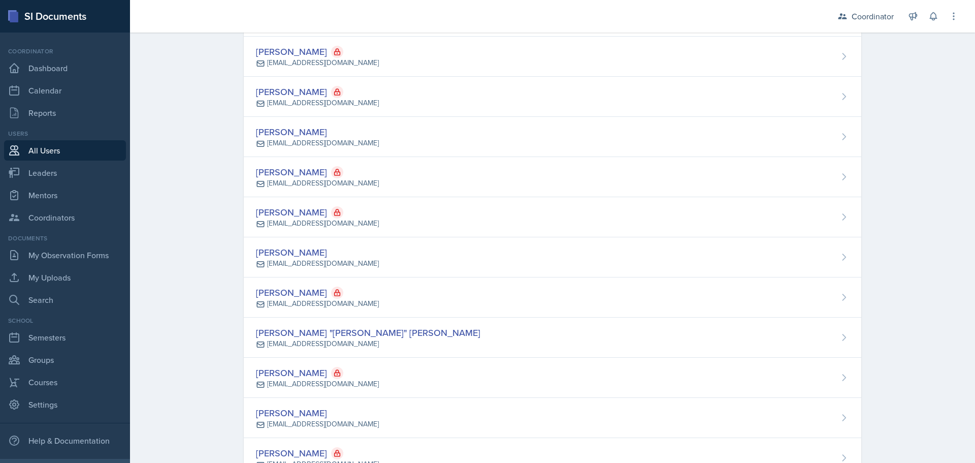
scroll to position [1423, 0]
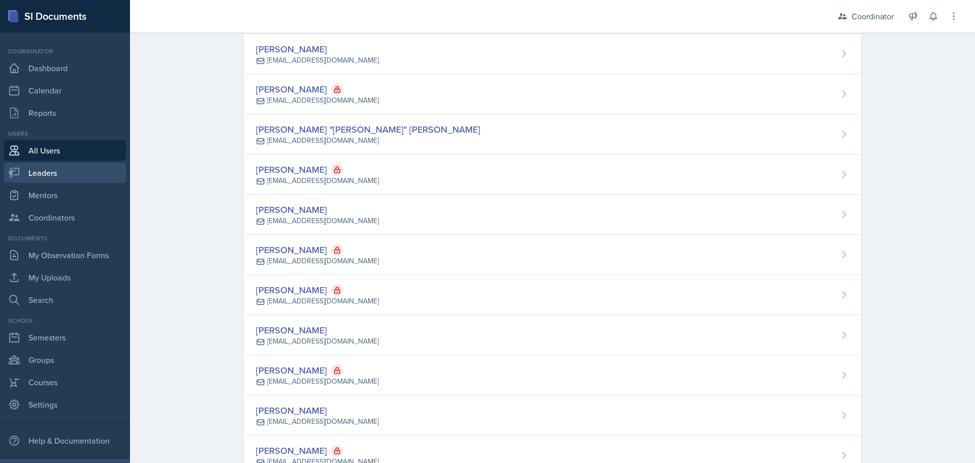
click at [76, 168] on link "Leaders" at bounding box center [65, 173] width 122 height 20
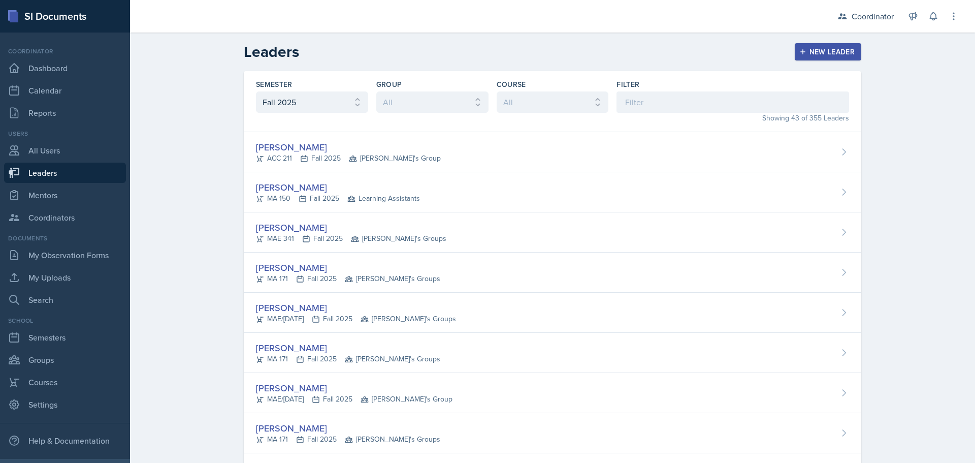
click at [832, 50] on div "New Leader" at bounding box center [829, 52] width 54 height 8
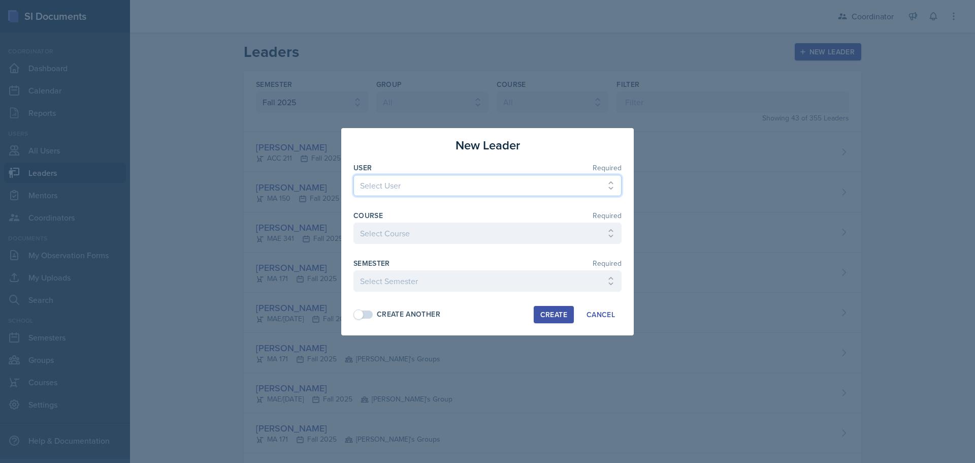
click at [381, 180] on select "Select User Thomas Adams SSC Admin Marina Ajinov Matthew Allmon Michael Amaya-D…" at bounding box center [488, 185] width 268 height 21
click at [354, 175] on select "Select User Thomas Adams SSC Admin Marina Ajinov Matthew Allmon Michael Amaya-D…" at bounding box center [488, 185] width 268 height 21
click at [400, 228] on select "Select Course ACC 211 ACC 212 ACC 307 BYS 119 BYS 215 BYS 300 CH 101 CH 121 CH …" at bounding box center [488, 233] width 268 height 21
click at [354, 223] on select "Select Course ACC 211 ACC 212 ACC 307 BYS 119 BYS 215 BYS 300 CH 101 CH 121 CH …" at bounding box center [488, 233] width 268 height 21
click at [384, 281] on select "Select Semester Fall 2025 Spring 2025 Fall 2024 Spring 2024 Fall 2023 Spring 20…" at bounding box center [488, 280] width 268 height 21
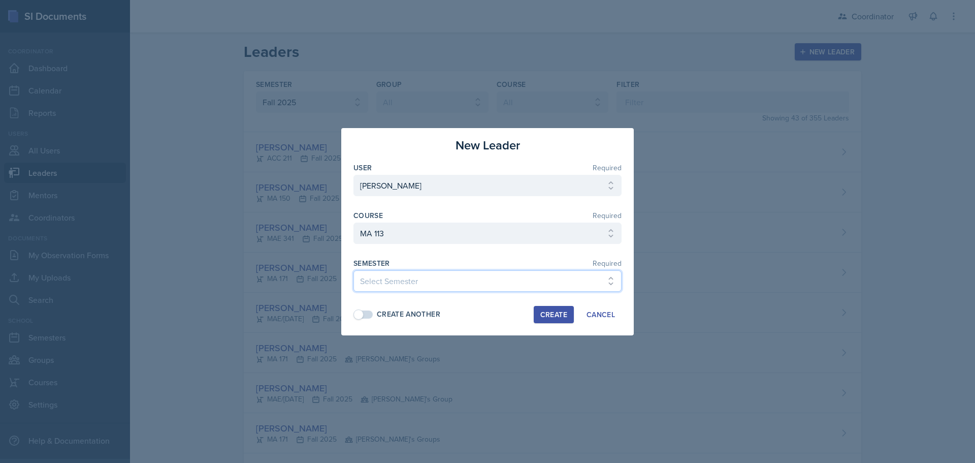
click at [354, 270] on select "Select Semester Fall 2025 Spring 2025 Fall 2024 Spring 2024 Fall 2023 Spring 20…" at bounding box center [488, 280] width 268 height 21
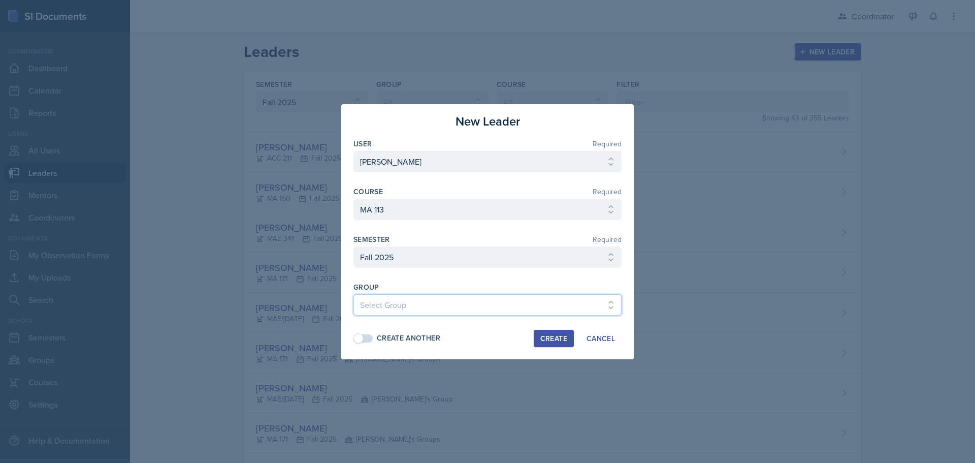
click at [394, 303] on select "Select Group Bella's Groups Cody's Group Kenneth's Group Learning Assistants Za…" at bounding box center [488, 304] width 268 height 21
click at [354, 294] on select "Select Group Bella's Groups Cody's Group Kenneth's Group Learning Assistants Za…" at bounding box center [488, 304] width 268 height 21
click at [541, 336] on div "Create" at bounding box center [554, 338] width 27 height 8
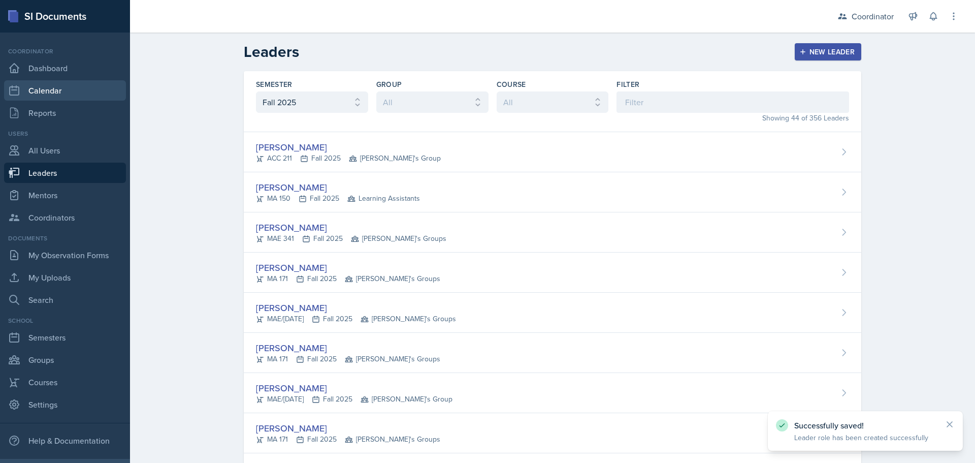
click at [45, 85] on link "Calendar" at bounding box center [65, 90] width 122 height 20
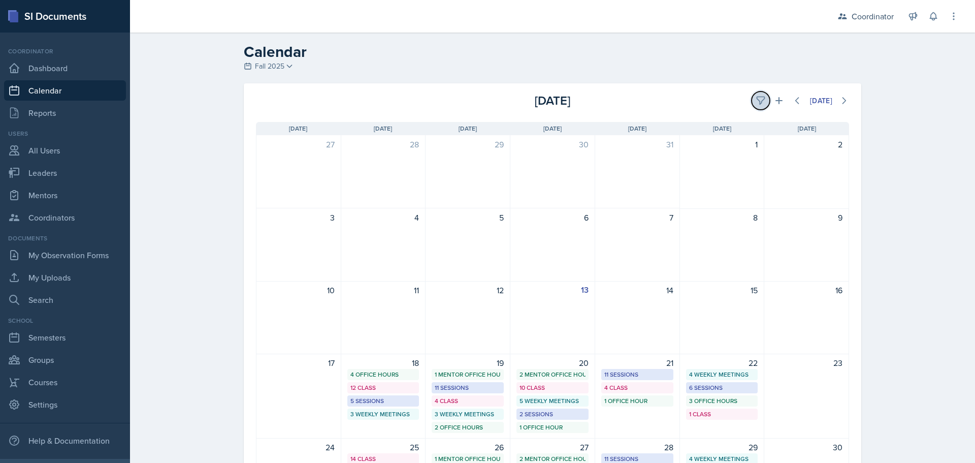
click at [757, 101] on icon at bounding box center [761, 101] width 8 height 8
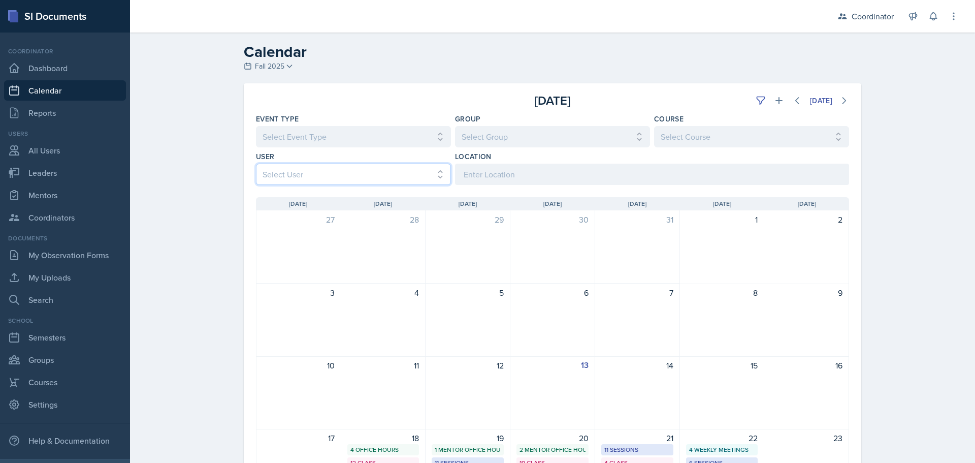
click at [256, 178] on select "Select User All Adam McDougal Aley Perez Anna McGill Bella Clifton Bram O'Neil …" at bounding box center [353, 174] width 195 height 21
click at [216, 316] on div "Calendar Fall 2025 Fall 2025 Spring 2025 Fall 2024 Spring 2024 Fall 2023 Spring…" at bounding box center [552, 370] width 845 height 675
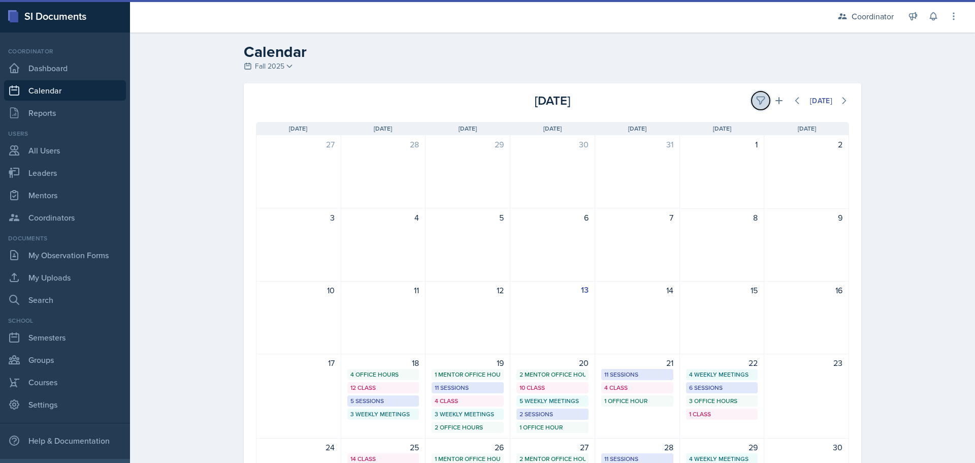
click at [752, 99] on button at bounding box center [761, 100] width 18 height 18
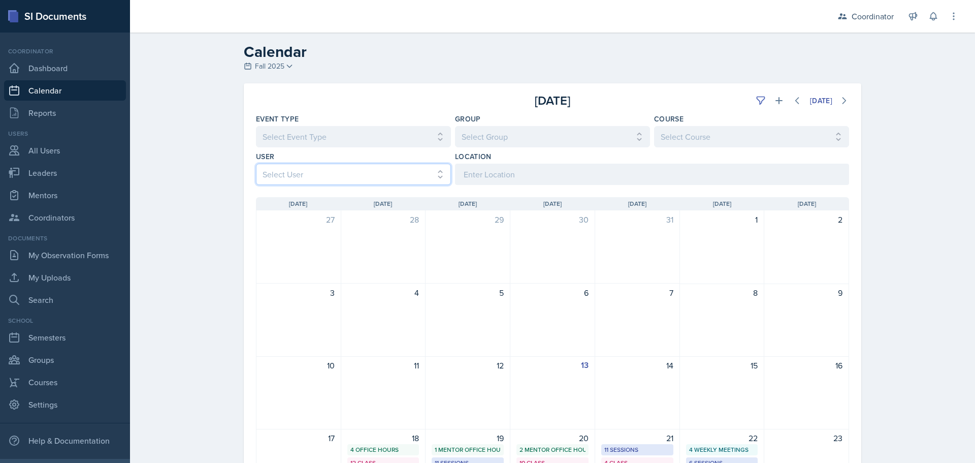
click at [384, 172] on select "Select User All [PERSON_NAME] [PERSON_NAME] [PERSON_NAME] [PERSON_NAME] [PERSON…" at bounding box center [353, 174] width 195 height 21
select select "b35737f4-18e1-455f-8322-cdd4ab80ea82"
click at [256, 164] on select "Select User All [PERSON_NAME] [PERSON_NAME] [PERSON_NAME] [PERSON_NAME] [PERSON…" at bounding box center [353, 174] width 195 height 21
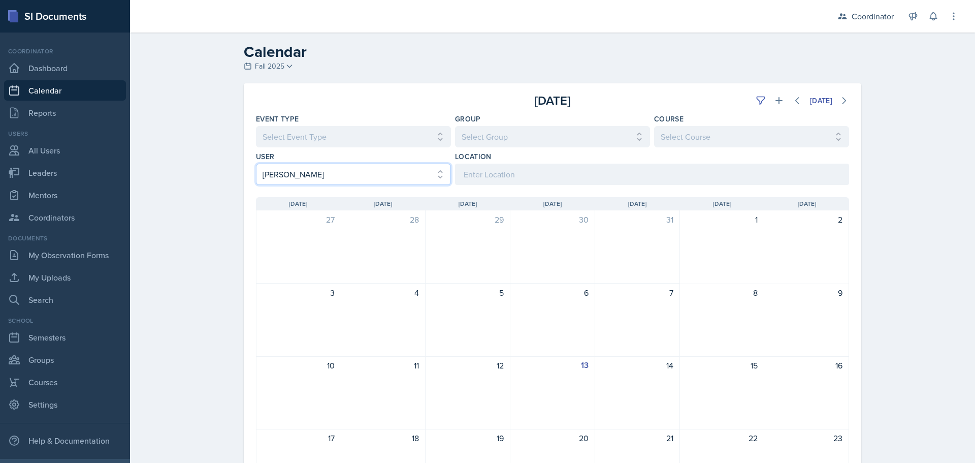
scroll to position [51, 0]
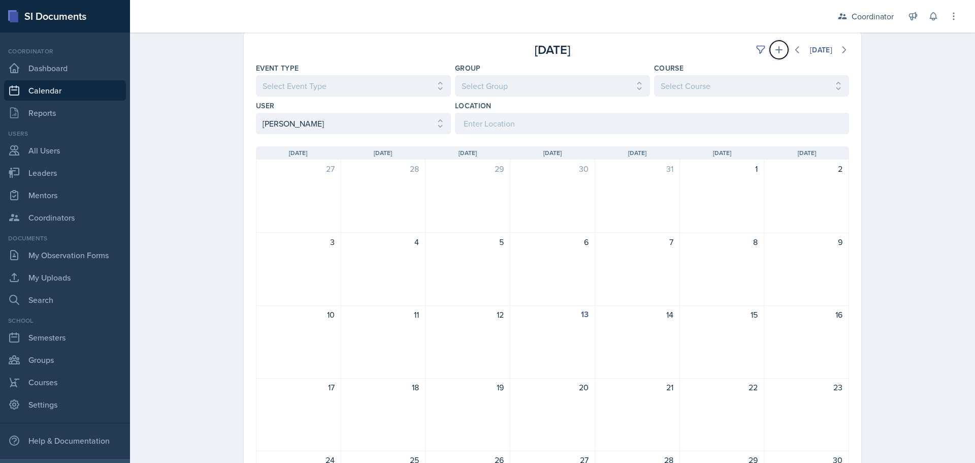
click at [774, 46] on icon at bounding box center [779, 50] width 10 height 10
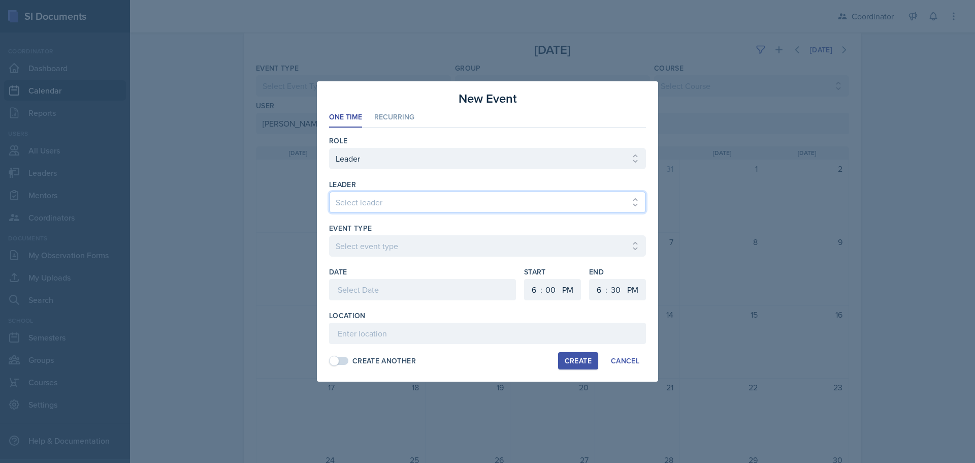
click at [365, 206] on select "Select leader [PERSON_NAME] [PERSON_NAME] [PERSON_NAME] [PERSON_NAME] [PERSON_N…" at bounding box center [487, 202] width 317 height 21
click at [366, 224] on label "Event Type" at bounding box center [350, 228] width 43 height 10
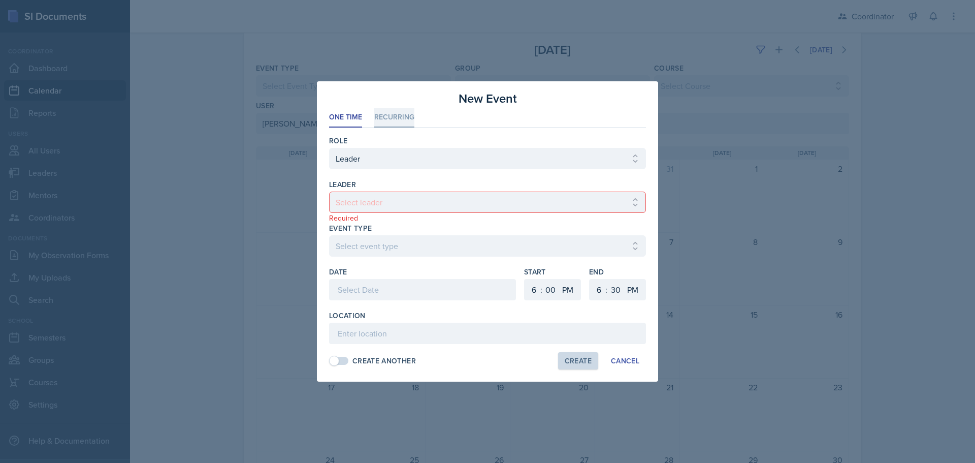
click at [384, 116] on li "Recurring" at bounding box center [394, 118] width 40 height 20
click at [335, 360] on span at bounding box center [334, 361] width 10 height 10
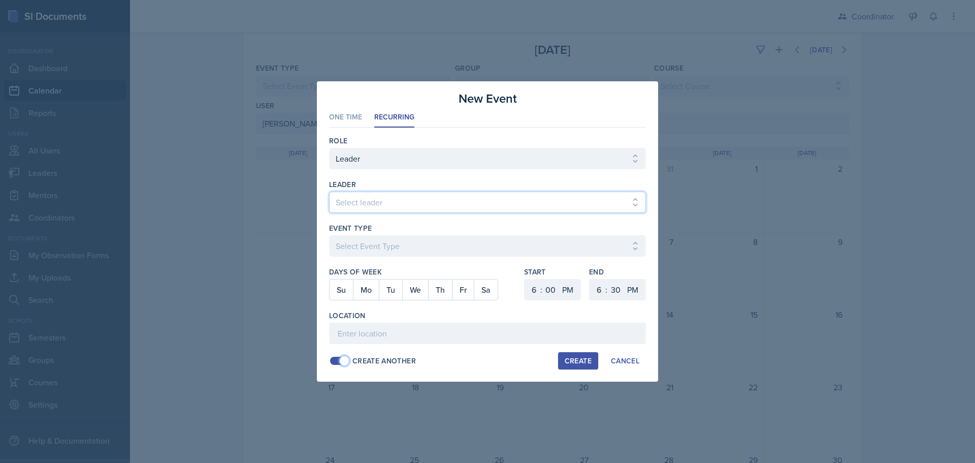
click at [357, 204] on select "Select leader [PERSON_NAME] [PERSON_NAME] [PERSON_NAME] [PERSON_NAME] [PERSON_N…" at bounding box center [487, 202] width 317 height 21
select select "80535569-f5c5-46c9-b9bc-da3e2f870644"
click at [329, 192] on select "Select leader [PERSON_NAME] [PERSON_NAME] [PERSON_NAME] [PERSON_NAME] [PERSON_N…" at bounding box center [487, 202] width 317 height 21
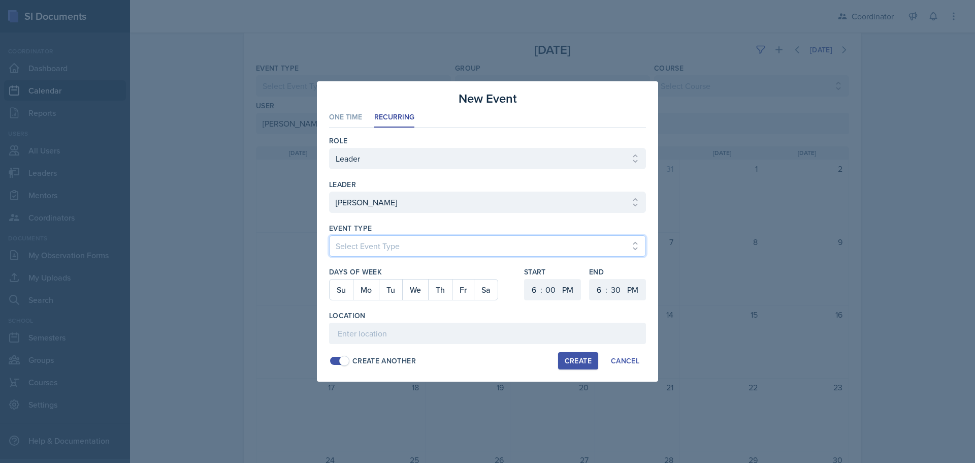
click at [364, 247] on select "Select Event Type Admin Office Hour Cal Workshop Class Class Announcement LA Pe…" at bounding box center [487, 245] width 317 height 21
select select "bd4f27e7-d6ed-4573-9455-47908d0b622f"
click at [329, 235] on select "Select Event Type Admin Office Hour Cal Workshop Class Class Announcement LA Pe…" at bounding box center [487, 245] width 317 height 21
click at [372, 286] on button "Mo" at bounding box center [366, 289] width 26 height 20
click at [419, 282] on button "We" at bounding box center [415, 289] width 26 height 20
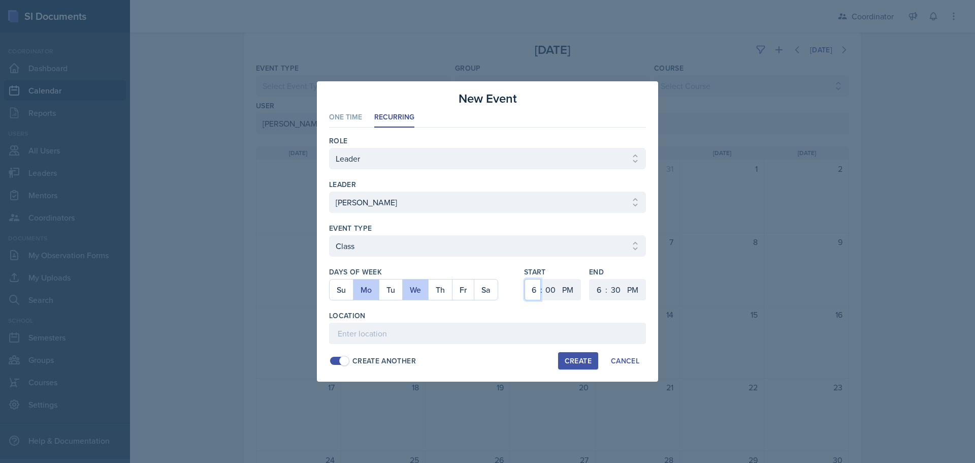
click at [536, 286] on select "1 2 3 4 5 6 7 8 9 10 11 12" at bounding box center [533, 289] width 16 height 21
select select "1"
click at [525, 279] on select "1 2 3 4 5 6 7 8 9 10 11 12" at bounding box center [533, 289] width 16 height 21
click at [602, 294] on select "1 2 3 4 5 6 7 8 9 10 11 12" at bounding box center [598, 289] width 16 height 21
select select "2"
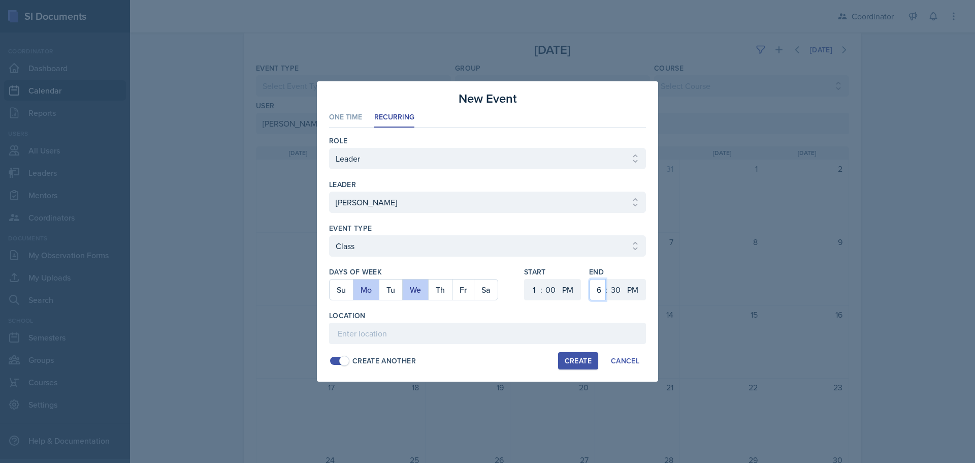
click at [590, 279] on select "1 2 3 4 5 6 7 8 9 10 11 12" at bounding box center [598, 289] width 16 height 21
click at [617, 285] on select "00 05 10 15 20 25 30 35 40 45 50 55" at bounding box center [616, 289] width 16 height 21
select select "20"
click at [608, 279] on select "00 05 10 15 20 25 30 35 40 45 50 55" at bounding box center [616, 289] width 16 height 21
click at [437, 330] on input at bounding box center [487, 333] width 317 height 21
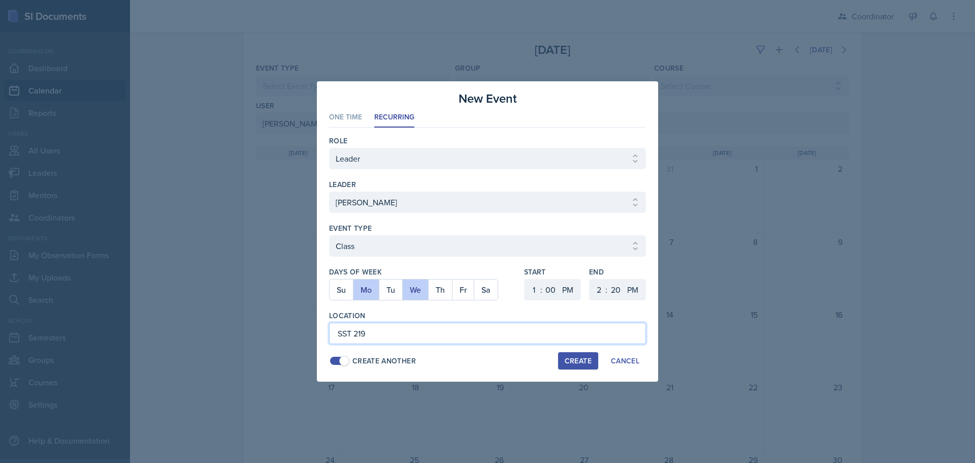
type input "SST 219"
click at [580, 357] on div "Create" at bounding box center [578, 361] width 27 height 8
select select
select select "6"
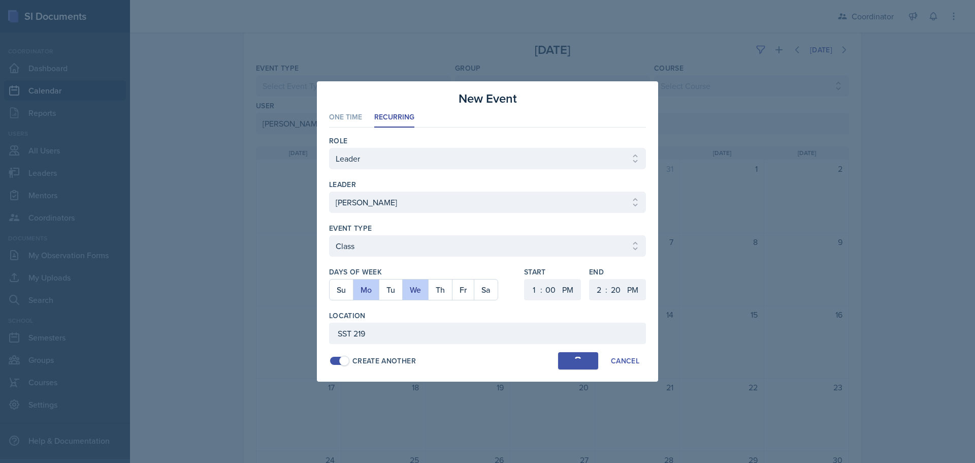
select select "6"
select select "30"
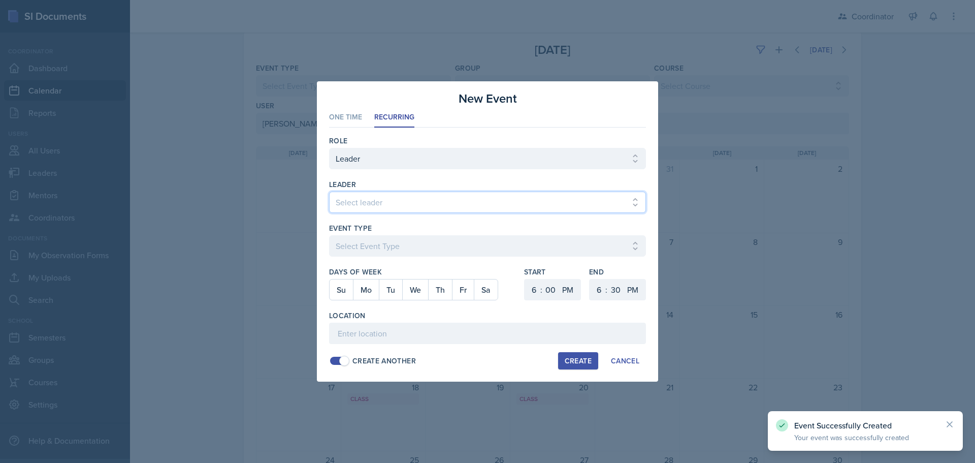
click at [340, 201] on select "Select leader [PERSON_NAME] [PERSON_NAME] [PERSON_NAME] [PERSON_NAME] [PERSON_N…" at bounding box center [487, 202] width 317 height 21
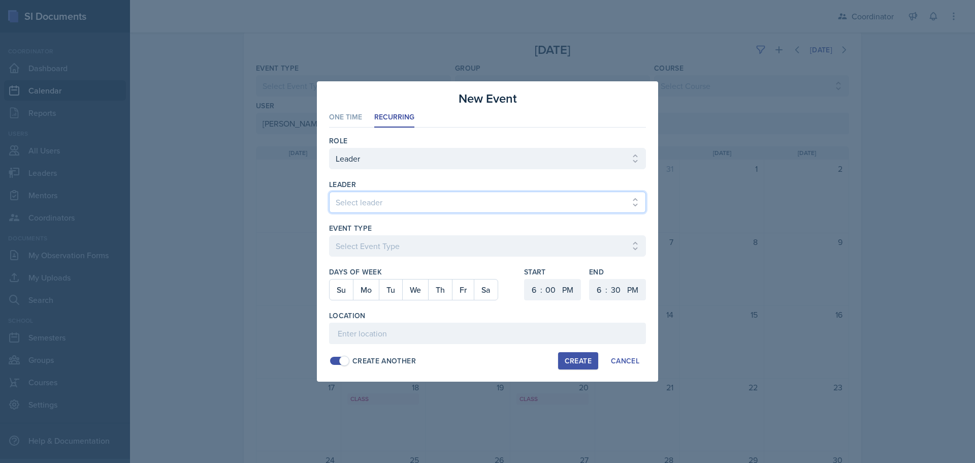
select select "80535569-f5c5-46c9-b9bc-da3e2f870644"
click at [329, 192] on select "Select leader [PERSON_NAME] [PERSON_NAME] [PERSON_NAME] [PERSON_NAME] [PERSON_N…" at bounding box center [487, 202] width 317 height 21
click at [362, 233] on div "Event Type Select Event Type Admin Office Hour Cal Workshop Class Class Announc…" at bounding box center [487, 245] width 317 height 44
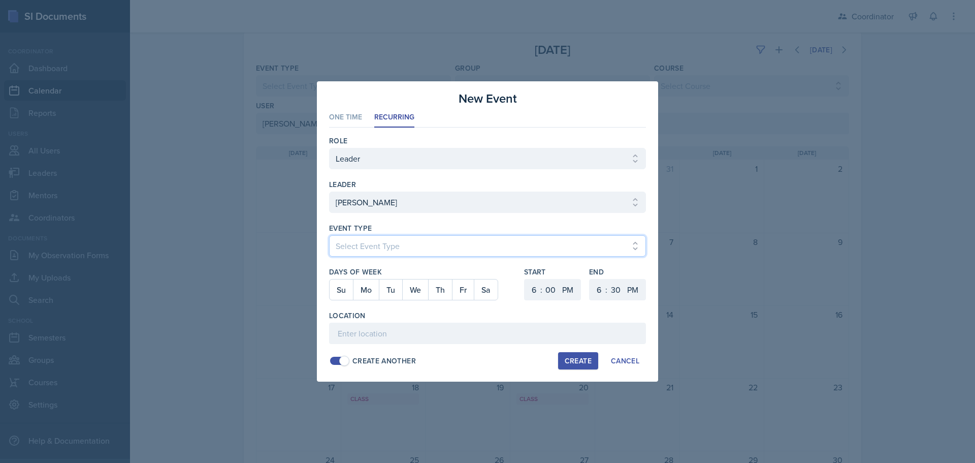
click at [360, 238] on select "Select Event Type Admin Office Hour Cal Workshop Class Class Announcement LA Pe…" at bounding box center [487, 245] width 317 height 21
select select "30b582fb-8ac9-49fb-a214-1fb047ccc295"
click at [329, 235] on select "Select Event Type Admin Office Hour Cal Workshop Class Class Announcement LA Pe…" at bounding box center [487, 245] width 317 height 21
click at [391, 295] on button "Tu" at bounding box center [390, 289] width 23 height 20
click at [533, 286] on select "1 2 3 4 5 6 7 8 9 10 11 12" at bounding box center [533, 289] width 16 height 21
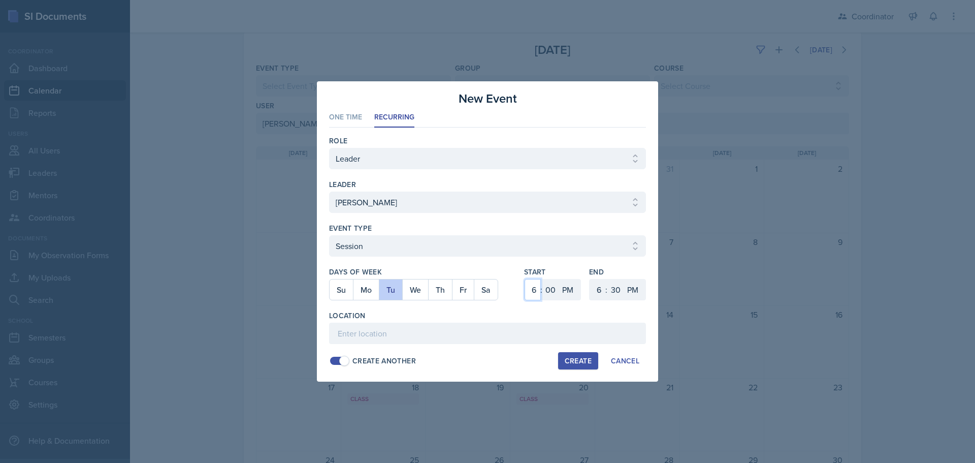
select select "1"
click at [525, 279] on select "1 2 3 4 5 6 7 8 9 10 11 12" at bounding box center [533, 289] width 16 height 21
drag, startPoint x: 595, startPoint y: 291, endPoint x: 595, endPoint y: 281, distance: 10.2
click at [595, 290] on select "1 2 3 4 5 6 7 8 9 10 11 12" at bounding box center [598, 289] width 16 height 21
select select "2"
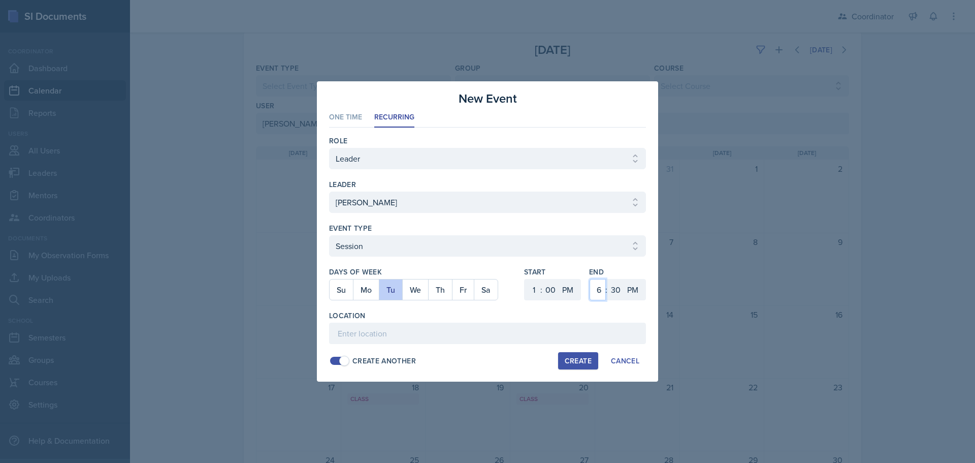
click at [590, 279] on select "1 2 3 4 5 6 7 8 9 10 11 12" at bounding box center [598, 289] width 16 height 21
drag, startPoint x: 616, startPoint y: 289, endPoint x: 616, endPoint y: 280, distance: 8.6
click at [616, 288] on select "00 05 10 15 20 25 30 35 40 45 50 55" at bounding box center [616, 289] width 16 height 21
select select "0"
click at [608, 279] on select "00 05 10 15 20 25 30 35 40 45 50 55" at bounding box center [616, 289] width 16 height 21
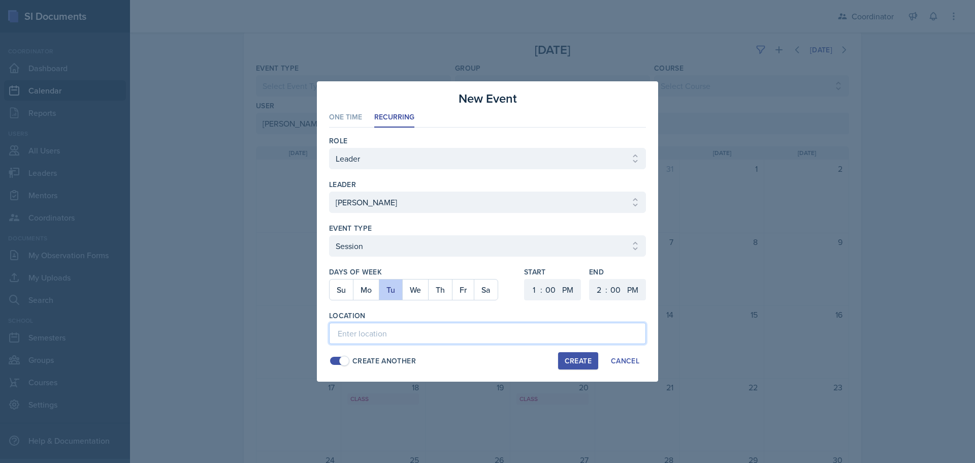
click at [477, 342] on input at bounding box center [487, 333] width 317 height 21
type input "B"
type input "BAB 216"
click at [529, 287] on select "1 2 3 4 5 6 7 8 9 10 11 12" at bounding box center [533, 289] width 16 height 21
select select "2"
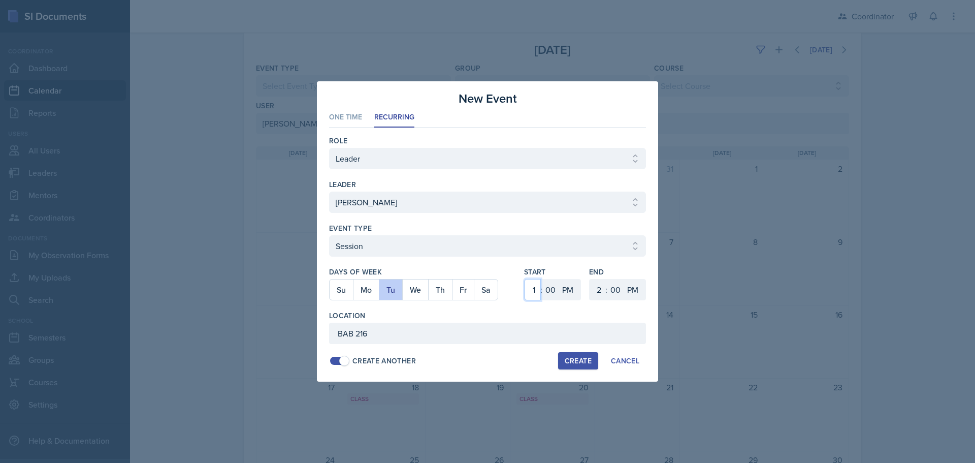
click at [525, 279] on select "1 2 3 4 5 6 7 8 9 10 11 12" at bounding box center [533, 289] width 16 height 21
click at [549, 290] on select "00 05 10 15 20 25 30 35 40 45 50 55" at bounding box center [551, 289] width 16 height 21
select select "30"
click at [543, 279] on select "00 05 10 15 20 25 30 35 40 45 50 55" at bounding box center [551, 289] width 16 height 21
click at [598, 293] on select "1 2 3 4 5 6 7 8 9 10 11 12" at bounding box center [598, 289] width 16 height 21
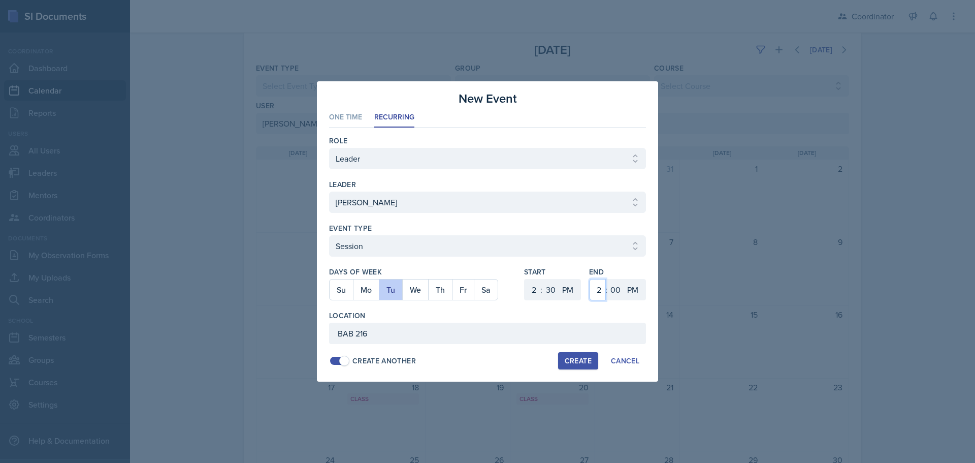
select select "3"
click at [590, 279] on select "1 2 3 4 5 6 7 8 9 10 11 12" at bounding box center [598, 289] width 16 height 21
click at [616, 289] on select "00 05 10 15 20 25 30 35 40 45 50 55" at bounding box center [616, 289] width 16 height 21
select select "30"
click at [608, 279] on select "00 05 10 15 20 25 30 35 40 45 50 55" at bounding box center [616, 289] width 16 height 21
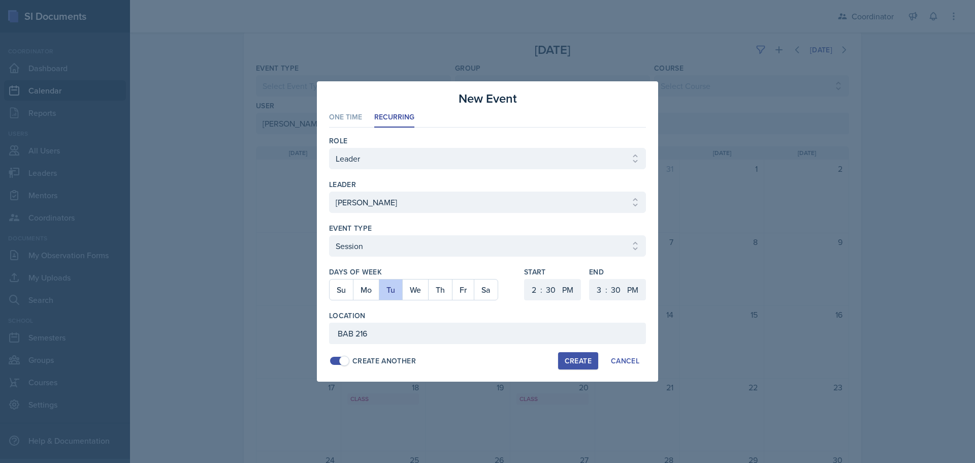
click at [577, 362] on div "Create" at bounding box center [578, 361] width 27 height 8
select select
select select "6"
select select "0"
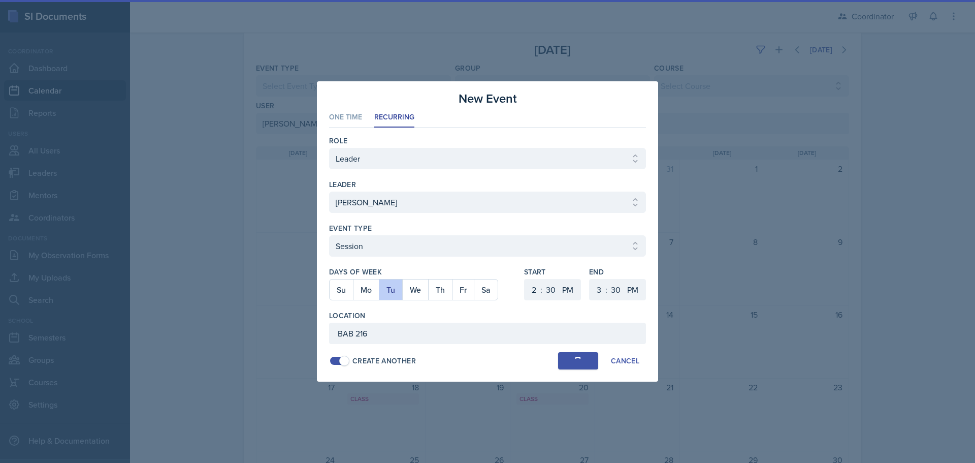
select select "6"
click at [800, 304] on div at bounding box center [487, 231] width 975 height 463
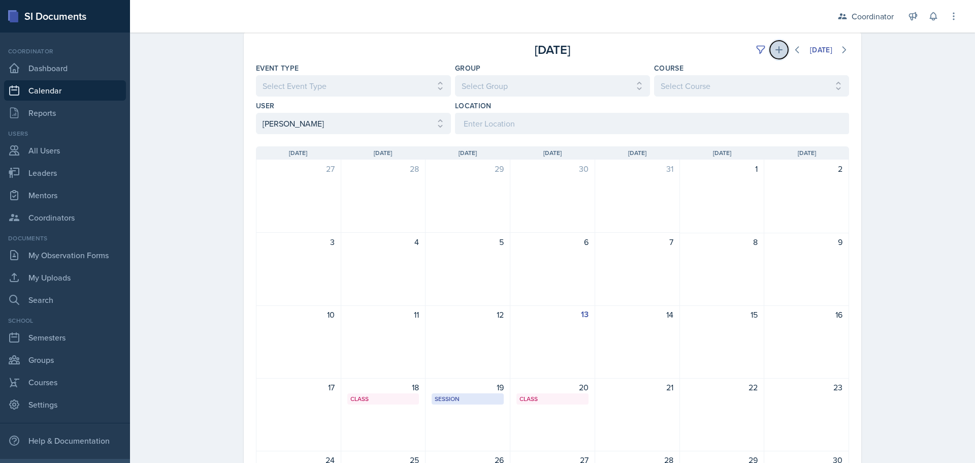
click at [776, 50] on icon at bounding box center [779, 49] width 7 height 7
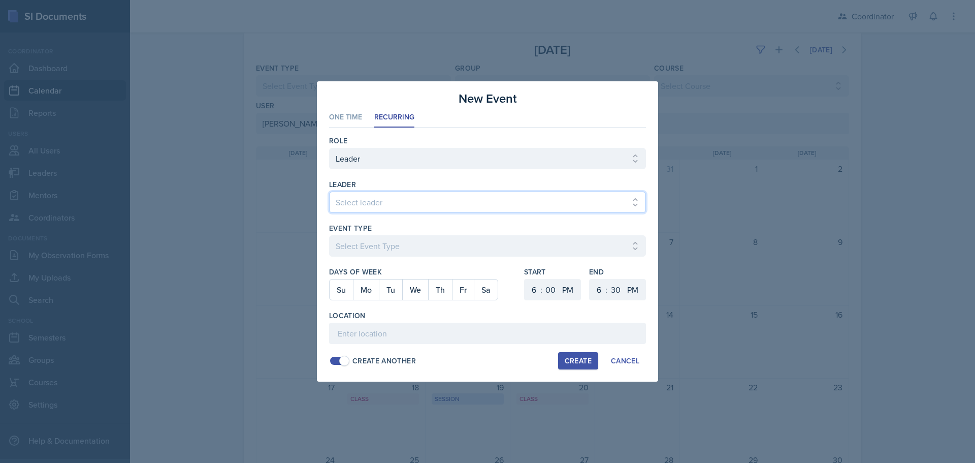
click at [369, 202] on select "Select leader [PERSON_NAME] [PERSON_NAME] [PERSON_NAME] [PERSON_NAME] [PERSON_N…" at bounding box center [487, 202] width 317 height 21
select select "80535569-f5c5-46c9-b9bc-da3e2f870644"
click at [329, 192] on select "Select leader [PERSON_NAME] [PERSON_NAME] [PERSON_NAME] [PERSON_NAME] [PERSON_N…" at bounding box center [487, 202] width 317 height 21
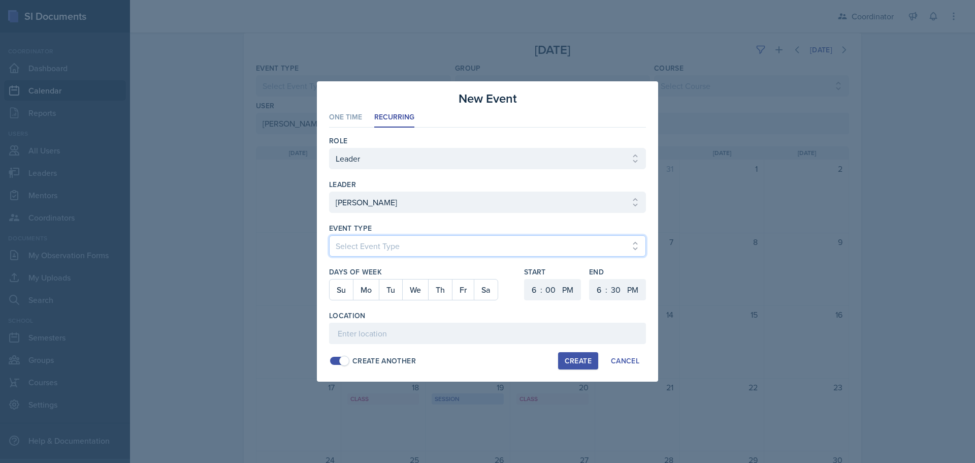
click at [383, 243] on select "Select Event Type Admin Office Hour Cal Workshop Class Class Announcement LA Pe…" at bounding box center [487, 245] width 317 height 21
select select "30b582fb-8ac9-49fb-a214-1fb047ccc295"
click at [329, 235] on select "Select Event Type Admin Office Hour Cal Workshop Class Class Announcement LA Pe…" at bounding box center [487, 245] width 317 height 21
click at [443, 291] on button "Th" at bounding box center [440, 289] width 24 height 20
drag, startPoint x: 536, startPoint y: 289, endPoint x: 548, endPoint y: 239, distance: 50.8
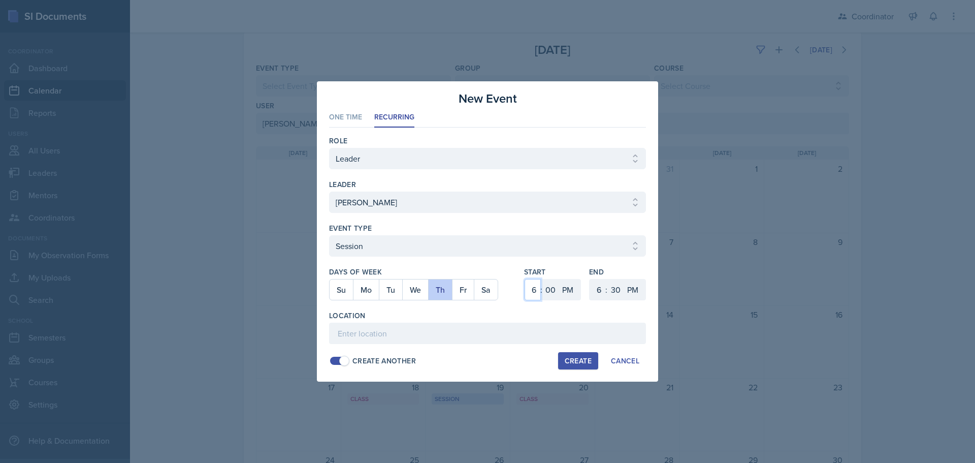
click at [536, 289] on select "1 2 3 4 5 6 7 8 9 10 11 12" at bounding box center [533, 289] width 16 height 21
select select "3"
click at [525, 279] on select "1 2 3 4 5 6 7 8 9 10 11 12" at bounding box center [533, 289] width 16 height 21
drag, startPoint x: 600, startPoint y: 288, endPoint x: 600, endPoint y: 281, distance: 7.1
click at [600, 288] on select "1 2 3 4 5 6 7 8 9 10 11 12" at bounding box center [598, 289] width 16 height 21
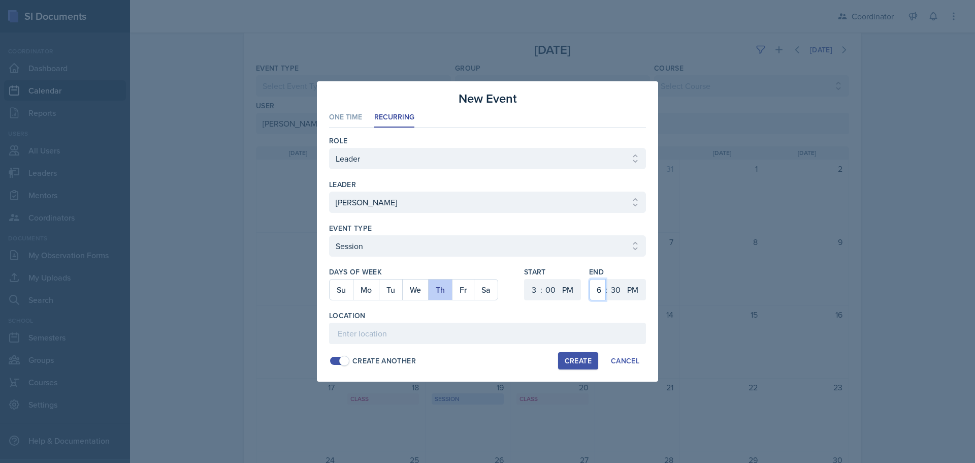
select select "4"
click at [590, 279] on select "1 2 3 4 5 6 7 8 9 10 11 12" at bounding box center [598, 289] width 16 height 21
drag, startPoint x: 617, startPoint y: 295, endPoint x: 618, endPoint y: 281, distance: 14.3
click at [617, 295] on select "00 05 10 15 20 25 30 35 40 45 50 55" at bounding box center [616, 289] width 16 height 21
select select "0"
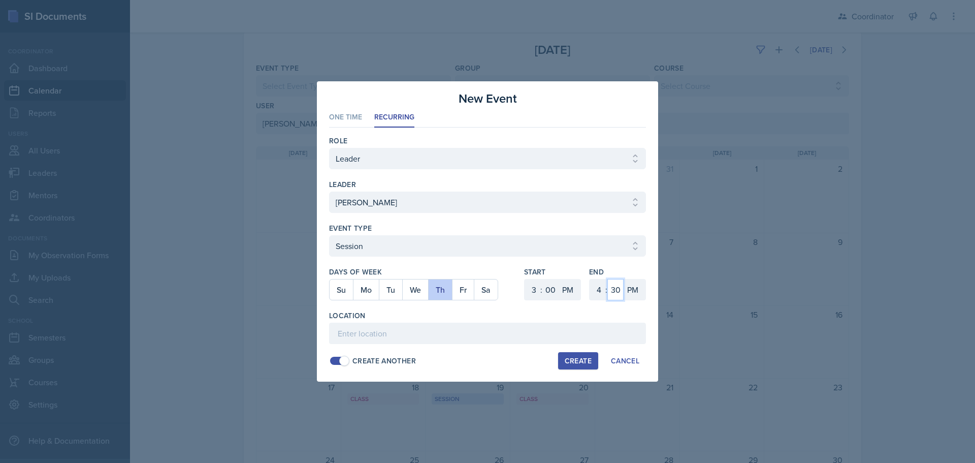
click at [608, 279] on select "00 05 10 15 20 25 30 35 40 45 50 55" at bounding box center [616, 289] width 16 height 21
click at [385, 335] on input at bounding box center [487, 333] width 317 height 21
type input "SST 105"
click at [576, 354] on button "Create" at bounding box center [578, 360] width 40 height 17
select select
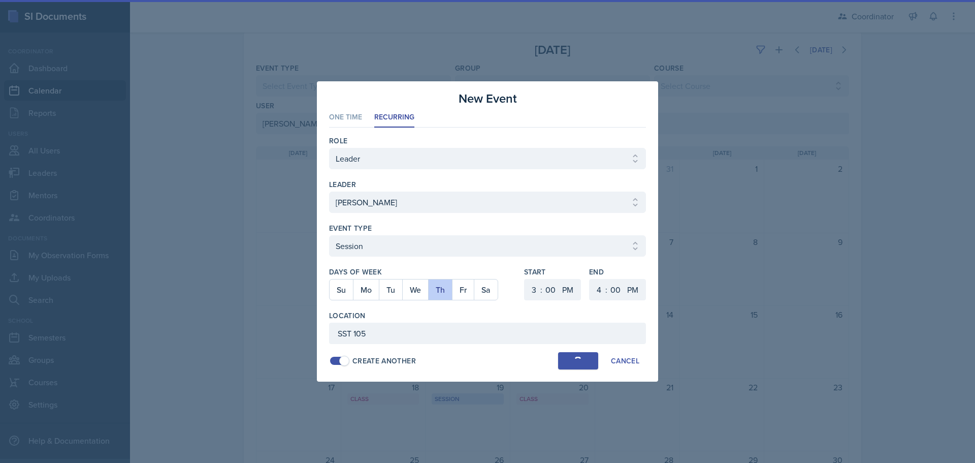
select select
select select "6"
select select "30"
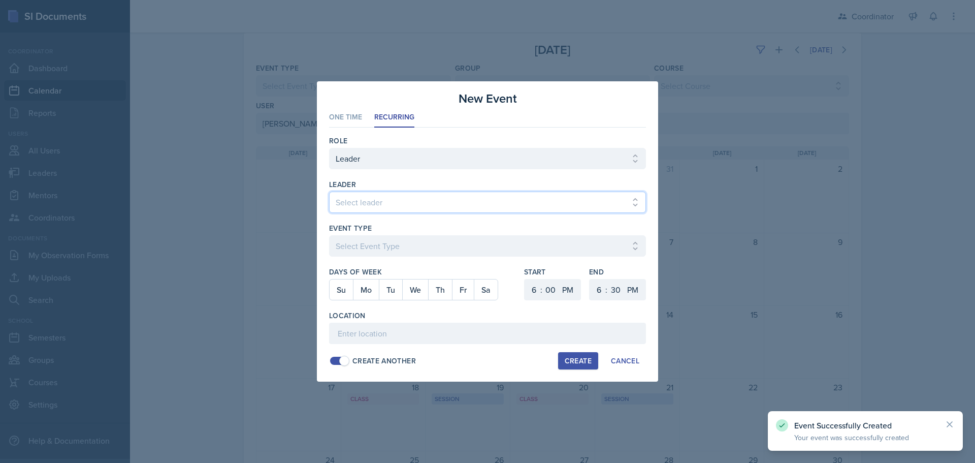
click at [361, 200] on select "Select leader [PERSON_NAME] [PERSON_NAME] [PERSON_NAME] [PERSON_NAME] [PERSON_N…" at bounding box center [487, 202] width 317 height 21
select select "80535569-f5c5-46c9-b9bc-da3e2f870644"
click at [329, 192] on select "Select leader [PERSON_NAME] [PERSON_NAME] [PERSON_NAME] [PERSON_NAME] [PERSON_N…" at bounding box center [487, 202] width 317 height 21
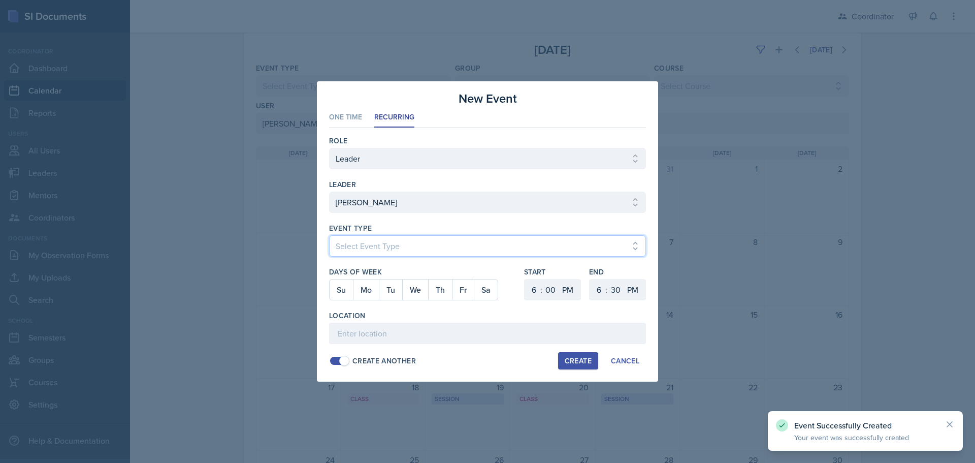
click at [364, 239] on select "Select Event Type Admin Office Hour Cal Workshop Class Class Announcement LA Pe…" at bounding box center [487, 245] width 317 height 21
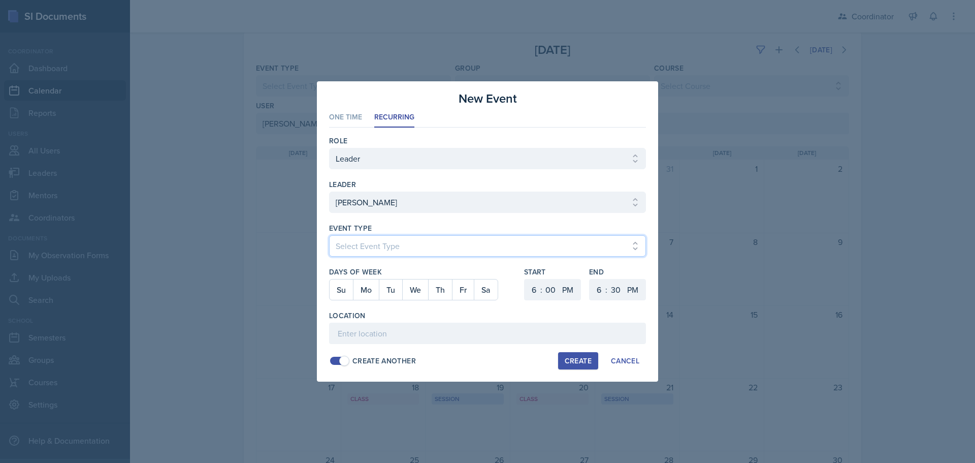
select select "30b582fb-8ac9-49fb-a214-1fb047ccc295"
click at [329, 235] on select "Select Event Type Admin Office Hour Cal Workshop Class Class Announcement LA Pe…" at bounding box center [487, 245] width 317 height 21
click at [460, 291] on button "Fr" at bounding box center [463, 289] width 22 height 20
drag, startPoint x: 460, startPoint y: 290, endPoint x: 462, endPoint y: 306, distance: 15.9
click at [462, 306] on div at bounding box center [422, 305] width 187 height 10
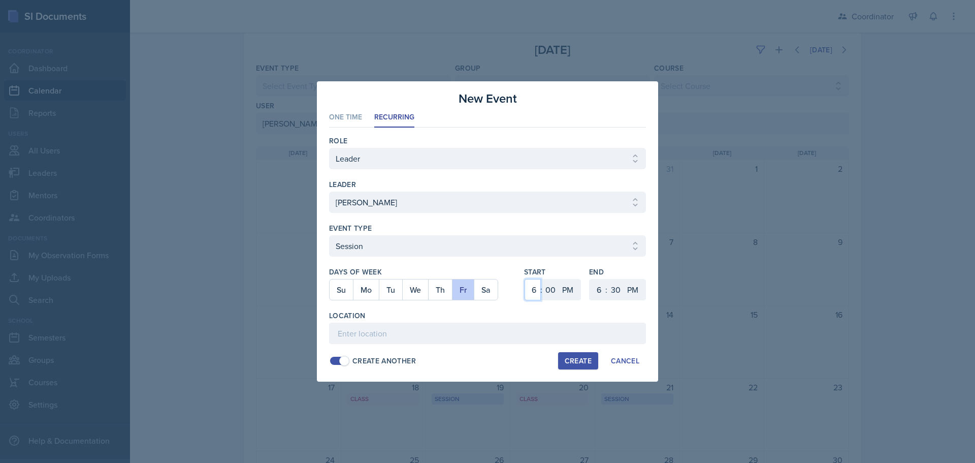
click at [534, 287] on select "1 2 3 4 5 6 7 8 9 10 11 12" at bounding box center [533, 289] width 16 height 21
select select "10"
click at [525, 279] on select "1 2 3 4 5 6 7 8 9 10 11 12" at bounding box center [533, 289] width 16 height 21
click at [560, 288] on select "AM PM" at bounding box center [569, 289] width 20 height 21
click at [554, 286] on select "00 05 10 15 20 25 30 35 40 45 50 55" at bounding box center [551, 289] width 16 height 21
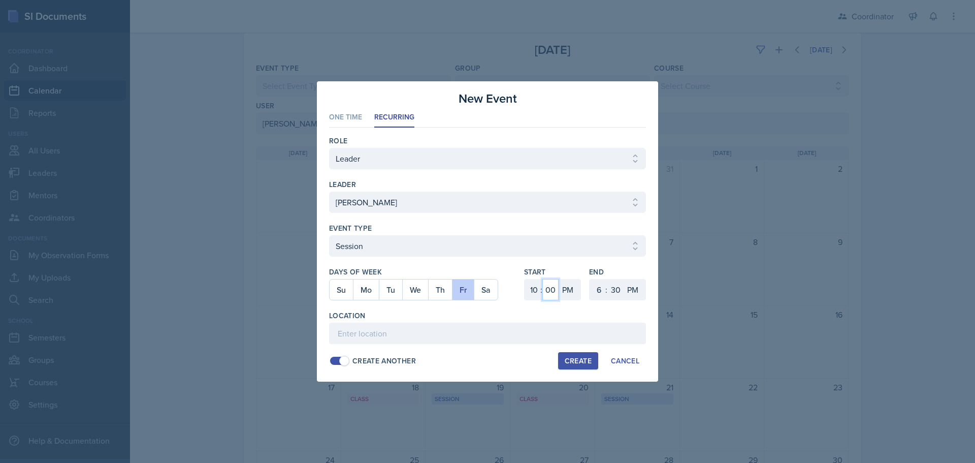
select select "30"
click at [543, 279] on select "00 05 10 15 20 25 30 35 40 45 50 55" at bounding box center [551, 289] width 16 height 21
drag, startPoint x: 566, startPoint y: 284, endPoint x: 570, endPoint y: 299, distance: 16.0
click at [566, 284] on select "AM PM" at bounding box center [569, 289] width 20 height 21
select select "AM"
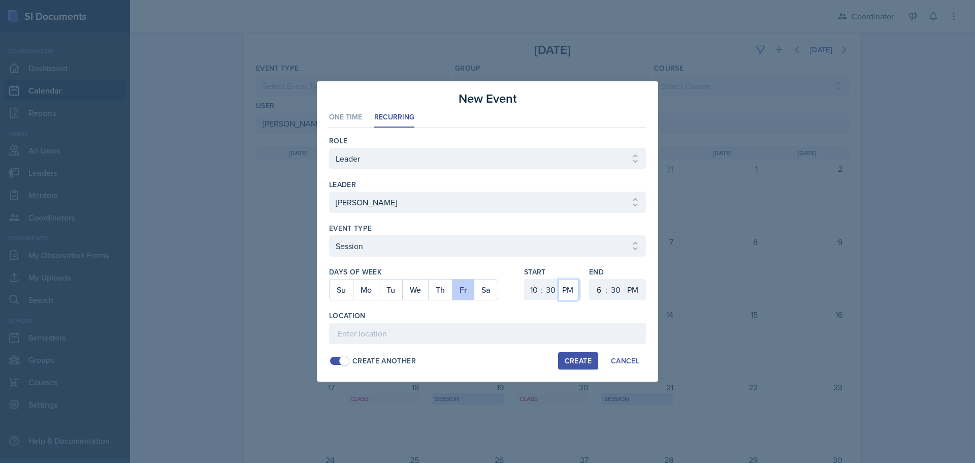
click at [559, 279] on select "AM PM" at bounding box center [569, 289] width 20 height 21
drag, startPoint x: 596, startPoint y: 288, endPoint x: 597, endPoint y: 279, distance: 9.2
click at [596, 288] on select "1 2 3 4 5 6 7 8 9 10 11 12" at bounding box center [598, 289] width 16 height 21
select select "11"
click at [590, 279] on select "1 2 3 4 5 6 7 8 9 10 11 12" at bounding box center [598, 289] width 16 height 21
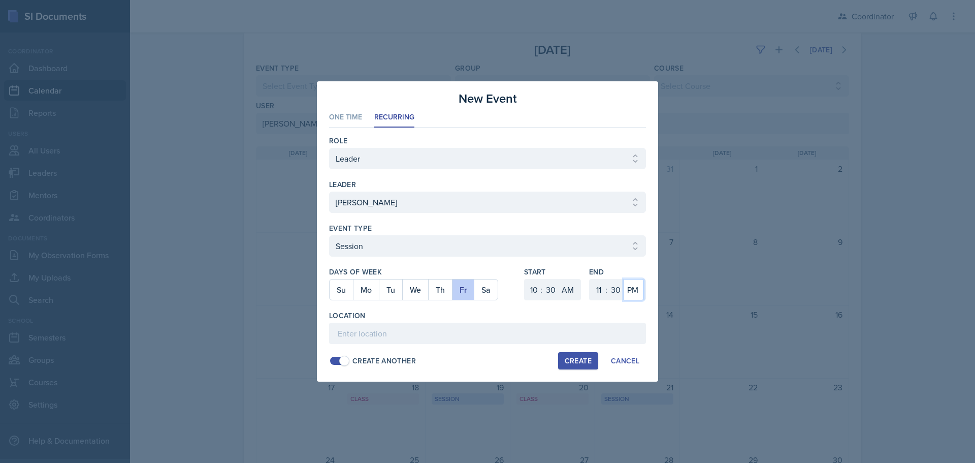
drag, startPoint x: 635, startPoint y: 286, endPoint x: 635, endPoint y: 294, distance: 8.6
click at [635, 286] on select "AM PM" at bounding box center [634, 289] width 20 height 21
select select "AM"
click at [624, 279] on select "AM PM" at bounding box center [634, 289] width 20 height 21
click at [611, 333] on input at bounding box center [487, 333] width 317 height 21
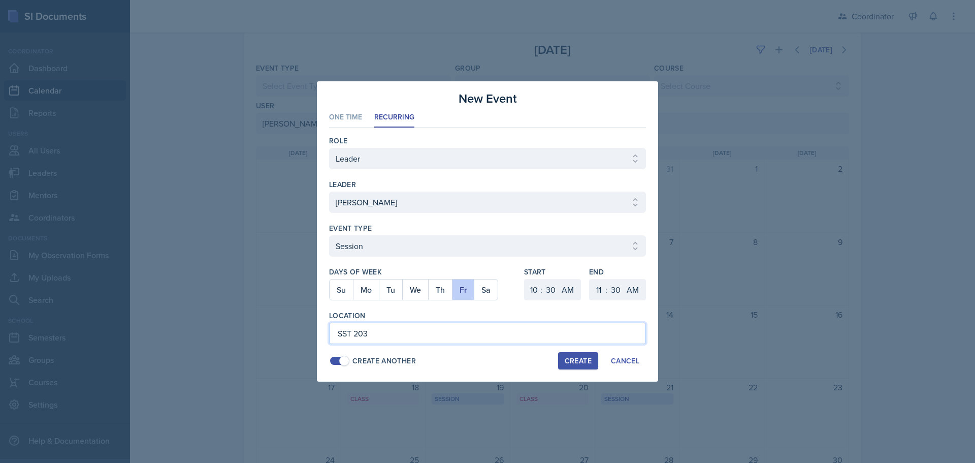
type input "SST 203"
click at [586, 360] on div "Create" at bounding box center [578, 361] width 27 height 8
select select
select select "6"
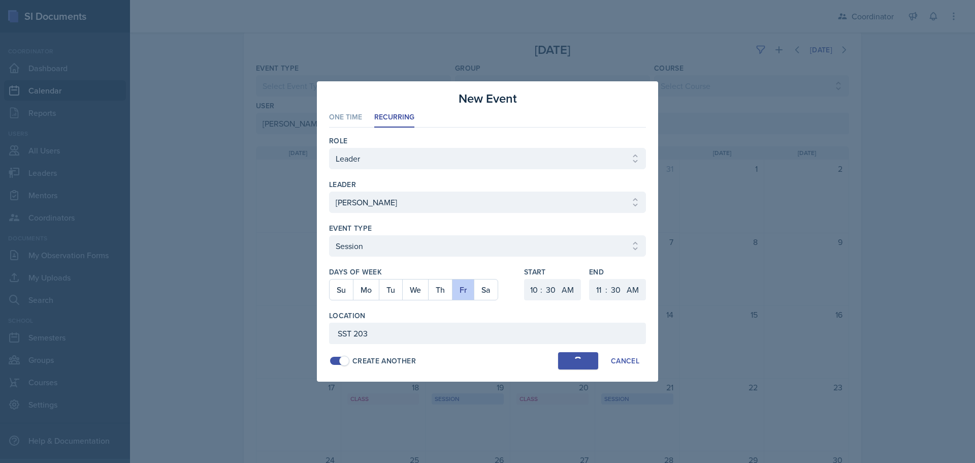
select select "0"
select select "PM"
select select "6"
select select "PM"
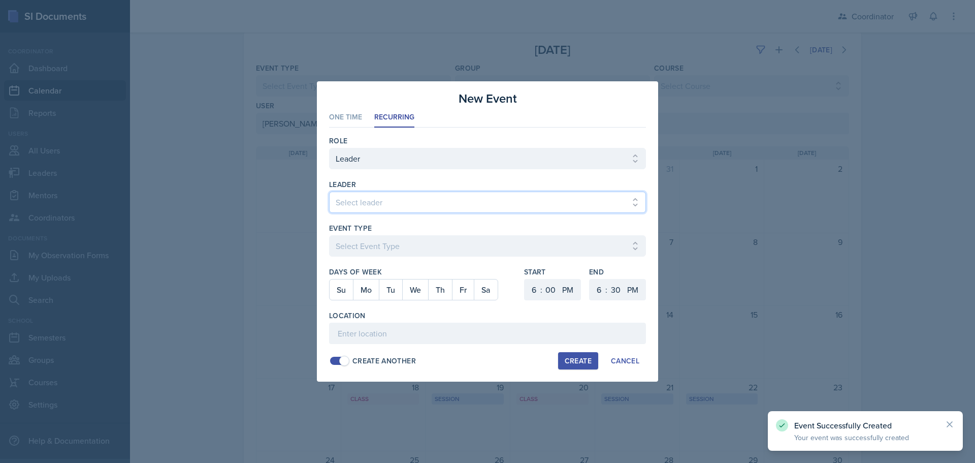
click at [372, 205] on select "Select leader [PERSON_NAME] [PERSON_NAME] [PERSON_NAME] [PERSON_NAME] [PERSON_N…" at bounding box center [487, 202] width 317 height 21
select select "80535569-f5c5-46c9-b9bc-da3e2f870644"
click at [329, 192] on select "Select leader [PERSON_NAME] [PERSON_NAME] [PERSON_NAME] [PERSON_NAME] [PERSON_N…" at bounding box center [487, 202] width 317 height 21
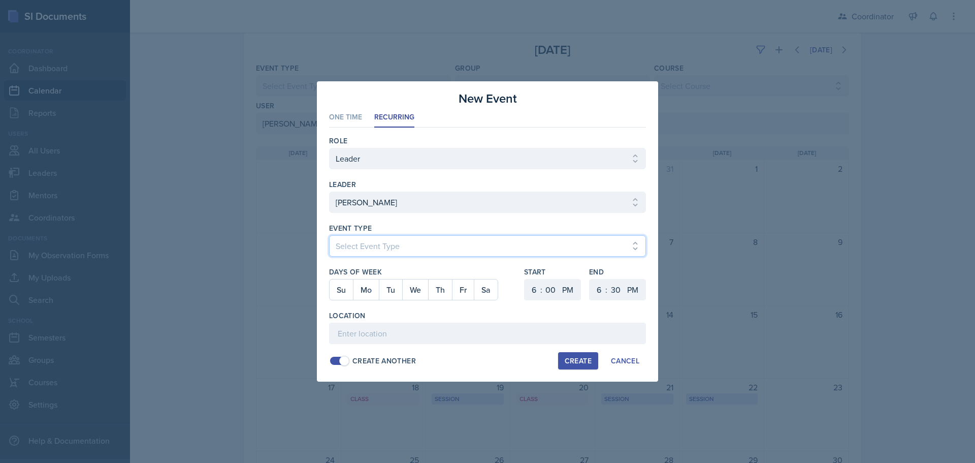
click at [340, 237] on select "Select Event Type Admin Office Hour Cal Workshop Class Class Announcement LA Pe…" at bounding box center [487, 245] width 317 height 21
select select "803a10d1-56de-4d8e-8ecc-6dc9cf688eb0"
click at [329, 235] on select "Select Event Type Admin Office Hour Cal Workshop Class Class Announcement LA Pe…" at bounding box center [487, 245] width 317 height 21
drag, startPoint x: 368, startPoint y: 291, endPoint x: 465, endPoint y: 289, distance: 96.5
click at [368, 291] on button "Mo" at bounding box center [366, 289] width 26 height 20
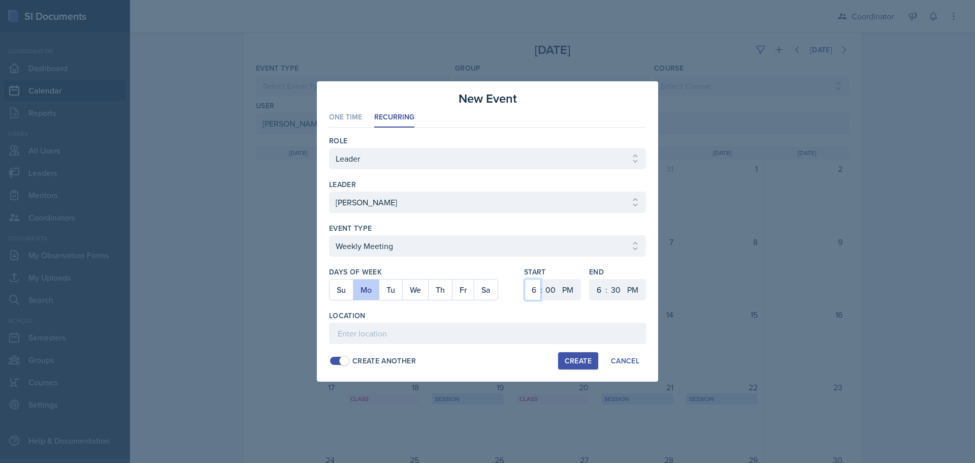
click at [529, 294] on select "1 2 3 4 5 6 7 8 9 10 11 12" at bounding box center [533, 289] width 16 height 21
select select "4"
click at [525, 279] on select "1 2 3 4 5 6 7 8 9 10 11 12" at bounding box center [533, 289] width 16 height 21
drag, startPoint x: 553, startPoint y: 288, endPoint x: 553, endPoint y: 281, distance: 7.1
click at [553, 288] on select "00 05 10 15 20 25 30 35 40 45 50 55" at bounding box center [551, 289] width 16 height 21
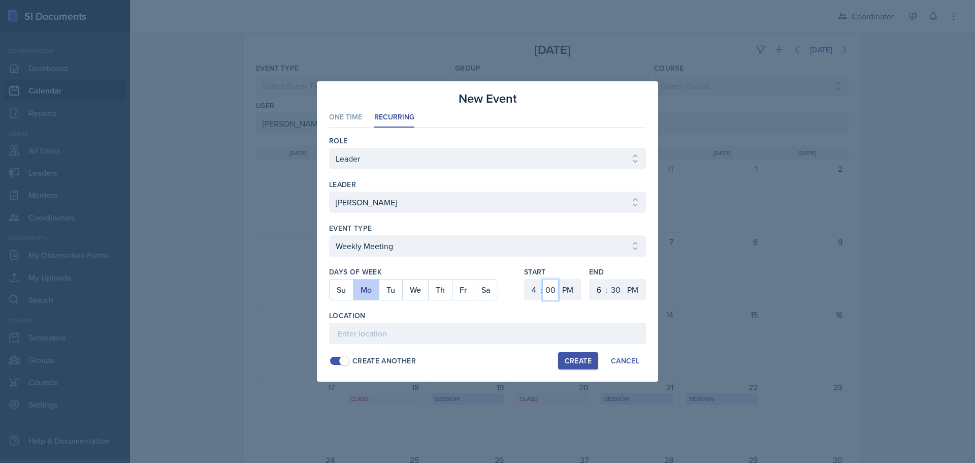
select select "30"
click at [543, 279] on select "00 05 10 15 20 25 30 35 40 45 50 55" at bounding box center [551, 289] width 16 height 21
click at [600, 287] on select "1 2 3 4 5 6 7 8 9 10 11 12" at bounding box center [598, 289] width 16 height 21
select select "5"
click at [590, 279] on select "1 2 3 4 5 6 7 8 9 10 11 12" at bounding box center [598, 289] width 16 height 21
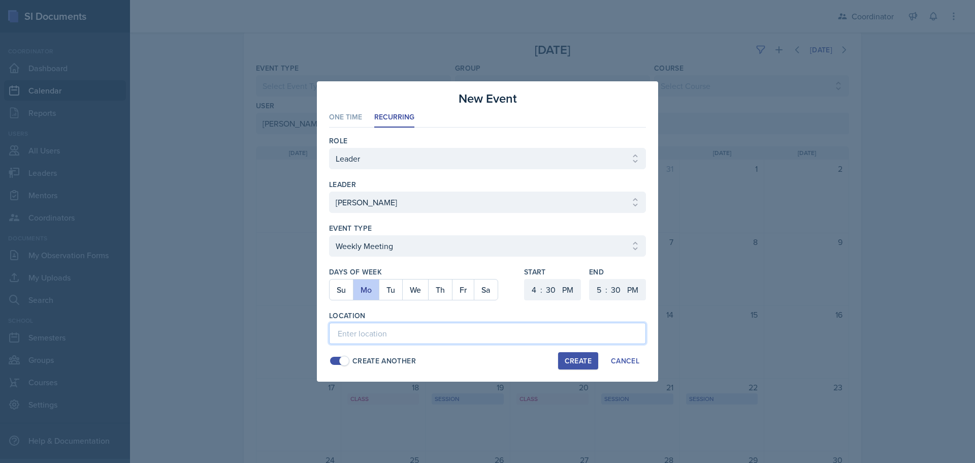
click at [451, 330] on input at bounding box center [487, 333] width 317 height 21
type input "SSC"
click at [576, 357] on div "Create" at bounding box center [578, 361] width 27 height 8
select select
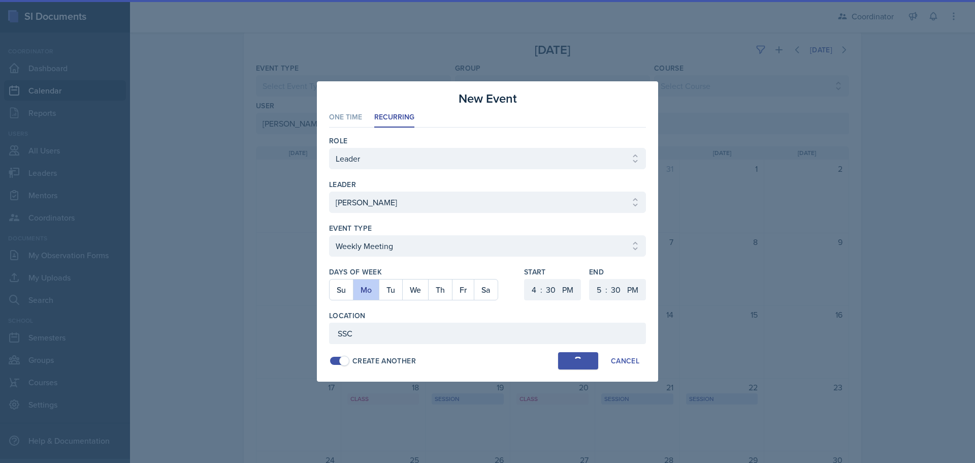
select select "6"
select select "0"
select select "6"
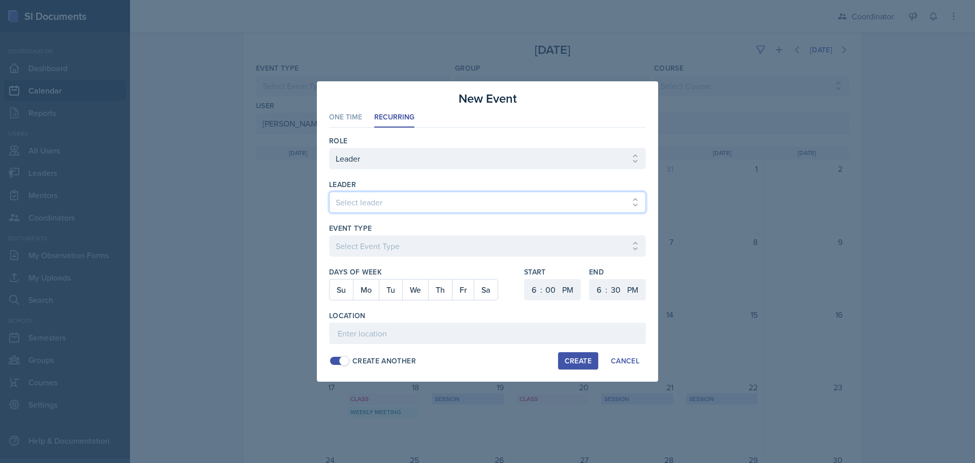
click at [369, 201] on select "Select leader [PERSON_NAME] [PERSON_NAME] [PERSON_NAME] [PERSON_NAME] [PERSON_N…" at bounding box center [487, 202] width 317 height 21
drag, startPoint x: 356, startPoint y: 203, endPoint x: 356, endPoint y: 192, distance: 11.7
click at [356, 203] on select "Select leader [PERSON_NAME] [PERSON_NAME] [PERSON_NAME] [PERSON_NAME] [PERSON_N…" at bounding box center [487, 202] width 317 height 21
select select "80535569-f5c5-46c9-b9bc-da3e2f870644"
click at [329, 192] on select "Select leader [PERSON_NAME] [PERSON_NAME] [PERSON_NAME] [PERSON_NAME] [PERSON_N…" at bounding box center [487, 202] width 317 height 21
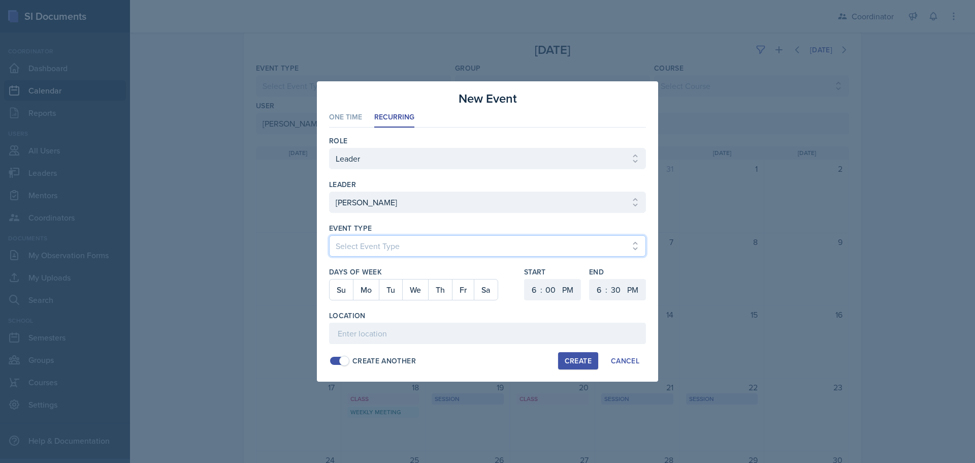
click at [352, 245] on select "Select Event Type Admin Office Hour Cal Workshop Class Class Announcement LA Pe…" at bounding box center [487, 245] width 317 height 21
select select "711e3089-b526-4ace-8ef7-b628edcb7570"
click at [329, 235] on select "Select Event Type Admin Office Hour Cal Workshop Class Class Announcement LA Pe…" at bounding box center [487, 245] width 317 height 21
click at [370, 288] on button "Mo" at bounding box center [366, 289] width 26 height 20
click at [527, 290] on select "1 2 3 4 5 6 7 8 9 10 11 12" at bounding box center [533, 289] width 16 height 21
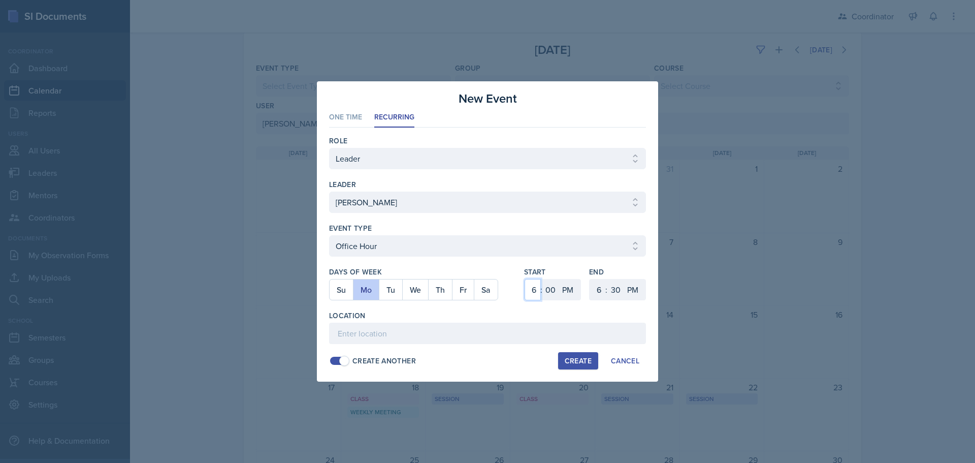
select select "4"
click at [525, 279] on select "1 2 3 4 5 6 7 8 9 10 11 12" at bounding box center [533, 289] width 16 height 21
click at [596, 288] on select "1 2 3 4 5 6 7 8 9 10 11 12" at bounding box center [598, 289] width 16 height 21
select select "5"
click at [590, 279] on select "1 2 3 4 5 6 7 8 9 10 11 12" at bounding box center [598, 289] width 16 height 21
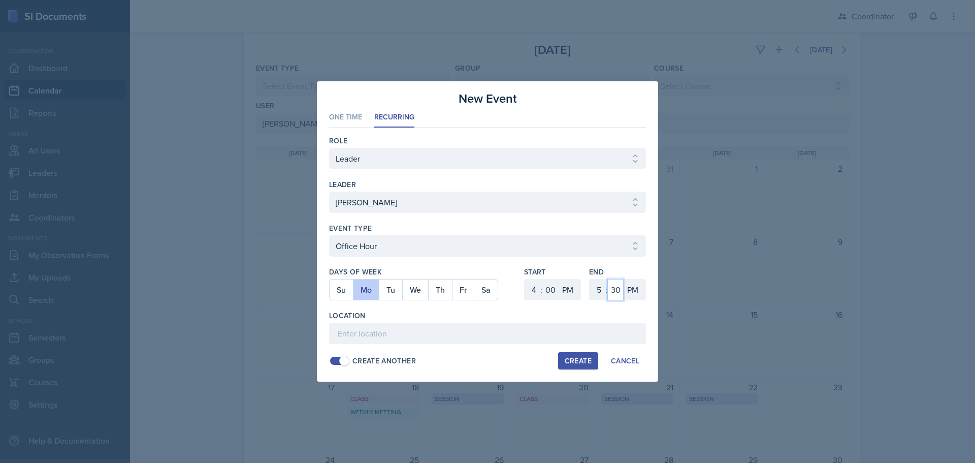
drag, startPoint x: 618, startPoint y: 291, endPoint x: 618, endPoint y: 279, distance: 11.7
click at [618, 291] on select "00 05 10 15 20 25 30 35 40 45 50 55" at bounding box center [616, 289] width 16 height 21
select select "0"
click at [608, 279] on select "00 05 10 15 20 25 30 35 40 45 50 55" at bounding box center [616, 289] width 16 height 21
click at [507, 344] on div "Role Select Role Leader Mentor Coordinator leader Select leader [PERSON_NAME] […" at bounding box center [487, 251] width 317 height 246
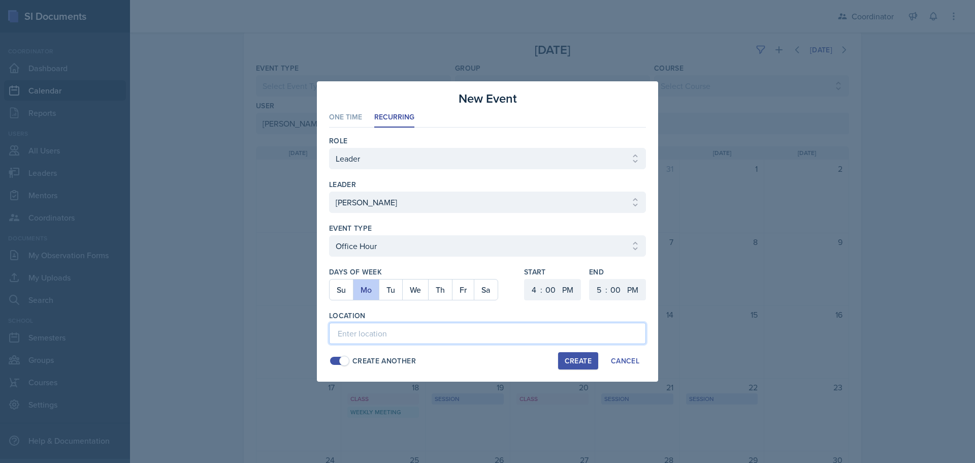
click at [503, 333] on input at bounding box center [487, 333] width 317 height 21
type input "SSC"
click at [587, 360] on div "Create" at bounding box center [578, 361] width 27 height 8
select select
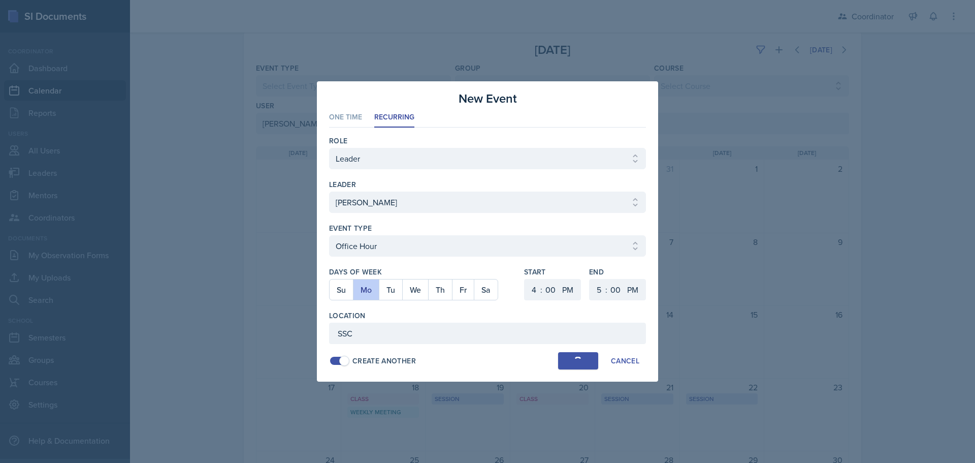
select select "6"
select select "30"
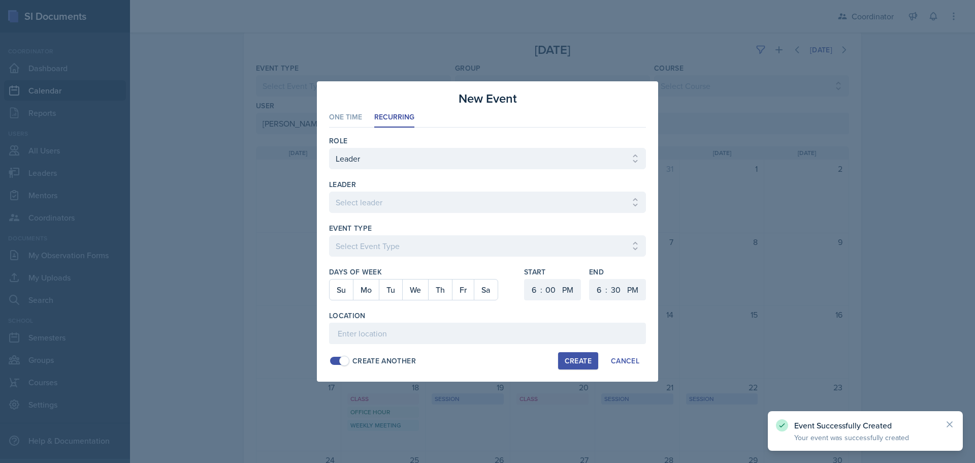
click at [760, 299] on div at bounding box center [487, 231] width 975 height 463
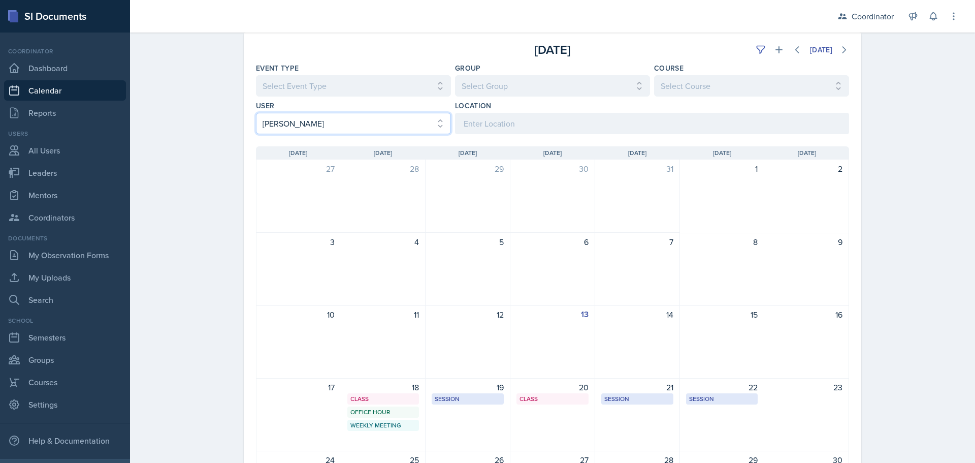
click at [306, 121] on select "Select User All [PERSON_NAME] [PERSON_NAME] [PERSON_NAME] [PERSON_NAME] [PERSON…" at bounding box center [353, 123] width 195 height 21
select select "9c400106-6c2c-4b37-918b-e3dc65d6a170"
click at [256, 113] on select "Select User All [PERSON_NAME] [PERSON_NAME] [PERSON_NAME] [PERSON_NAME] [PERSON…" at bounding box center [353, 123] width 195 height 21
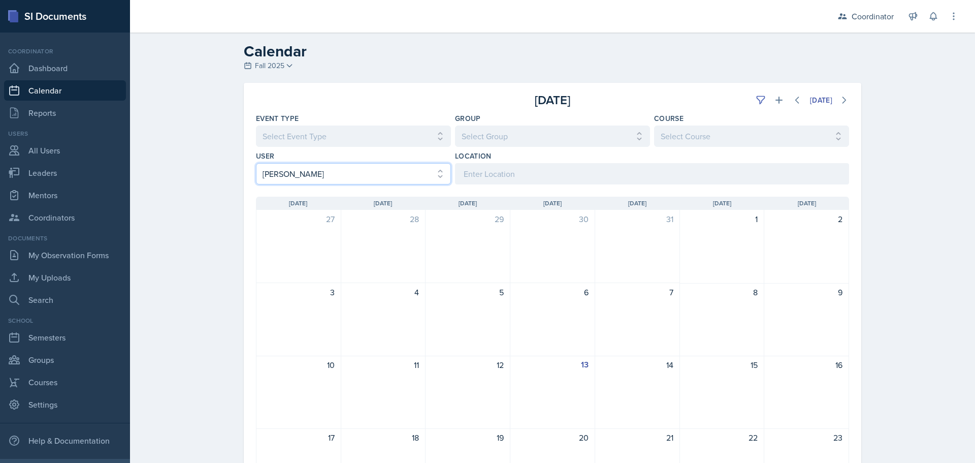
scroll to position [0, 0]
click at [772, 108] on button at bounding box center [779, 100] width 18 height 18
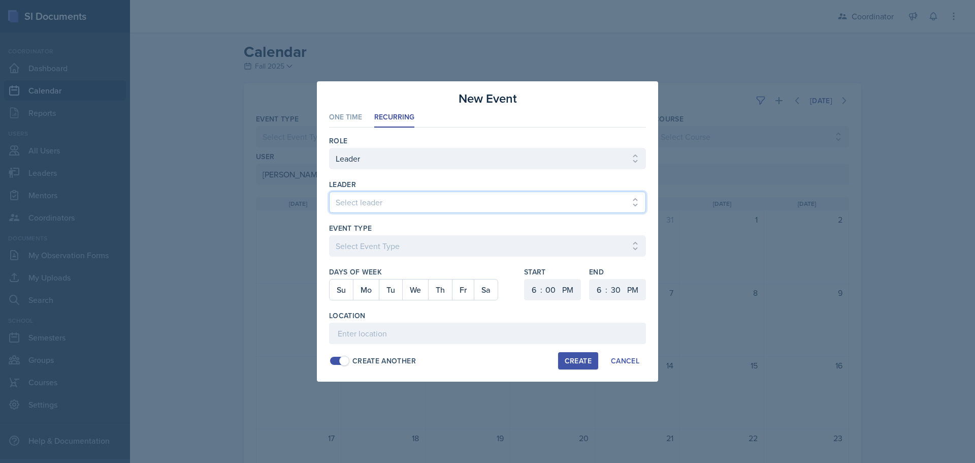
click at [368, 197] on select "Select leader [PERSON_NAME] [PERSON_NAME] [PERSON_NAME] [PERSON_NAME] [PERSON_N…" at bounding box center [487, 202] width 317 height 21
select select "9b035a11-99ef-499a-9a61-b5b728b105f0"
click at [329, 192] on select "Select leader [PERSON_NAME] [PERSON_NAME] [PERSON_NAME] [PERSON_NAME] [PERSON_N…" at bounding box center [487, 202] width 317 height 21
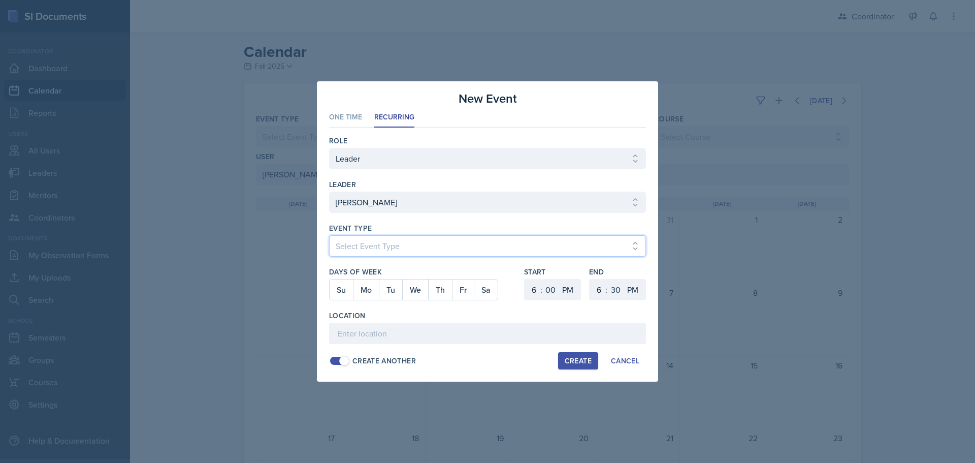
click at [387, 238] on select "Select Event Type Admin Office Hour Cal Workshop Class Class Announcement LA Pe…" at bounding box center [487, 245] width 317 height 21
select select "bd4f27e7-d6ed-4573-9455-47908d0b622f"
click at [329, 235] on select "Select Event Type Admin Office Hour Cal Workshop Class Class Announcement LA Pe…" at bounding box center [487, 245] width 317 height 21
click at [364, 290] on button "Mo" at bounding box center [366, 289] width 26 height 20
click at [464, 296] on button "Fr" at bounding box center [463, 289] width 22 height 20
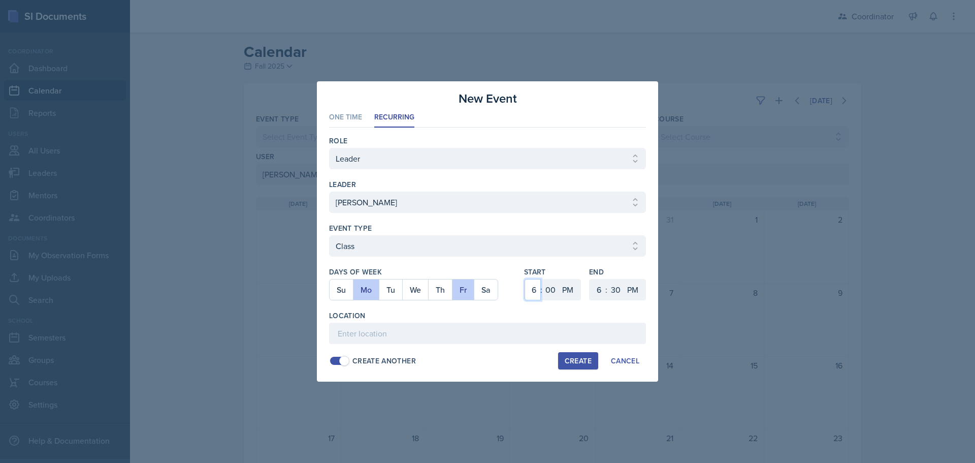
drag, startPoint x: 531, startPoint y: 286, endPoint x: 532, endPoint y: 280, distance: 6.2
click at [531, 286] on select "1 2 3 4 5 6 7 8 9 10 11 12" at bounding box center [533, 289] width 16 height 21
select select "4"
click at [525, 279] on select "1 2 3 4 5 6 7 8 9 10 11 12" at bounding box center [533, 289] width 16 height 21
click at [549, 281] on select "00 05 10 15 20 25 30 35 40 45 50 55" at bounding box center [551, 289] width 16 height 21
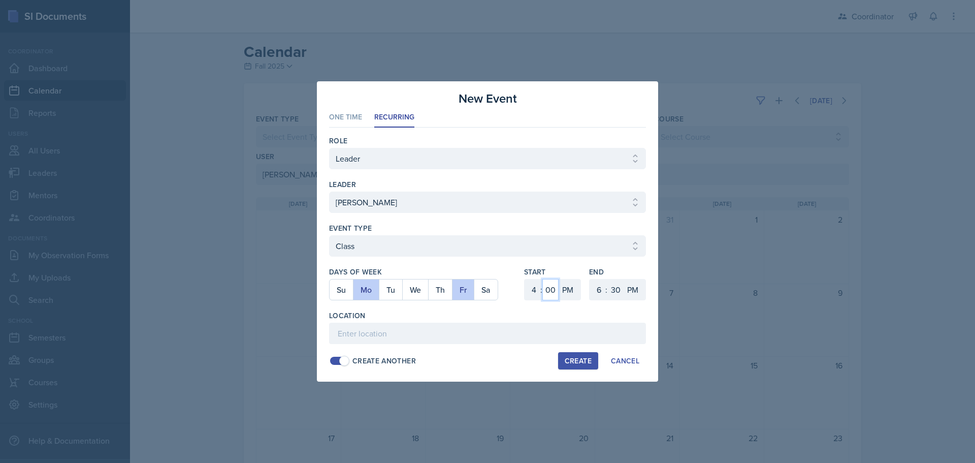
select select "20"
click at [543, 279] on select "00 05 10 15 20 25 30 35 40 45 50 55" at bounding box center [551, 289] width 16 height 21
click at [596, 288] on select "1 2 3 4 5 6 7 8 9 10 11 12" at bounding box center [598, 289] width 16 height 21
select select "5"
click at [590, 279] on select "1 2 3 4 5 6 7 8 9 10 11 12" at bounding box center [598, 289] width 16 height 21
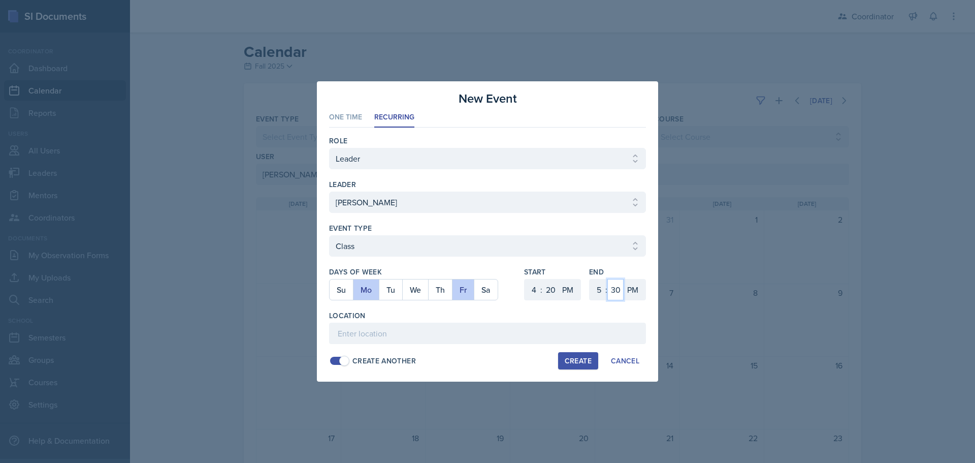
drag, startPoint x: 617, startPoint y: 293, endPoint x: 617, endPoint y: 279, distance: 13.7
click at [617, 293] on select "00 05 10 15 20 25 30 35 40 45 50 55" at bounding box center [616, 289] width 16 height 21
select select "15"
click at [608, 279] on select "00 05 10 15 20 25 30 35 40 45 50 55" at bounding box center [616, 289] width 16 height 21
click at [467, 335] on input at bounding box center [487, 333] width 317 height 21
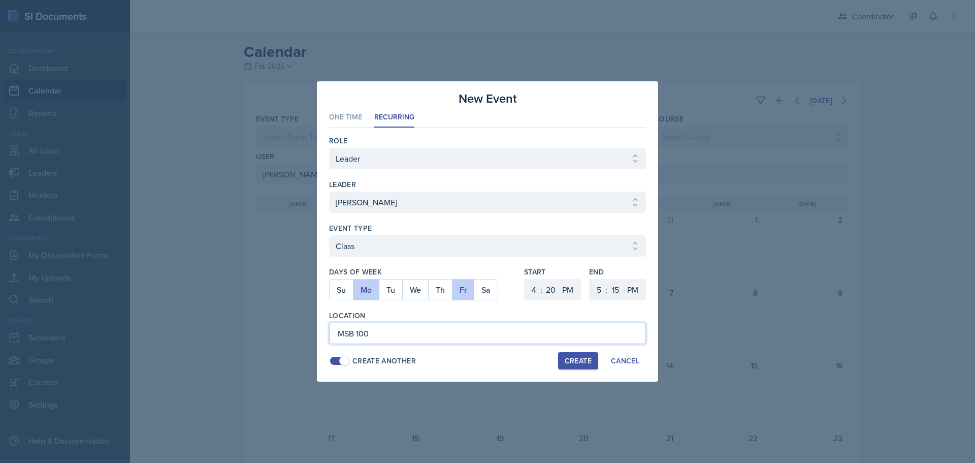
type input "MSB 100"
click at [574, 361] on div "Create" at bounding box center [578, 361] width 27 height 8
select select
select select "6"
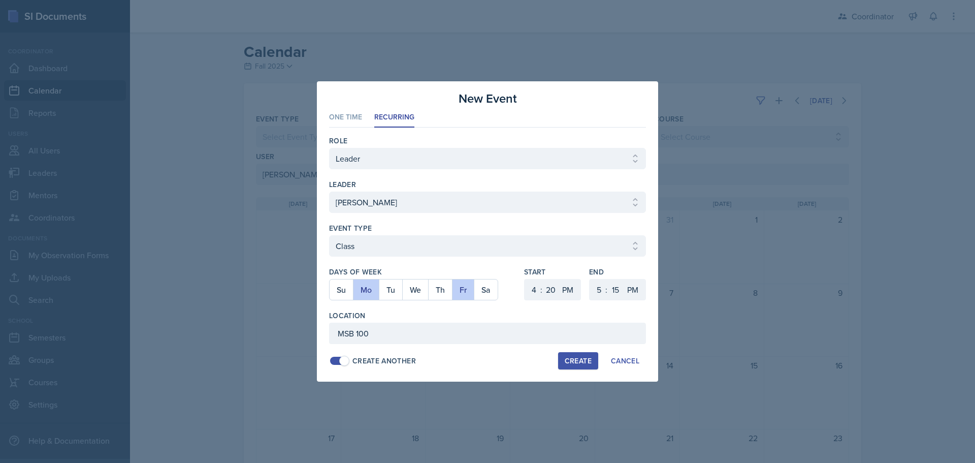
select select "0"
select select "6"
select select "30"
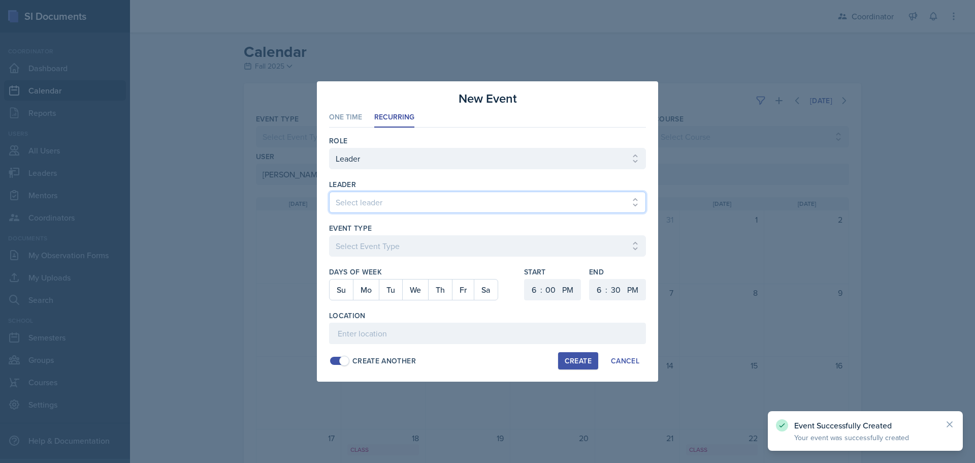
click at [356, 207] on select "Select leader [PERSON_NAME] [PERSON_NAME] [PERSON_NAME] [PERSON_NAME] [PERSON_N…" at bounding box center [487, 202] width 317 height 21
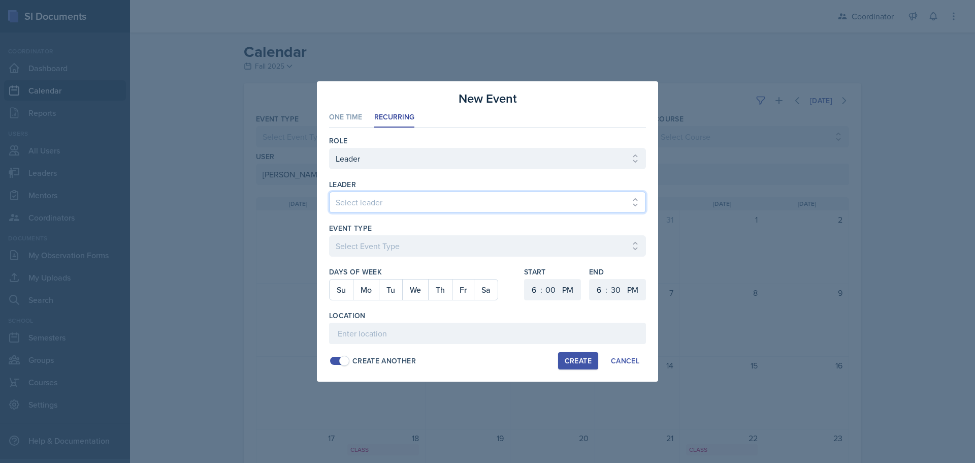
select select "9b035a11-99ef-499a-9a61-b5b728b105f0"
click at [329, 192] on select "Select leader [PERSON_NAME] [PERSON_NAME] [PERSON_NAME] [PERSON_NAME] [PERSON_N…" at bounding box center [487, 202] width 317 height 21
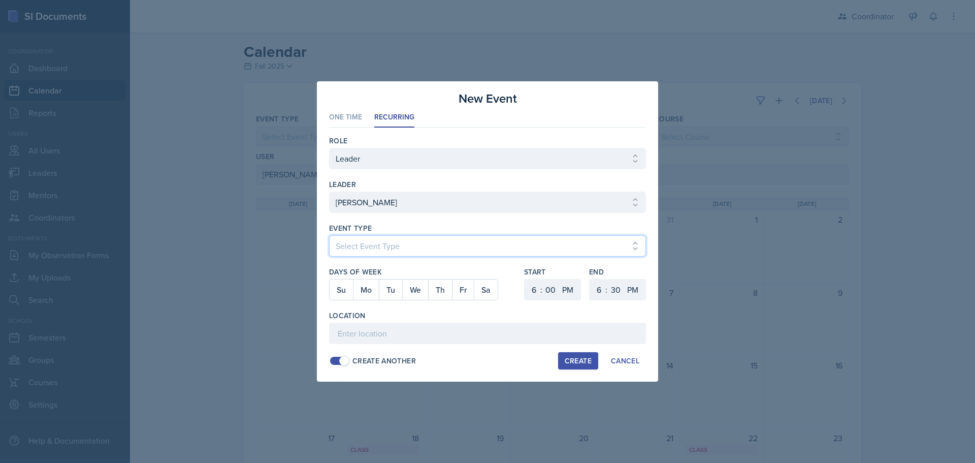
click at [348, 241] on select "Select Event Type Admin Office Hour Cal Workshop Class Class Announcement LA Pe…" at bounding box center [487, 245] width 317 height 21
select select "30b582fb-8ac9-49fb-a214-1fb047ccc295"
click at [329, 235] on select "Select Event Type Admin Office Hour Cal Workshop Class Class Announcement LA Pe…" at bounding box center [487, 245] width 317 height 21
click at [392, 285] on button "Tu" at bounding box center [390, 289] width 23 height 20
drag, startPoint x: 527, startPoint y: 292, endPoint x: 528, endPoint y: 281, distance: 10.7
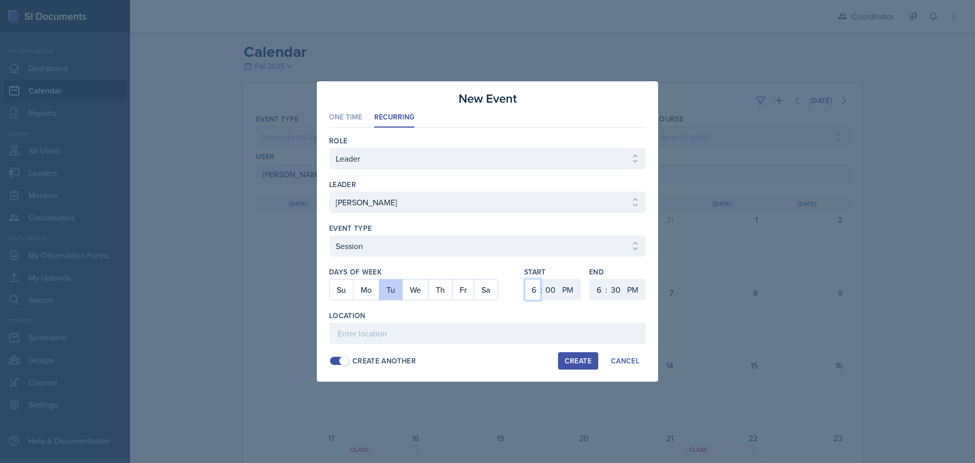
click at [527, 292] on select "1 2 3 4 5 6 7 8 9 10 11 12" at bounding box center [533, 289] width 16 height 21
select select "1"
click at [525, 279] on select "1 2 3 4 5 6 7 8 9 10 11 12" at bounding box center [533, 289] width 16 height 21
drag, startPoint x: 602, startPoint y: 294, endPoint x: 602, endPoint y: 282, distance: 12.2
click at [602, 294] on select "1 2 3 4 5 6 7 8 9 10 11 12" at bounding box center [598, 289] width 16 height 21
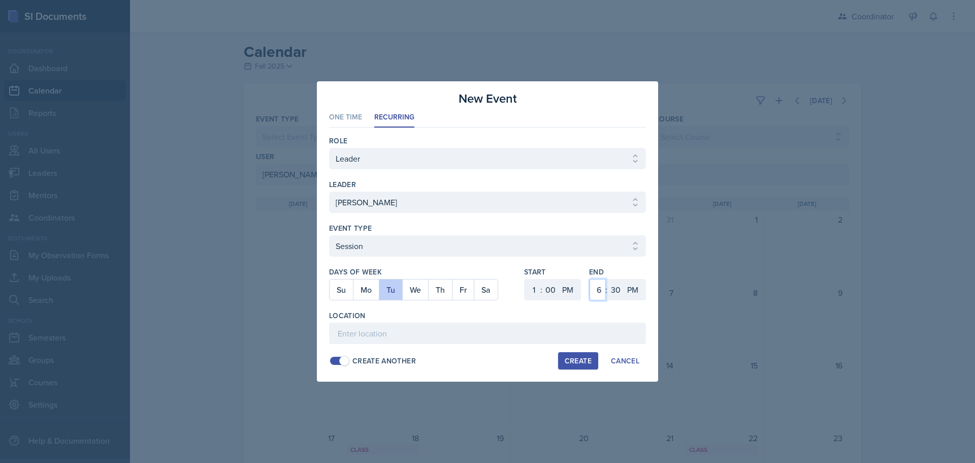
select select "2"
click at [590, 279] on select "1 2 3 4 5 6 7 8 9 10 11 12" at bounding box center [598, 289] width 16 height 21
click at [616, 295] on select "00 05 10 15 20 25 30 35 40 45 50 55" at bounding box center [616, 289] width 16 height 21
select select "0"
click at [608, 279] on select "00 05 10 15 20 25 30 35 40 45 50 55" at bounding box center [616, 289] width 16 height 21
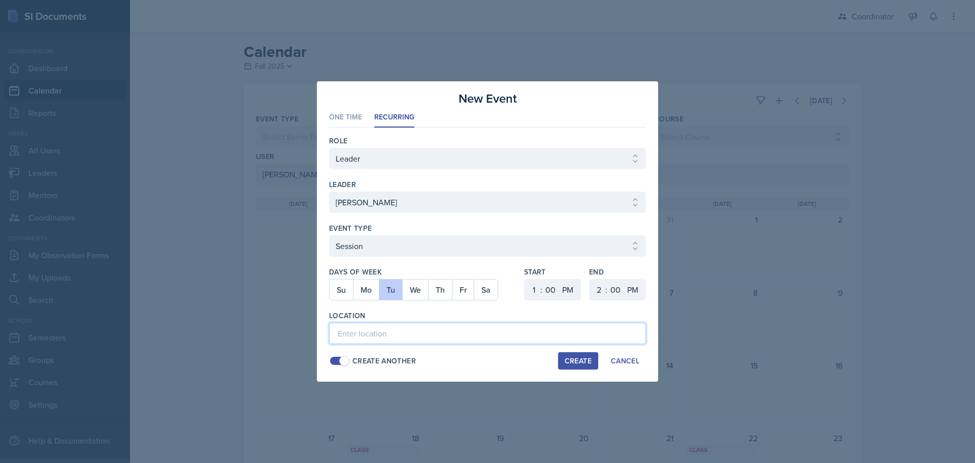
click at [405, 335] on input at bounding box center [487, 333] width 317 height 21
type input "MSB 112"
click at [582, 358] on div "Create" at bounding box center [578, 361] width 27 height 8
select select
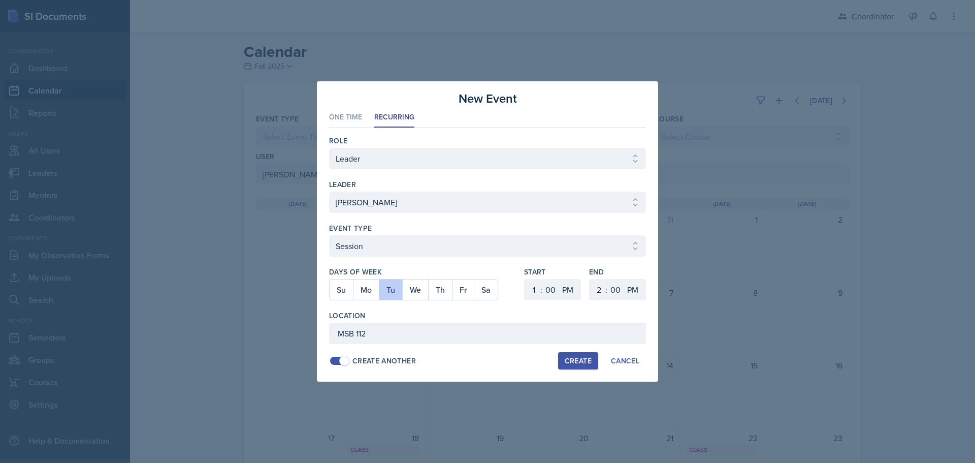
select select "6"
select select "30"
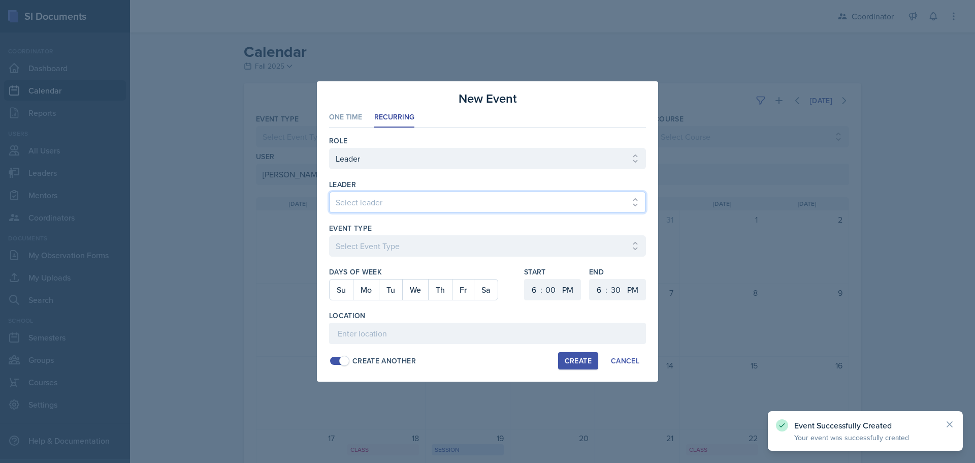
click at [356, 197] on select "Select leader [PERSON_NAME] [PERSON_NAME] [PERSON_NAME] [PERSON_NAME] [PERSON_N…" at bounding box center [487, 202] width 317 height 21
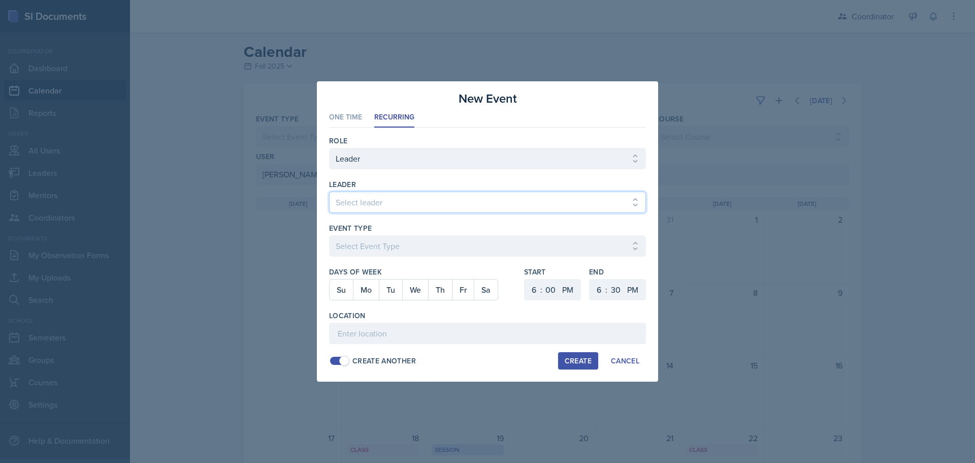
select select "9b035a11-99ef-499a-9a61-b5b728b105f0"
click at [329, 192] on select "Select leader [PERSON_NAME] [PERSON_NAME] [PERSON_NAME] [PERSON_NAME] [PERSON_N…" at bounding box center [487, 202] width 317 height 21
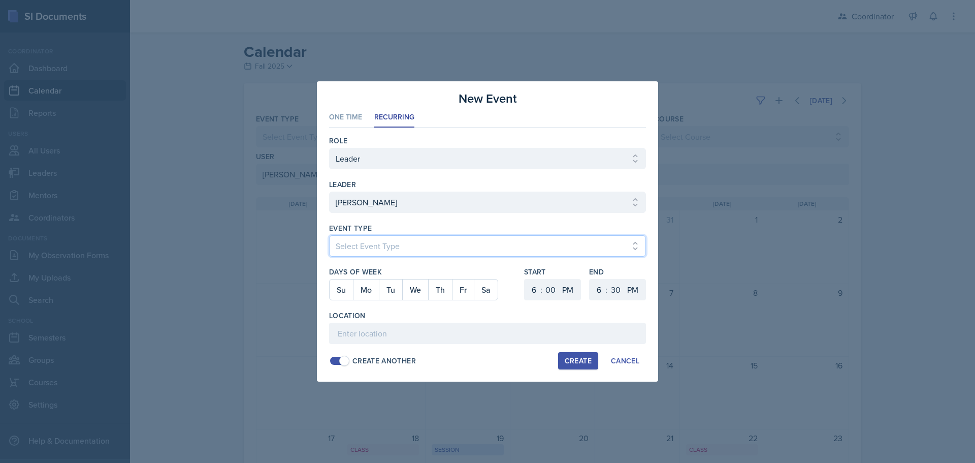
click at [367, 238] on select "Select Event Type Admin Office Hour Cal Workshop Class Class Announcement LA Pe…" at bounding box center [487, 245] width 317 height 21
select select "30b582fb-8ac9-49fb-a214-1fb047ccc295"
click at [329, 235] on select "Select Event Type Admin Office Hour Cal Workshop Class Class Announcement LA Pe…" at bounding box center [487, 245] width 317 height 21
click at [440, 291] on button "Th" at bounding box center [440, 289] width 24 height 20
click at [535, 291] on select "1 2 3 4 5 6 7 8 9 10 11 12" at bounding box center [533, 289] width 16 height 21
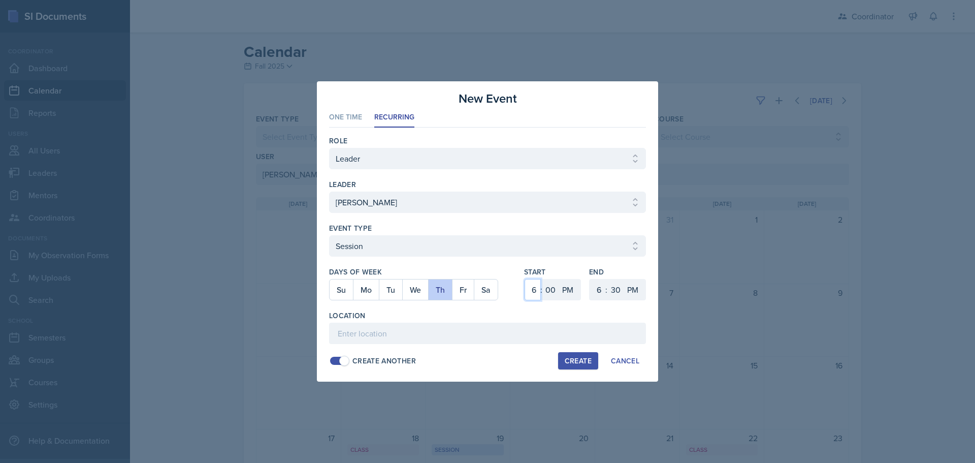
select select "1"
click at [525, 279] on select "1 2 3 4 5 6 7 8 9 10 11 12" at bounding box center [533, 289] width 16 height 21
click at [594, 293] on select "1 2 3 4 5 6 7 8 9 10 11 12" at bounding box center [598, 289] width 16 height 21
select select "2"
click at [590, 279] on select "1 2 3 4 5 6 7 8 9 10 11 12" at bounding box center [598, 289] width 16 height 21
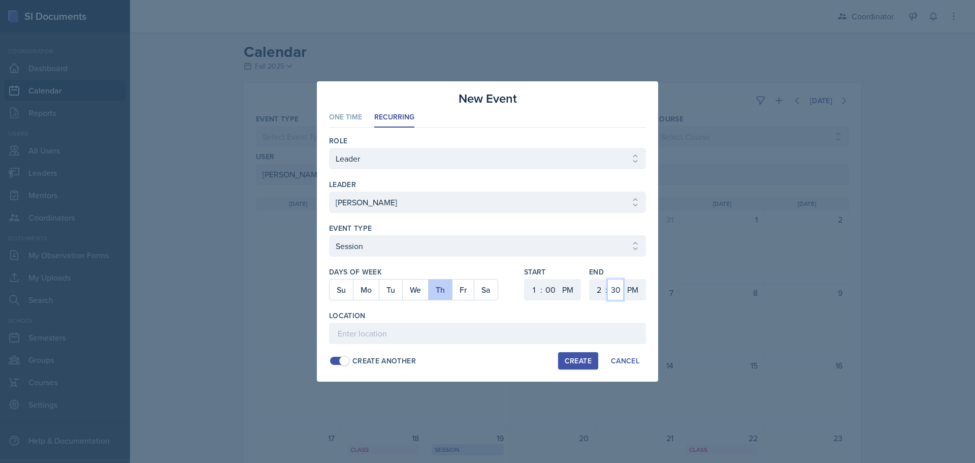
drag, startPoint x: 618, startPoint y: 288, endPoint x: 617, endPoint y: 281, distance: 7.2
click at [617, 285] on select "00 05 10 15 20 25 30 35 40 45 50 55" at bounding box center [616, 289] width 16 height 21
select select "0"
click at [608, 279] on select "00 05 10 15 20 25 30 35 40 45 50 55" at bounding box center [616, 289] width 16 height 21
click at [406, 334] on input at bounding box center [487, 333] width 317 height 21
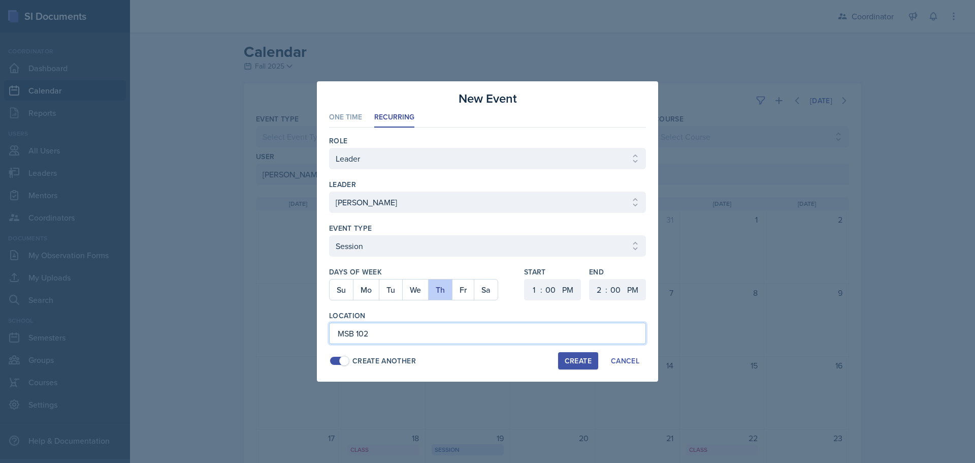
type input "MSB 102"
click at [573, 358] on div "Create" at bounding box center [578, 361] width 27 height 8
select select
select select "6"
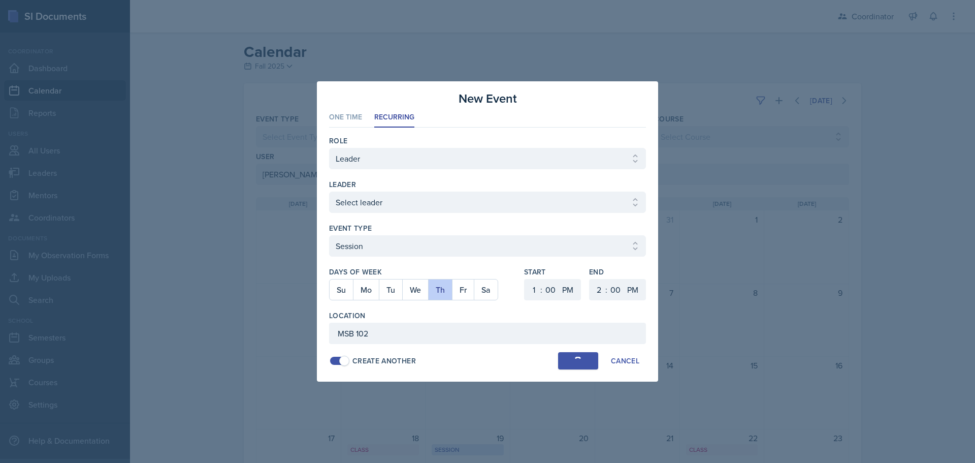
select select "6"
select select "30"
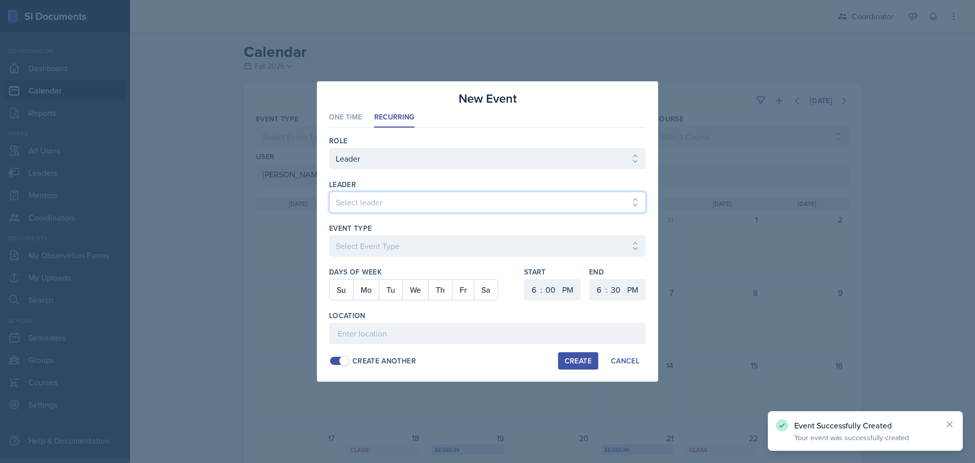
click at [359, 200] on select "Select leader [PERSON_NAME] [PERSON_NAME] [PERSON_NAME] [PERSON_NAME] [PERSON_N…" at bounding box center [487, 202] width 317 height 21
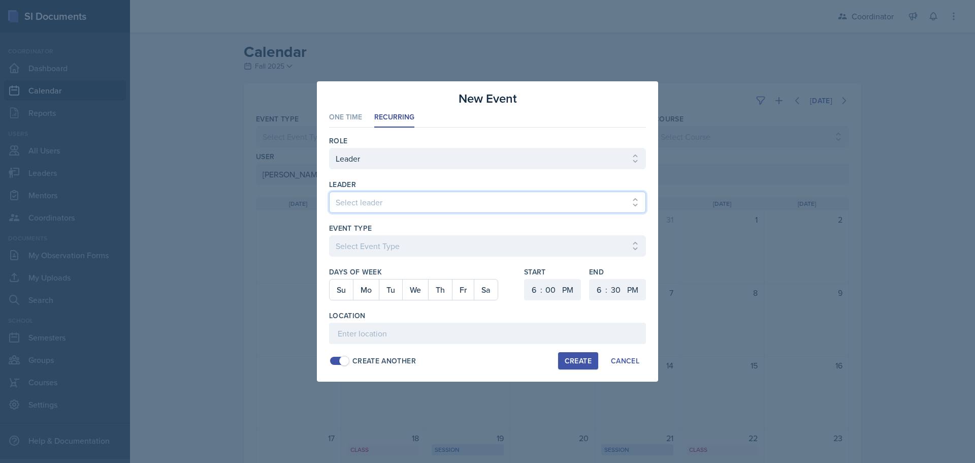
select select "9b035a11-99ef-499a-9a61-b5b728b105f0"
click at [329, 192] on select "Select leader [PERSON_NAME] [PERSON_NAME] [PERSON_NAME] [PERSON_NAME] [PERSON_N…" at bounding box center [487, 202] width 317 height 21
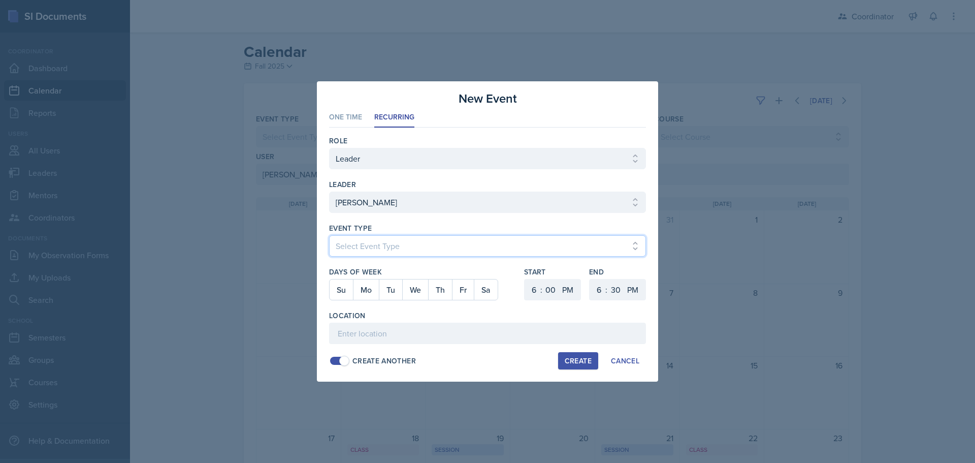
click at [412, 247] on select "Select Event Type Admin Office Hour Cal Workshop Class Class Announcement LA Pe…" at bounding box center [487, 245] width 317 height 21
select select "30b582fb-8ac9-49fb-a214-1fb047ccc295"
click at [329, 235] on select "Select Event Type Admin Office Hour Cal Workshop Class Class Announcement LA Pe…" at bounding box center [487, 245] width 317 height 21
click at [471, 293] on button "Fr" at bounding box center [463, 289] width 22 height 20
drag, startPoint x: 534, startPoint y: 284, endPoint x: 535, endPoint y: 279, distance: 5.1
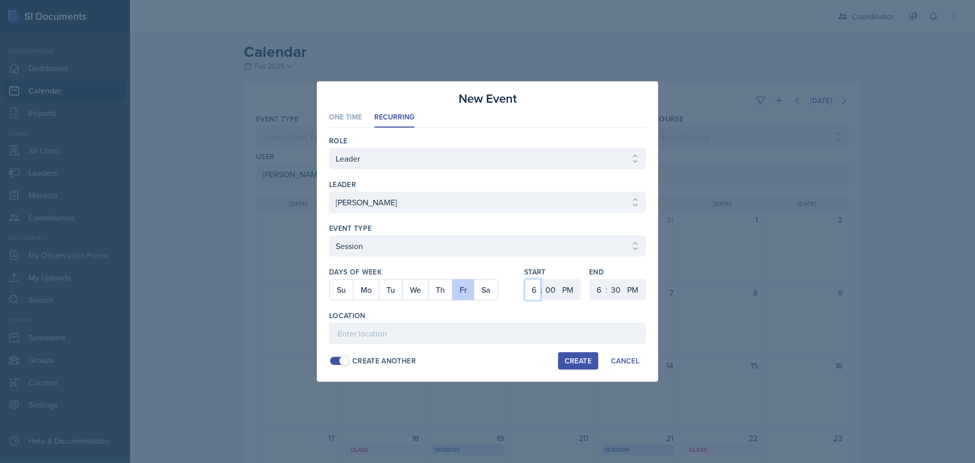
click at [534, 284] on select "1 2 3 4 5 6 7 8 9 10 11 12" at bounding box center [533, 289] width 16 height 21
select select "12"
click at [525, 279] on select "1 2 3 4 5 6 7 8 9 10 11 12" at bounding box center [533, 289] width 16 height 21
click at [550, 287] on select "00 05 10 15 20 25 30 35 40 45 50 55" at bounding box center [551, 289] width 16 height 21
select select "30"
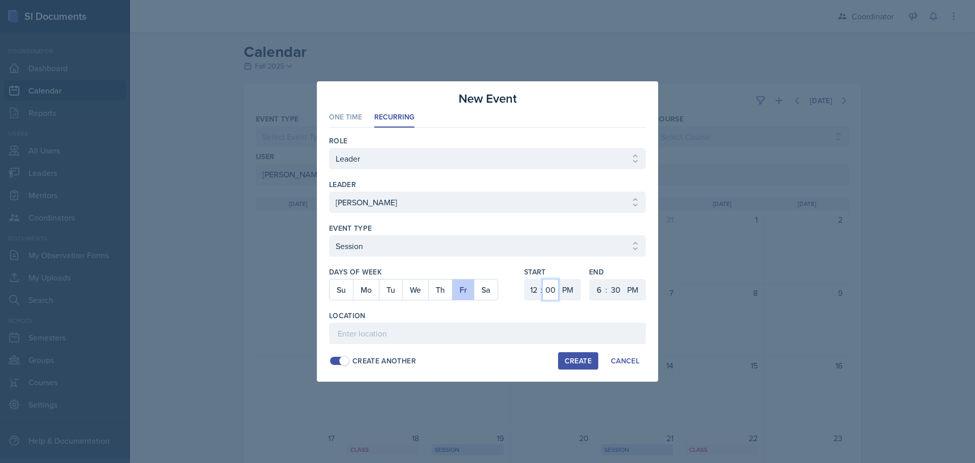
click at [543, 279] on select "00 05 10 15 20 25 30 35 40 45 50 55" at bounding box center [551, 289] width 16 height 21
click at [599, 293] on select "1 2 3 4 5 6 7 8 9 10 11 12" at bounding box center [598, 289] width 16 height 21
select select "1"
click at [590, 279] on select "1 2 3 4 5 6 7 8 9 10 11 12" at bounding box center [598, 289] width 16 height 21
click at [491, 330] on input at bounding box center [487, 333] width 317 height 21
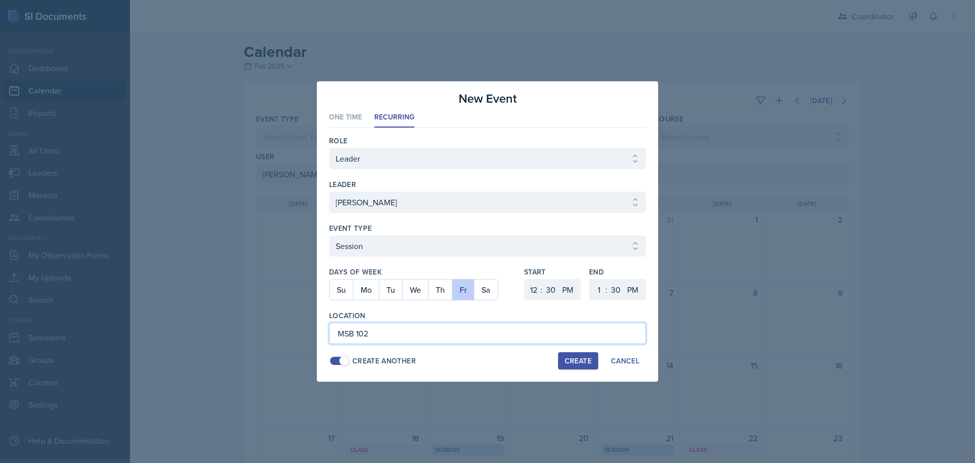
type input "MSB 102"
click at [572, 354] on button "Create" at bounding box center [578, 360] width 40 height 17
select select
select select "6"
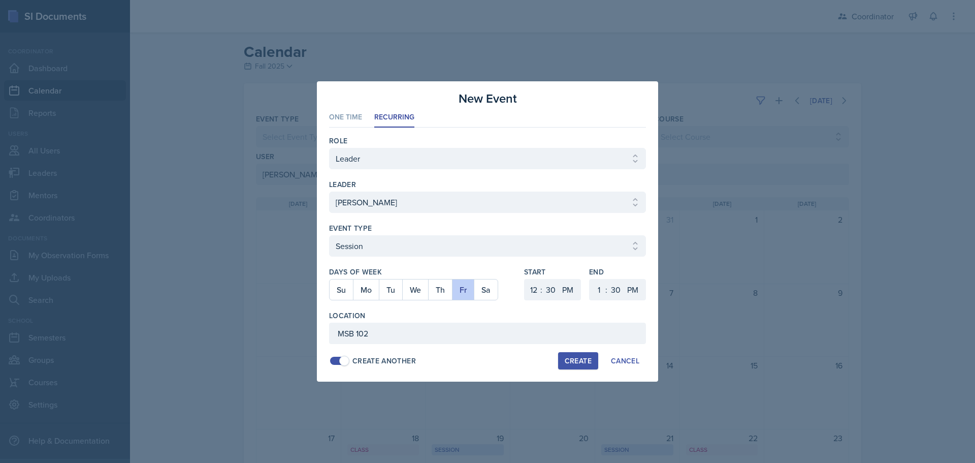
select select "0"
select select "6"
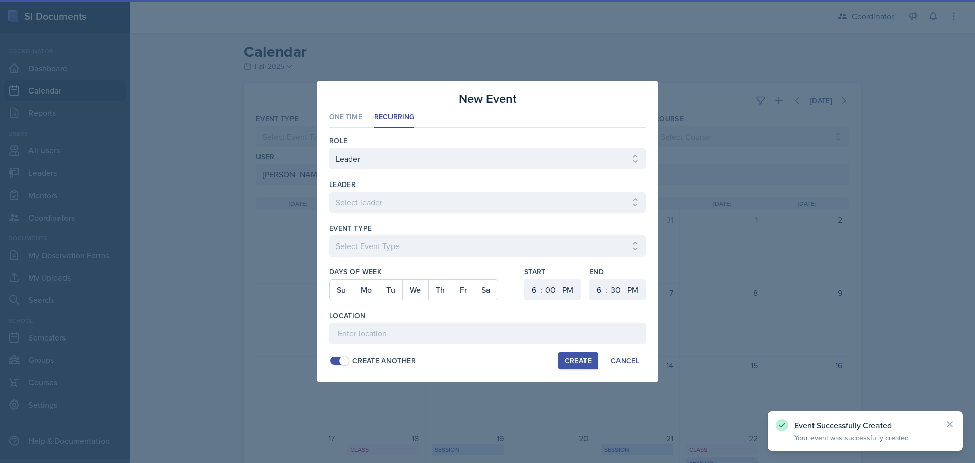
click at [715, 358] on div at bounding box center [487, 231] width 975 height 463
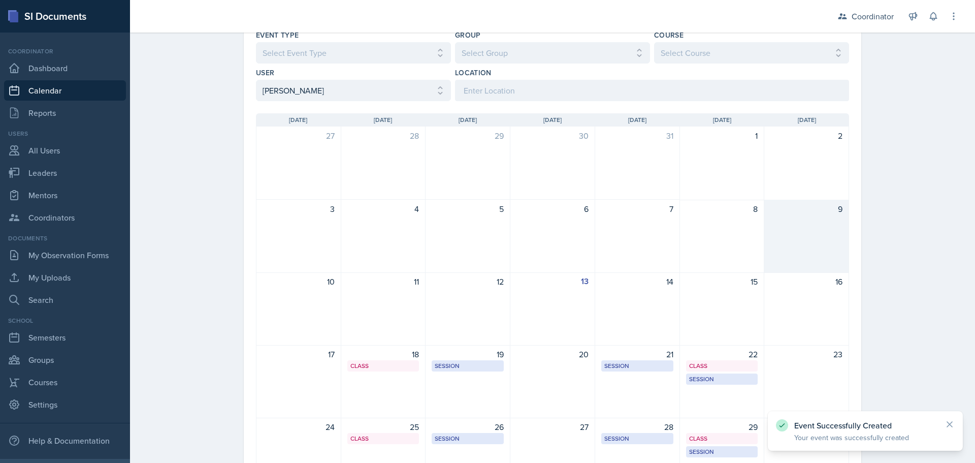
scroll to position [152, 0]
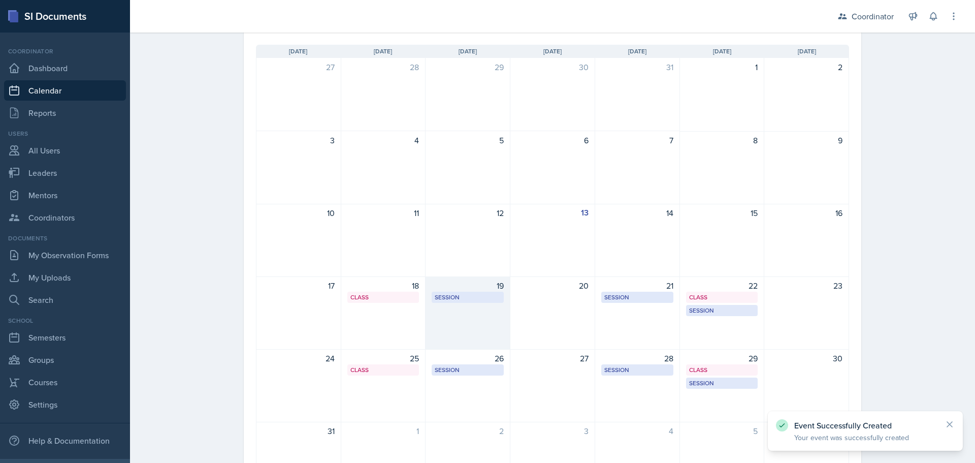
click at [452, 310] on div "19 Session MSB 112 1:00 PM - 2:00 PM" at bounding box center [468, 312] width 85 height 73
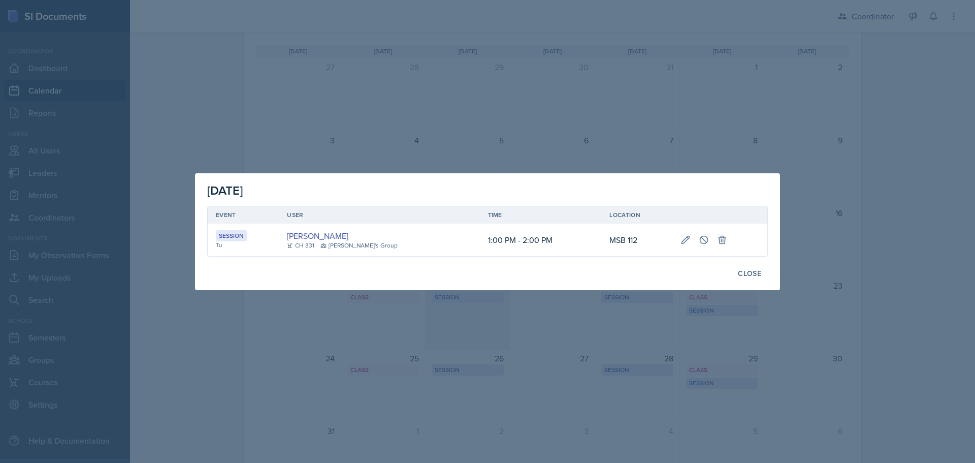
click at [452, 310] on div at bounding box center [487, 231] width 975 height 463
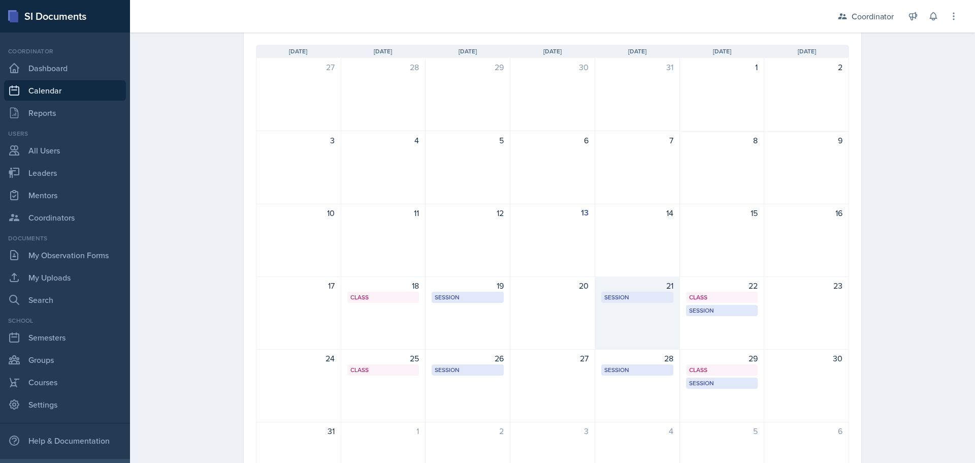
click at [641, 324] on div "21 Session MSB 102 1:00 PM - 2:00 PM" at bounding box center [637, 312] width 85 height 73
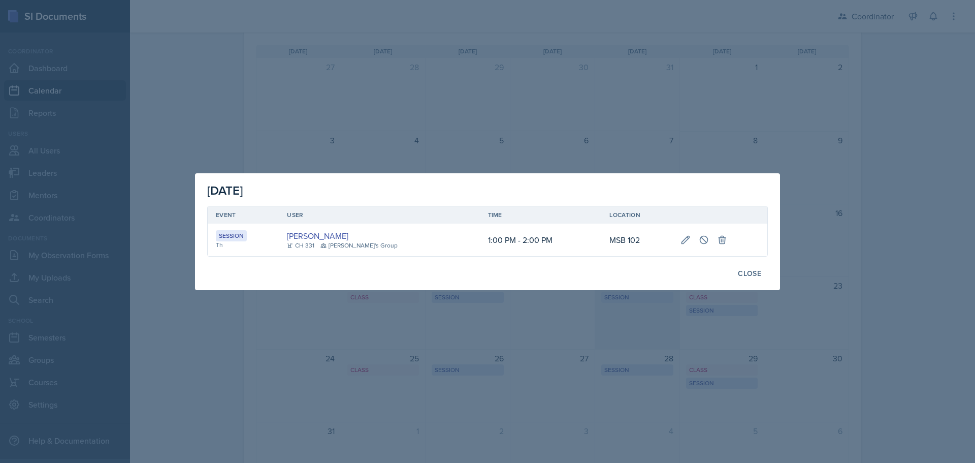
click at [641, 324] on div at bounding box center [487, 231] width 975 height 463
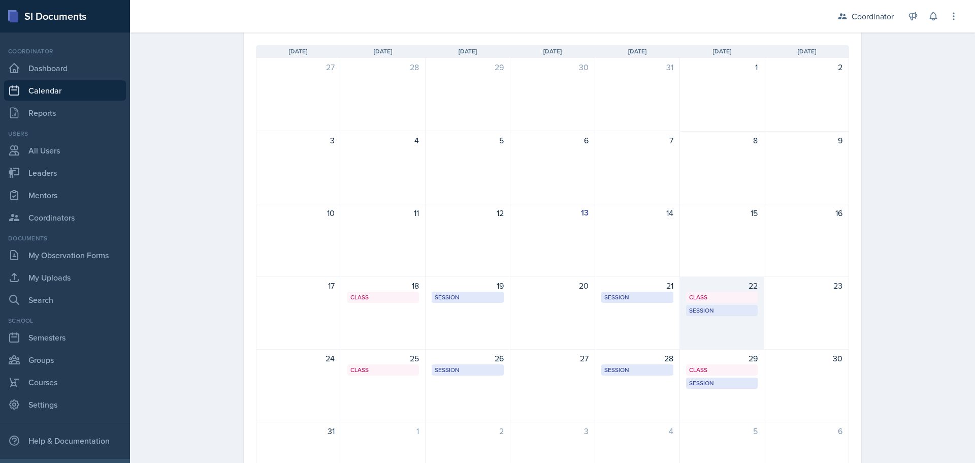
click at [709, 330] on div "22 Class MSB 100 4:20 PM - 5:15 PM Session MSB 102 12:30 PM - 1:30 PM" at bounding box center [722, 312] width 85 height 73
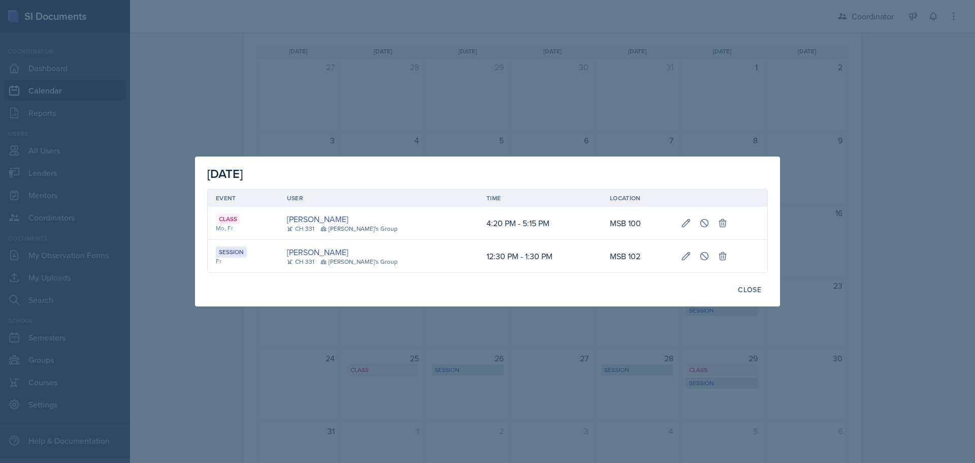
click at [582, 341] on div at bounding box center [487, 231] width 975 height 463
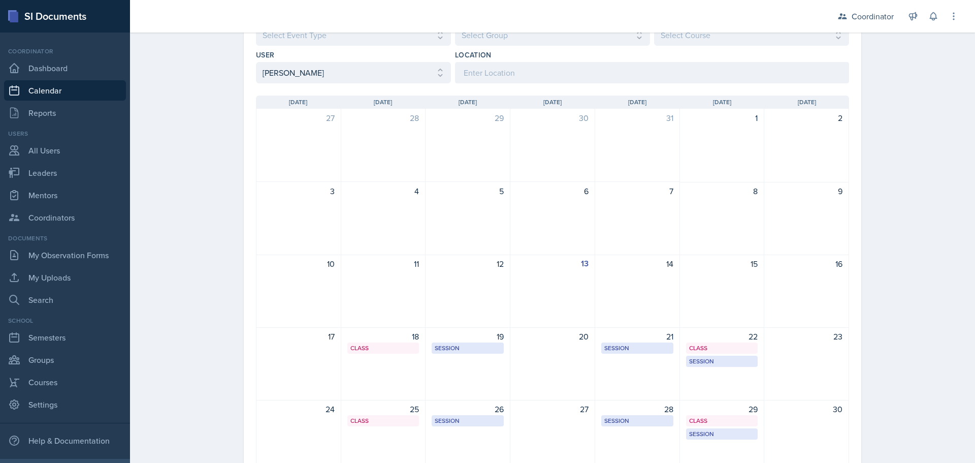
scroll to position [0, 0]
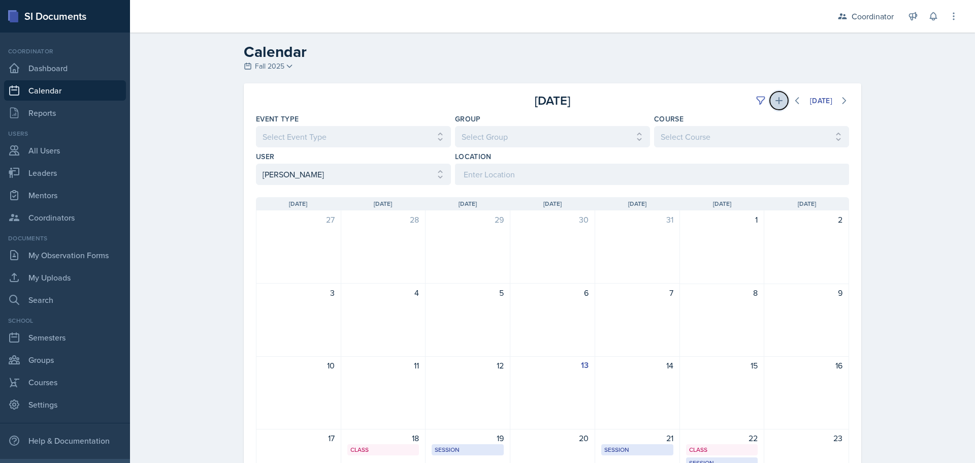
click at [774, 105] on icon at bounding box center [779, 101] width 10 height 10
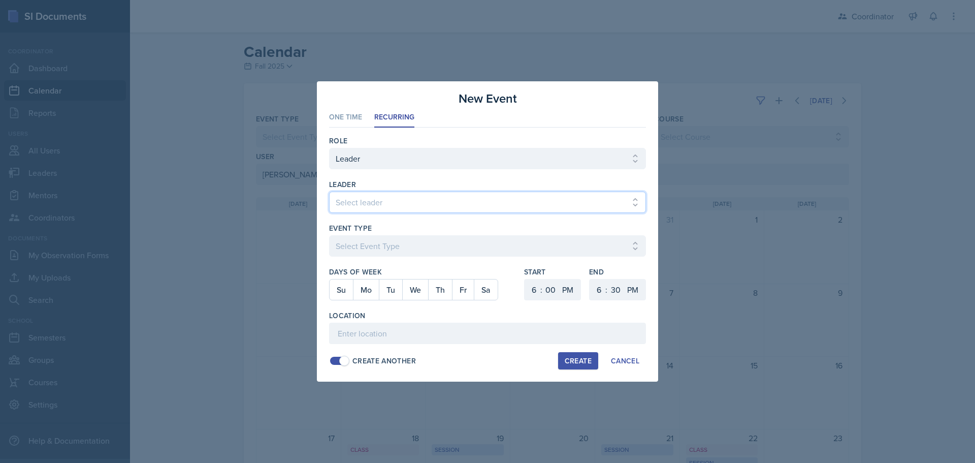
click at [370, 197] on select "Select leader [PERSON_NAME] [PERSON_NAME] [PERSON_NAME] [PERSON_NAME] [PERSON_N…" at bounding box center [487, 202] width 317 height 21
select select "9b035a11-99ef-499a-9a61-b5b728b105f0"
click at [329, 192] on select "Select leader [PERSON_NAME] [PERSON_NAME] [PERSON_NAME] [PERSON_NAME] [PERSON_N…" at bounding box center [487, 202] width 317 height 21
click at [197, 113] on div at bounding box center [487, 231] width 975 height 463
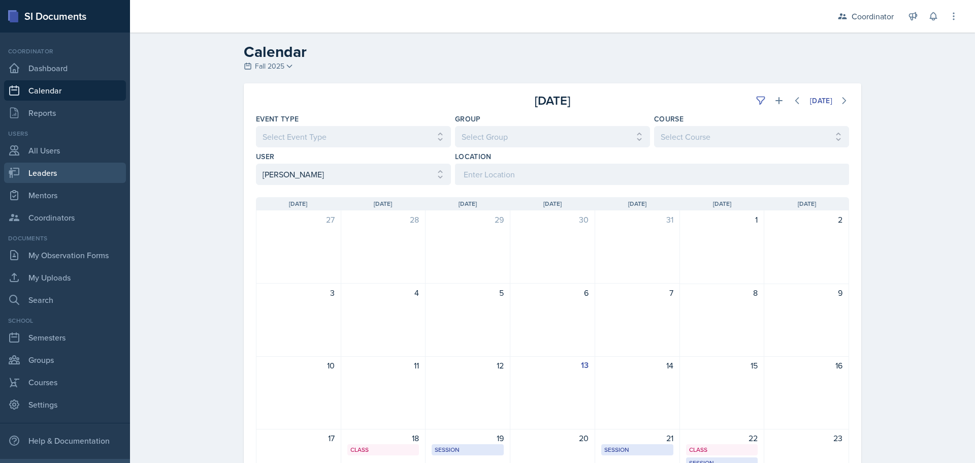
click at [69, 166] on link "Leaders" at bounding box center [65, 173] width 122 height 20
select select "19fb88f7-c89b-4031-b5a0-458fd49807a1"
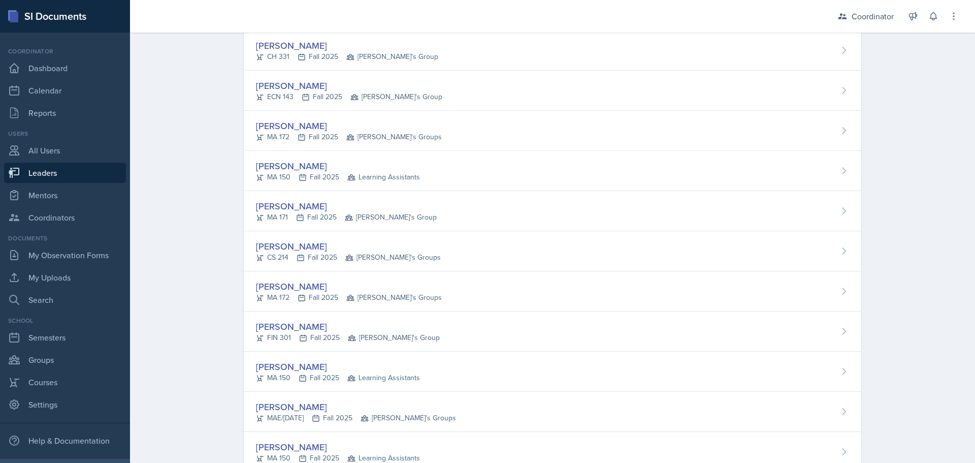
scroll to position [711, 0]
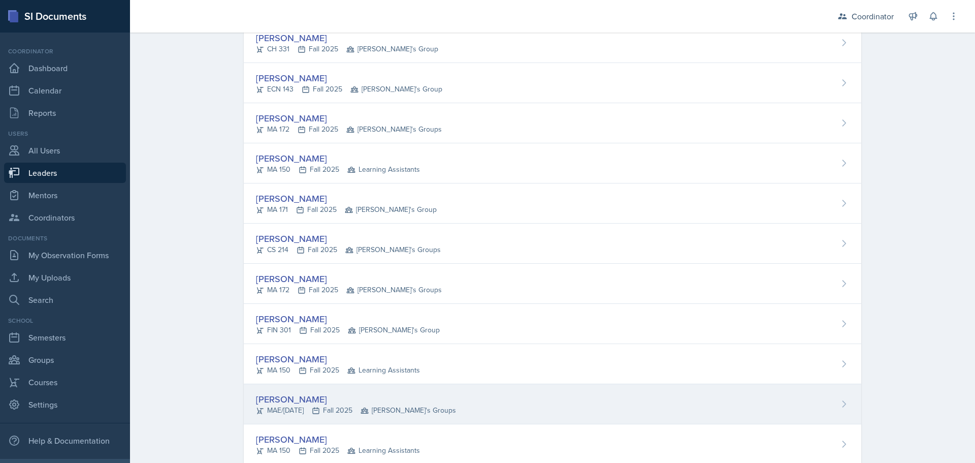
click at [331, 405] on div "MAE/[DATE] Fall 2025 [PERSON_NAME]'s Groups" at bounding box center [356, 410] width 200 height 11
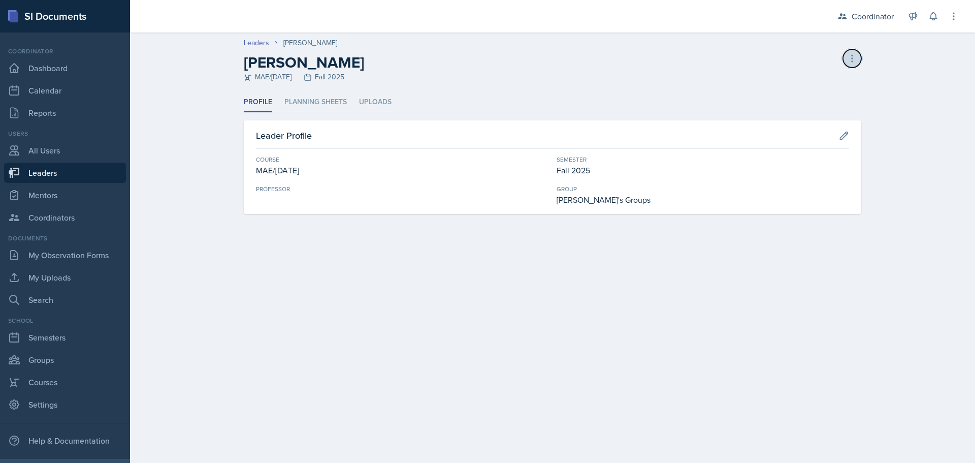
click at [849, 54] on button at bounding box center [852, 58] width 18 height 18
click at [849, 54] on icon at bounding box center [852, 58] width 10 height 10
click at [40, 148] on link "All Users" at bounding box center [65, 150] width 122 height 20
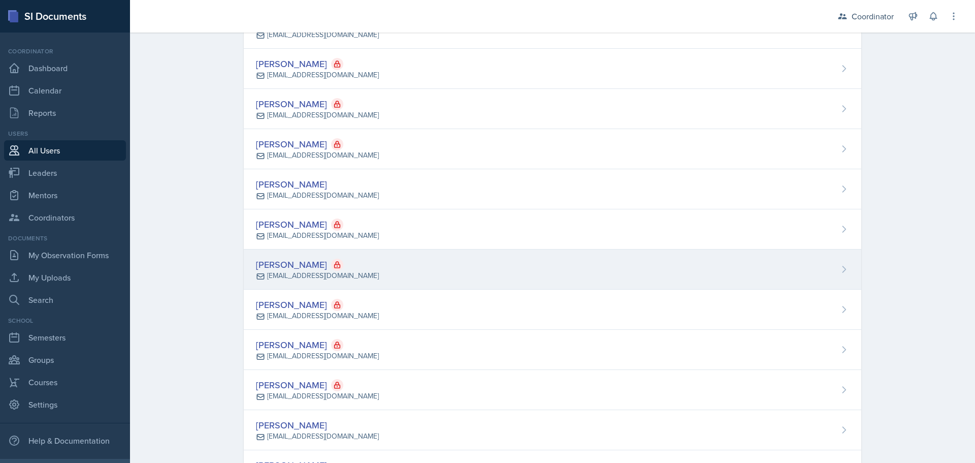
scroll to position [3658, 0]
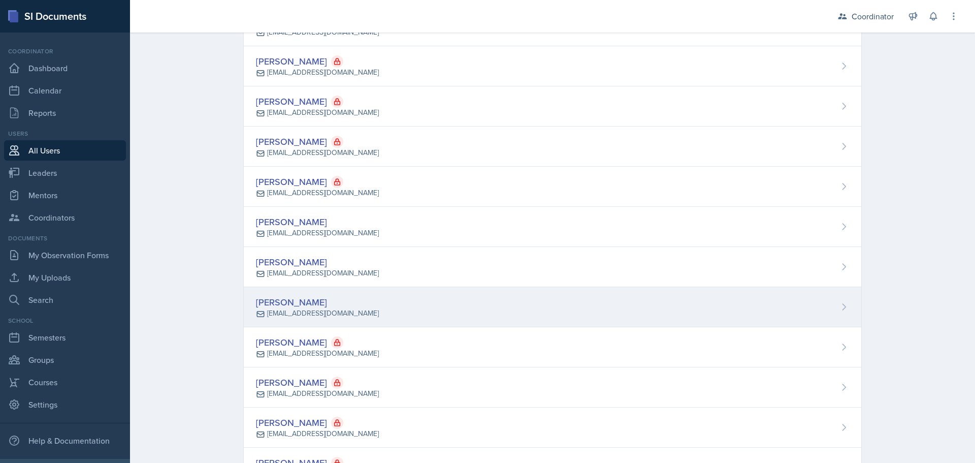
click at [313, 302] on div "[PERSON_NAME]" at bounding box center [317, 302] width 123 height 14
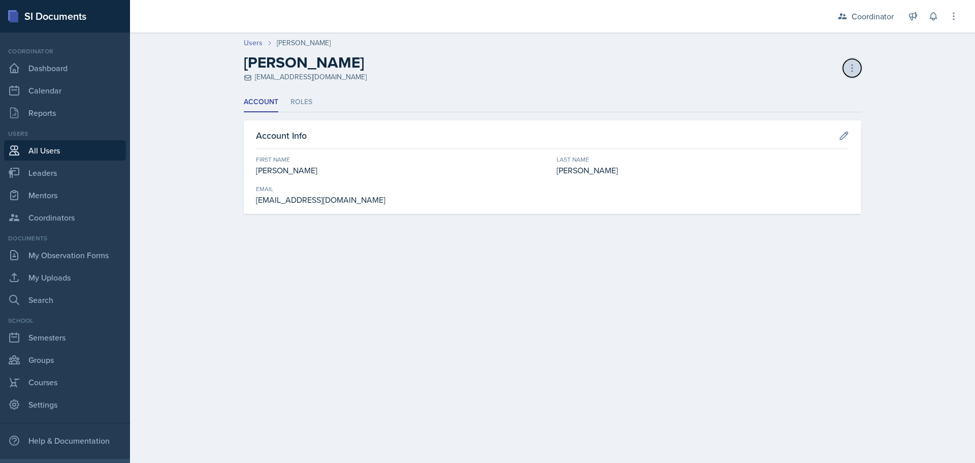
click at [855, 64] on icon at bounding box center [852, 68] width 10 height 10
click at [824, 107] on div "Resend Invite" at bounding box center [809, 110] width 98 height 20
click at [29, 86] on link "Calendar" at bounding box center [65, 90] width 122 height 20
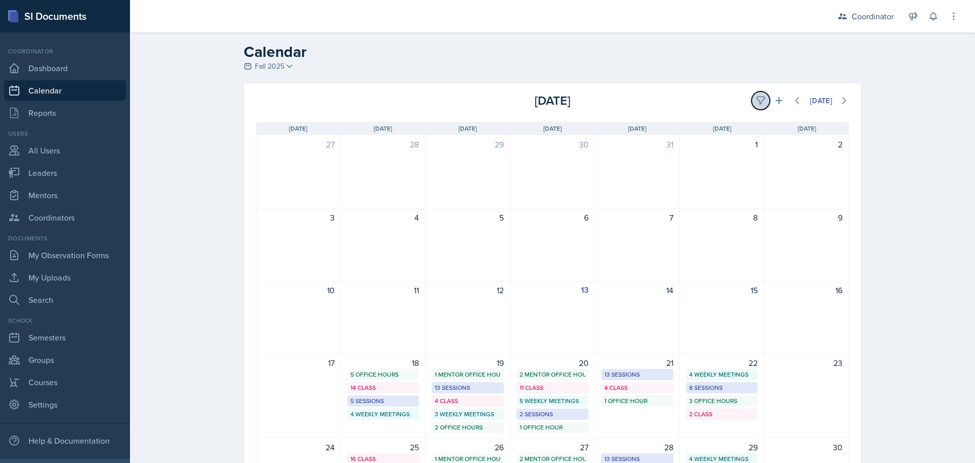
click at [759, 101] on icon at bounding box center [761, 101] width 10 height 10
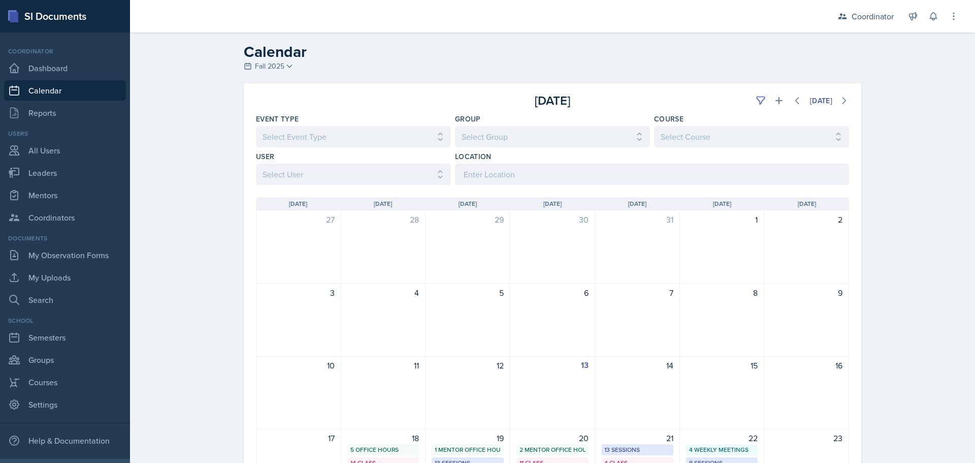
click at [329, 163] on div "User Select User All [PERSON_NAME] [PERSON_NAME] [PERSON_NAME] [PERSON_NAME] [P…" at bounding box center [353, 168] width 195 height 34
click at [327, 174] on select "Select User All [PERSON_NAME] [PERSON_NAME] [PERSON_NAME] [PERSON_NAME] [PERSON…" at bounding box center [353, 174] width 195 height 21
select select "9c400106-6c2c-4b37-918b-e3dc65d6a170"
click at [256, 164] on select "Select User All [PERSON_NAME] [PERSON_NAME] [PERSON_NAME] [PERSON_NAME] [PERSON…" at bounding box center [353, 174] width 195 height 21
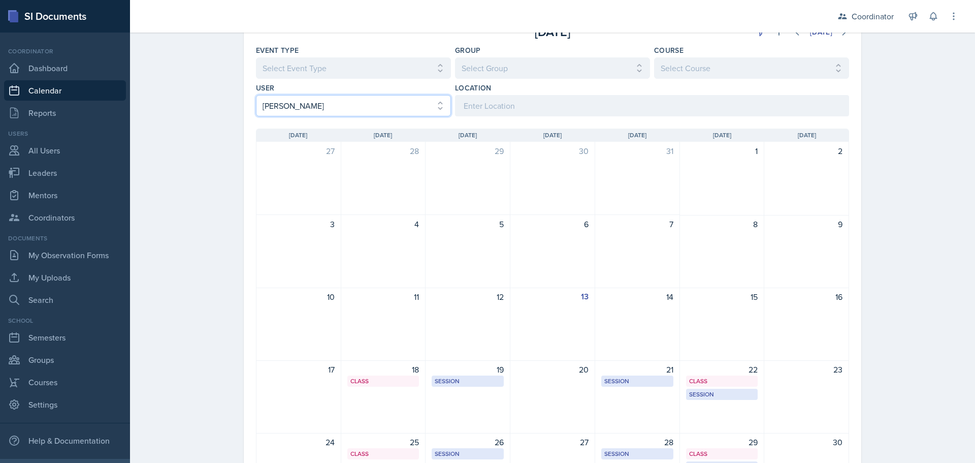
scroll to position [51, 0]
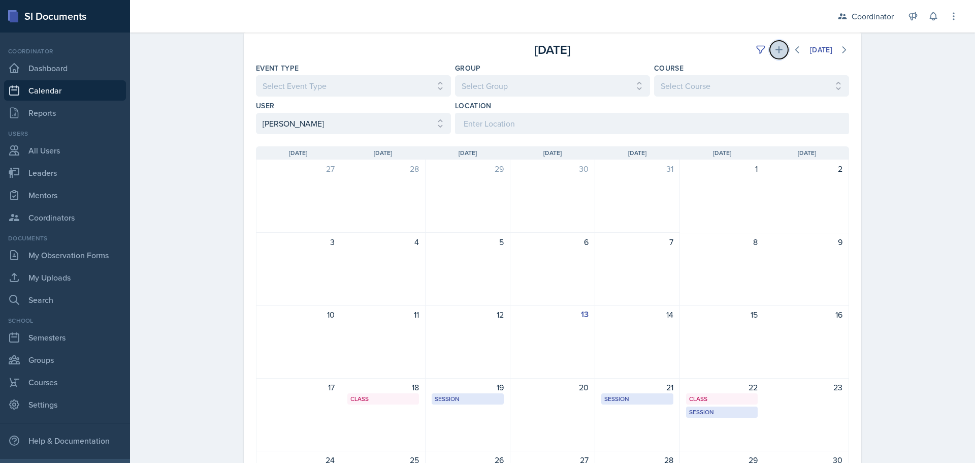
click at [776, 51] on icon at bounding box center [779, 49] width 7 height 7
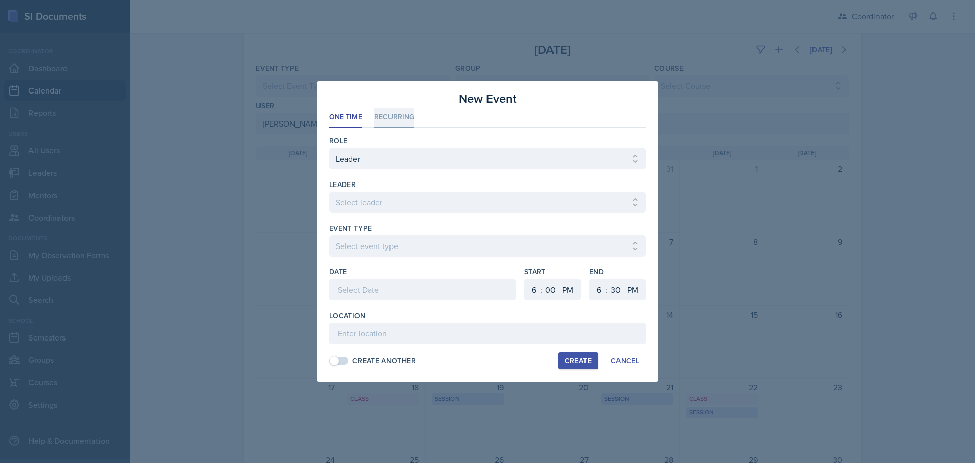
click at [387, 111] on li "Recurring" at bounding box center [394, 118] width 40 height 20
click at [332, 362] on span at bounding box center [334, 361] width 10 height 10
click at [389, 213] on div at bounding box center [487, 218] width 317 height 10
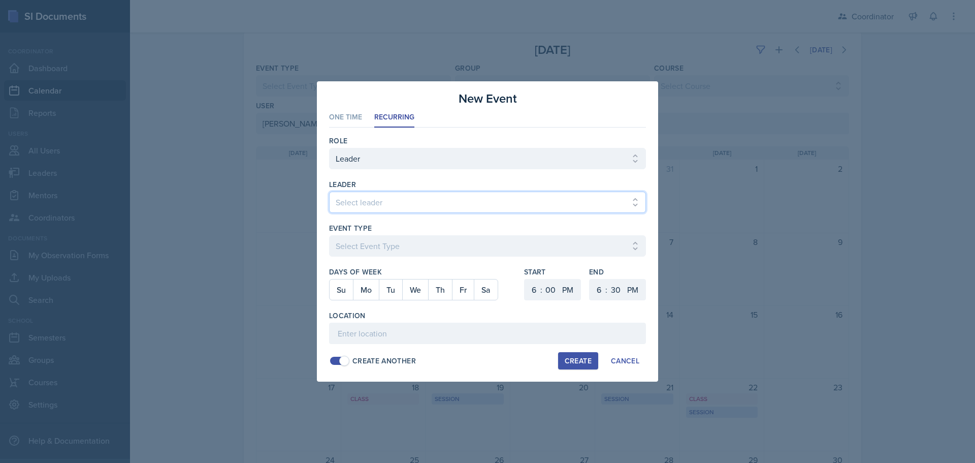
click at [389, 205] on select "Select leader [PERSON_NAME] [PERSON_NAME] [PERSON_NAME] [PERSON_NAME] [PERSON_N…" at bounding box center [487, 202] width 317 height 21
select select "9b035a11-99ef-499a-9a61-b5b728b105f0"
click at [329, 192] on select "Select leader [PERSON_NAME] [PERSON_NAME] [PERSON_NAME] [PERSON_NAME] [PERSON_N…" at bounding box center [487, 202] width 317 height 21
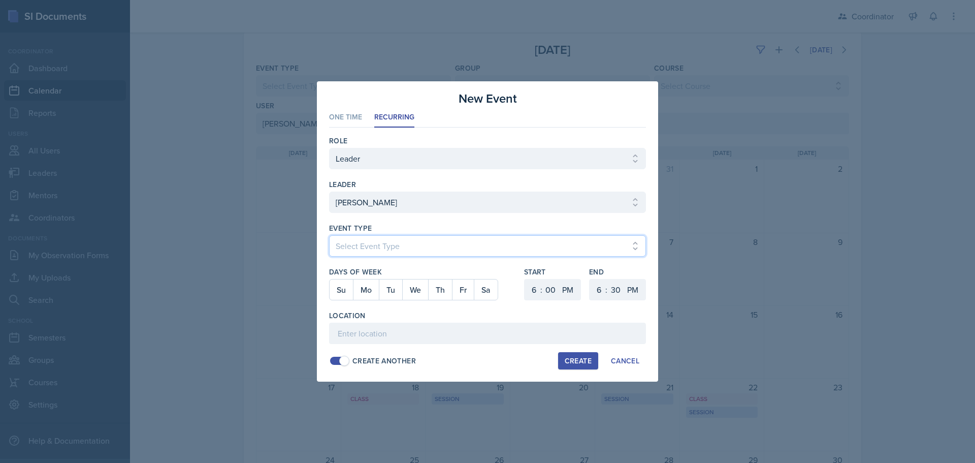
click at [367, 240] on select "Select Event Type Admin Office Hour Cal Workshop Class Class Announcement LA Pe…" at bounding box center [487, 245] width 317 height 21
select select "803a10d1-56de-4d8e-8ecc-6dc9cf688eb0"
click at [329, 235] on select "Select Event Type Admin Office Hour Cal Workshop Class Class Announcement LA Pe…" at bounding box center [487, 245] width 317 height 21
click at [417, 291] on button "We" at bounding box center [415, 289] width 26 height 20
click at [528, 286] on select "1 2 3 4 5 6 7 8 9 10 11 12" at bounding box center [533, 289] width 16 height 21
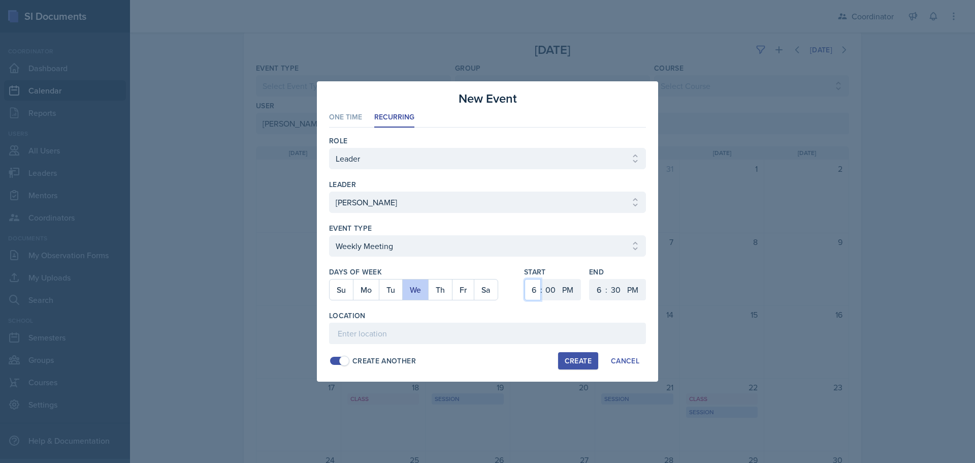
select select "11"
click at [525, 279] on select "1 2 3 4 5 6 7 8 9 10 11 12" at bounding box center [533, 289] width 16 height 21
click at [543, 282] on select "00 05 10 15 20 25 30 35 40 45 50 55" at bounding box center [551, 289] width 16 height 21
select select "30"
click at [543, 279] on select "00 05 10 15 20 25 30 35 40 45 50 55" at bounding box center [551, 289] width 16 height 21
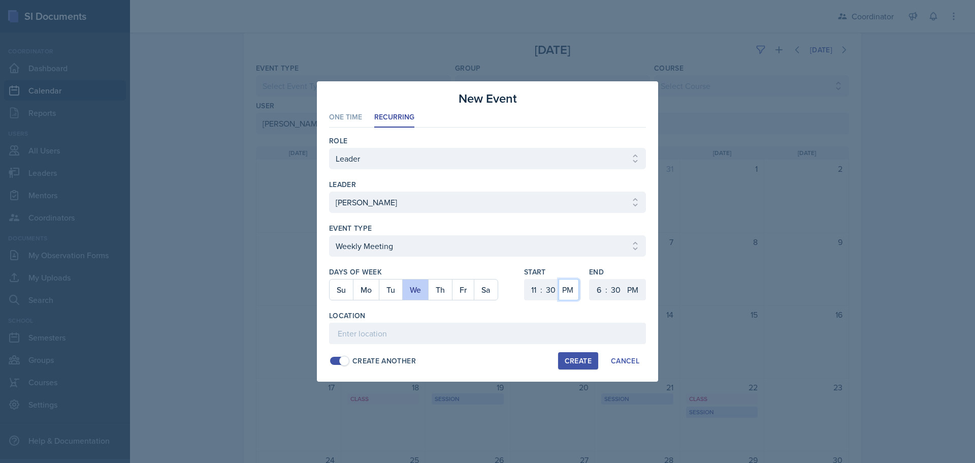
drag, startPoint x: 569, startPoint y: 287, endPoint x: 569, endPoint y: 300, distance: 12.7
click at [569, 287] on select "AM PM" at bounding box center [569, 289] width 20 height 21
select select "AM"
click at [559, 279] on select "AM PM" at bounding box center [569, 289] width 20 height 21
click at [596, 293] on select "1 2 3 4 5 6 7 8 9 10 11 12" at bounding box center [598, 289] width 16 height 21
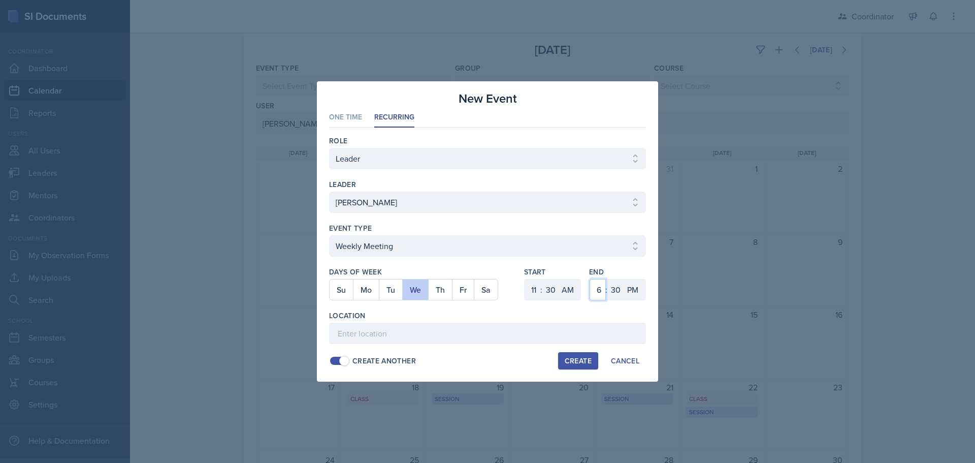
select select "12"
click at [590, 279] on select "1 2 3 4 5 6 7 8 9 10 11 12" at bounding box center [598, 289] width 16 height 21
click at [588, 328] on input at bounding box center [487, 333] width 317 height 21
type input "SSC"
click at [586, 360] on div "Create" at bounding box center [578, 361] width 27 height 8
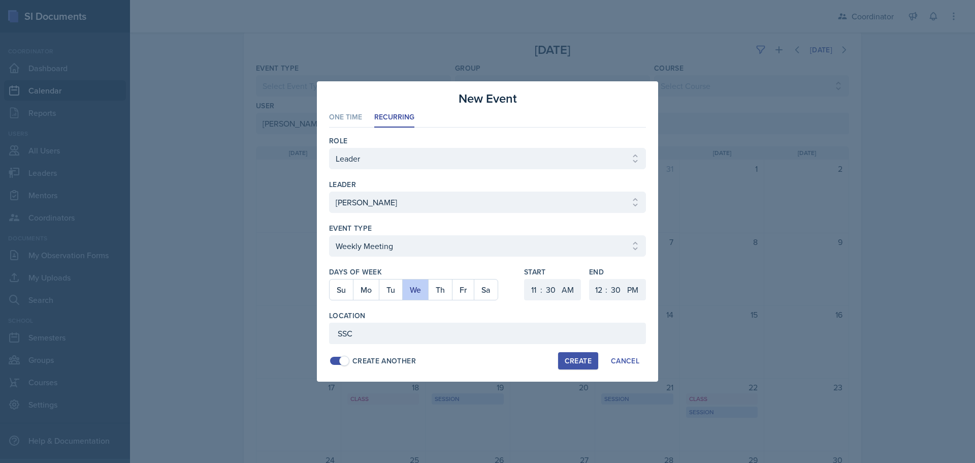
select select
select select "6"
select select "0"
select select "PM"
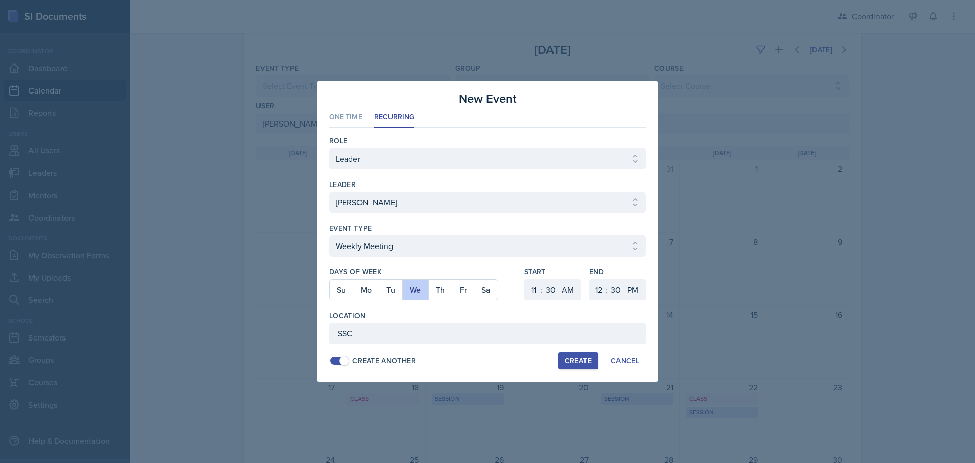
select select "6"
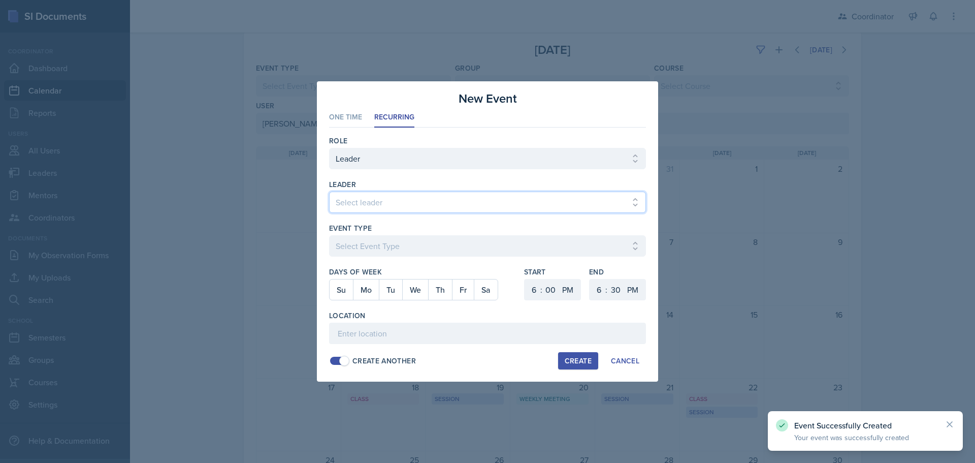
click at [344, 200] on select "Select leader [PERSON_NAME] [PERSON_NAME] [PERSON_NAME] [PERSON_NAME] [PERSON_N…" at bounding box center [487, 202] width 317 height 21
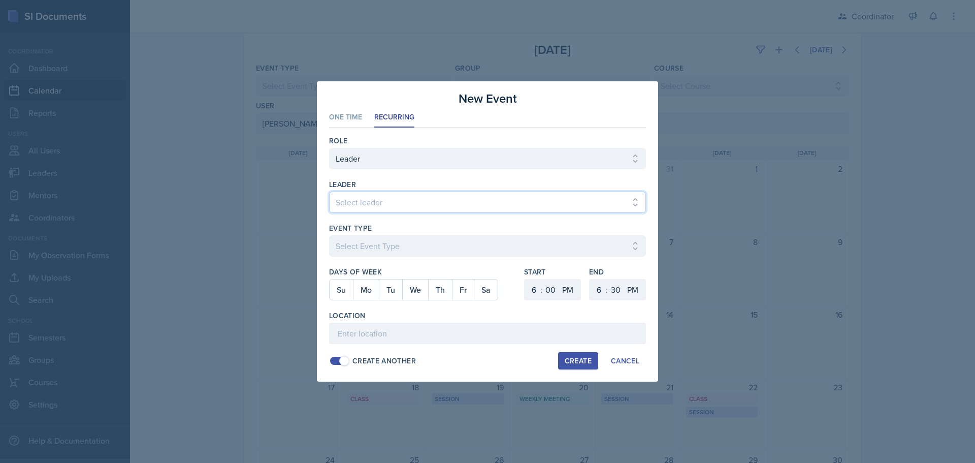
select select "9b035a11-99ef-499a-9a61-b5b728b105f0"
click at [329, 192] on select "Select leader [PERSON_NAME] [PERSON_NAME] [PERSON_NAME] [PERSON_NAME] [PERSON_N…" at bounding box center [487, 202] width 317 height 21
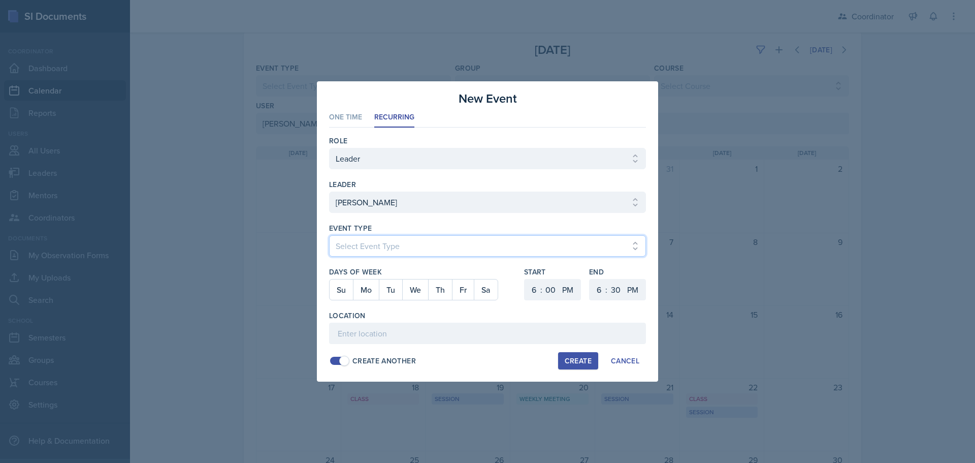
click at [356, 237] on select "Select Event Type Admin Office Hour Cal Workshop Class Class Announcement LA Pe…" at bounding box center [487, 245] width 317 height 21
select select "711e3089-b526-4ace-8ef7-b628edcb7570"
click at [329, 235] on select "Select Event Type Admin Office Hour Cal Workshop Class Class Announcement LA Pe…" at bounding box center [487, 245] width 317 height 21
click at [413, 291] on button "We" at bounding box center [415, 289] width 26 height 20
click at [533, 288] on select "1 2 3 4 5 6 7 8 9 10 11 12" at bounding box center [533, 289] width 16 height 21
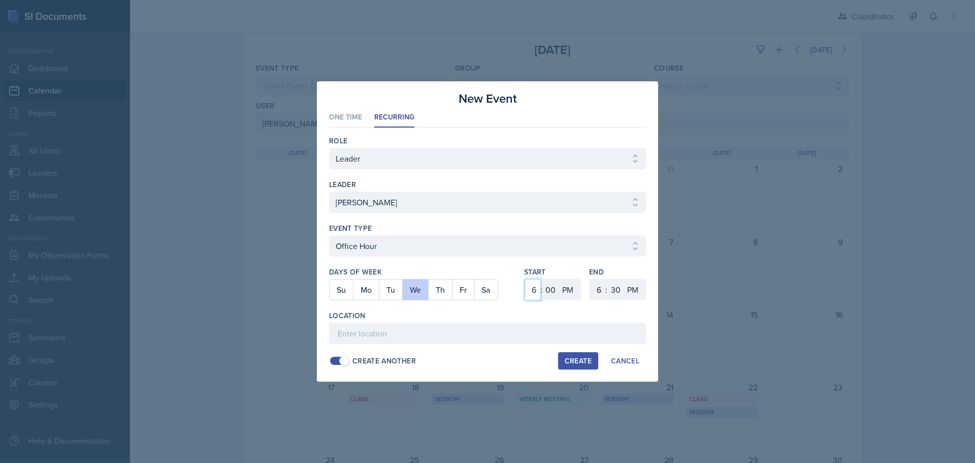
select select "12"
click at [525, 279] on select "1 2 3 4 5 6 7 8 9 10 11 12" at bounding box center [533, 289] width 16 height 21
click at [553, 288] on select "00 05 10 15 20 25 30 35 40 45 50 55" at bounding box center [551, 289] width 16 height 21
select select "45"
click at [543, 279] on select "00 05 10 15 20 25 30 35 40 45 50 55" at bounding box center [551, 289] width 16 height 21
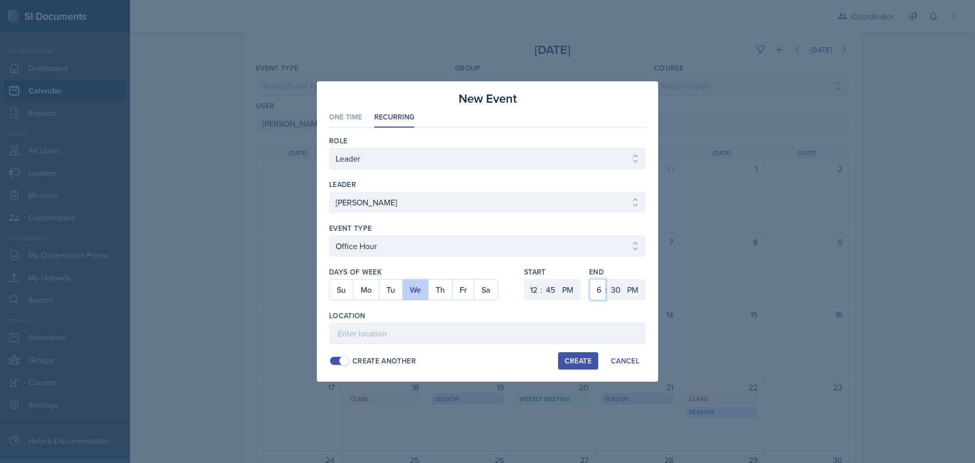
click at [597, 289] on select "1 2 3 4 5 6 7 8 9 10 11 12" at bounding box center [598, 289] width 16 height 21
select select "1"
click at [590, 279] on select "1 2 3 4 5 6 7 8 9 10 11 12" at bounding box center [598, 289] width 16 height 21
click at [596, 105] on div "New Event" at bounding box center [487, 98] width 317 height 18
click at [618, 288] on select "00 05 10 15 20 25 30 35 40 45 50 55" at bounding box center [616, 289] width 16 height 21
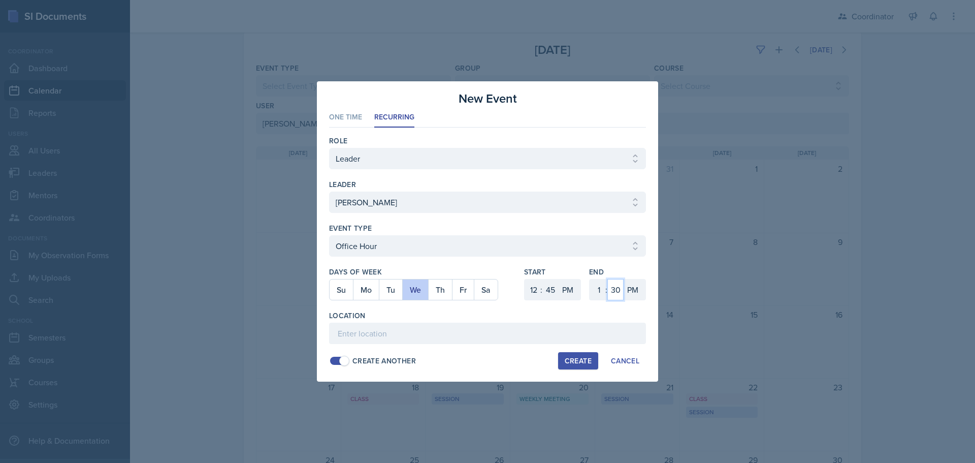
select select "45"
click at [608, 279] on select "00 05 10 15 20 25 30 35 40 45 50 55" at bounding box center [616, 289] width 16 height 21
click at [440, 247] on select "Select Event Type Admin Office Hour Cal Workshop Class Class Announcement LA Pe…" at bounding box center [487, 245] width 317 height 21
select select "28ac5bb1-2adc-4b9d-b7eb-3d5810c40caf"
click at [329, 235] on select "Select Event Type Admin Office Hour Cal Workshop Class Class Announcement LA Pe…" at bounding box center [487, 245] width 317 height 21
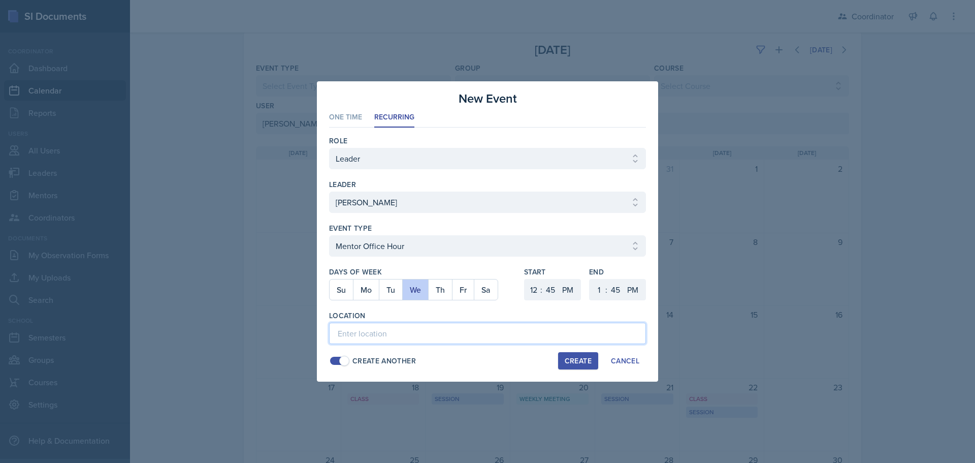
click at [357, 337] on input at bounding box center [487, 333] width 317 height 21
type input "SSC"
click at [576, 367] on button "Create" at bounding box center [578, 360] width 40 height 17
select select
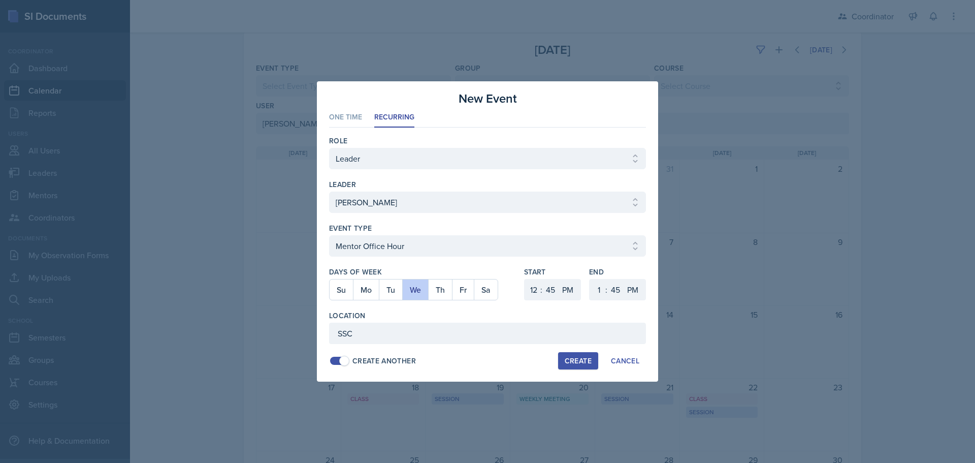
select select "6"
select select "0"
select select "6"
select select "30"
